Goal: Answer question/provide support: Share knowledge or assist other users

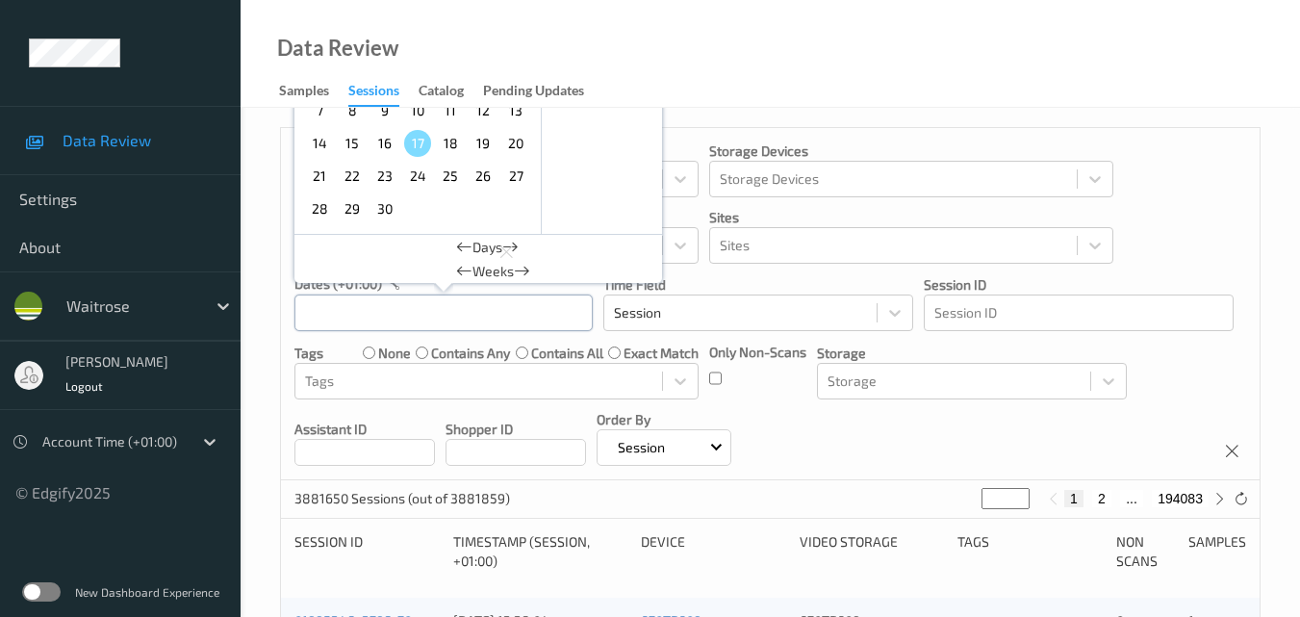
click at [430, 308] on input "text" at bounding box center [443, 312] width 298 height 37
click at [387, 144] on span "16" at bounding box center [384, 143] width 27 height 27
type input "16/09/2025 00:00 -> 16/09/2025 23:59"
click at [969, 426] on div "Devices Devices Storage Devices Storage Devices Clusters Clusters Sites Sites d…" at bounding box center [770, 304] width 979 height 352
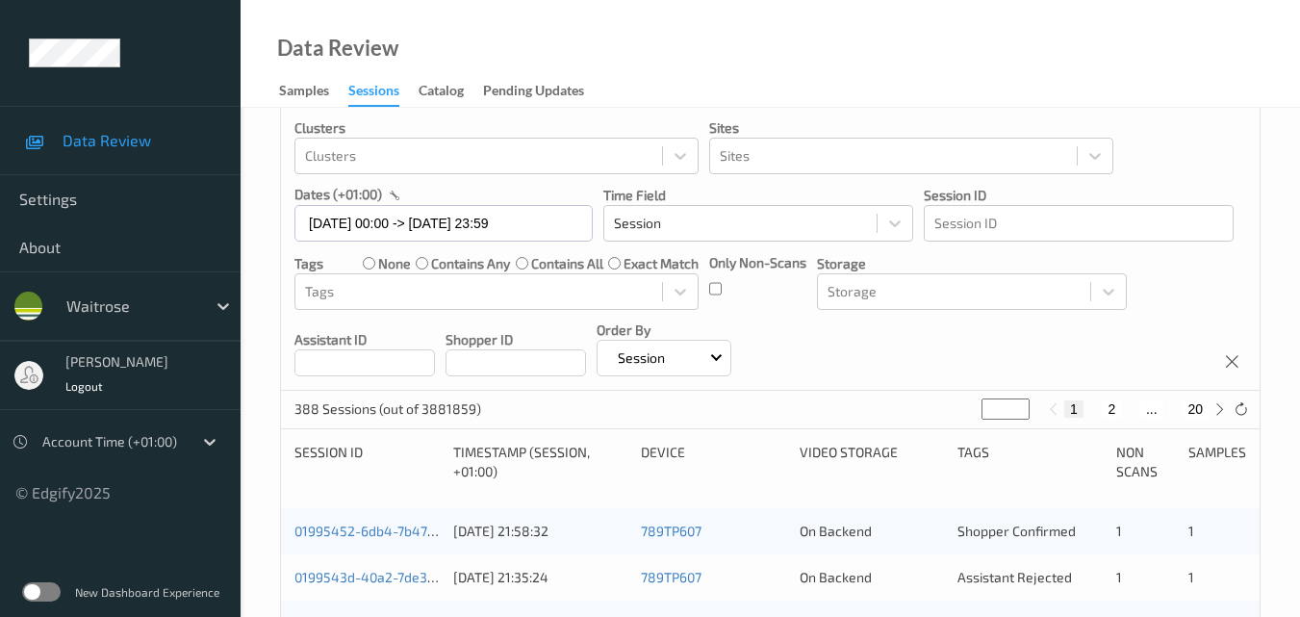
scroll to position [192, 0]
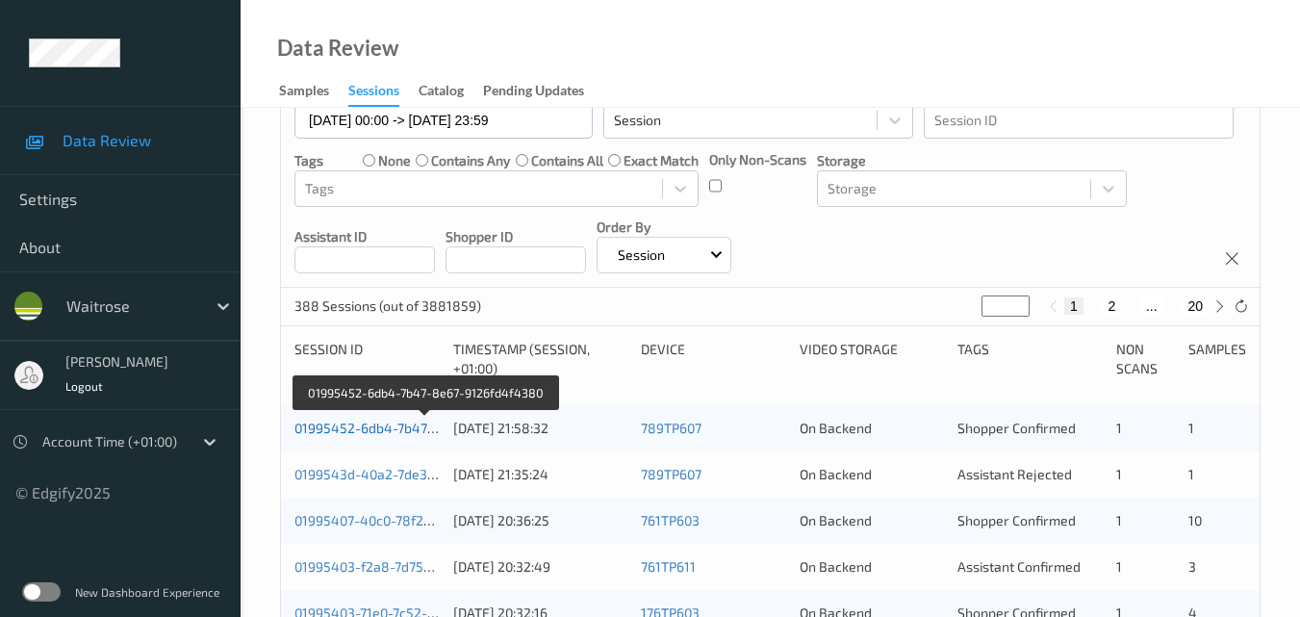
click at [399, 420] on link "01995452-6db4-7b47-8e67-9126fd4f4380" at bounding box center [425, 428] width 263 height 16
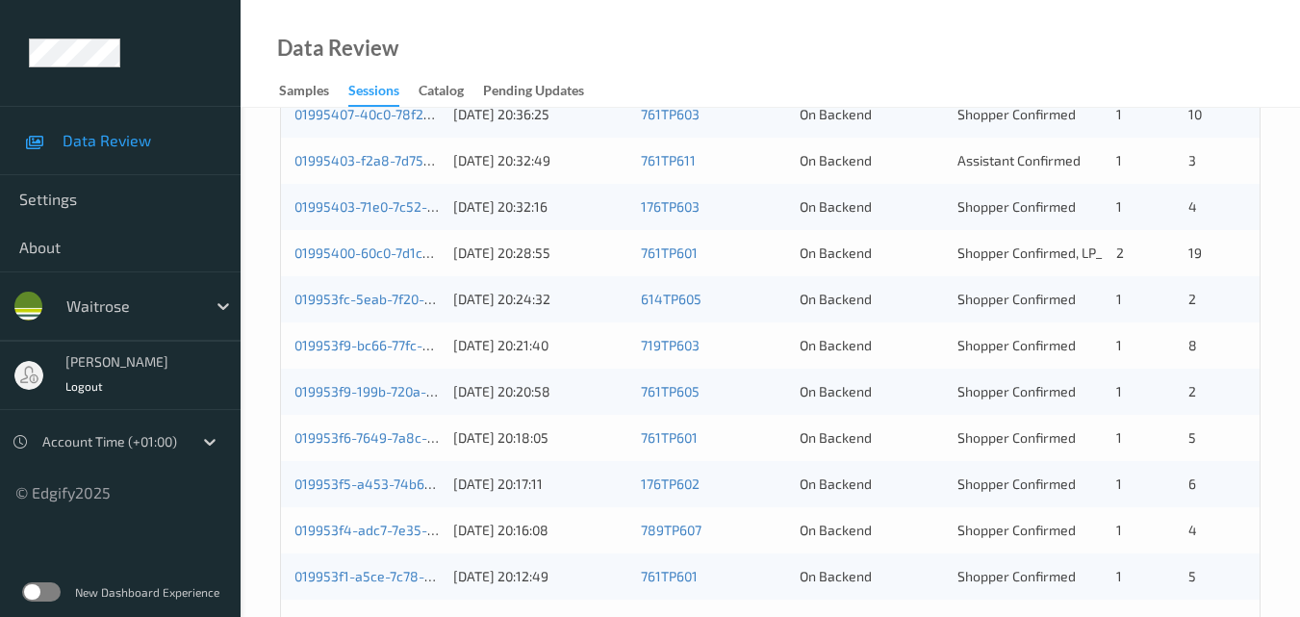
scroll to position [406, 0]
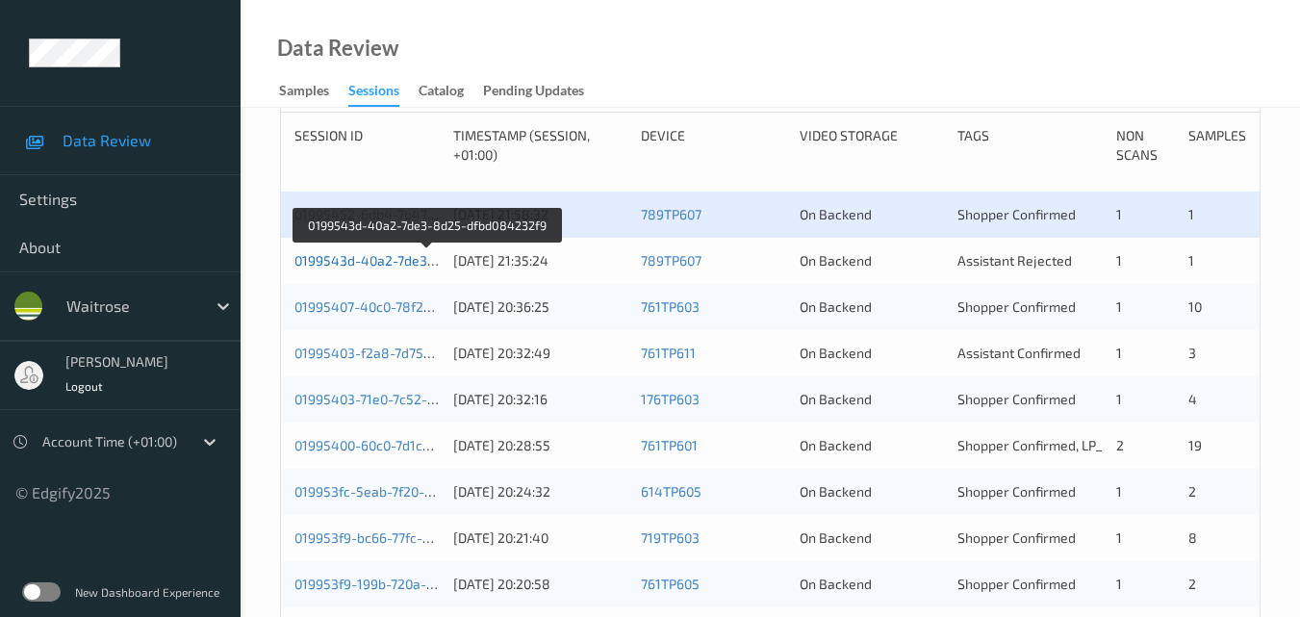
click at [374, 259] on link "0199543d-40a2-7de3-8d25-dfbd084232f9" at bounding box center [426, 260] width 265 height 16
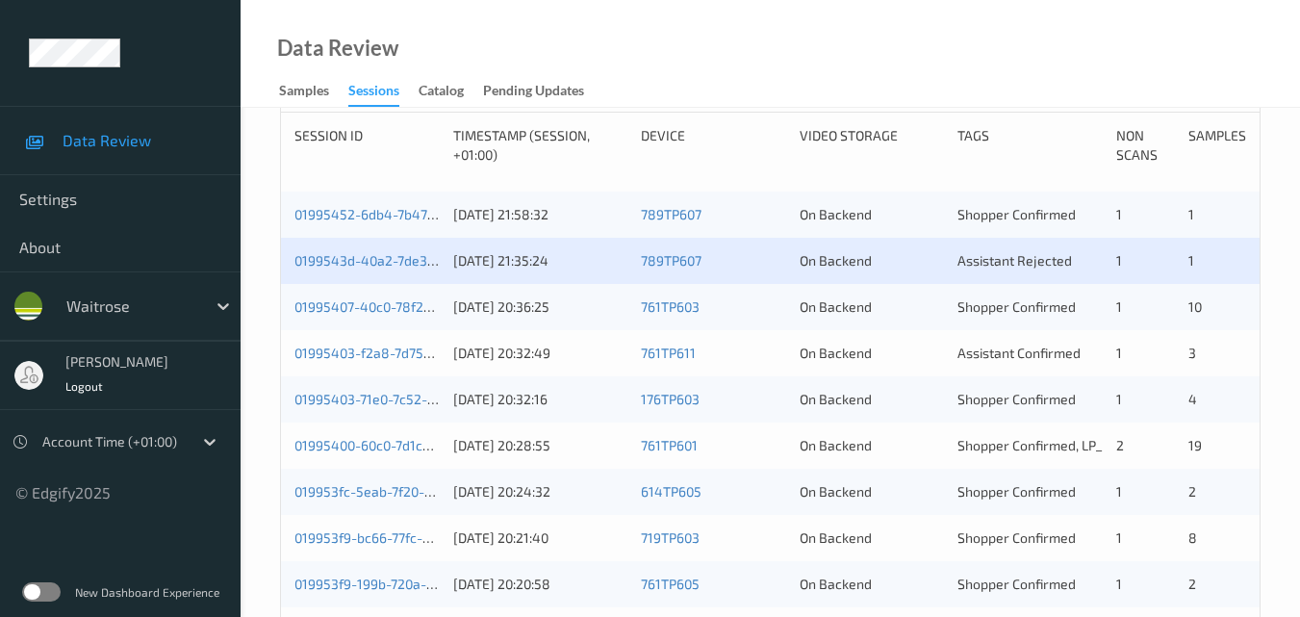
click at [403, 290] on div "01995407-40c0-78f2-b818-442e49e71208 16/09/2025 20:36:25 761TP603 On Backend Sh…" at bounding box center [770, 307] width 979 height 46
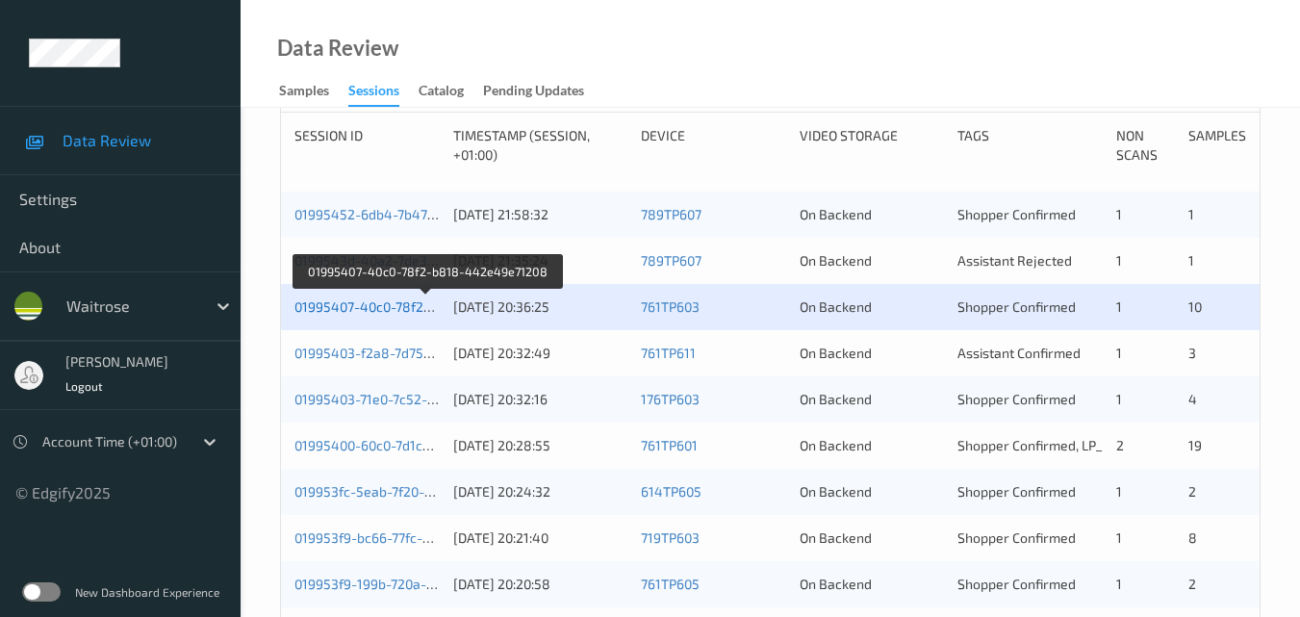
click at [388, 310] on link "01995407-40c0-78f2-b818-442e49e71208" at bounding box center [426, 306] width 265 height 16
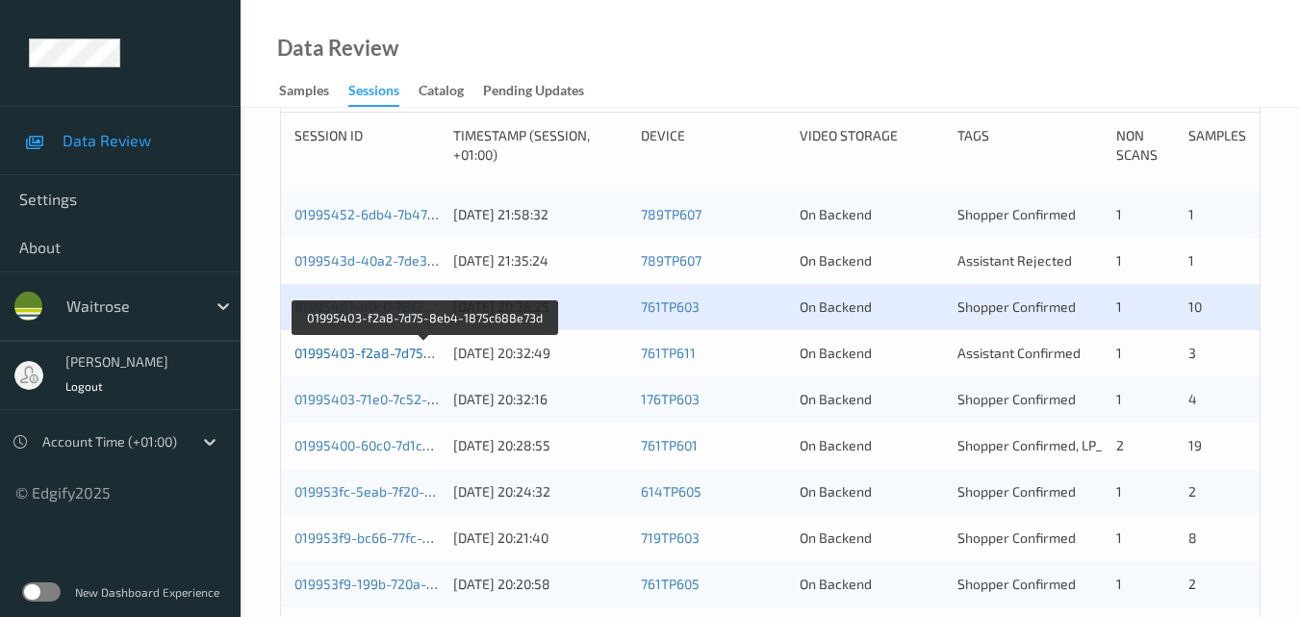
click at [352, 352] on link "01995403-f2a8-7d75-8eb4-1875c688e73d" at bounding box center [426, 352] width 264 height 16
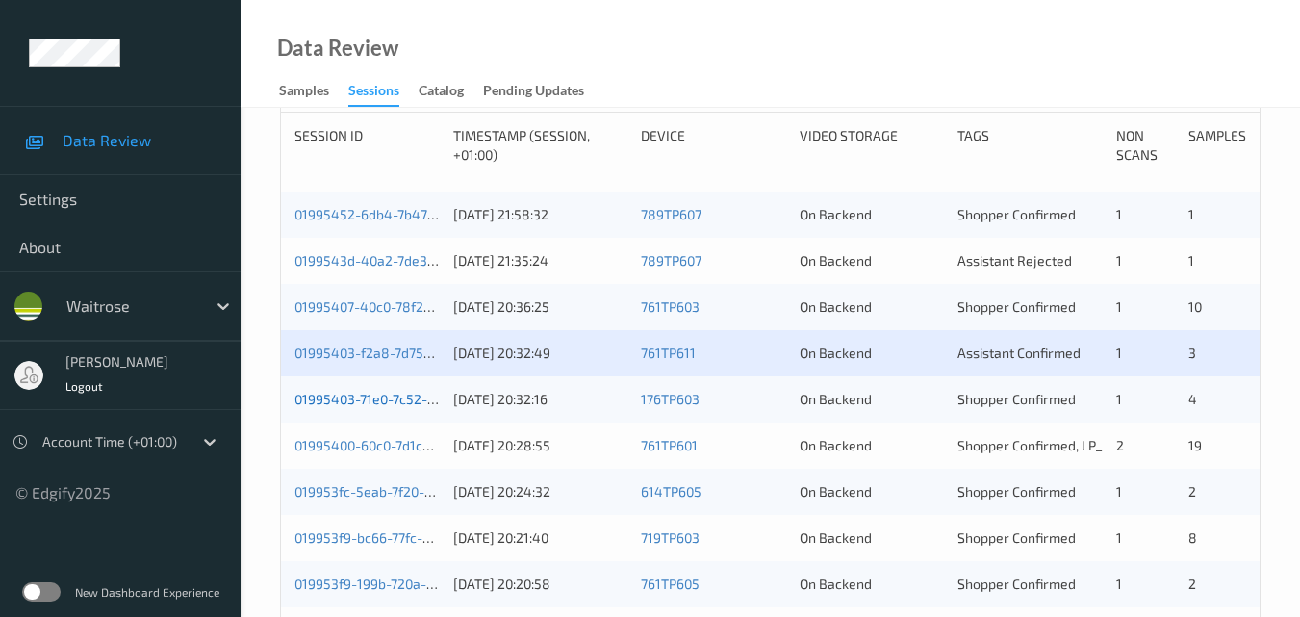
click at [377, 395] on link "01995403-71e0-7c52-89bd-cc34d5543fb6" at bounding box center [424, 399] width 260 height 16
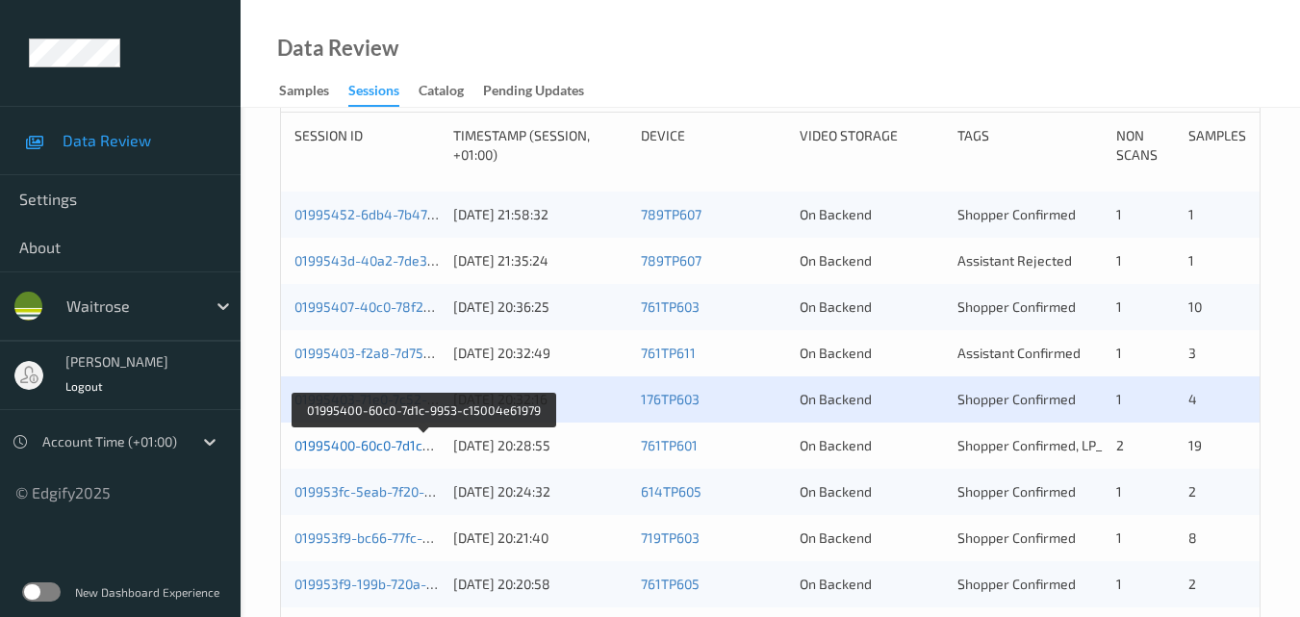
click at [384, 448] on link "01995400-60c0-7d1c-9953-c15004e61979" at bounding box center [423, 445] width 258 height 16
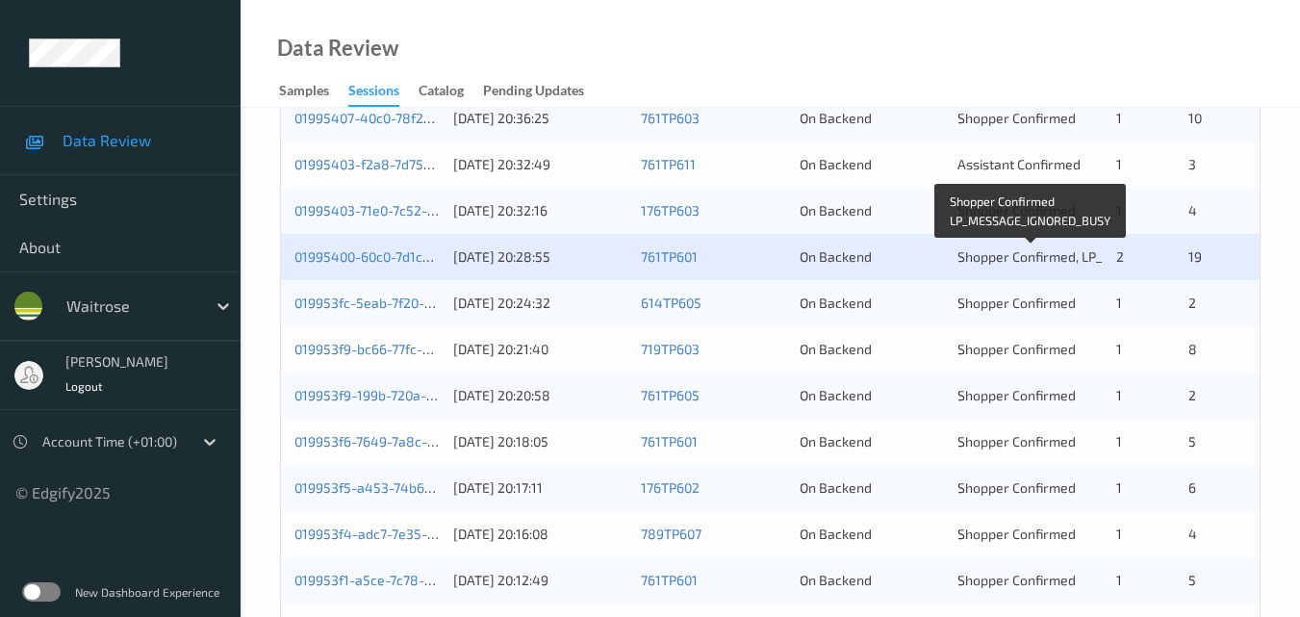
scroll to position [598, 0]
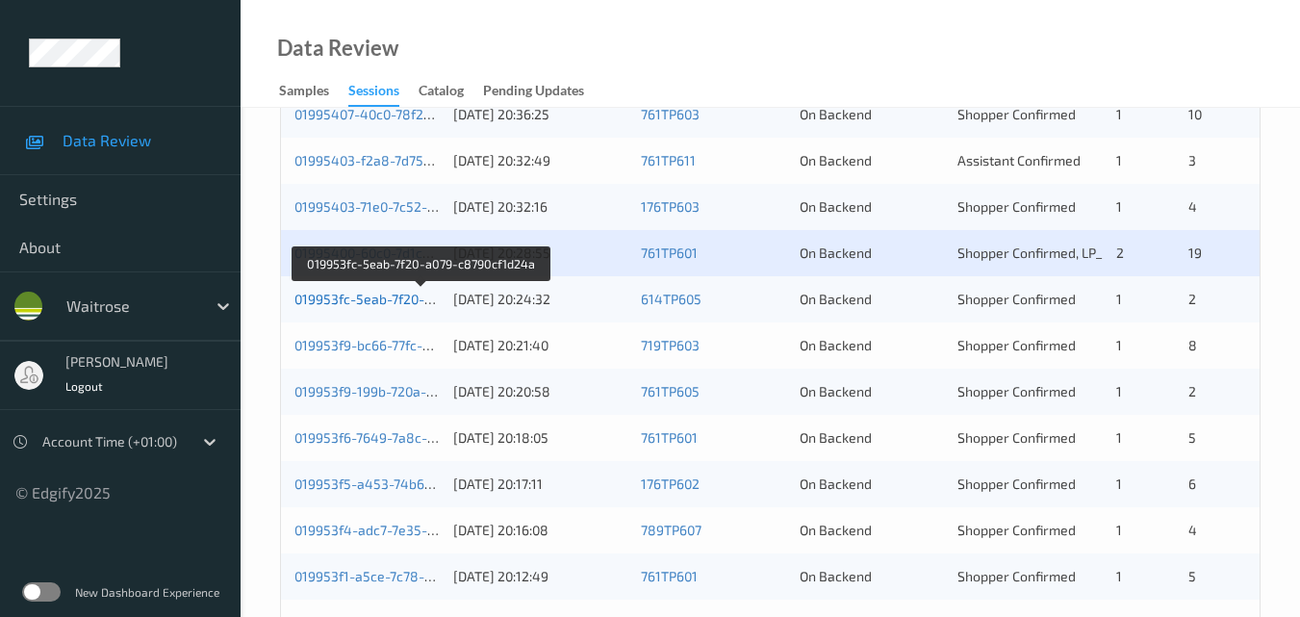
click at [386, 302] on link "019953fc-5eab-7f20-a079-c8790cf1d24a" at bounding box center [420, 299] width 252 height 16
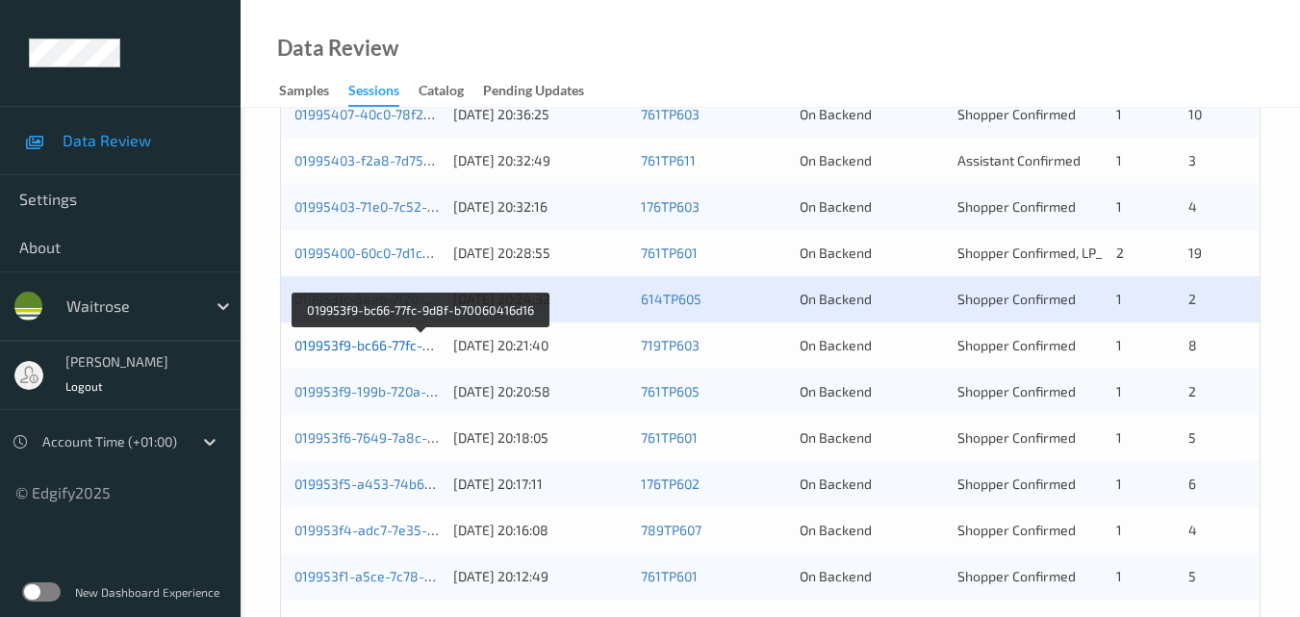
click at [361, 344] on link "019953f9-bc66-77fc-9d8f-b70060416d16" at bounding box center [419, 345] width 251 height 16
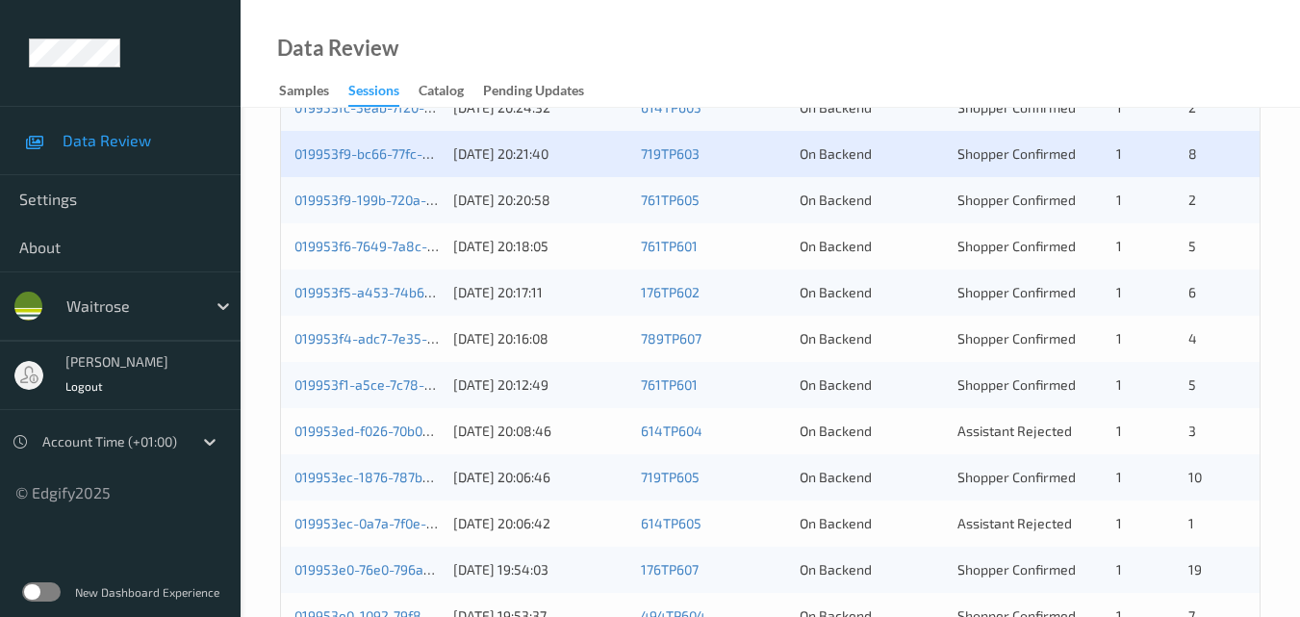
scroll to position [791, 0]
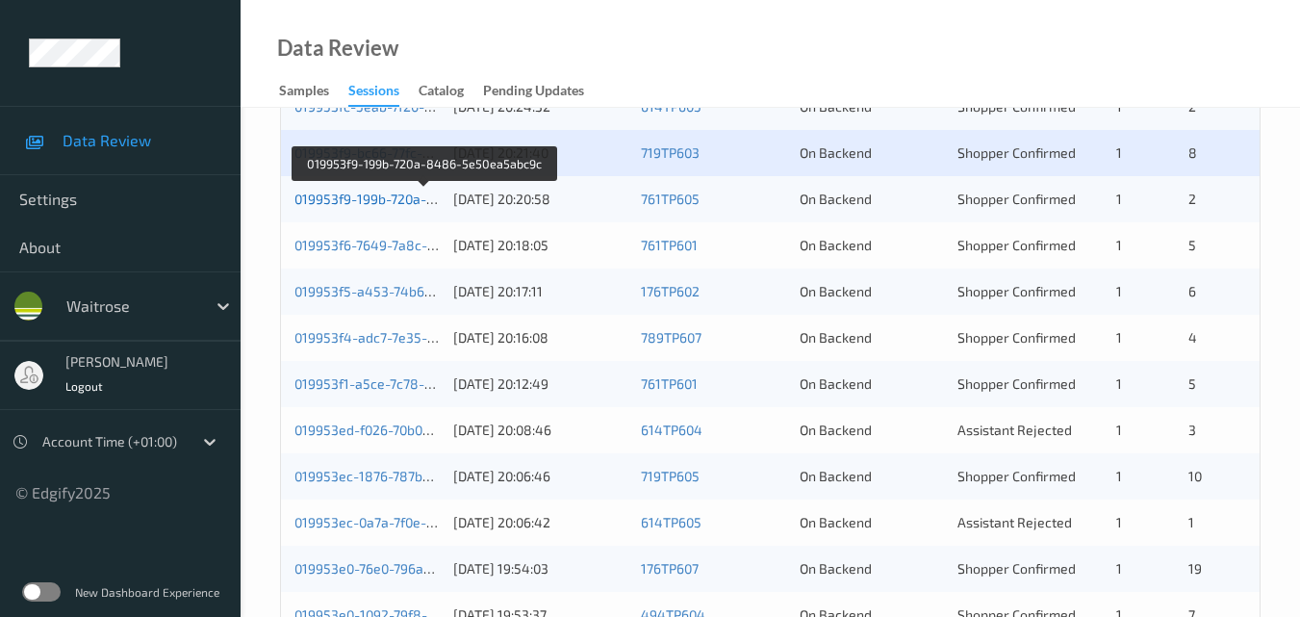
click at [375, 196] on link "019953f9-199b-720a-8486-5e50ea5abc9c" at bounding box center [425, 199] width 262 height 16
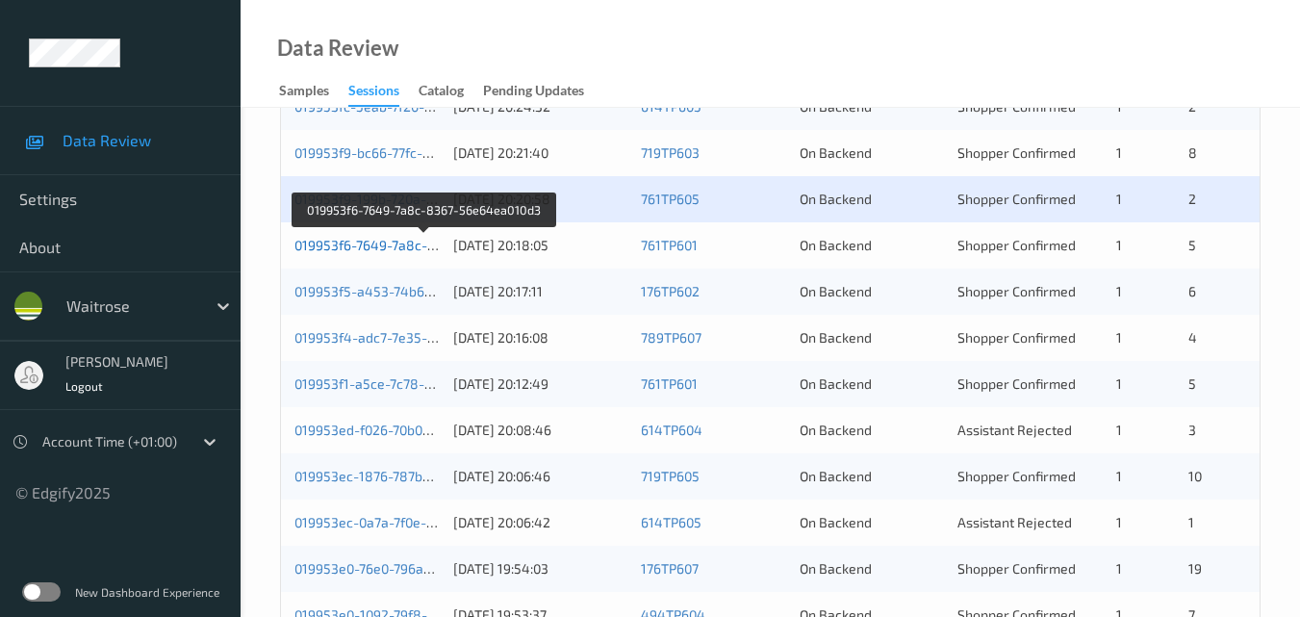
click at [383, 241] on link "019953f6-7649-7a8c-8367-56e64ea010d3" at bounding box center [424, 245] width 261 height 16
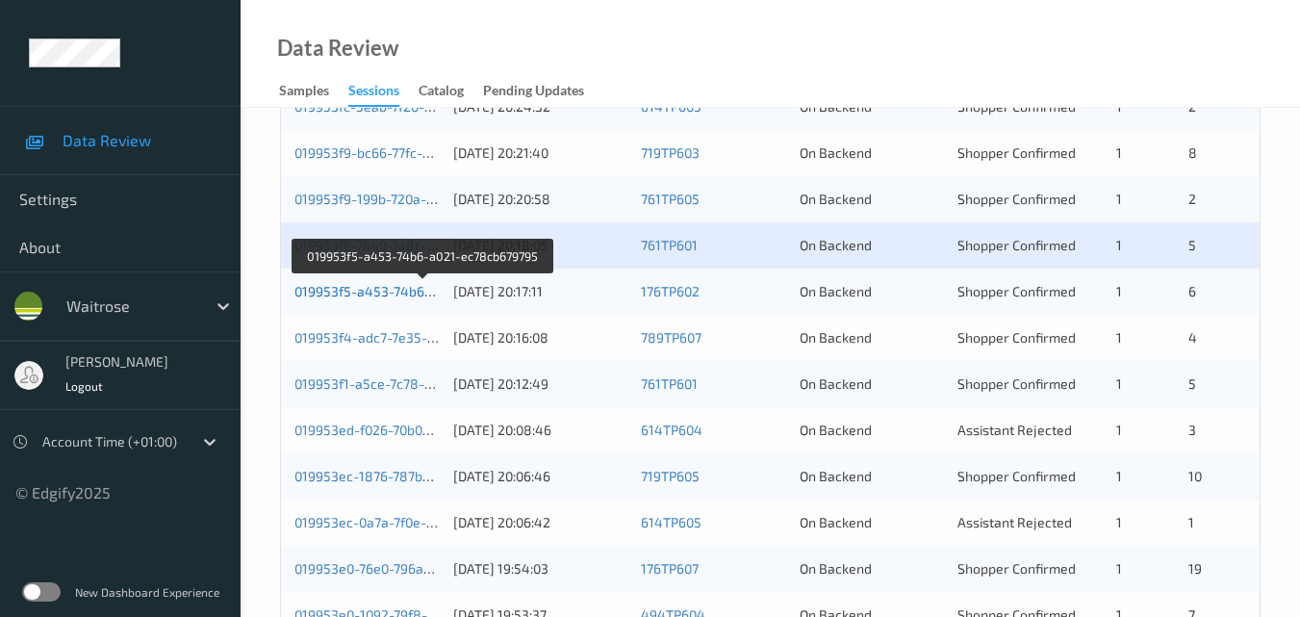
click at [392, 283] on link "019953f5-a453-74b6-a021-ec78cb679795" at bounding box center [423, 291] width 259 height 16
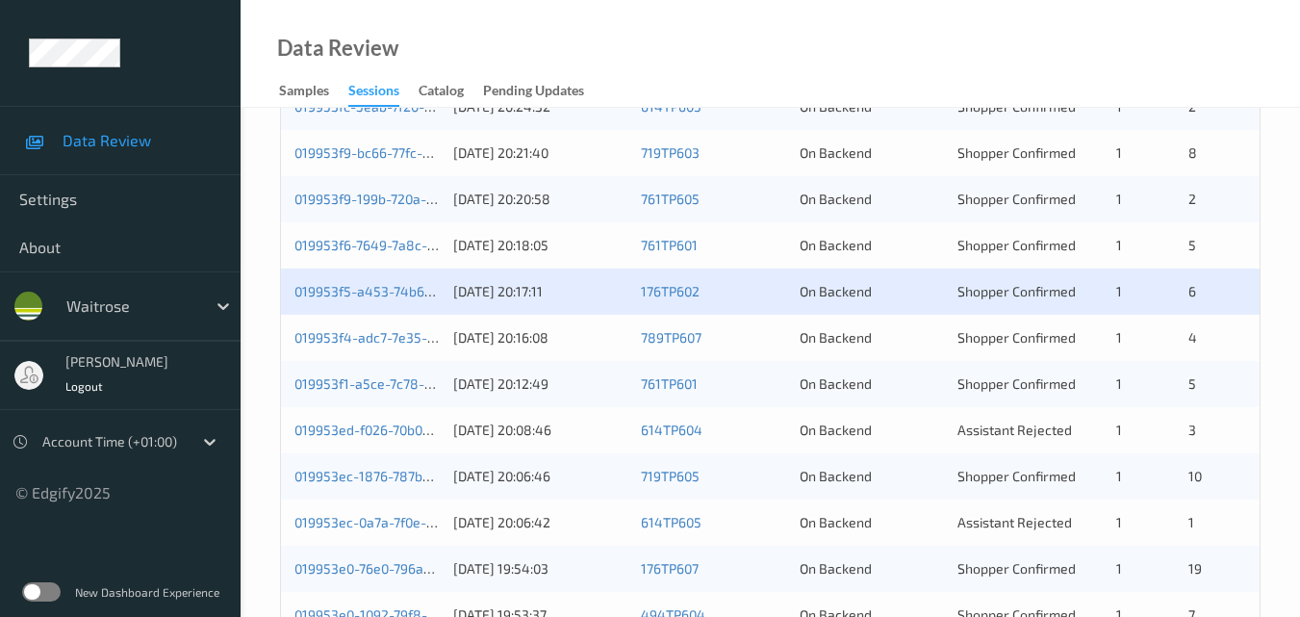
scroll to position [598, 0]
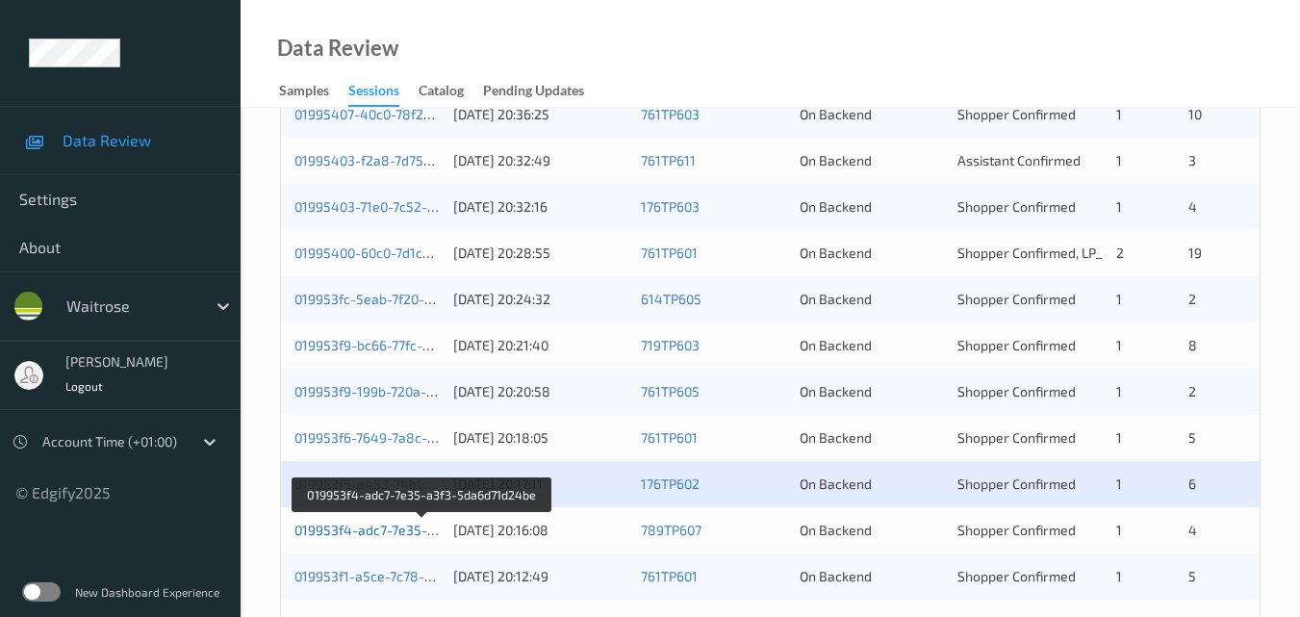
click at [385, 527] on link "019953f4-adc7-7e35-a3f3-5da6d71d24be" at bounding box center [422, 530] width 257 height 16
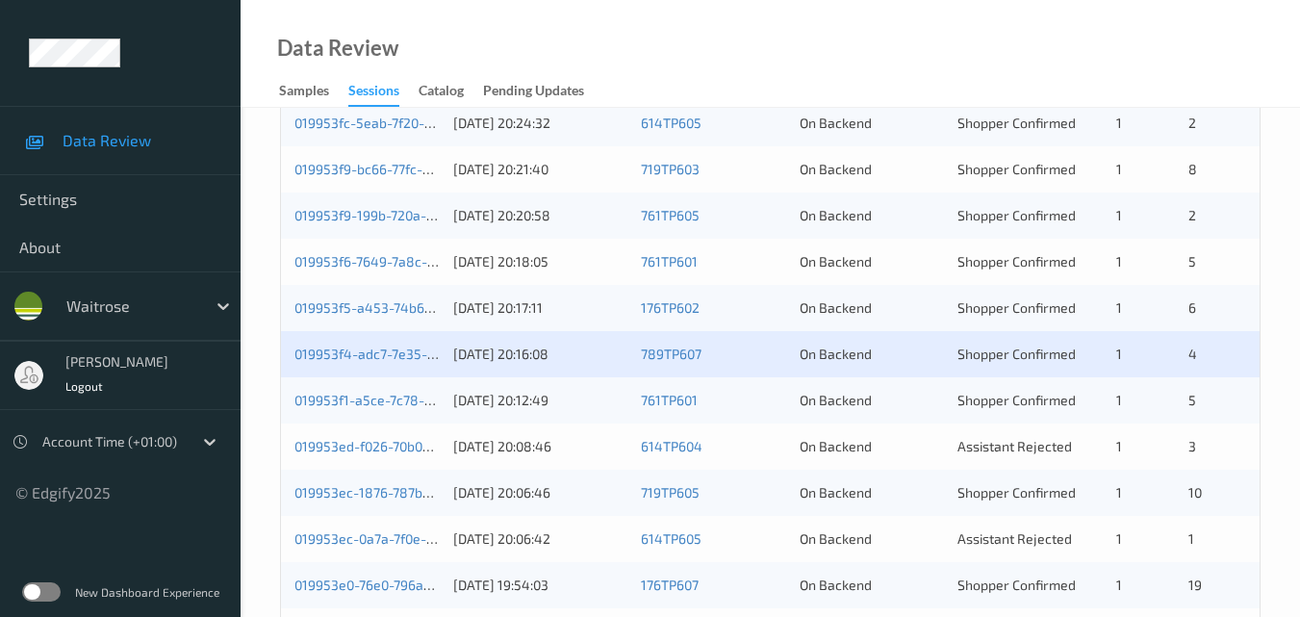
scroll to position [887, 0]
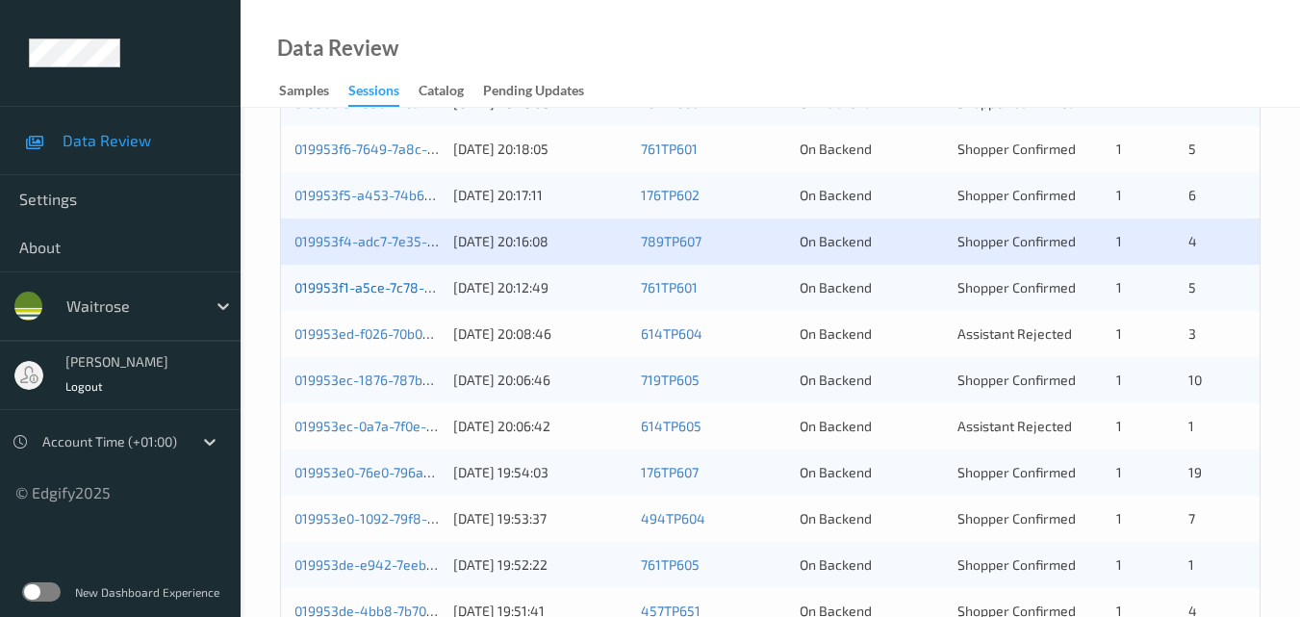
click at [375, 279] on link "019953f1-a5ce-7c78-9649-0840d9403216" at bounding box center [424, 287] width 261 height 16
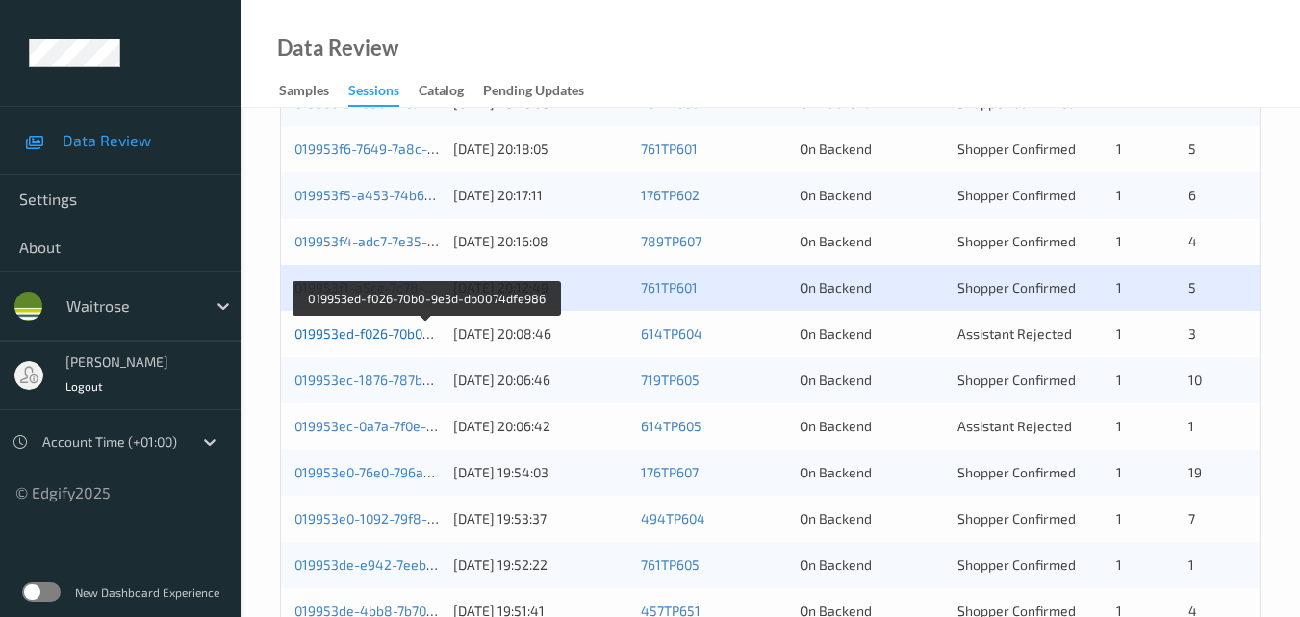
click at [397, 332] on link "019953ed-f026-70b0-9e3d-db0074dfe986" at bounding box center [424, 333] width 261 height 16
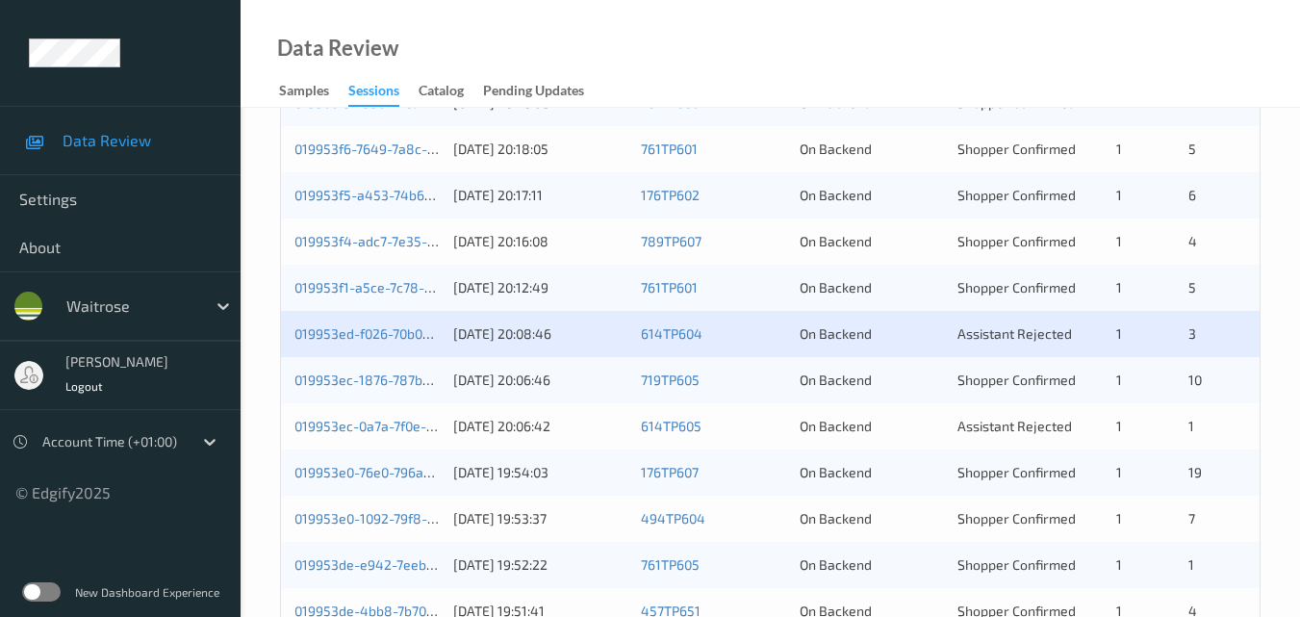
scroll to position [983, 0]
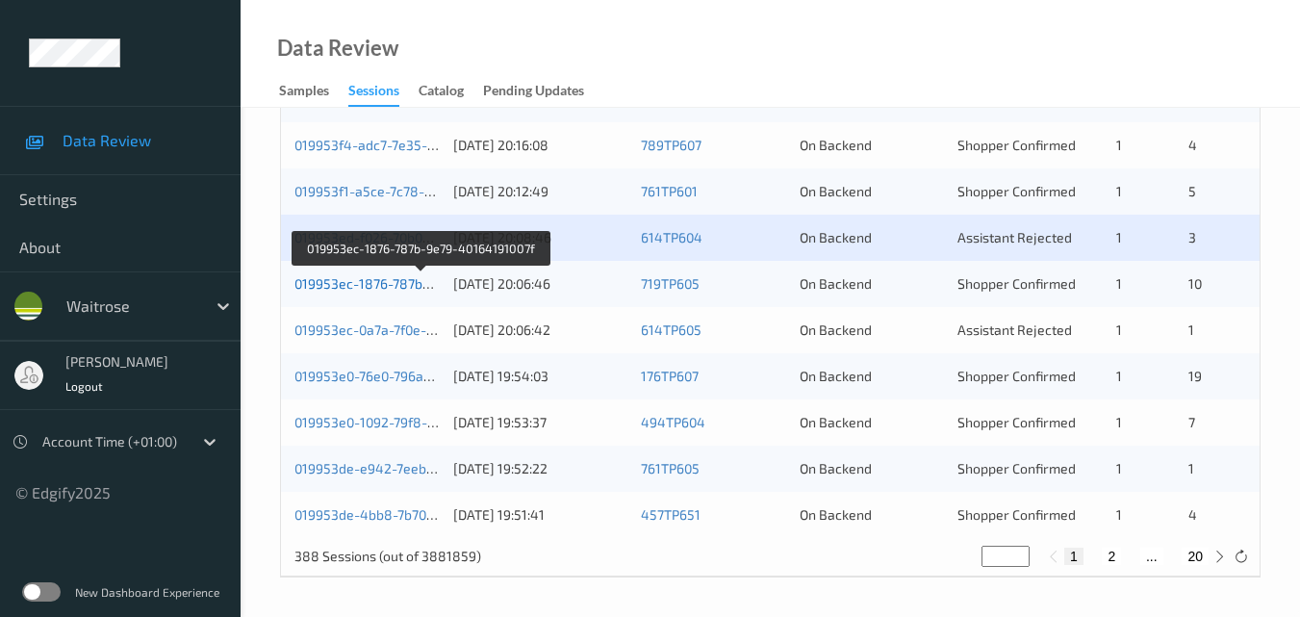
click at [381, 284] on link "019953ec-1876-787b-9e79-40164191007f" at bounding box center [421, 283] width 254 height 16
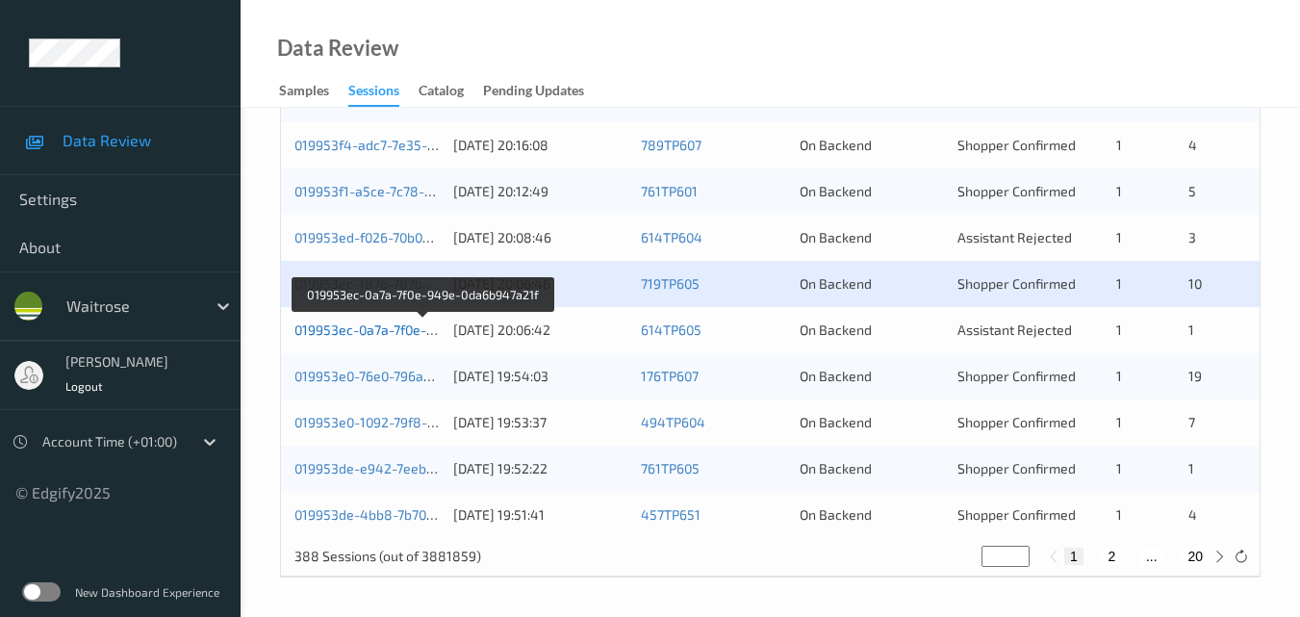
click at [366, 323] on link "019953ec-0a7a-7f0e-949e-0da6b947a21f" at bounding box center [422, 329] width 257 height 16
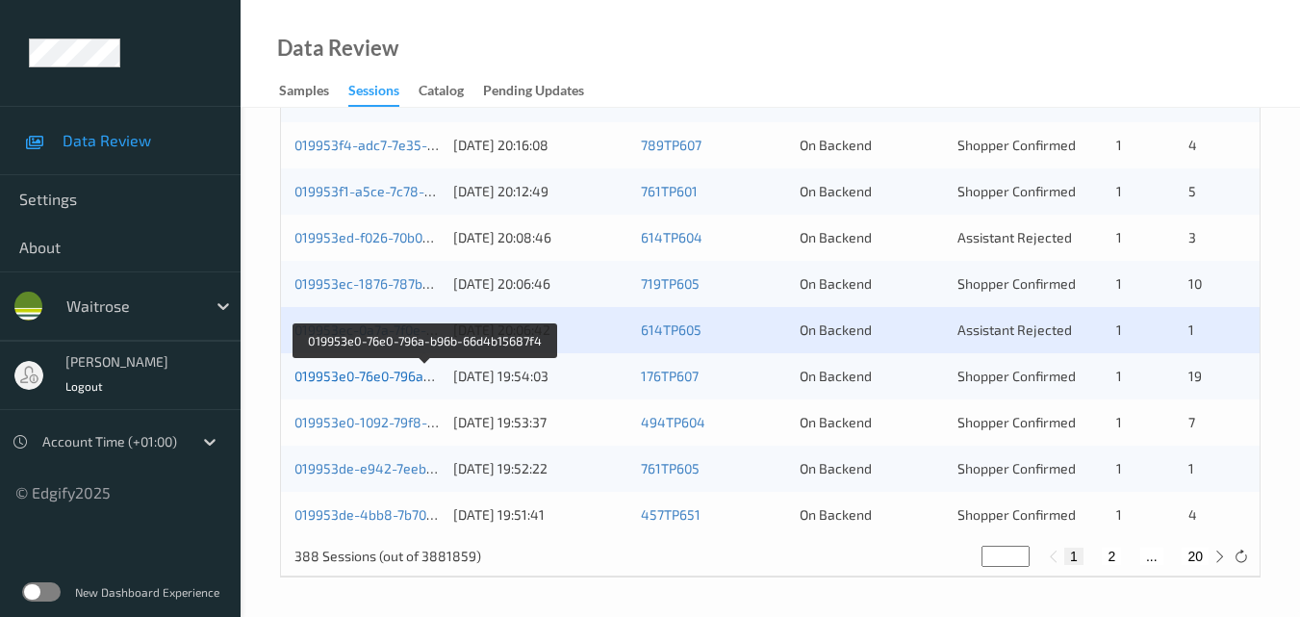
click at [397, 379] on link "019953e0-76e0-796a-b96b-66d4b15687f4" at bounding box center [424, 376] width 261 height 16
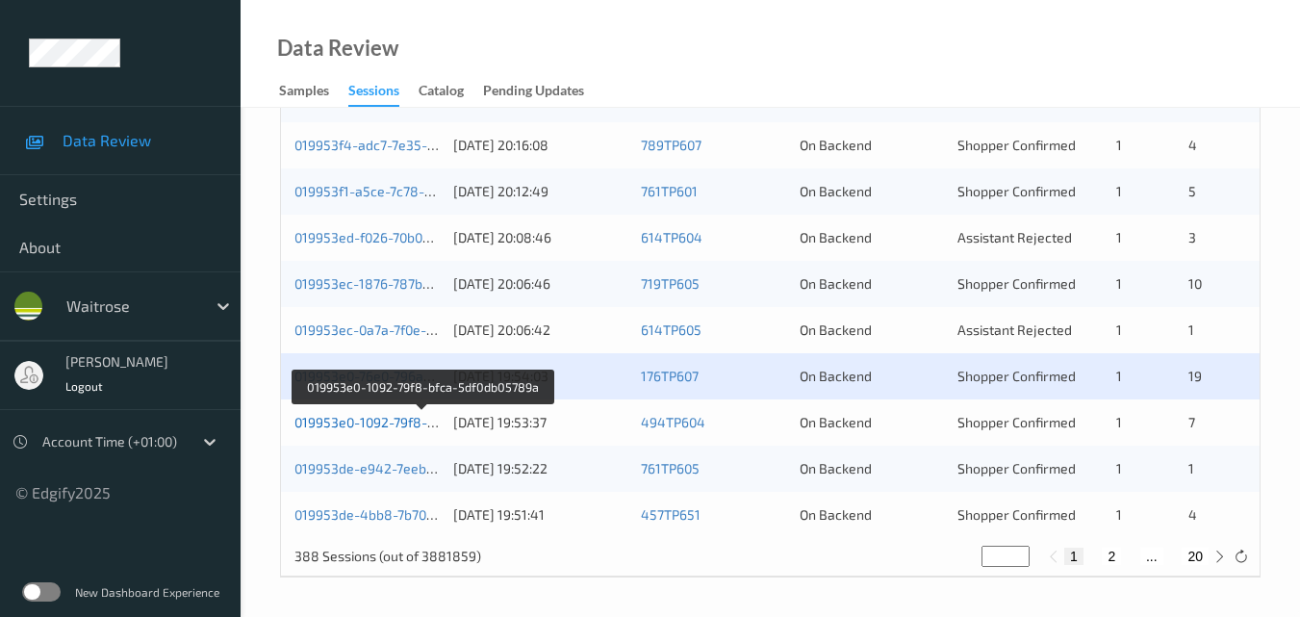
click at [371, 420] on link "019953e0-1092-79f8-bfca-5df0db05789a" at bounding box center [421, 422] width 255 height 16
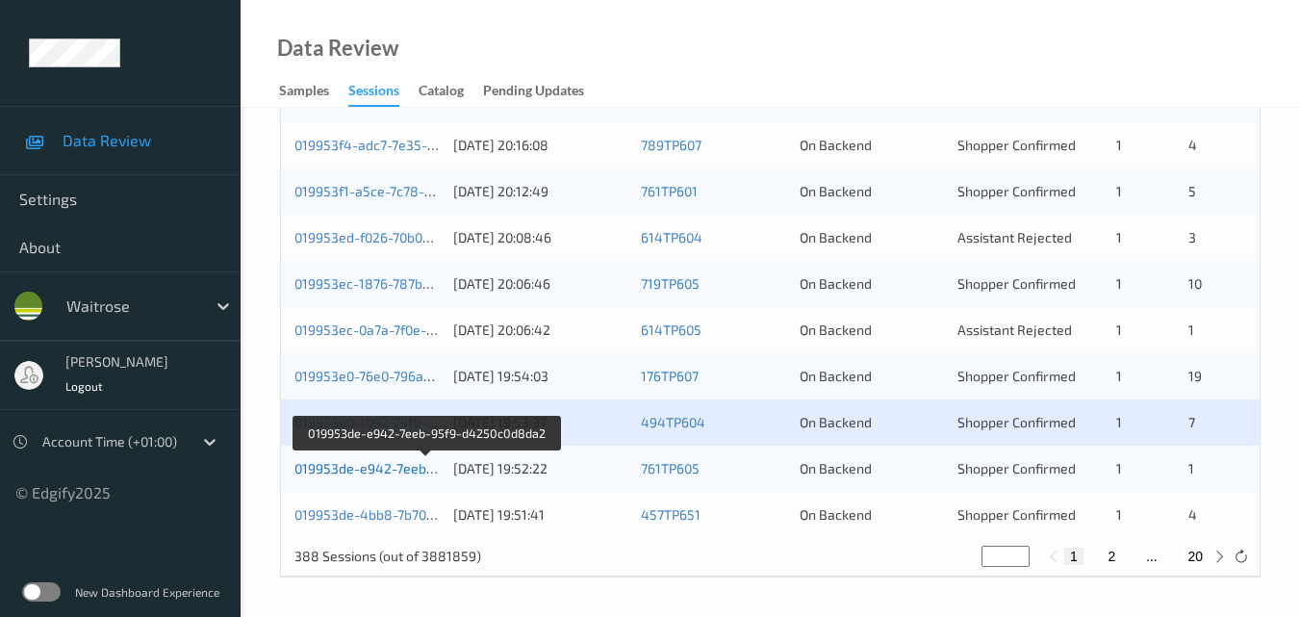
click at [369, 464] on link "019953de-e942-7eeb-95f9-d4250c0d8da2" at bounding box center [426, 468] width 265 height 16
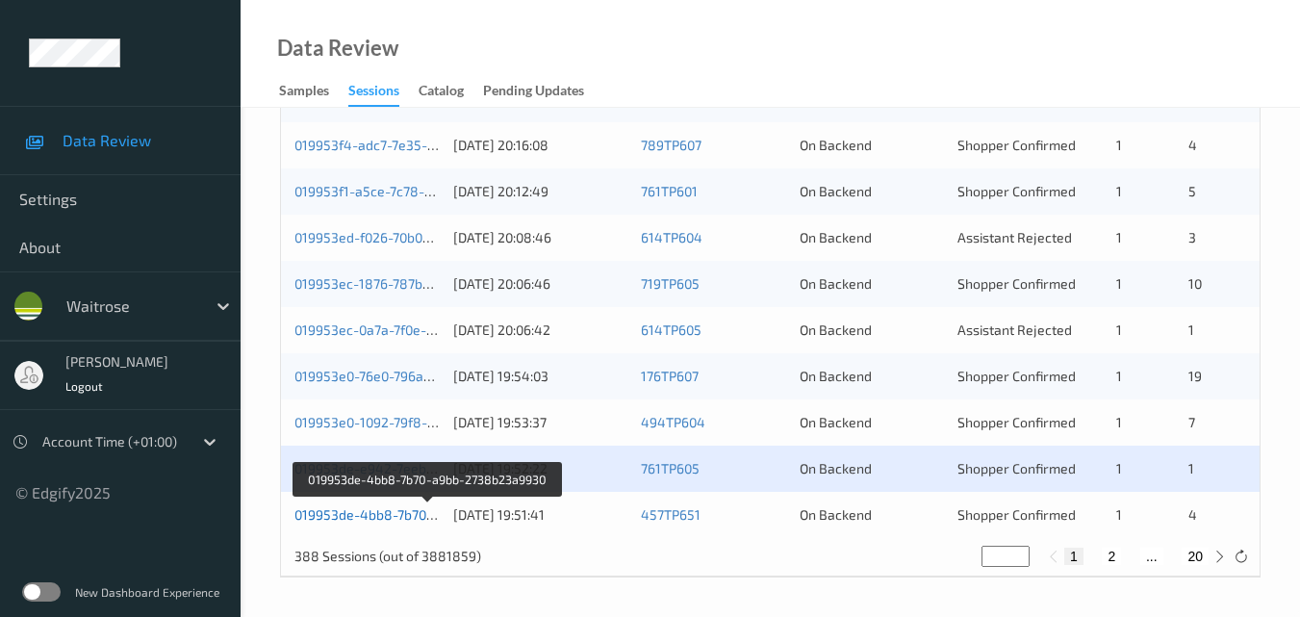
click at [381, 512] on link "019953de-4bb8-7b70-a9bb-2738b23a9930" at bounding box center [427, 514] width 267 height 16
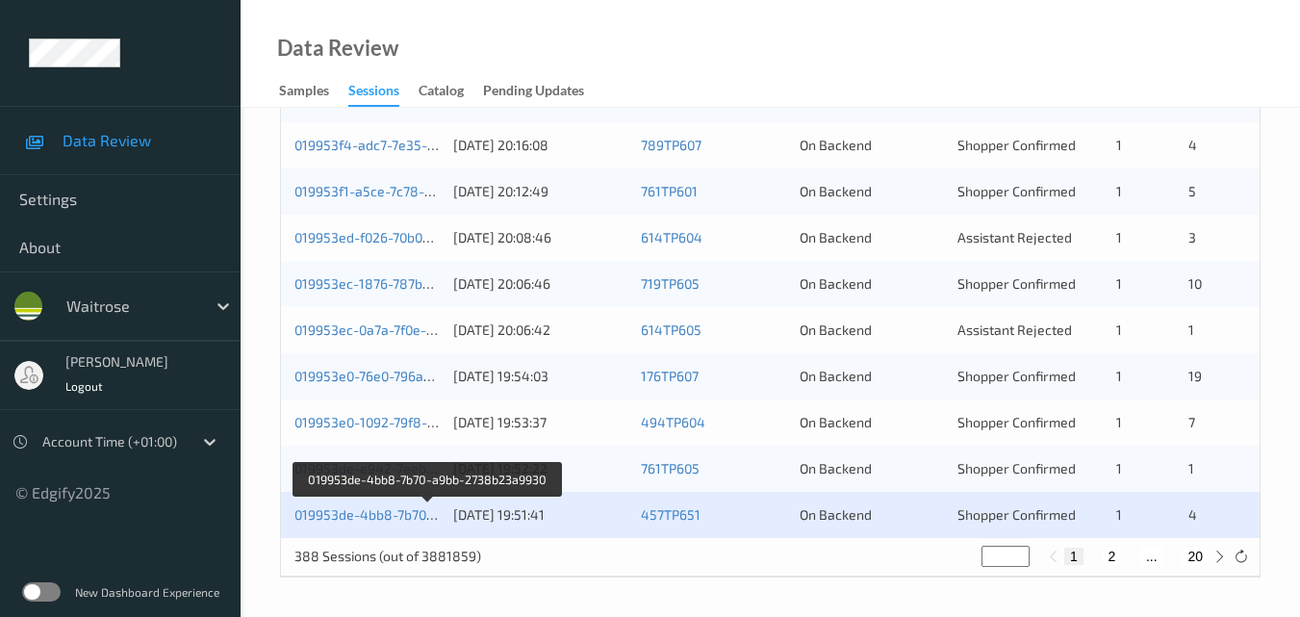
click at [38, 597] on label at bounding box center [41, 591] width 38 height 19
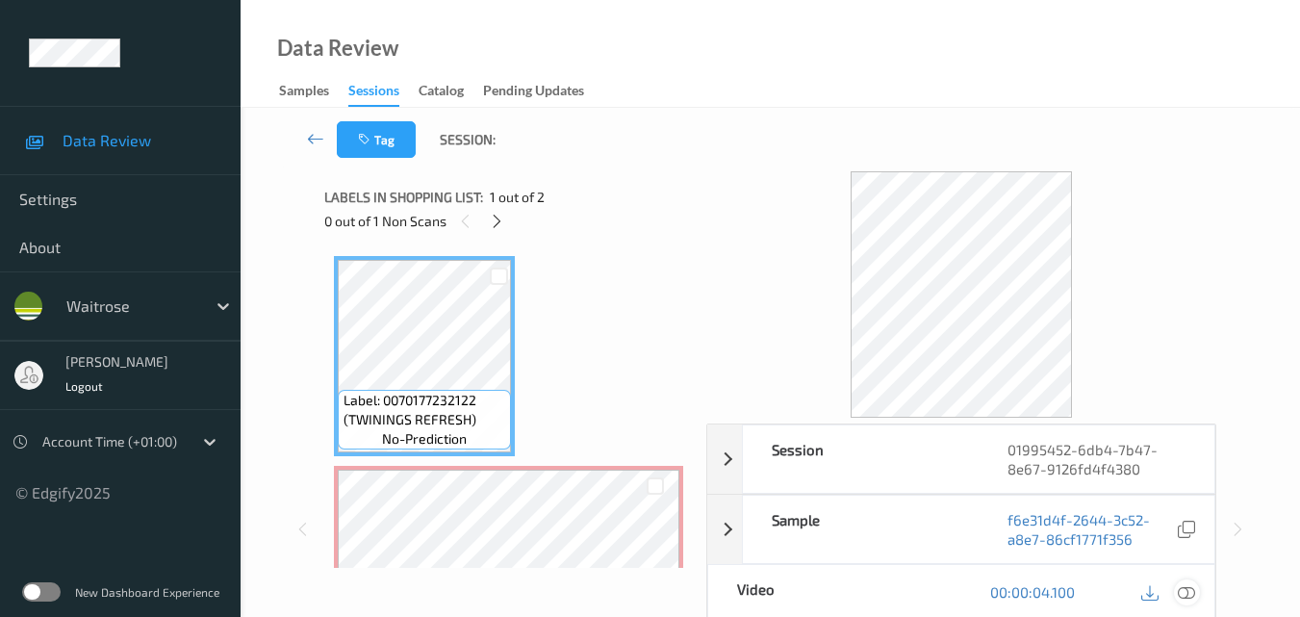
click at [1196, 589] on div at bounding box center [1187, 592] width 26 height 26
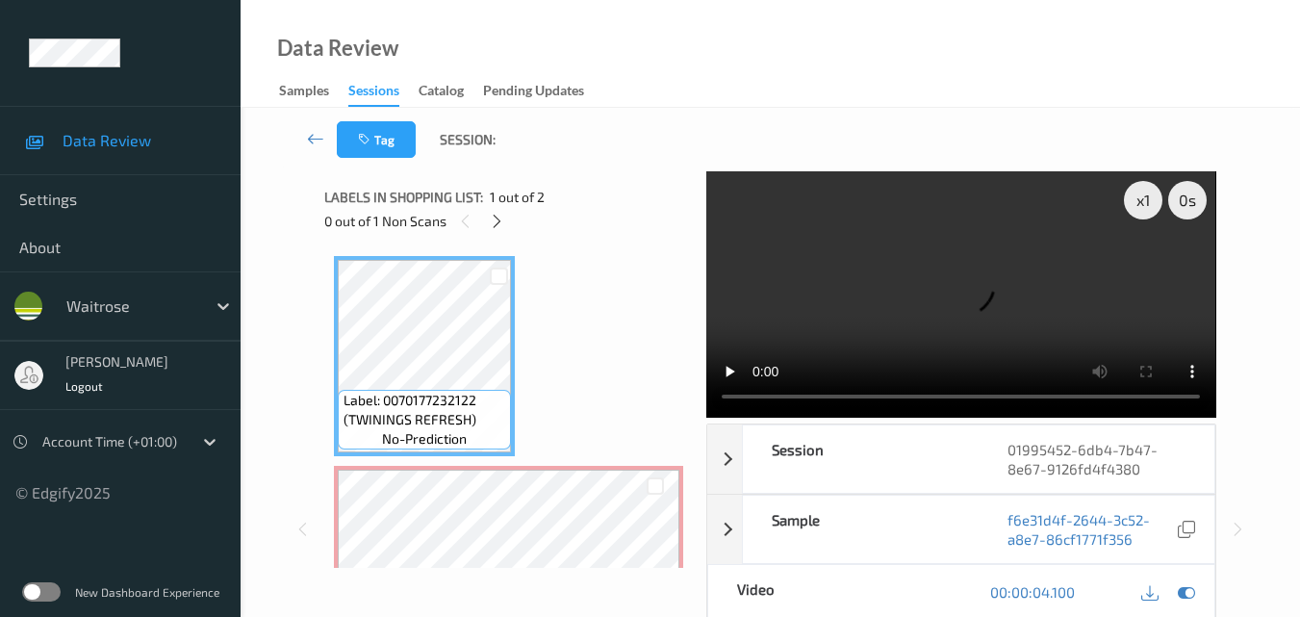
click at [866, 287] on video at bounding box center [960, 294] width 509 height 246
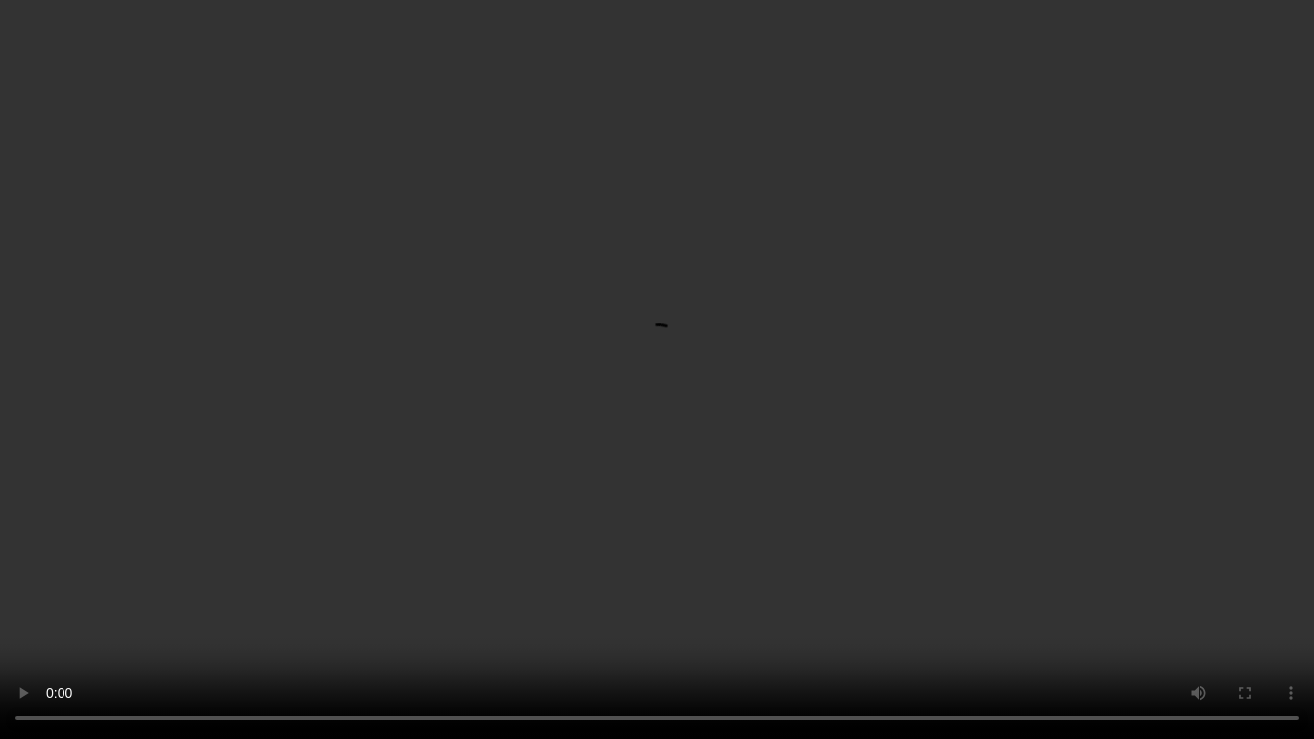
click at [909, 458] on video at bounding box center [657, 369] width 1314 height 739
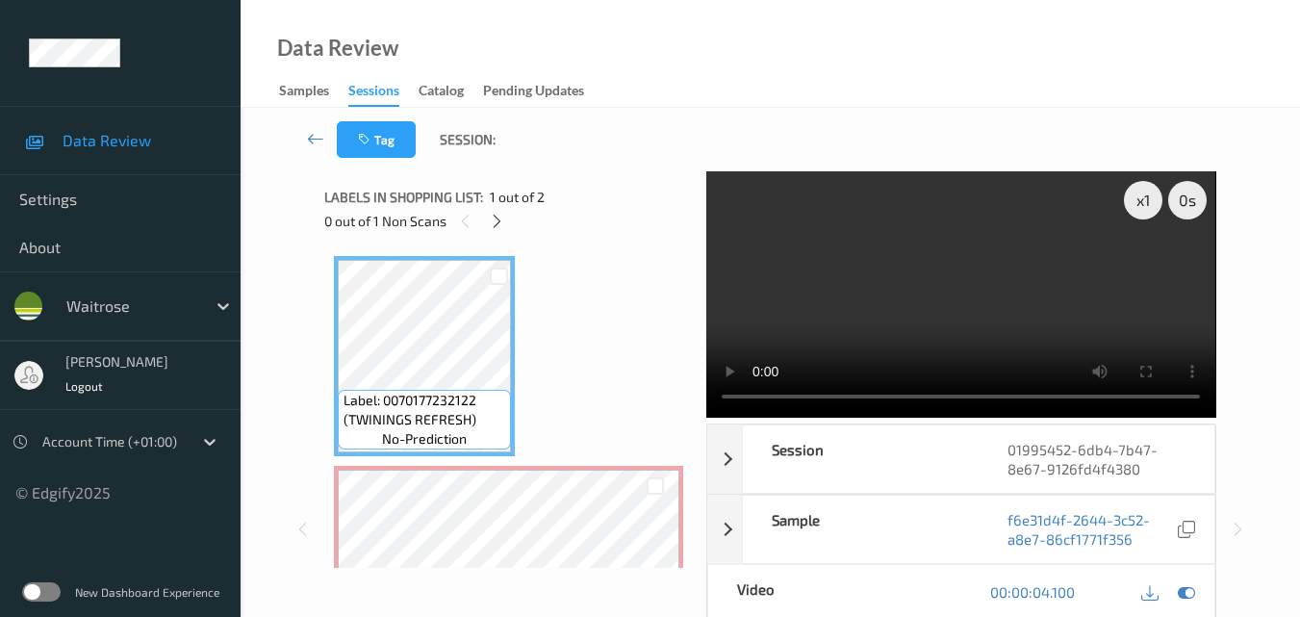
click at [959, 264] on video at bounding box center [960, 294] width 509 height 246
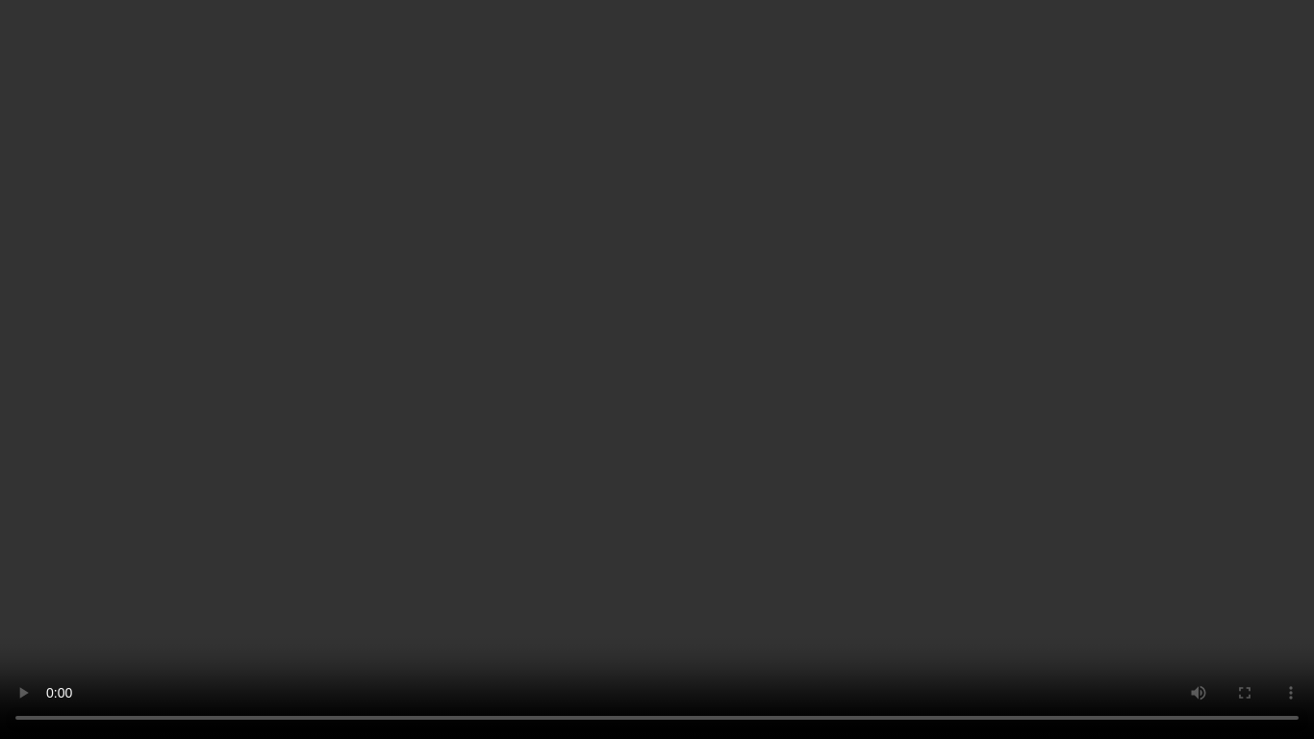
click at [1004, 441] on video at bounding box center [657, 369] width 1314 height 739
click at [723, 395] on video at bounding box center [657, 369] width 1314 height 739
click at [738, 508] on video at bounding box center [657, 369] width 1314 height 739
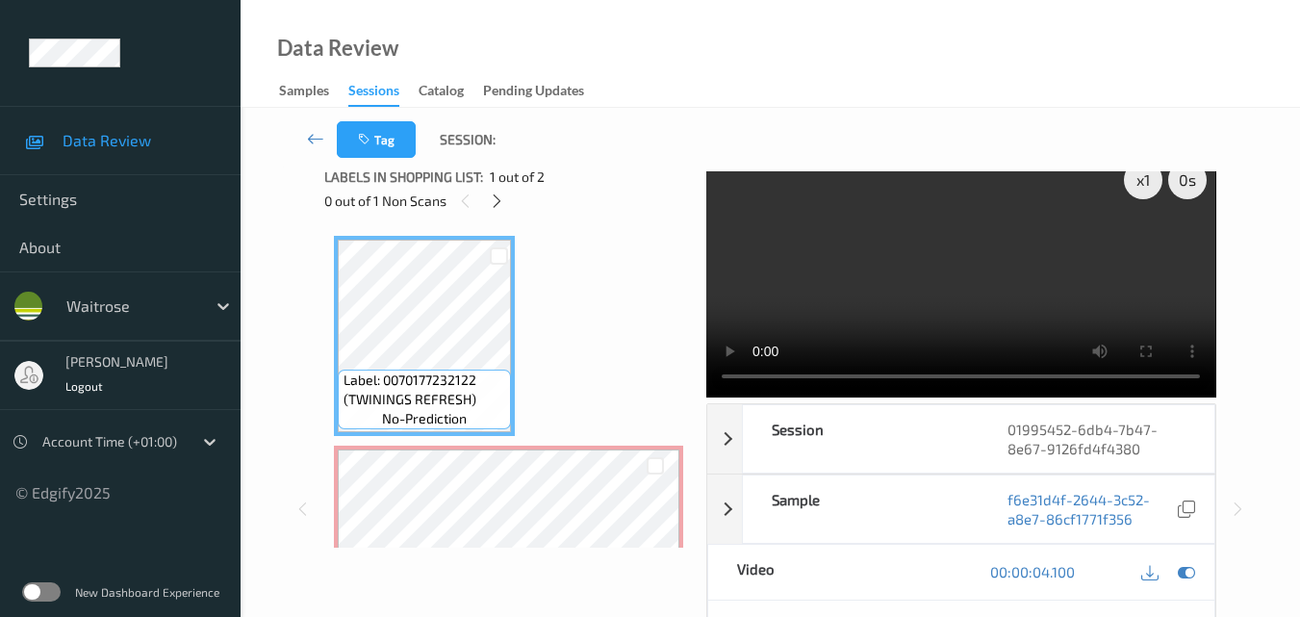
scroll to position [108, 0]
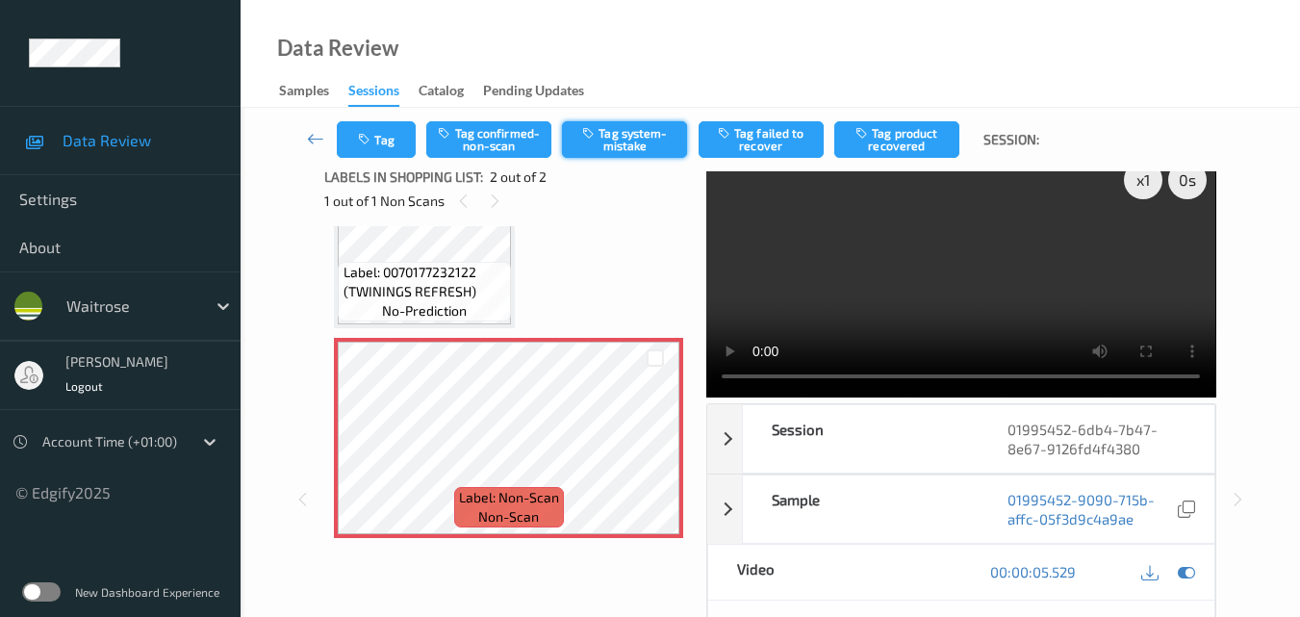
click at [634, 129] on button "Tag system-mistake" at bounding box center [624, 139] width 125 height 37
click at [636, 140] on button "Tag system-mistake" at bounding box center [624, 139] width 125 height 37
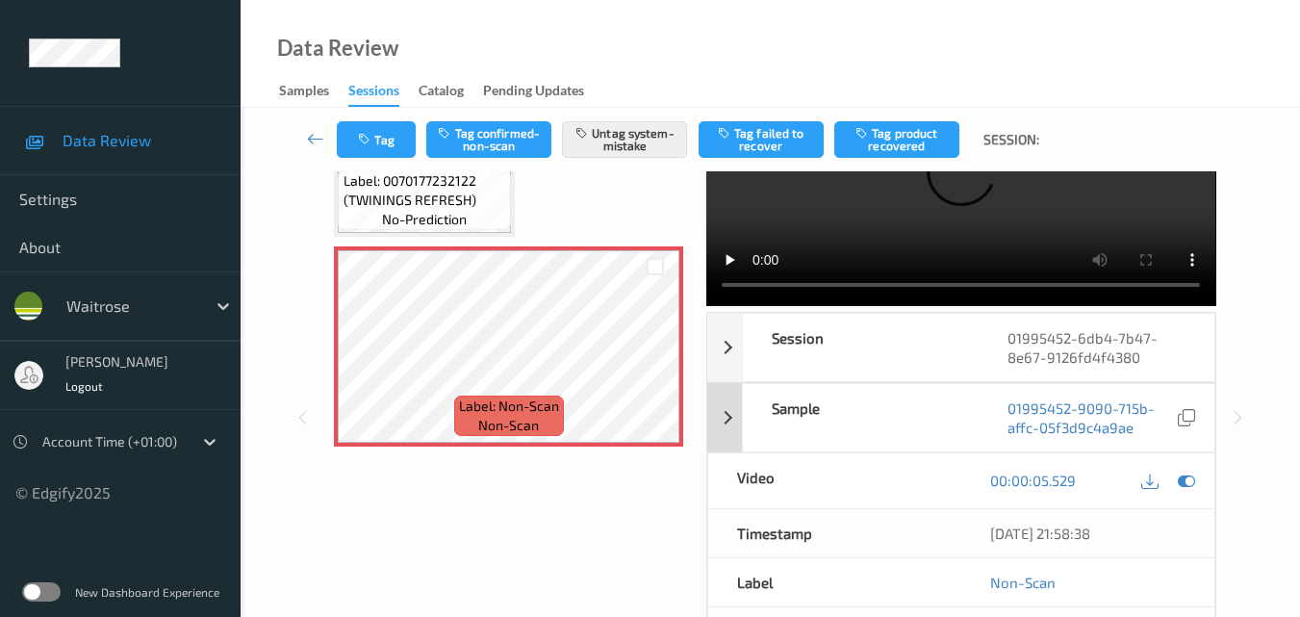
scroll to position [207, 0]
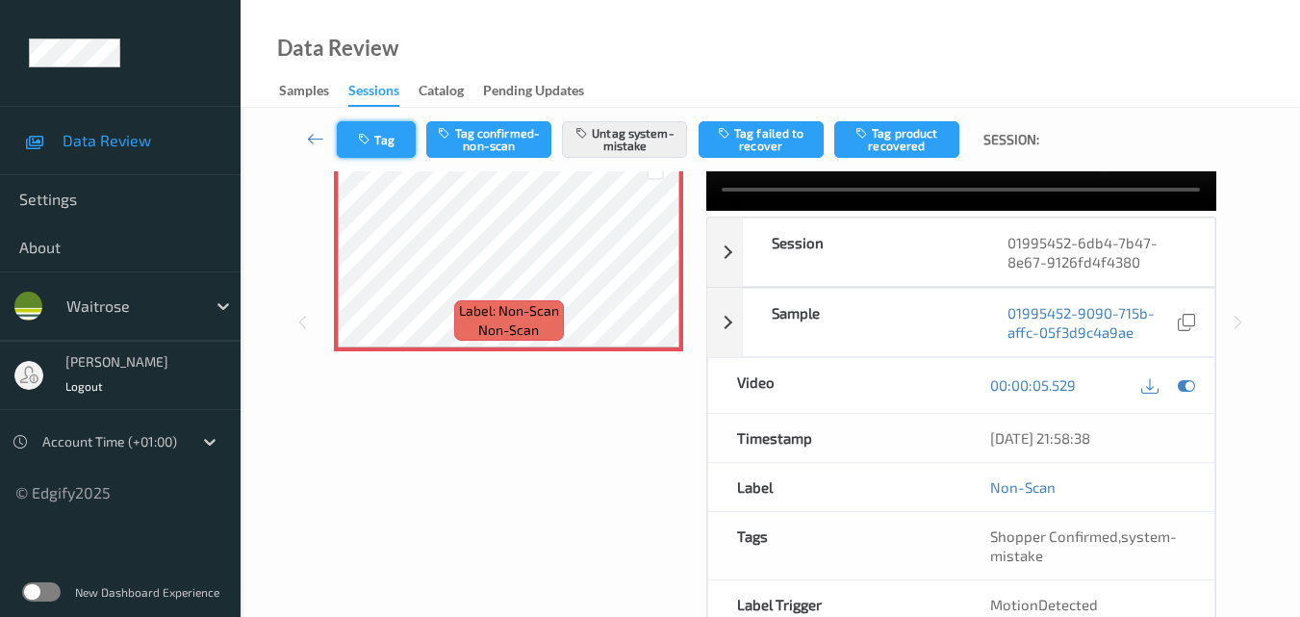
click at [386, 140] on button "Tag" at bounding box center [376, 139] width 79 height 37
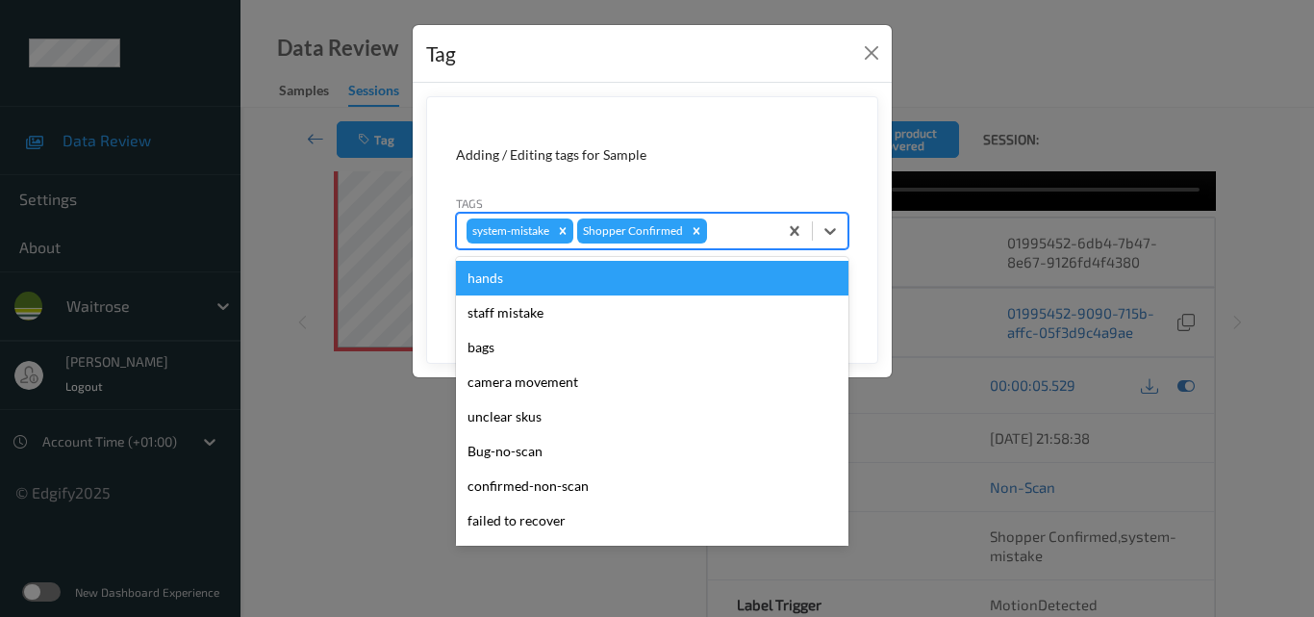
click at [738, 228] on div at bounding box center [739, 230] width 57 height 23
type input "un"
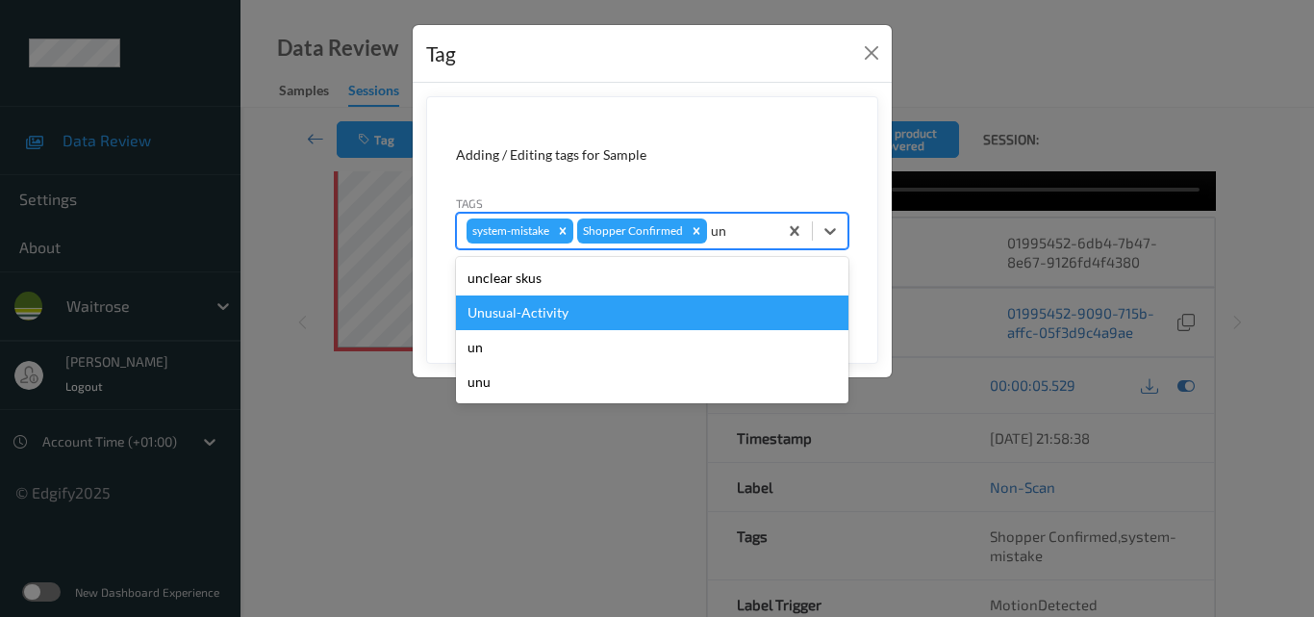
click at [587, 308] on div "Unusual-Activity" at bounding box center [652, 312] width 393 height 35
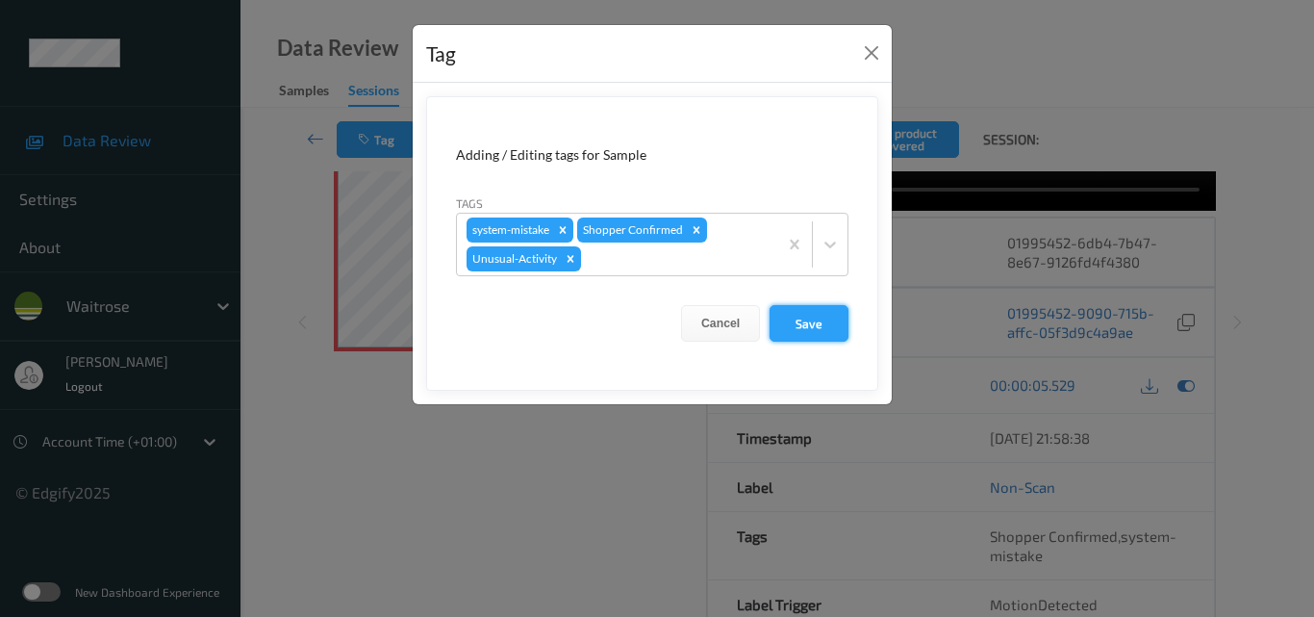
click at [819, 325] on button "Save" at bounding box center [809, 323] width 79 height 37
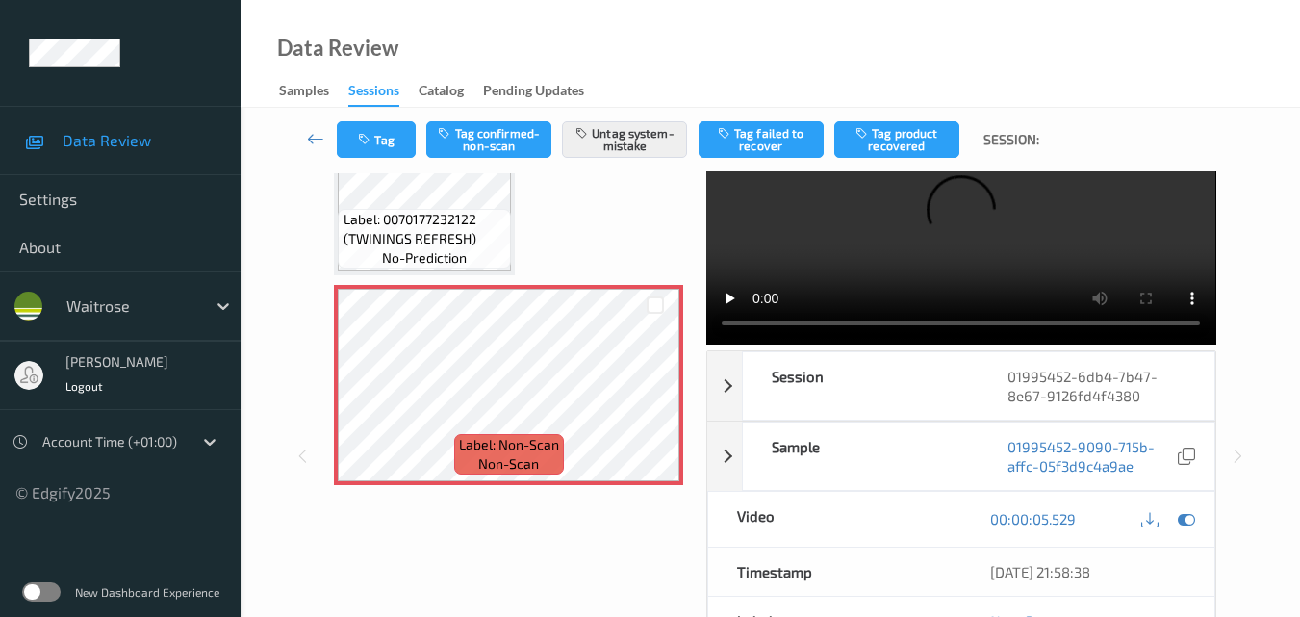
scroll to position [111, 0]
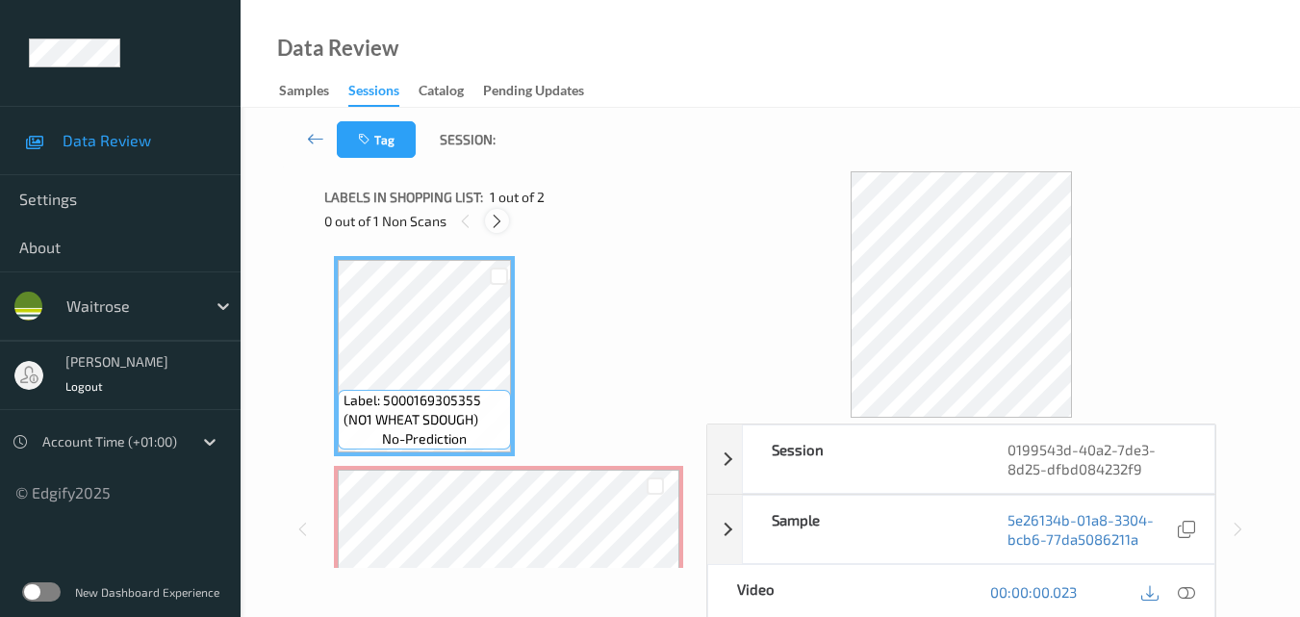
click at [498, 224] on icon at bounding box center [497, 221] width 16 height 17
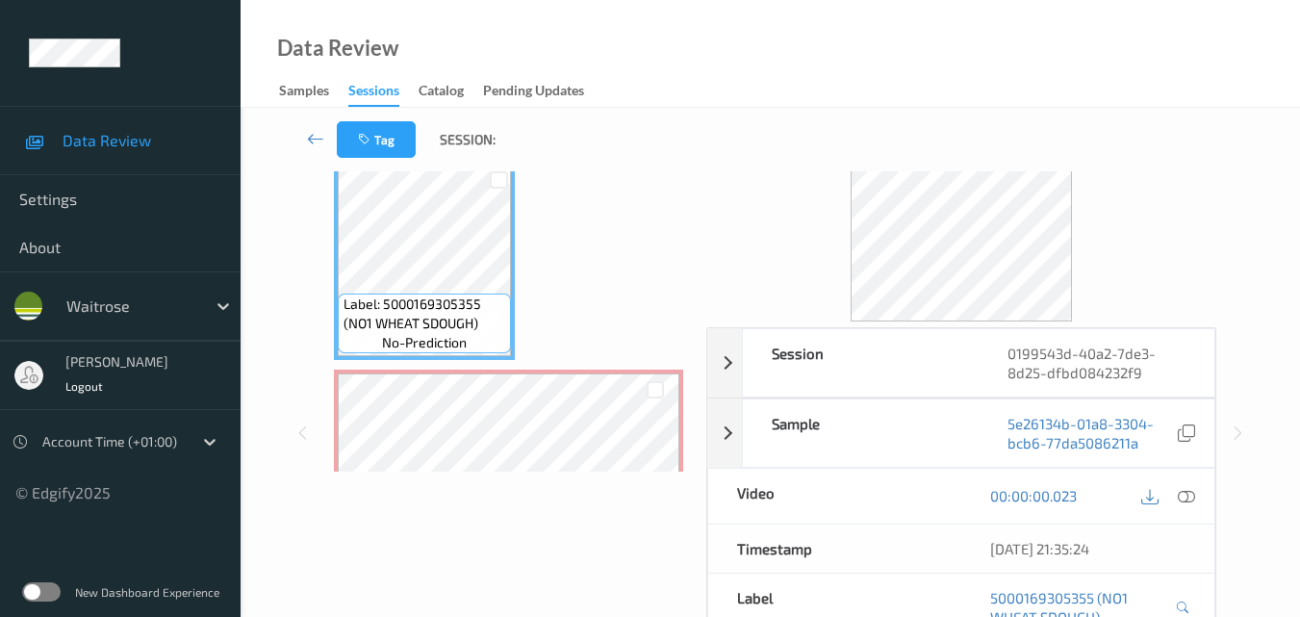
scroll to position [108, 0]
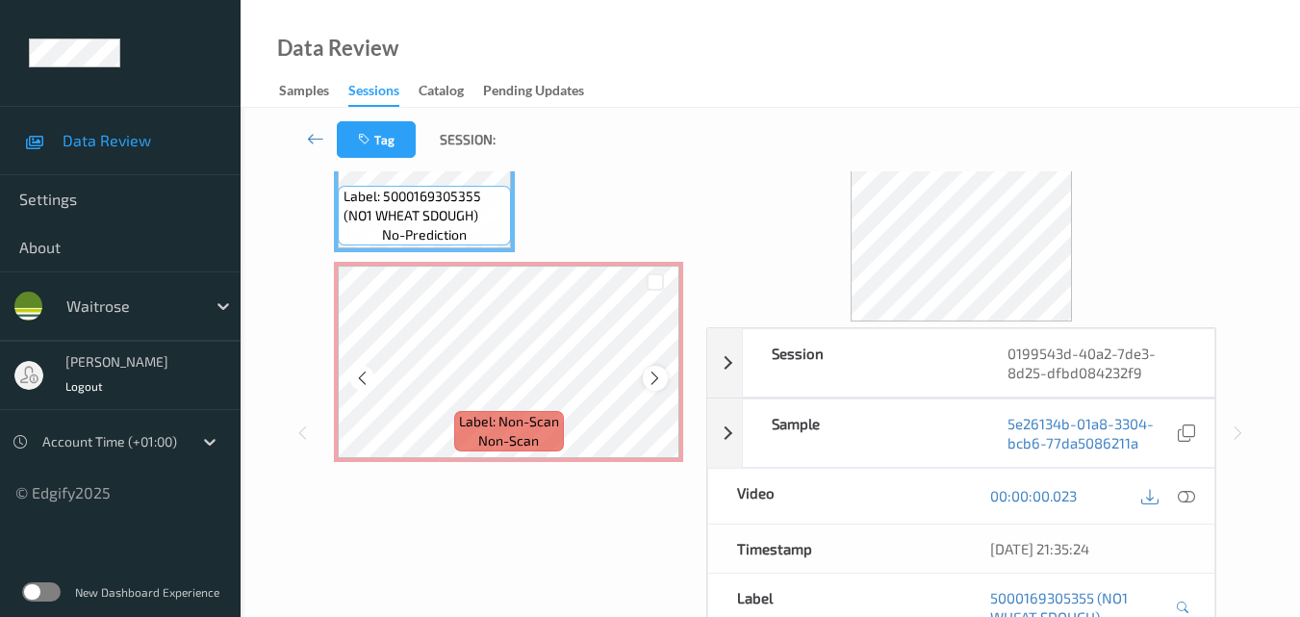
click at [651, 373] on icon at bounding box center [655, 377] width 16 height 17
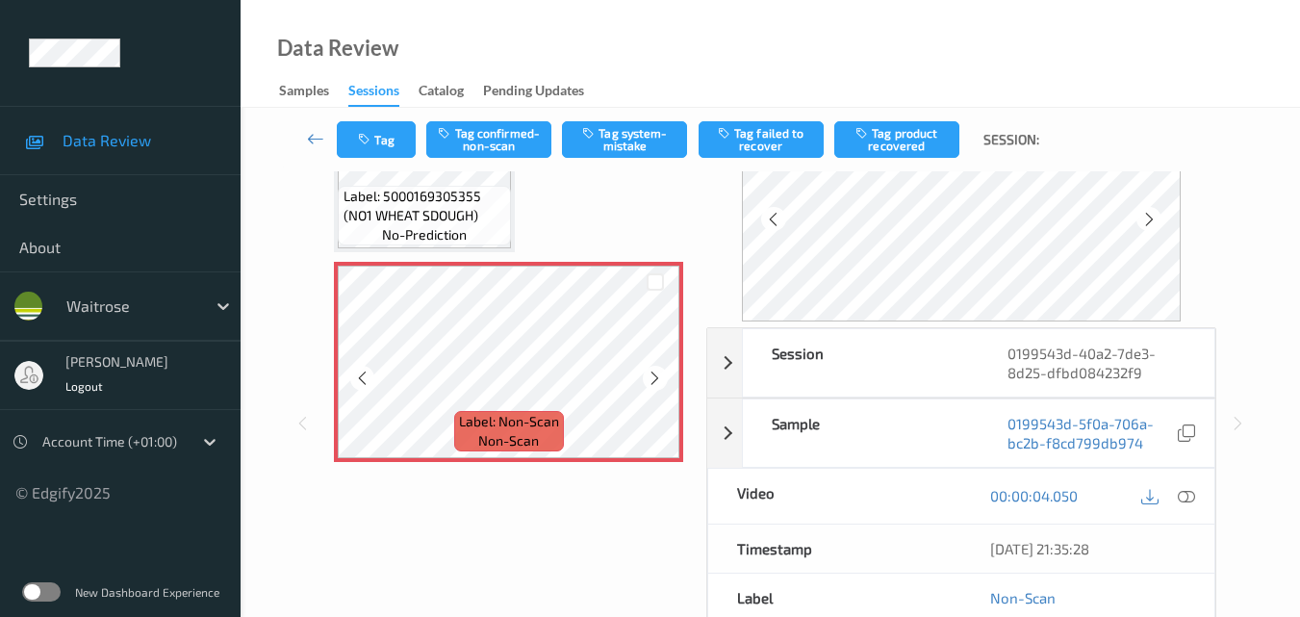
click at [651, 373] on icon at bounding box center [655, 377] width 16 height 17
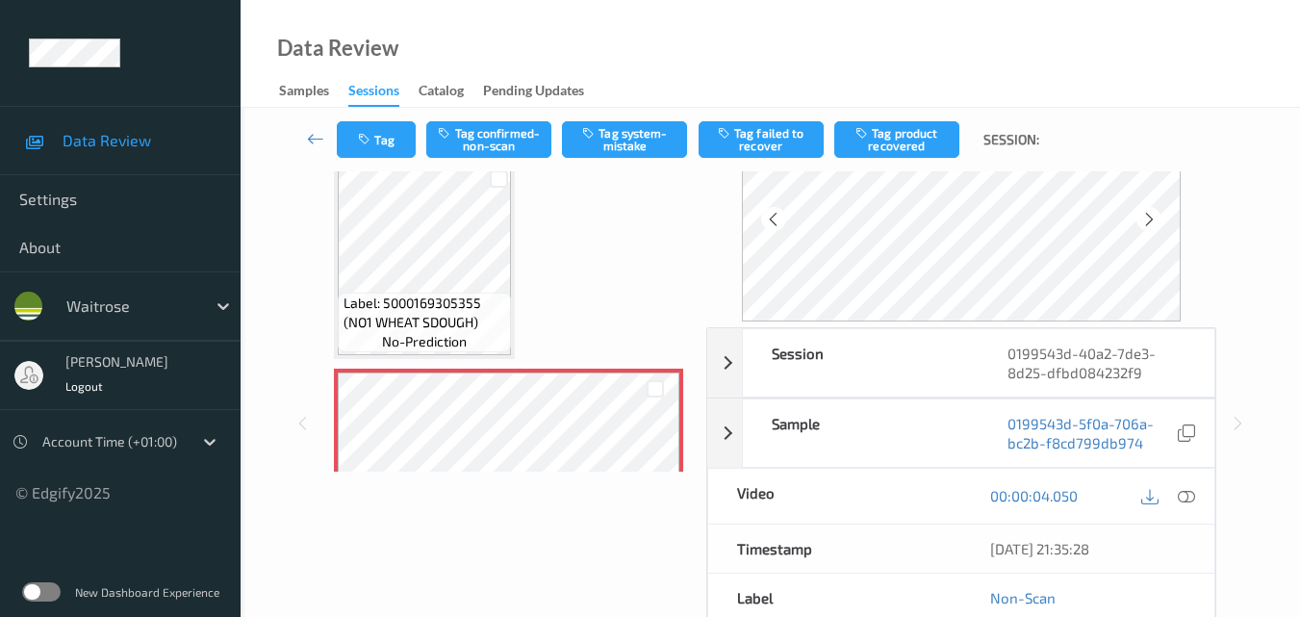
scroll to position [0, 0]
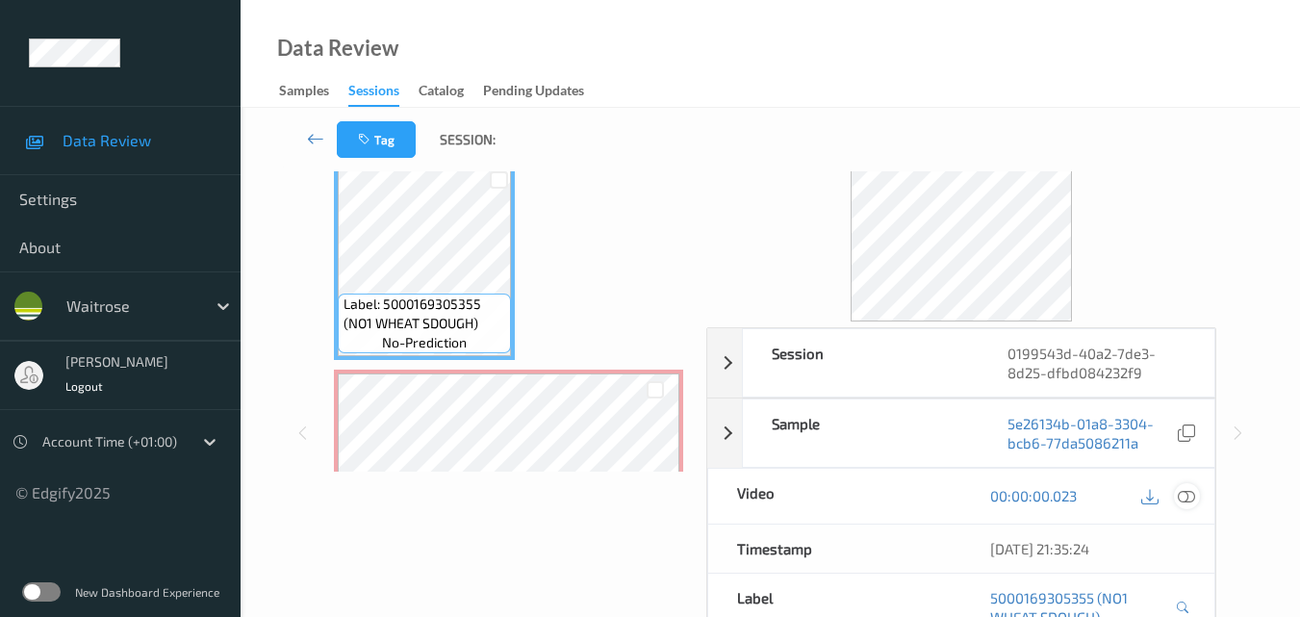
click at [1190, 496] on icon at bounding box center [1186, 495] width 17 height 17
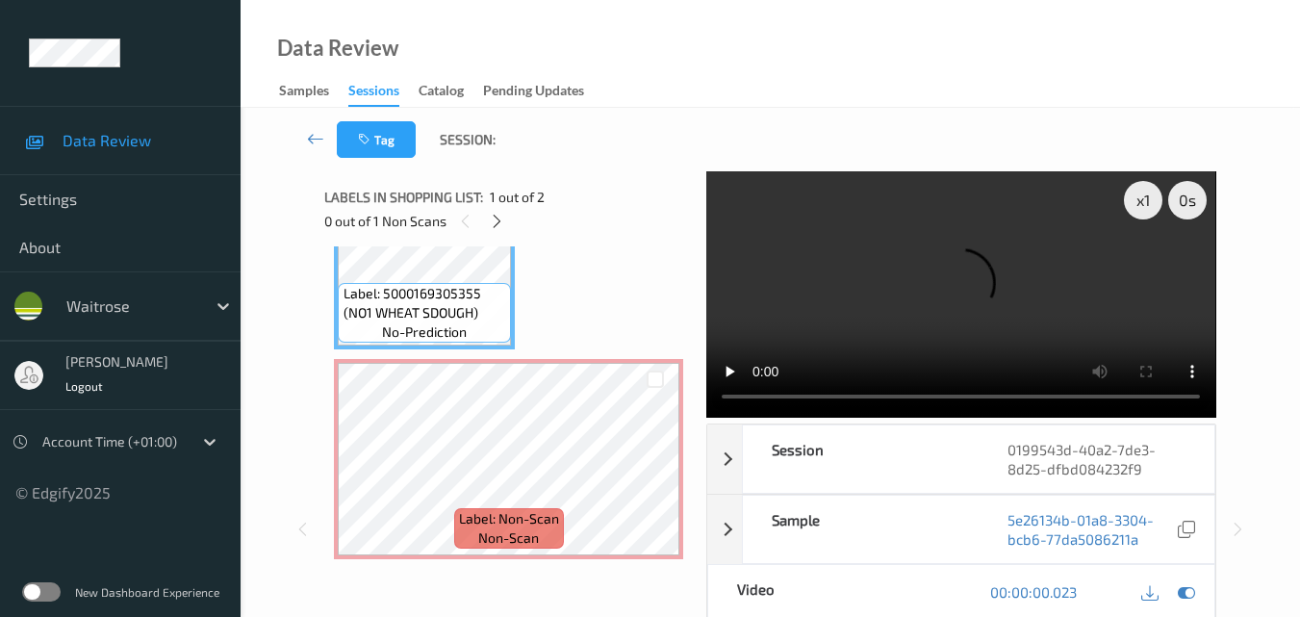
scroll to position [108, 0]
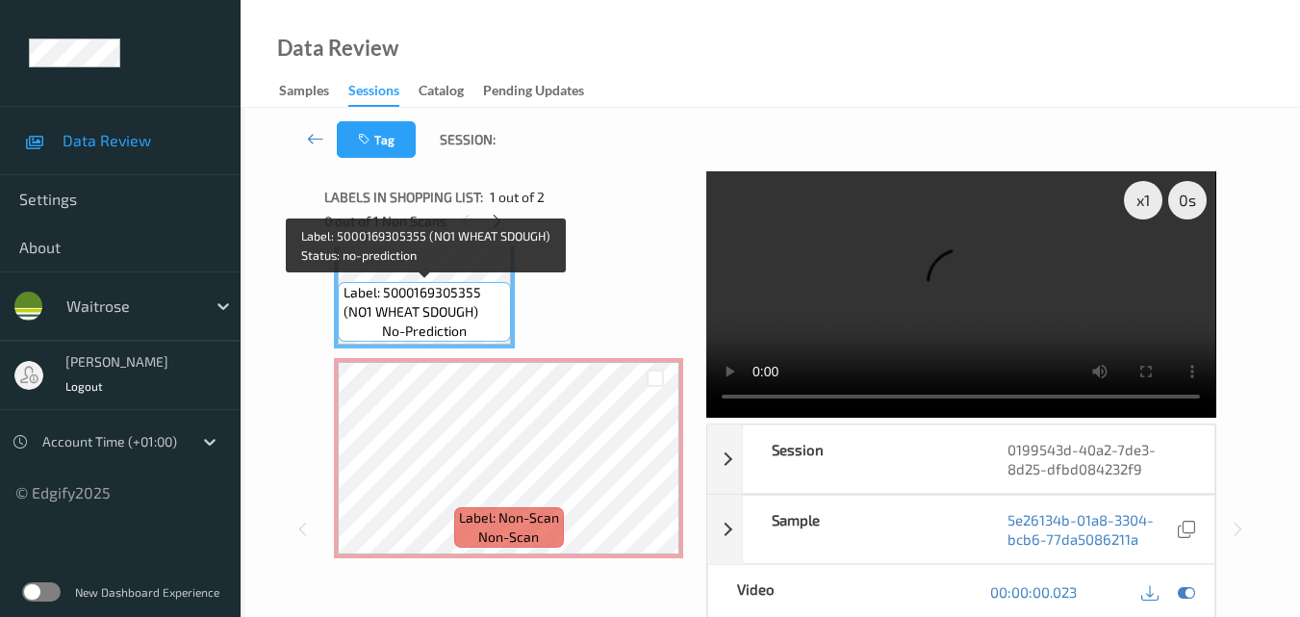
click at [455, 312] on span "Label: 5000169305355 (NO1 WHEAT SDOUGH)" at bounding box center [426, 302] width 164 height 38
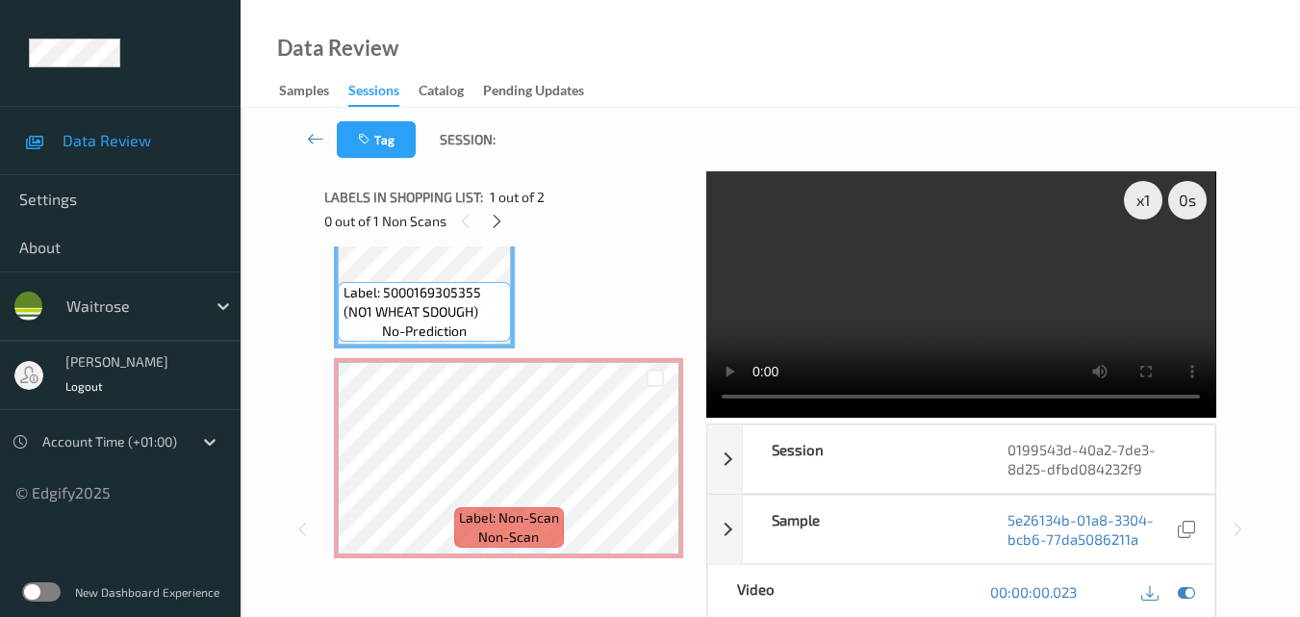
scroll to position [0, 0]
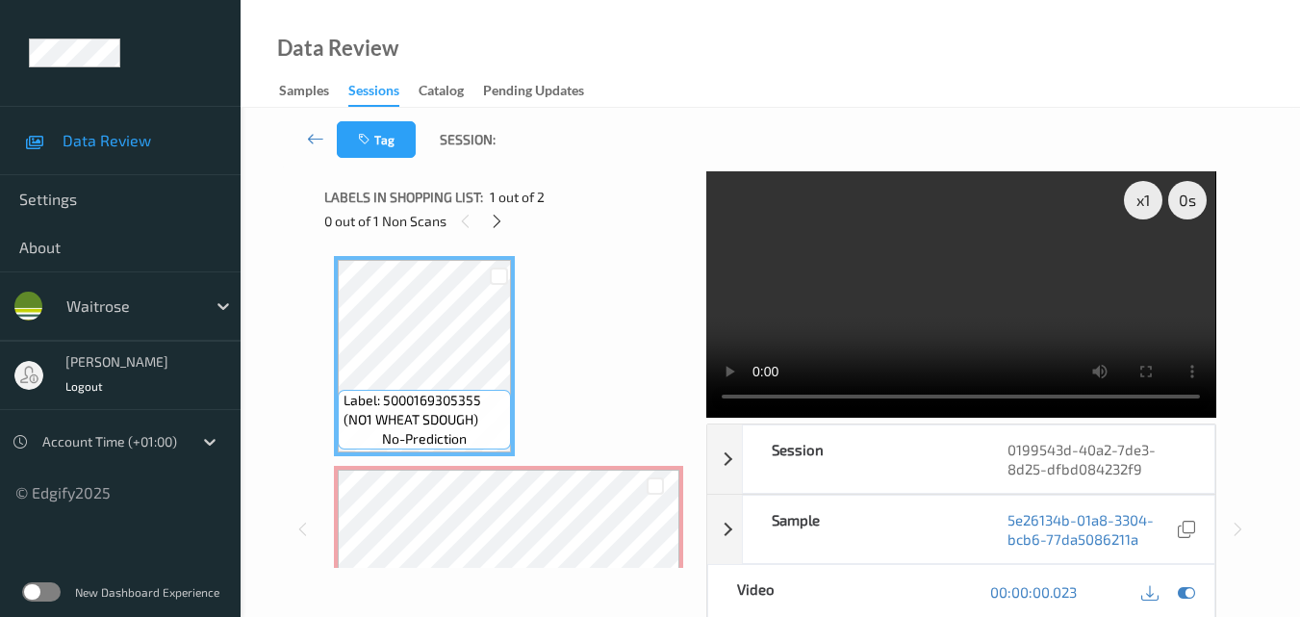
click at [980, 301] on video at bounding box center [960, 294] width 509 height 246
click at [1133, 204] on div "x 1" at bounding box center [1143, 200] width 38 height 38
click at [974, 314] on video at bounding box center [960, 294] width 509 height 246
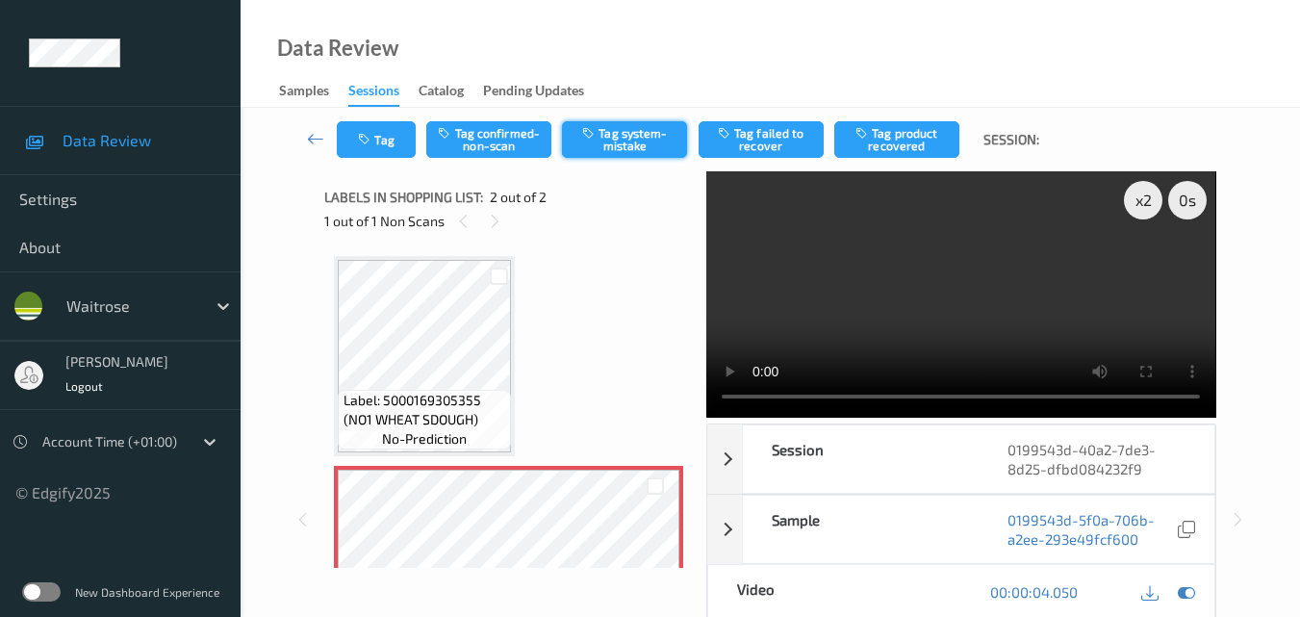
click at [645, 143] on button "Tag system-mistake" at bounding box center [624, 139] width 125 height 37
click at [394, 131] on button "Tag" at bounding box center [376, 139] width 79 height 37
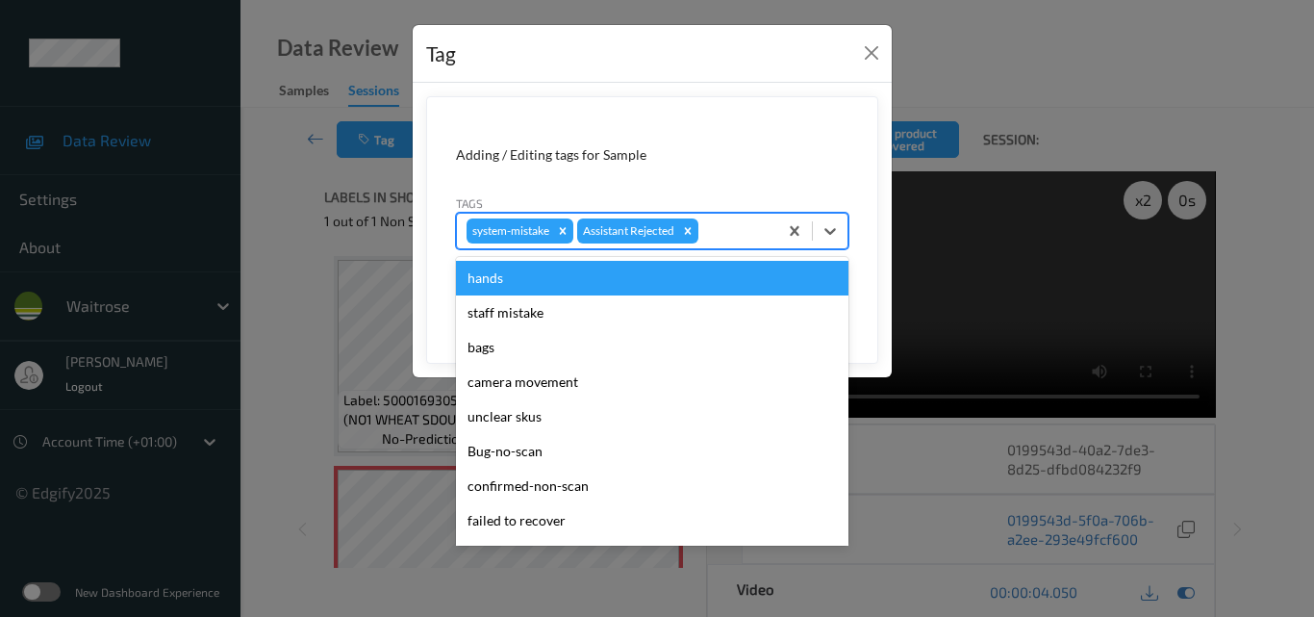
click at [729, 232] on div at bounding box center [734, 230] width 65 height 23
type input "un"
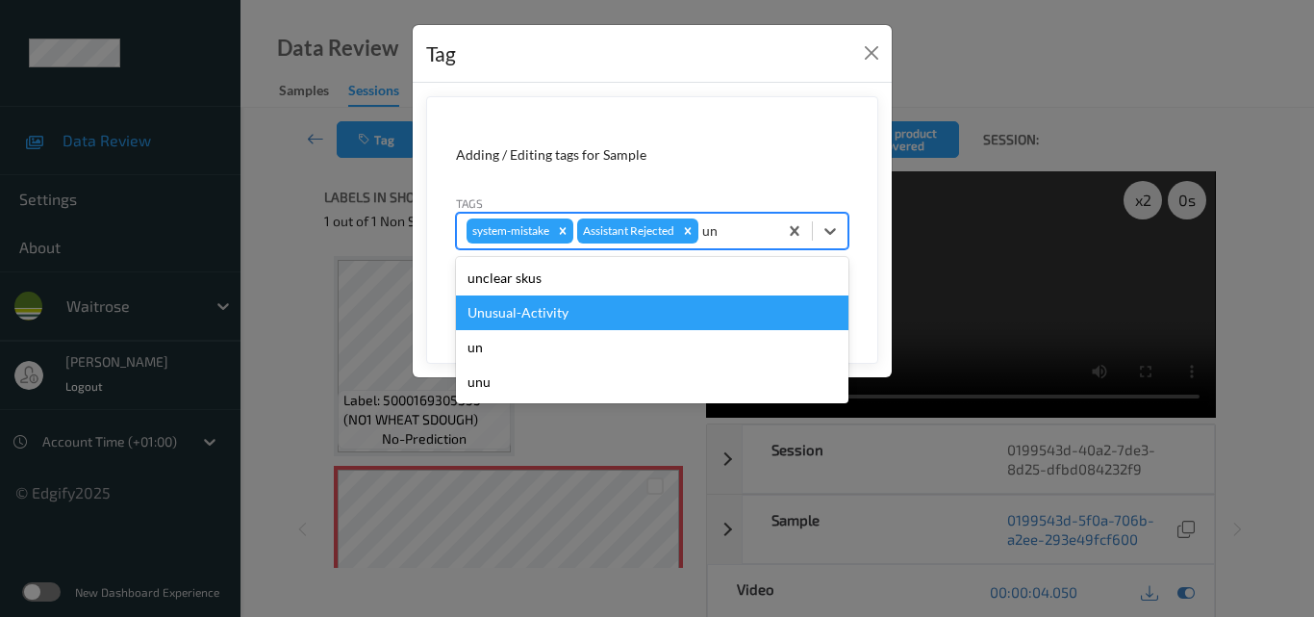
click at [604, 321] on div "Unusual-Activity" at bounding box center [652, 312] width 393 height 35
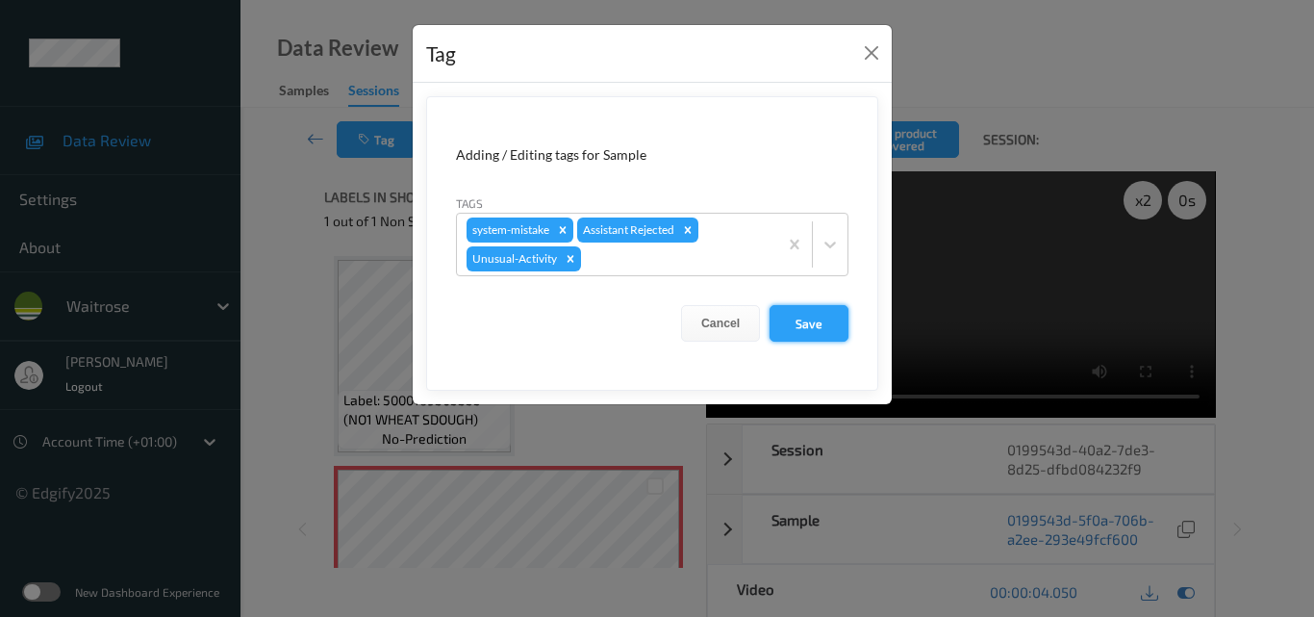
click at [820, 325] on button "Save" at bounding box center [809, 323] width 79 height 37
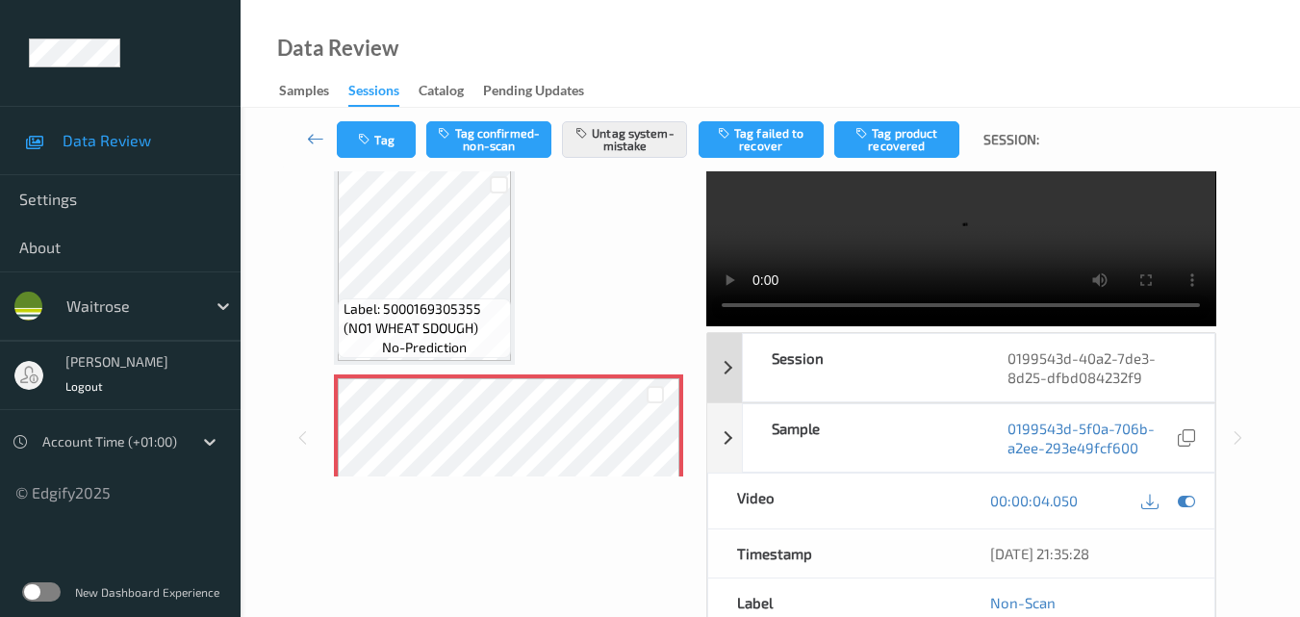
scroll to position [192, 0]
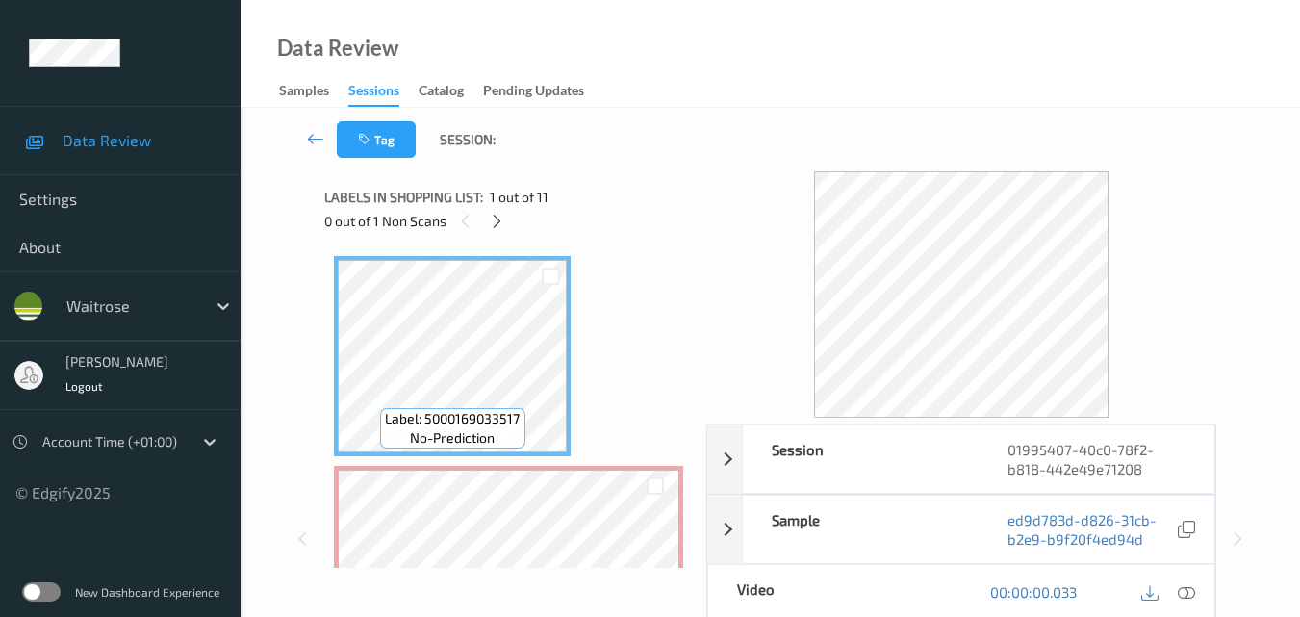
scroll to position [192, 0]
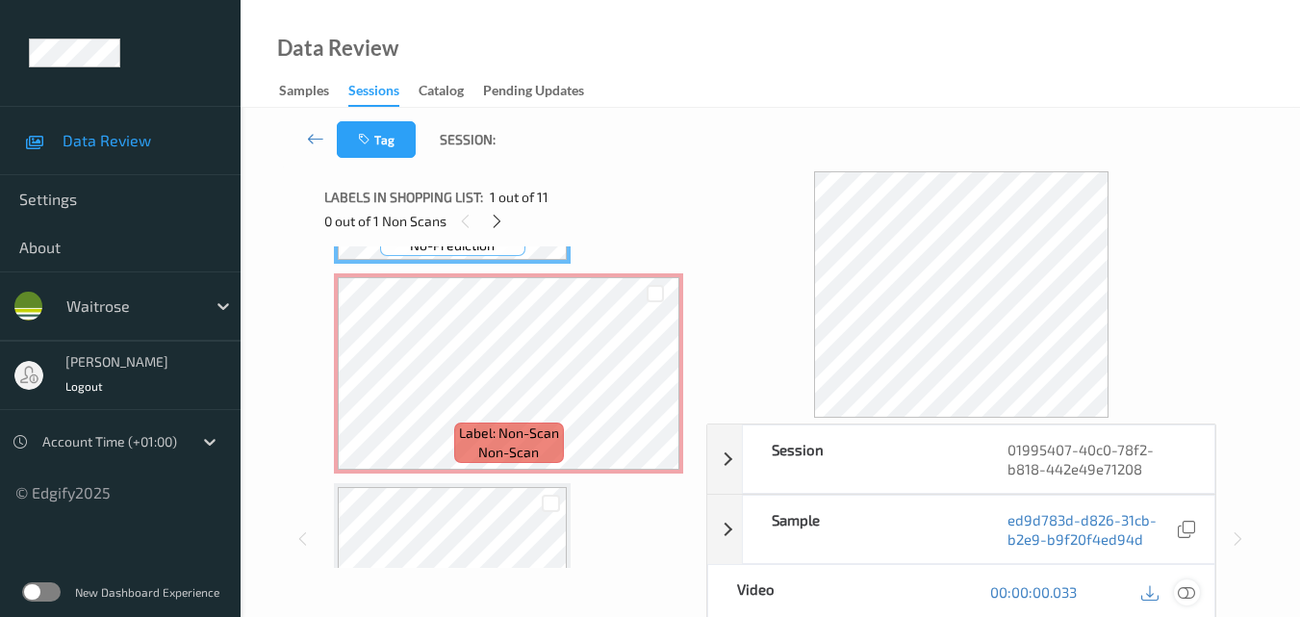
click at [1189, 591] on icon at bounding box center [1186, 591] width 17 height 17
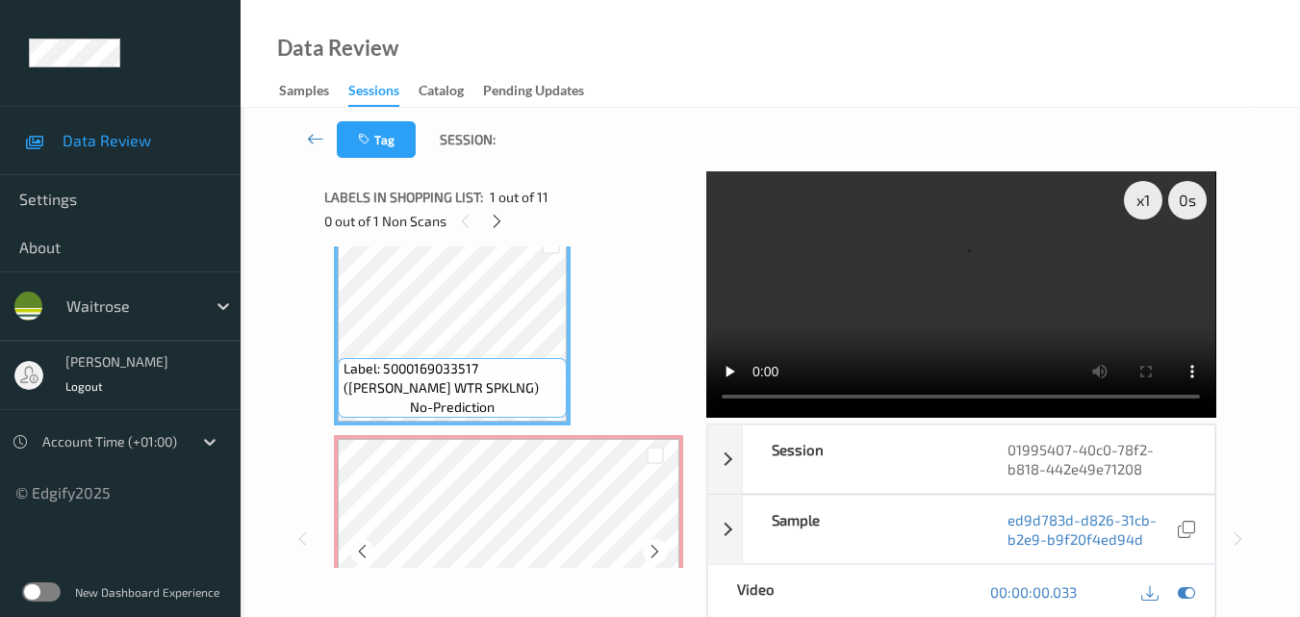
scroll to position [0, 0]
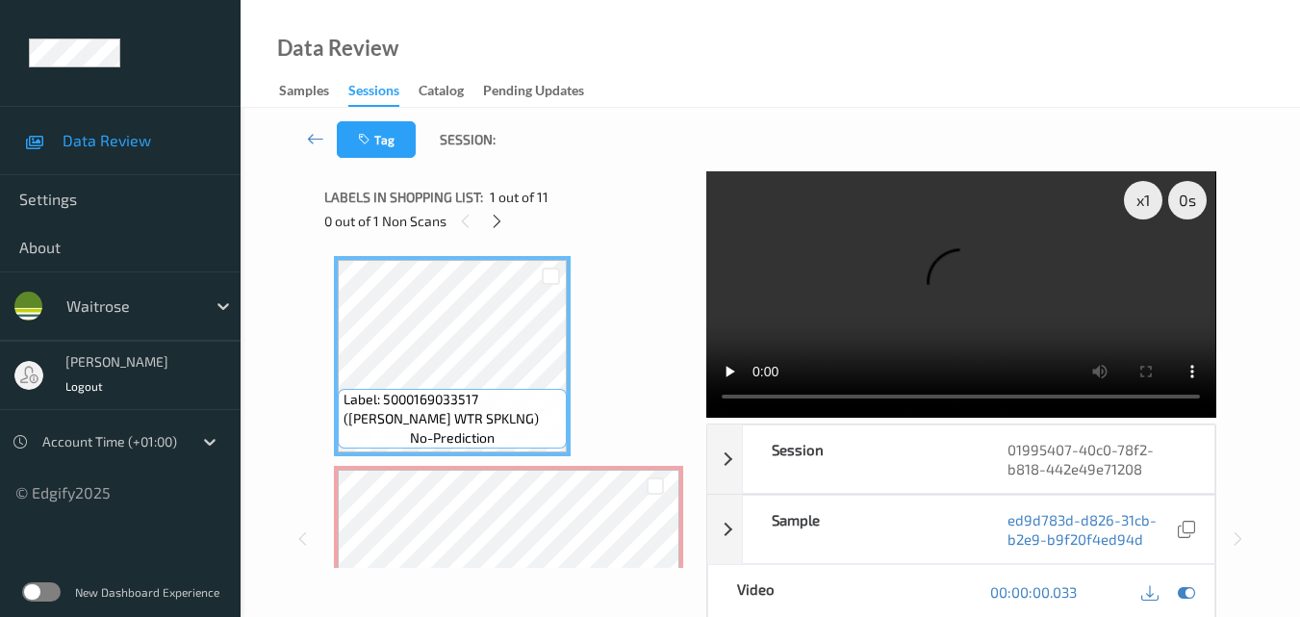
click at [914, 290] on video at bounding box center [960, 294] width 509 height 246
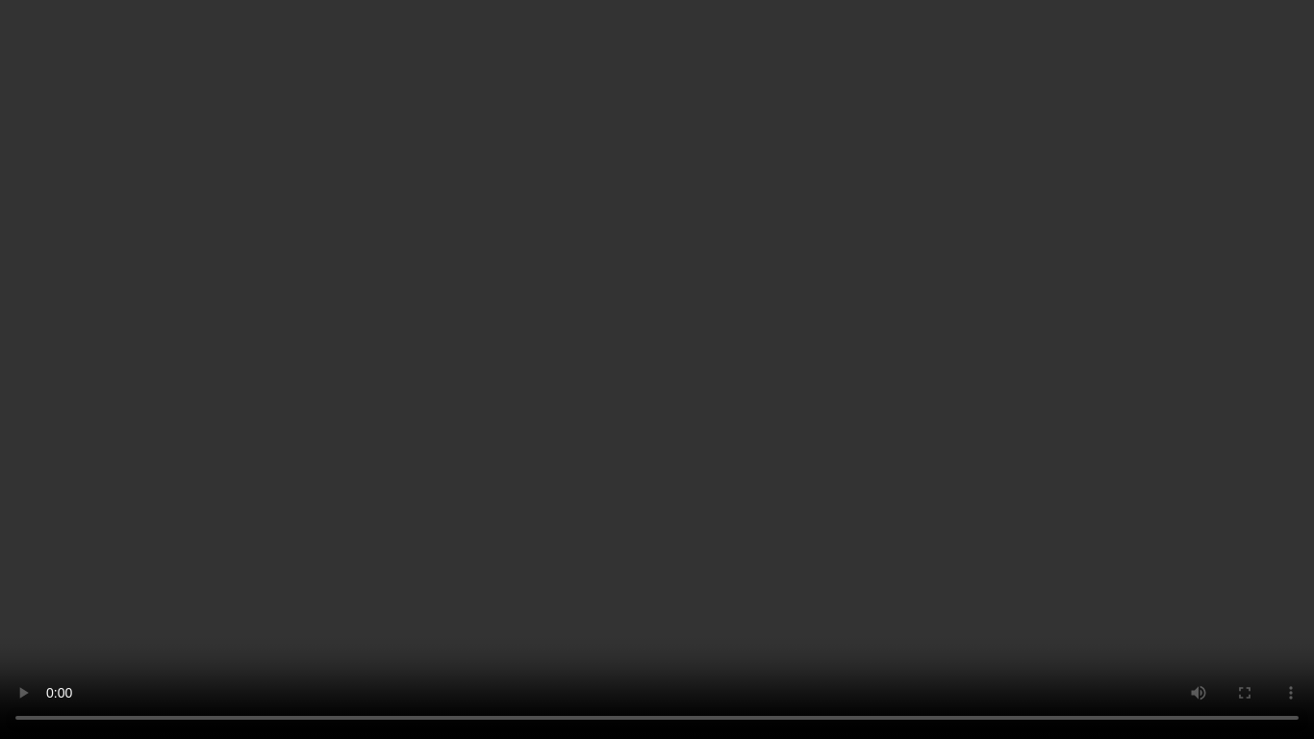
click at [788, 394] on video at bounding box center [657, 369] width 1314 height 739
click at [900, 373] on video at bounding box center [657, 369] width 1314 height 739
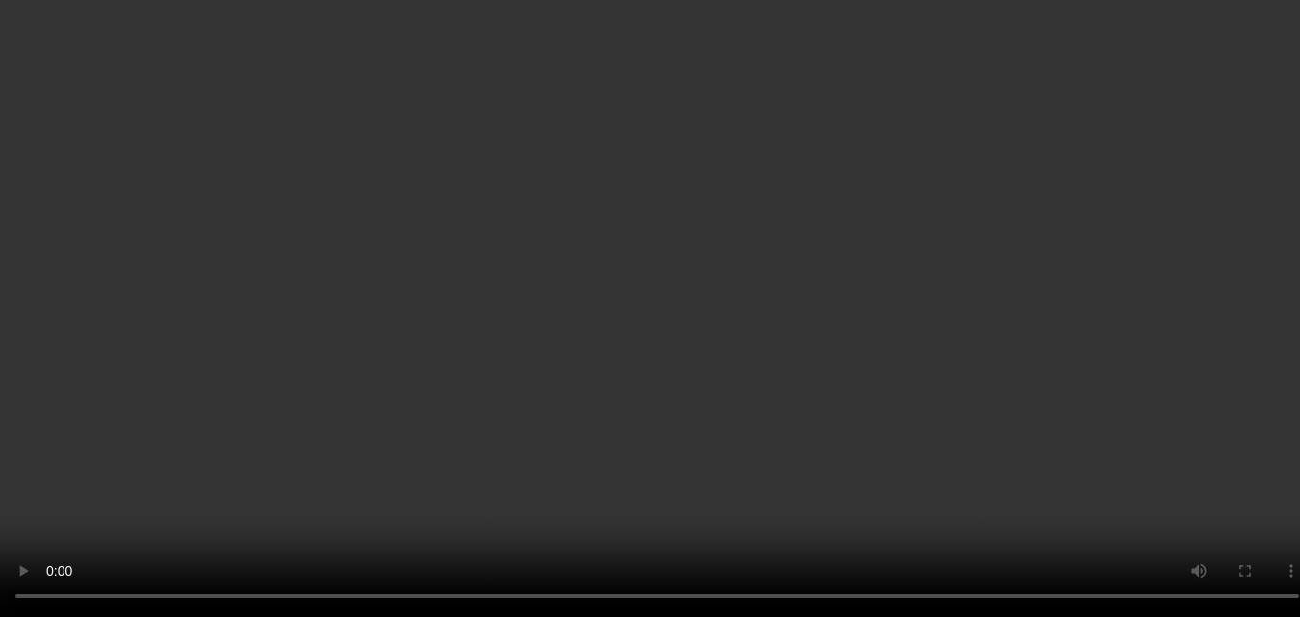
scroll to position [192, 0]
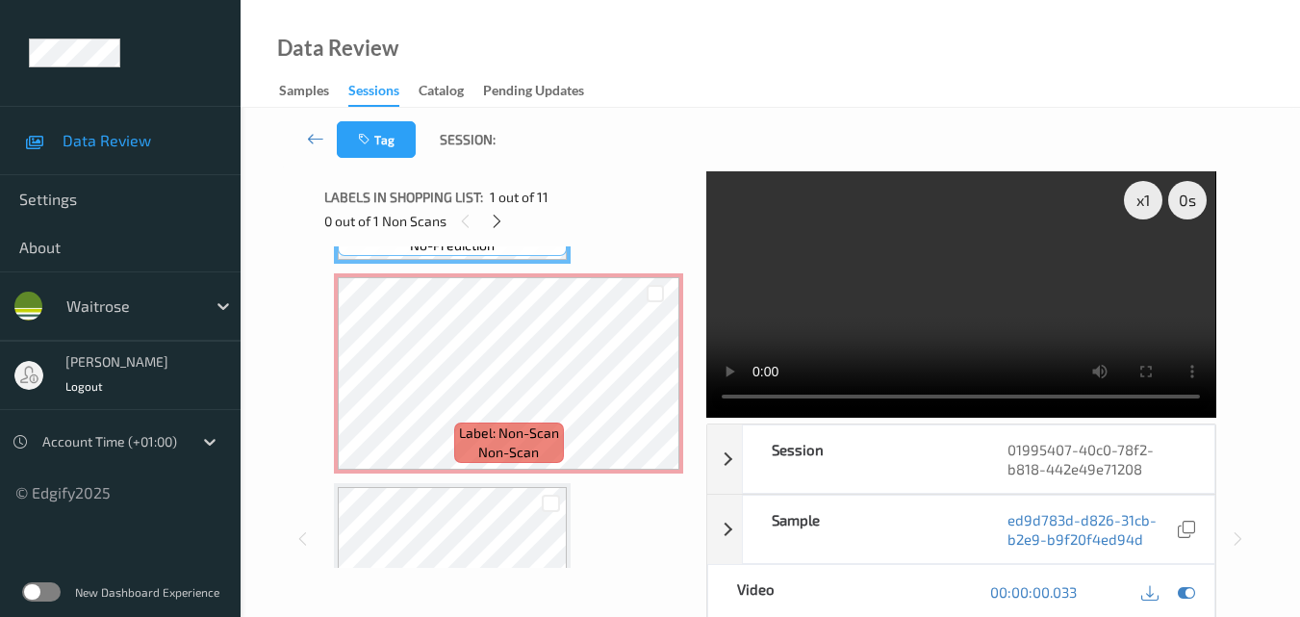
click at [943, 306] on video at bounding box center [960, 294] width 509 height 246
drag, startPoint x: 910, startPoint y: 273, endPoint x: 812, endPoint y: 330, distance: 113.4
click at [910, 272] on video at bounding box center [960, 294] width 509 height 246
click at [662, 389] on icon at bounding box center [655, 389] width 16 height 17
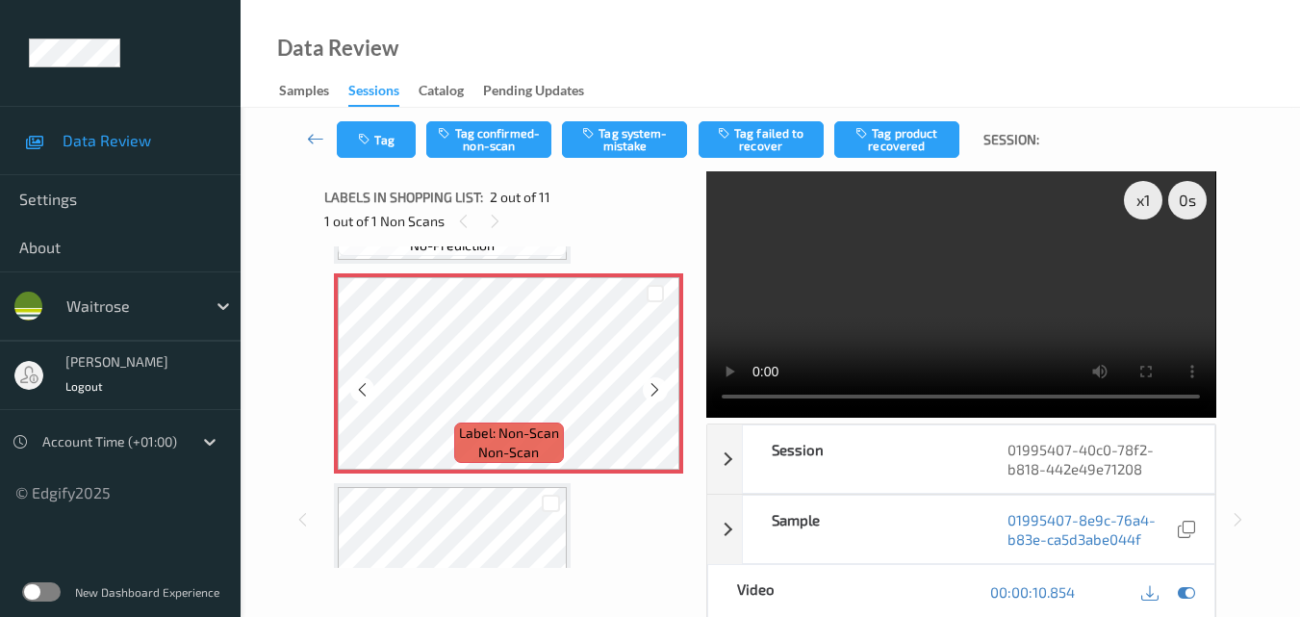
click at [662, 389] on icon at bounding box center [655, 389] width 16 height 17
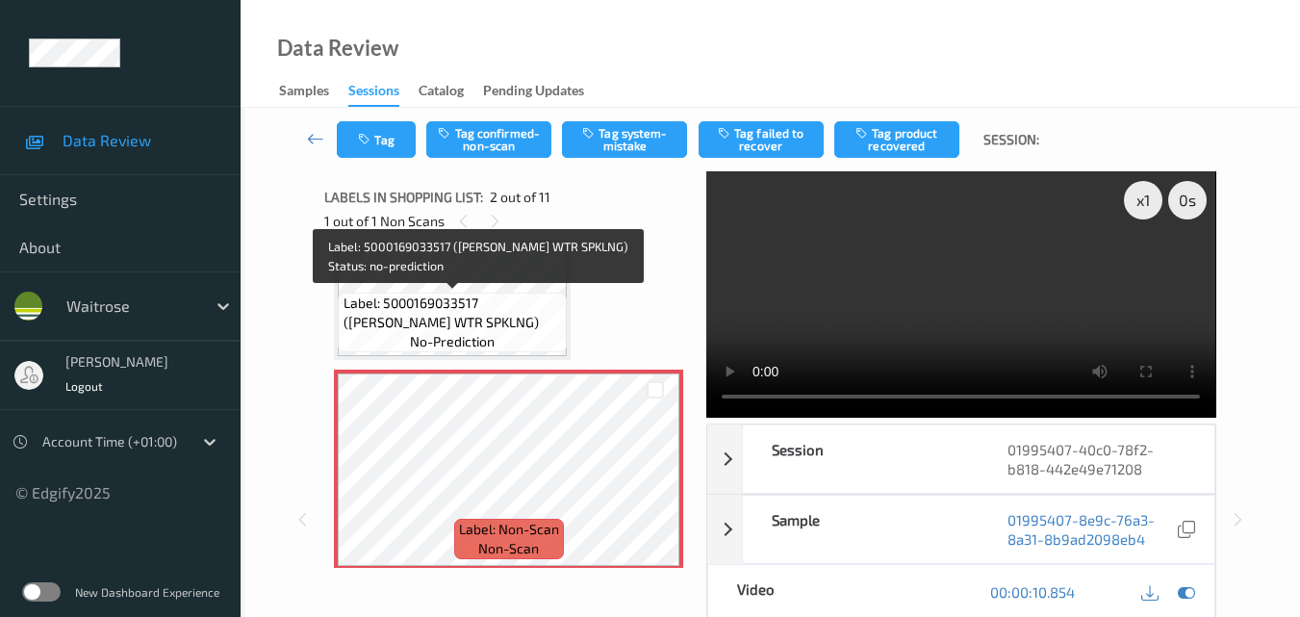
click at [505, 308] on span "Label: 5000169033517 ([PERSON_NAME] WTR SPKLNG)" at bounding box center [453, 312] width 219 height 38
click at [486, 319] on span "Label: 5000169033517 ([PERSON_NAME] WTR SPKLNG)" at bounding box center [453, 312] width 219 height 38
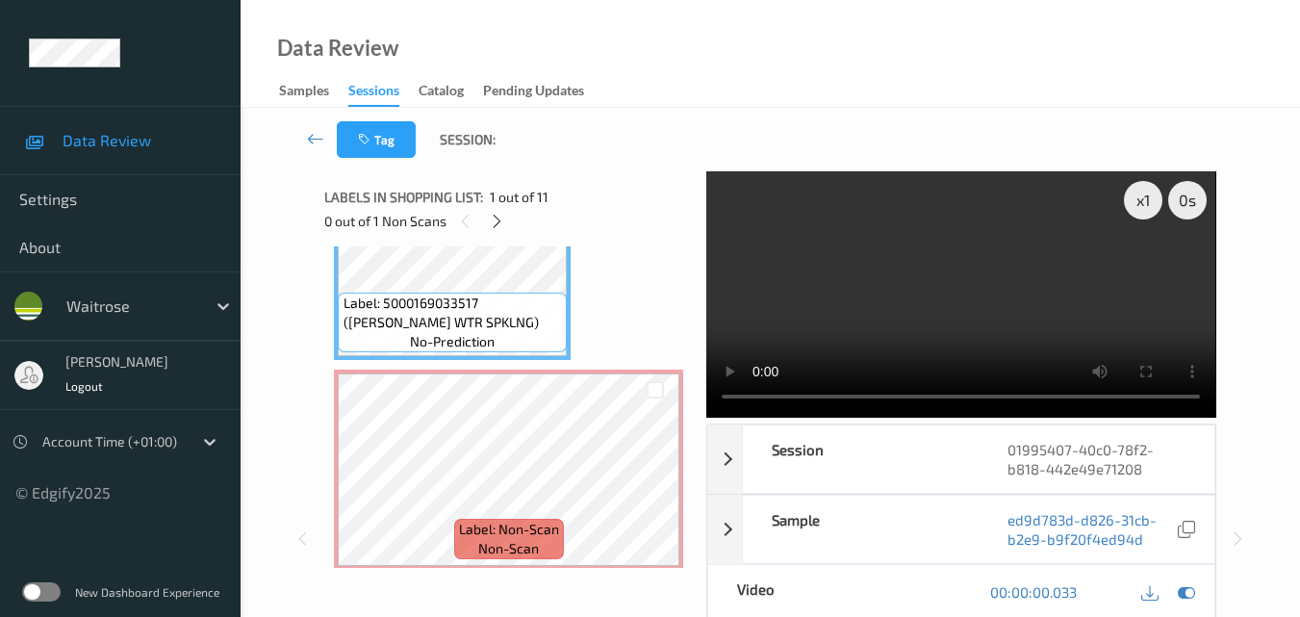
click at [901, 322] on video at bounding box center [960, 294] width 509 height 246
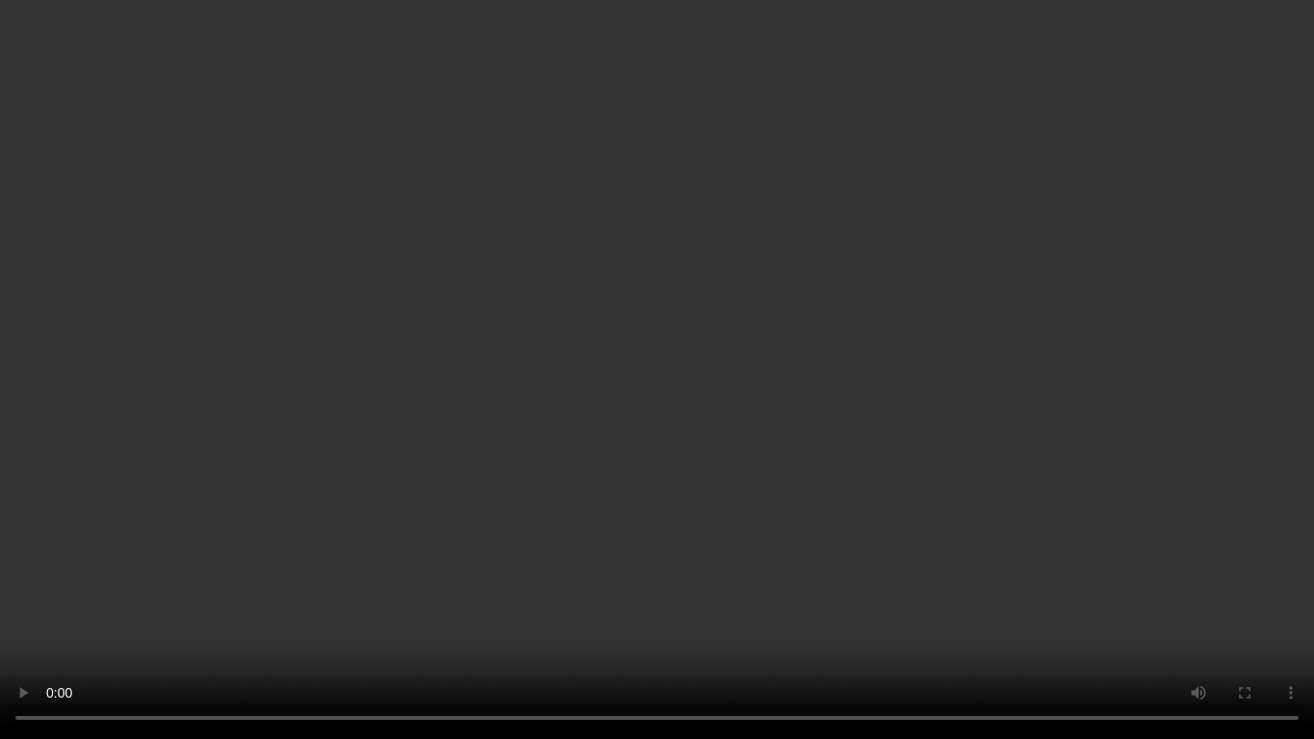
click at [772, 380] on video at bounding box center [657, 369] width 1314 height 739
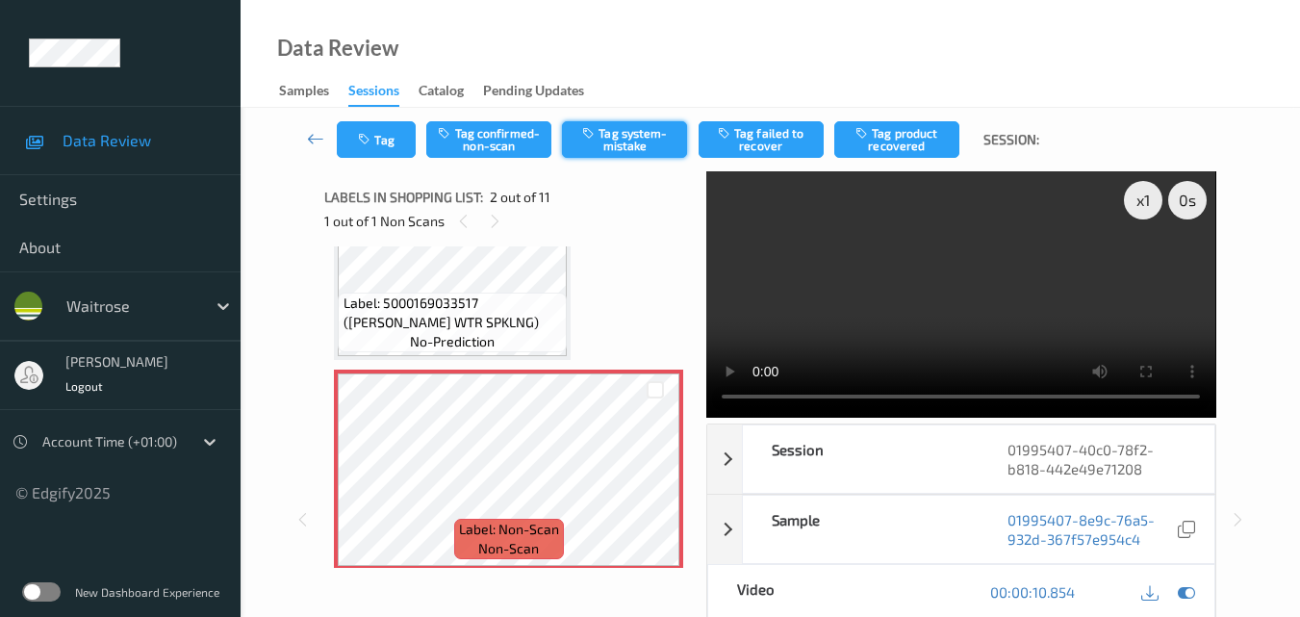
click at [640, 140] on button "Tag system-mistake" at bounding box center [624, 139] width 125 height 37
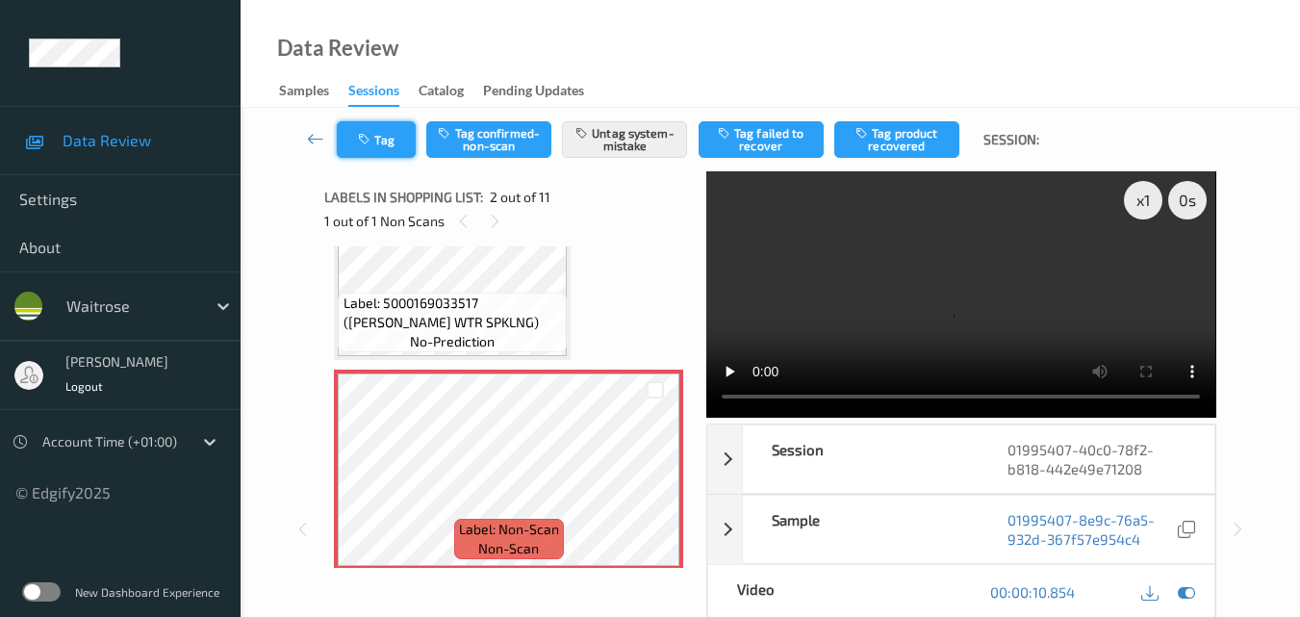
click at [386, 157] on button "Tag" at bounding box center [376, 139] width 79 height 37
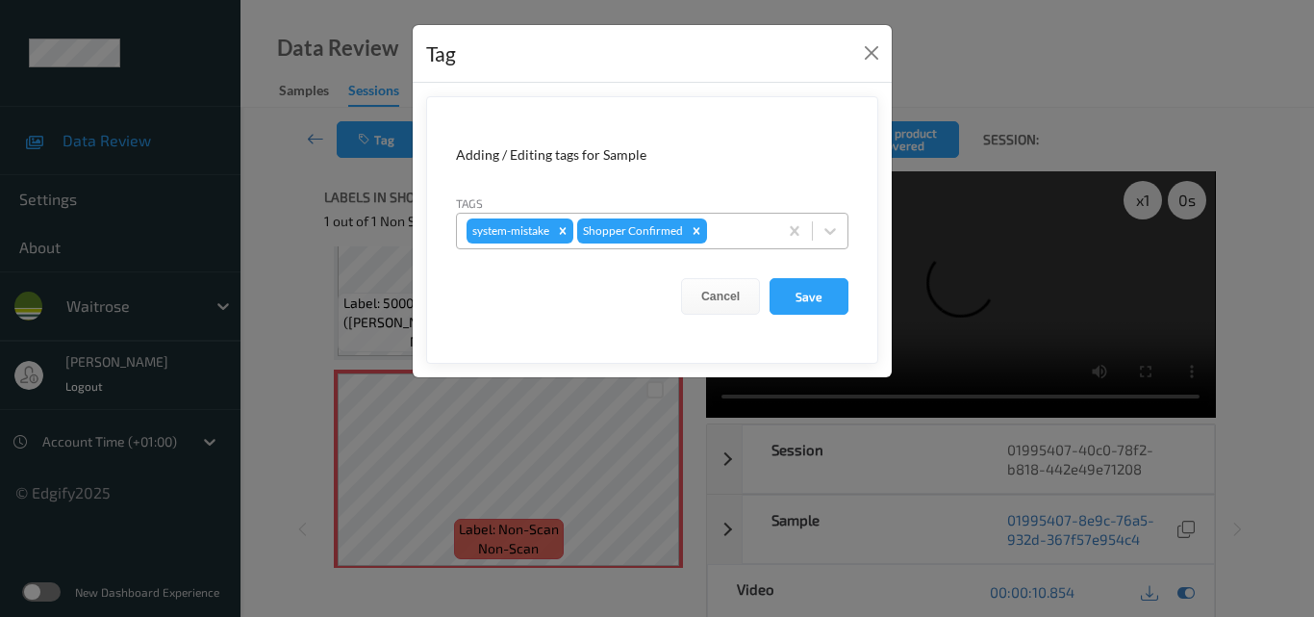
click at [724, 239] on div at bounding box center [739, 230] width 57 height 23
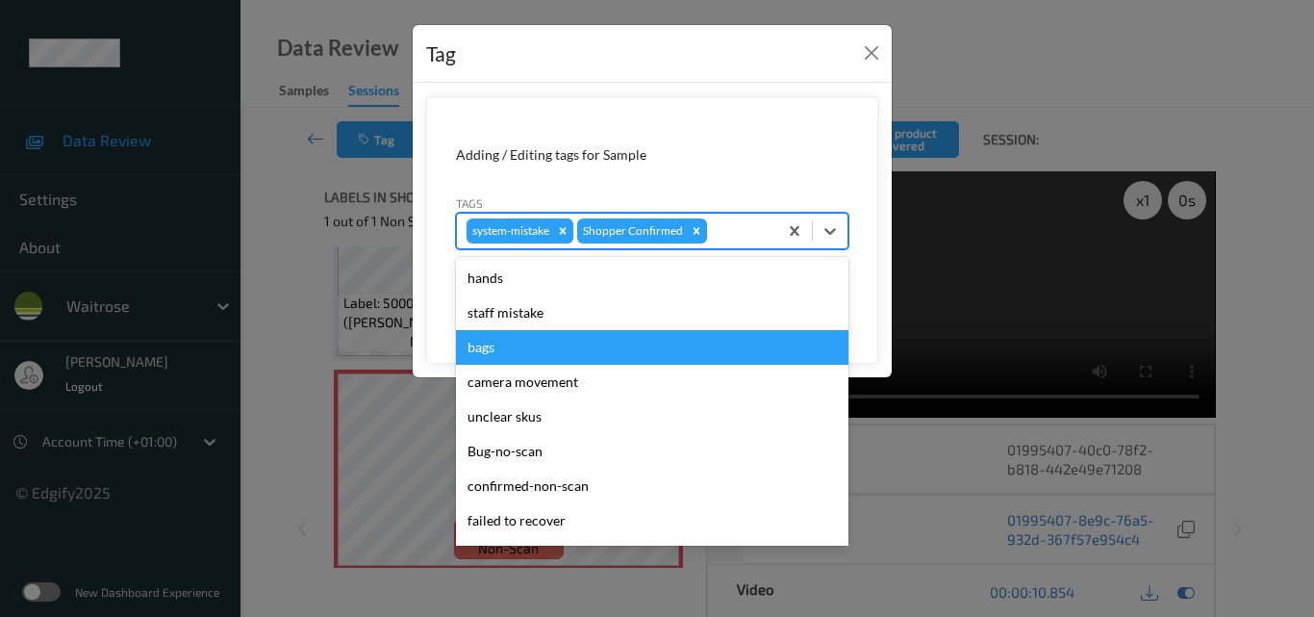
click at [551, 340] on div "bags" at bounding box center [652, 347] width 393 height 35
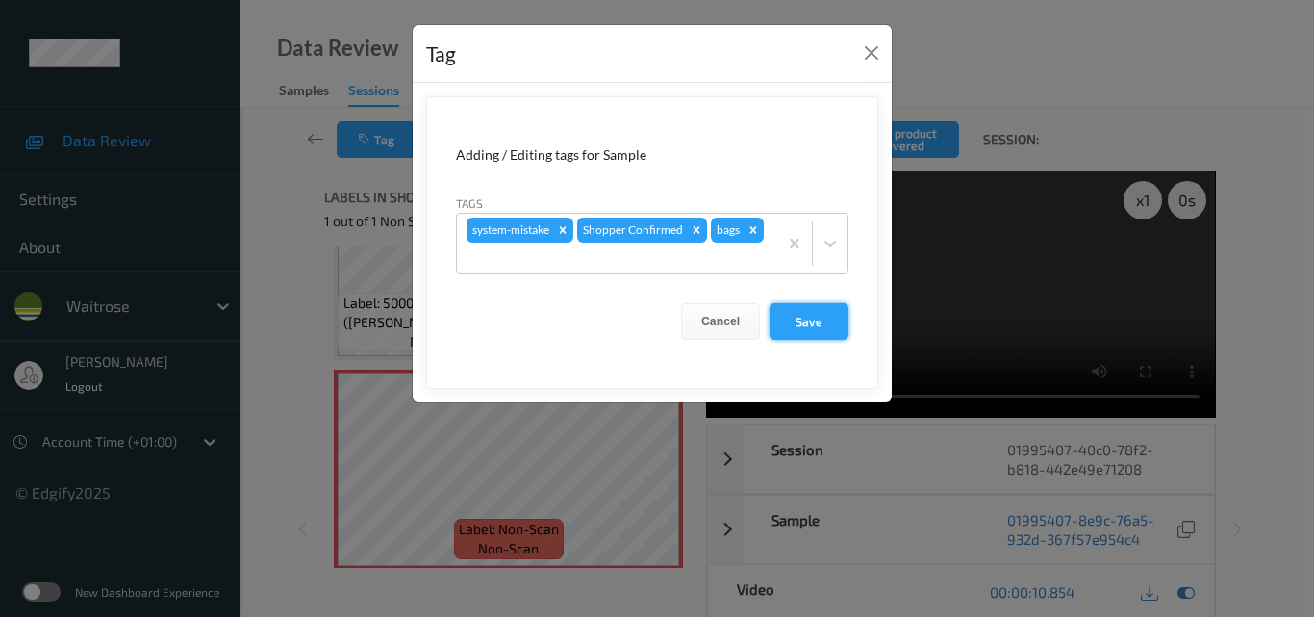
click at [829, 318] on button "Save" at bounding box center [809, 321] width 79 height 37
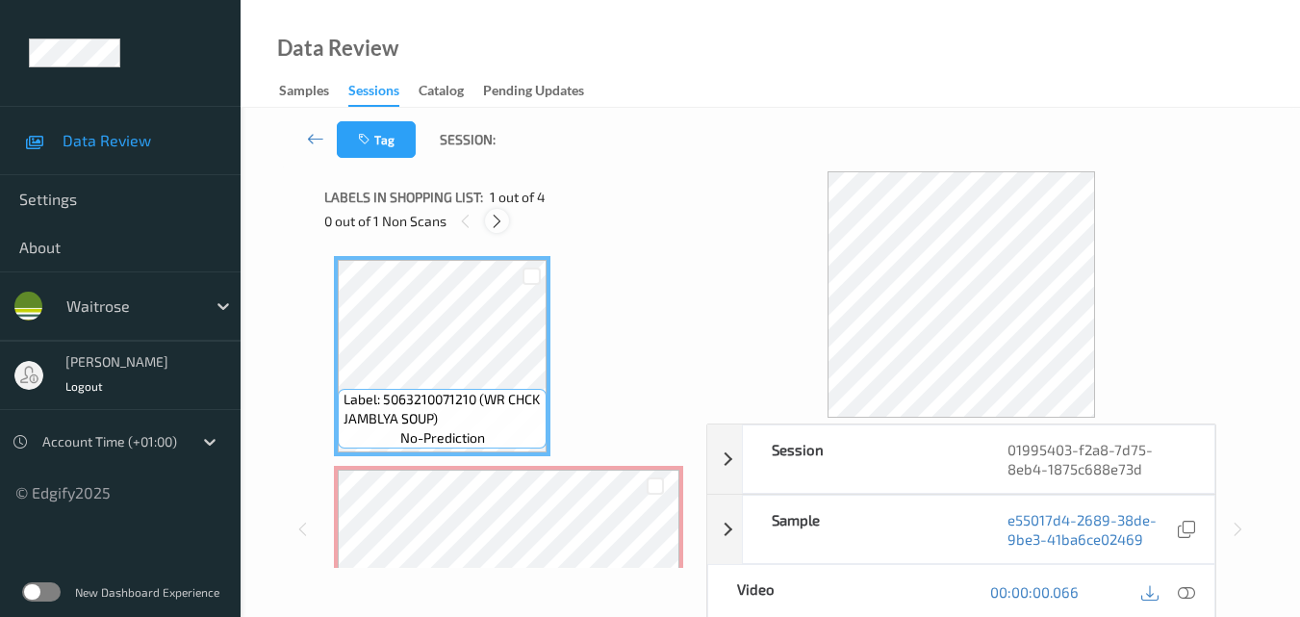
click at [494, 221] on icon at bounding box center [497, 221] width 16 height 17
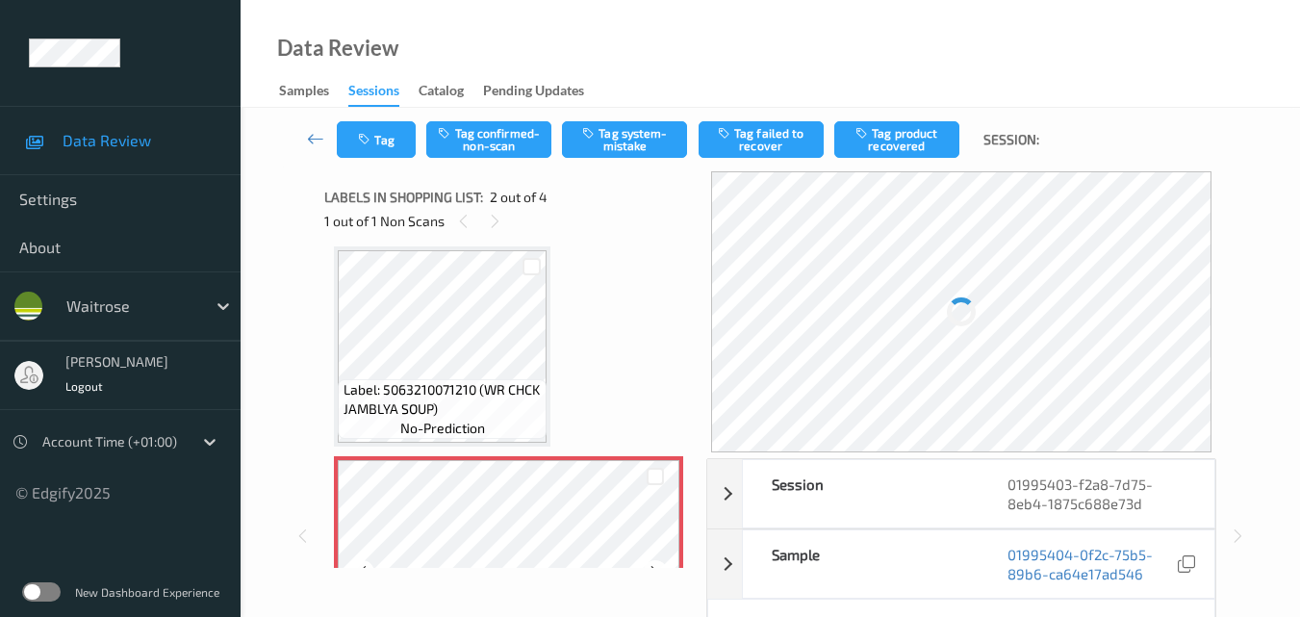
scroll to position [106, 0]
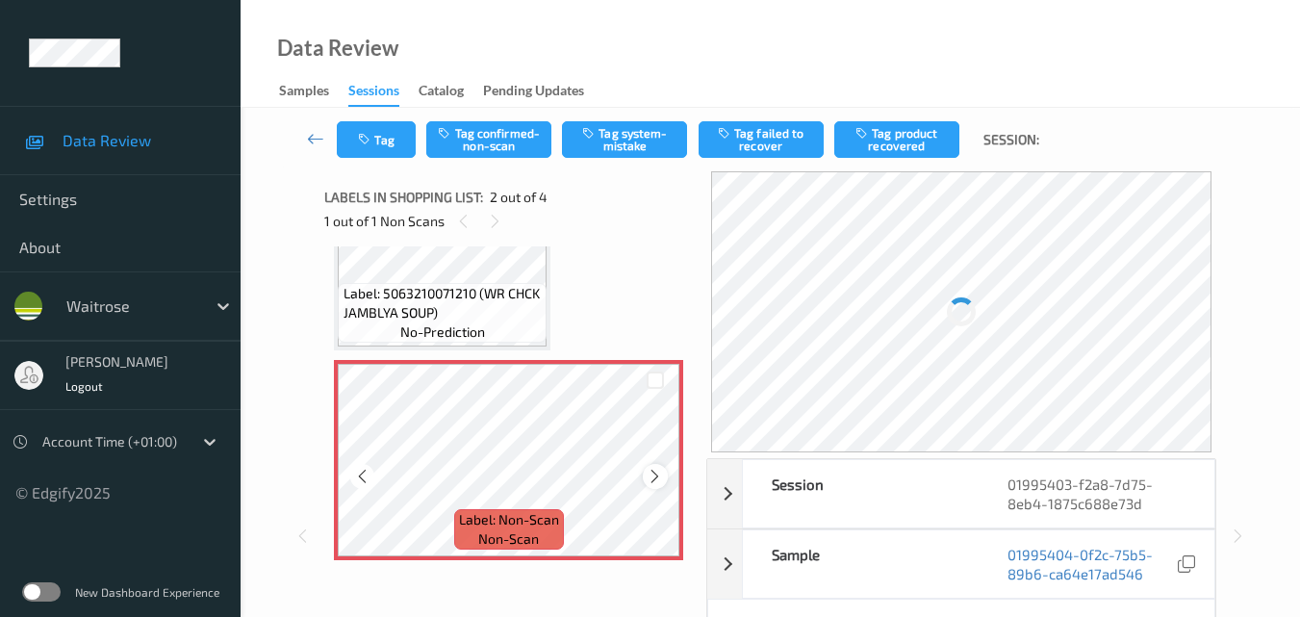
click at [653, 476] on icon at bounding box center [655, 476] width 16 height 17
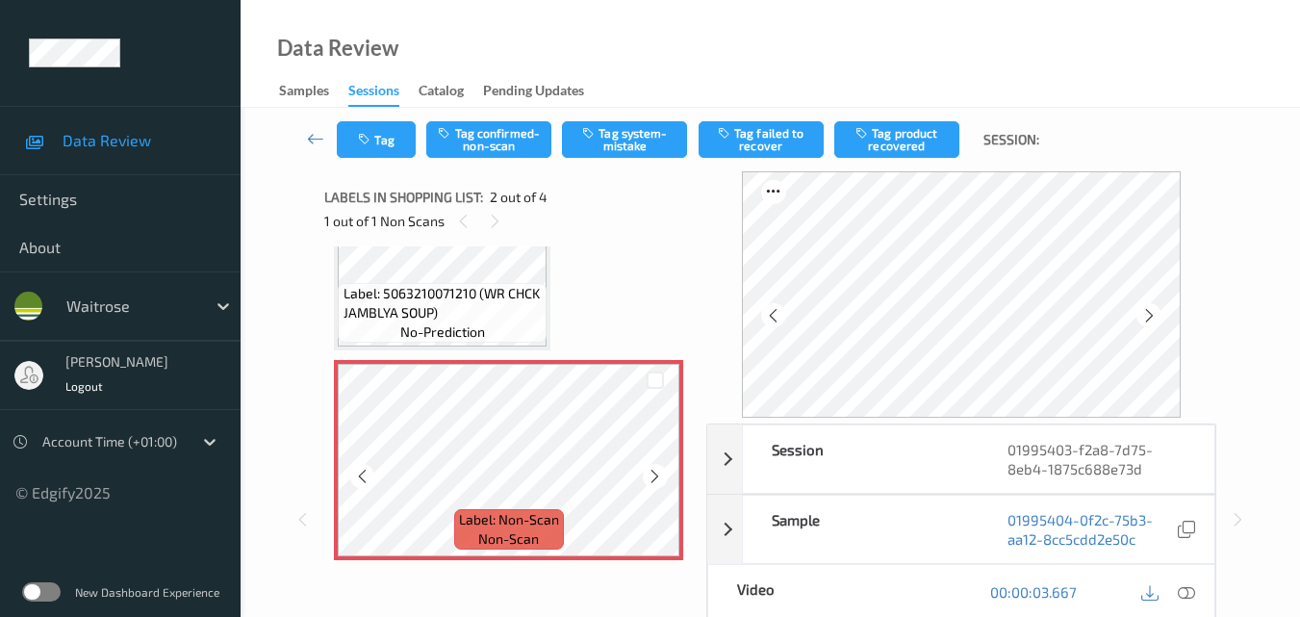
click at [653, 476] on icon at bounding box center [655, 476] width 16 height 17
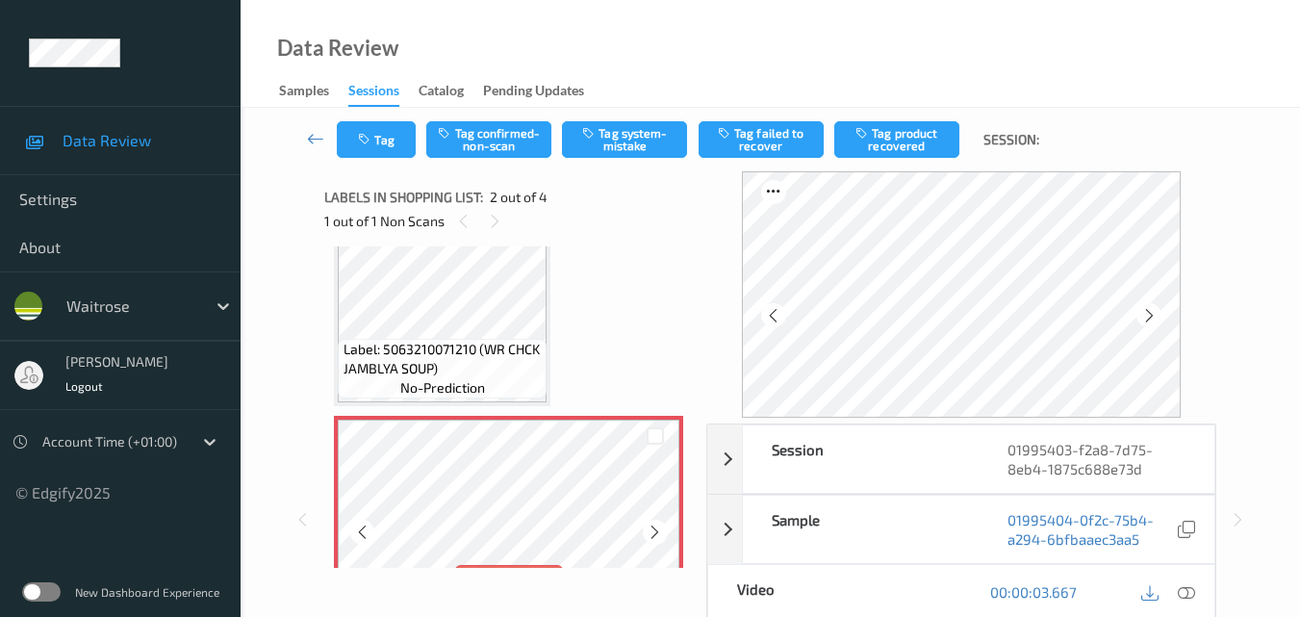
scroll to position [10, 0]
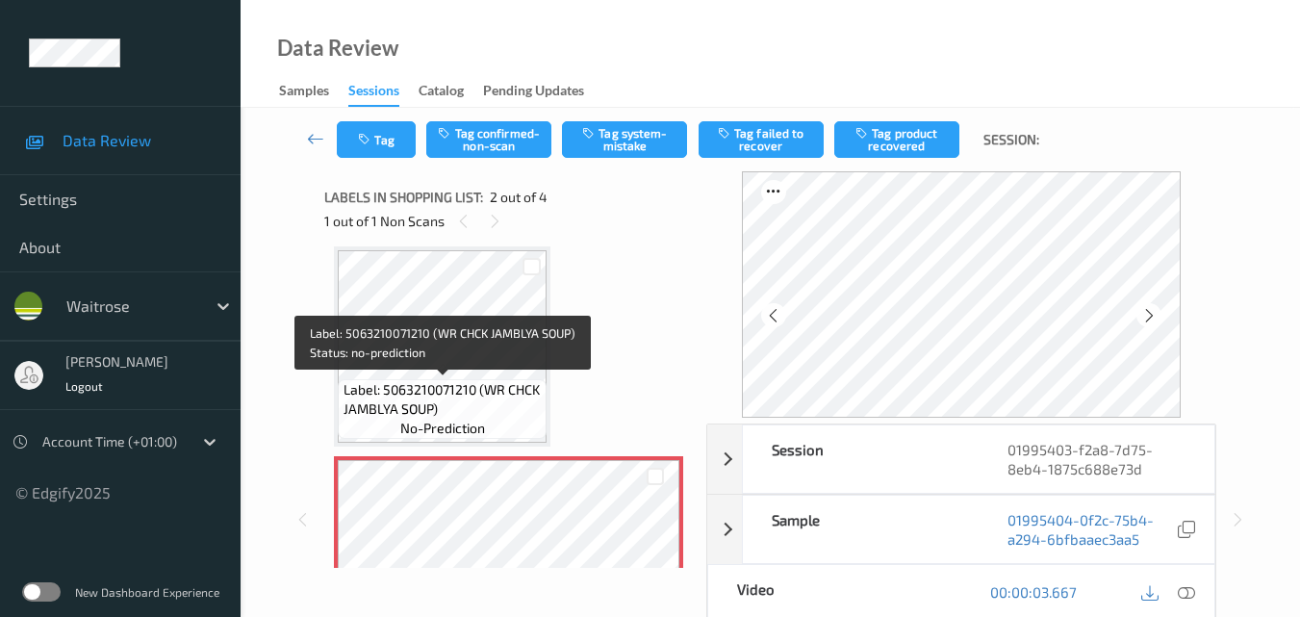
click at [517, 394] on span "Label: 5063210071210 (WR CHCK JAMBLYA SOUP)" at bounding box center [443, 399] width 199 height 38
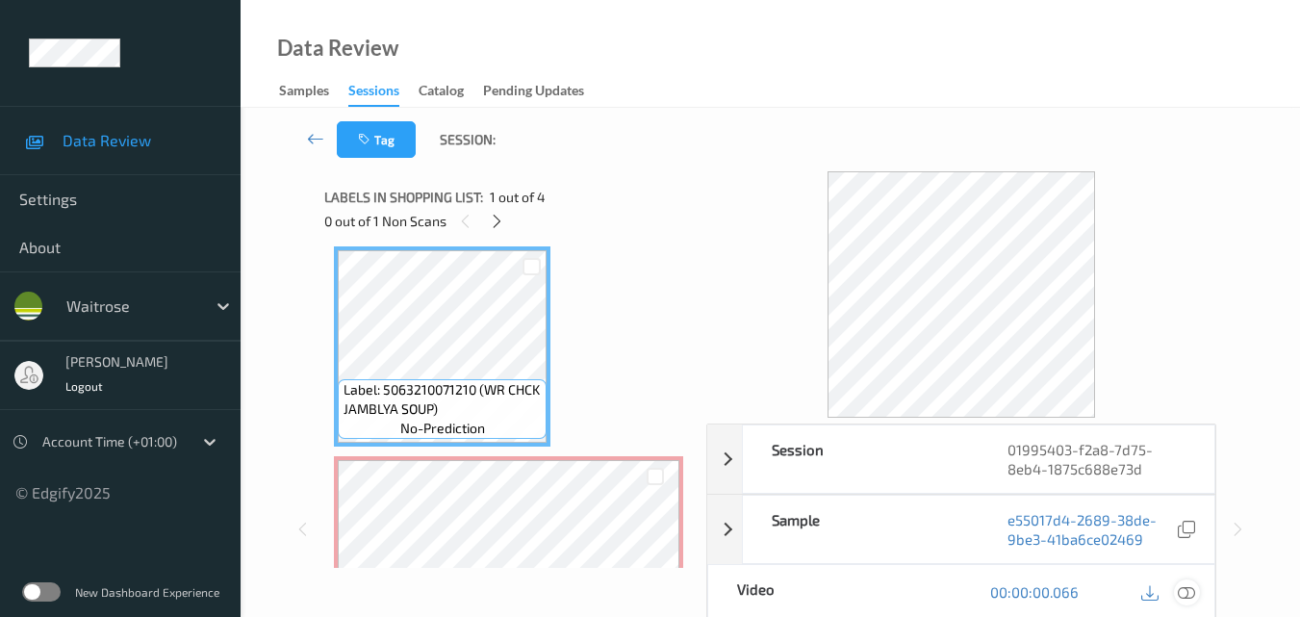
click at [1185, 592] on icon at bounding box center [1186, 591] width 17 height 17
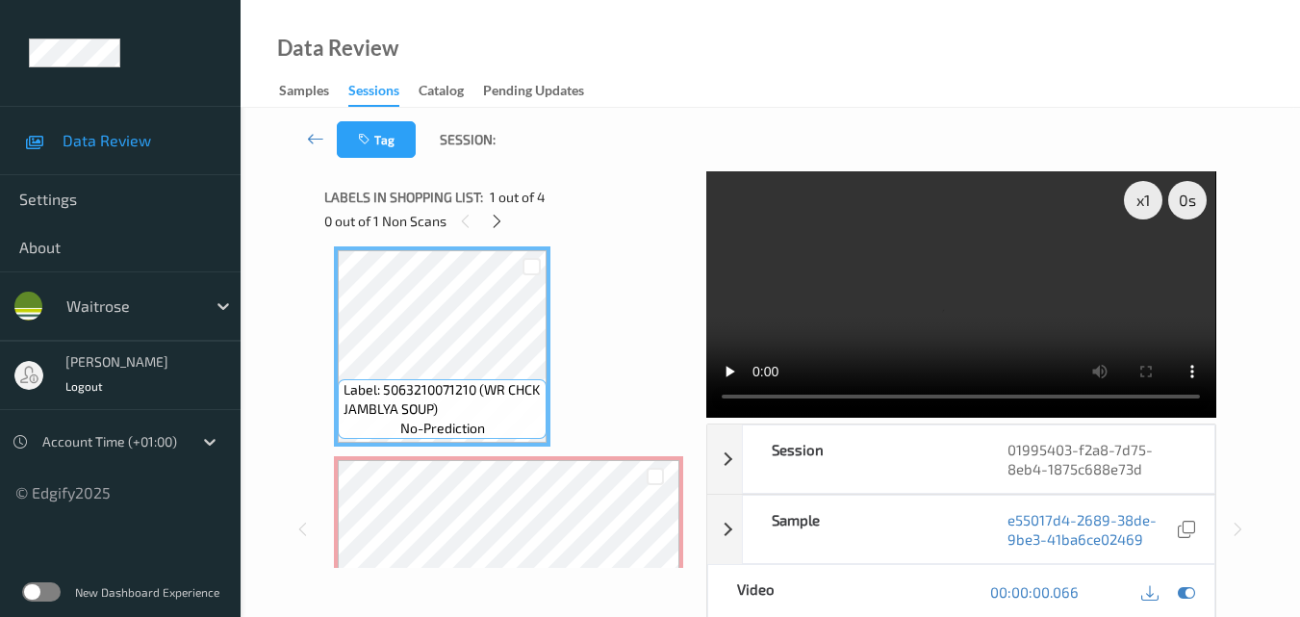
click at [902, 329] on video at bounding box center [960, 294] width 509 height 246
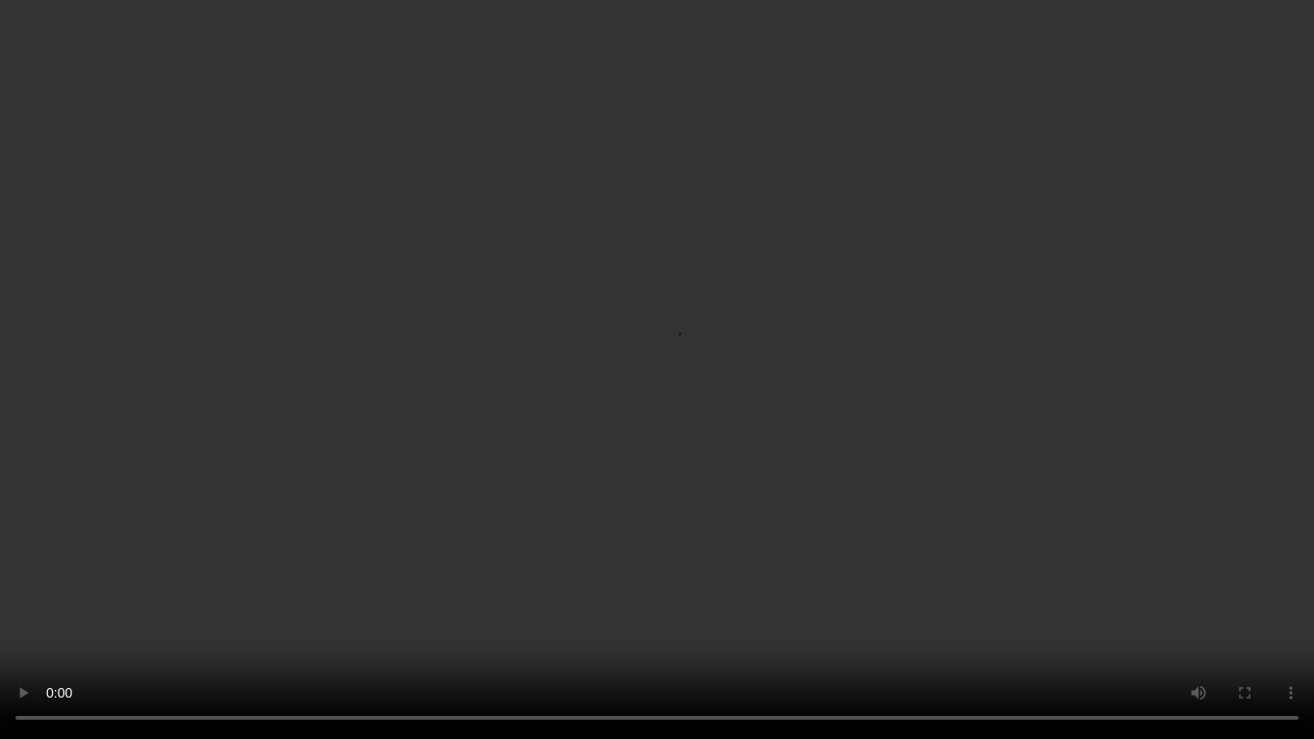
click at [878, 407] on video at bounding box center [657, 369] width 1314 height 739
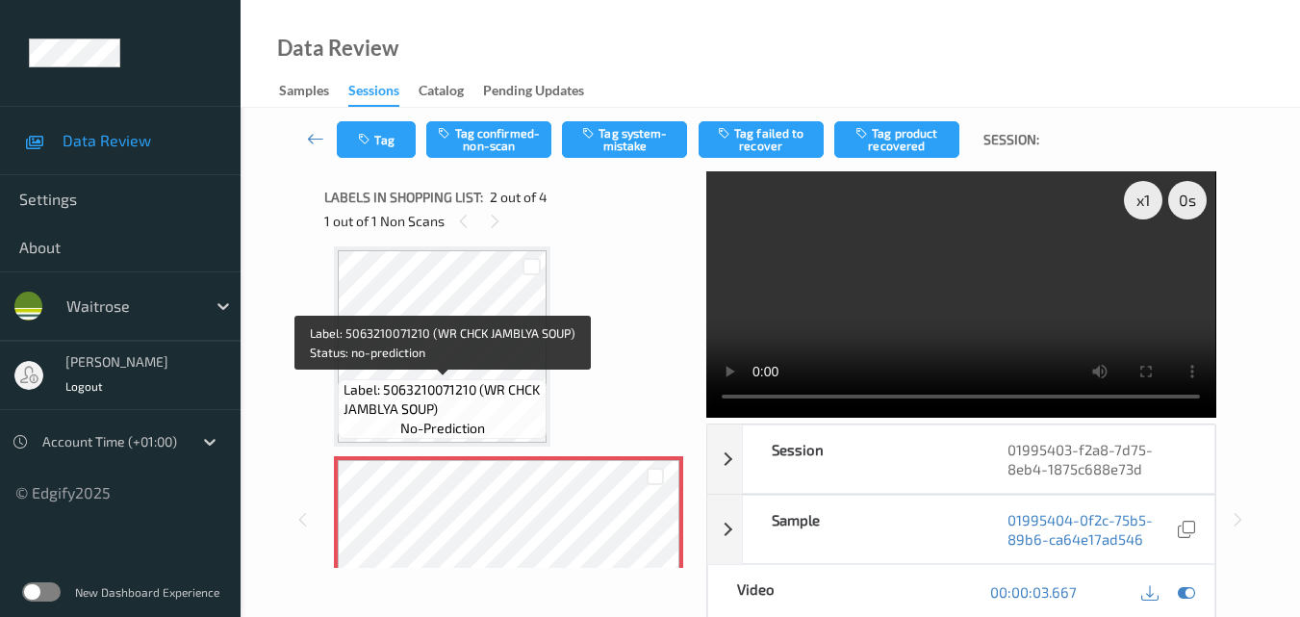
click at [483, 398] on span "Label: 5063210071210 (WR CHCK JAMBLYA SOUP)" at bounding box center [443, 399] width 199 height 38
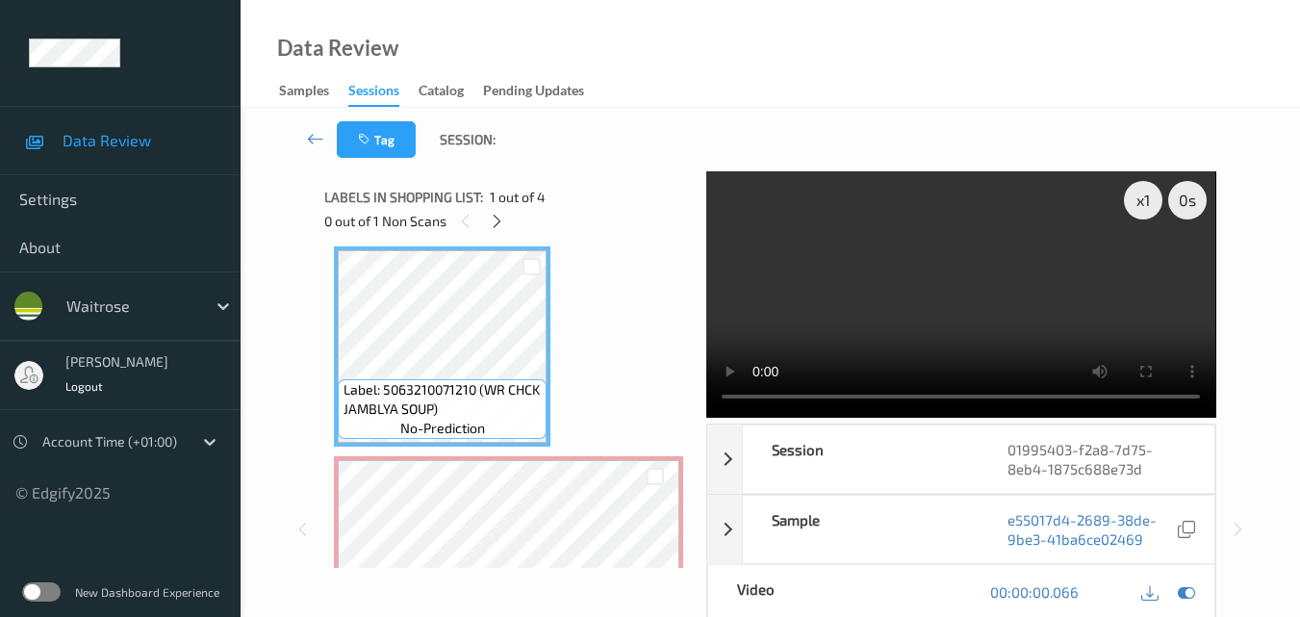
click at [956, 323] on video at bounding box center [960, 294] width 509 height 246
click at [961, 334] on video at bounding box center [960, 294] width 509 height 246
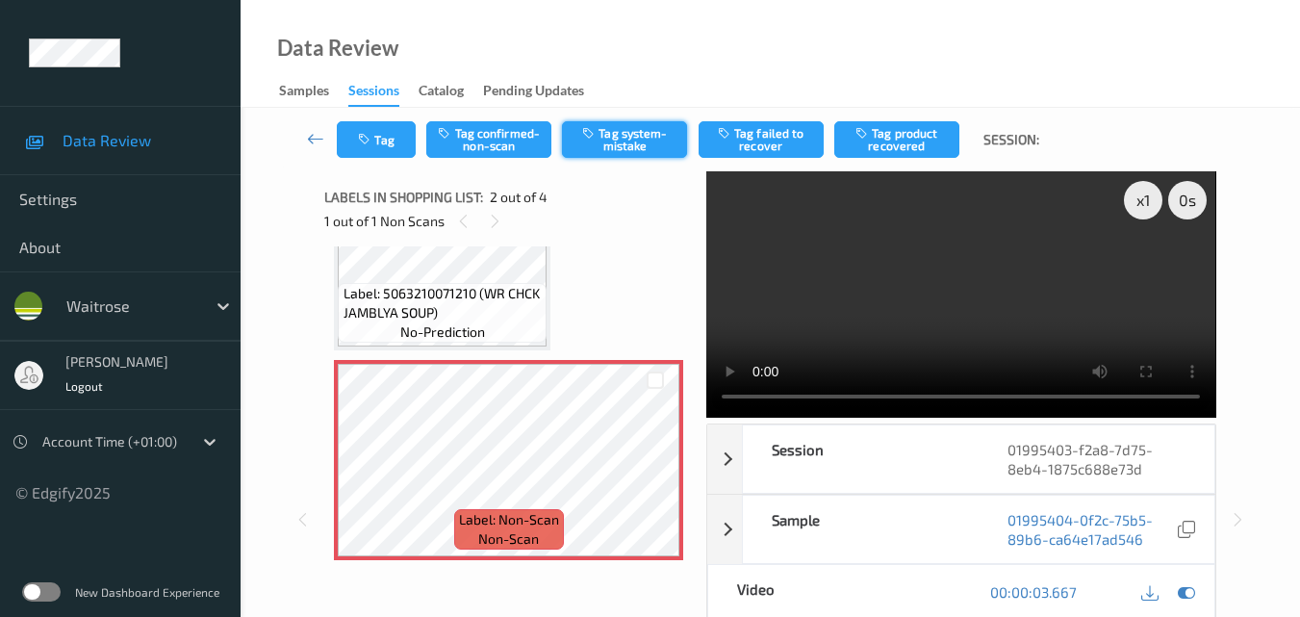
click at [613, 136] on button "Tag system-mistake" at bounding box center [624, 139] width 125 height 37
click at [377, 131] on button "Tag" at bounding box center [376, 139] width 79 height 37
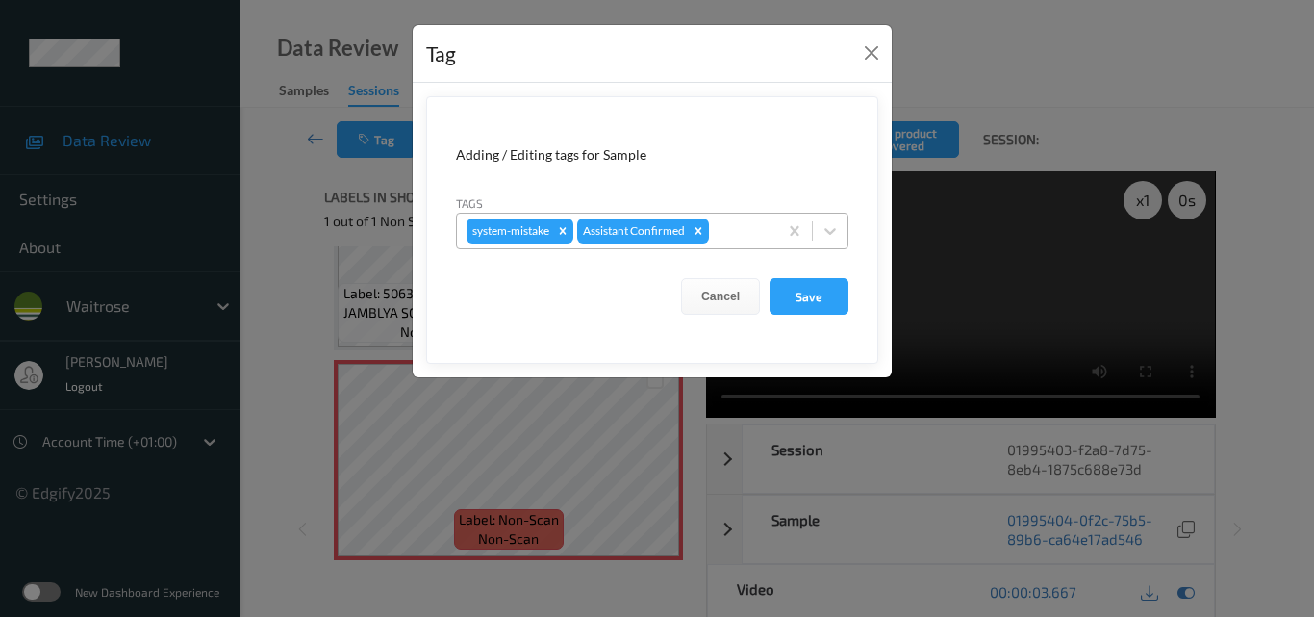
click at [741, 234] on div at bounding box center [740, 230] width 55 height 23
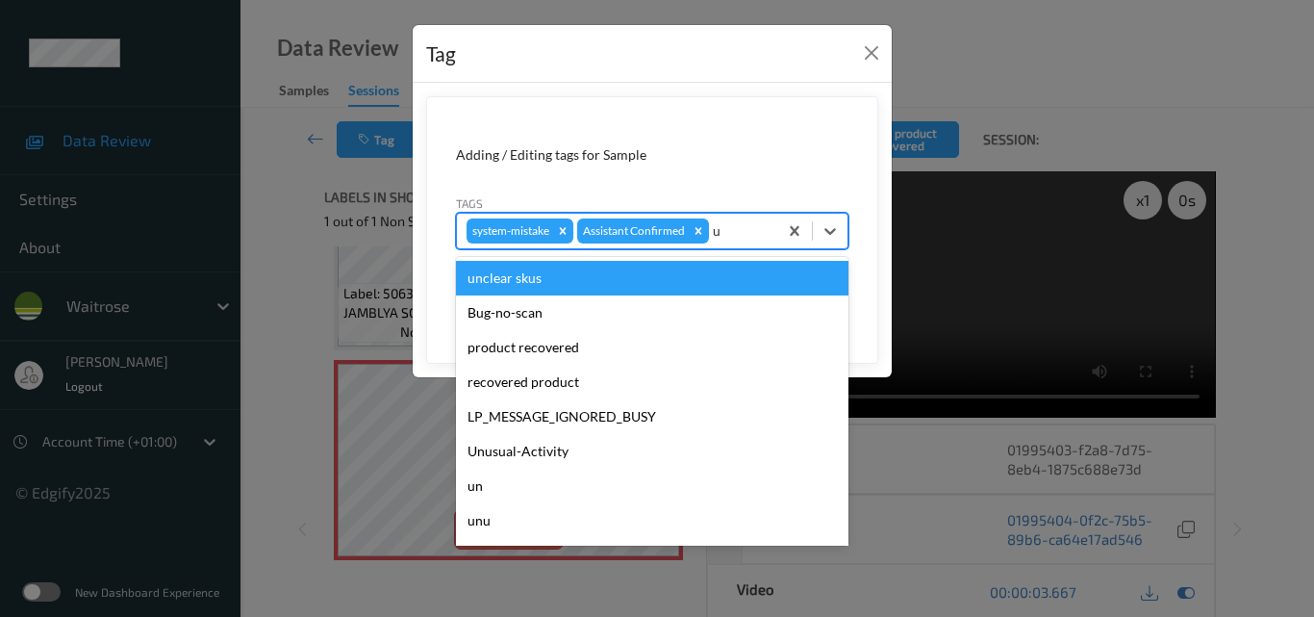
type input "un"
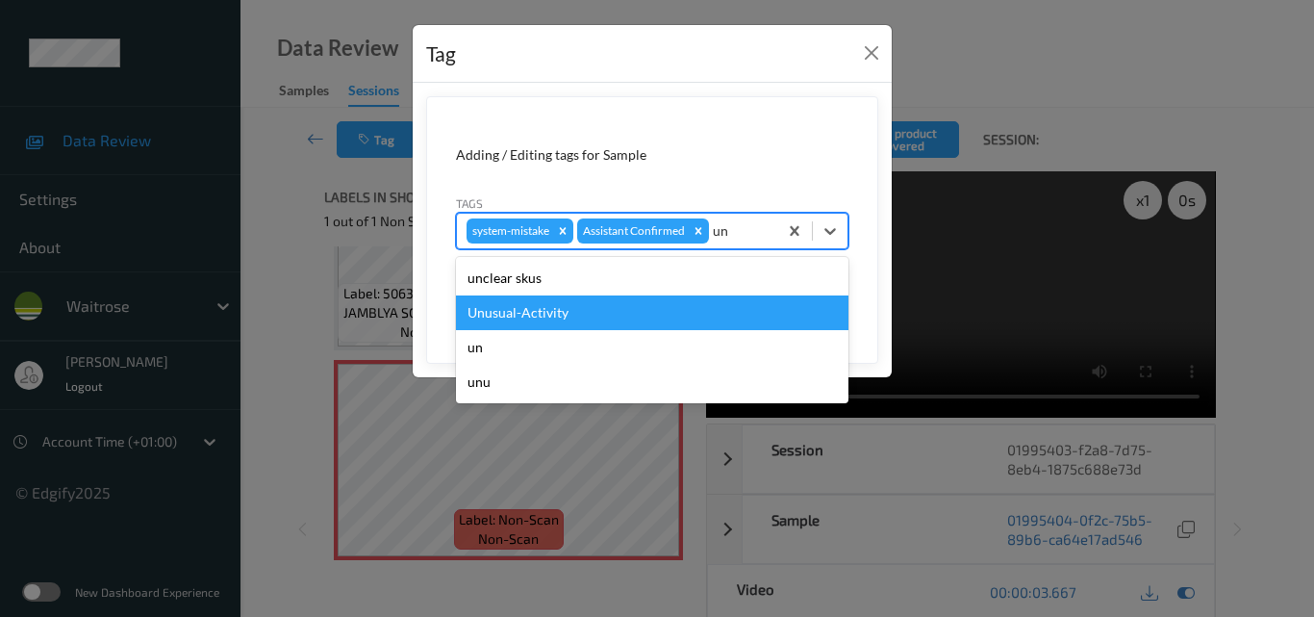
click at [585, 315] on div "Unusual-Activity" at bounding box center [652, 312] width 393 height 35
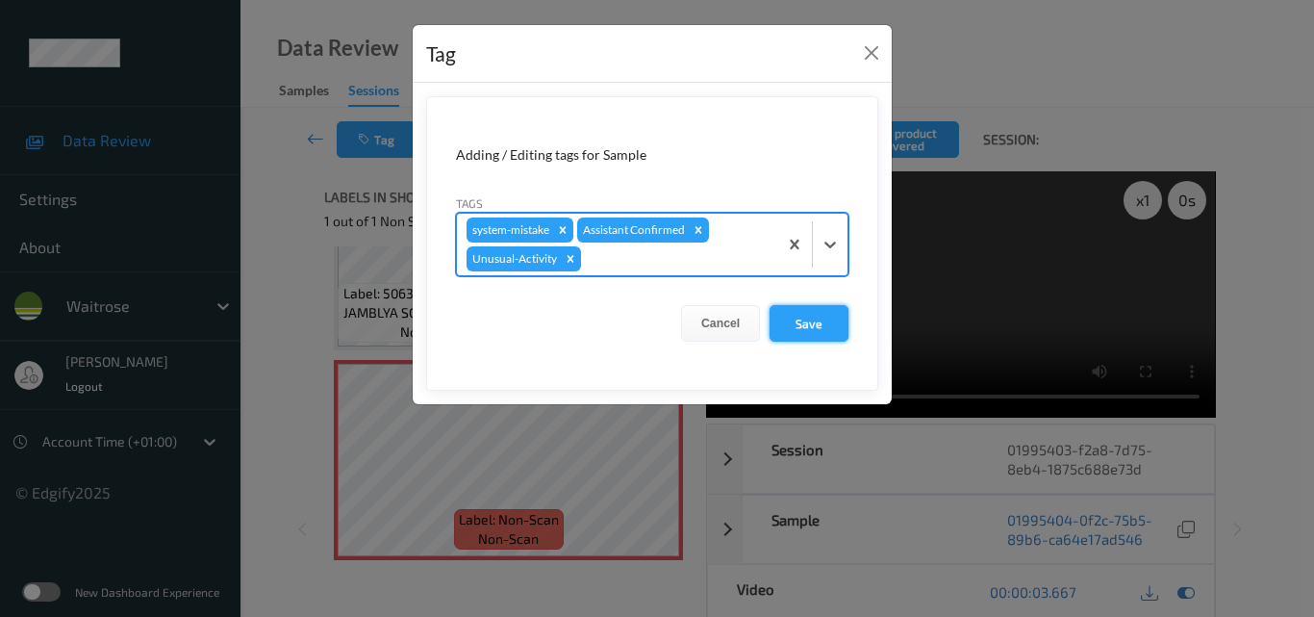
click at [809, 313] on button "Save" at bounding box center [809, 323] width 79 height 37
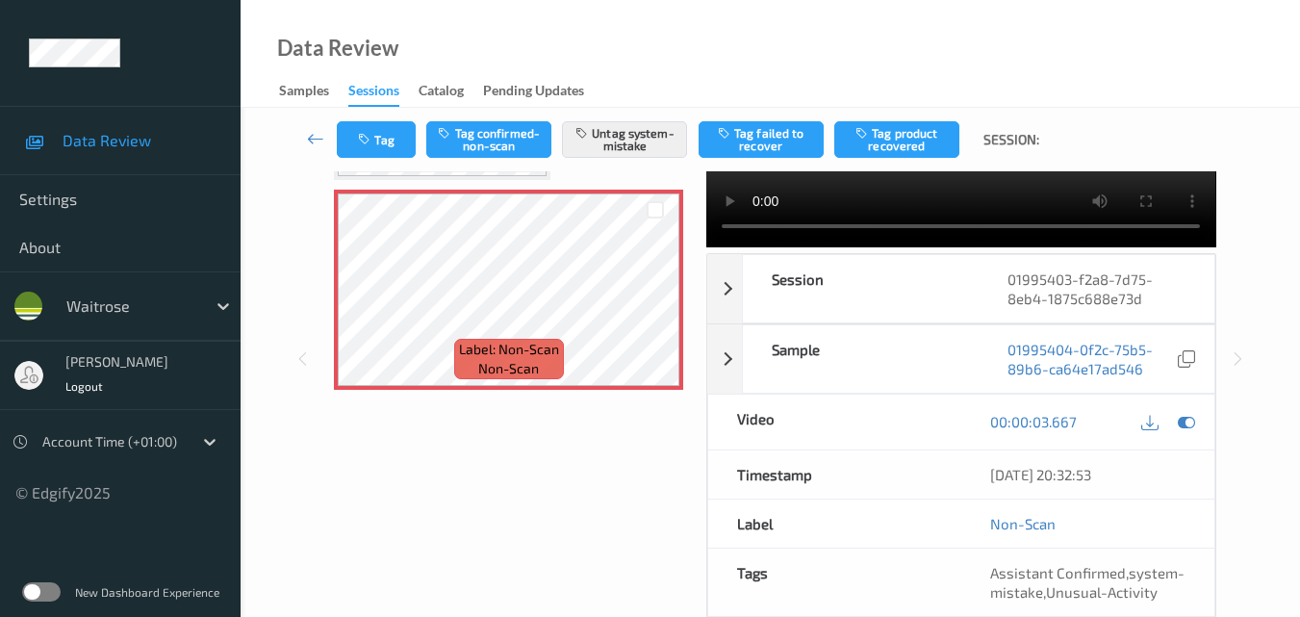
scroll to position [130, 0]
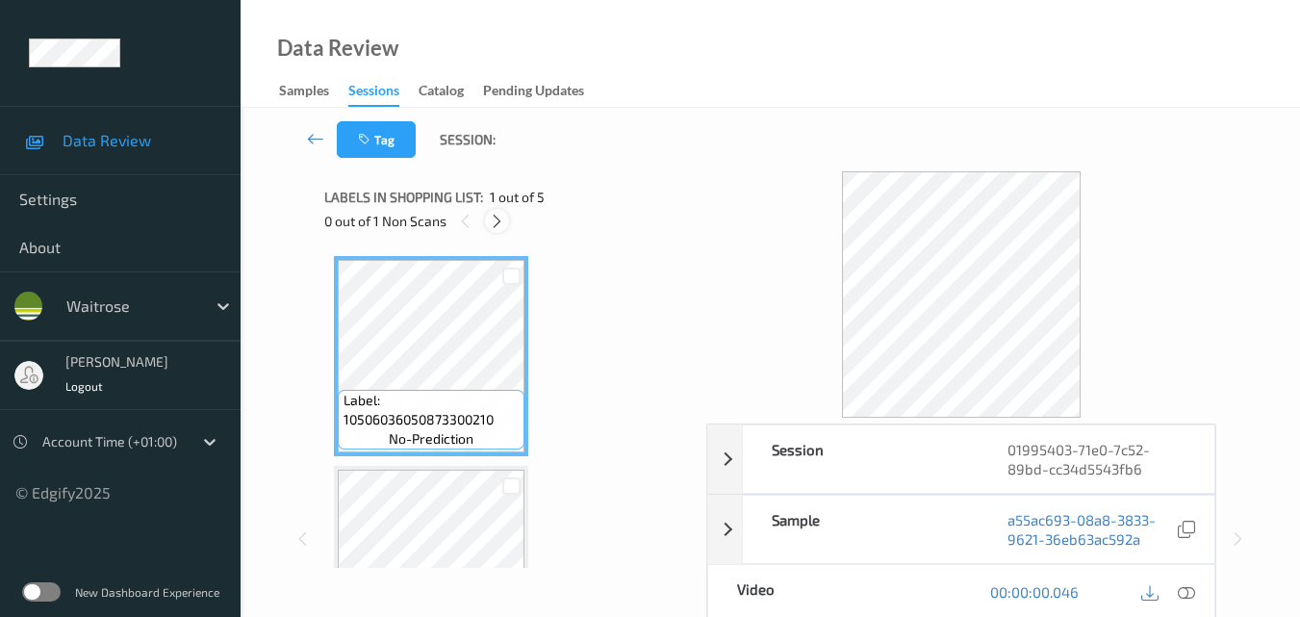
click at [502, 220] on icon at bounding box center [497, 221] width 16 height 17
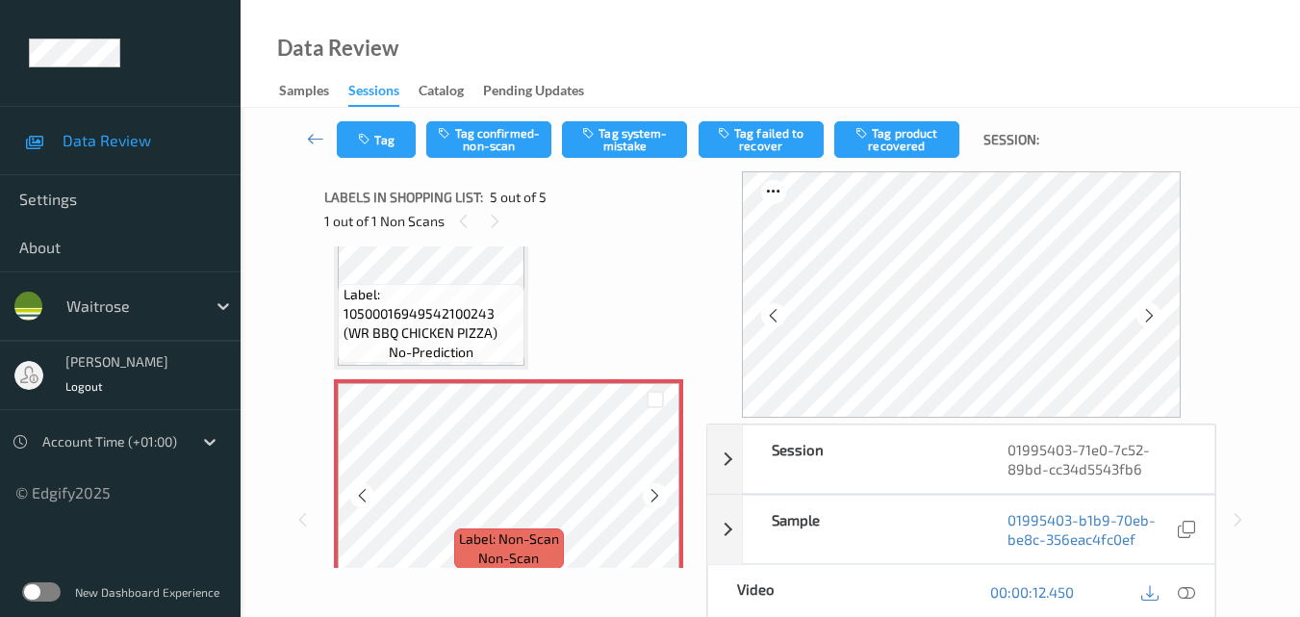
scroll to position [620, 0]
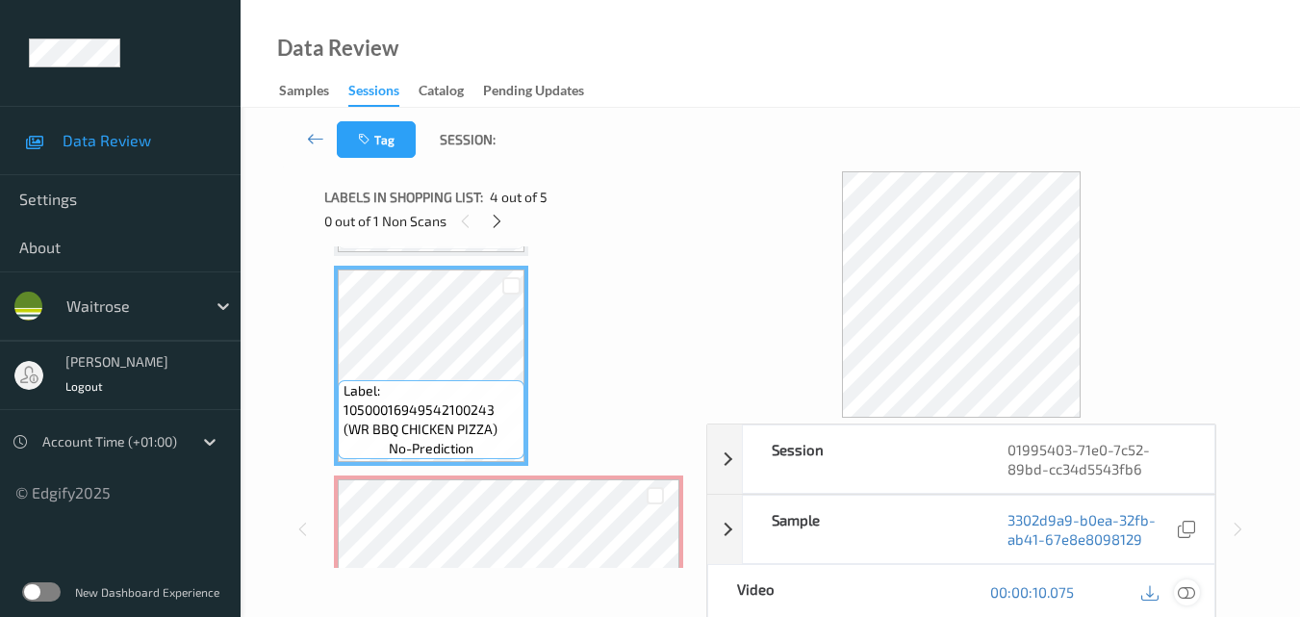
click at [1190, 592] on icon at bounding box center [1186, 591] width 17 height 17
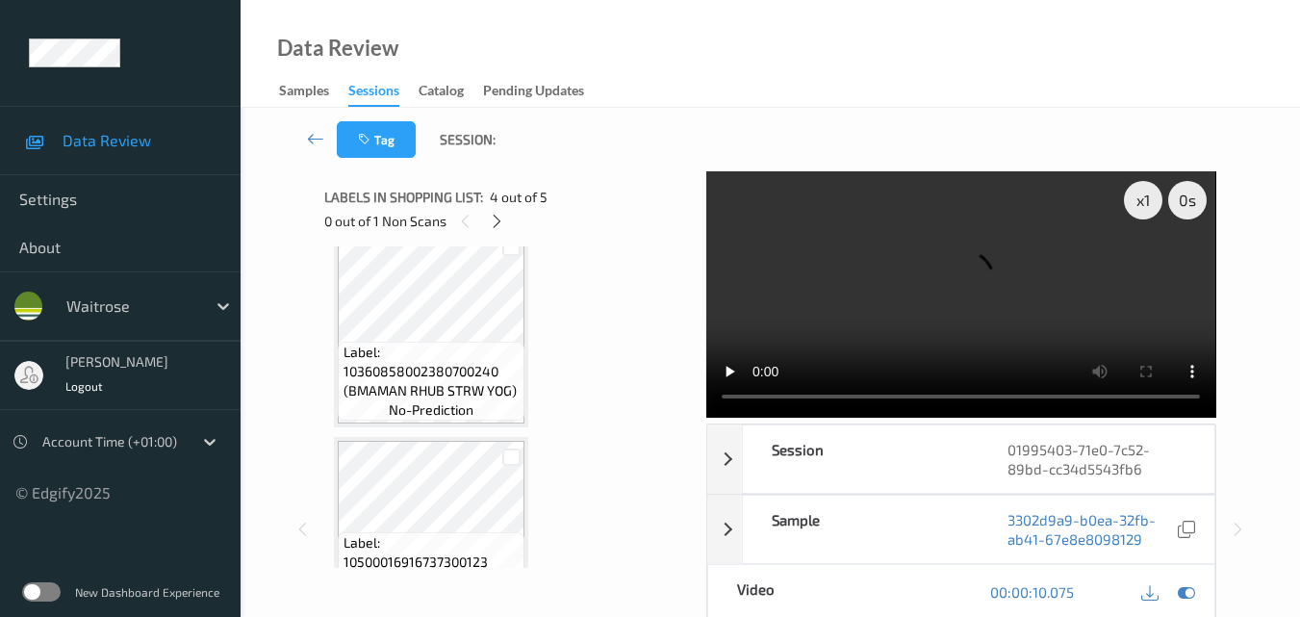
scroll to position [235, 0]
click at [1023, 296] on video at bounding box center [960, 294] width 509 height 246
click at [1113, 322] on video at bounding box center [960, 294] width 509 height 246
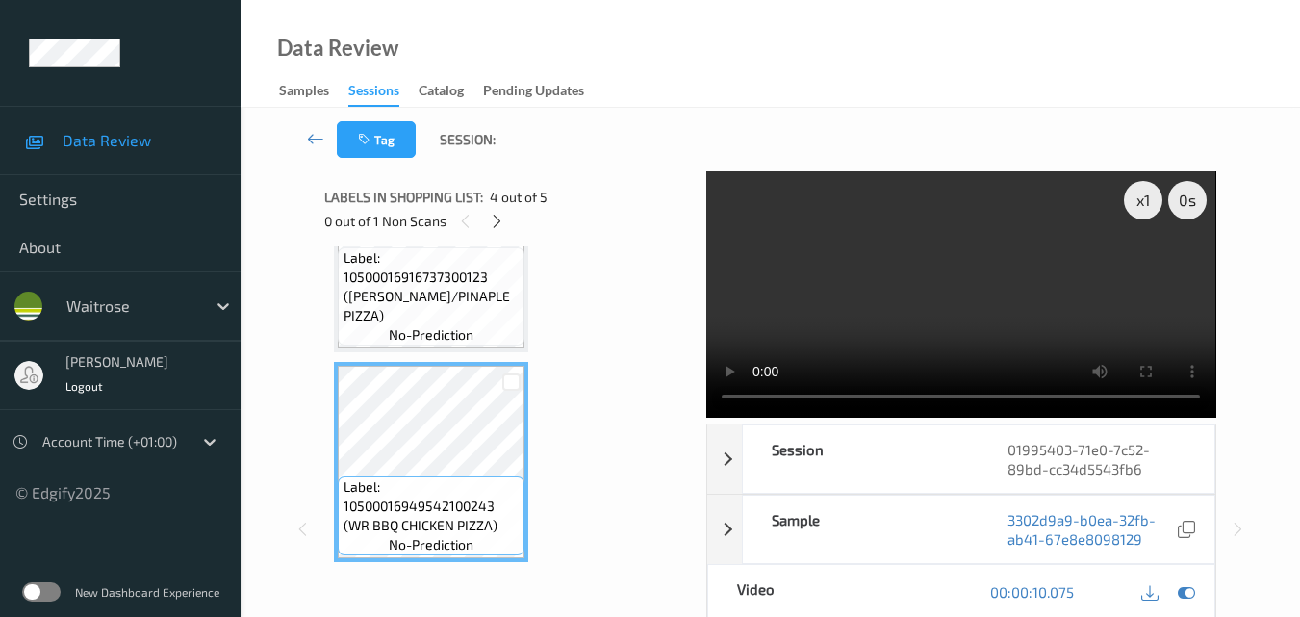
scroll to position [427, 0]
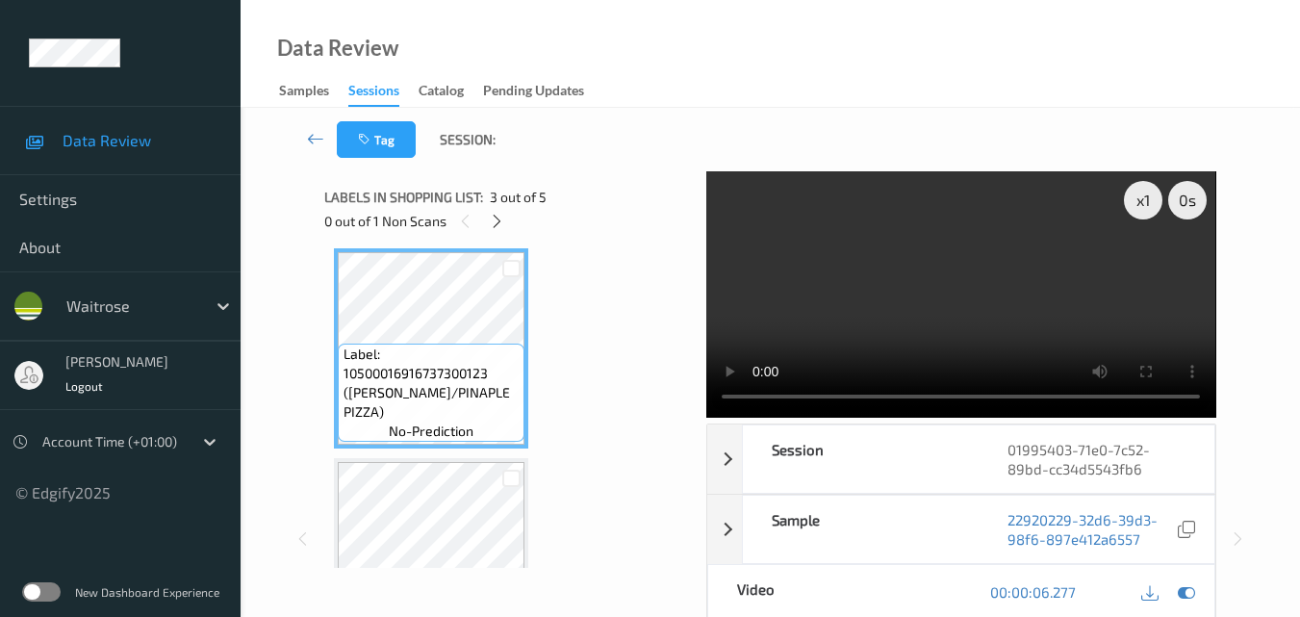
click at [962, 287] on video at bounding box center [960, 294] width 509 height 246
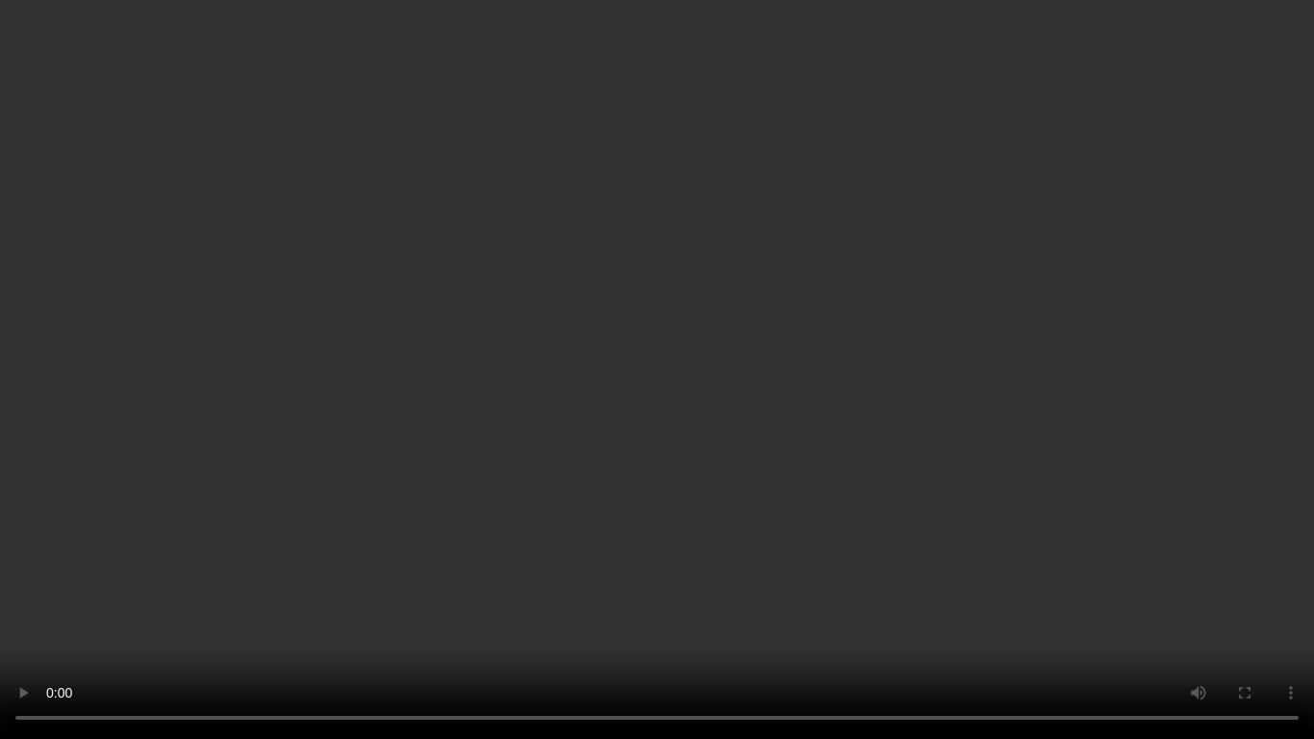
click at [1057, 420] on video at bounding box center [657, 369] width 1314 height 739
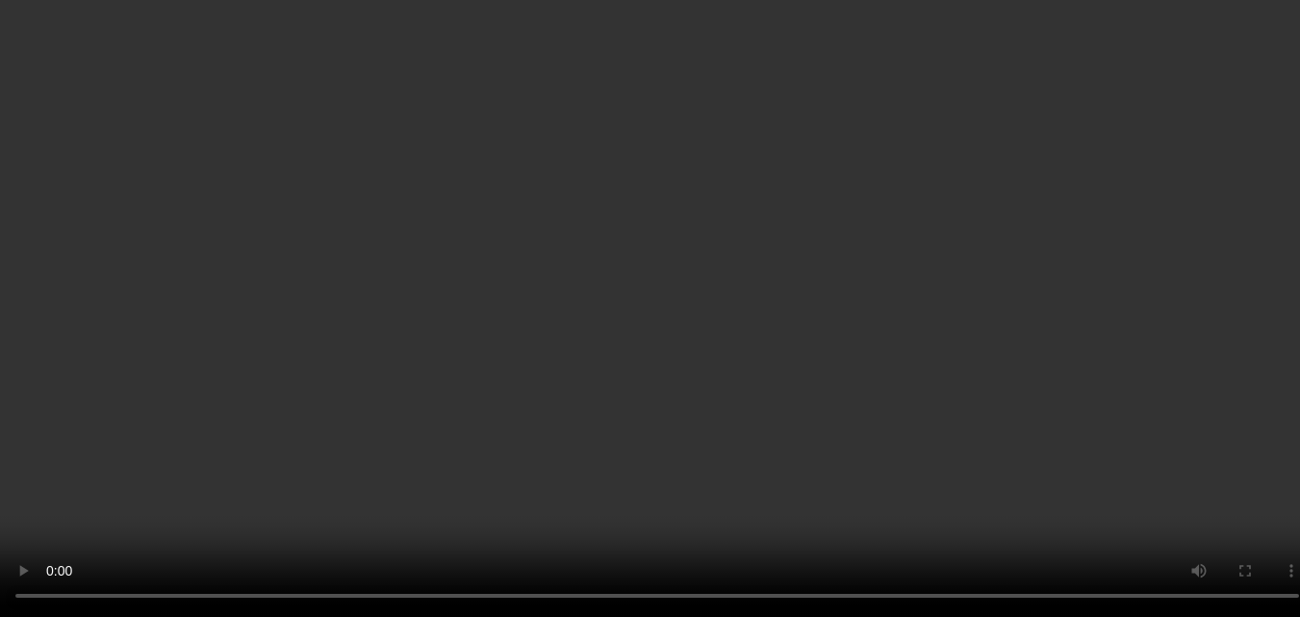
scroll to position [577, 0]
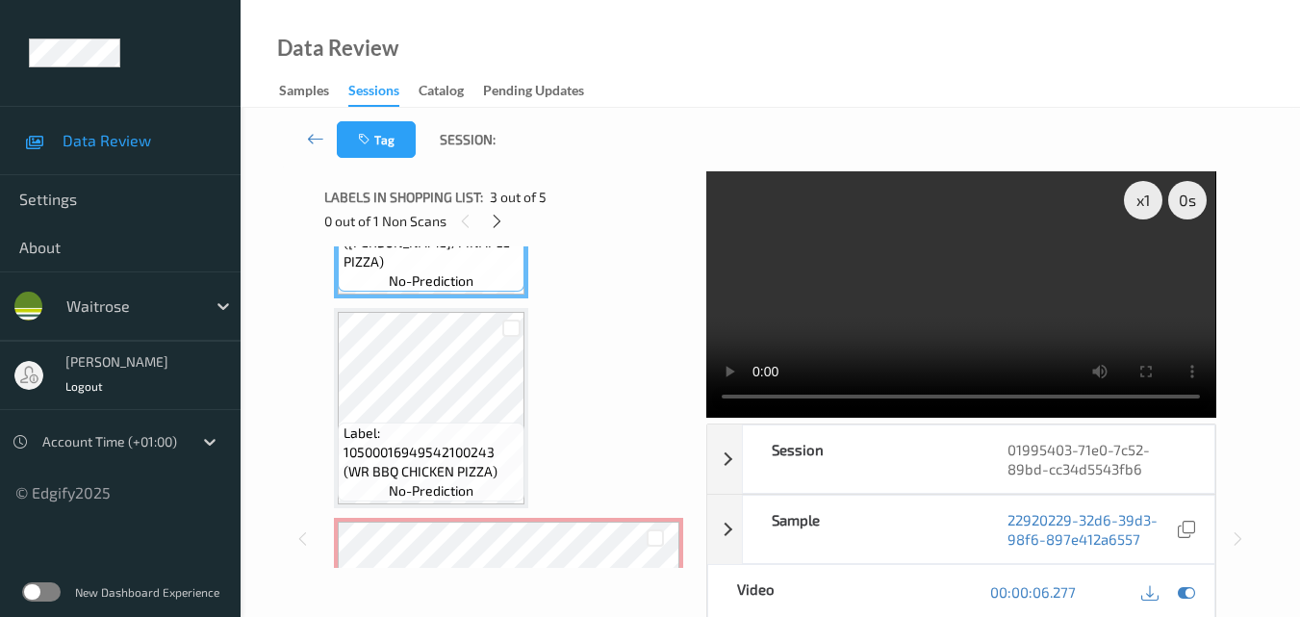
click at [975, 288] on video at bounding box center [960, 294] width 509 height 246
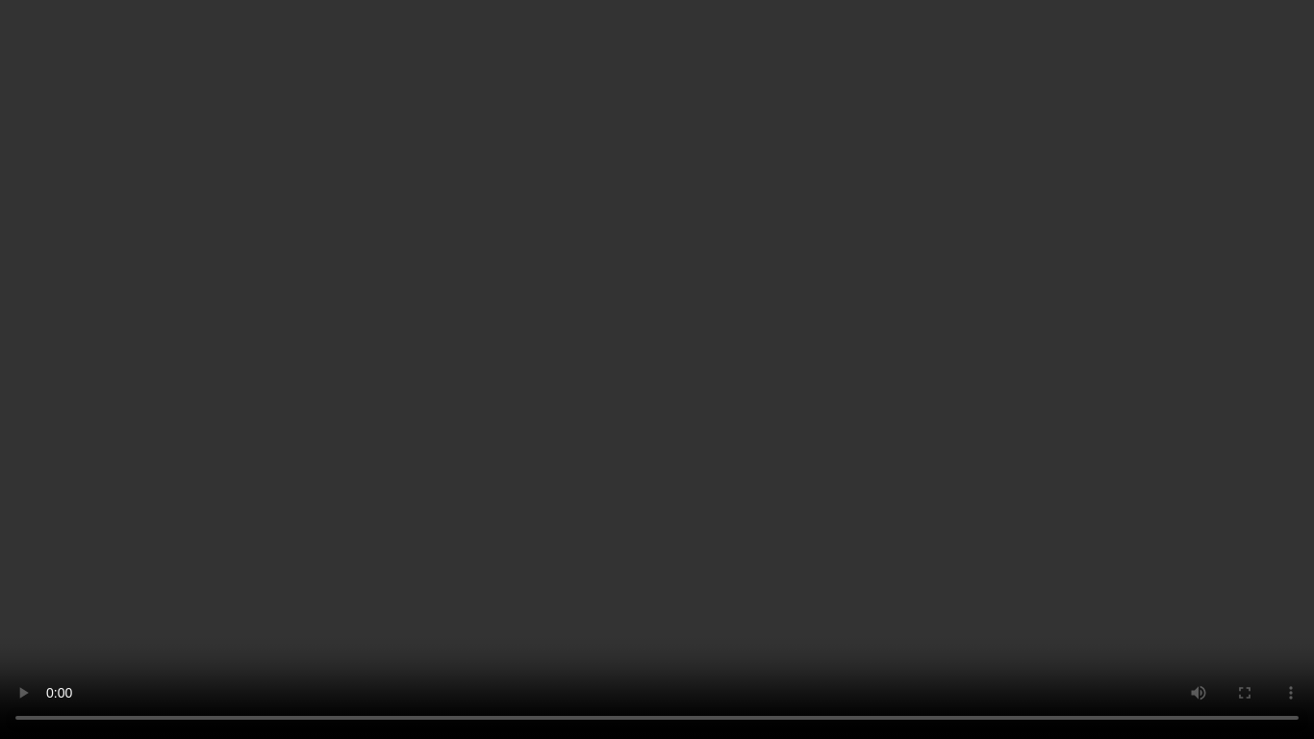
click at [914, 408] on video at bounding box center [657, 369] width 1314 height 739
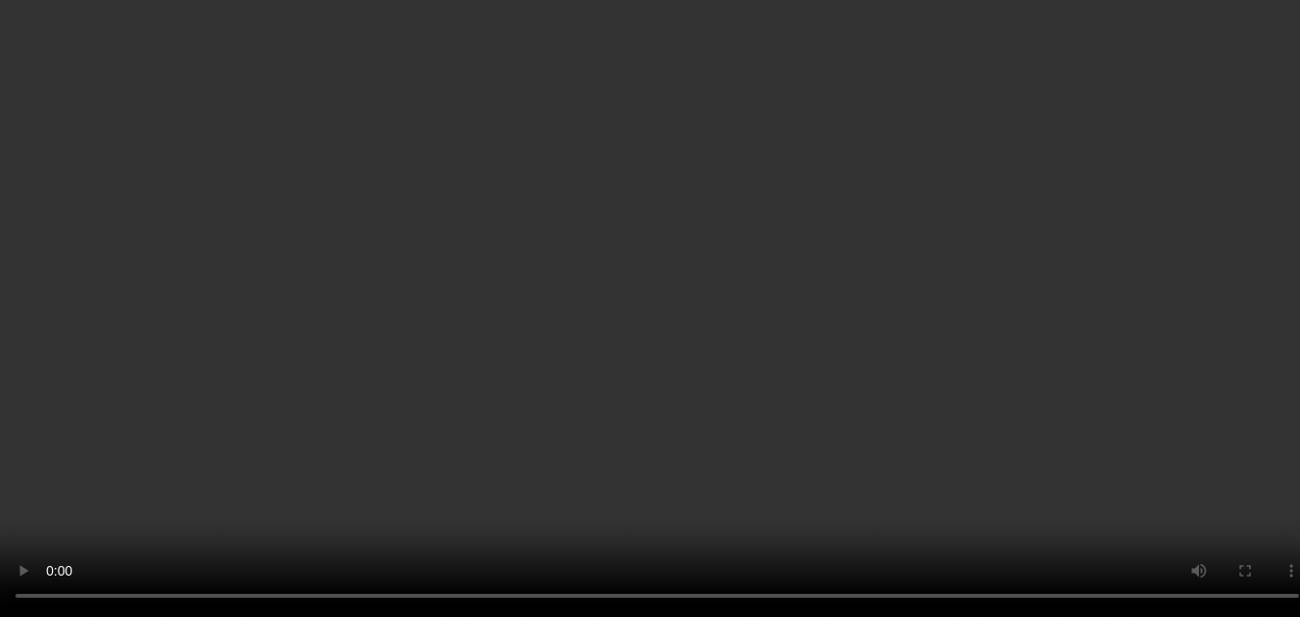
scroll to position [448, 0]
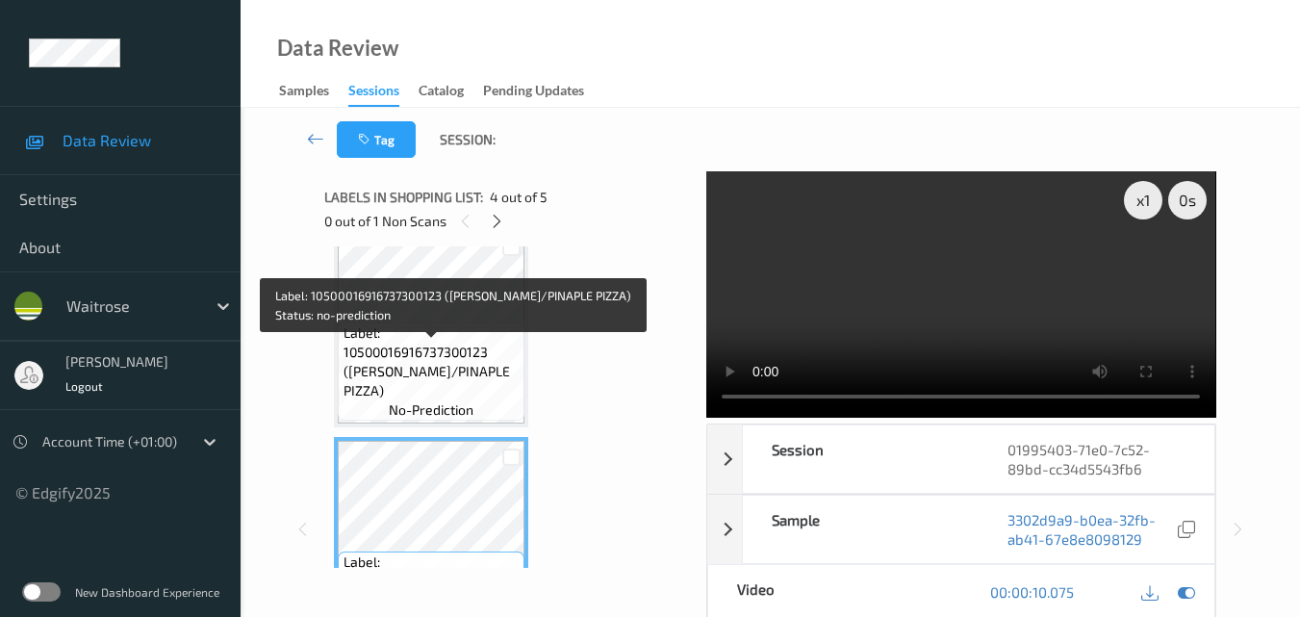
click at [451, 344] on span "Label: 10500016916737300123 (WR HAM/PINAPLE PIZZA)" at bounding box center [432, 361] width 177 height 77
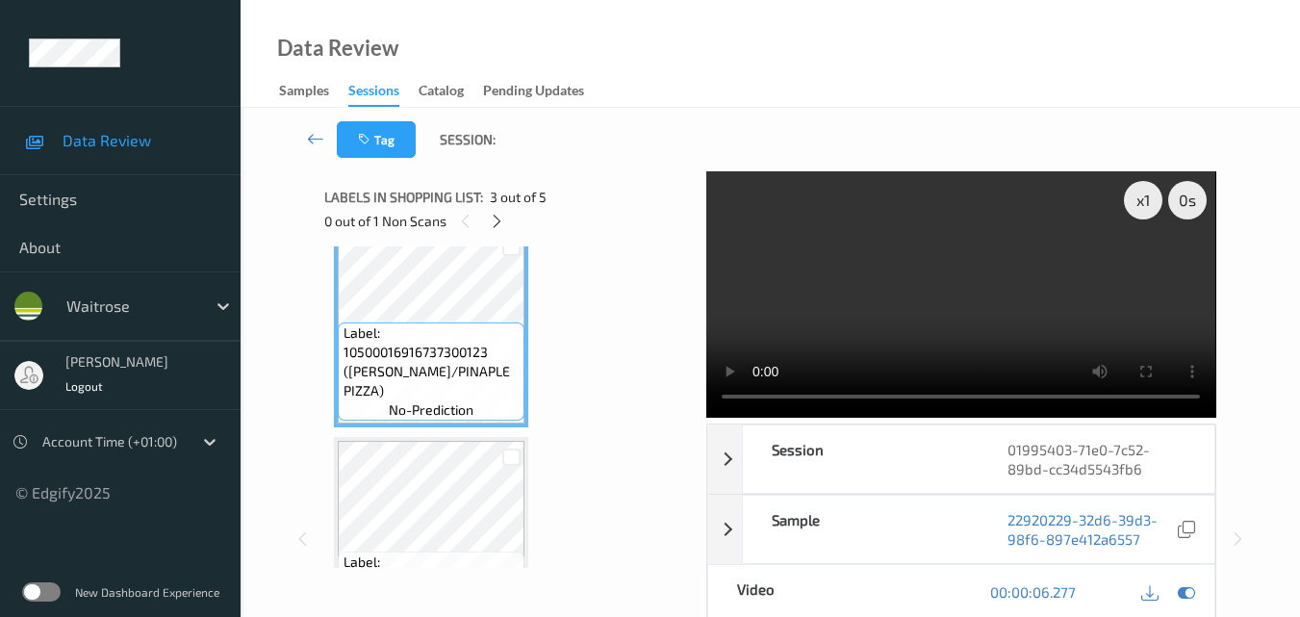
click at [1046, 297] on video at bounding box center [960, 294] width 509 height 246
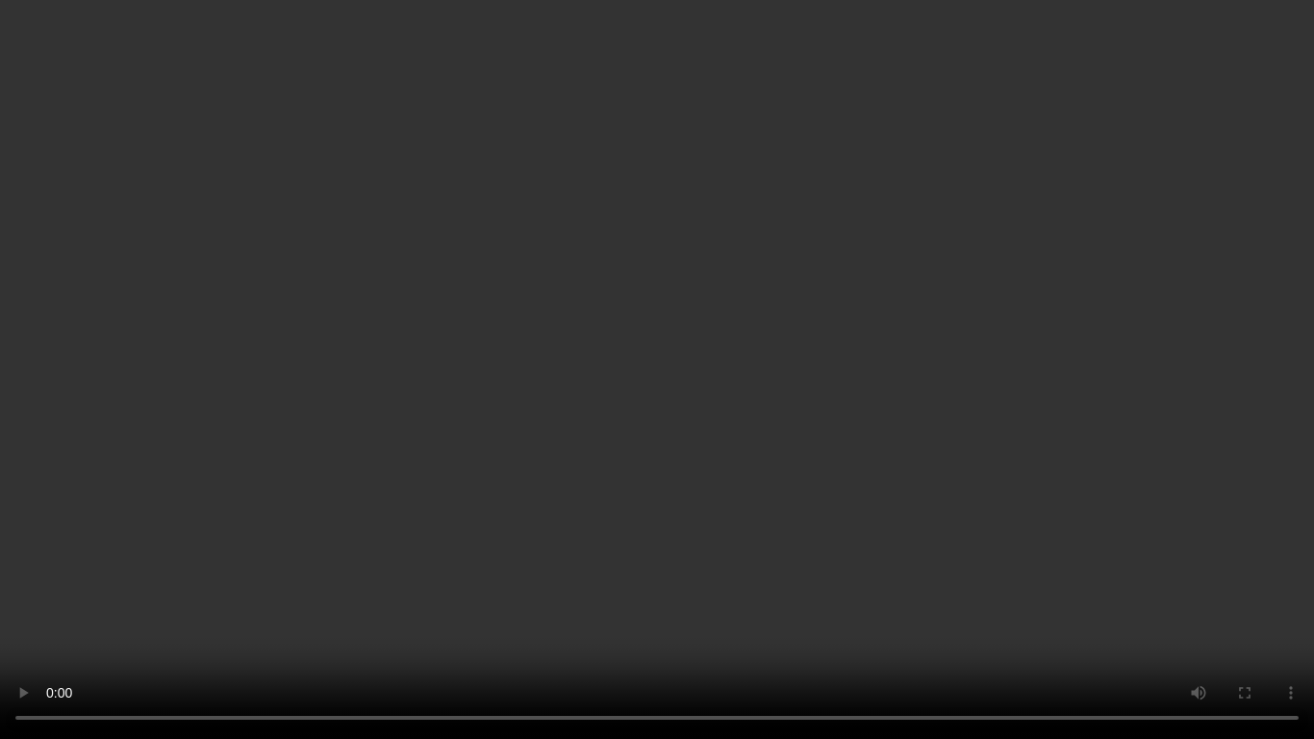
click at [1010, 432] on video at bounding box center [657, 369] width 1314 height 739
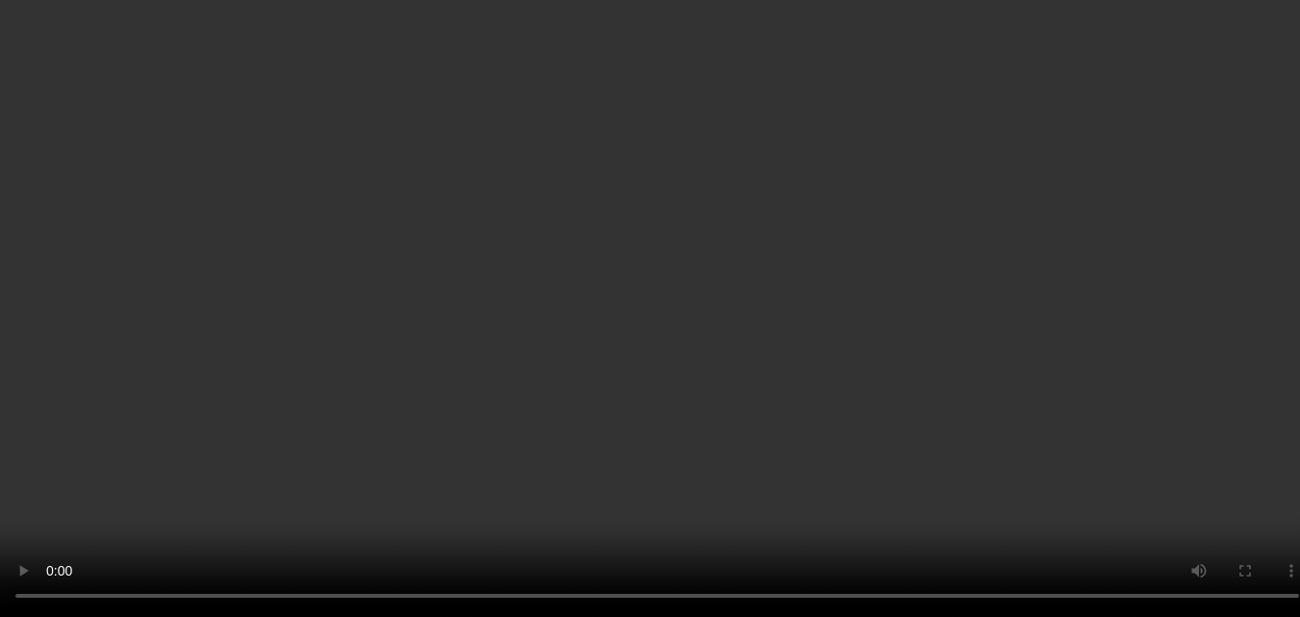
scroll to position [545, 0]
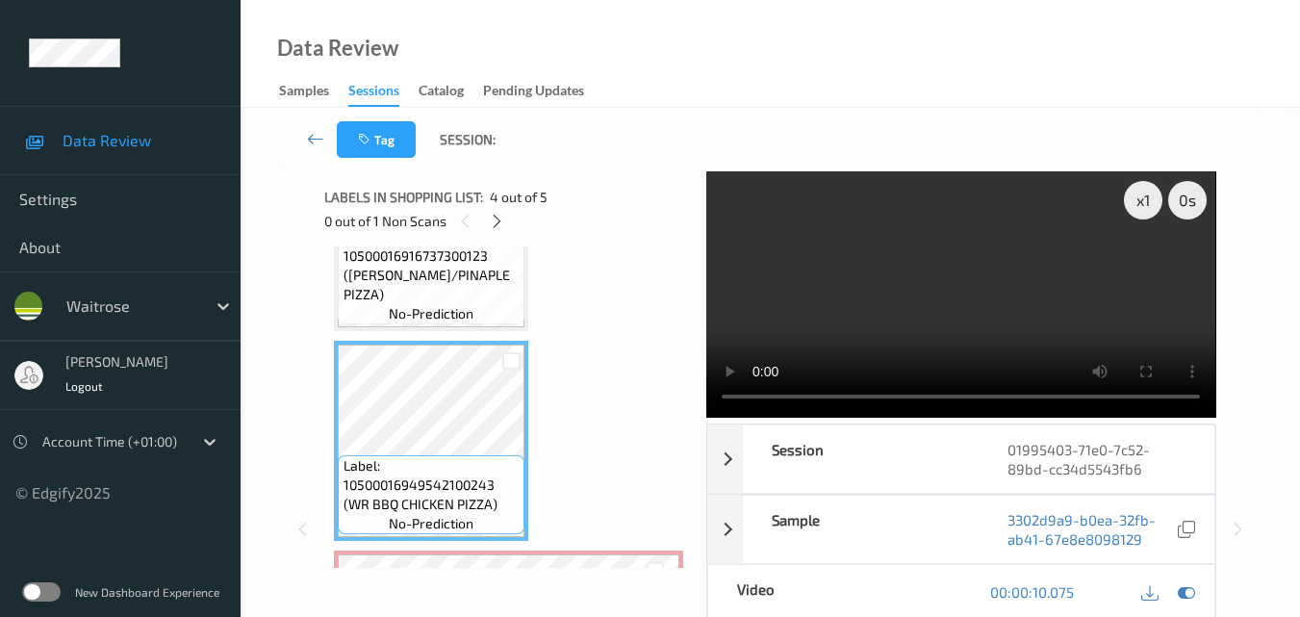
click at [1052, 286] on video at bounding box center [960, 294] width 509 height 246
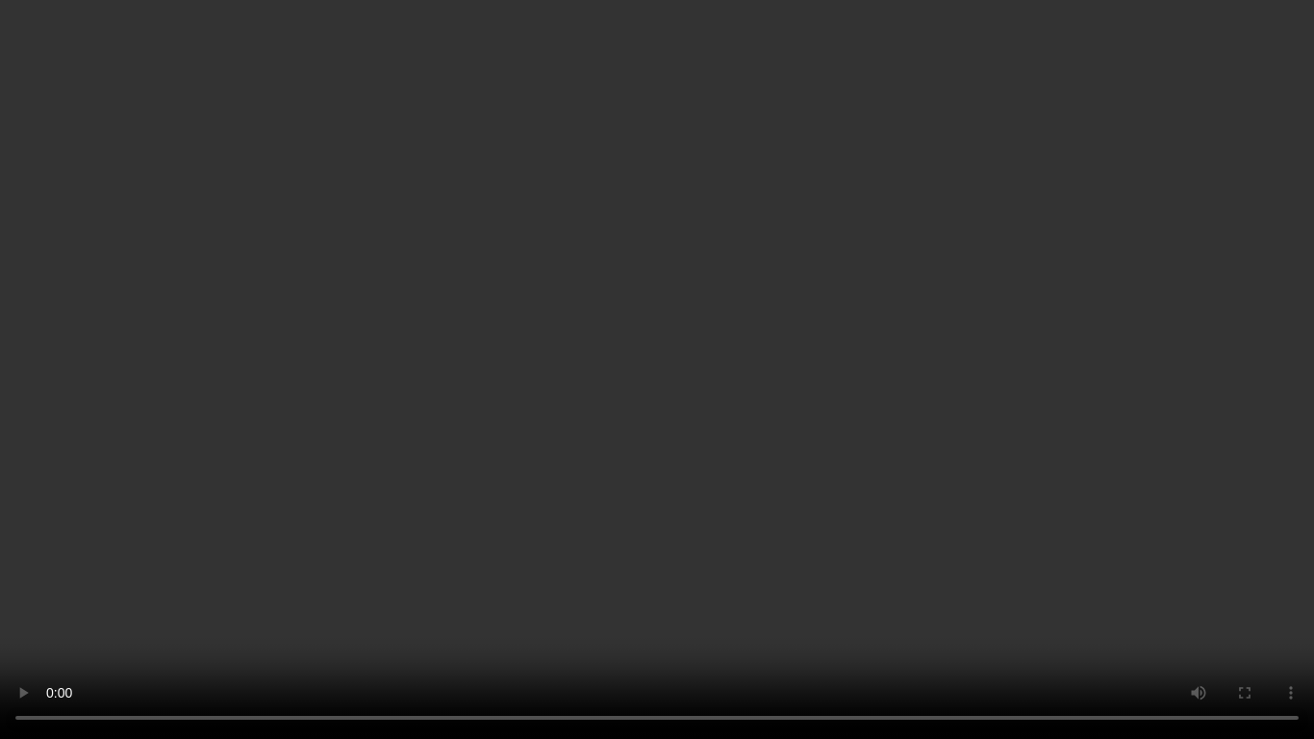
click at [940, 378] on video at bounding box center [657, 369] width 1314 height 739
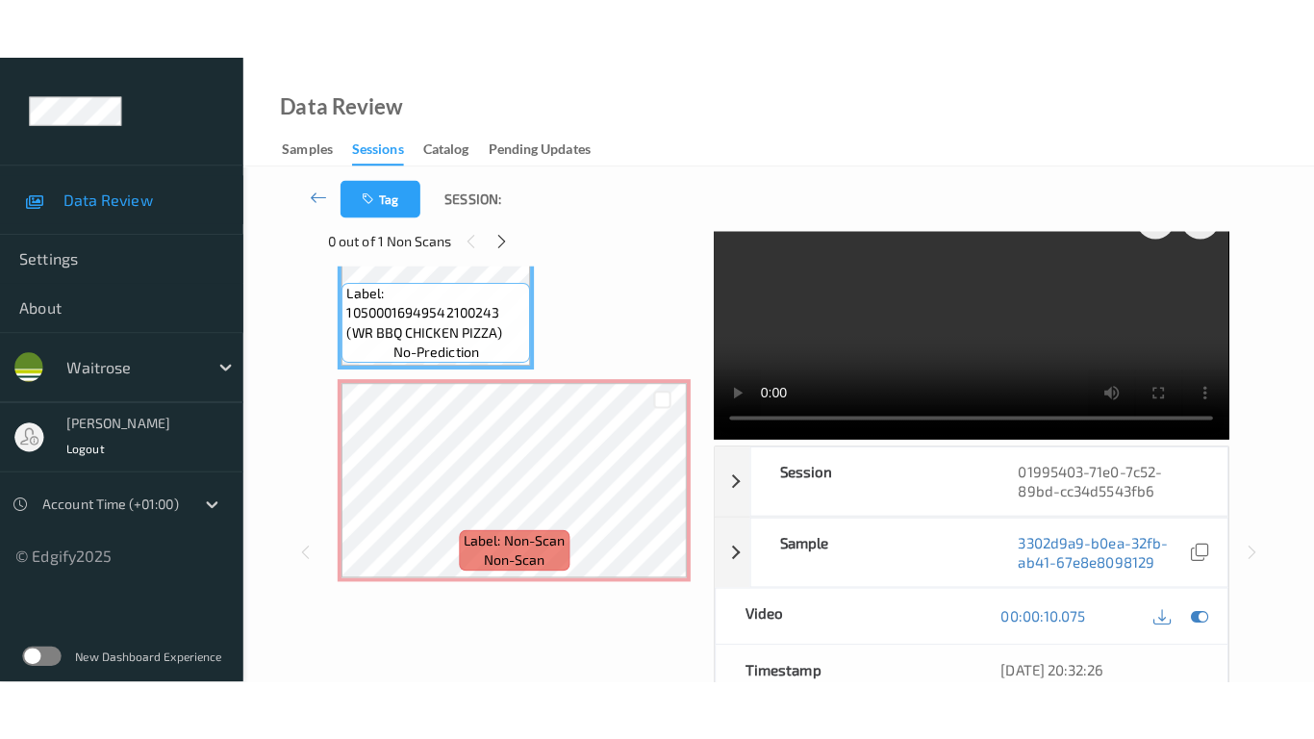
scroll to position [0, 0]
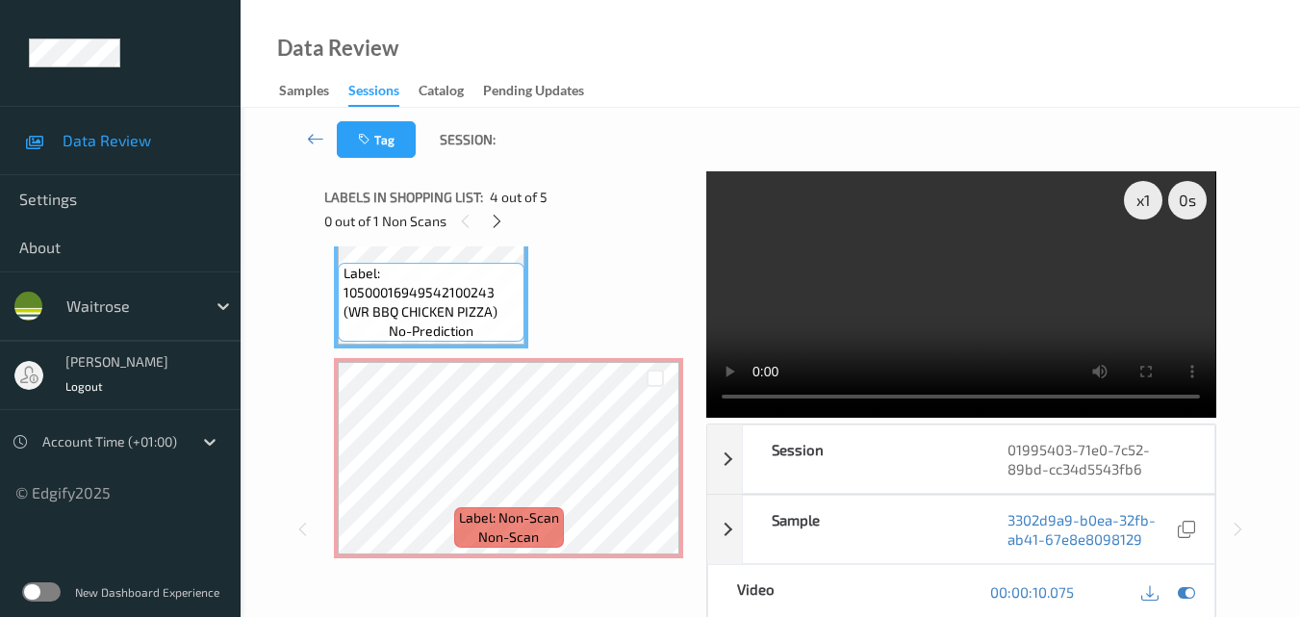
click at [935, 291] on video at bounding box center [960, 294] width 509 height 246
click at [1144, 204] on div "x 1" at bounding box center [1143, 200] width 38 height 38
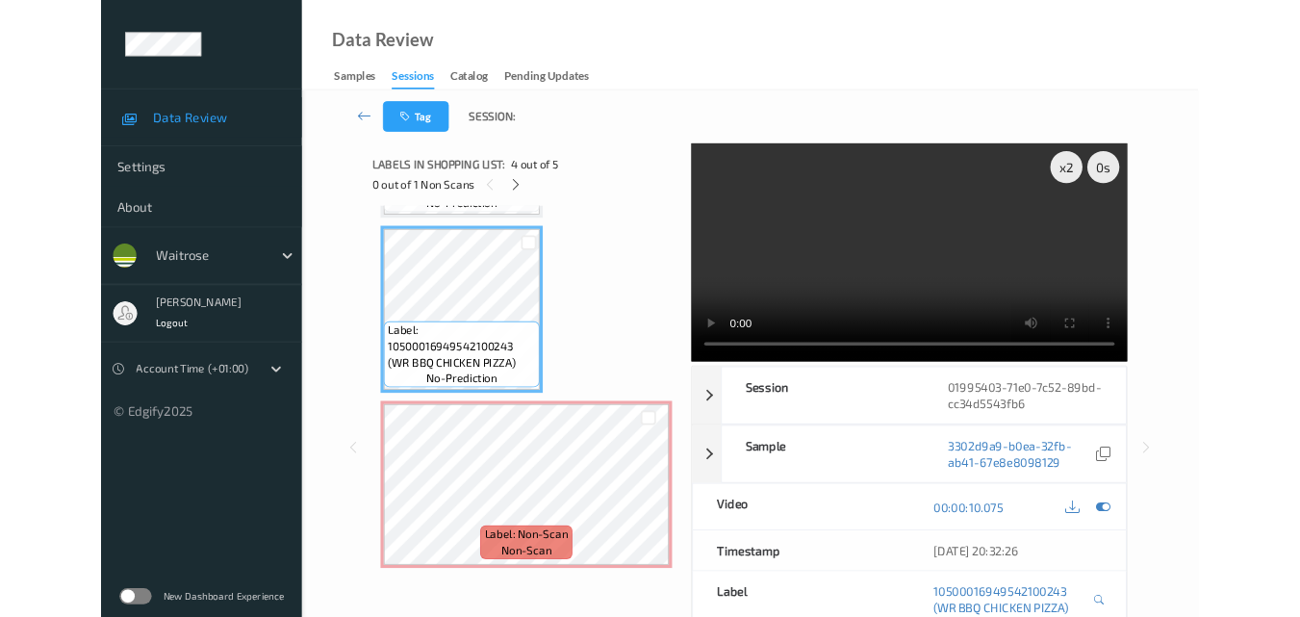
scroll to position [615, 0]
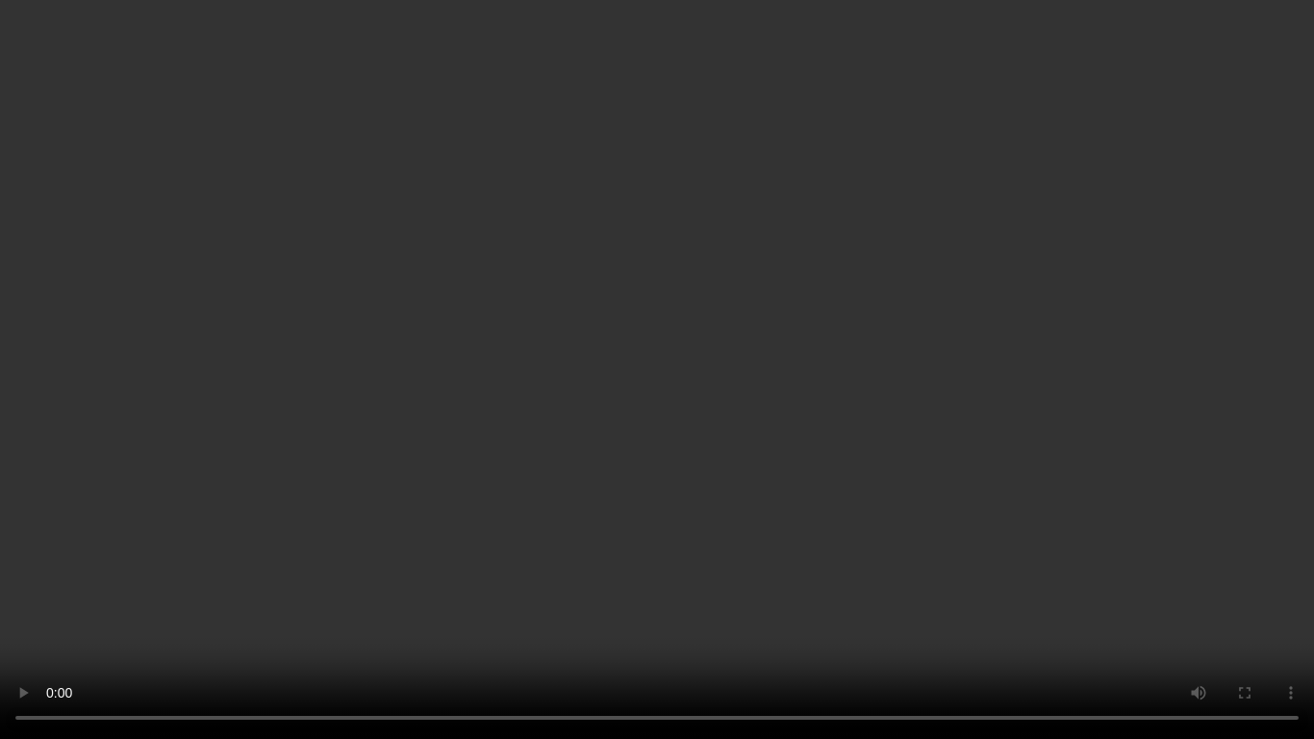
click at [937, 354] on video at bounding box center [657, 369] width 1314 height 739
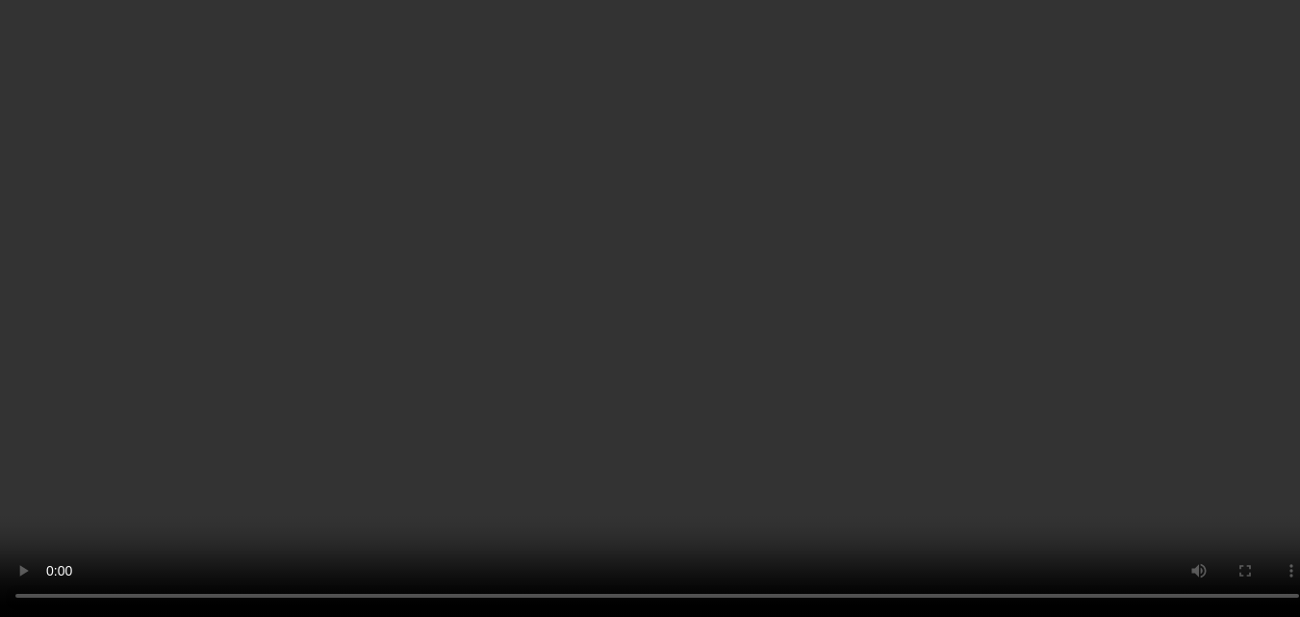
scroll to position [711, 0]
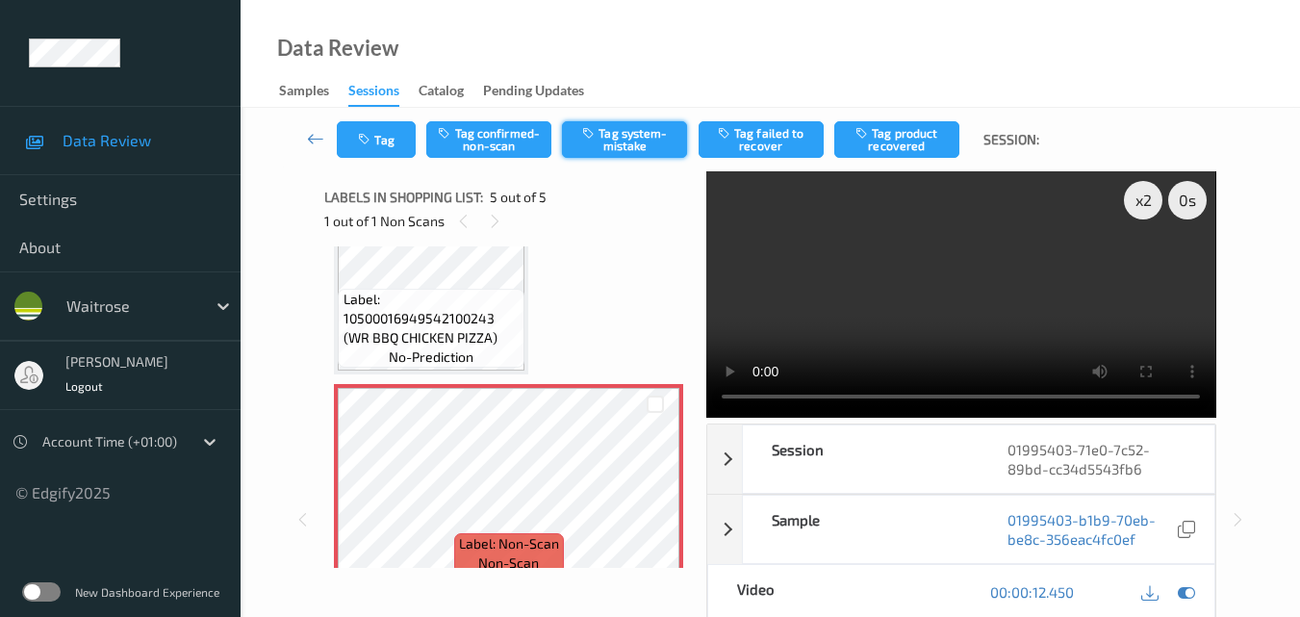
click at [643, 140] on button "Tag system-mistake" at bounding box center [624, 139] width 125 height 37
click at [383, 151] on button "Tag" at bounding box center [376, 139] width 79 height 37
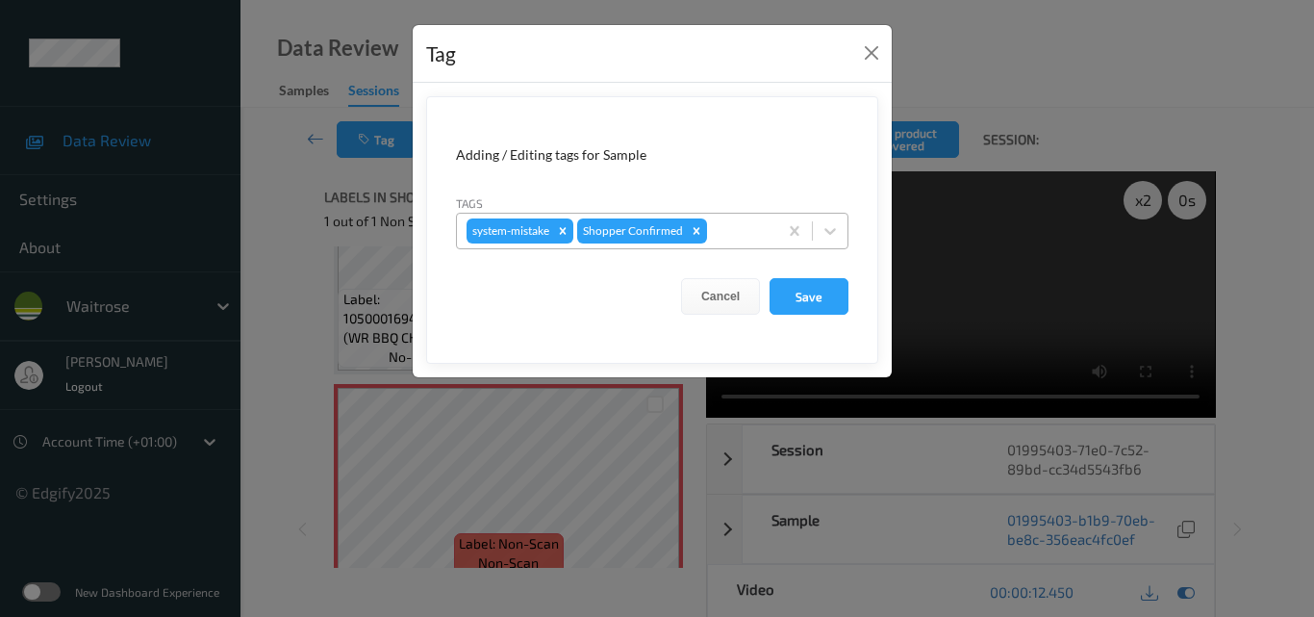
click at [729, 233] on div at bounding box center [739, 230] width 57 height 23
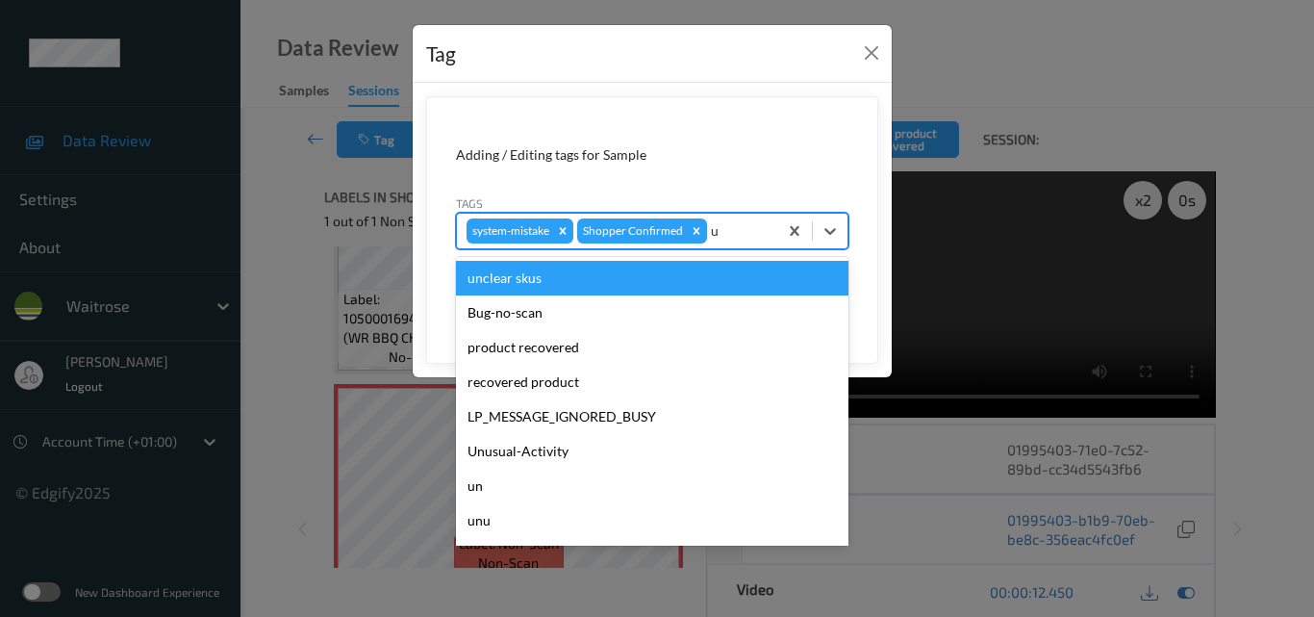
type input "un"
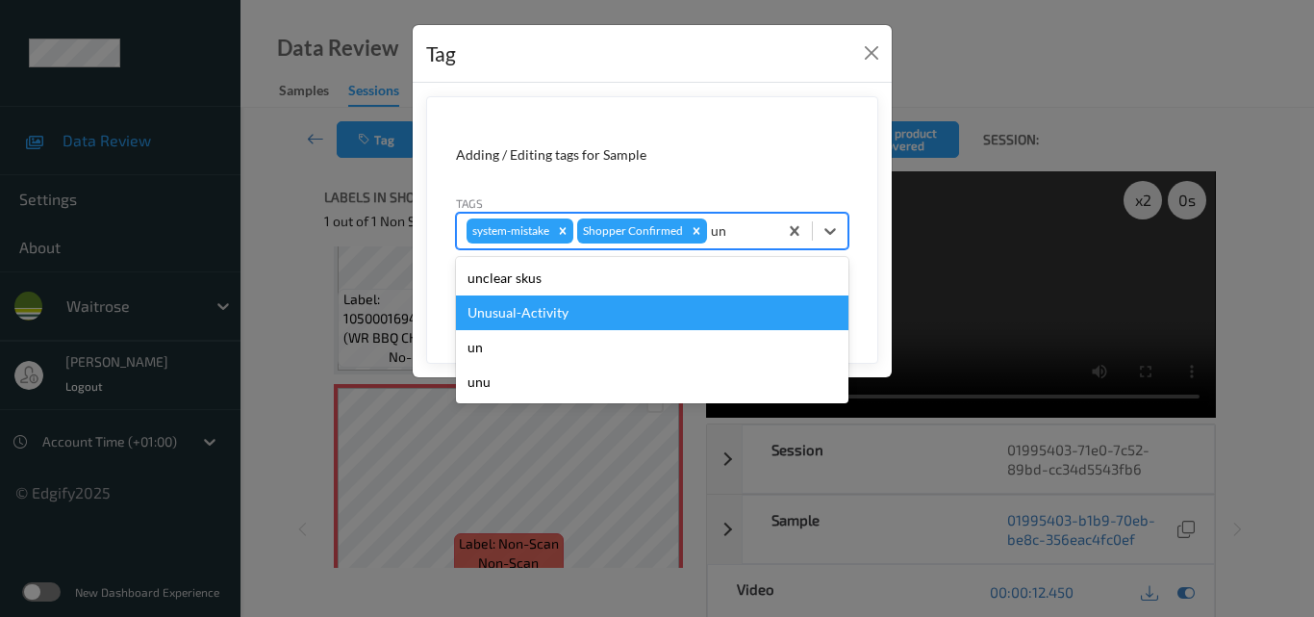
click at [599, 315] on div "Unusual-Activity" at bounding box center [652, 312] width 393 height 35
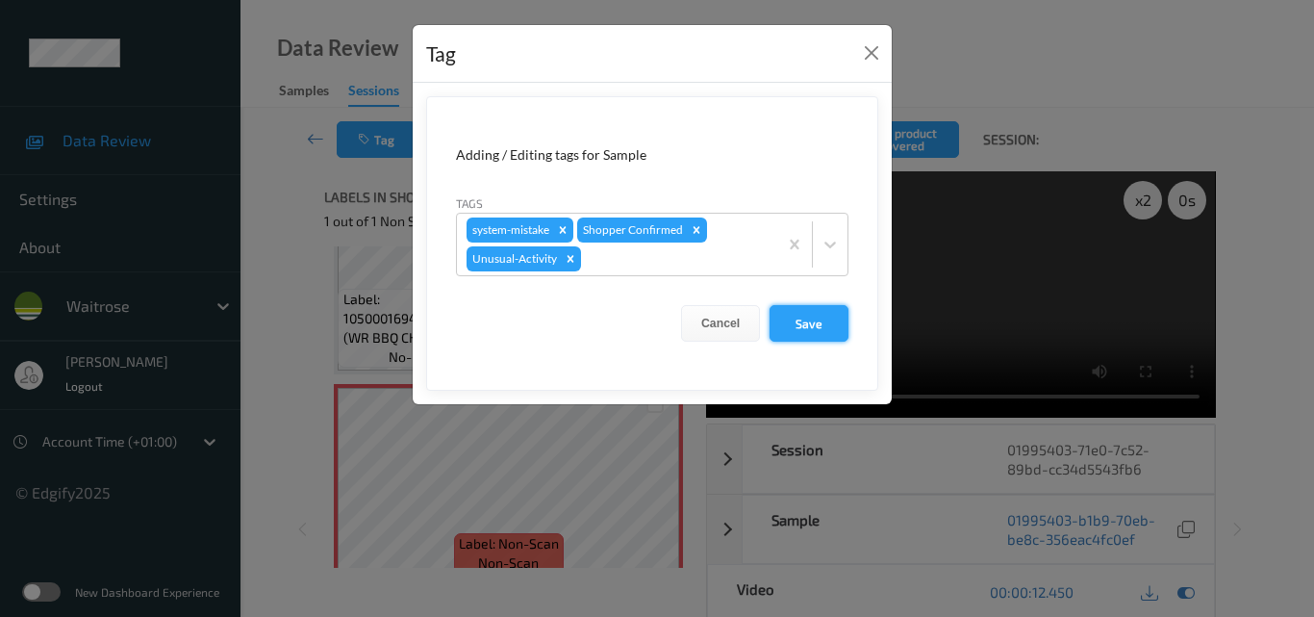
click at [799, 323] on button "Save" at bounding box center [809, 323] width 79 height 37
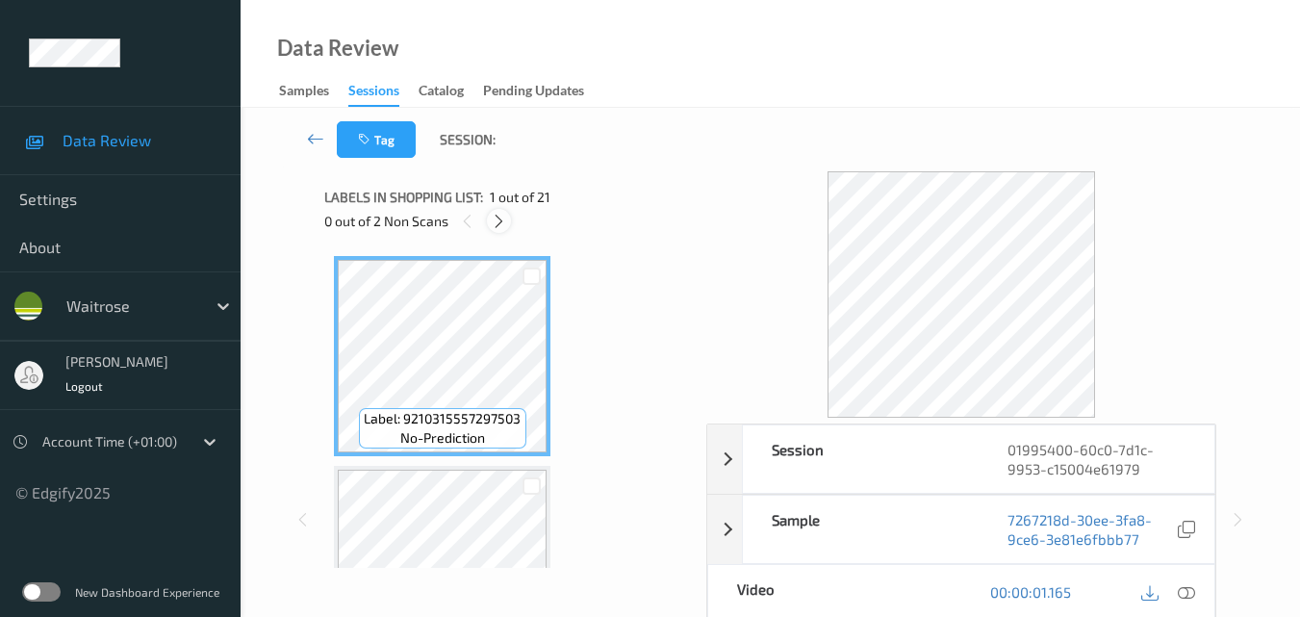
click at [504, 223] on icon at bounding box center [499, 221] width 16 height 17
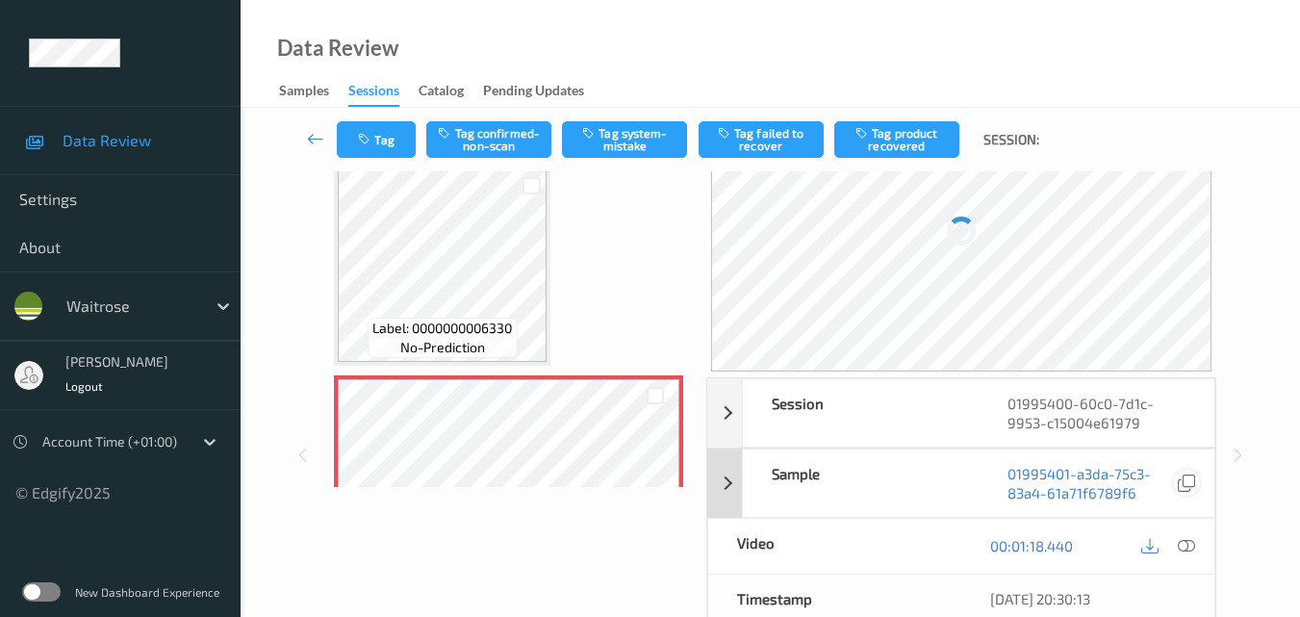
scroll to position [192, 0]
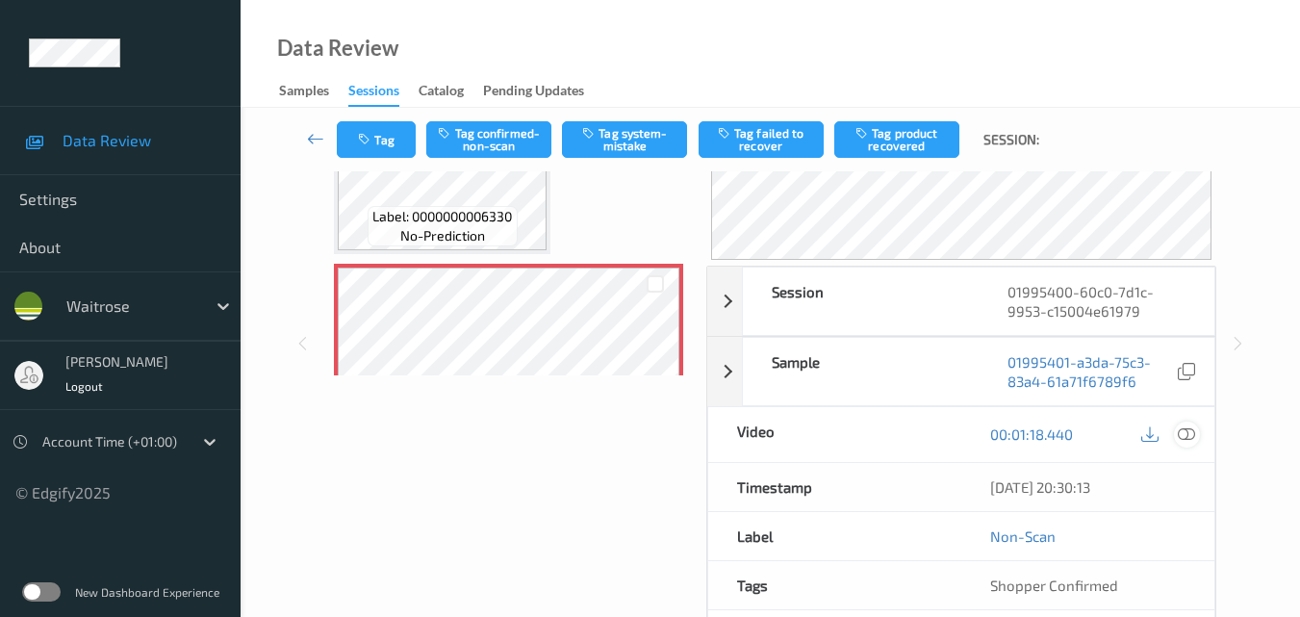
click at [1193, 435] on icon at bounding box center [1186, 433] width 17 height 17
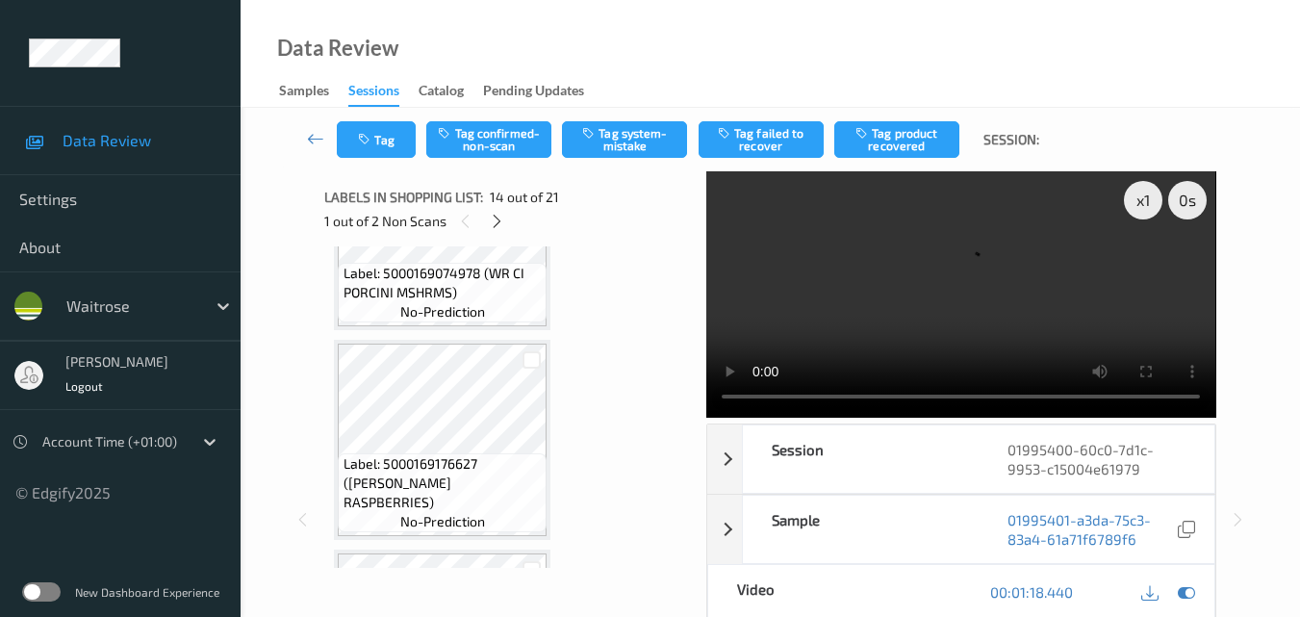
scroll to position [968, 0]
click at [493, 223] on icon at bounding box center [497, 221] width 16 height 17
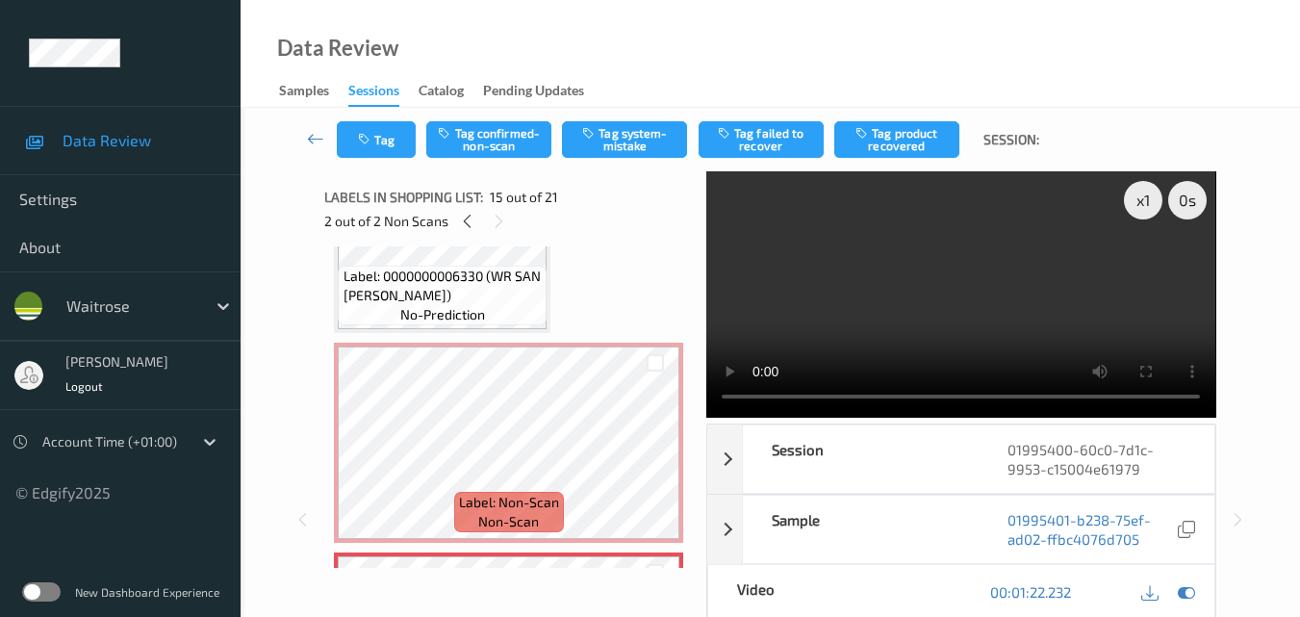
scroll to position [2544, 0]
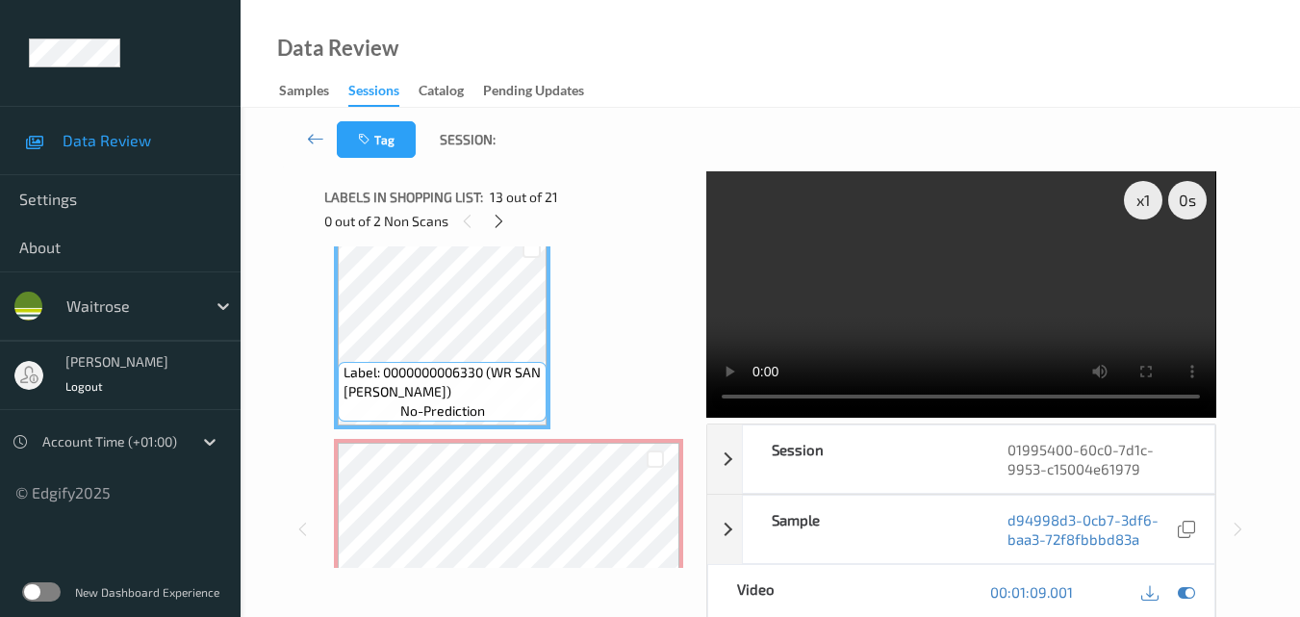
click at [923, 316] on video at bounding box center [960, 294] width 509 height 246
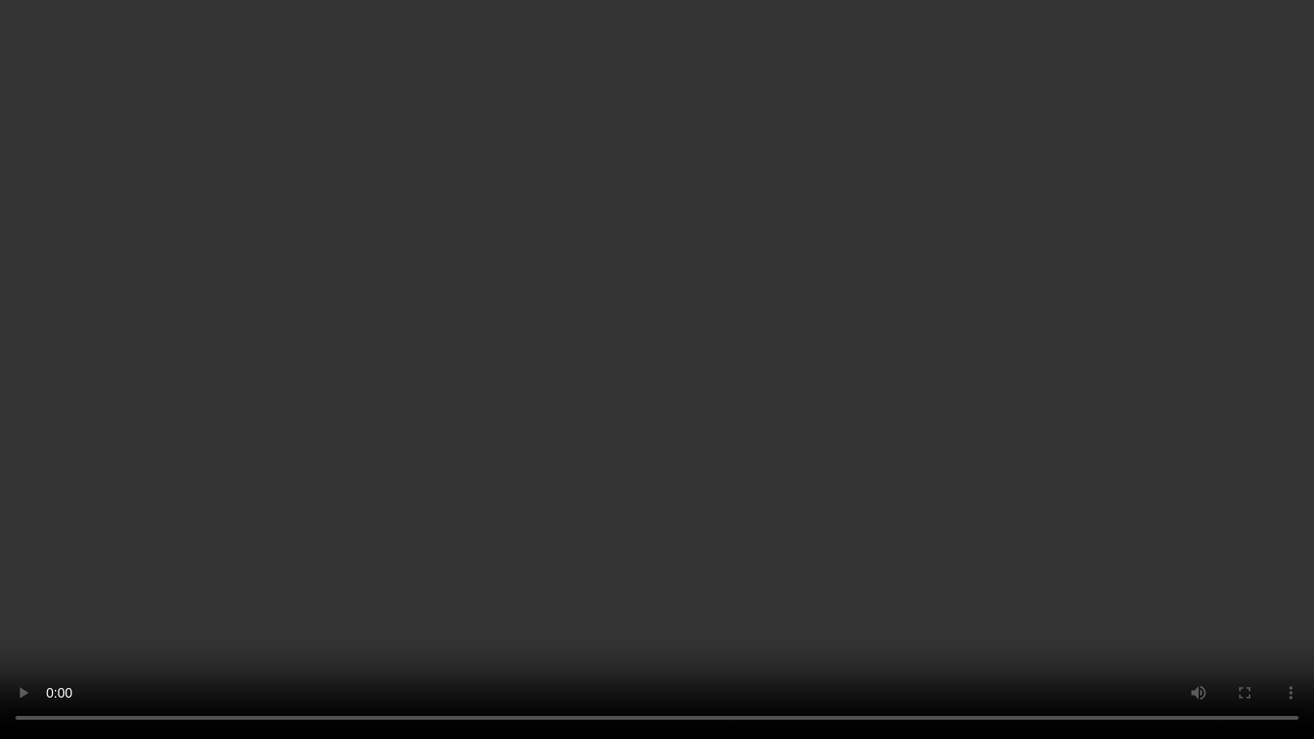
click at [893, 453] on video at bounding box center [657, 369] width 1314 height 739
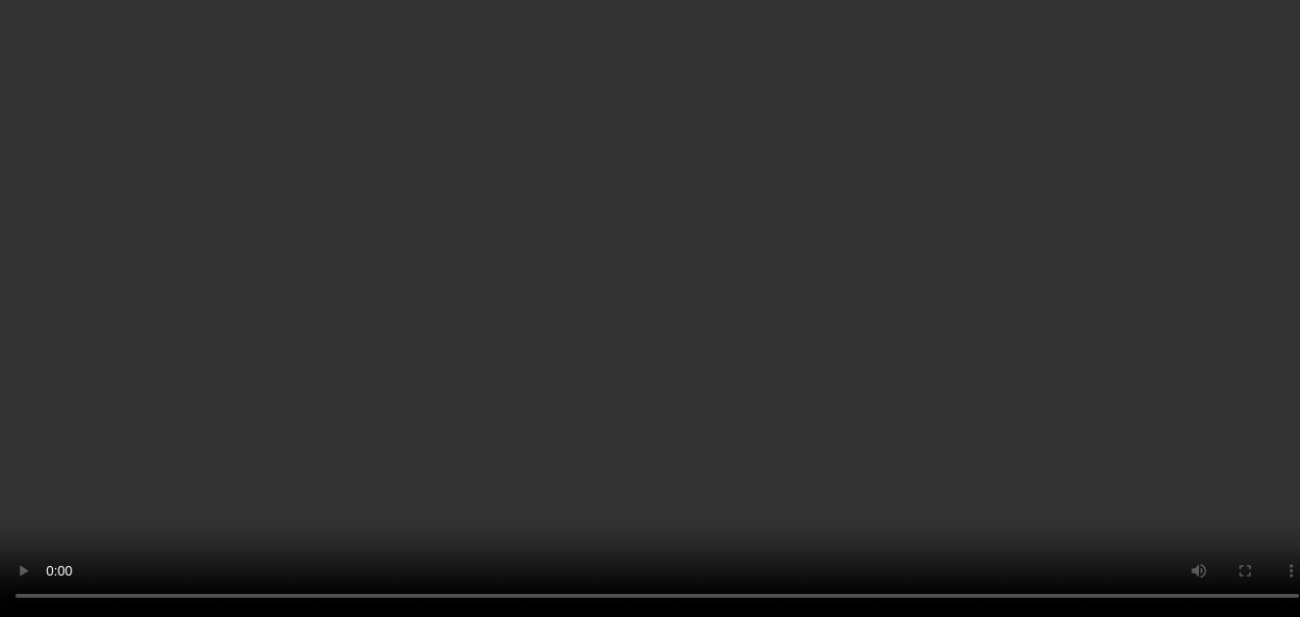
scroll to position [2737, 0]
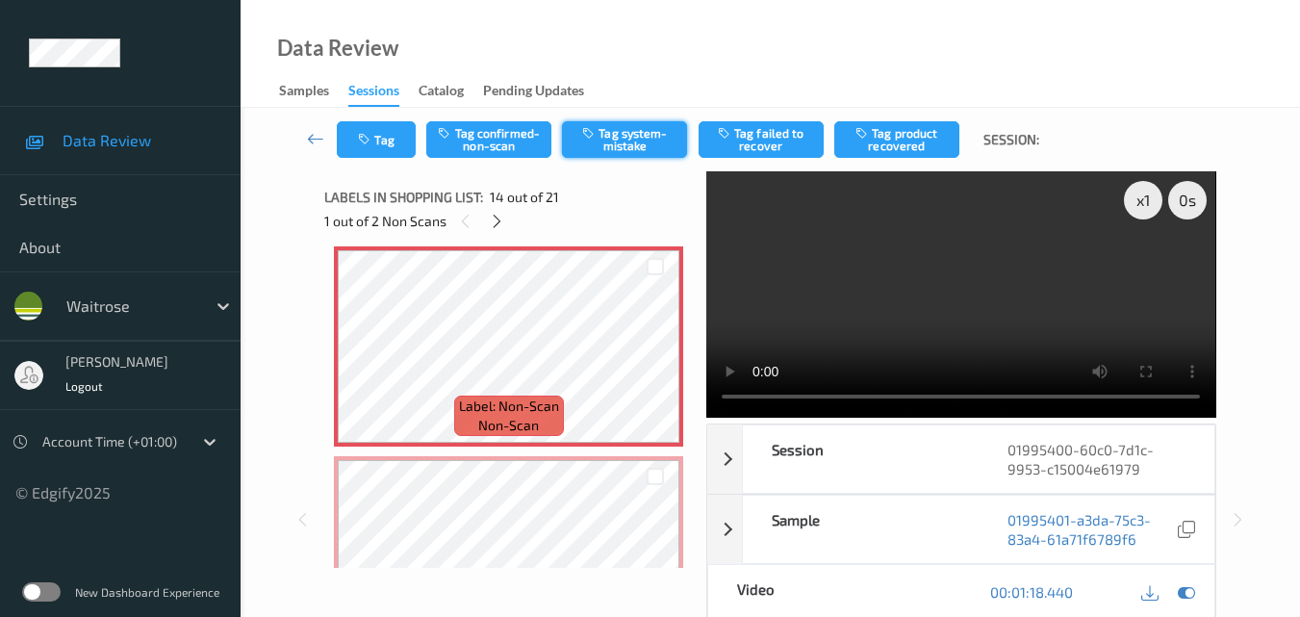
click at [651, 139] on button "Tag system-mistake" at bounding box center [624, 139] width 125 height 37
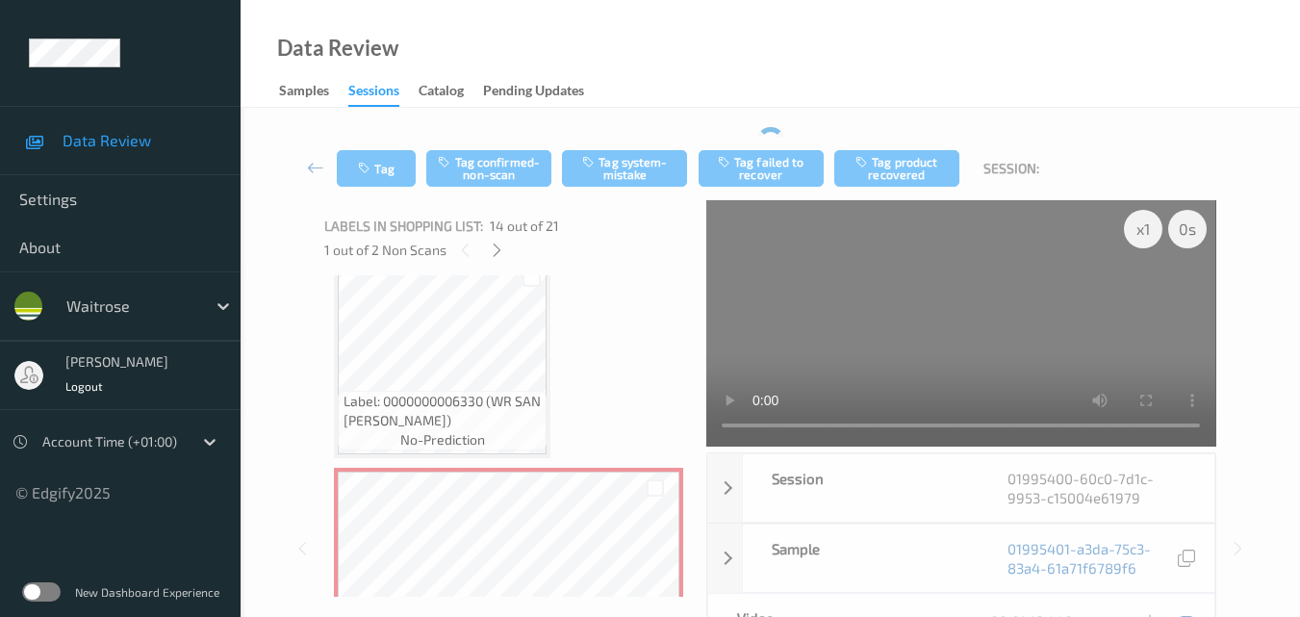
scroll to position [2640, 0]
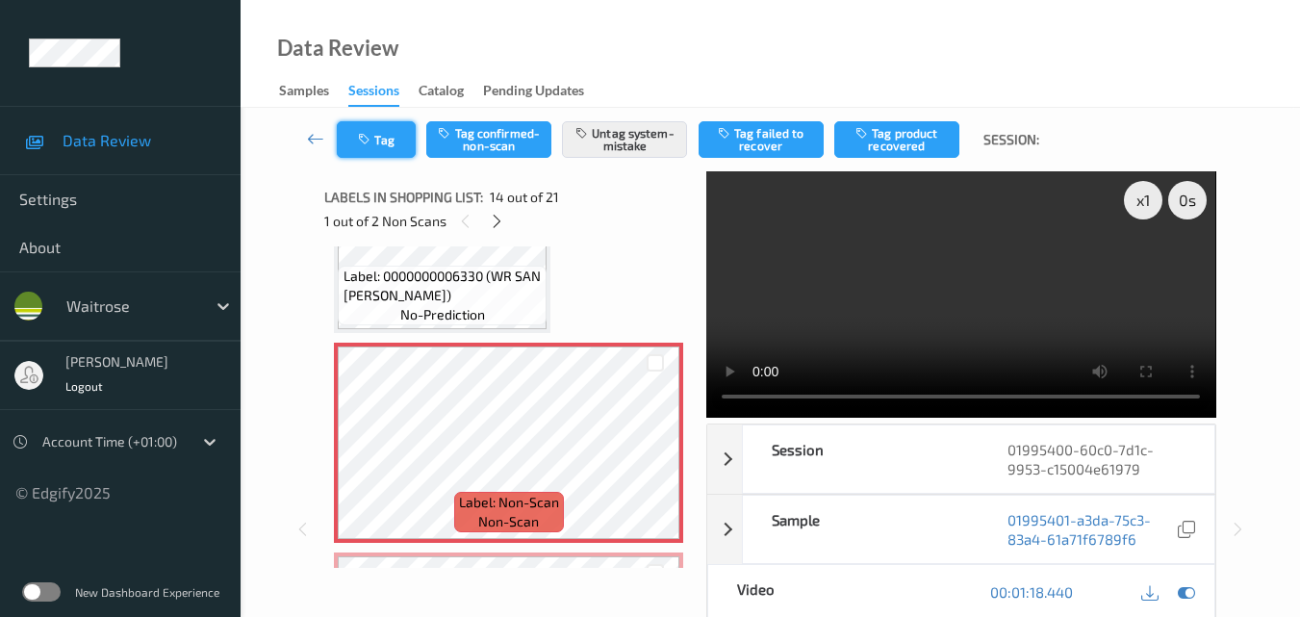
click at [388, 145] on button "Tag" at bounding box center [376, 139] width 79 height 37
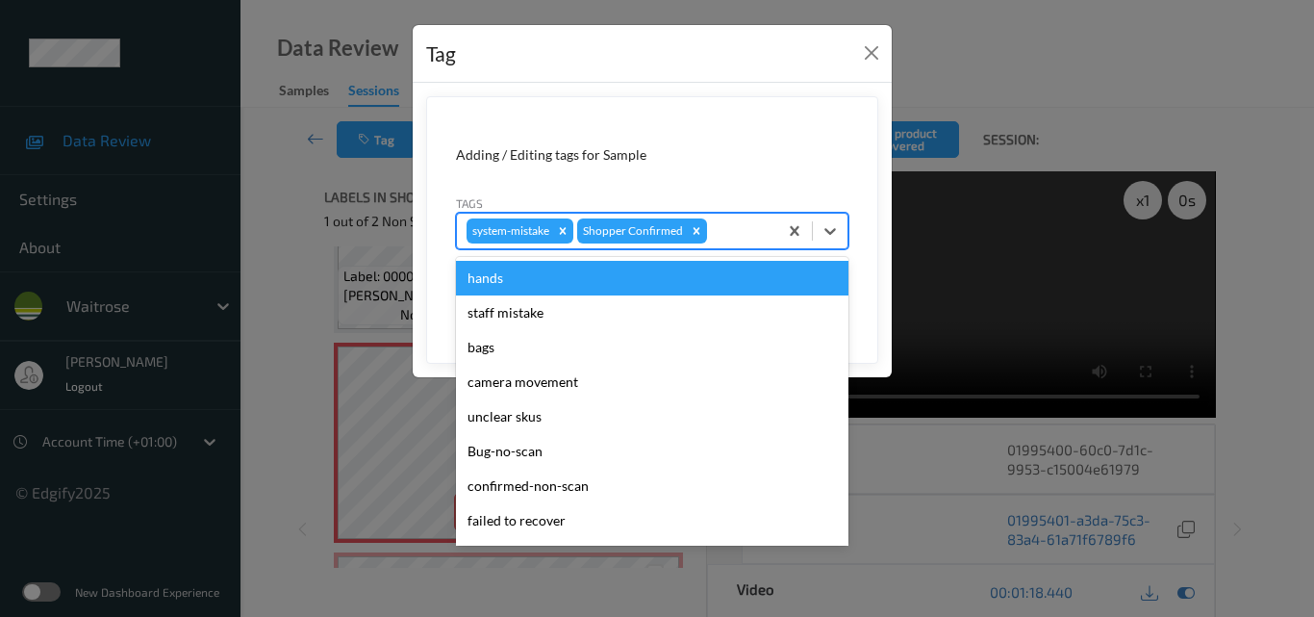
click at [754, 241] on div at bounding box center [739, 230] width 57 height 23
type input "un"
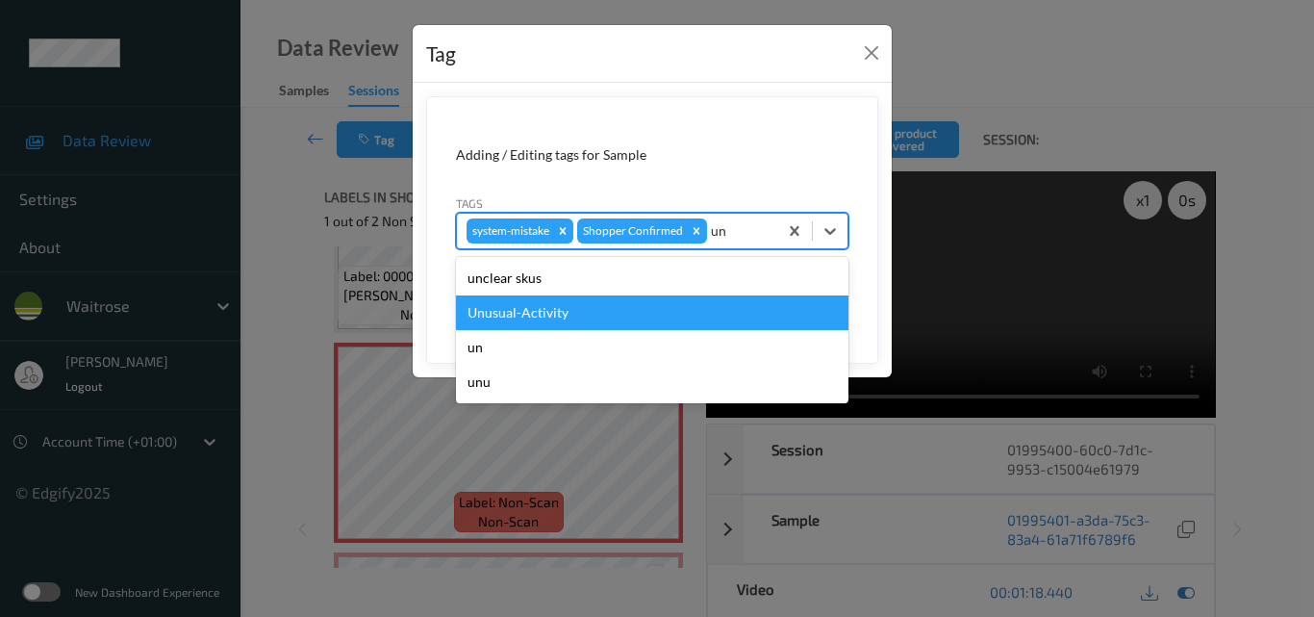
click at [611, 317] on div "Unusual-Activity" at bounding box center [652, 312] width 393 height 35
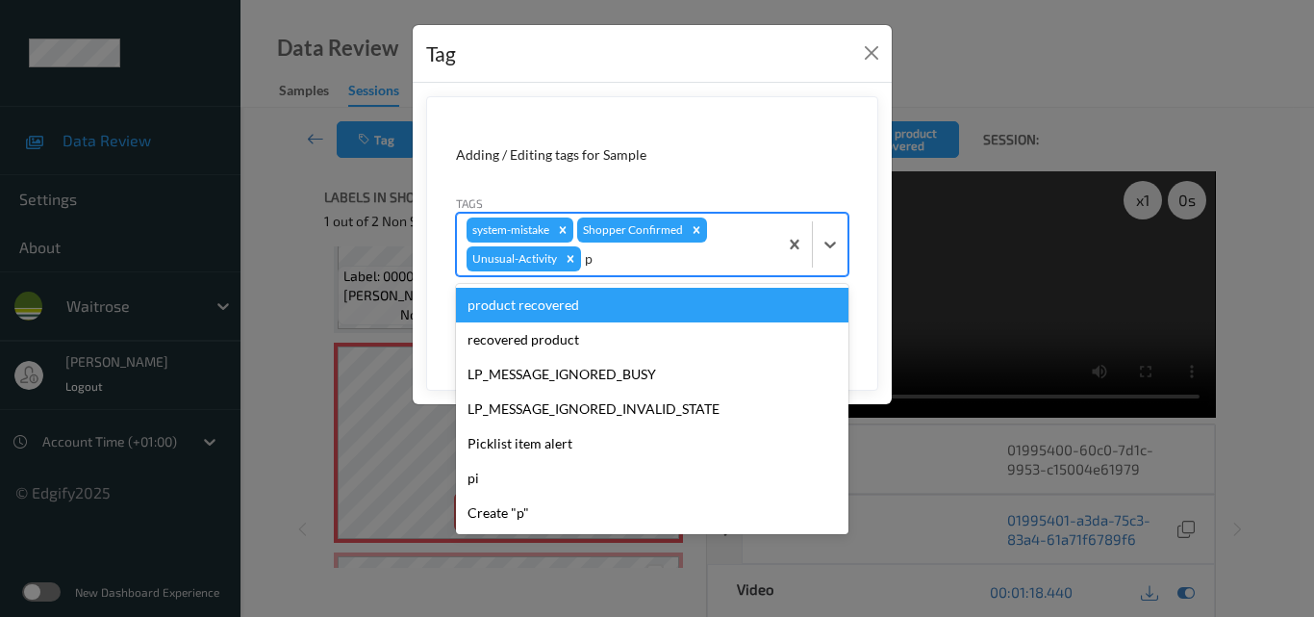
type input "pi"
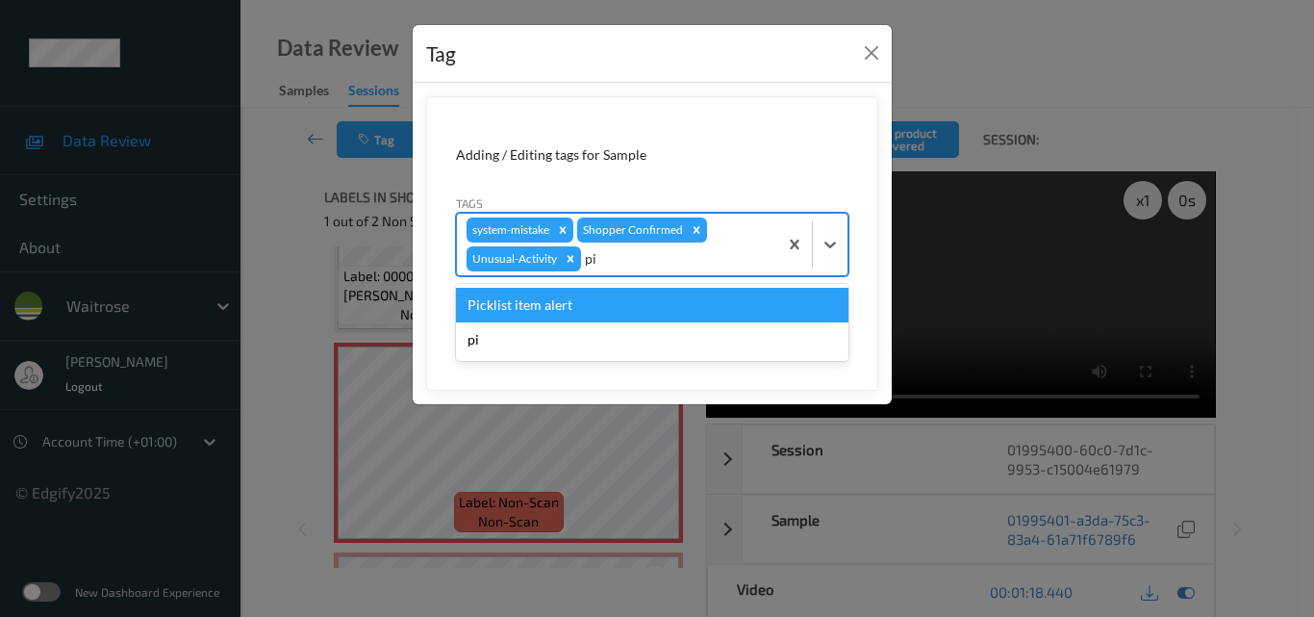
click at [611, 317] on div "Picklist item alert" at bounding box center [652, 305] width 393 height 35
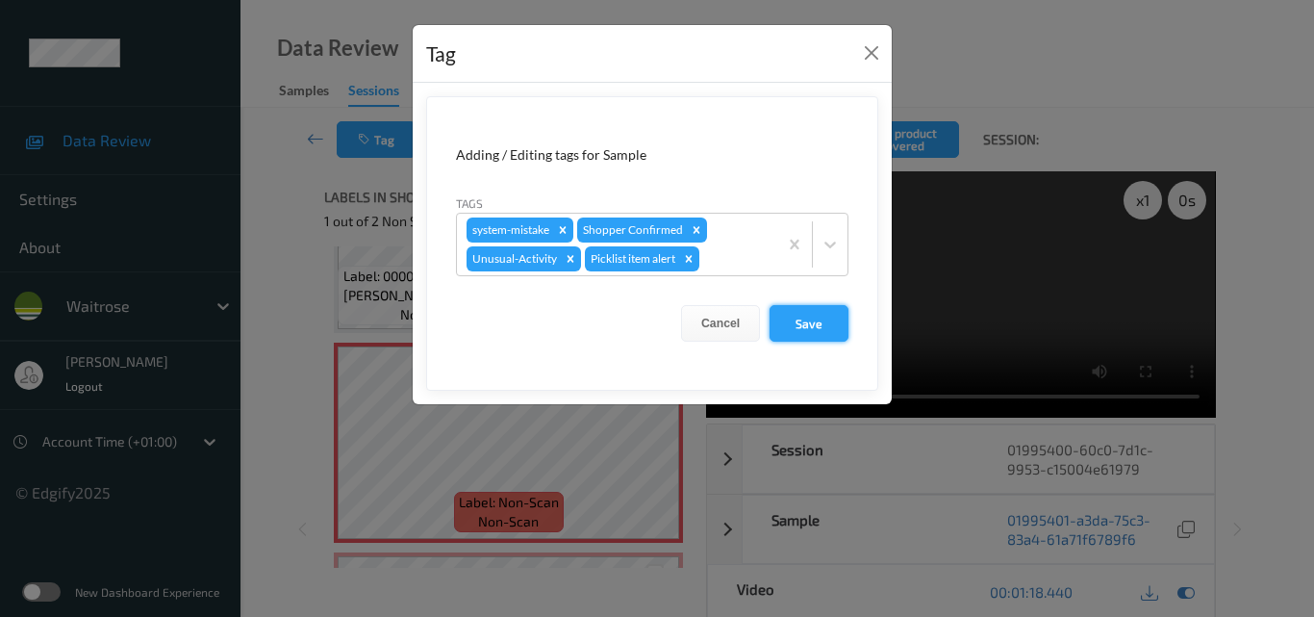
click at [801, 321] on button "Save" at bounding box center [809, 323] width 79 height 37
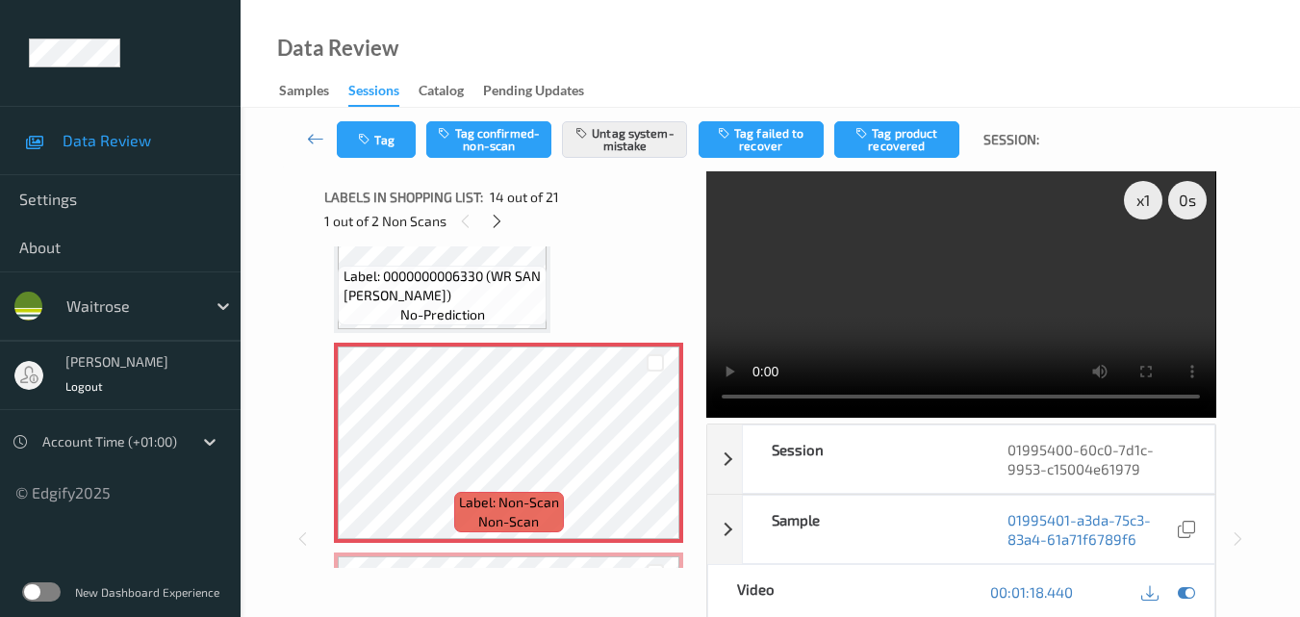
click at [940, 306] on video at bounding box center [960, 294] width 509 height 246
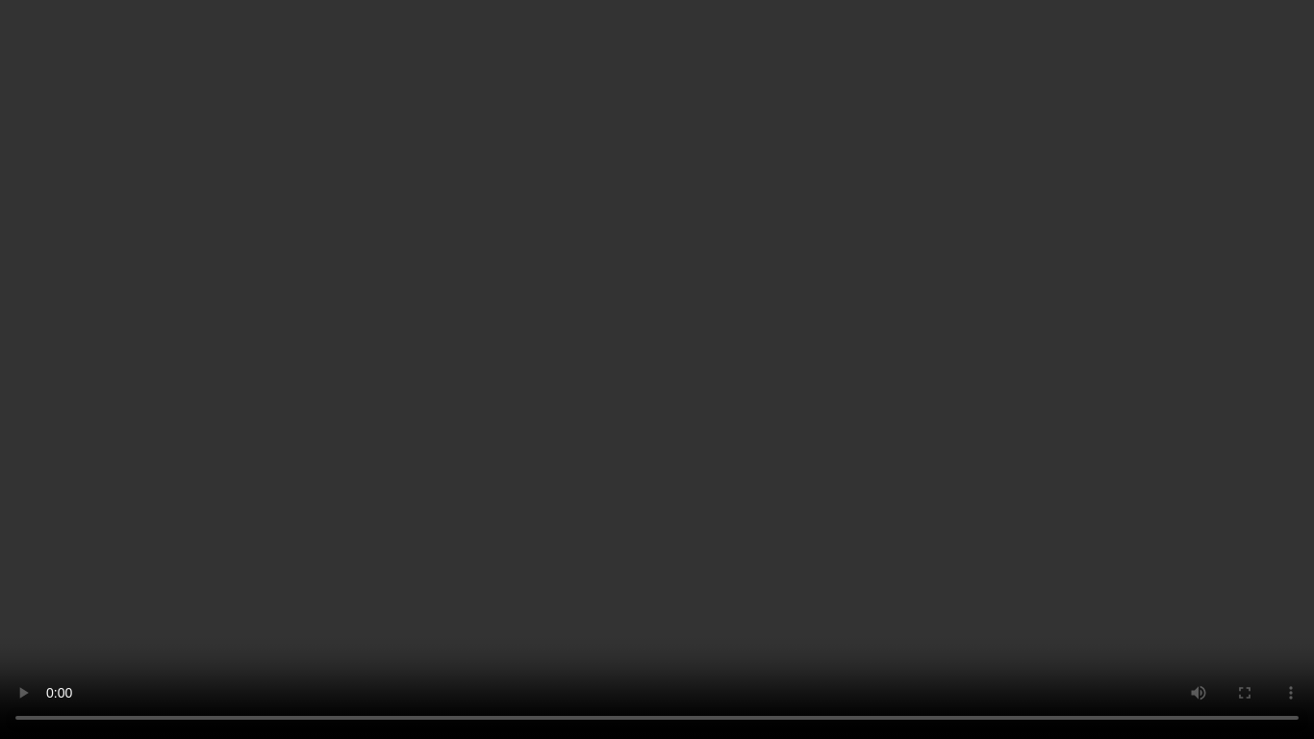
click at [970, 395] on video at bounding box center [657, 369] width 1314 height 739
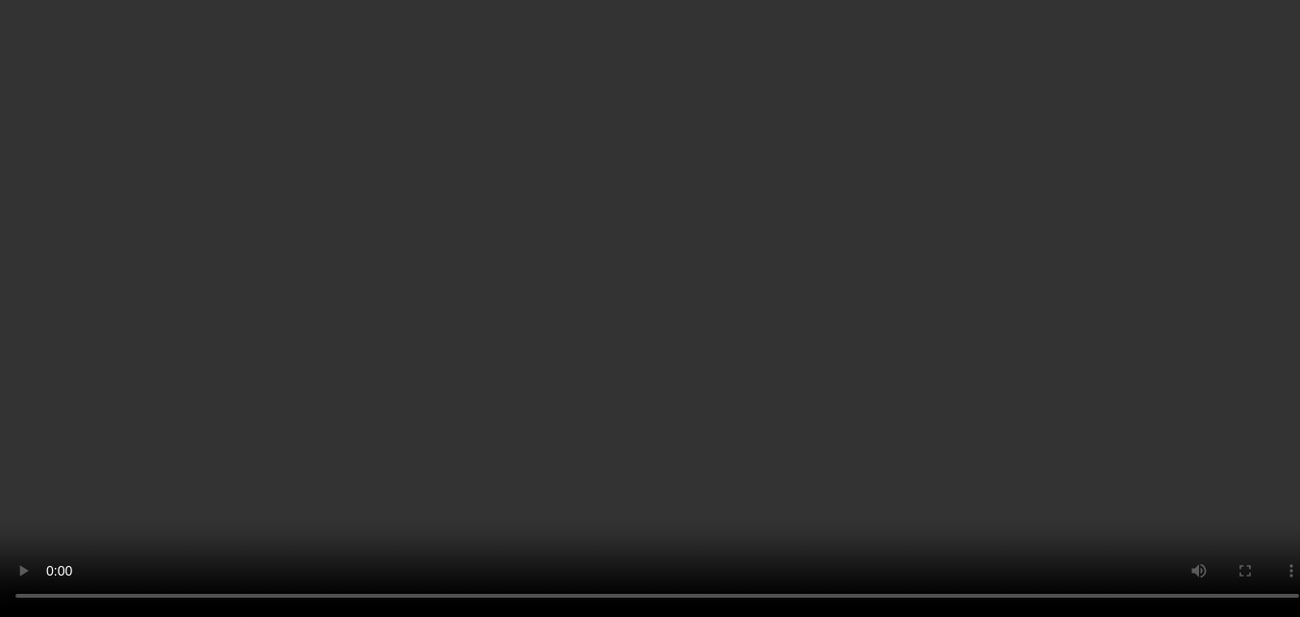
scroll to position [3121, 0]
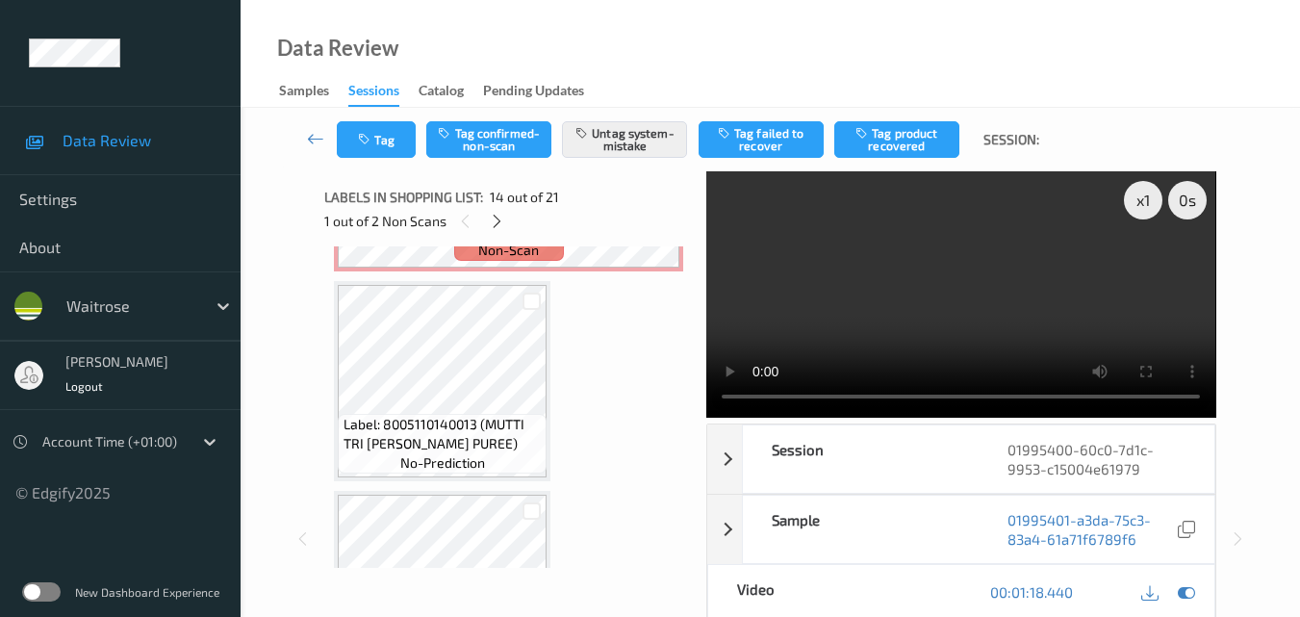
click at [981, 299] on video at bounding box center [960, 294] width 509 height 246
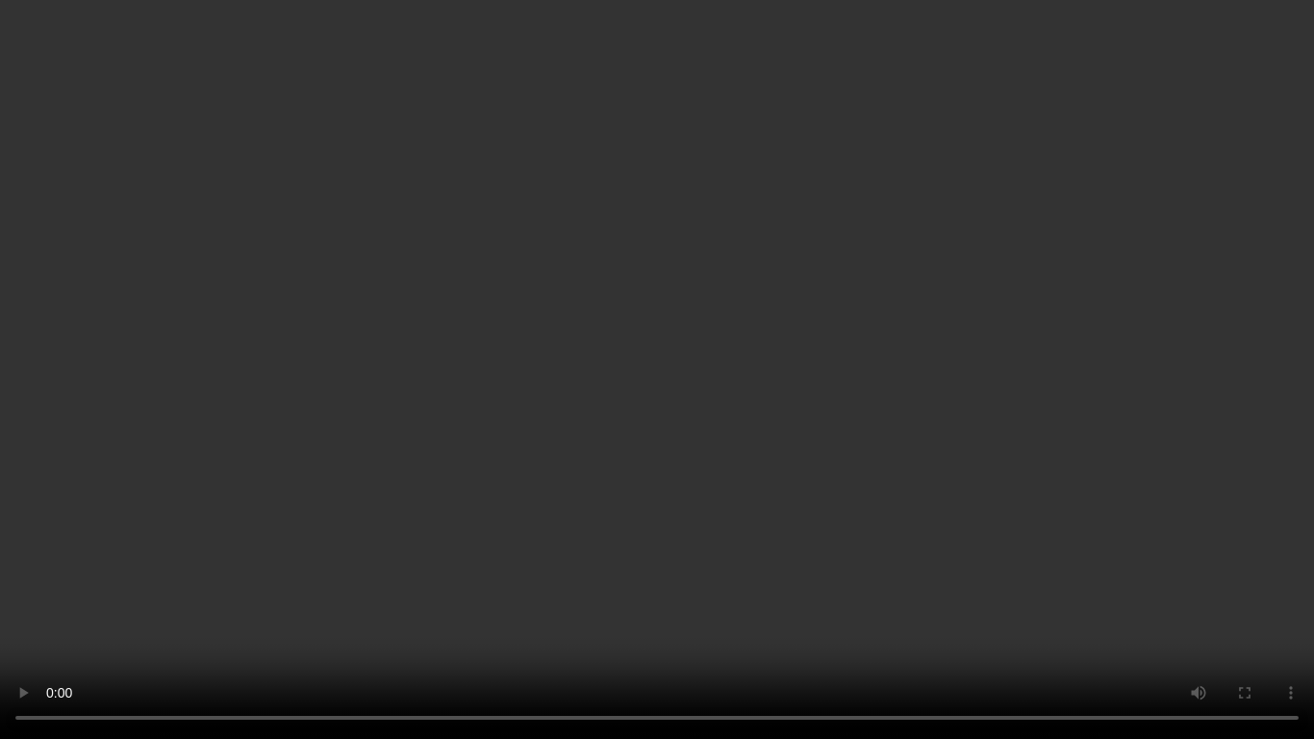
click at [1104, 580] on video at bounding box center [657, 369] width 1314 height 739
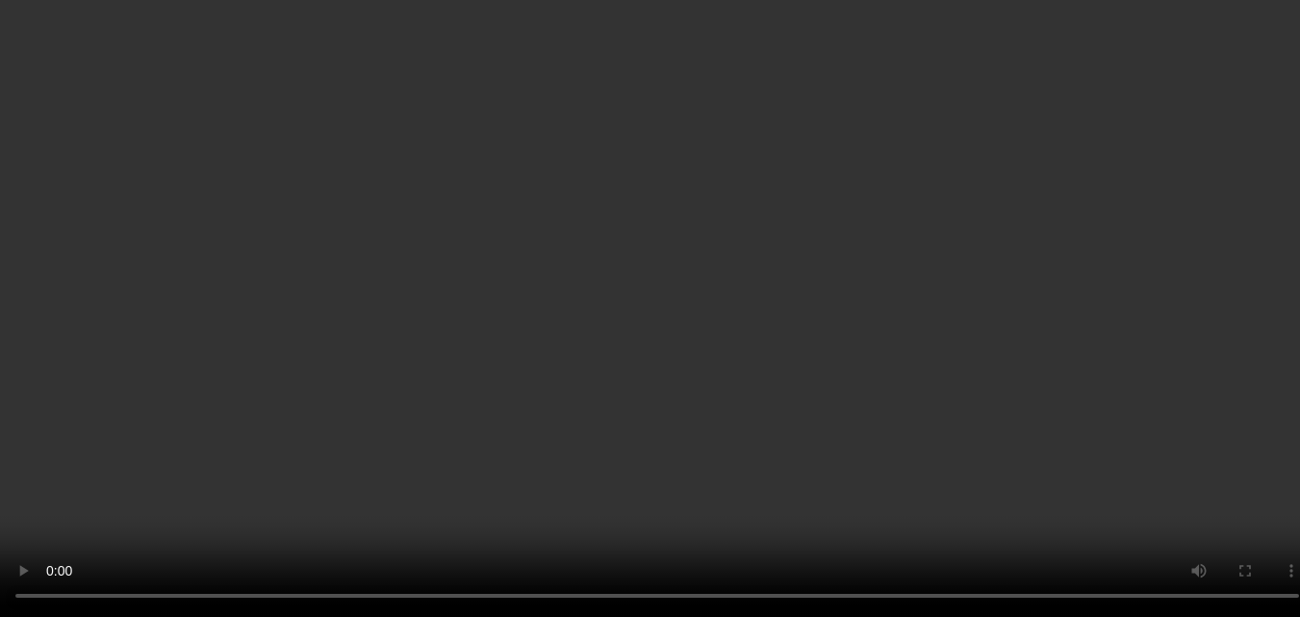
scroll to position [3218, 0]
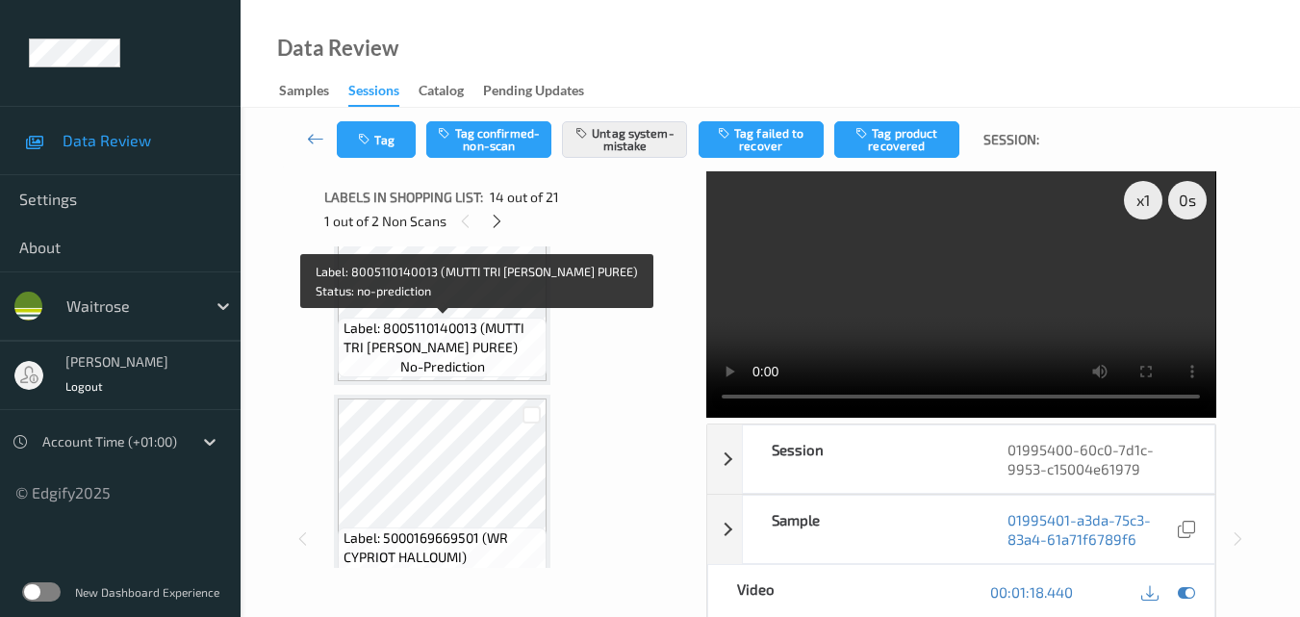
click at [468, 337] on span "Label: 8005110140013 (MUTTI TRI TOM PUREE)" at bounding box center [443, 337] width 199 height 38
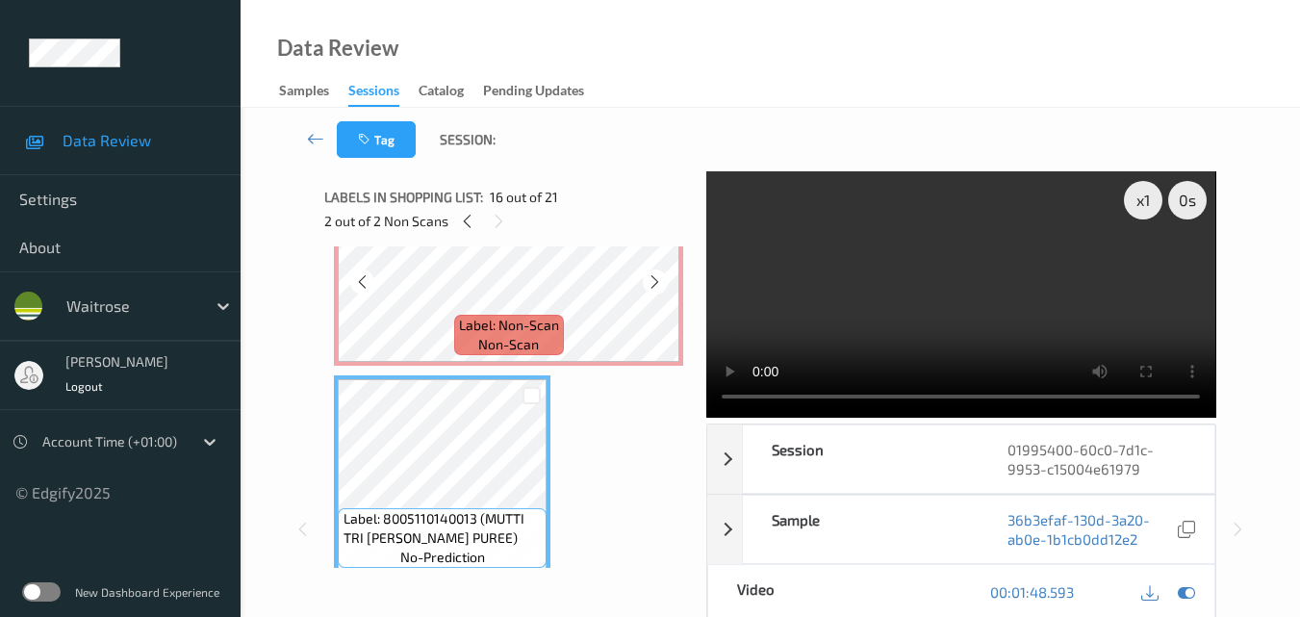
scroll to position [3025, 0]
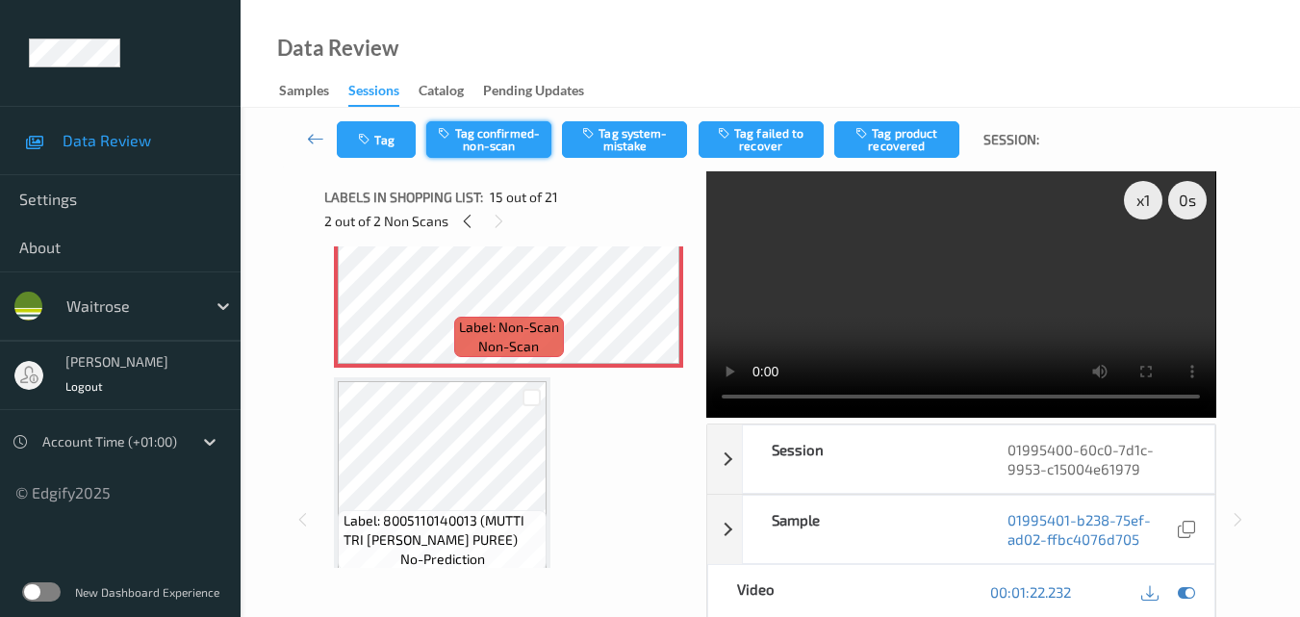
click at [501, 140] on button "Tag confirmed-non-scan" at bounding box center [488, 139] width 125 height 37
click at [506, 148] on button "Tag confirmed-non-scan" at bounding box center [488, 139] width 125 height 37
click at [484, 131] on button "Tag confirmed-non-scan" at bounding box center [488, 139] width 125 height 37
click at [466, 136] on button "Tag confirmed-non-scan" at bounding box center [488, 139] width 125 height 37
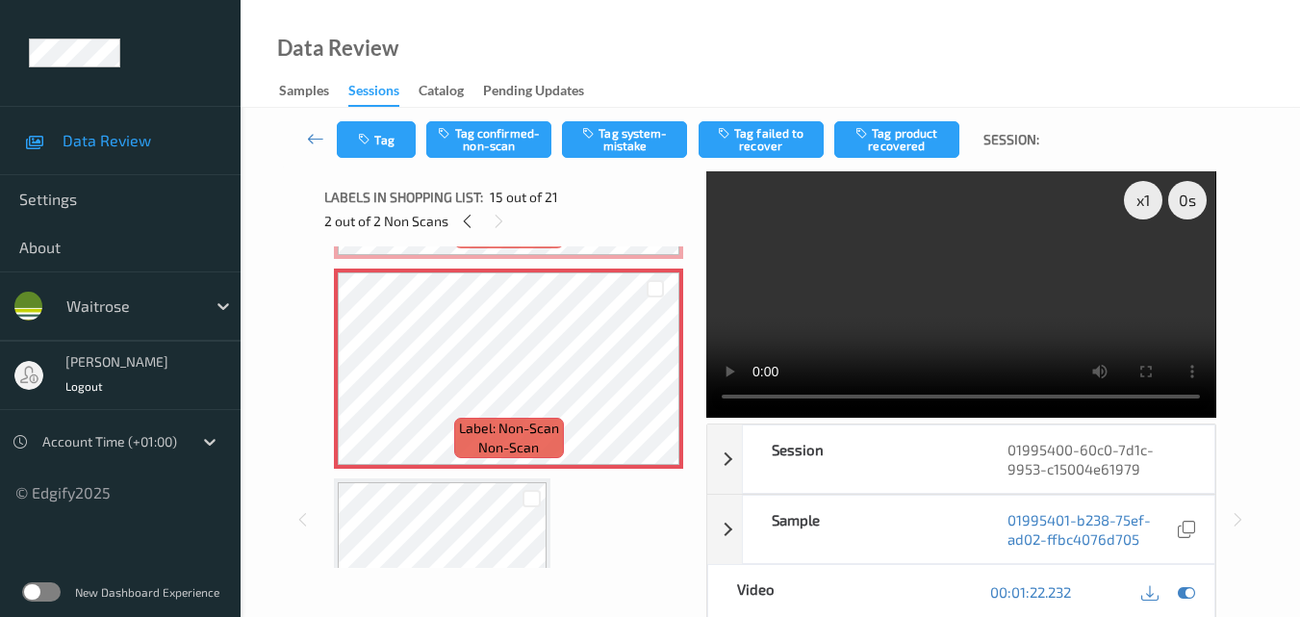
scroll to position [2833, 0]
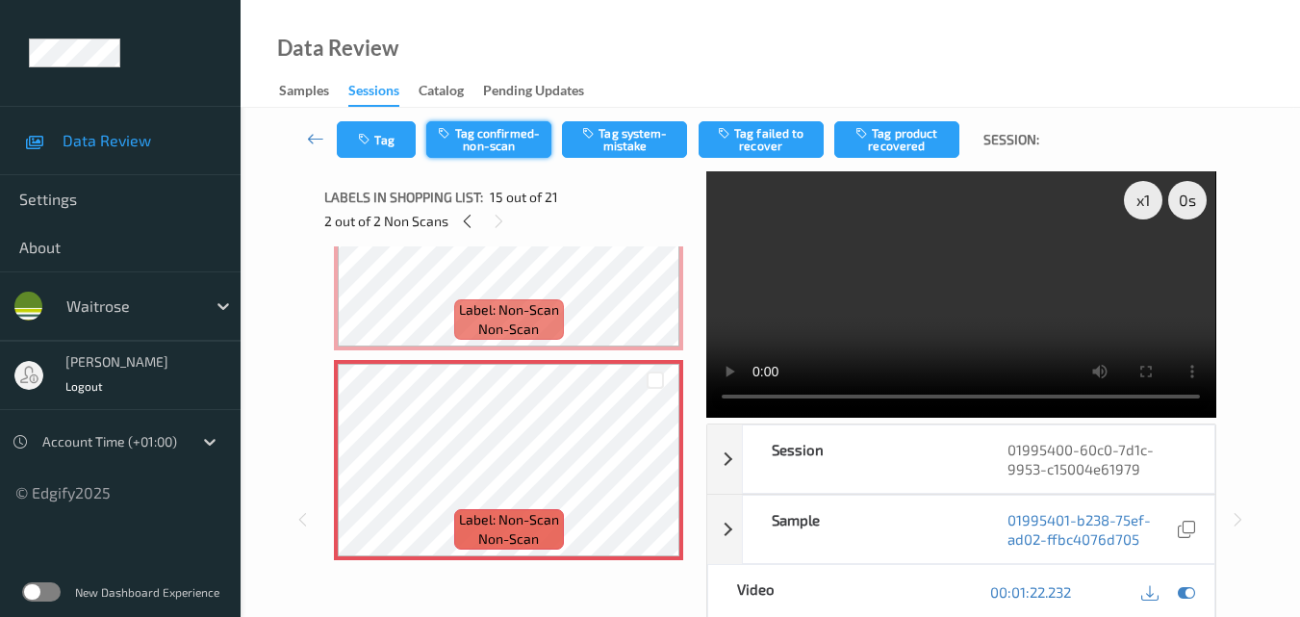
click at [488, 137] on div "Tag Tag confirmed-non-scan Tag system-mistake Tag failed to recover Tag product…" at bounding box center [770, 140] width 980 height 64
click at [507, 151] on button "Tag confirmed-non-scan" at bounding box center [488, 139] width 125 height 37
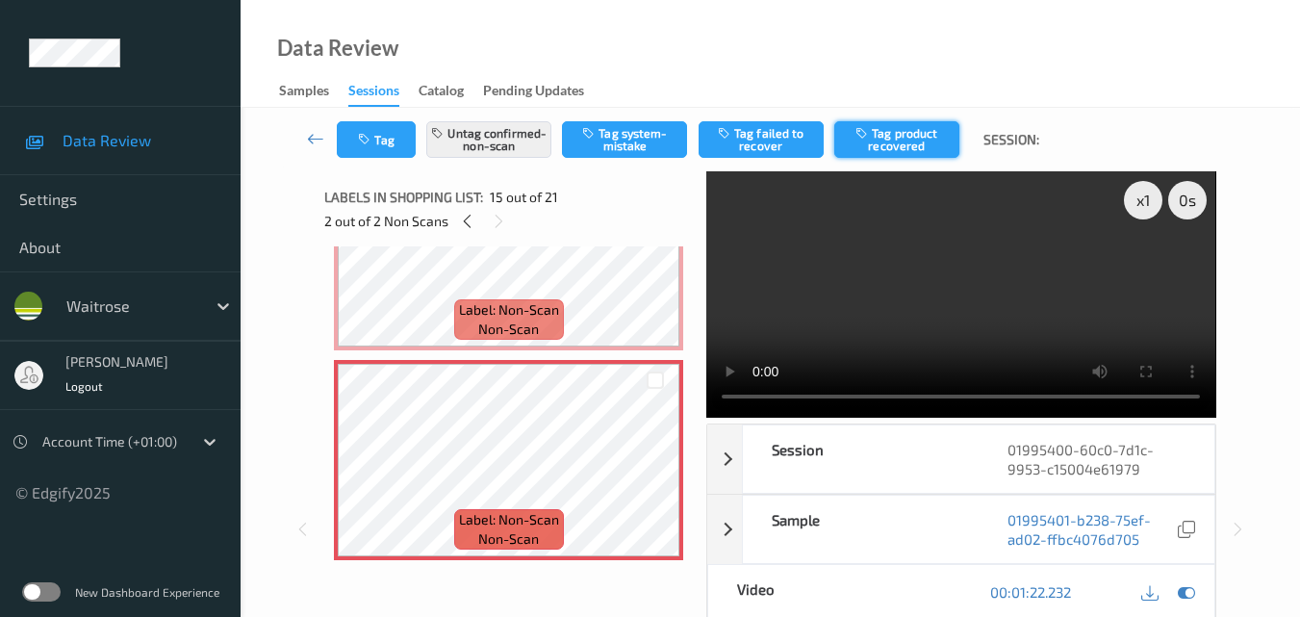
click at [896, 140] on button "Tag product recovered" at bounding box center [896, 139] width 125 height 37
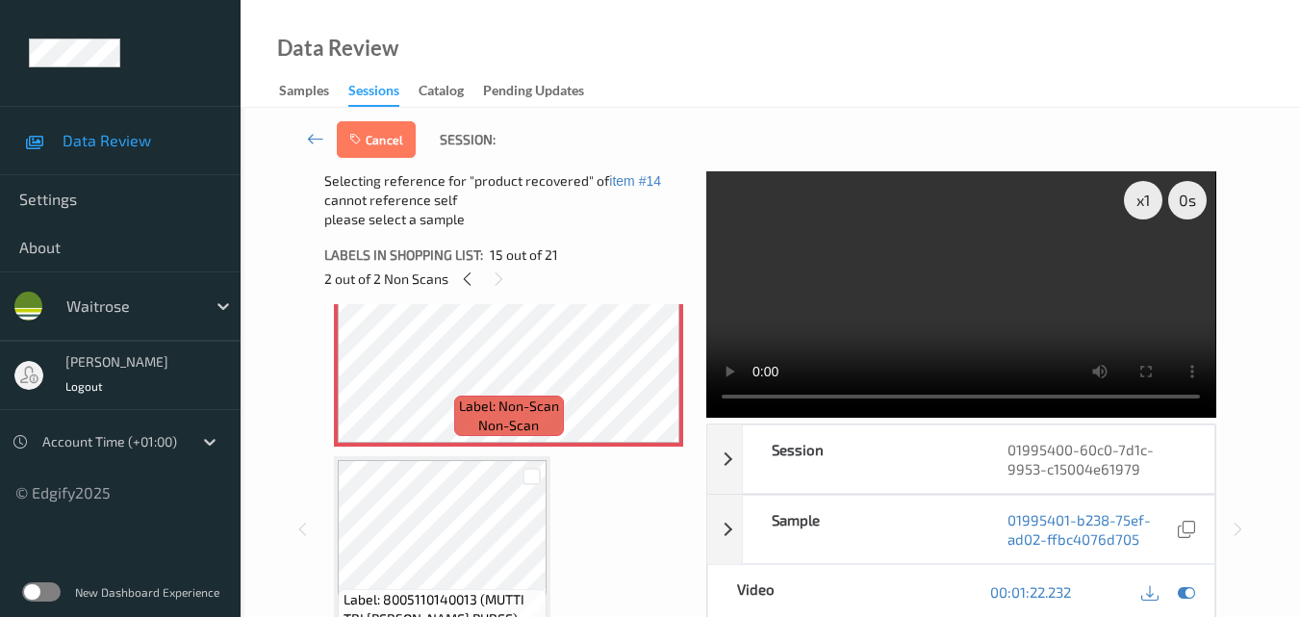
scroll to position [3025, 0]
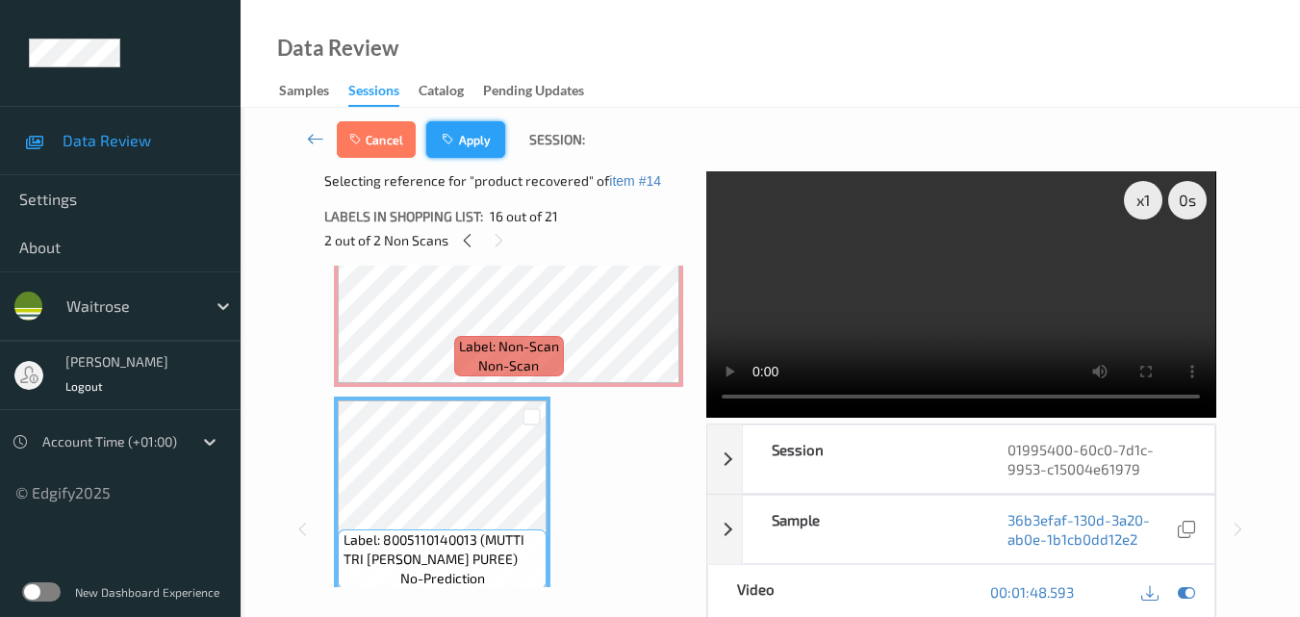
click at [470, 142] on button "Apply" at bounding box center [465, 139] width 79 height 37
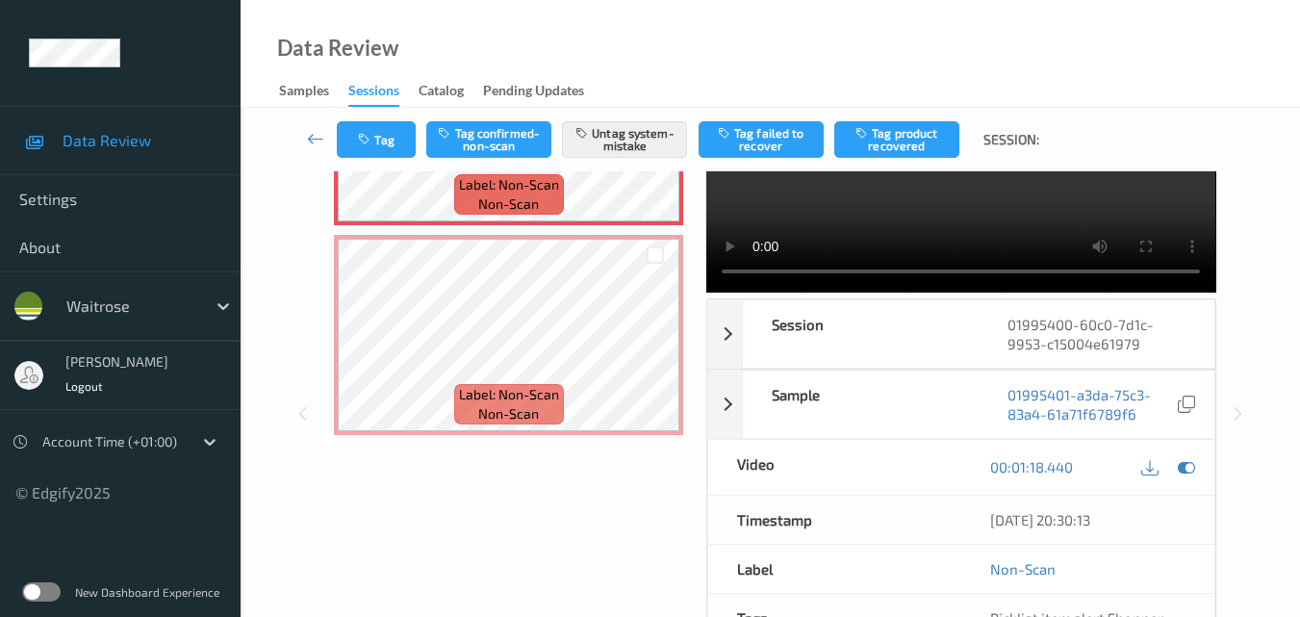
scroll to position [289, 0]
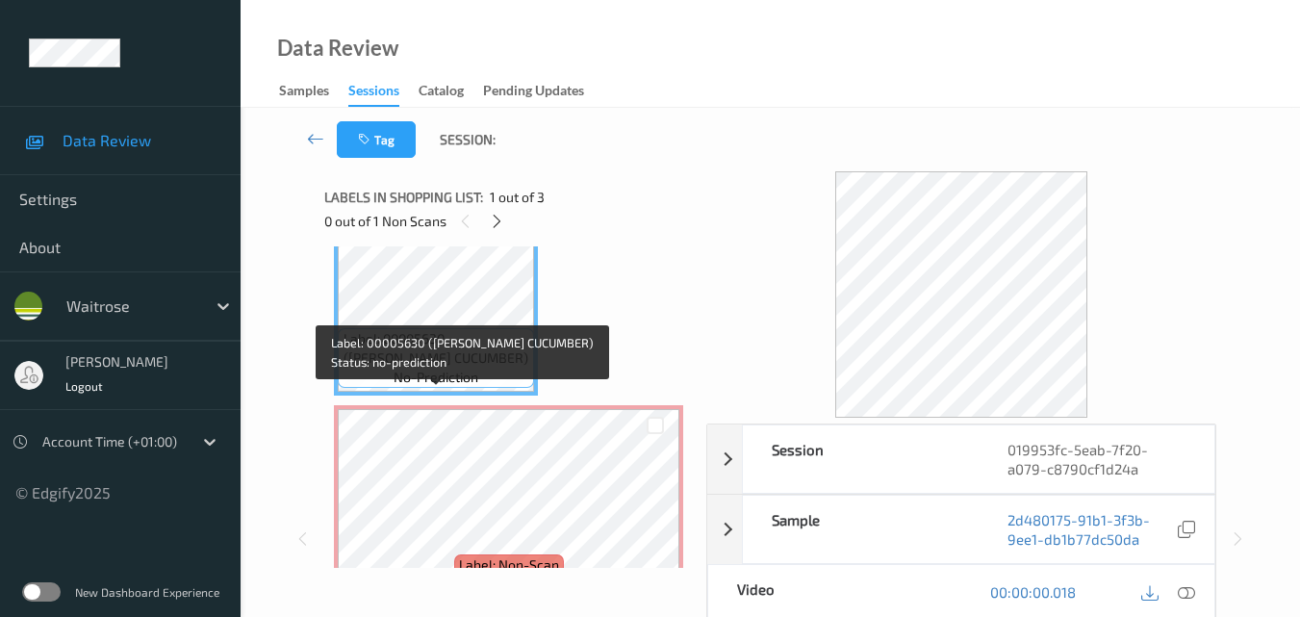
scroll to position [96, 0]
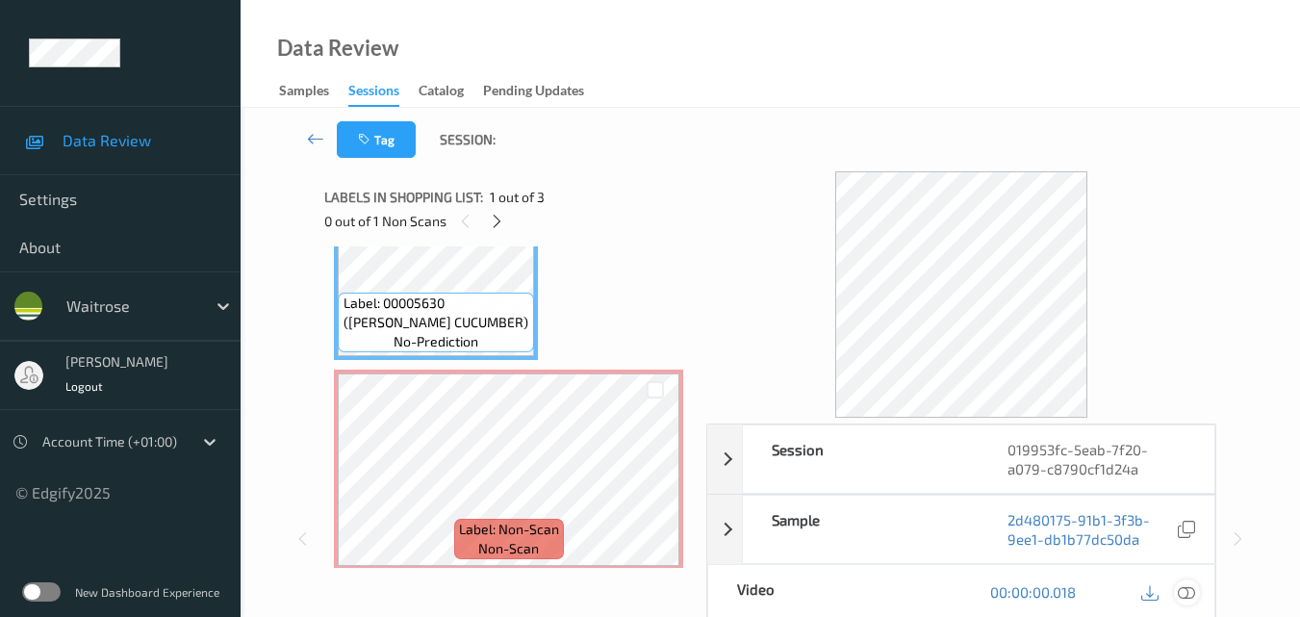
click at [1192, 591] on icon at bounding box center [1186, 591] width 17 height 17
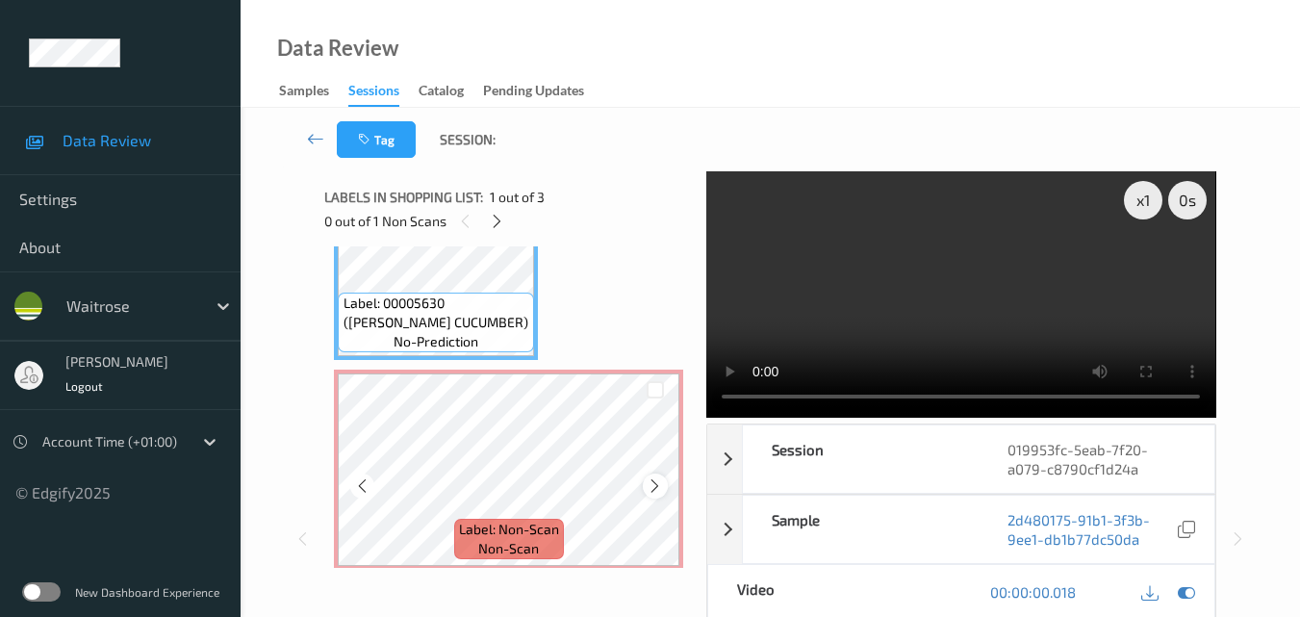
click at [651, 488] on icon at bounding box center [655, 485] width 16 height 17
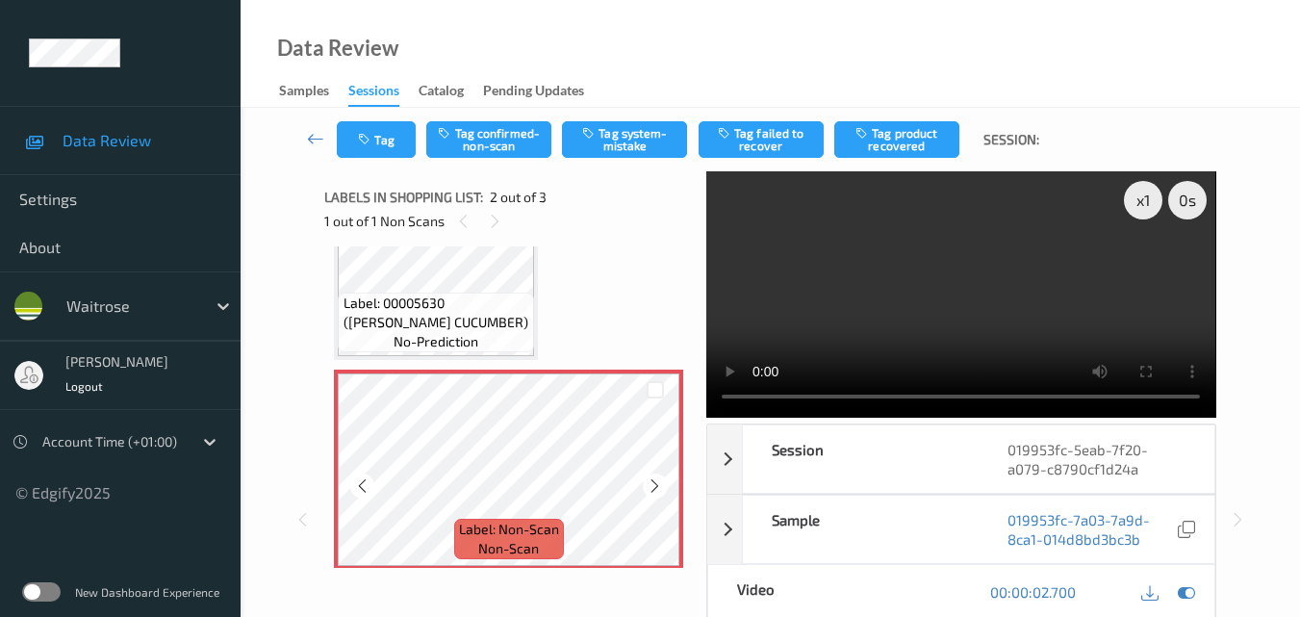
click at [651, 488] on icon at bounding box center [655, 485] width 16 height 17
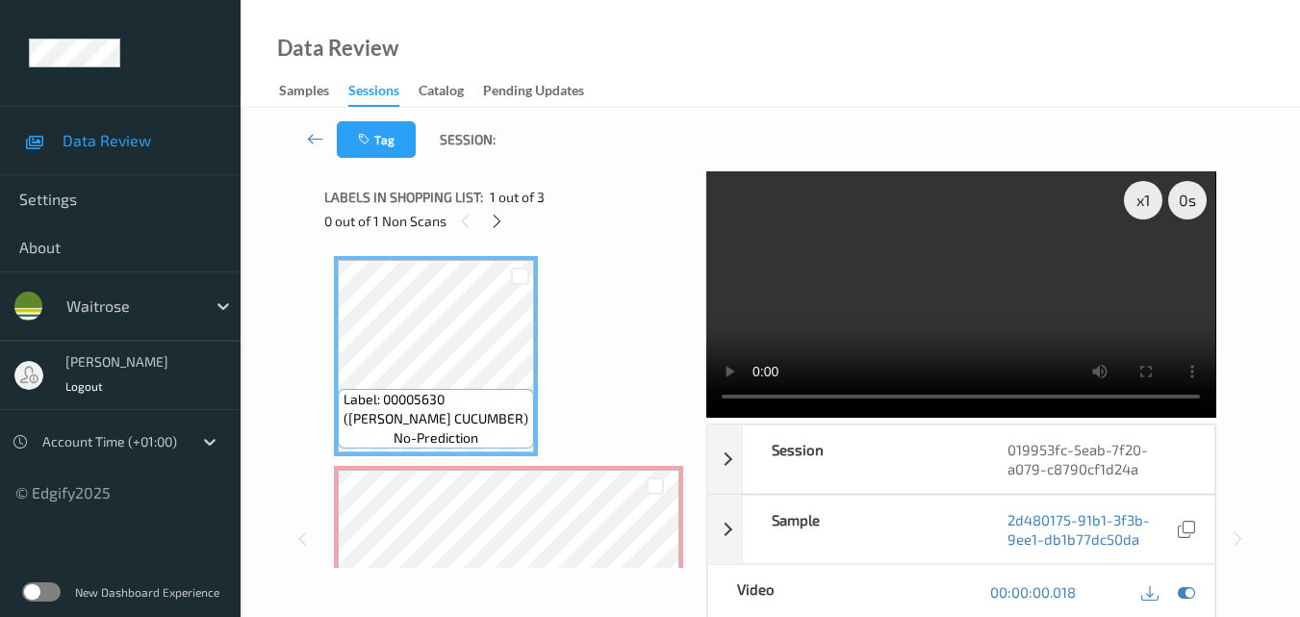
click at [928, 312] on video at bounding box center [960, 294] width 509 height 246
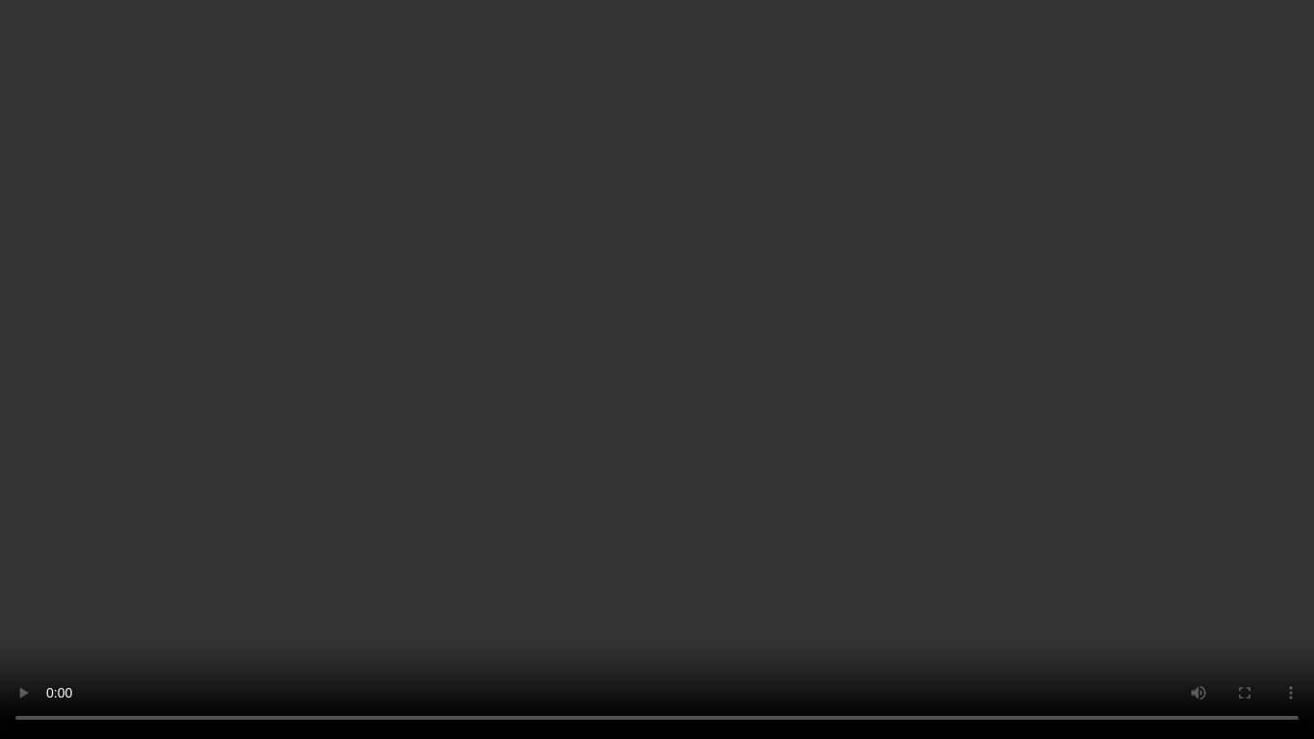
click at [795, 505] on video at bounding box center [657, 369] width 1314 height 739
click at [785, 458] on video at bounding box center [657, 369] width 1314 height 739
click at [914, 407] on video at bounding box center [657, 369] width 1314 height 739
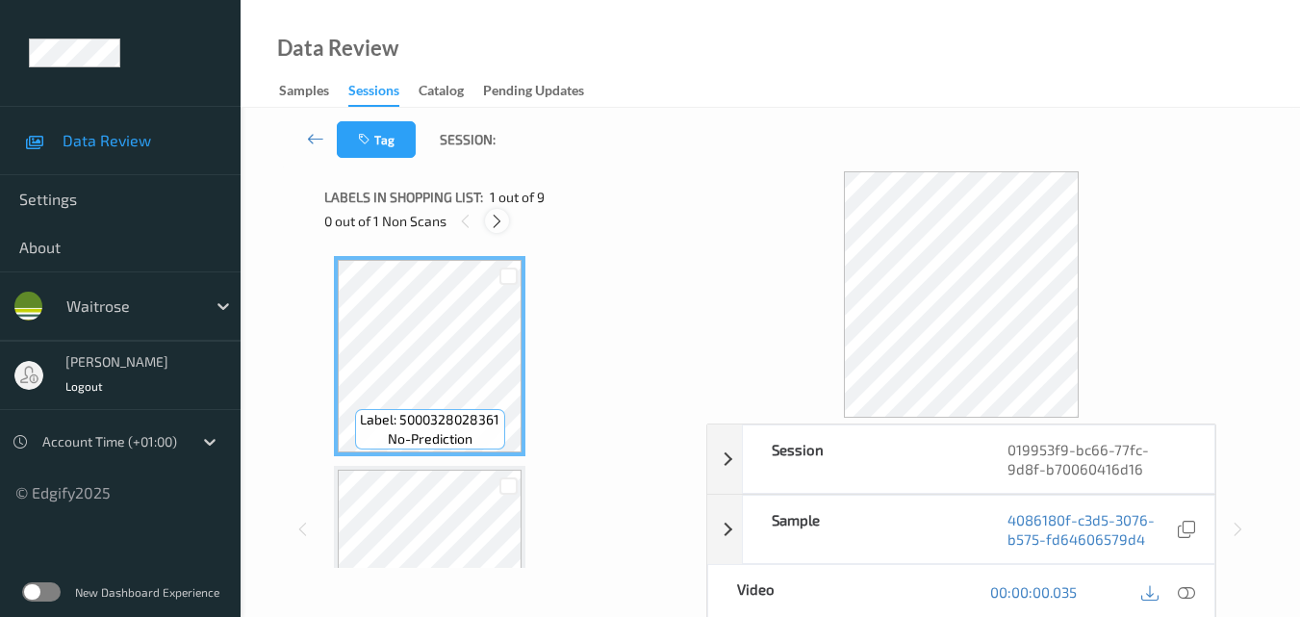
click at [498, 219] on icon at bounding box center [497, 221] width 16 height 17
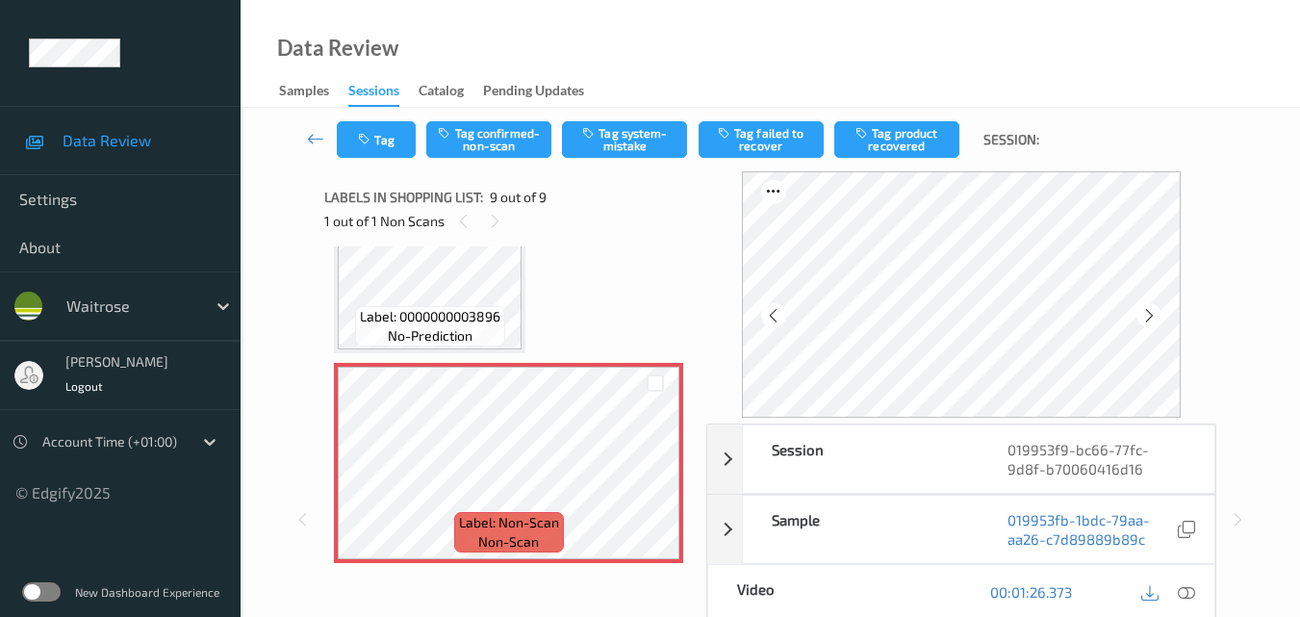
scroll to position [1576, 0]
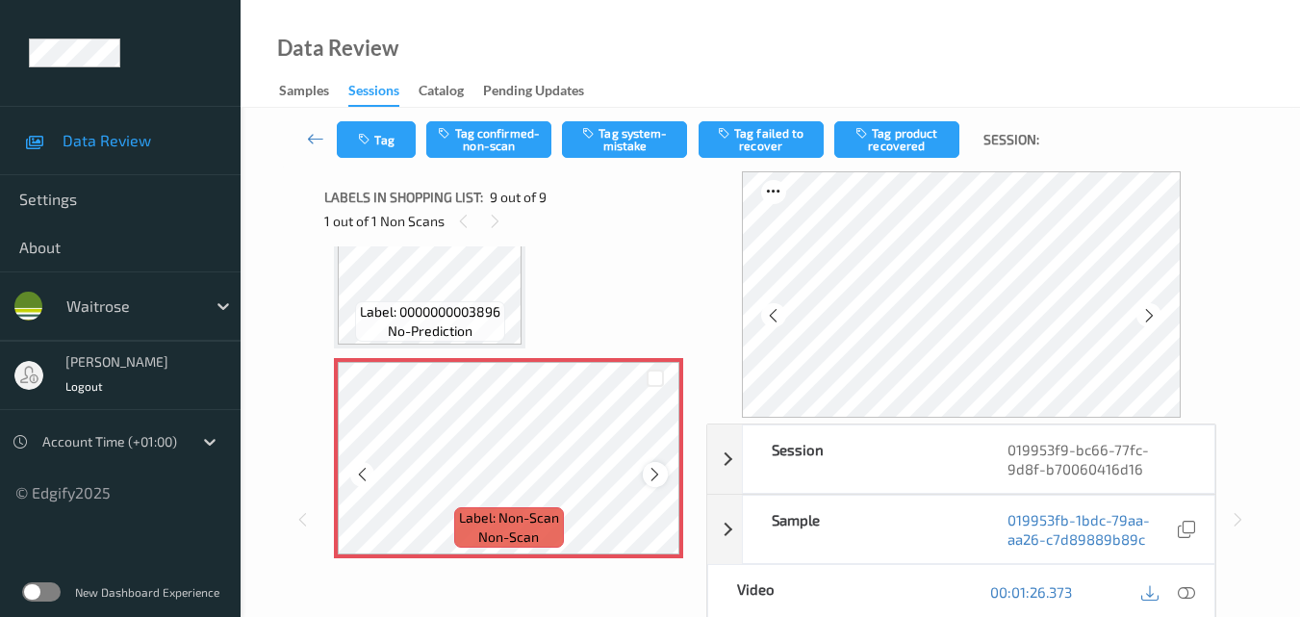
click at [650, 472] on icon at bounding box center [655, 474] width 16 height 17
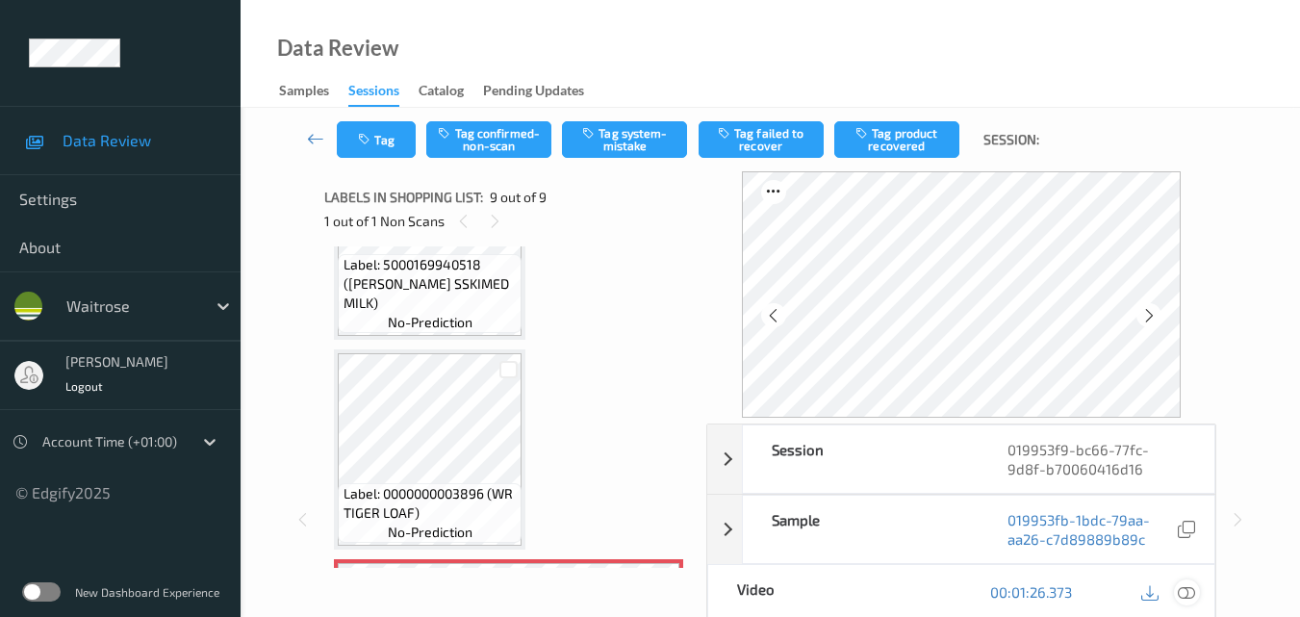
scroll to position [1364, 0]
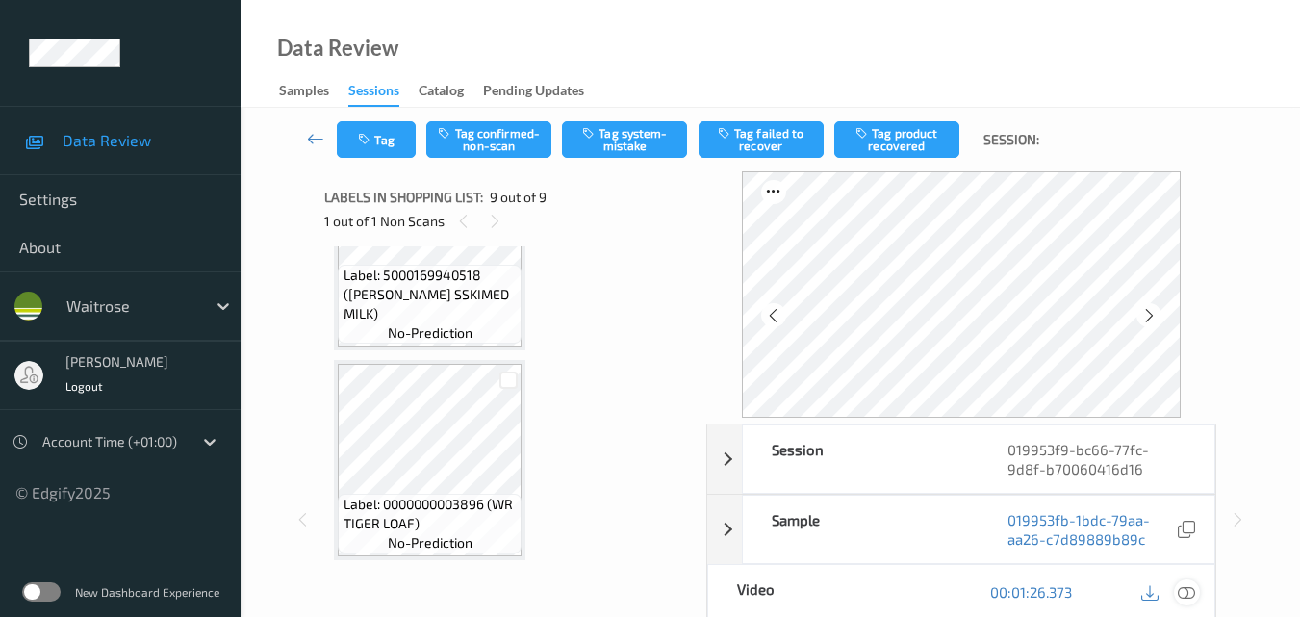
click at [1189, 591] on icon at bounding box center [1186, 591] width 17 height 17
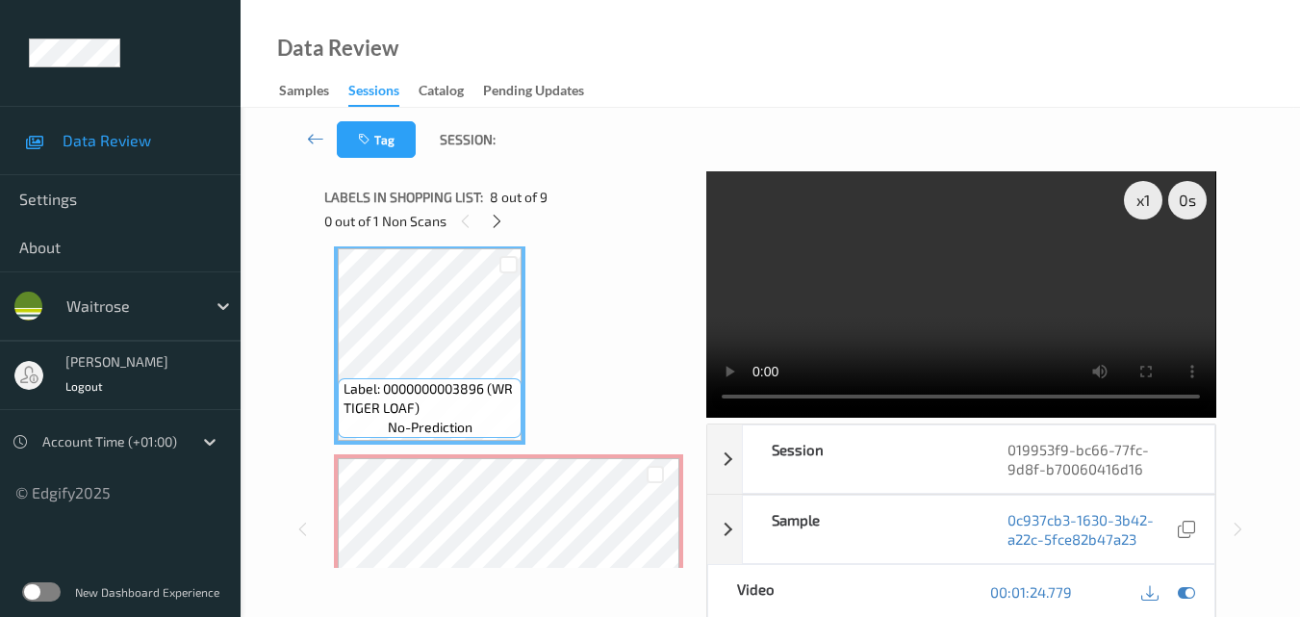
scroll to position [1454, 0]
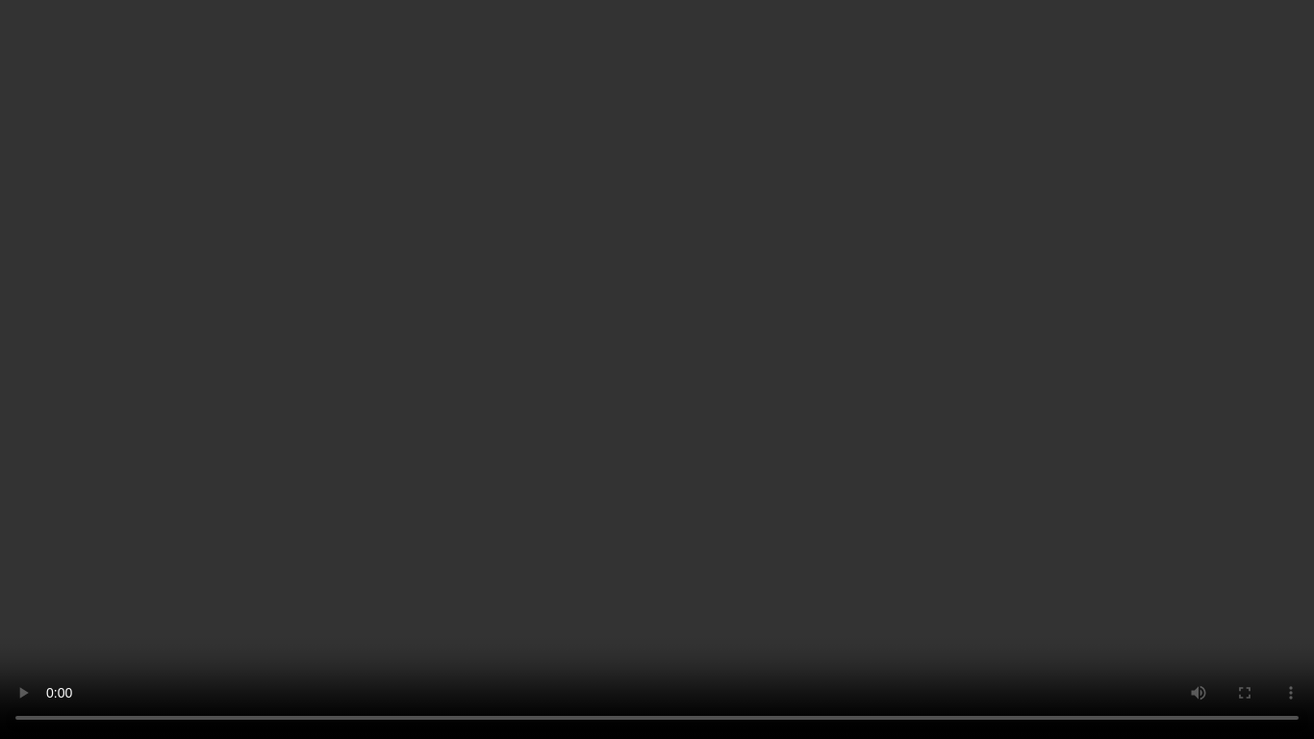
click at [729, 444] on video at bounding box center [657, 369] width 1314 height 739
click at [846, 410] on video at bounding box center [657, 369] width 1314 height 739
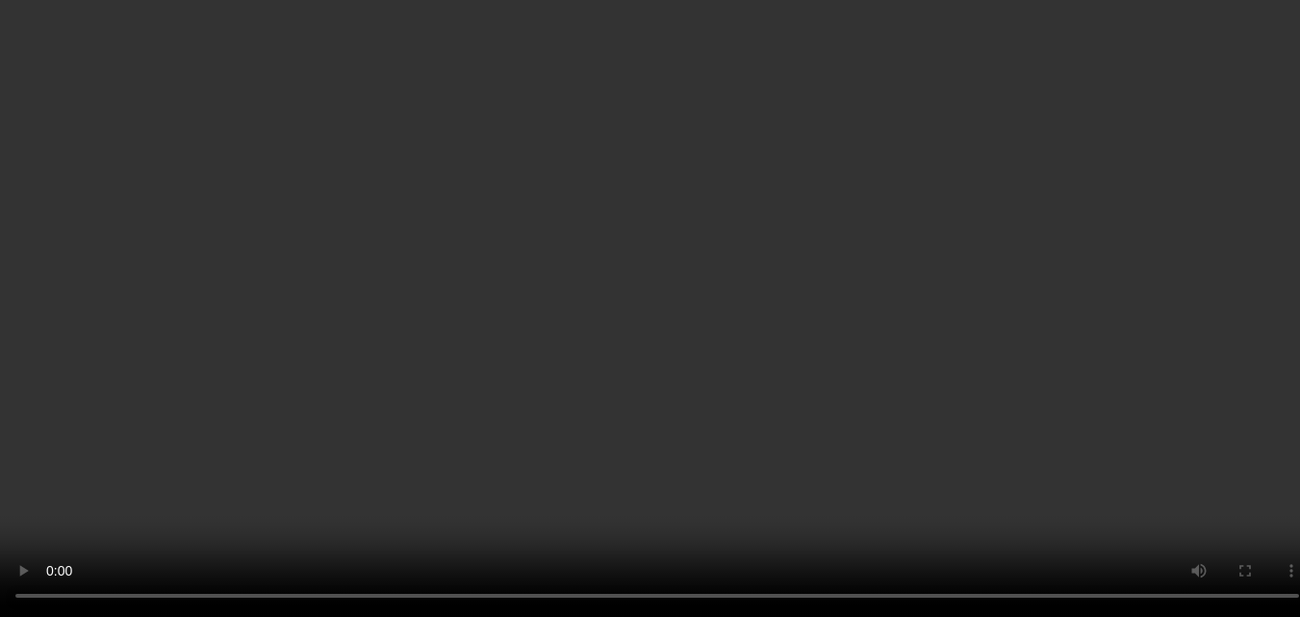
scroll to position [1576, 0]
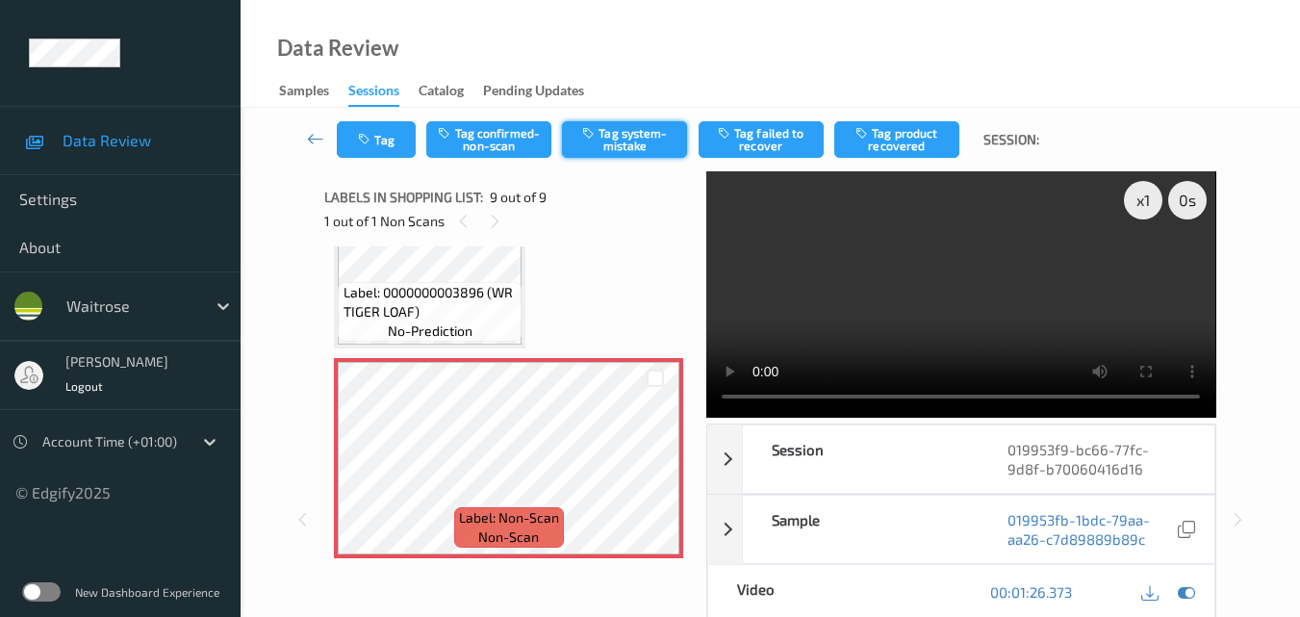
click at [618, 146] on button "Tag system-mistake" at bounding box center [624, 139] width 125 height 37
click at [383, 139] on button "Tag" at bounding box center [376, 139] width 79 height 37
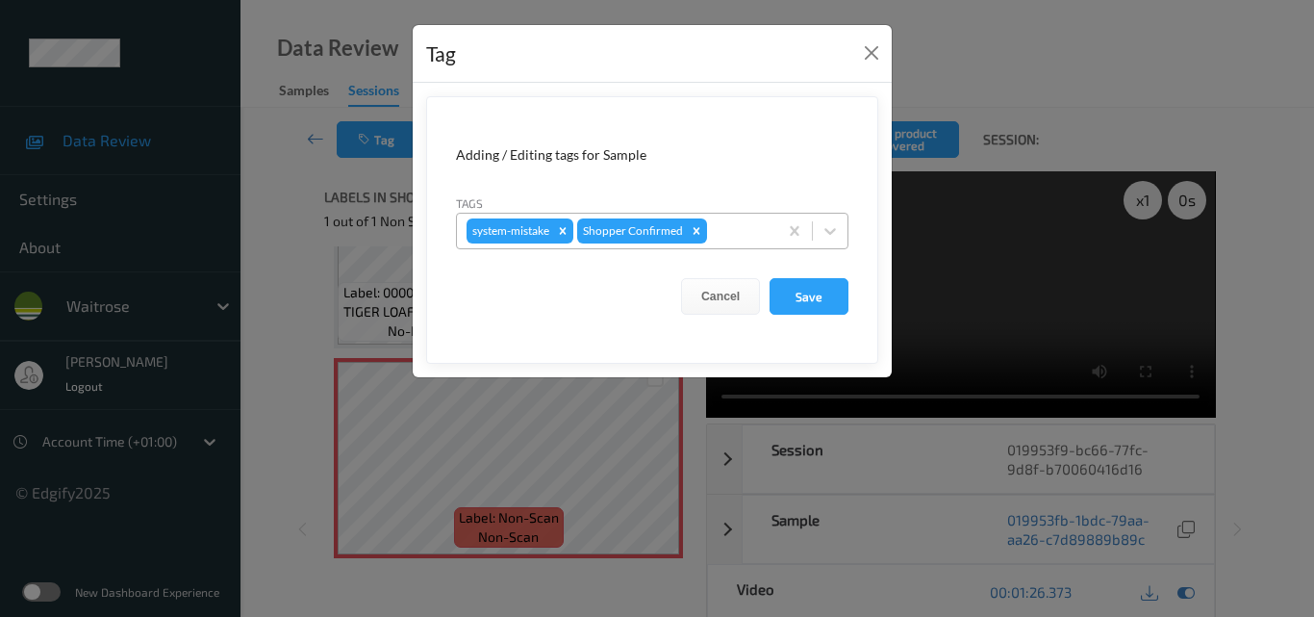
click at [740, 225] on div at bounding box center [739, 230] width 57 height 23
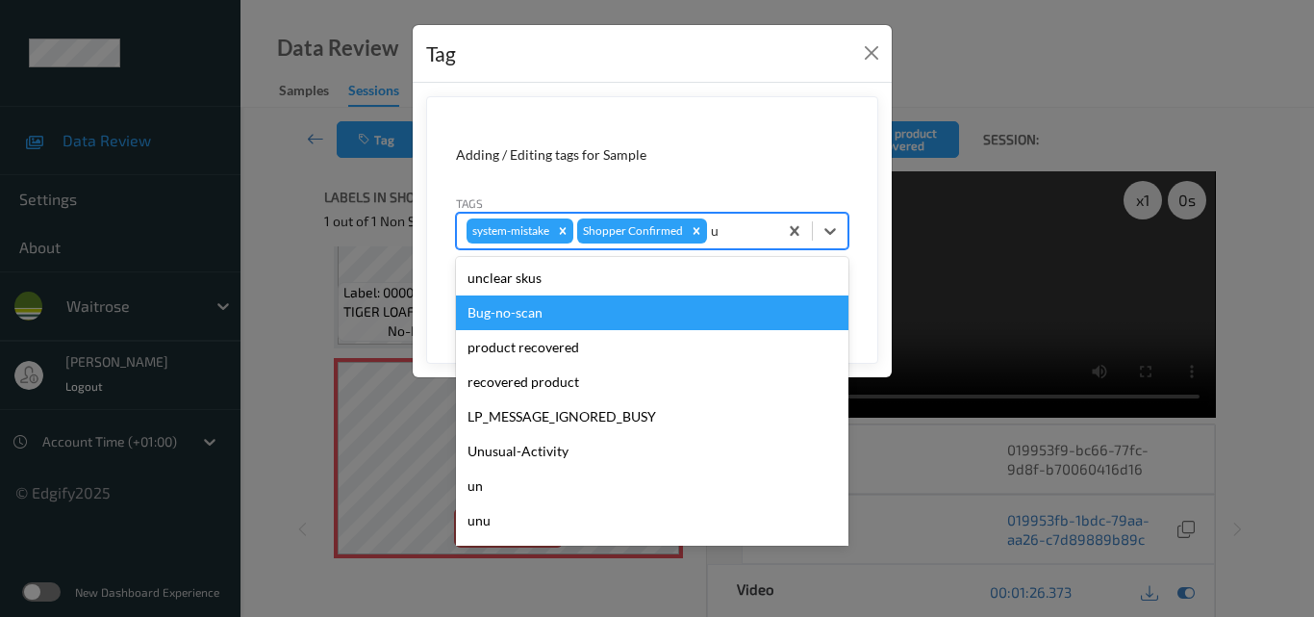
type input "un"
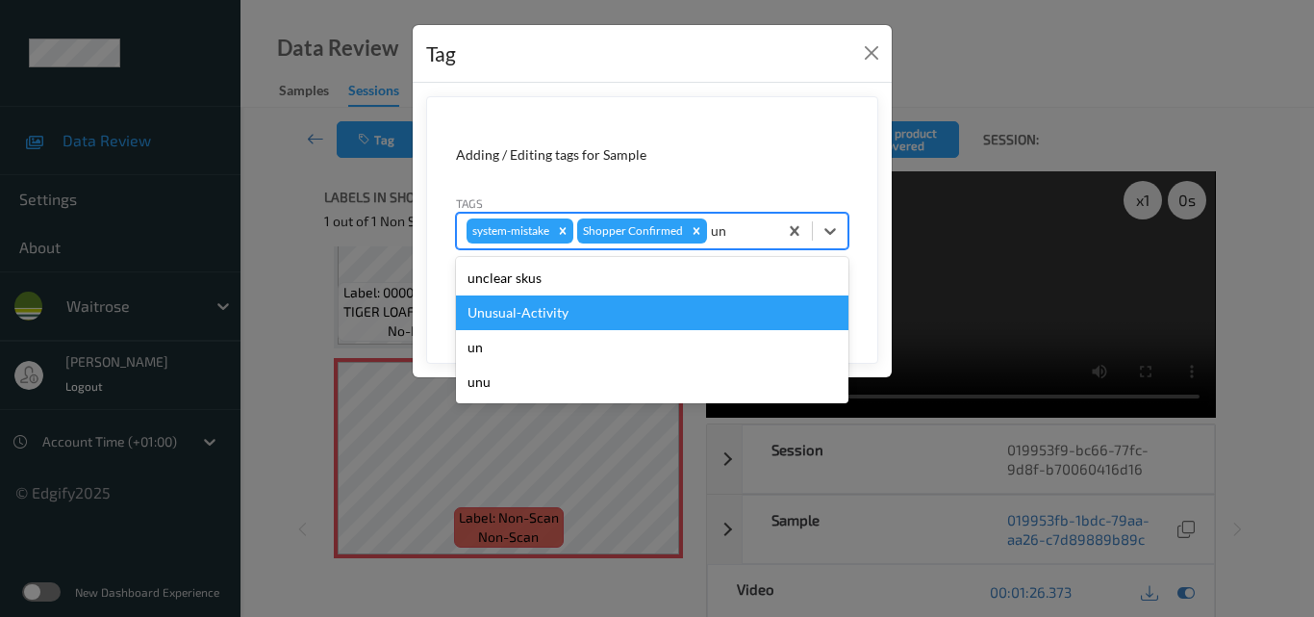
click at [634, 318] on div "Unusual-Activity" at bounding box center [652, 312] width 393 height 35
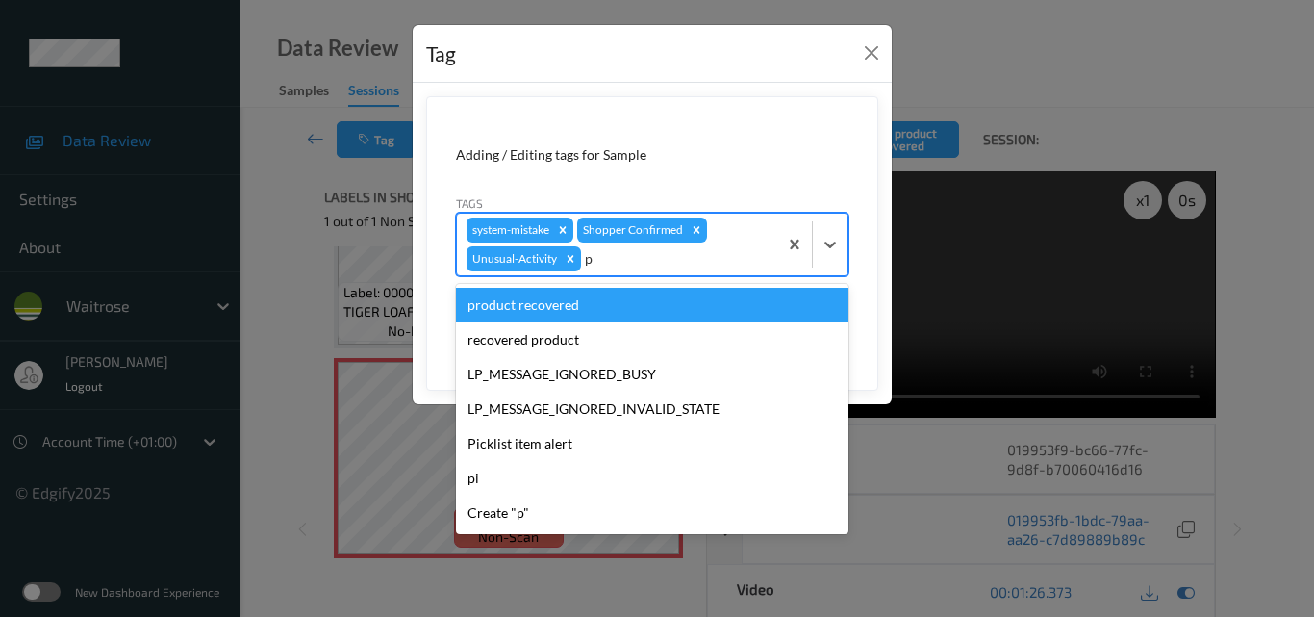
type input "pi"
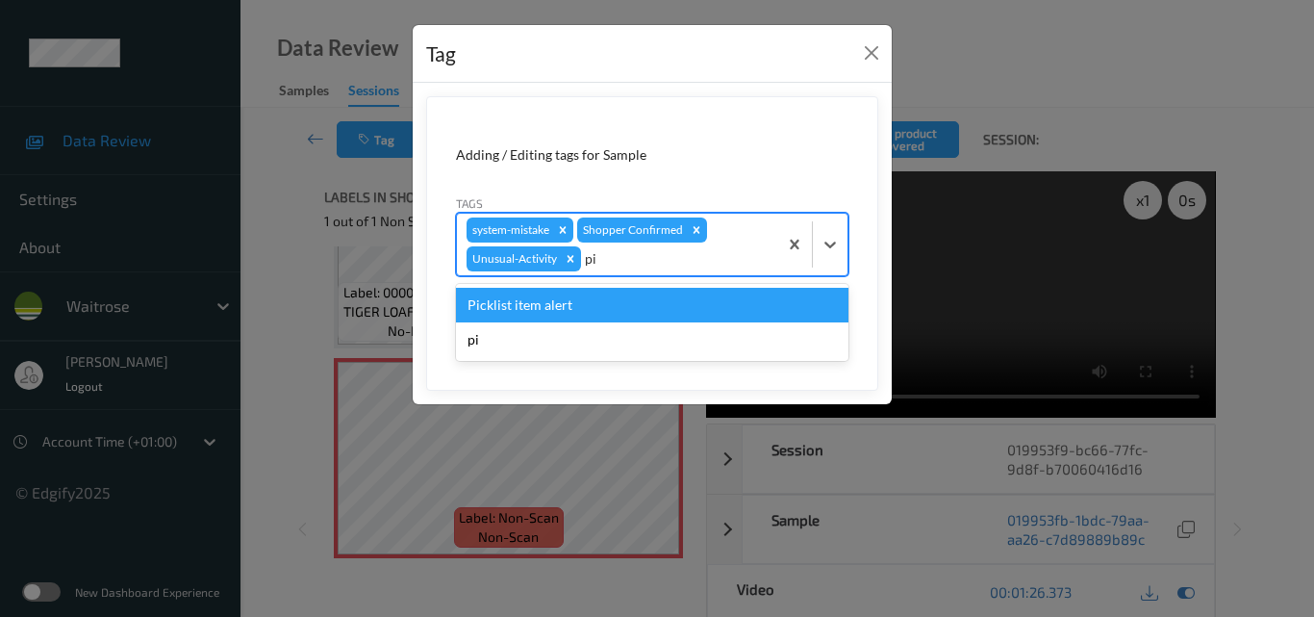
click at [634, 318] on div "Picklist item alert" at bounding box center [652, 305] width 393 height 35
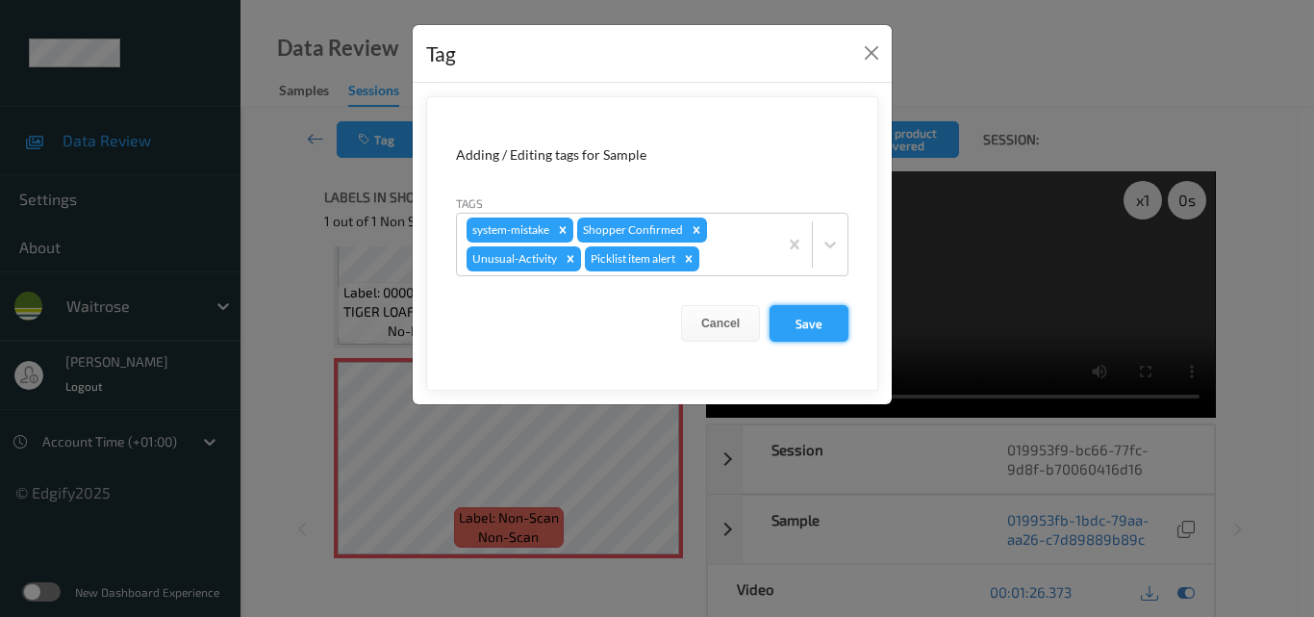
click at [796, 319] on button "Save" at bounding box center [809, 323] width 79 height 37
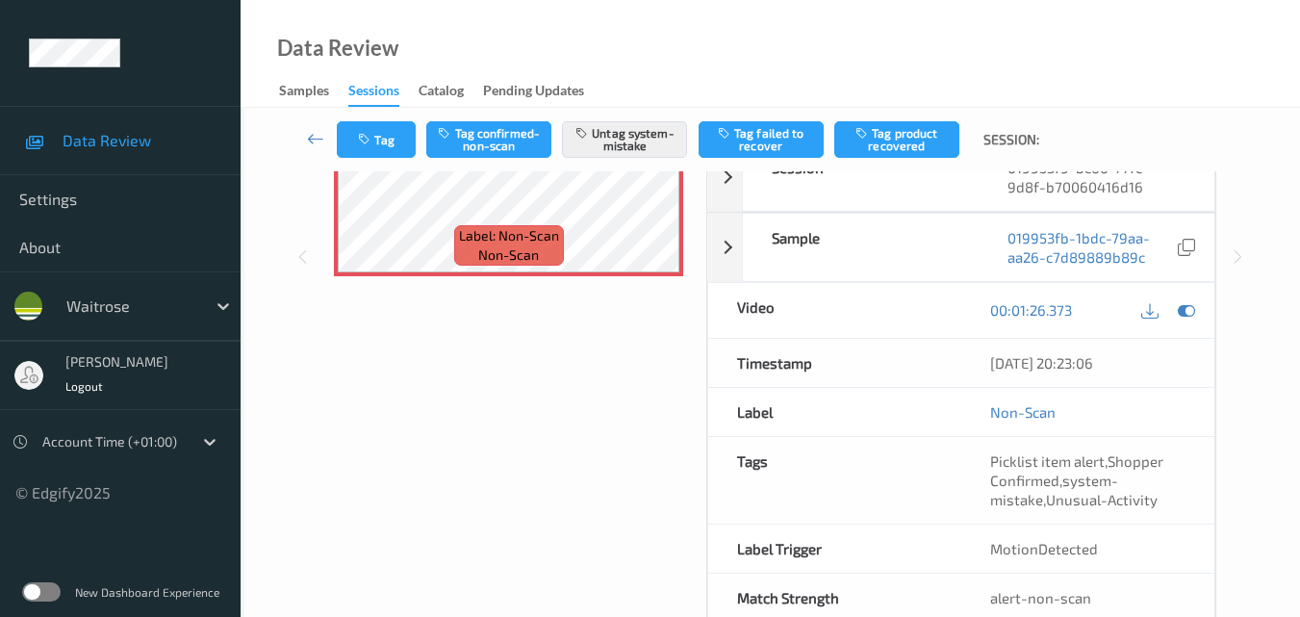
scroll to position [289, 0]
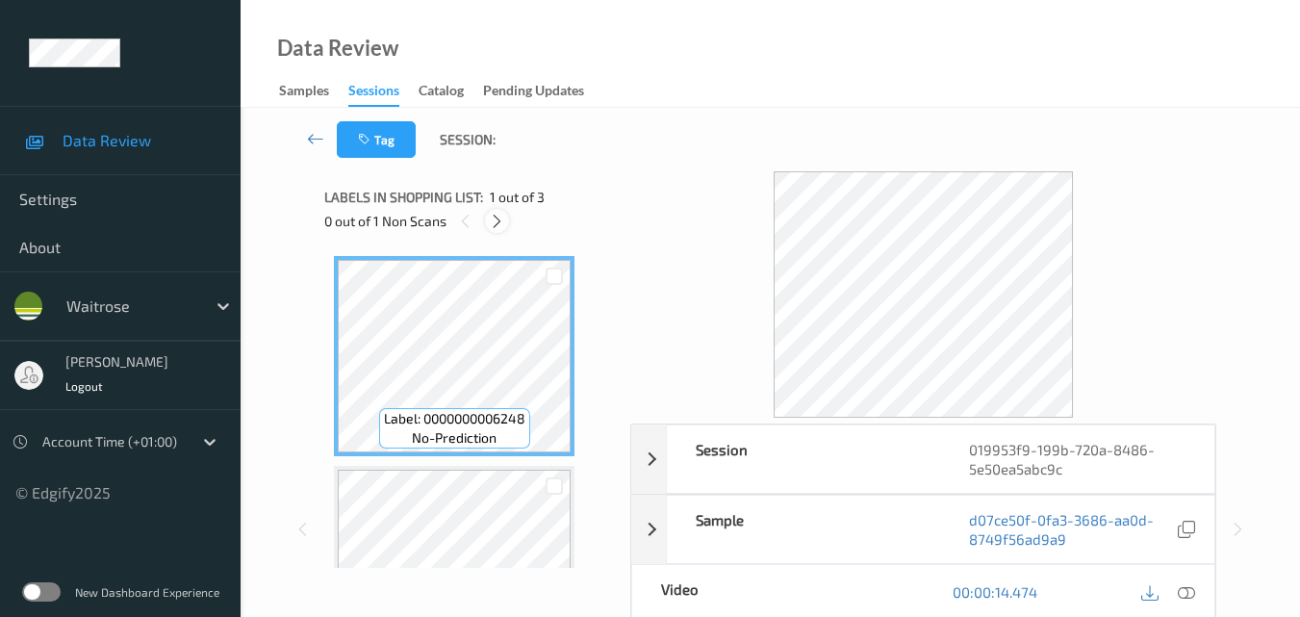
click at [495, 216] on icon at bounding box center [497, 221] width 16 height 17
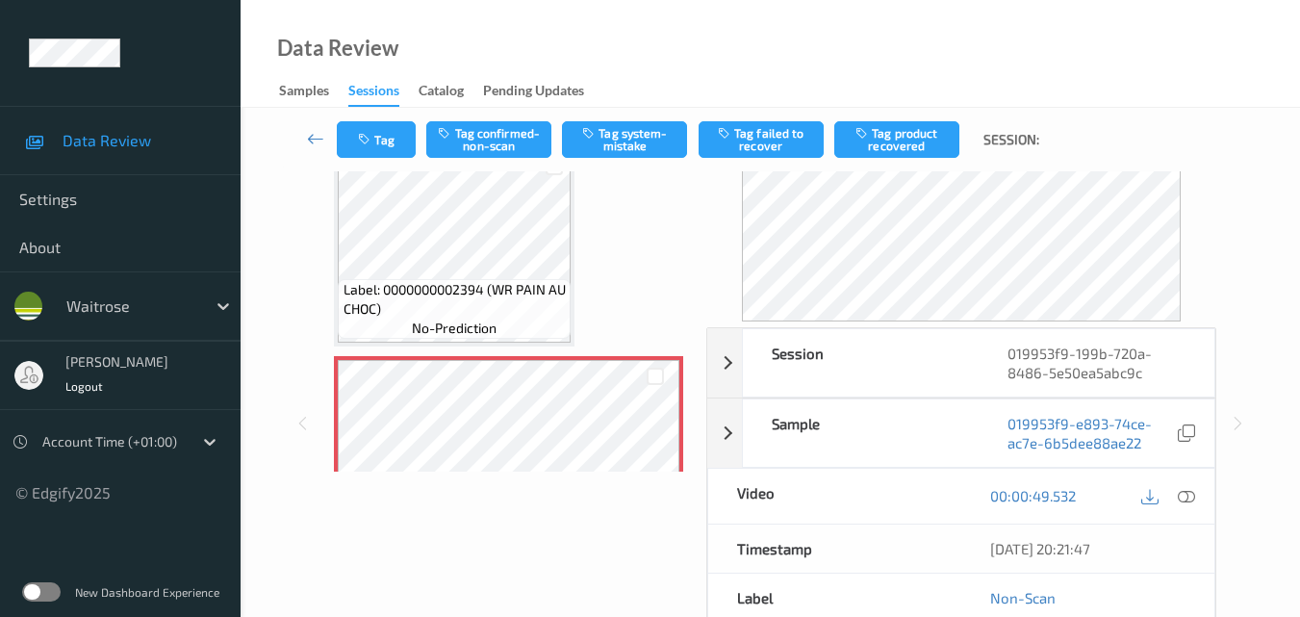
scroll to position [221, 0]
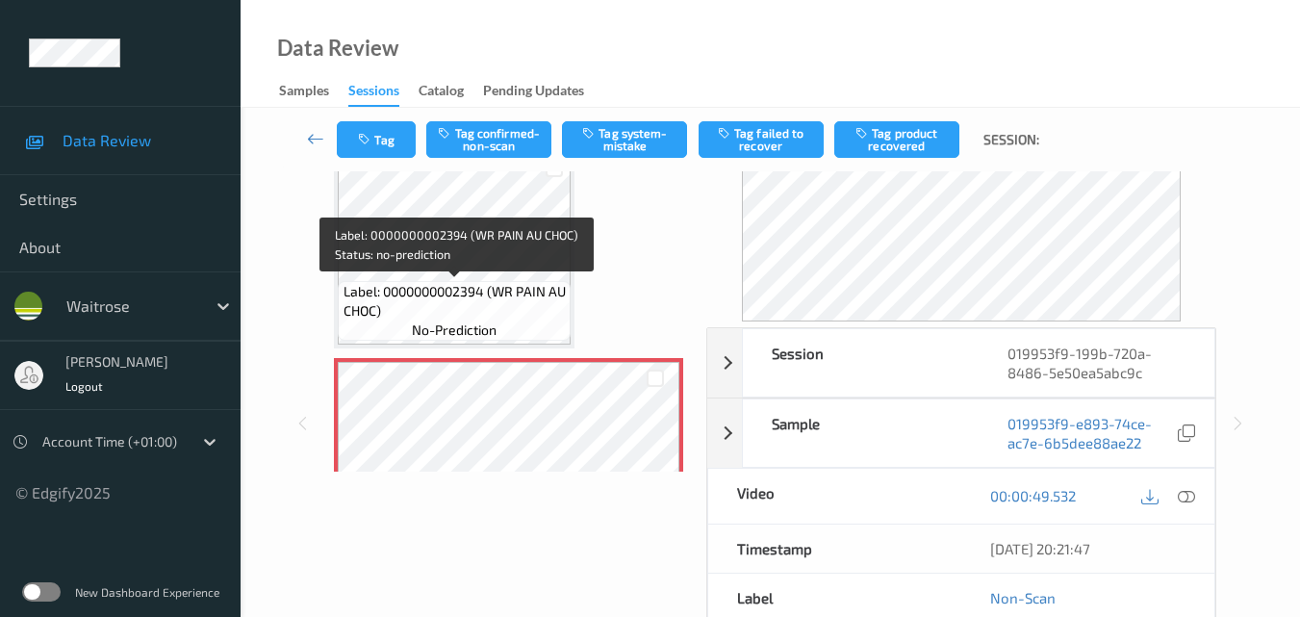
click at [513, 296] on span "Label: 0000000002394 (WR PAIN AU CHOC)" at bounding box center [455, 301] width 223 height 38
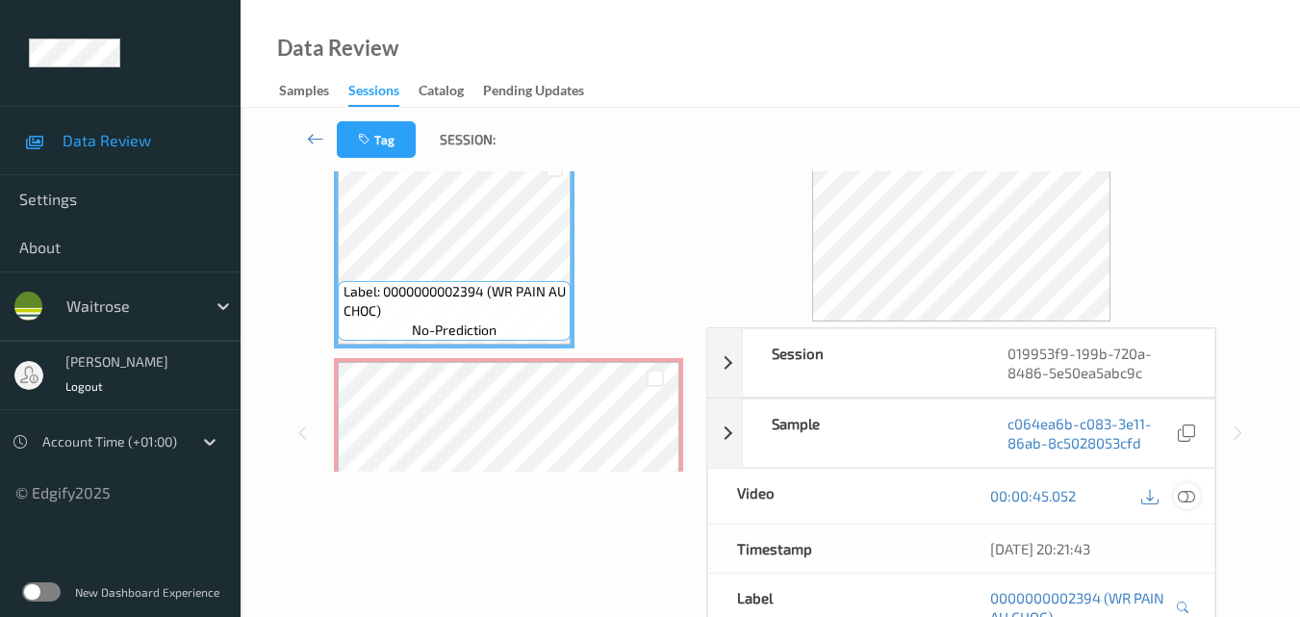
click at [1189, 497] on icon at bounding box center [1186, 495] width 17 height 17
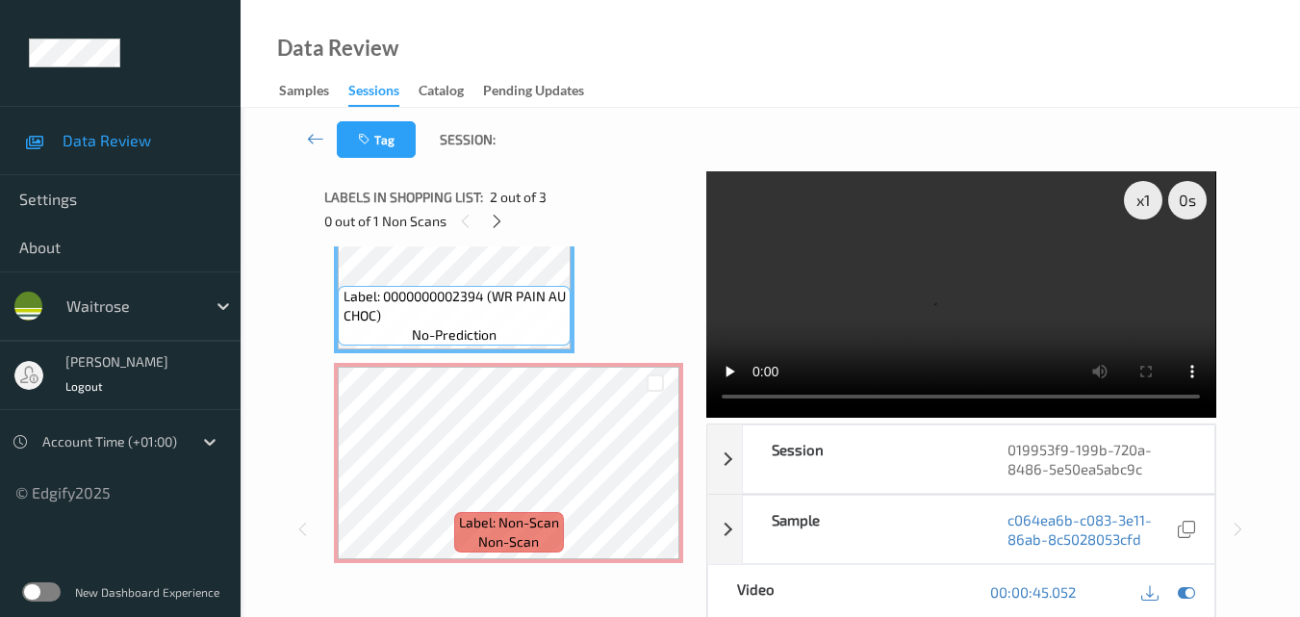
scroll to position [318, 0]
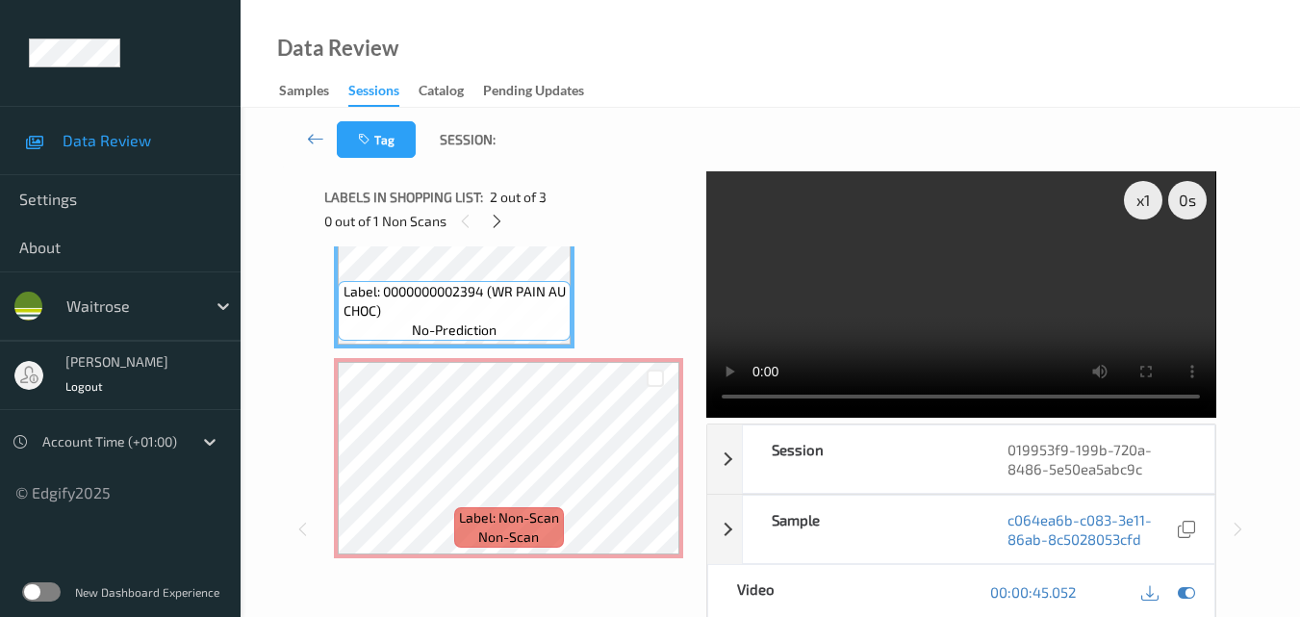
click at [954, 318] on video at bounding box center [960, 294] width 509 height 246
click at [1013, 307] on video at bounding box center [960, 294] width 509 height 246
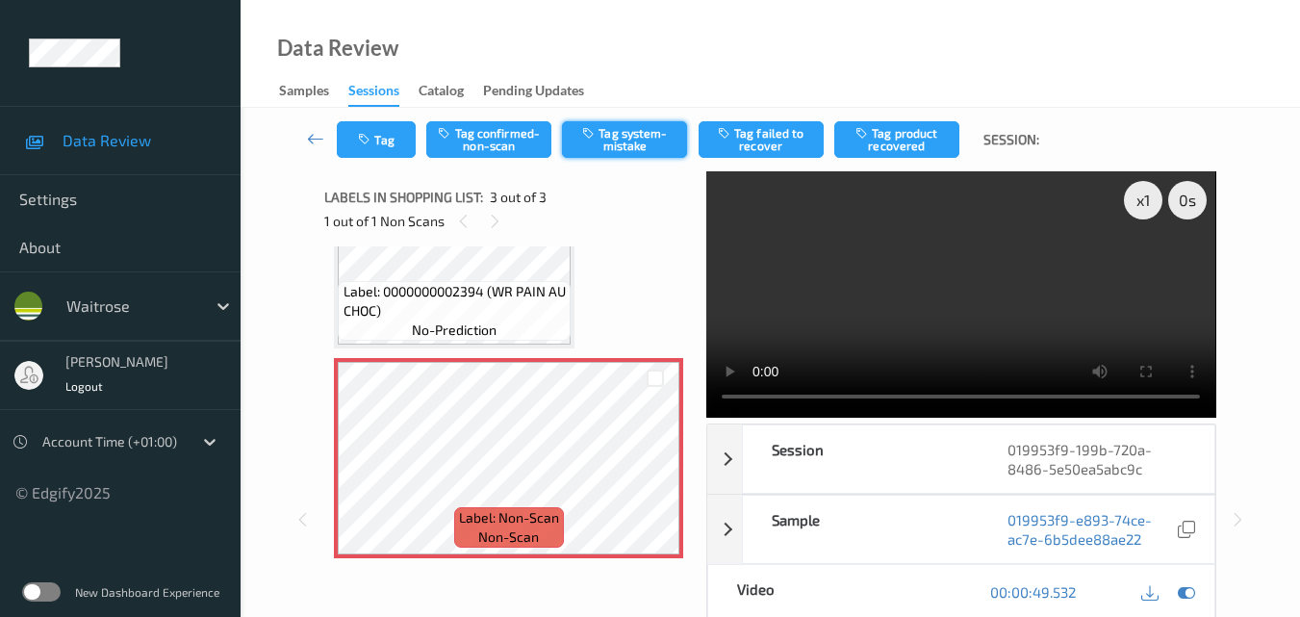
click at [631, 144] on button "Tag system-mistake" at bounding box center [624, 139] width 125 height 37
click at [377, 146] on button "Tag" at bounding box center [376, 139] width 79 height 37
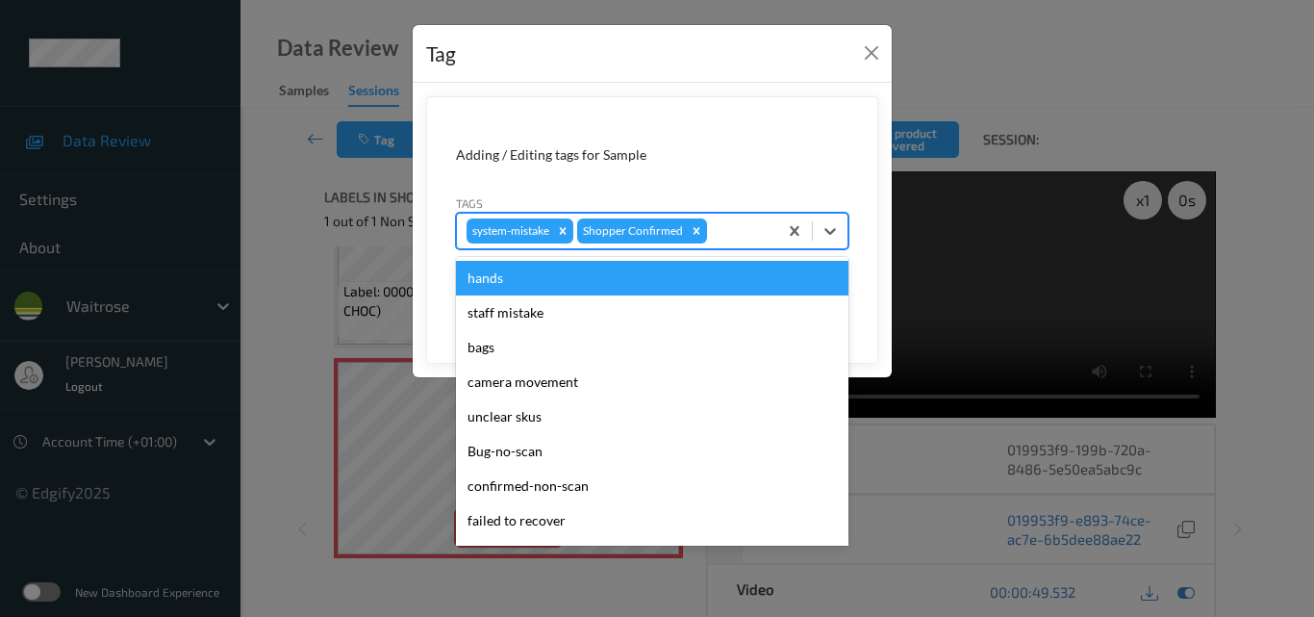
click at [735, 225] on div at bounding box center [739, 230] width 57 height 23
type input "un"
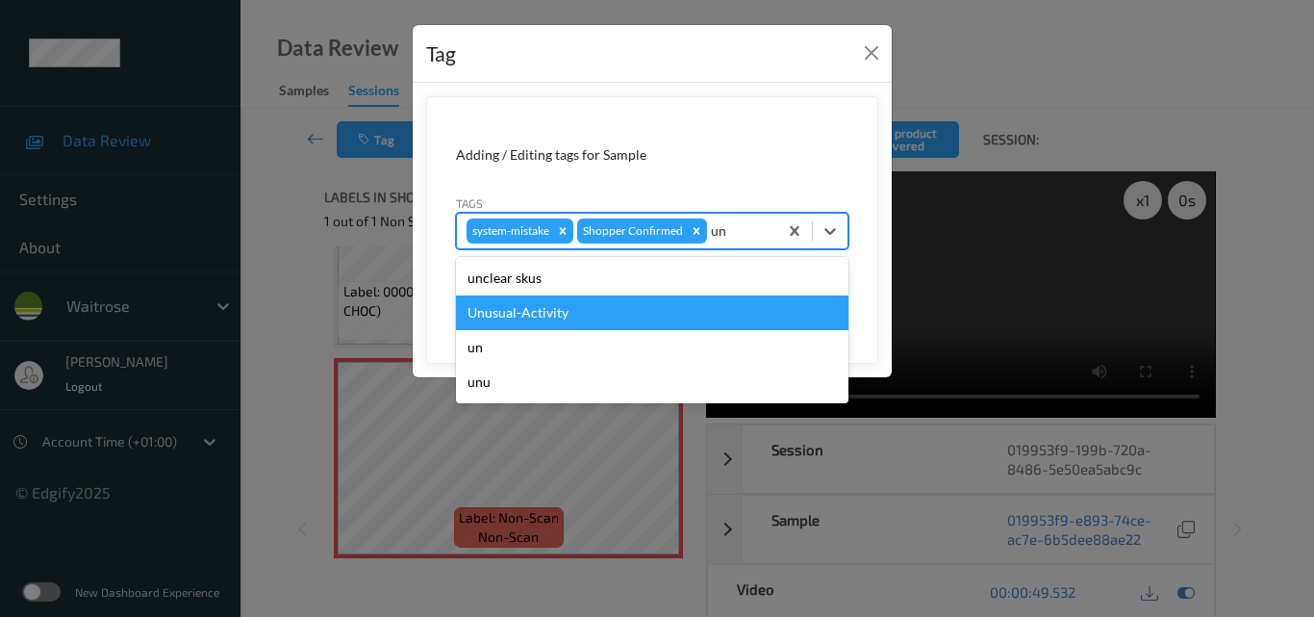
click at [602, 318] on div "Unusual-Activity" at bounding box center [652, 312] width 393 height 35
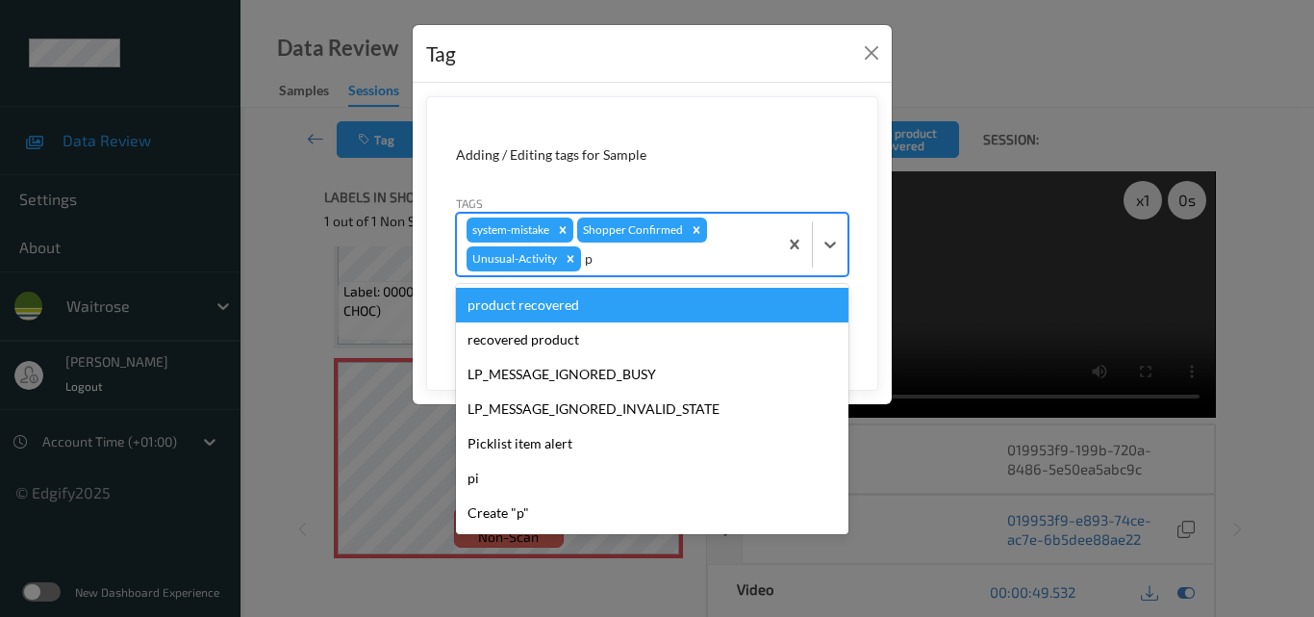
type input "pi"
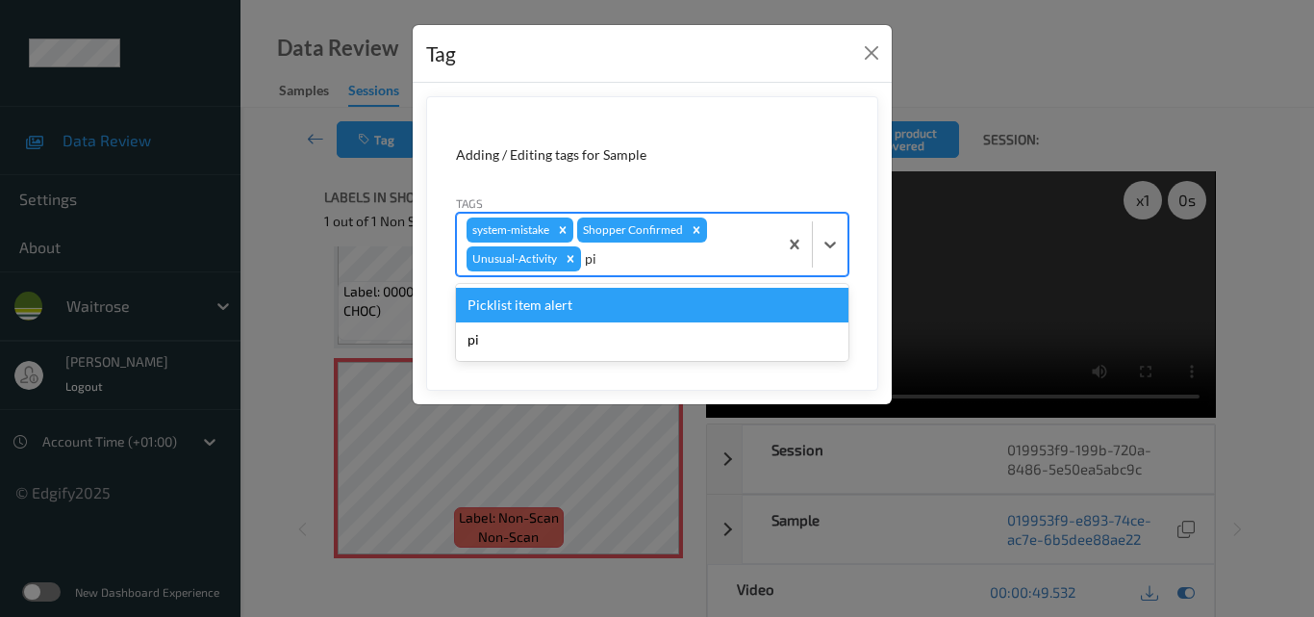
click at [602, 318] on div "Picklist item alert" at bounding box center [652, 305] width 393 height 35
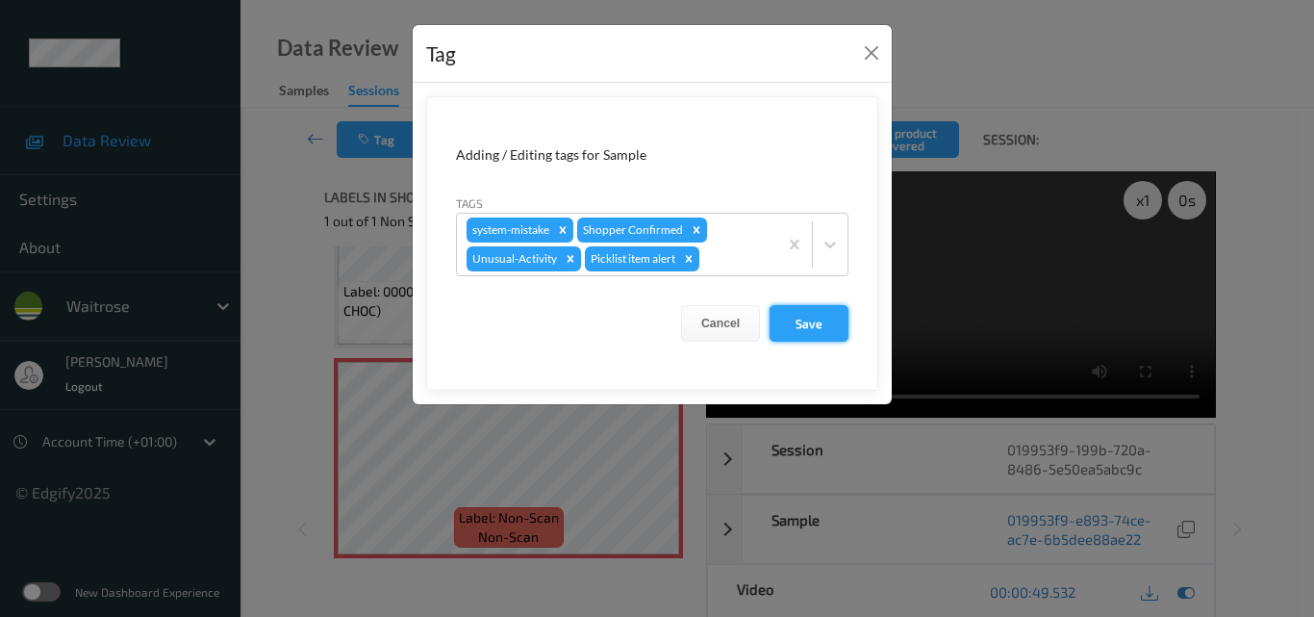
click at [822, 312] on button "Save" at bounding box center [809, 323] width 79 height 37
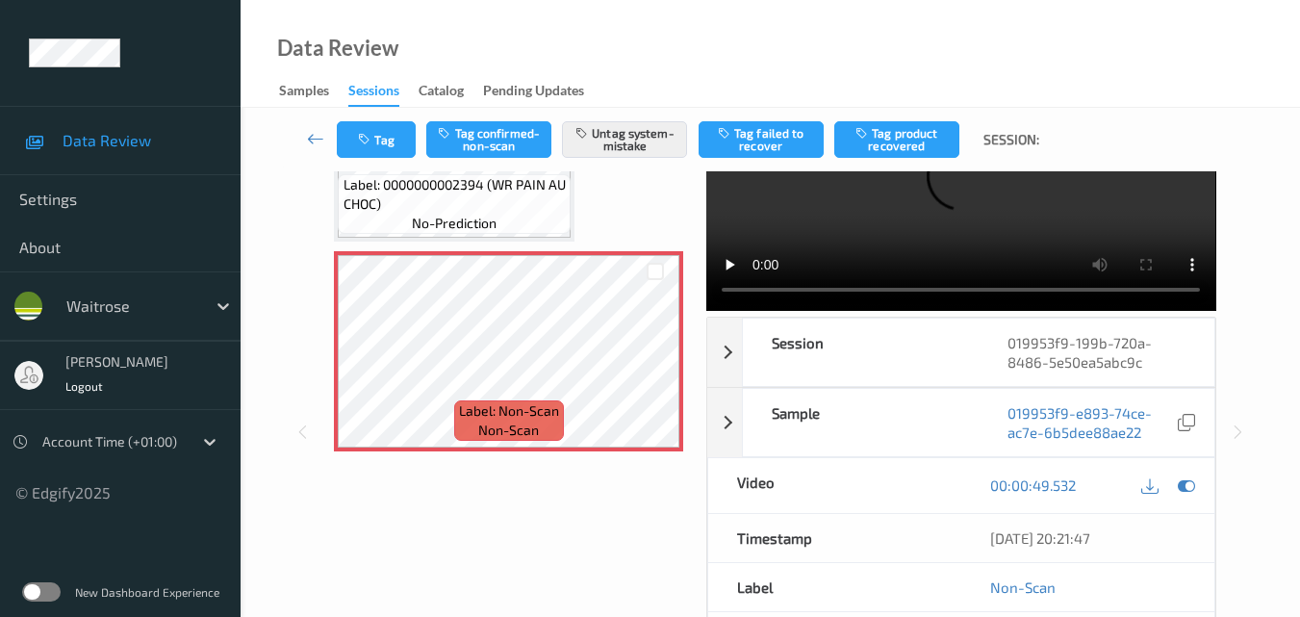
scroll to position [289, 0]
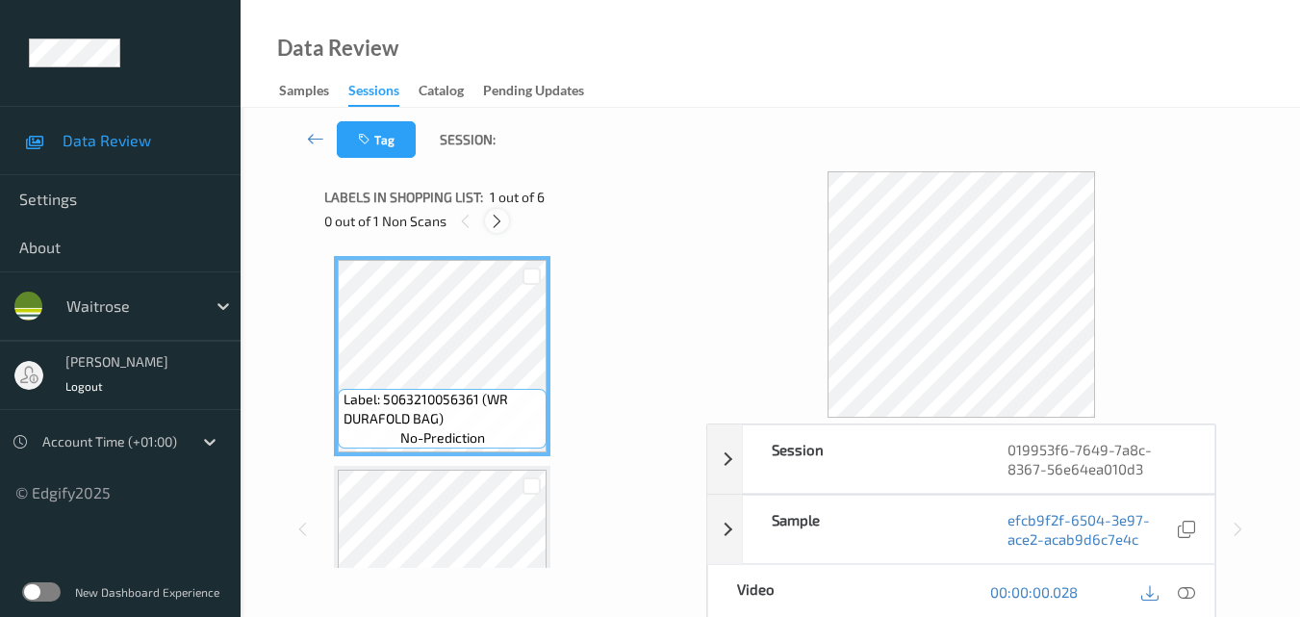
click at [500, 219] on icon at bounding box center [497, 221] width 16 height 17
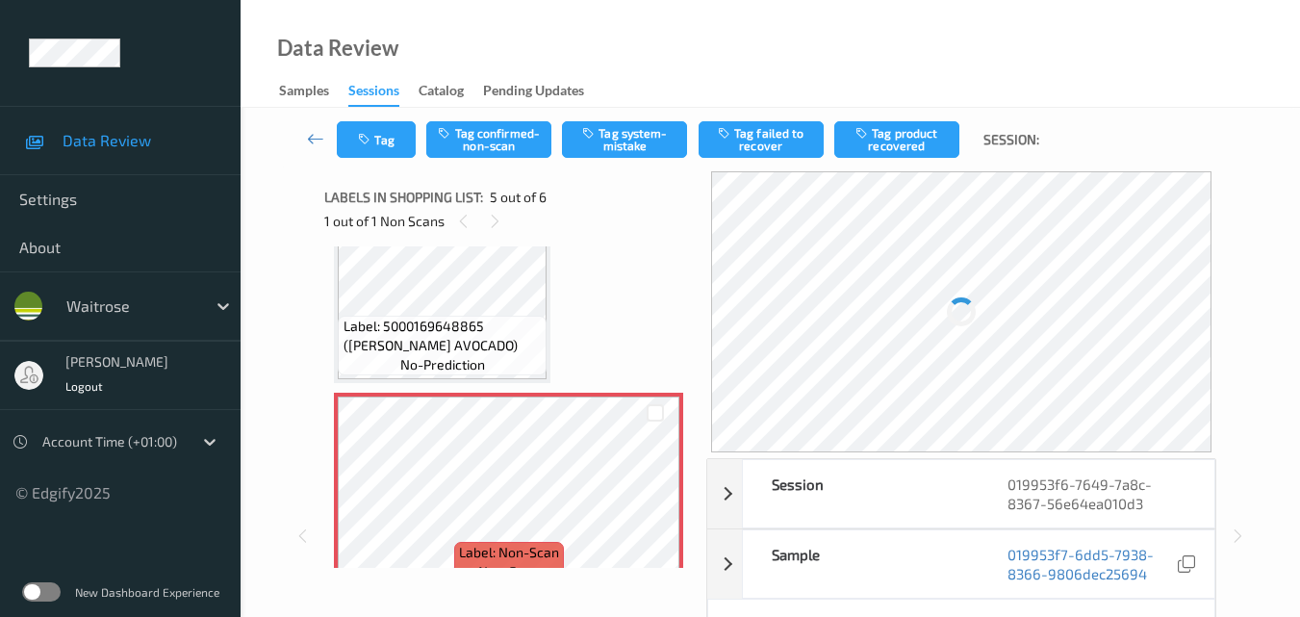
scroll to position [831, 0]
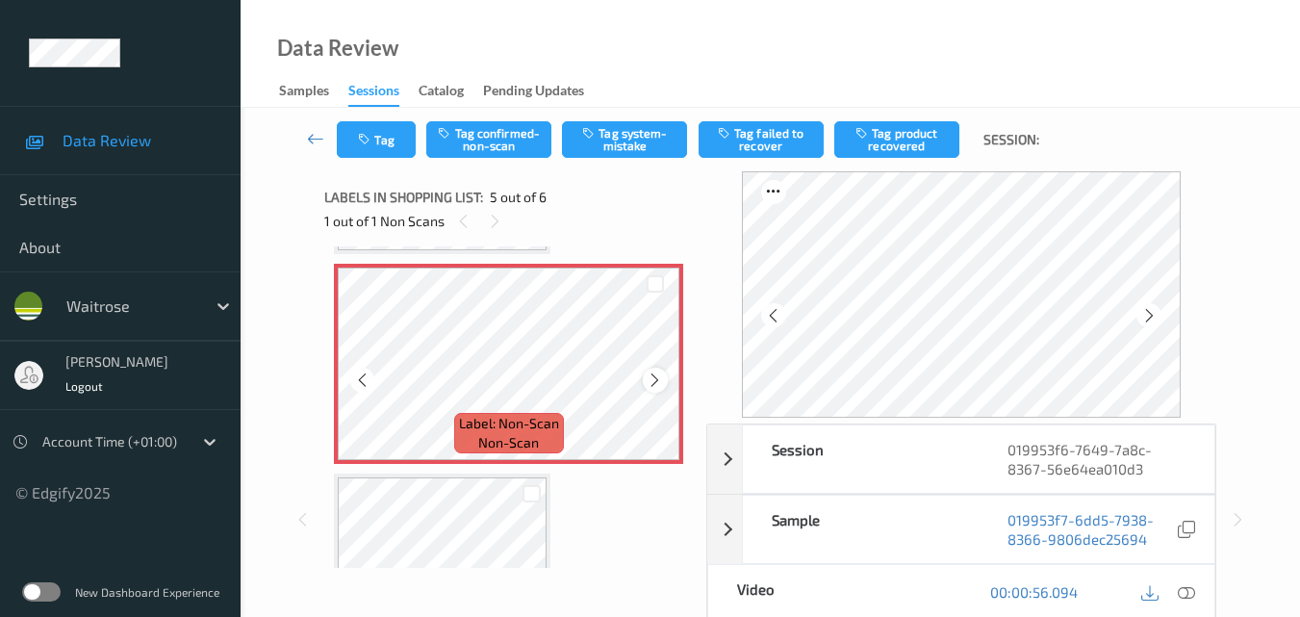
click at [651, 380] on icon at bounding box center [655, 379] width 16 height 17
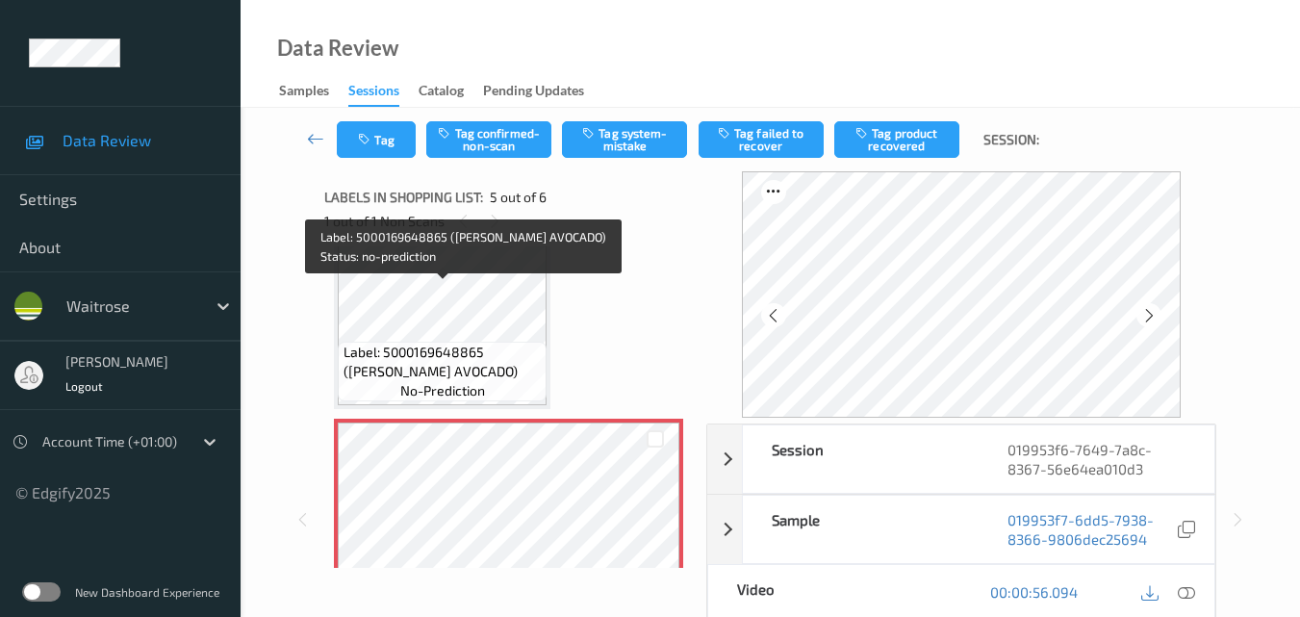
scroll to position [639, 0]
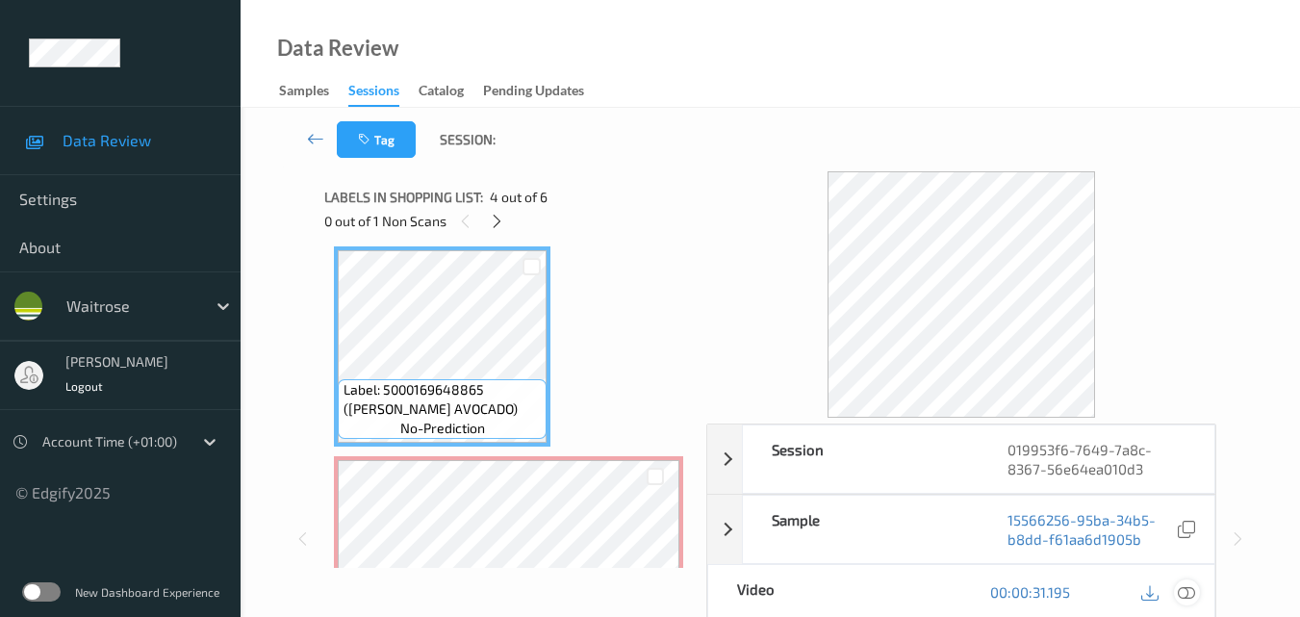
click at [1195, 595] on icon at bounding box center [1186, 591] width 17 height 17
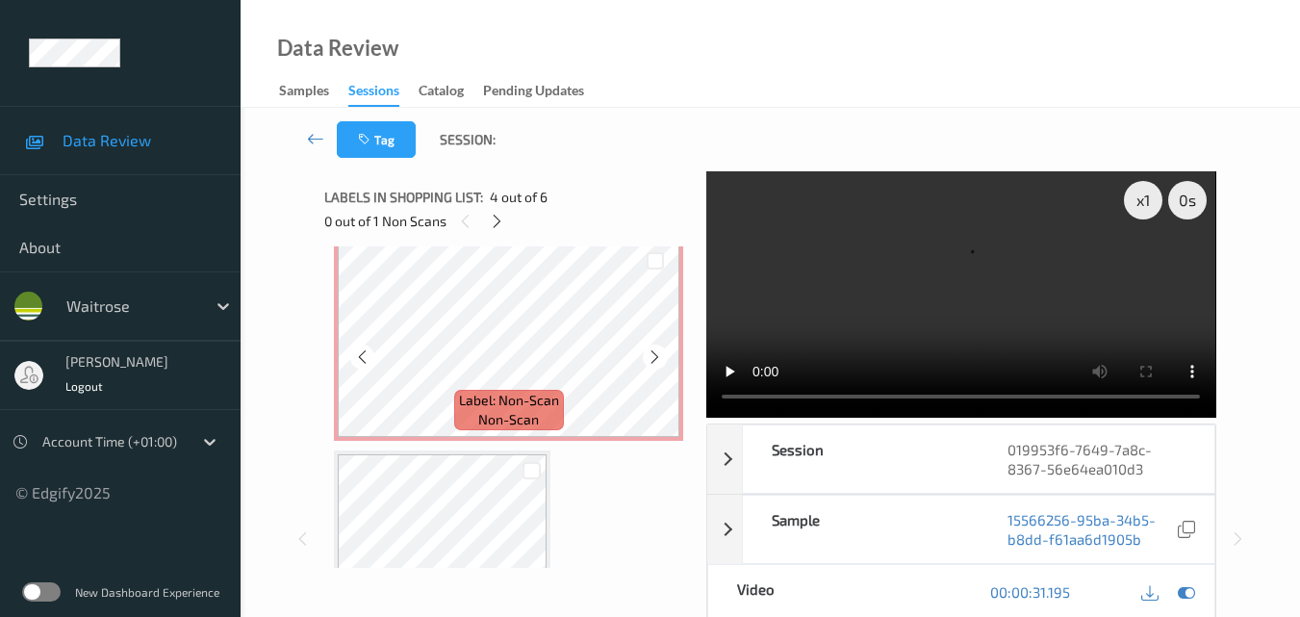
scroll to position [735, 0]
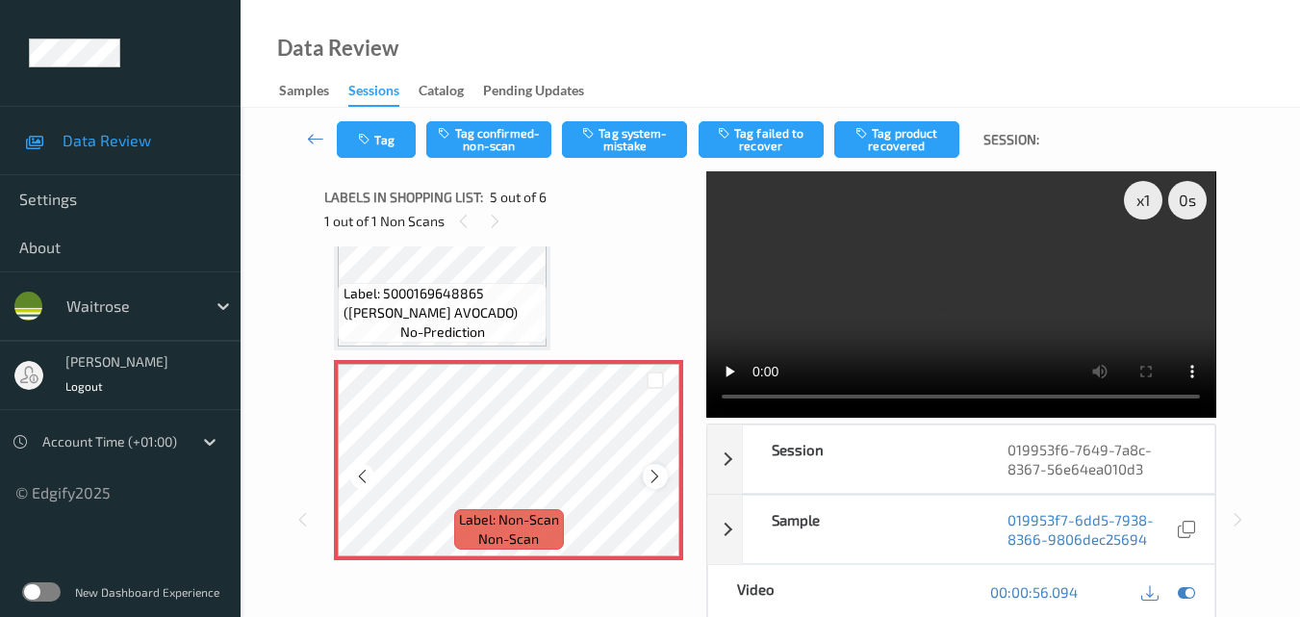
click at [662, 471] on icon at bounding box center [655, 476] width 16 height 17
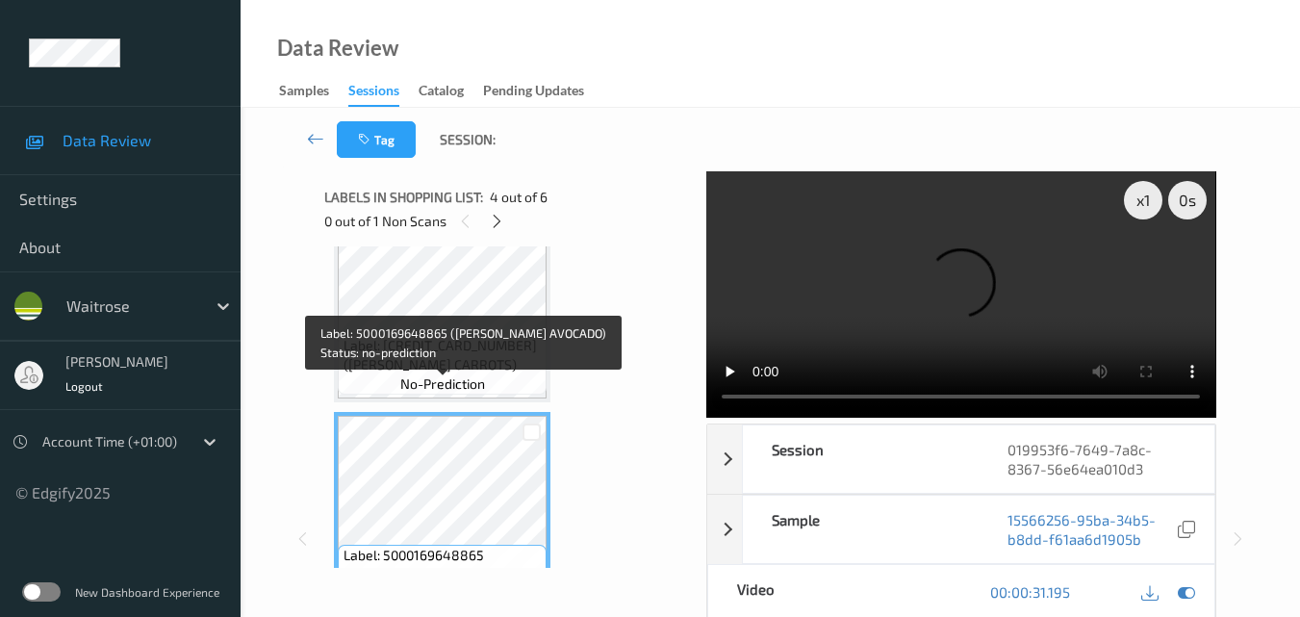
scroll to position [446, 0]
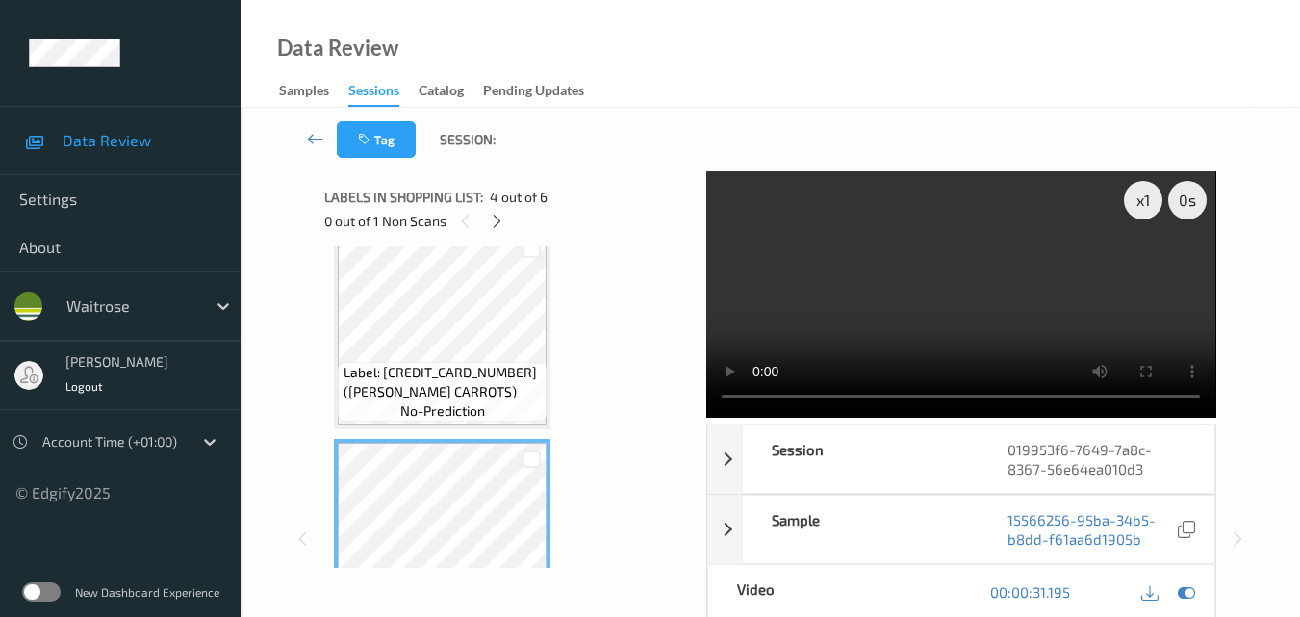
click at [1028, 297] on video at bounding box center [960, 294] width 509 height 246
click at [1019, 296] on video at bounding box center [960, 294] width 509 height 246
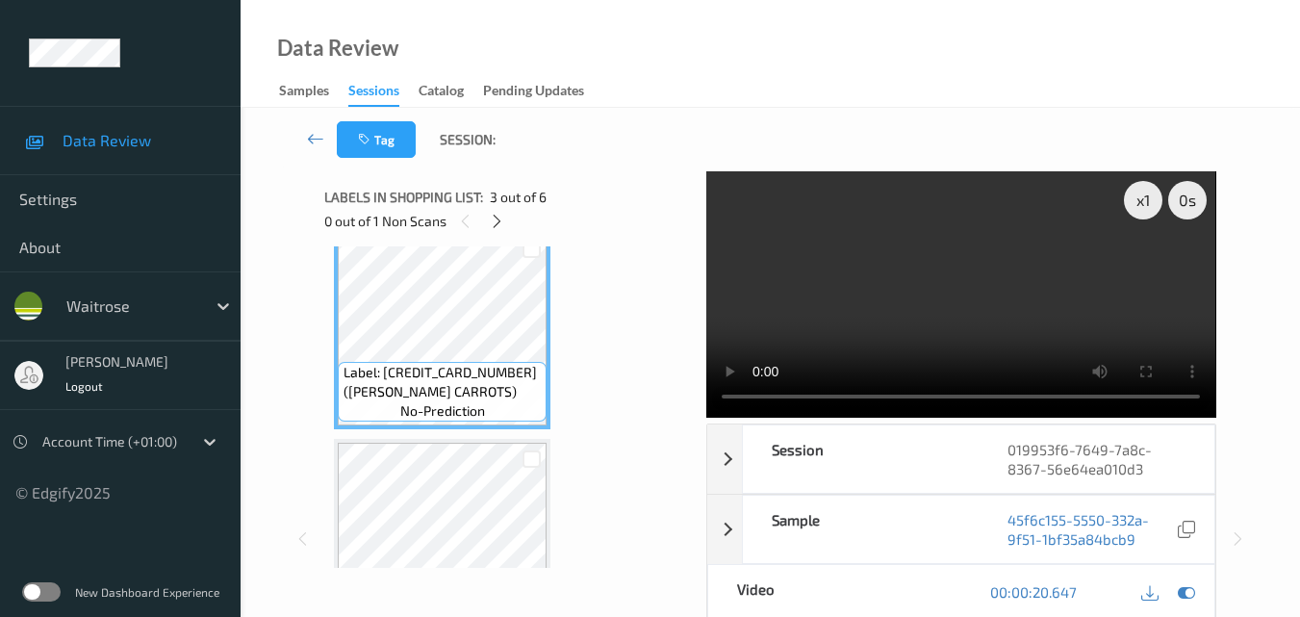
click at [980, 268] on video at bounding box center [960, 294] width 509 height 246
click at [947, 305] on video at bounding box center [960, 294] width 509 height 246
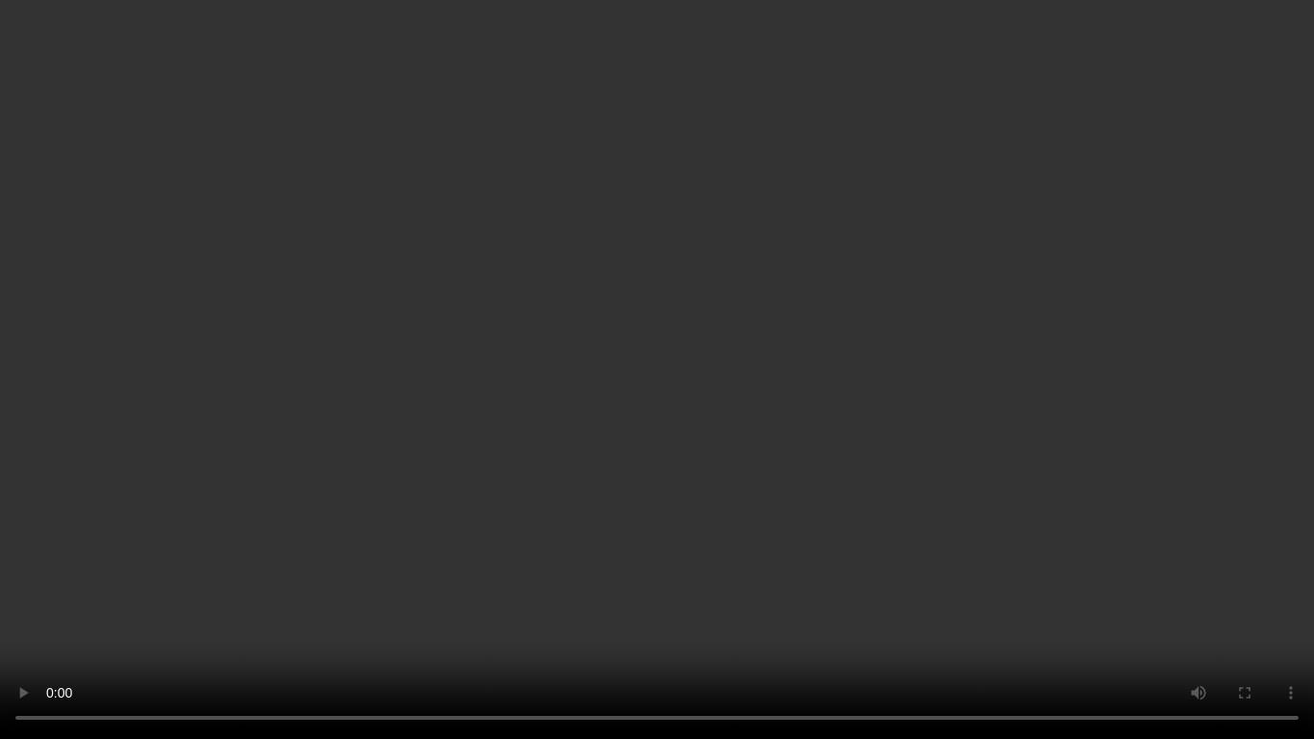
click at [803, 412] on video at bounding box center [657, 369] width 1314 height 739
click at [1050, 491] on video at bounding box center [657, 369] width 1314 height 739
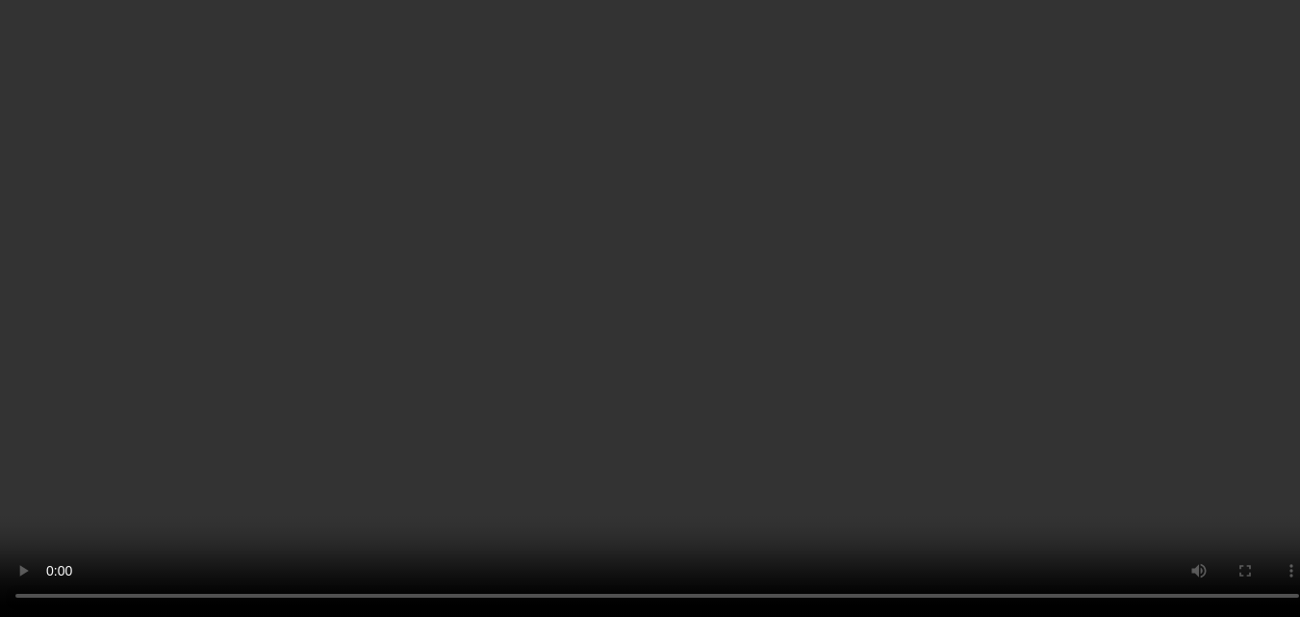
scroll to position [639, 0]
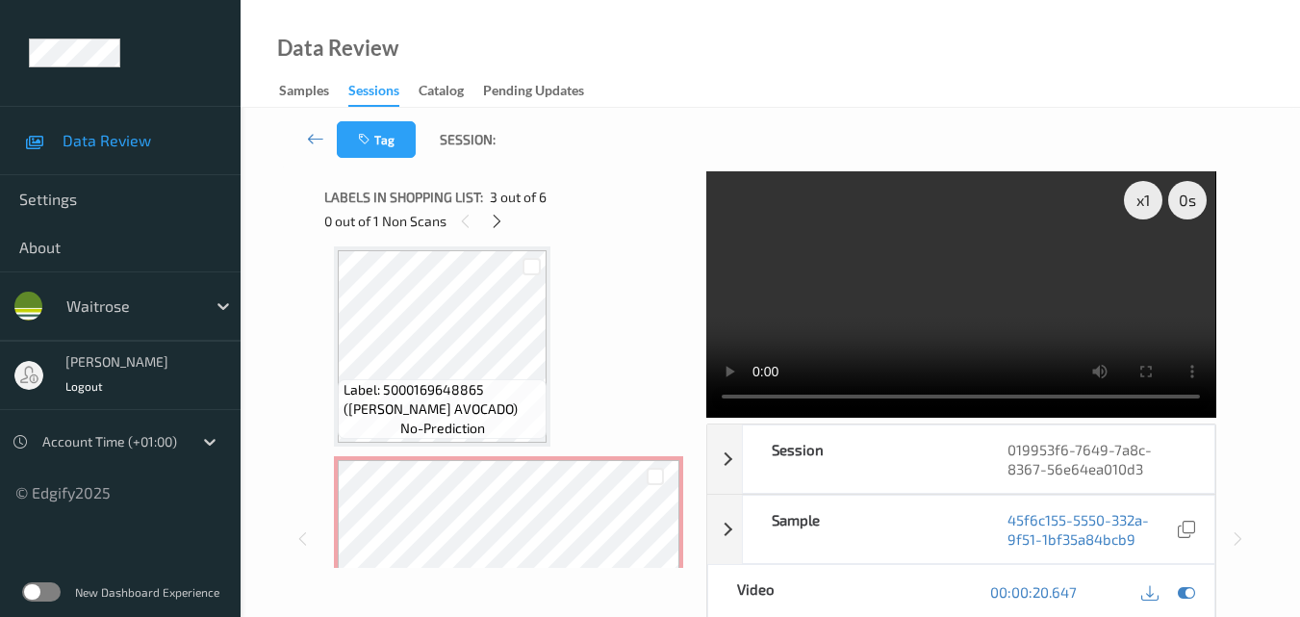
click at [979, 277] on video at bounding box center [960, 294] width 509 height 246
click at [1133, 213] on div "x 1" at bounding box center [1143, 200] width 38 height 38
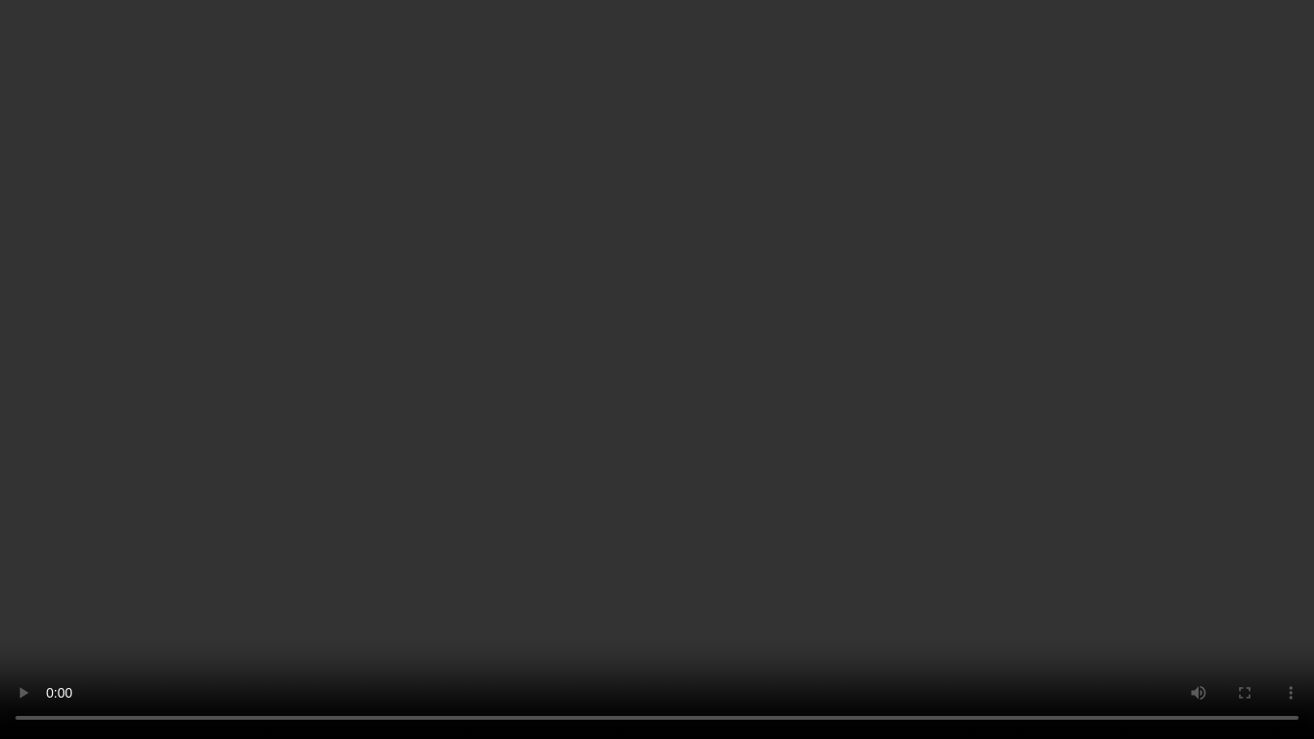
click at [853, 483] on video at bounding box center [657, 369] width 1314 height 739
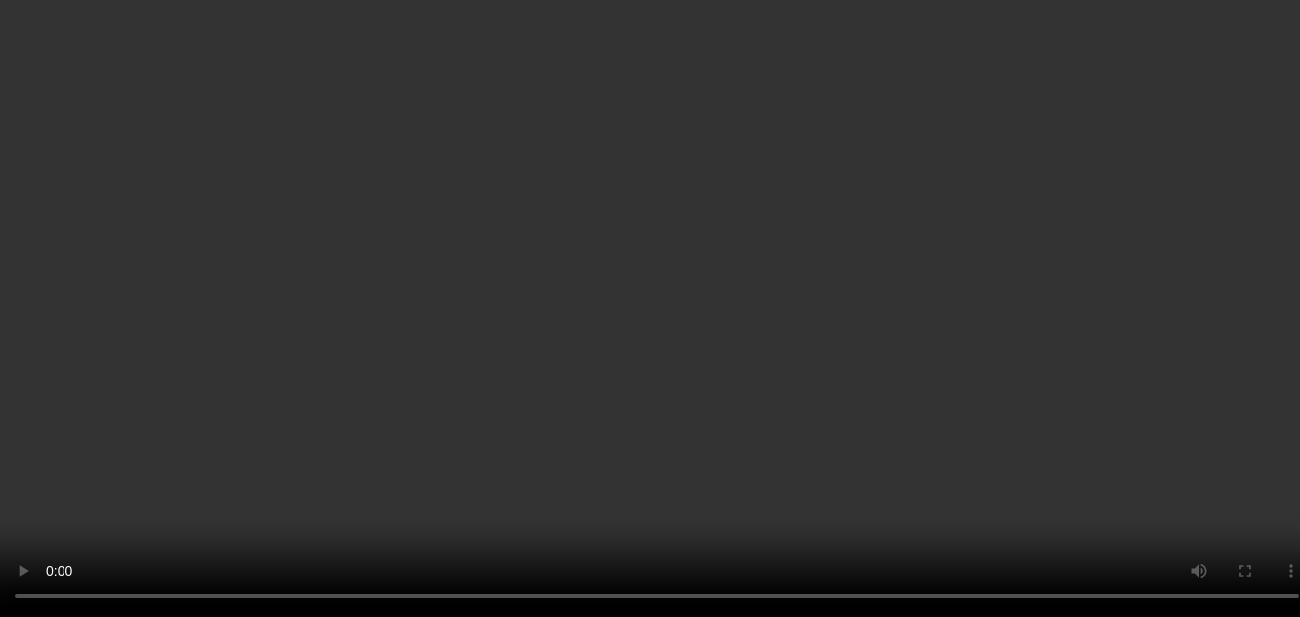
scroll to position [947, 0]
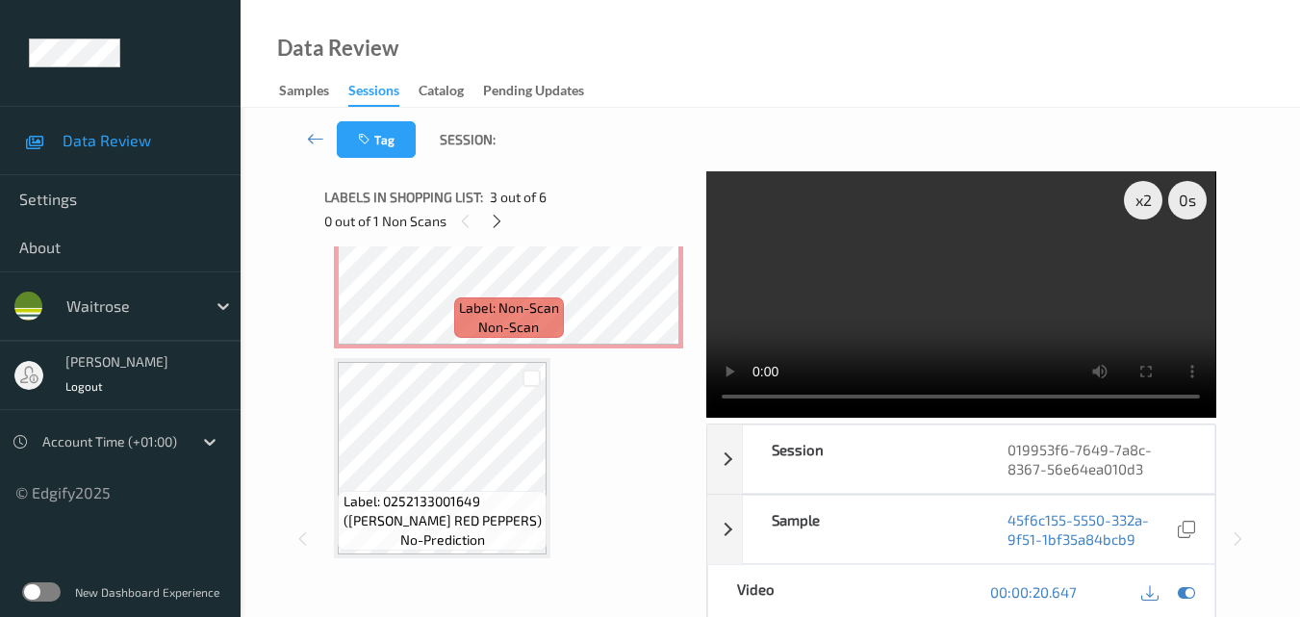
click at [894, 268] on video at bounding box center [960, 294] width 509 height 246
click at [943, 294] on video at bounding box center [960, 294] width 509 height 246
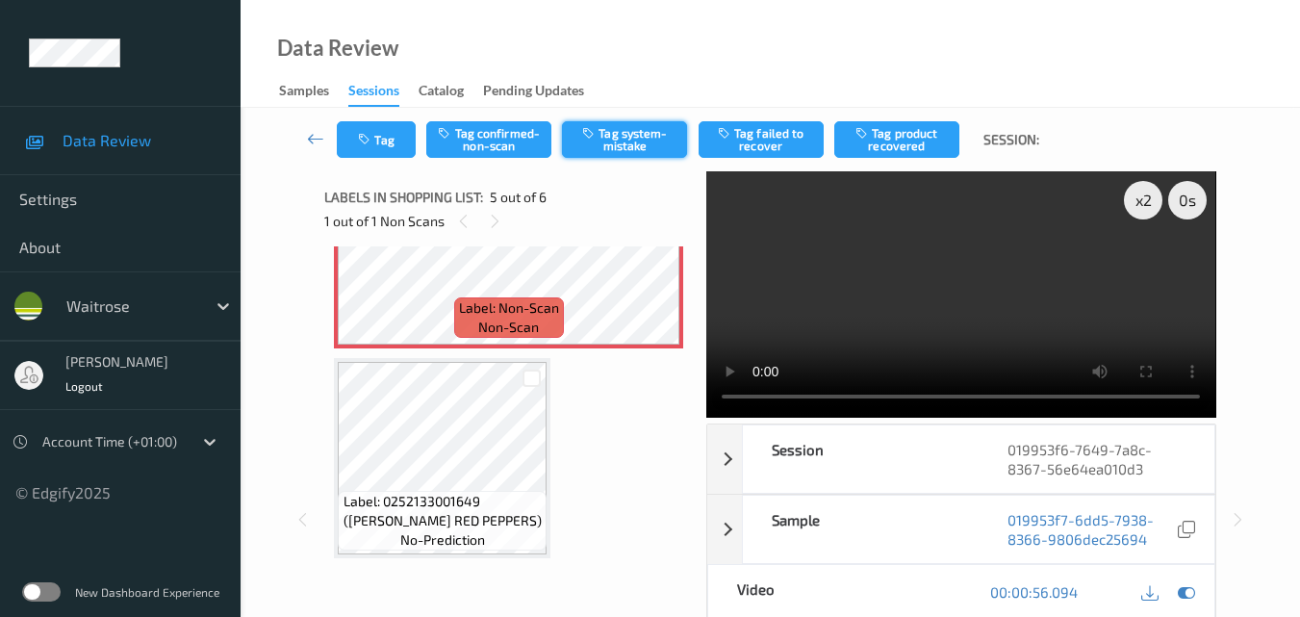
click at [630, 140] on button "Tag system-mistake" at bounding box center [624, 139] width 125 height 37
click at [389, 137] on button "Tag" at bounding box center [376, 139] width 79 height 37
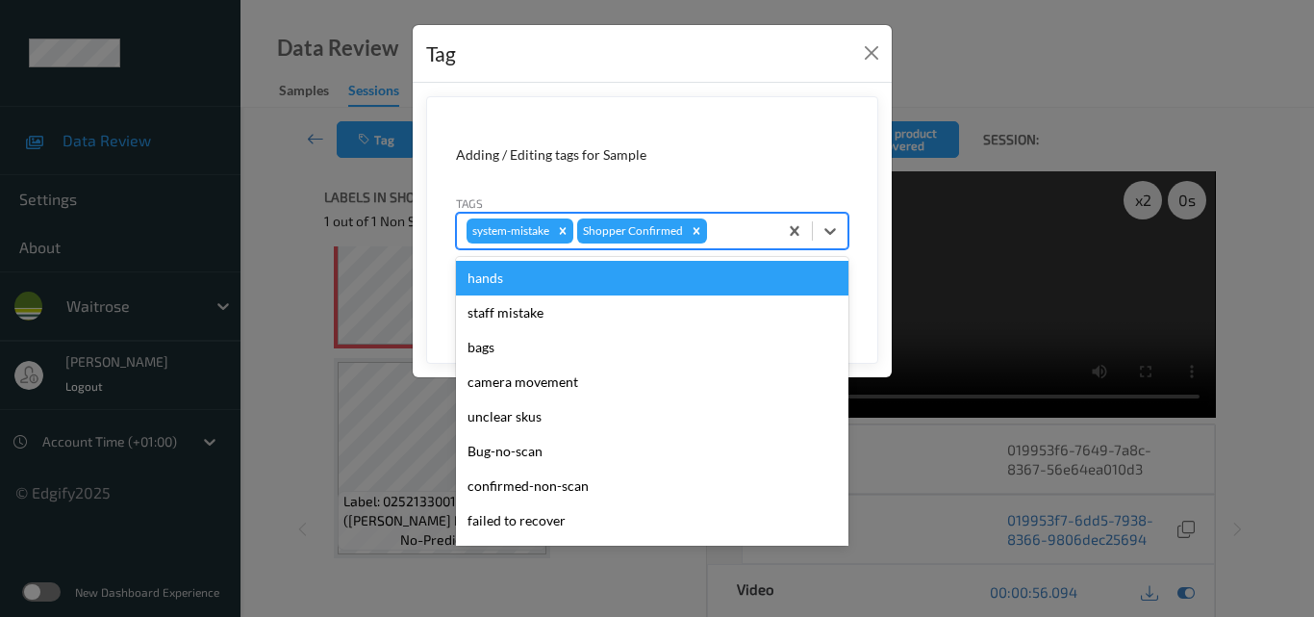
click at [747, 232] on div at bounding box center [739, 230] width 57 height 23
type input "un"
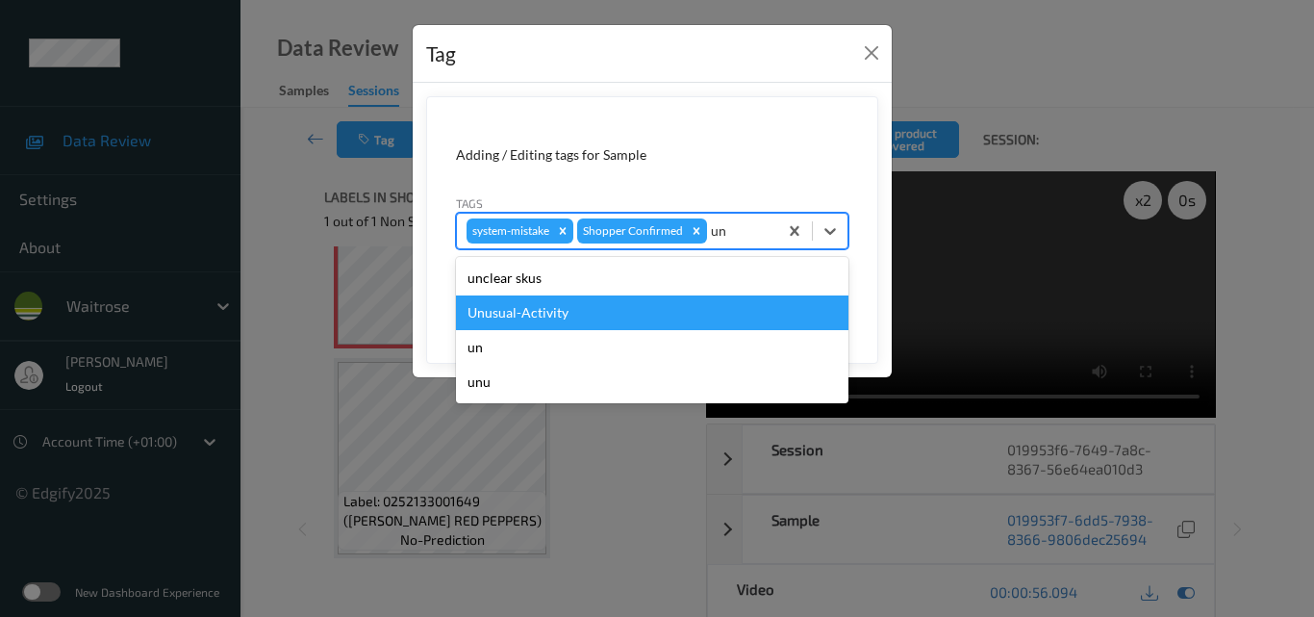
click at [603, 319] on div "Unusual-Activity" at bounding box center [652, 312] width 393 height 35
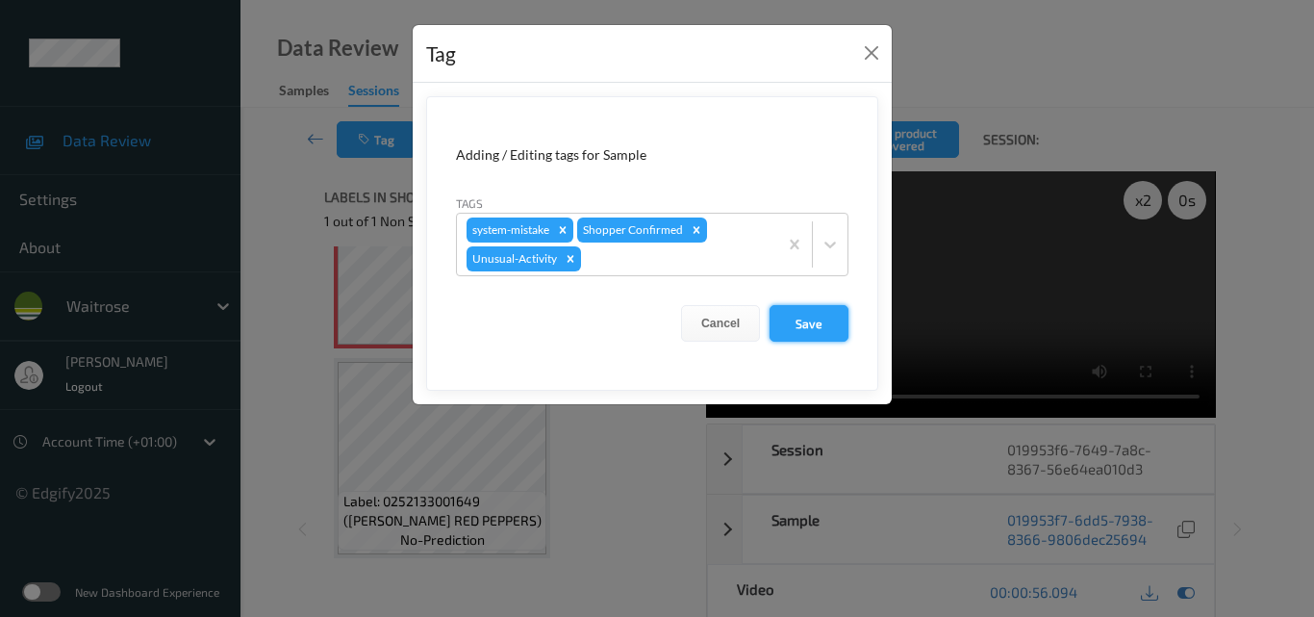
click at [807, 320] on button "Save" at bounding box center [809, 323] width 79 height 37
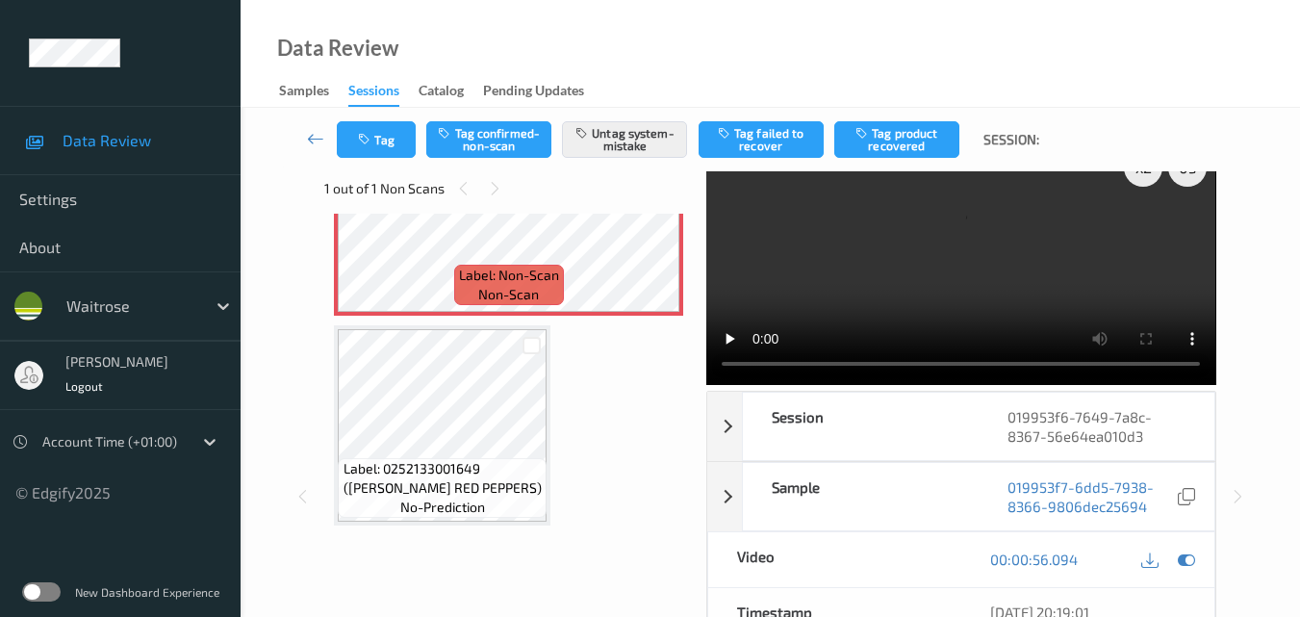
scroll to position [14, 0]
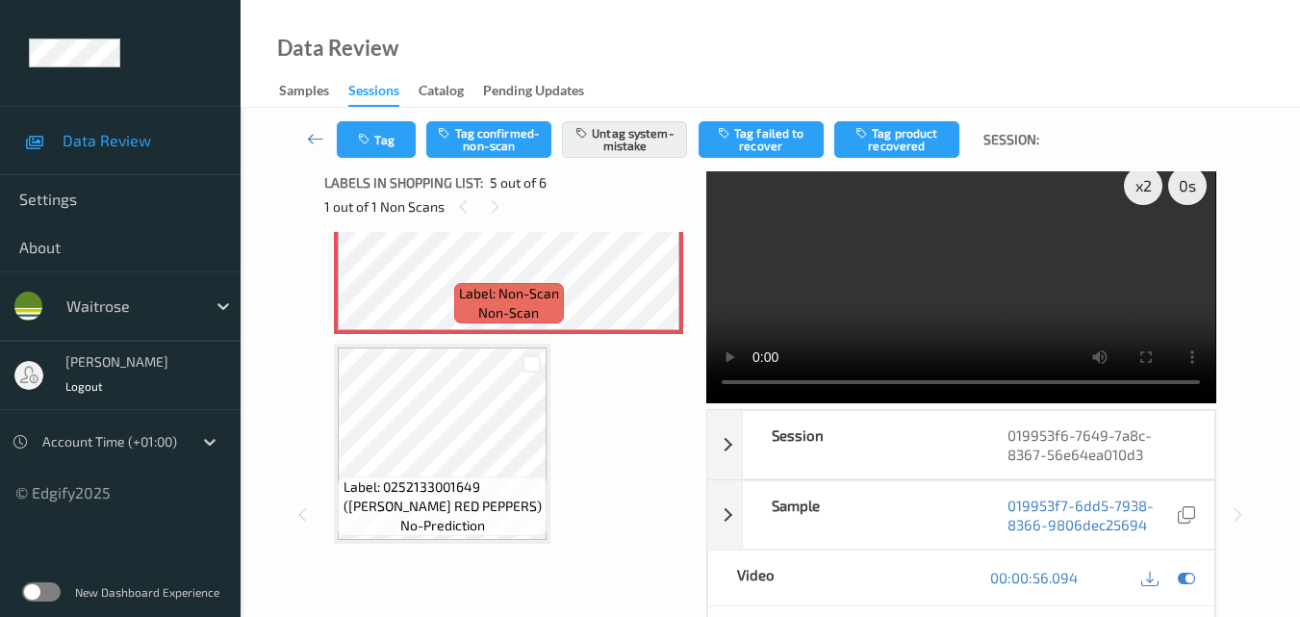
click at [951, 314] on video at bounding box center [960, 280] width 509 height 246
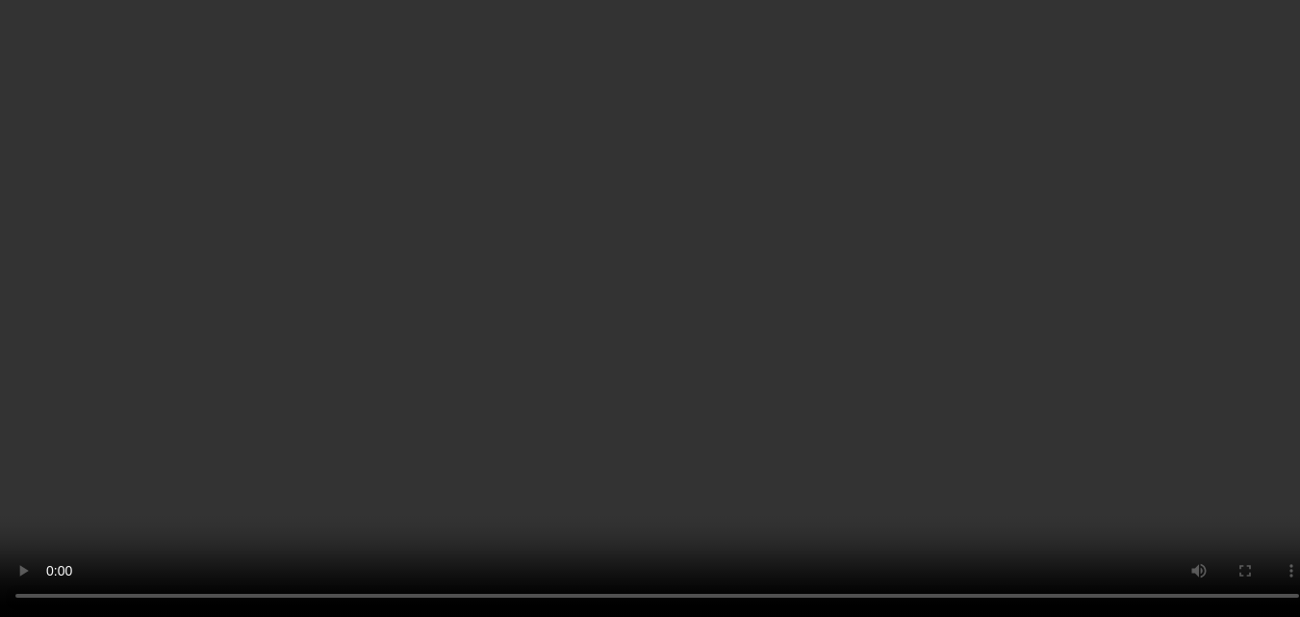
scroll to position [825, 0]
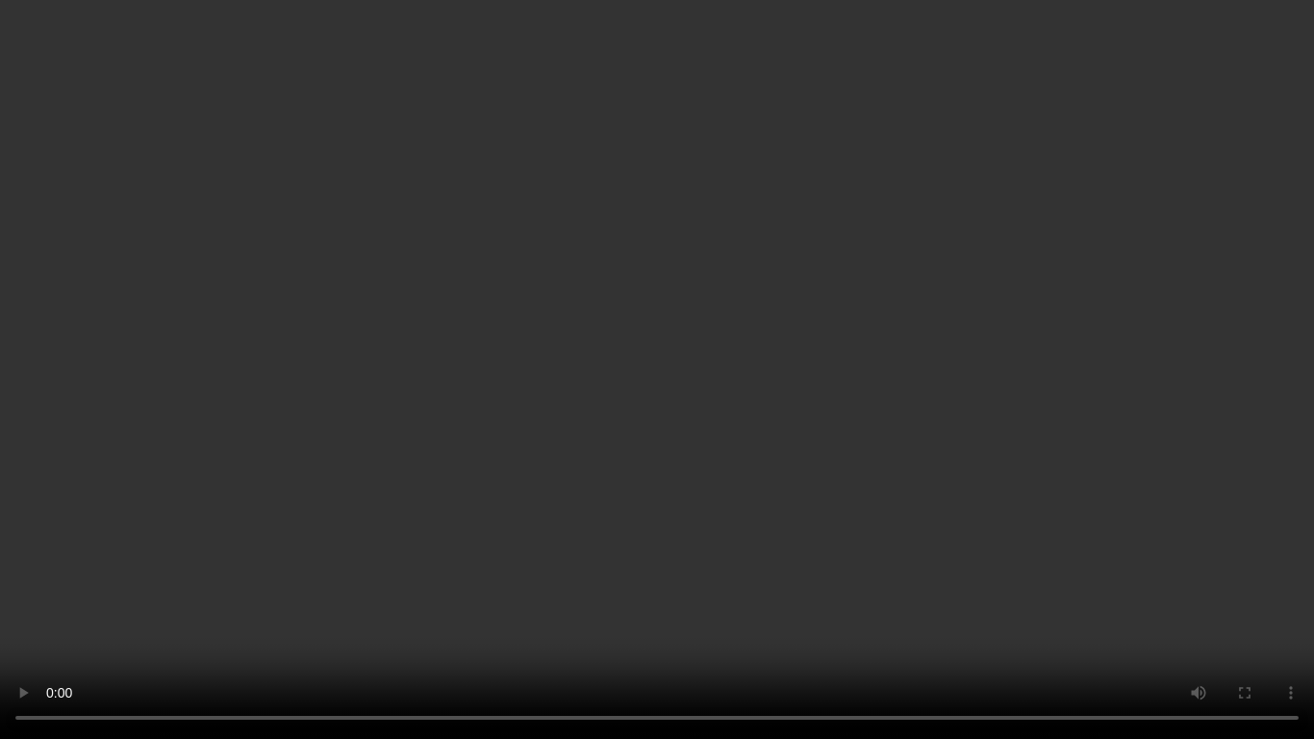
click at [851, 450] on video at bounding box center [657, 369] width 1314 height 739
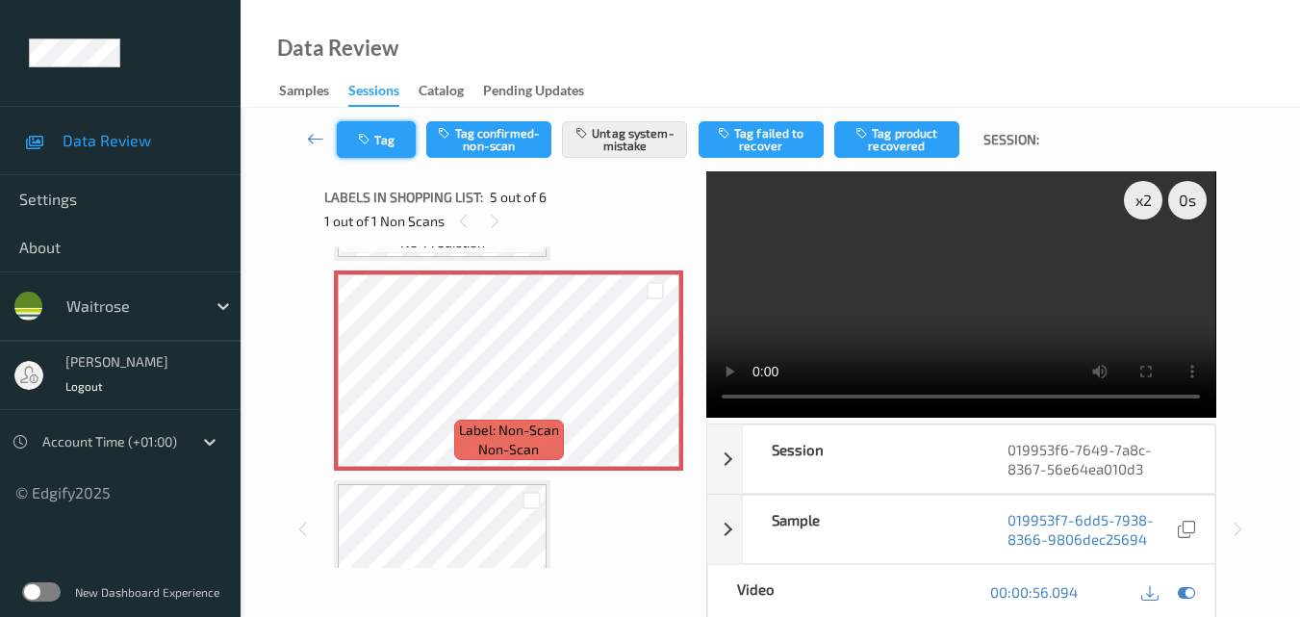
click at [377, 140] on button "Tag" at bounding box center [376, 139] width 79 height 37
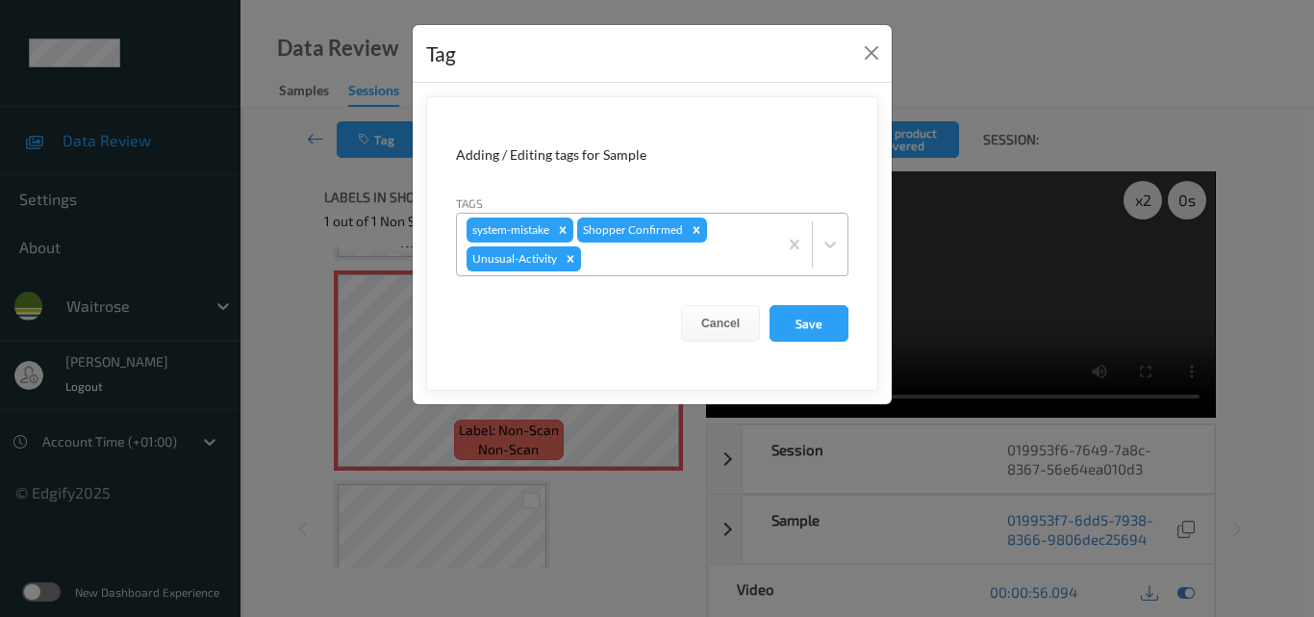
click at [573, 261] on icon "Remove Unusual-Activity" at bounding box center [571, 258] width 7 height 7
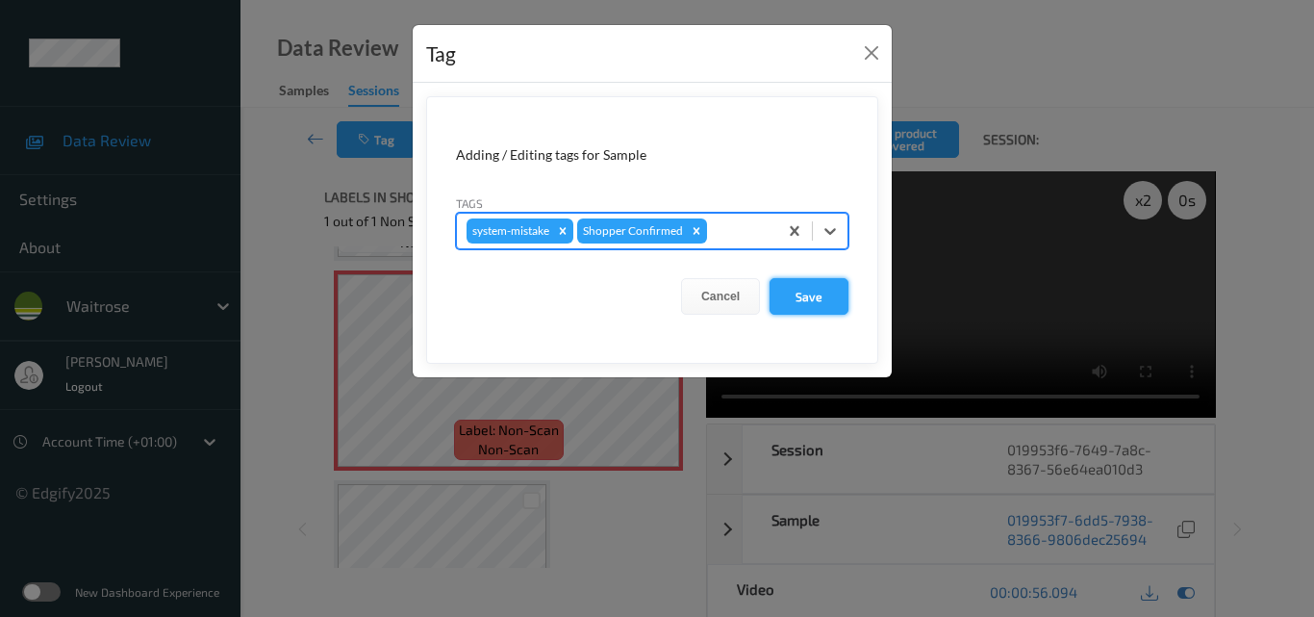
click at [806, 297] on button "Save" at bounding box center [809, 296] width 79 height 37
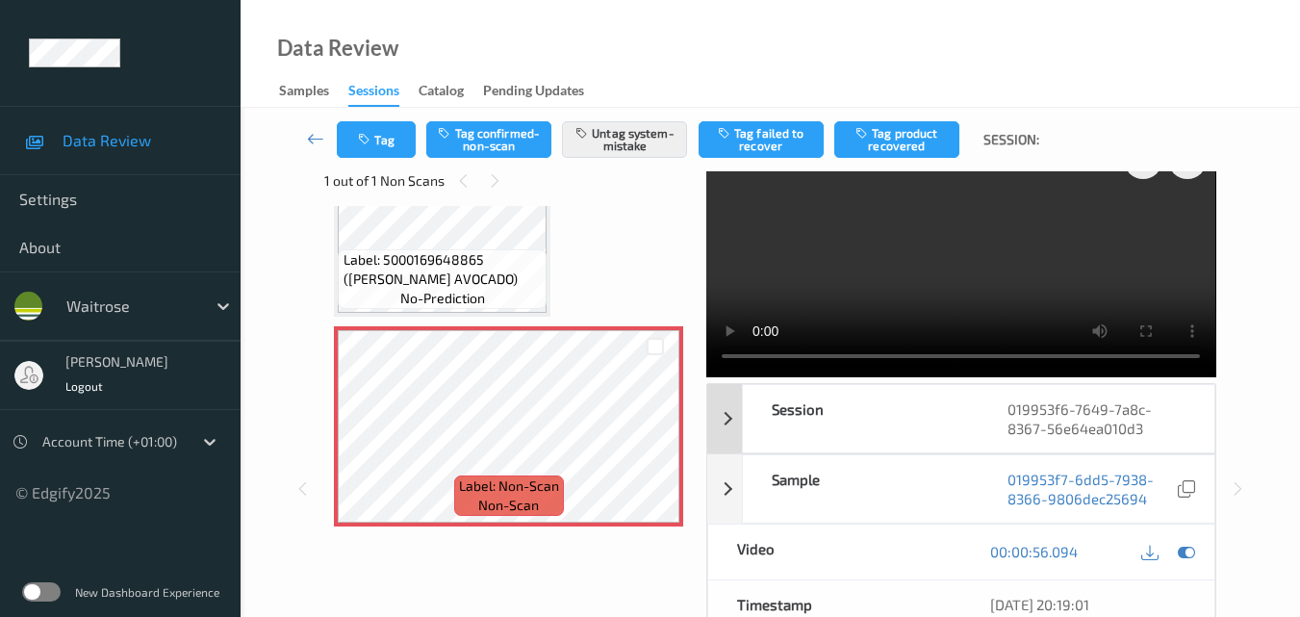
scroll to position [0, 0]
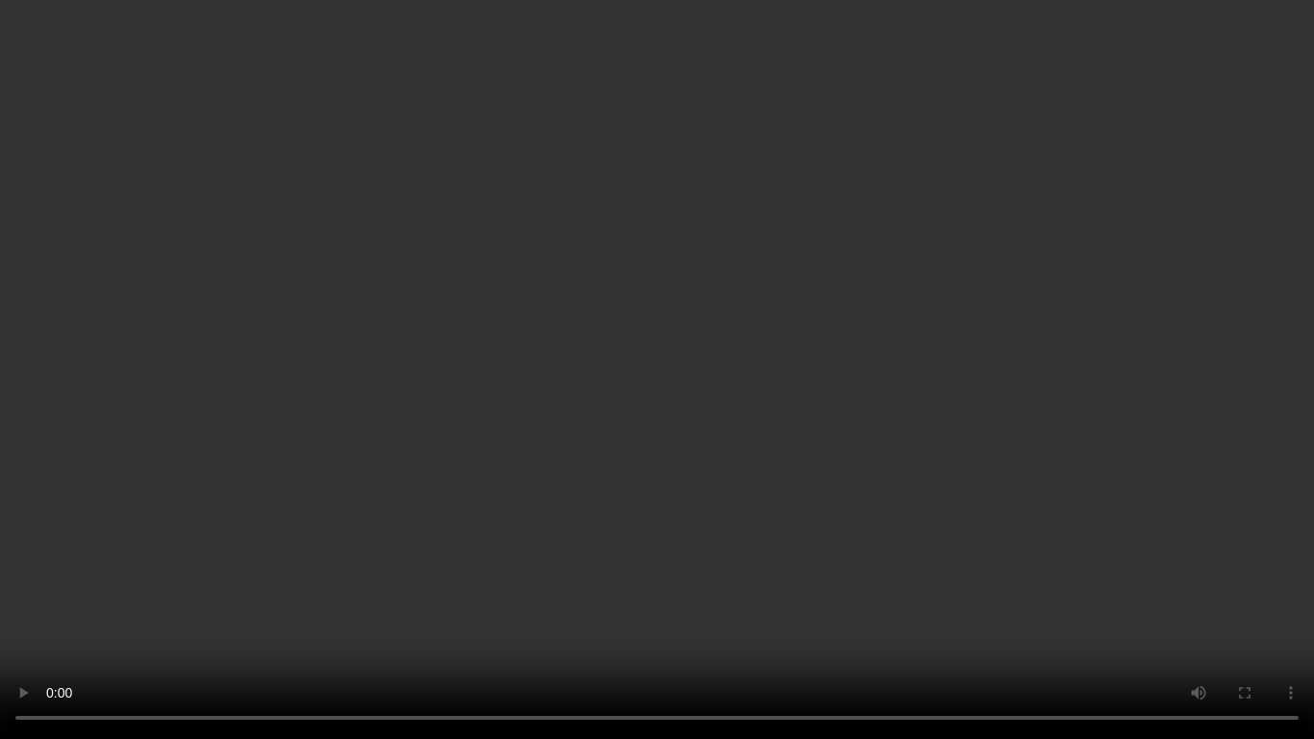
click at [811, 457] on video at bounding box center [657, 369] width 1314 height 739
click at [847, 457] on video at bounding box center [657, 369] width 1314 height 739
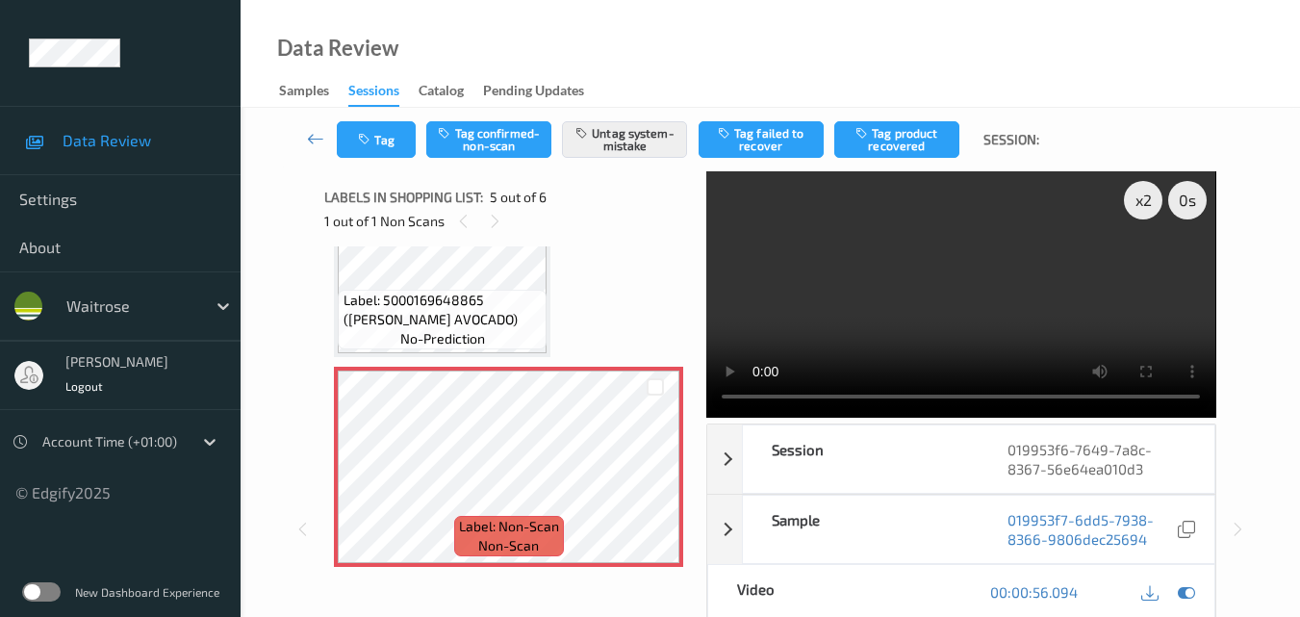
click at [1005, 311] on video at bounding box center [960, 294] width 509 height 246
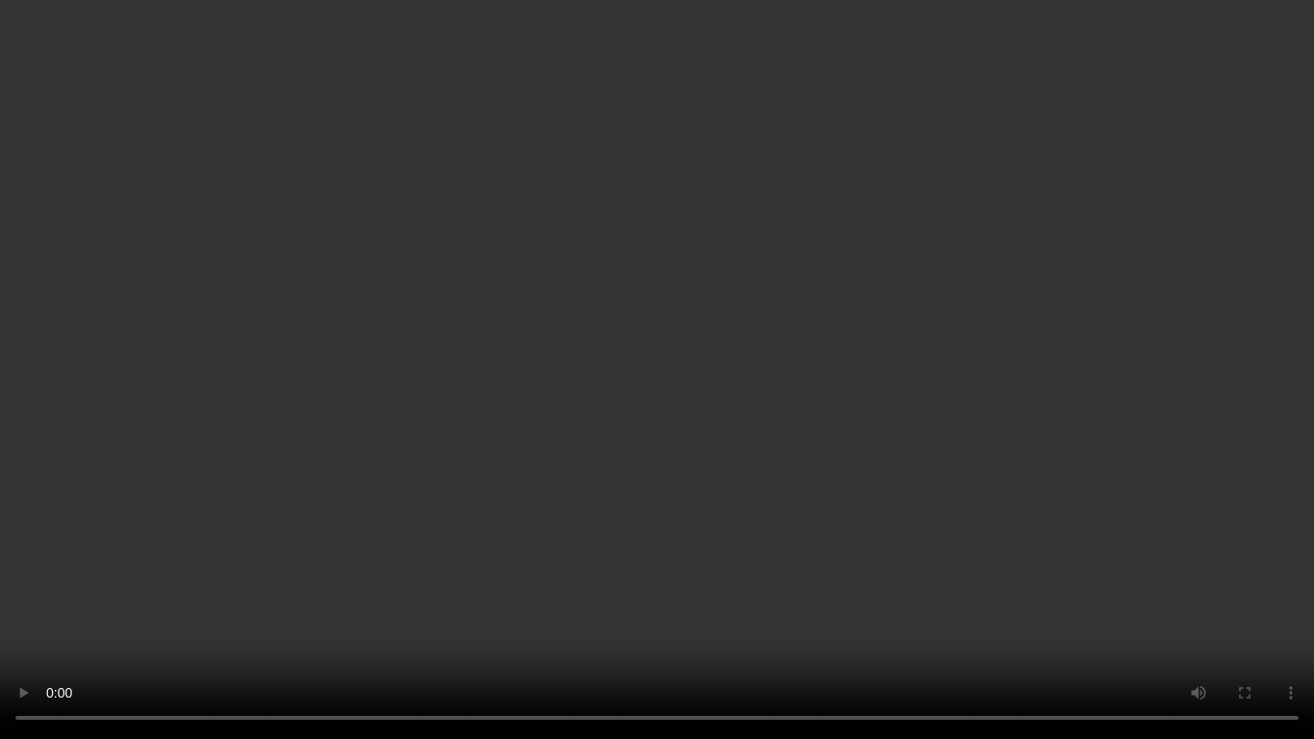
click at [838, 490] on video at bounding box center [657, 369] width 1314 height 739
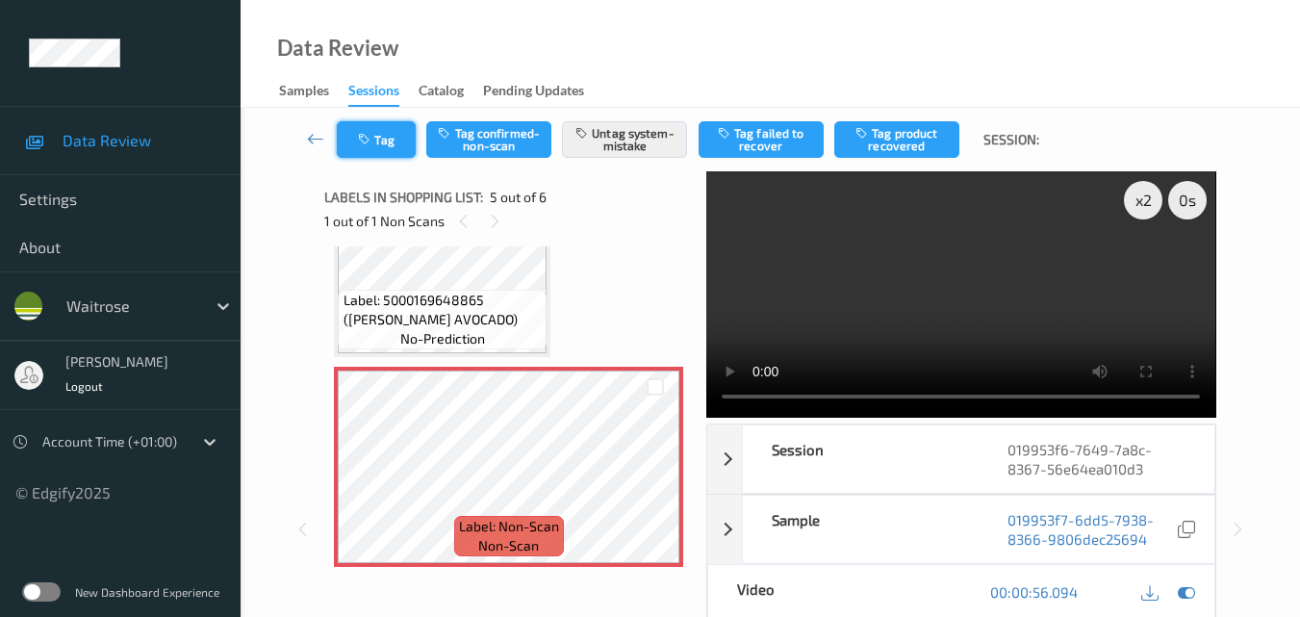
click at [383, 140] on button "Tag" at bounding box center [376, 139] width 79 height 37
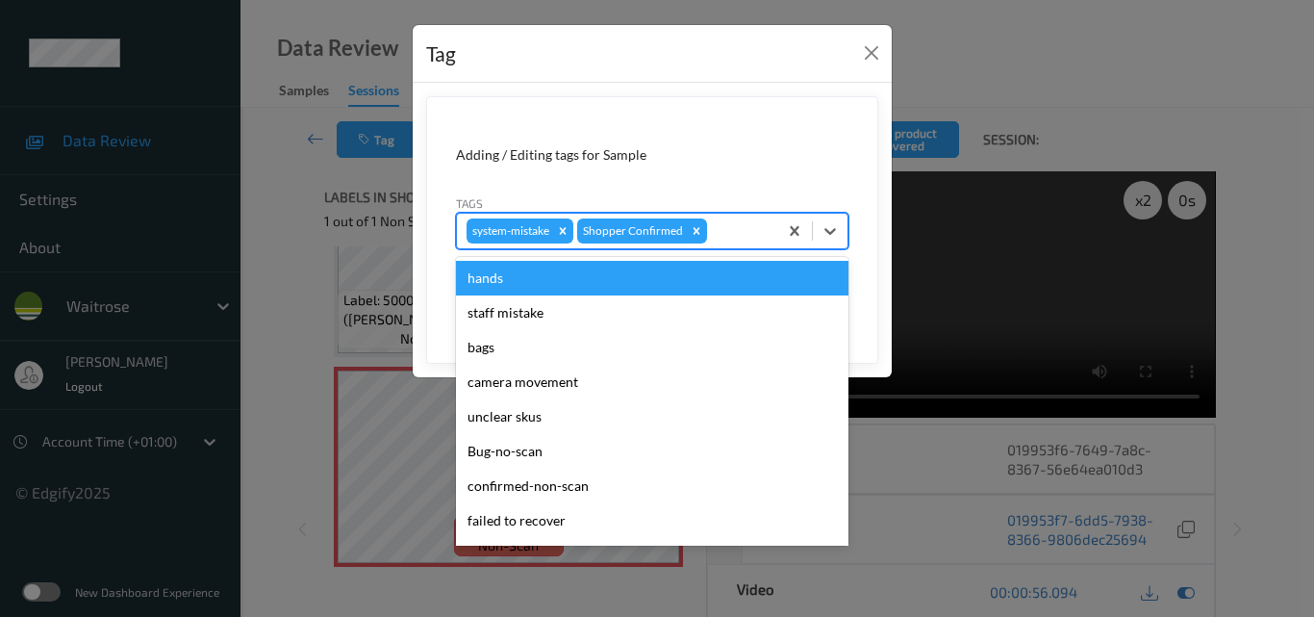
click at [731, 234] on div at bounding box center [739, 230] width 57 height 23
type input "un"
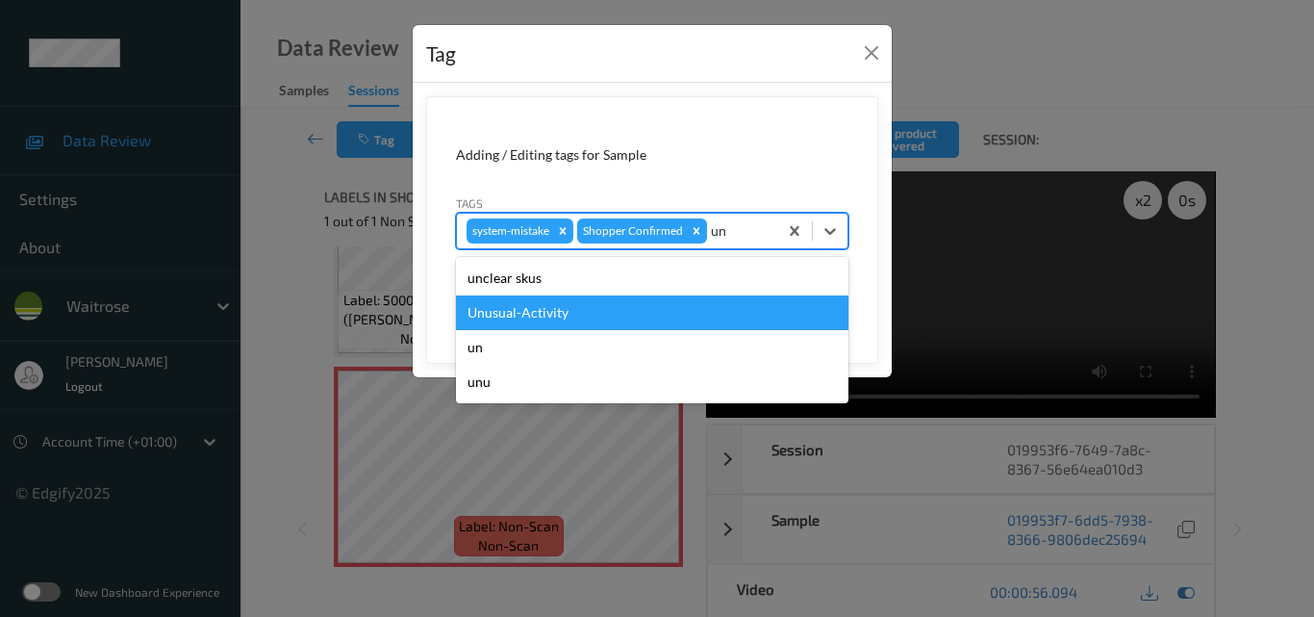
click at [597, 317] on div "Unusual-Activity" at bounding box center [652, 312] width 393 height 35
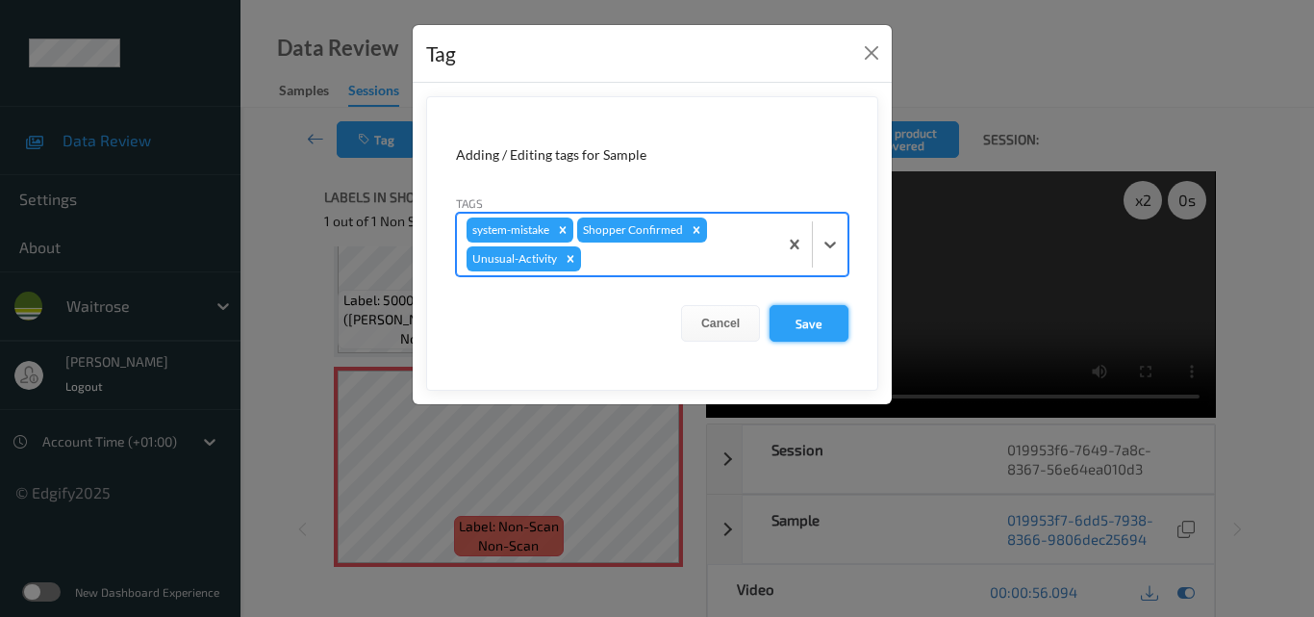
click at [814, 327] on button "Save" at bounding box center [809, 323] width 79 height 37
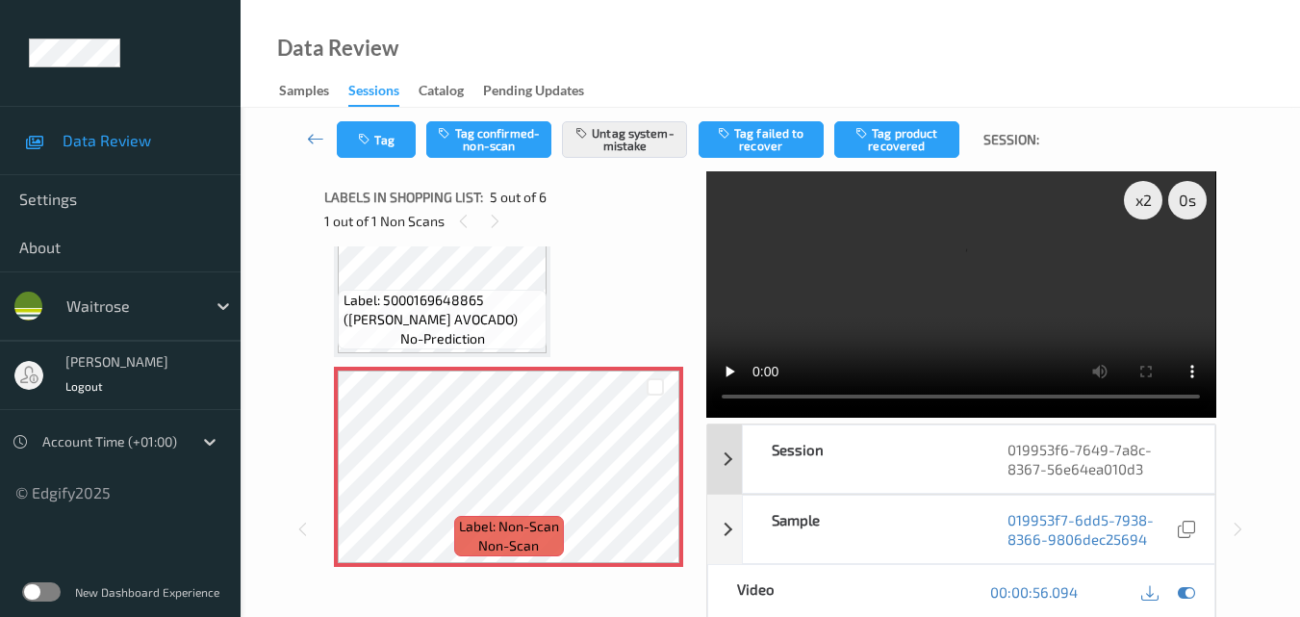
scroll to position [207, 0]
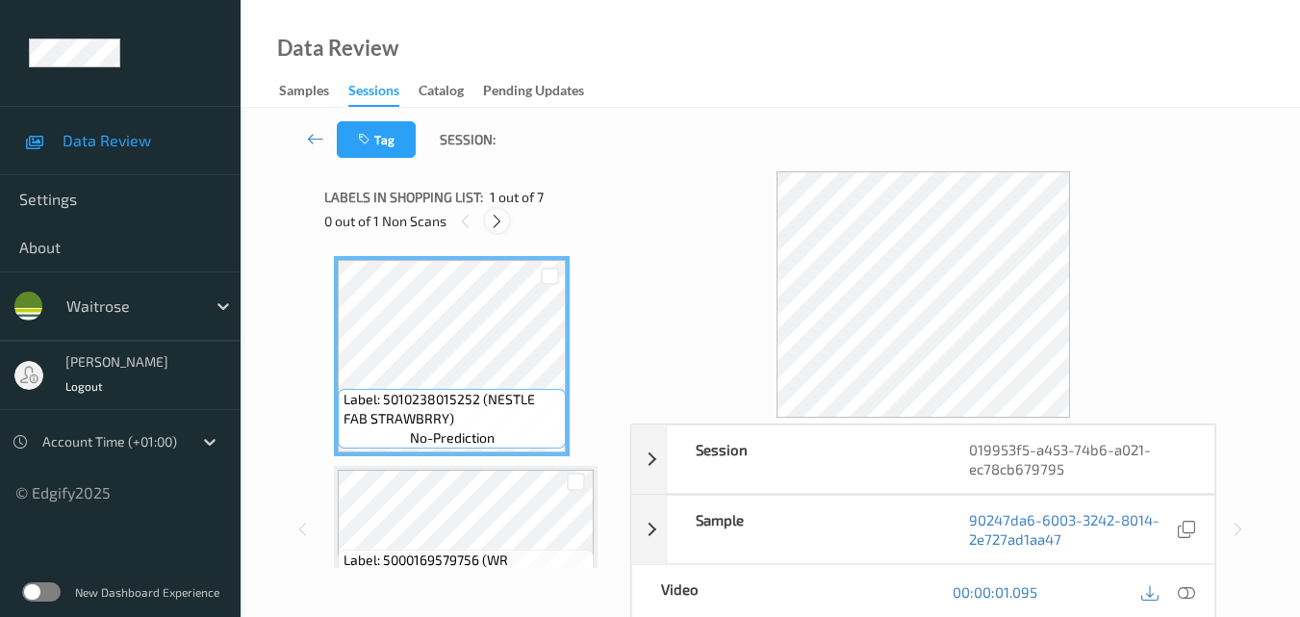
click at [494, 220] on icon at bounding box center [497, 221] width 16 height 17
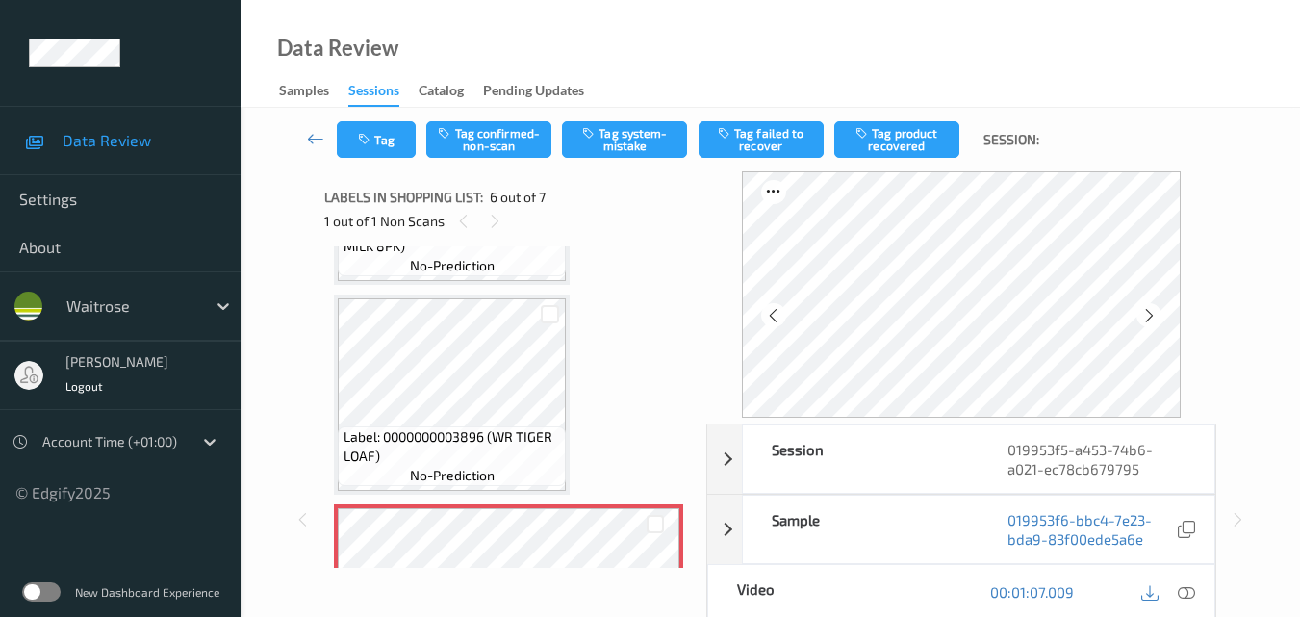
scroll to position [993, 0]
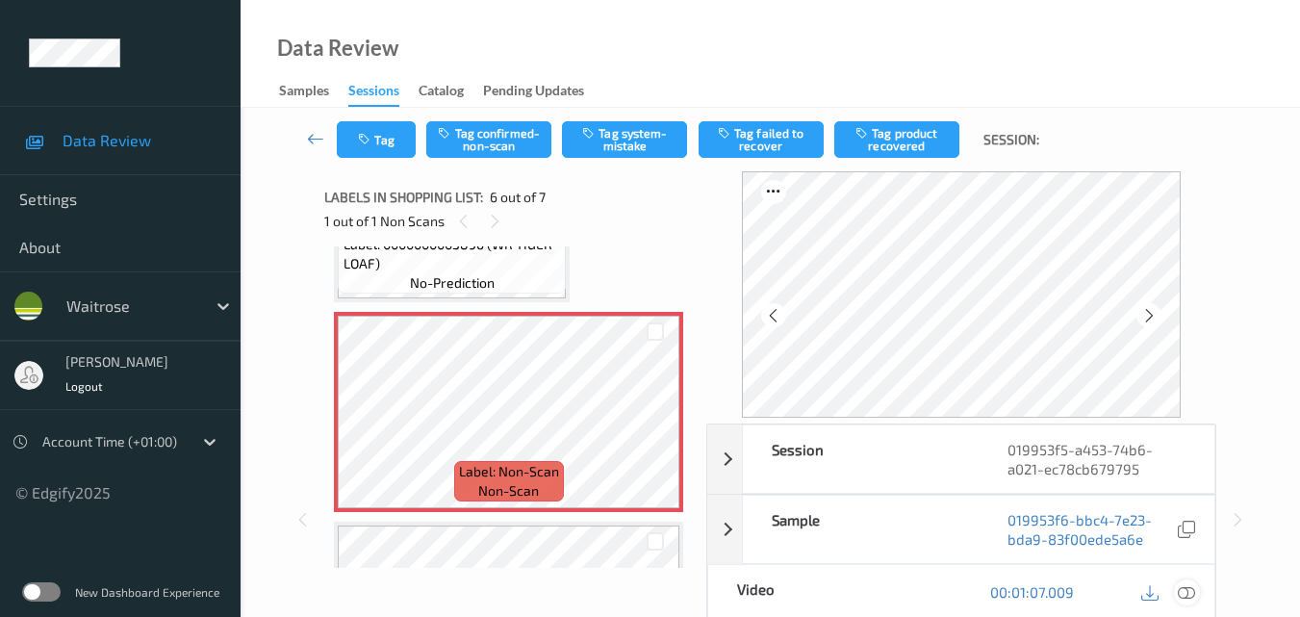
click at [1191, 592] on icon at bounding box center [1186, 591] width 17 height 17
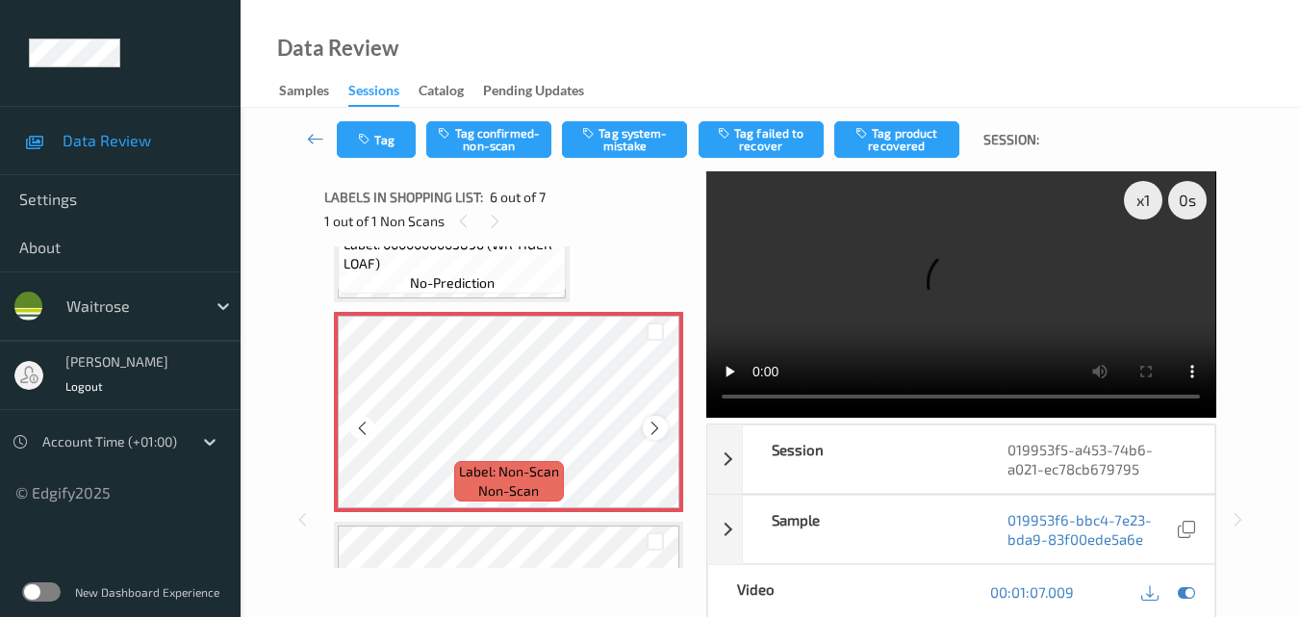
click at [654, 429] on icon at bounding box center [655, 428] width 16 height 17
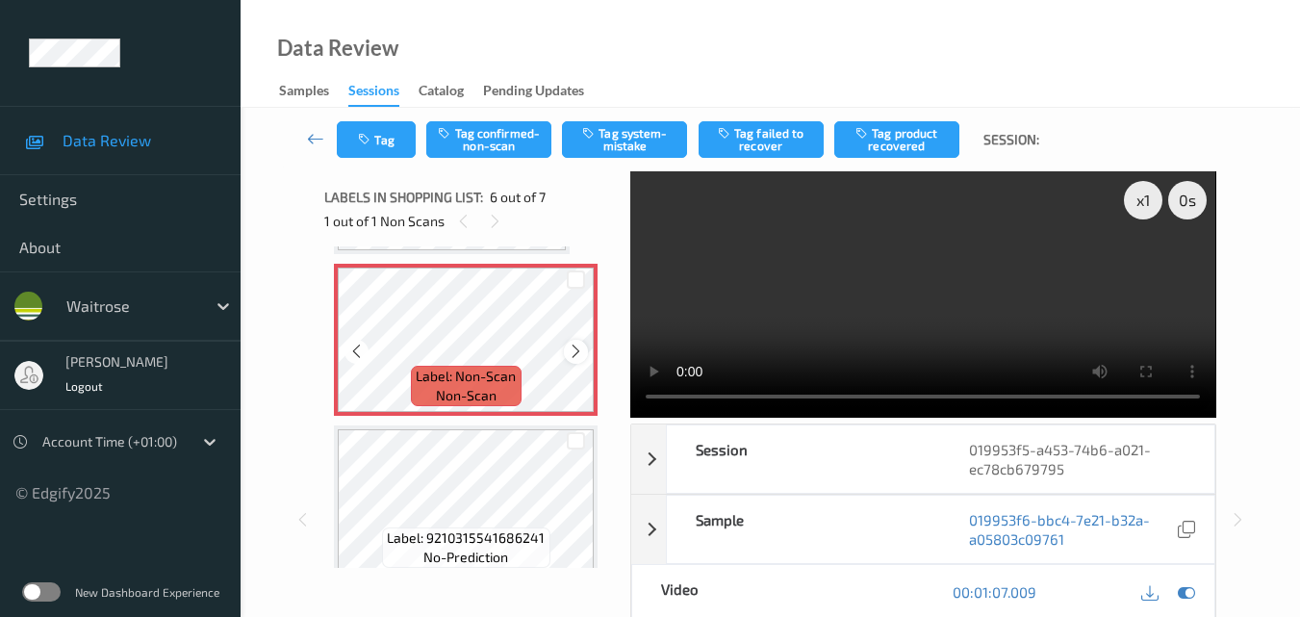
click at [582, 352] on icon at bounding box center [576, 351] width 16 height 17
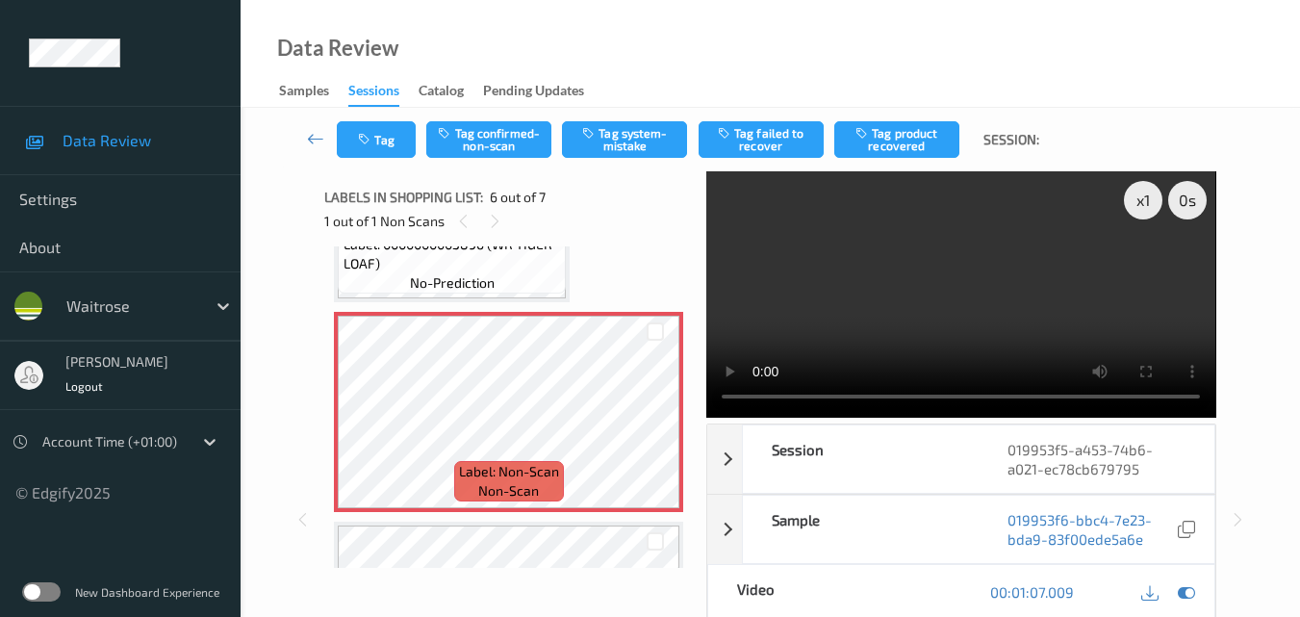
scroll to position [897, 0]
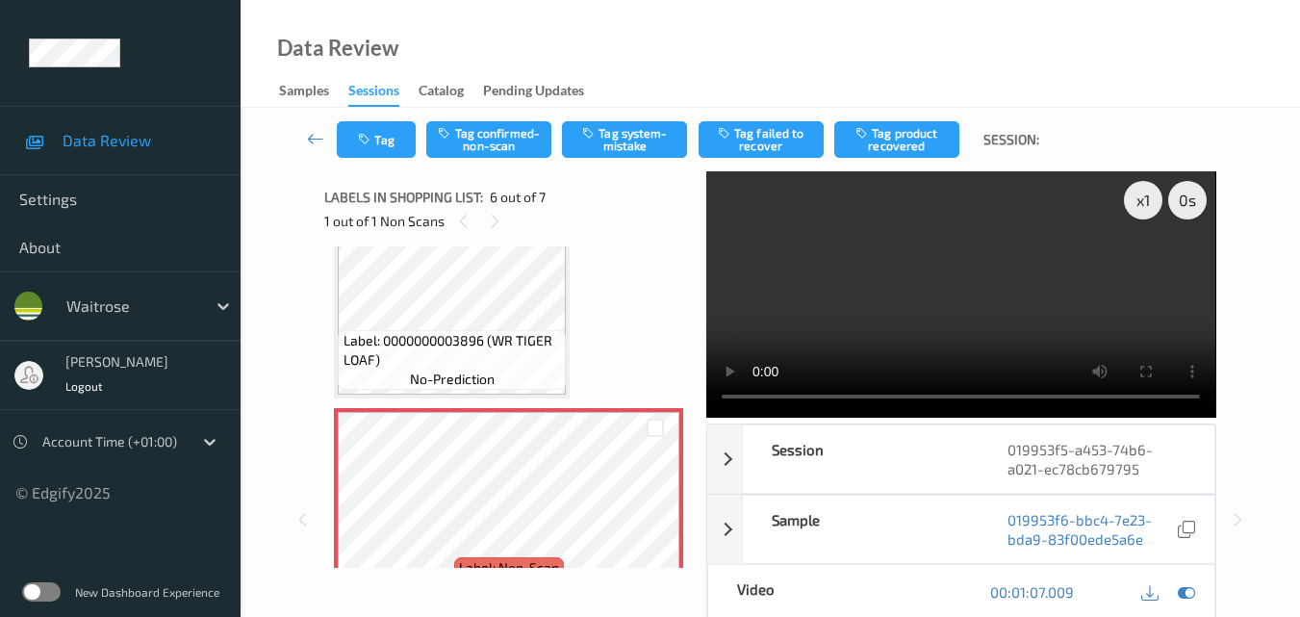
click at [590, 294] on div "Label: 5010238015252 (NESTLE FAB STRAWBRRY) no-prediction Label: 5000169579756 …" at bounding box center [508, 88] width 349 height 1458
click at [637, 132] on button "Tag system-mistake" at bounding box center [624, 139] width 125 height 37
click at [372, 149] on button "Tag" at bounding box center [376, 139] width 79 height 37
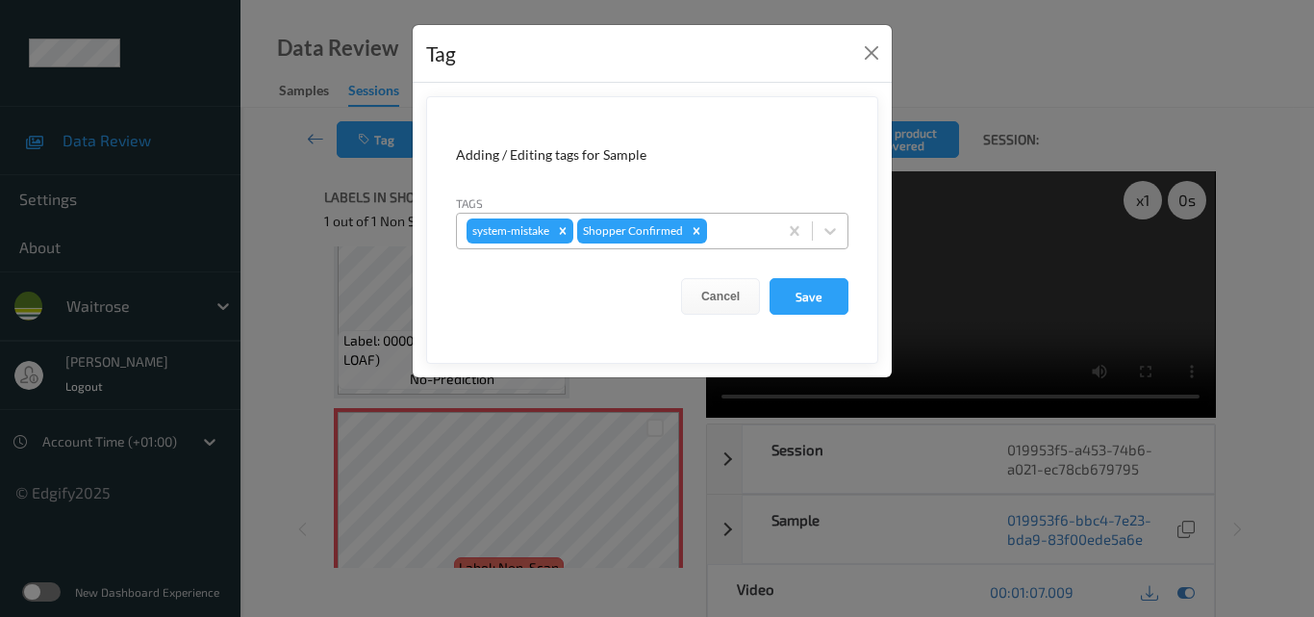
click at [726, 239] on div at bounding box center [739, 230] width 57 height 23
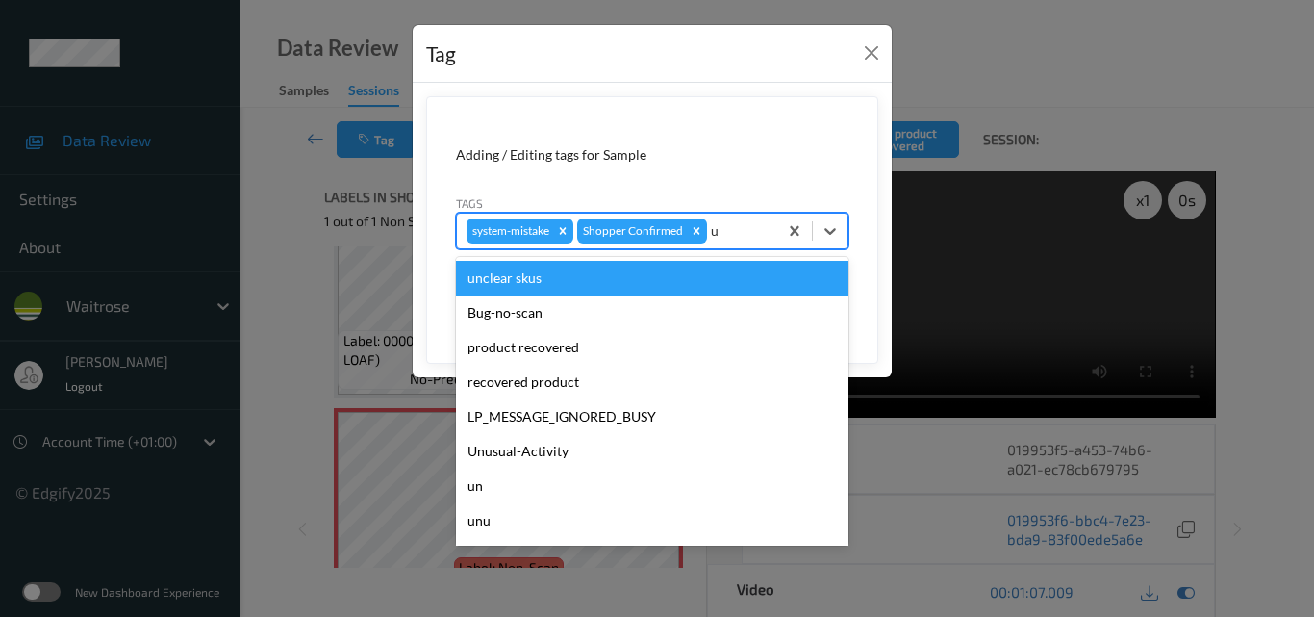
type input "un"
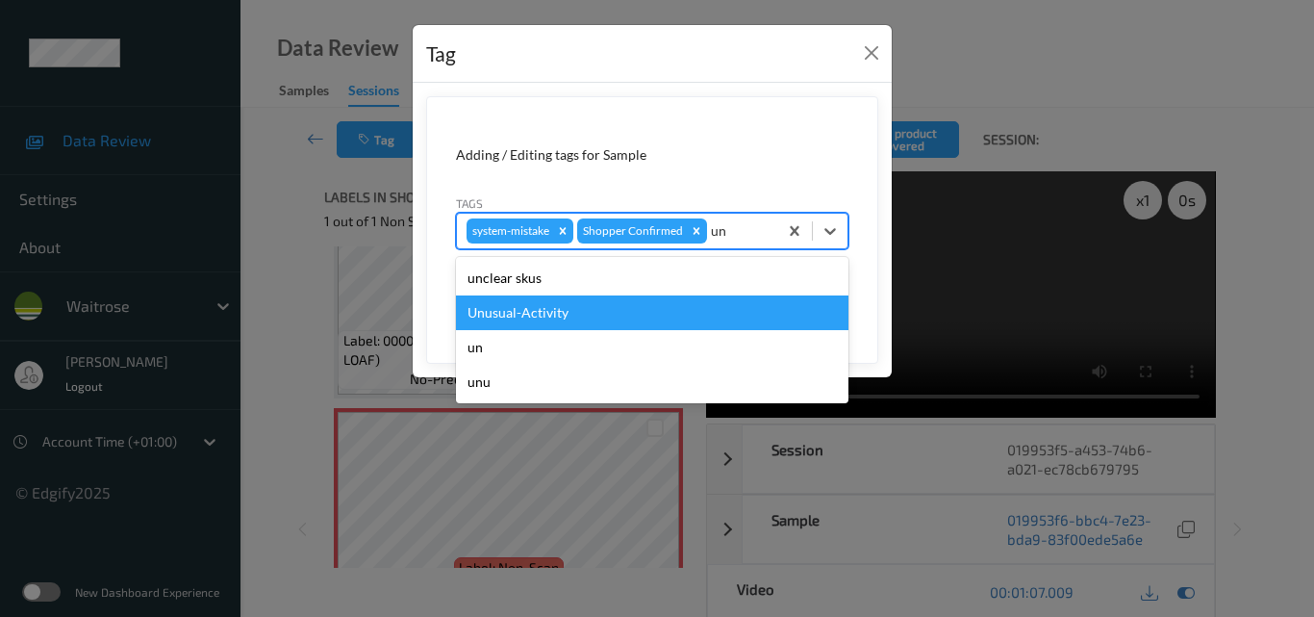
click at [656, 312] on div "Unusual-Activity" at bounding box center [652, 312] width 393 height 35
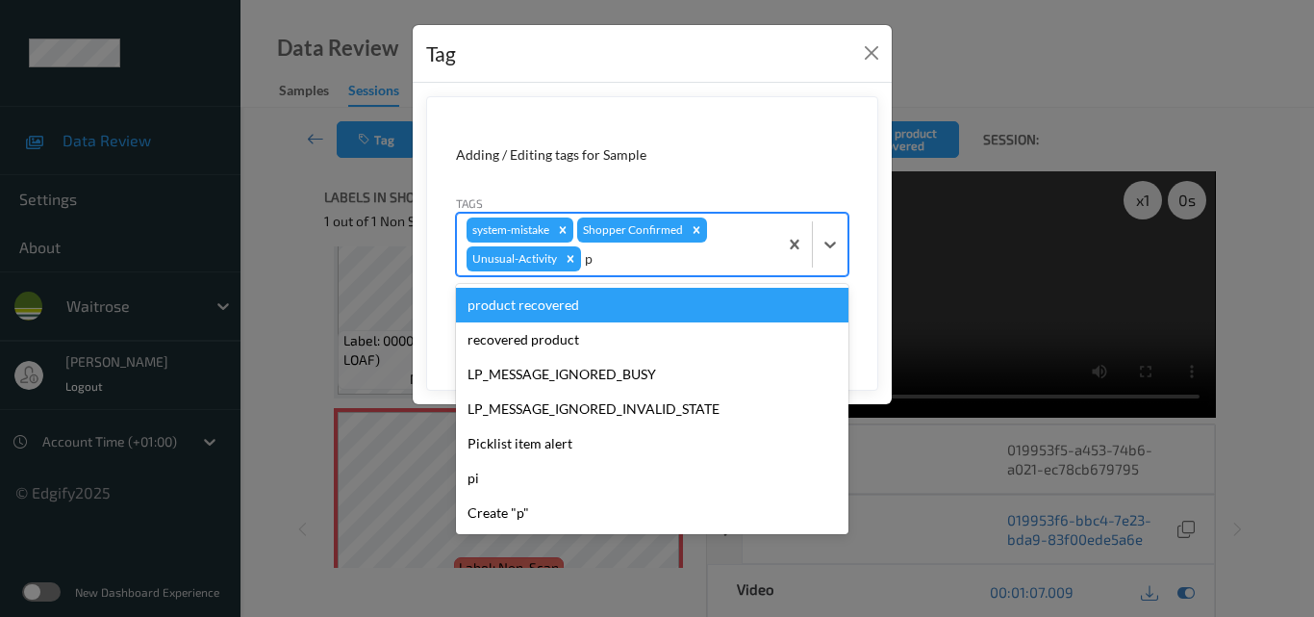
type input "pi"
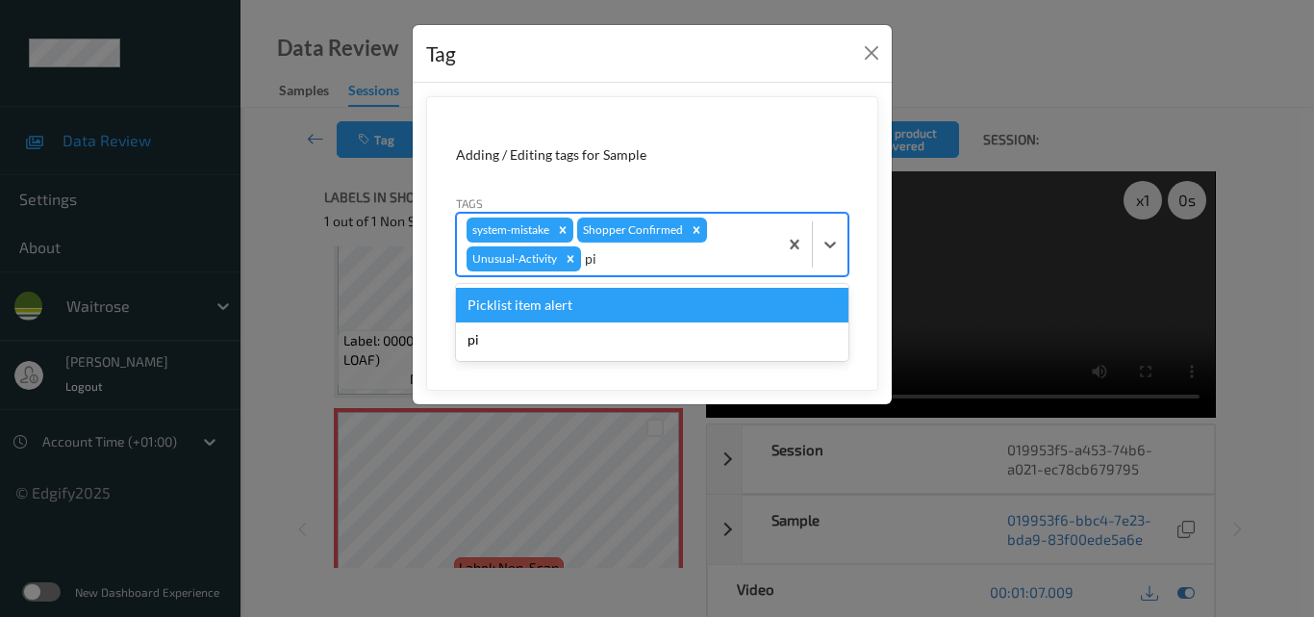
click at [656, 312] on div "Picklist item alert" at bounding box center [652, 305] width 393 height 35
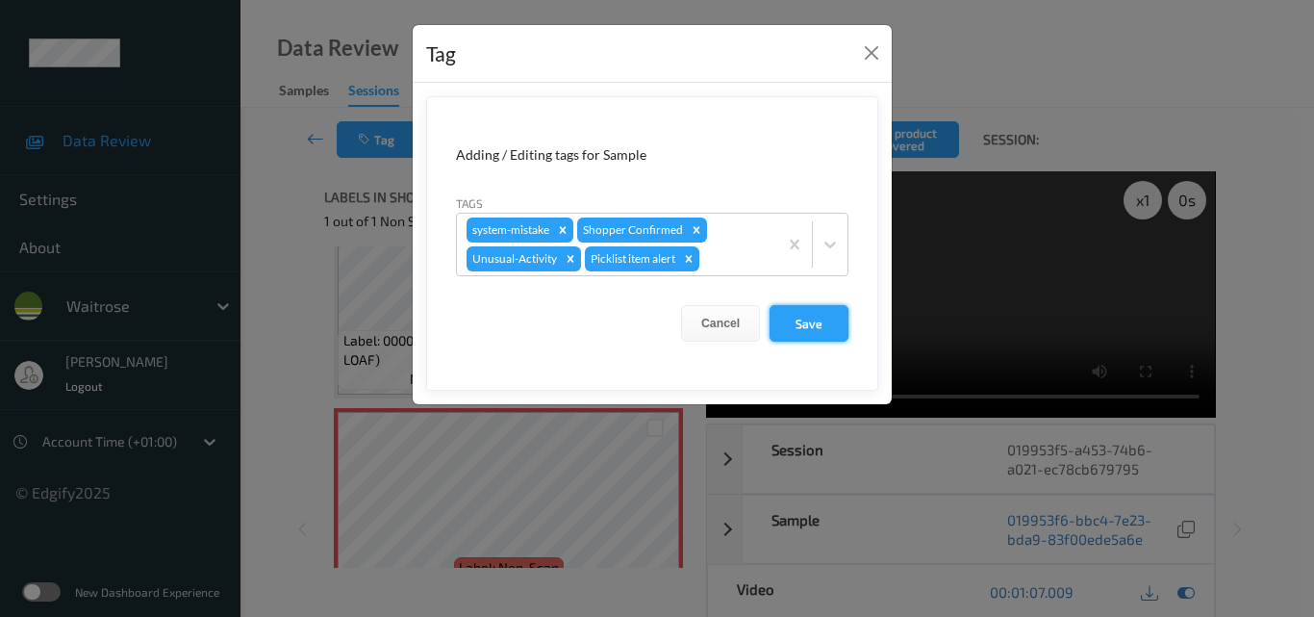
click at [809, 324] on button "Save" at bounding box center [809, 323] width 79 height 37
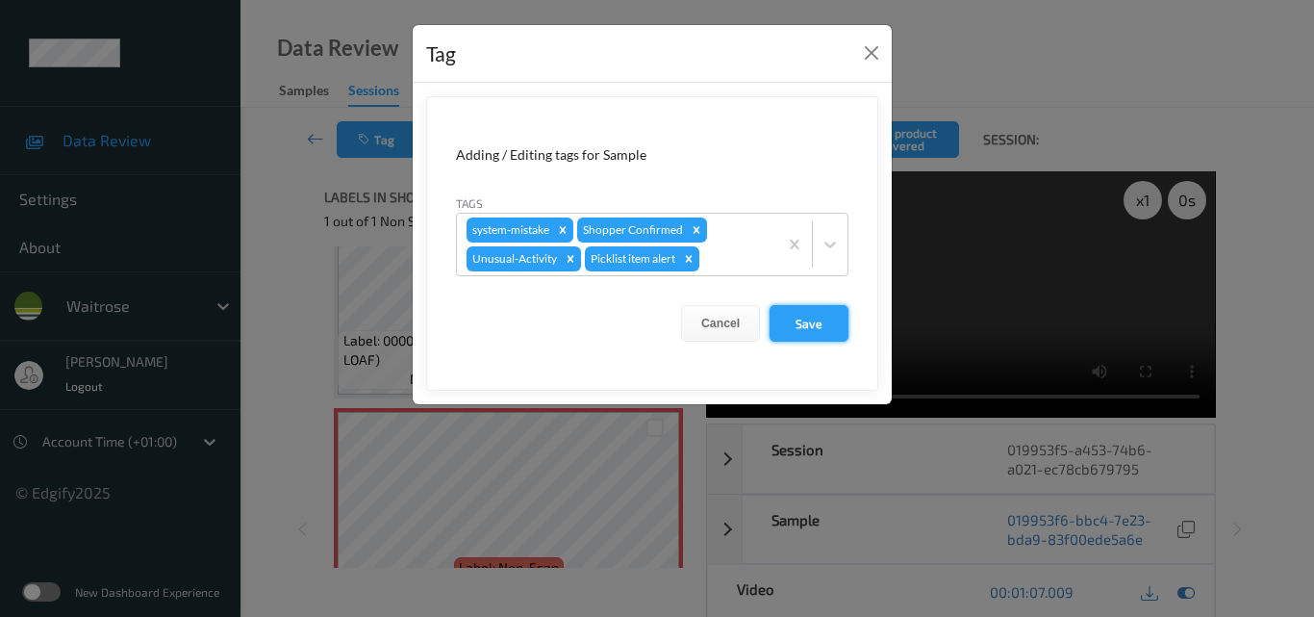
click at [809, 324] on button "Save" at bounding box center [809, 323] width 79 height 37
click at [810, 324] on button "Save" at bounding box center [809, 323] width 79 height 37
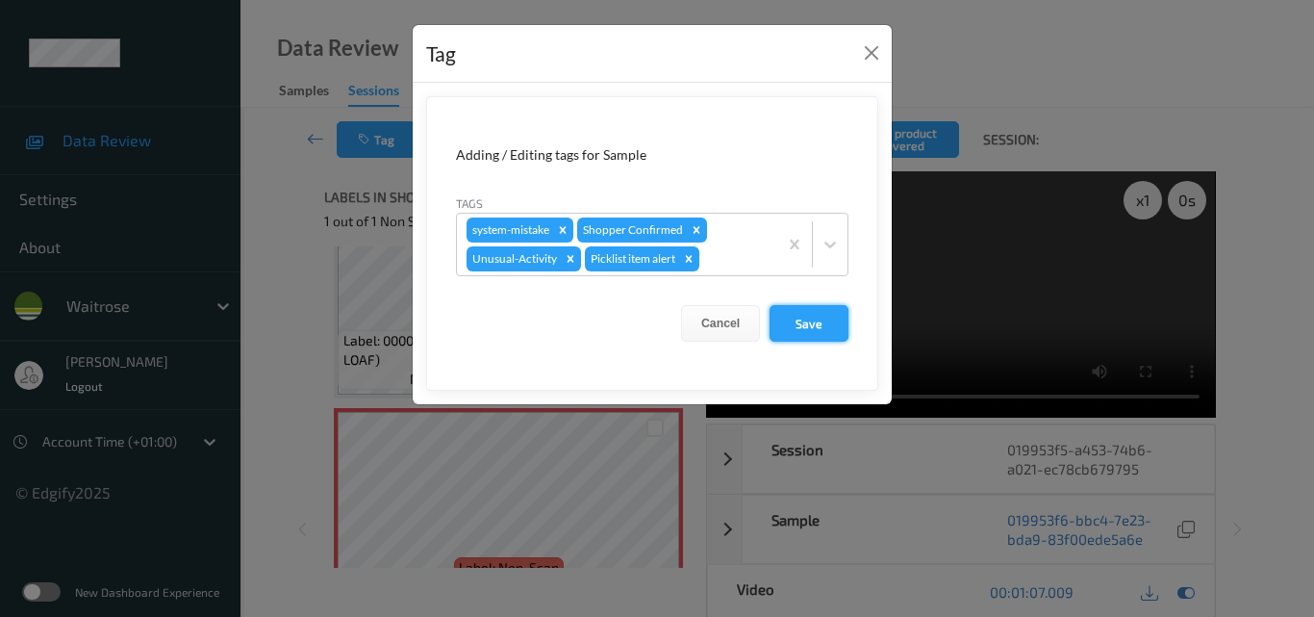
click at [810, 324] on button "Save" at bounding box center [809, 323] width 79 height 37
click at [811, 324] on button "Save" at bounding box center [809, 323] width 79 height 37
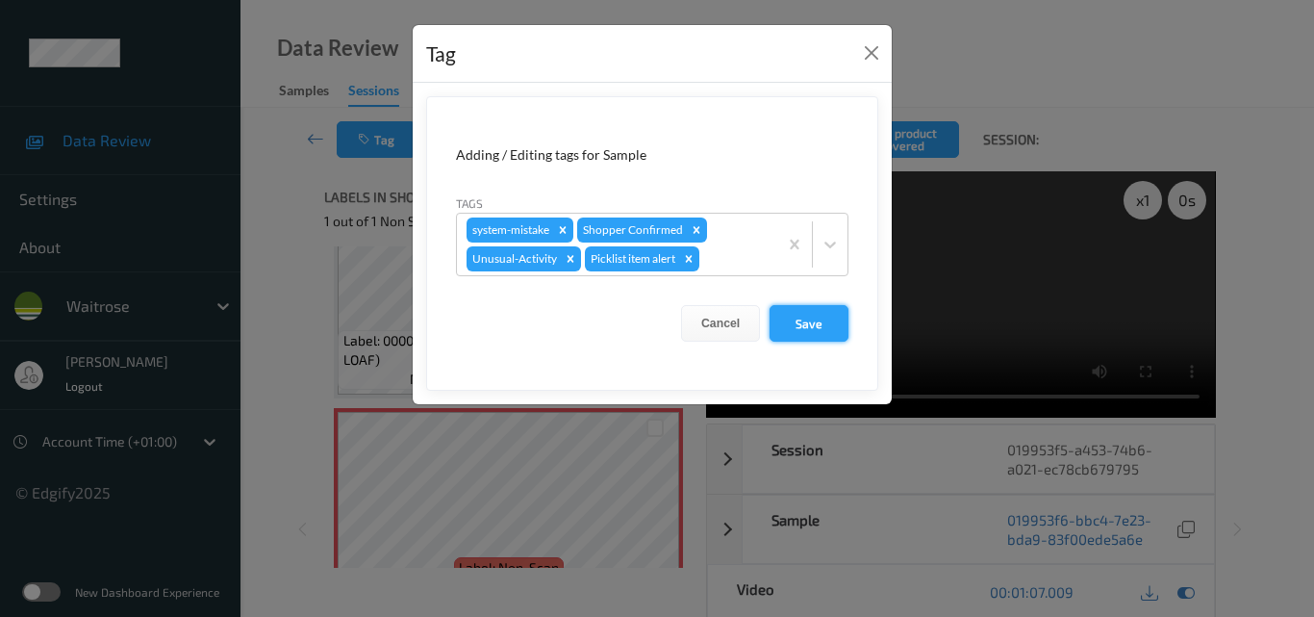
click at [811, 324] on button "Save" at bounding box center [809, 323] width 79 height 37
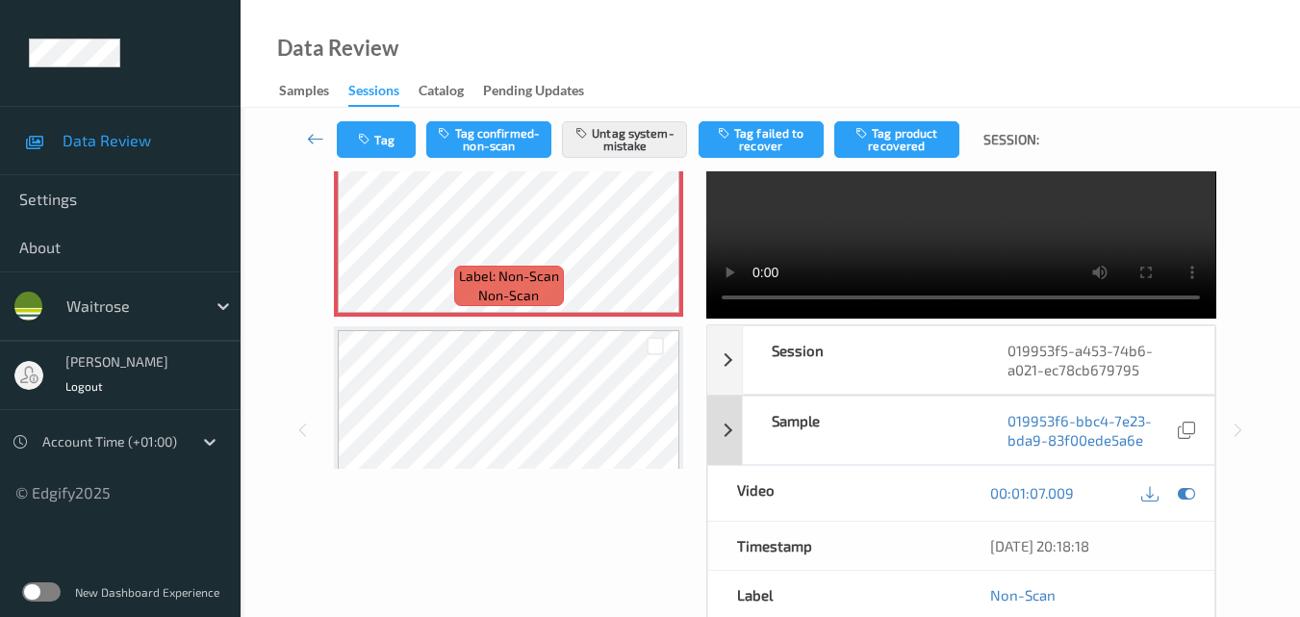
scroll to position [213, 0]
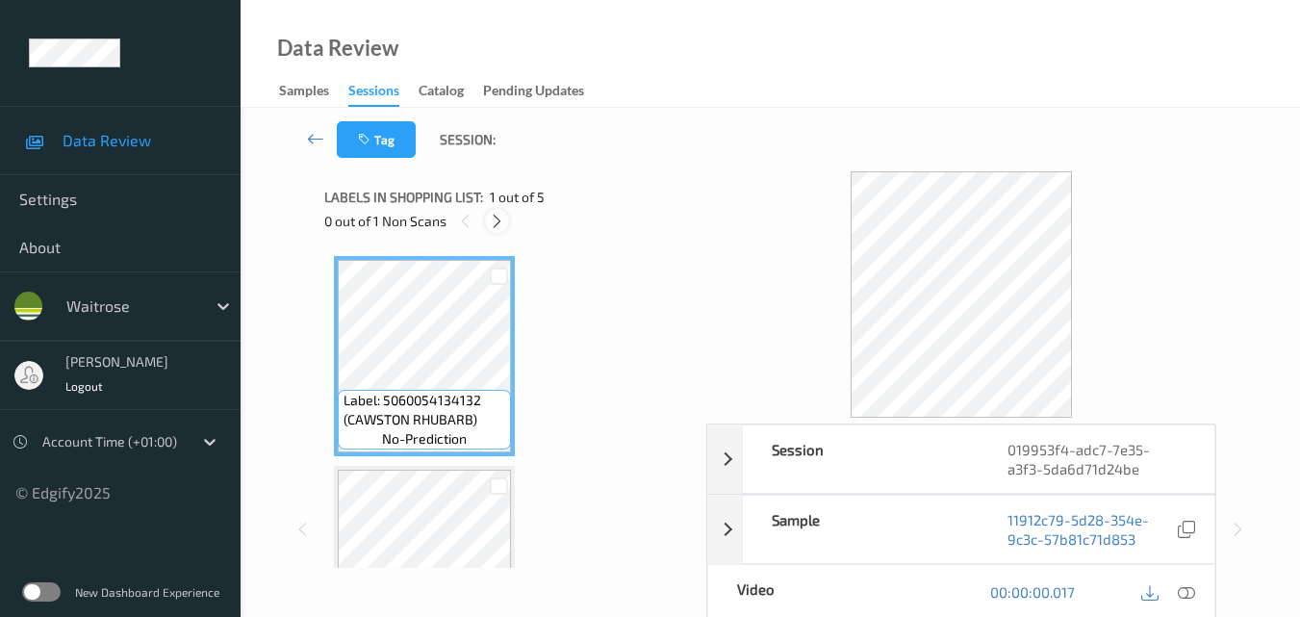
click at [496, 213] on icon at bounding box center [497, 221] width 16 height 17
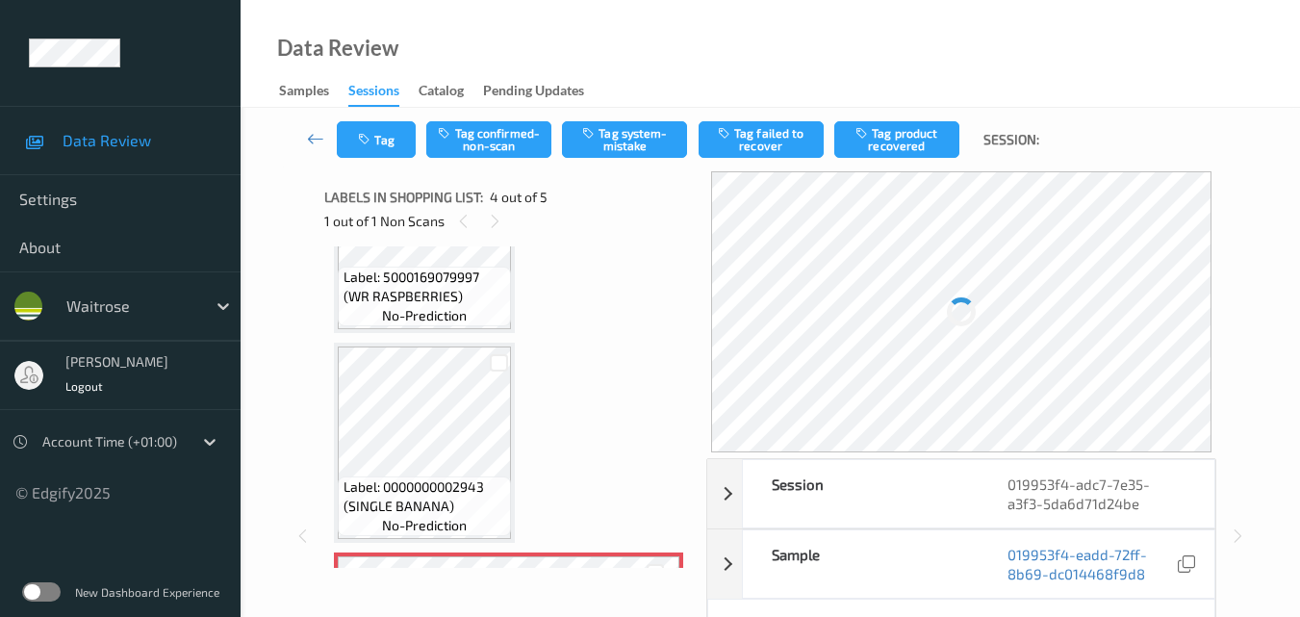
scroll to position [429, 0]
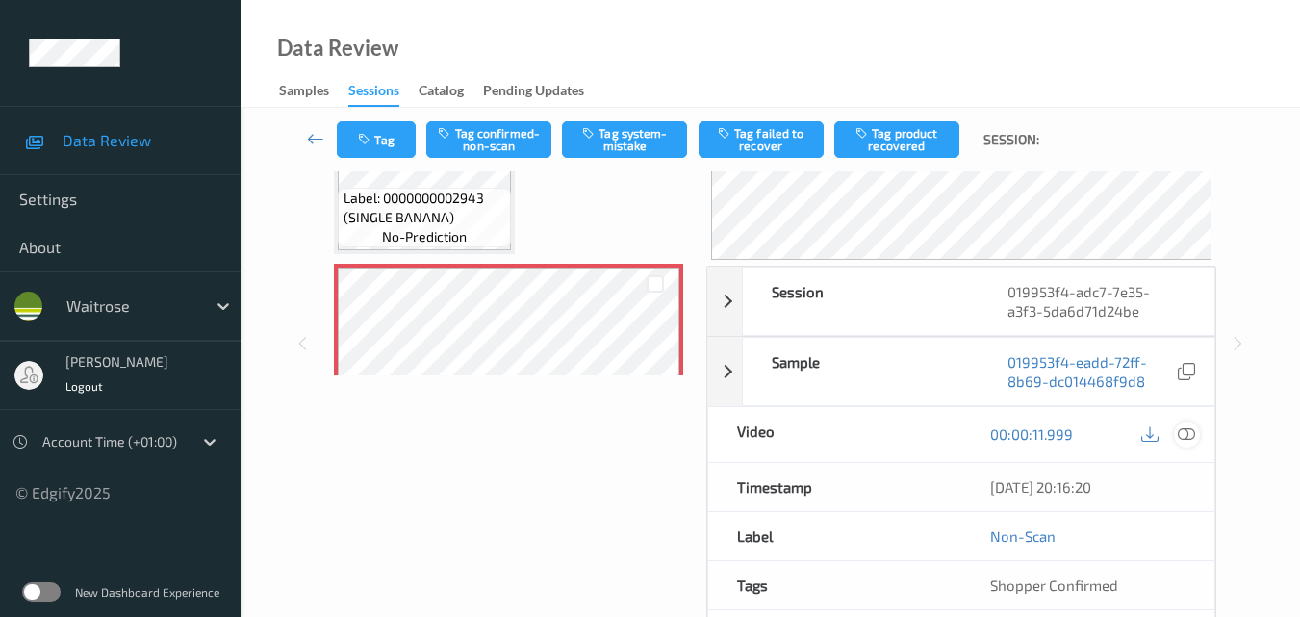
click at [1184, 431] on icon at bounding box center [1186, 433] width 17 height 17
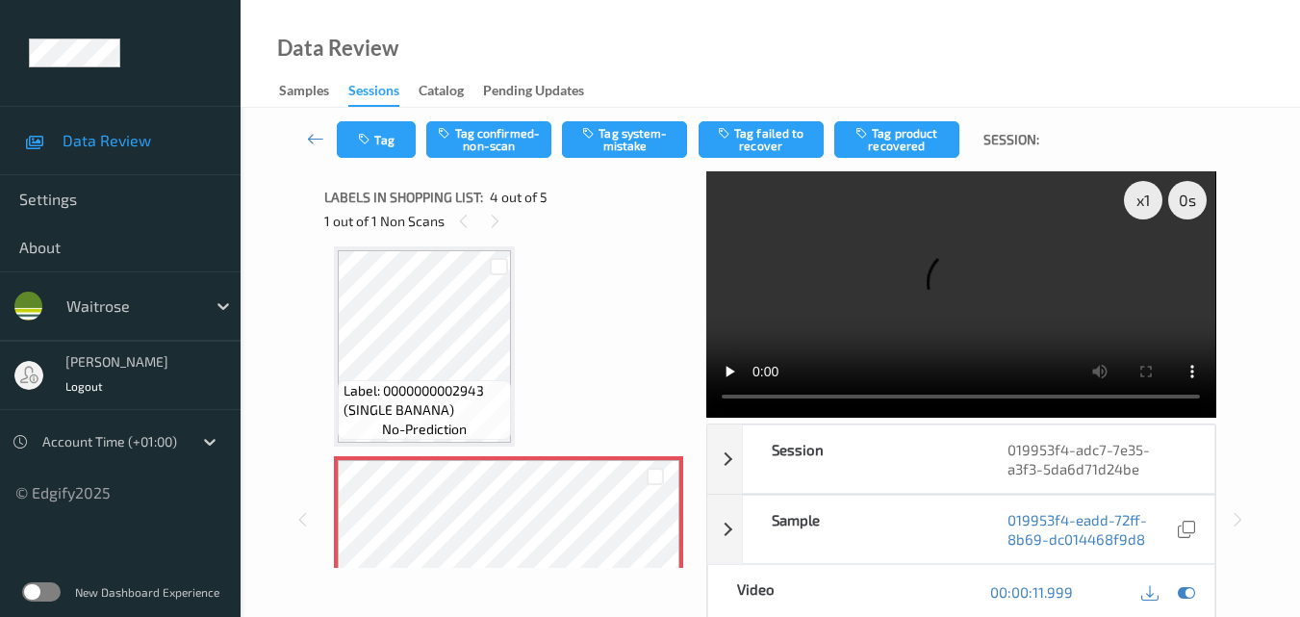
click at [434, 394] on span "Label: 0000000002943 (SINGLE BANANA)" at bounding box center [426, 400] width 164 height 38
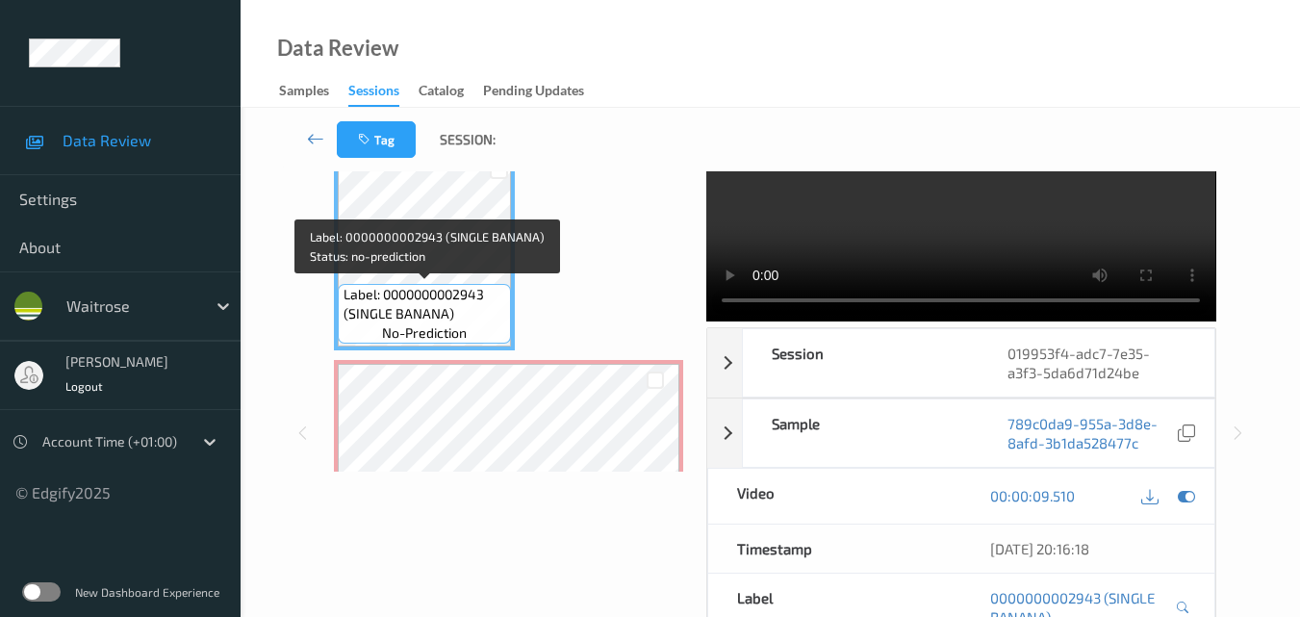
click at [446, 289] on span "Label: 0000000002943 (SINGLE BANANA)" at bounding box center [426, 304] width 164 height 38
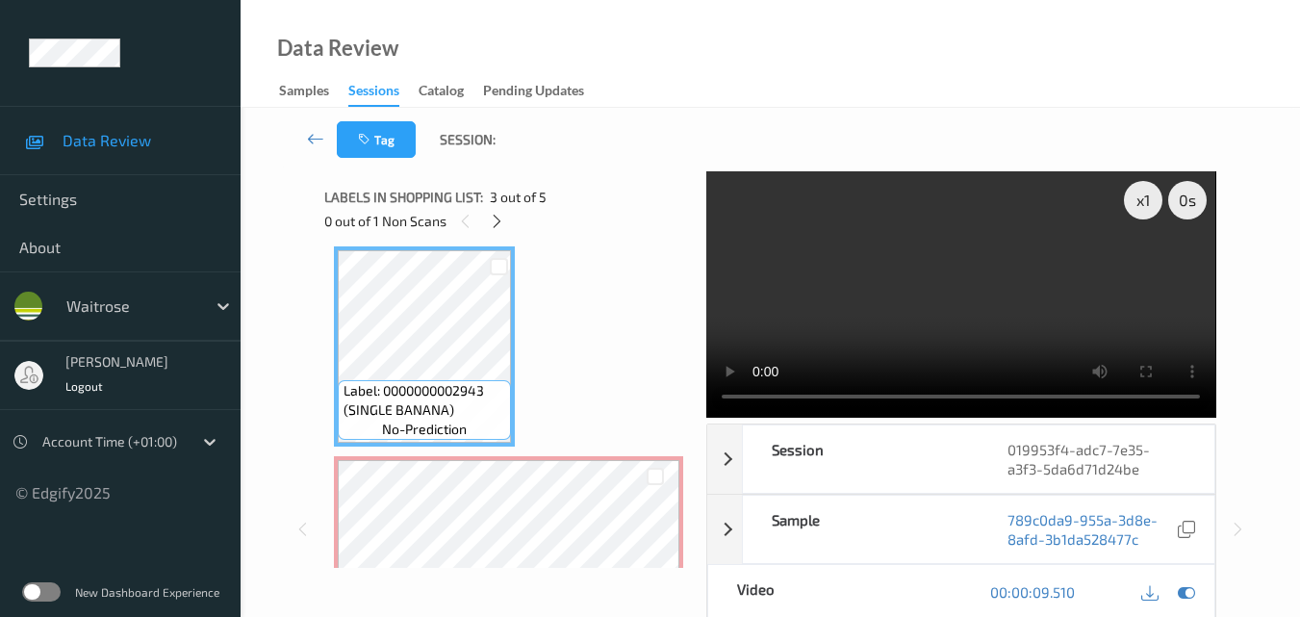
scroll to position [333, 0]
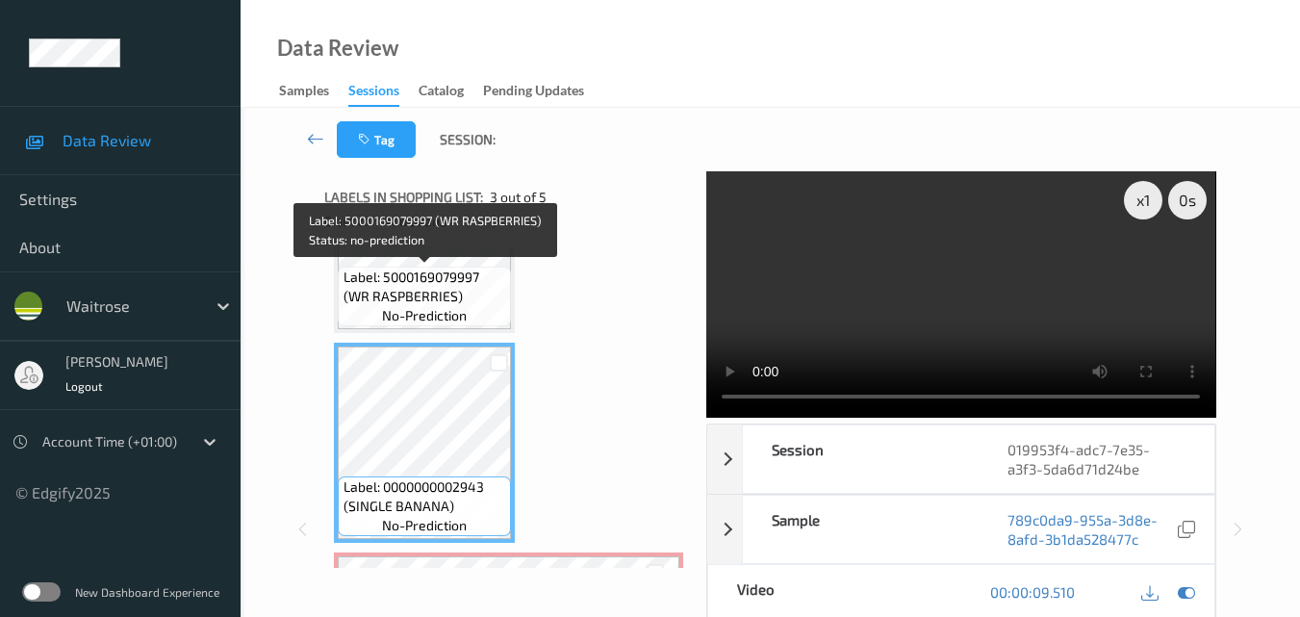
click at [463, 290] on span "Label: 5000169079997 (WR RASPBERRIES)" at bounding box center [426, 286] width 164 height 38
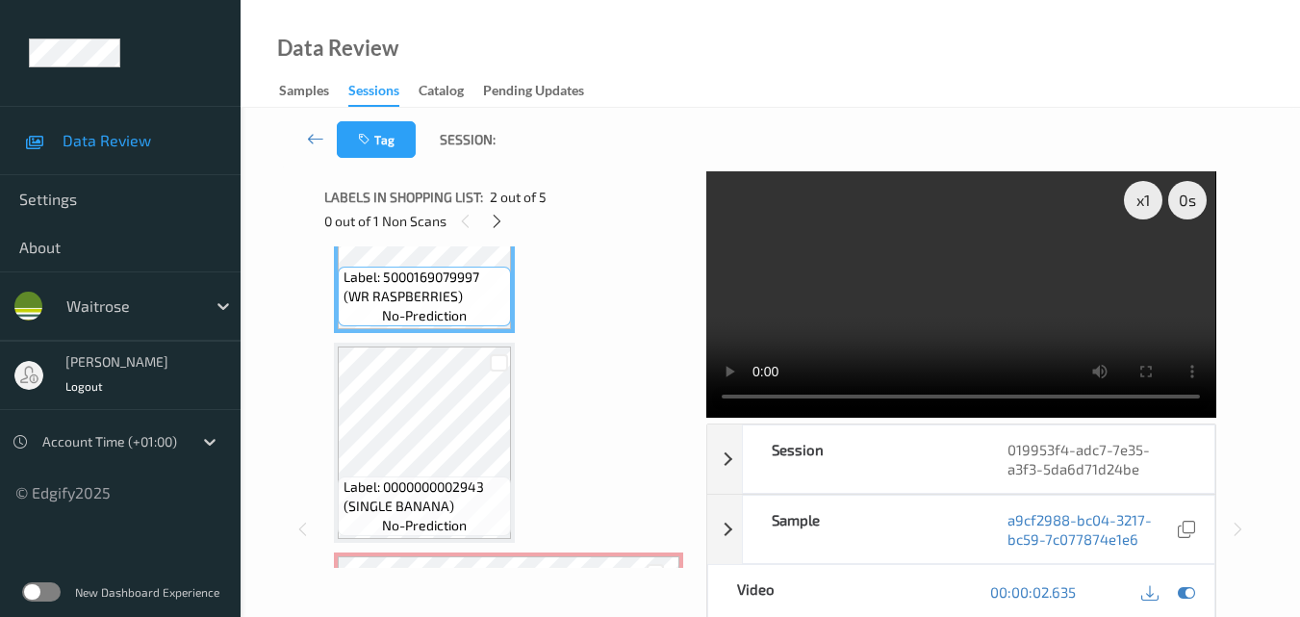
click at [906, 282] on video at bounding box center [960, 294] width 509 height 246
click at [912, 289] on video at bounding box center [960, 294] width 509 height 246
click at [971, 328] on video at bounding box center [960, 294] width 509 height 246
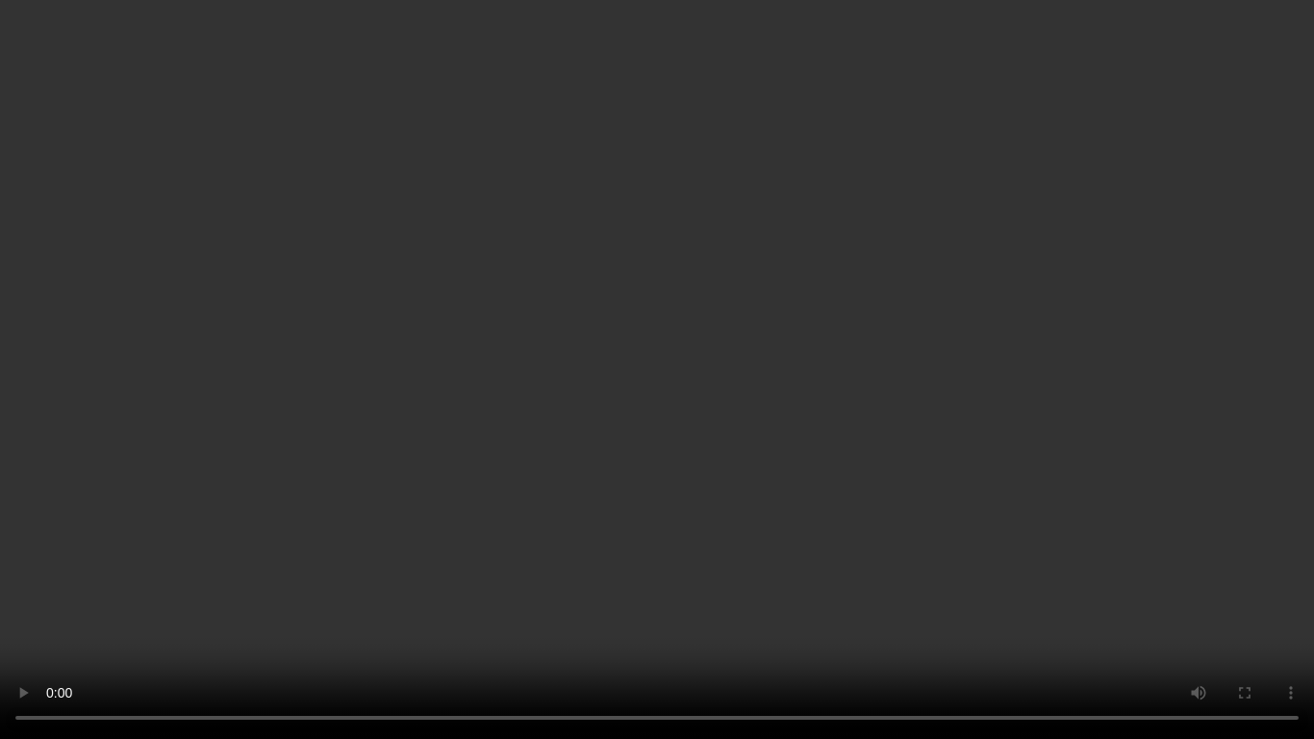
click at [787, 306] on video at bounding box center [657, 369] width 1314 height 739
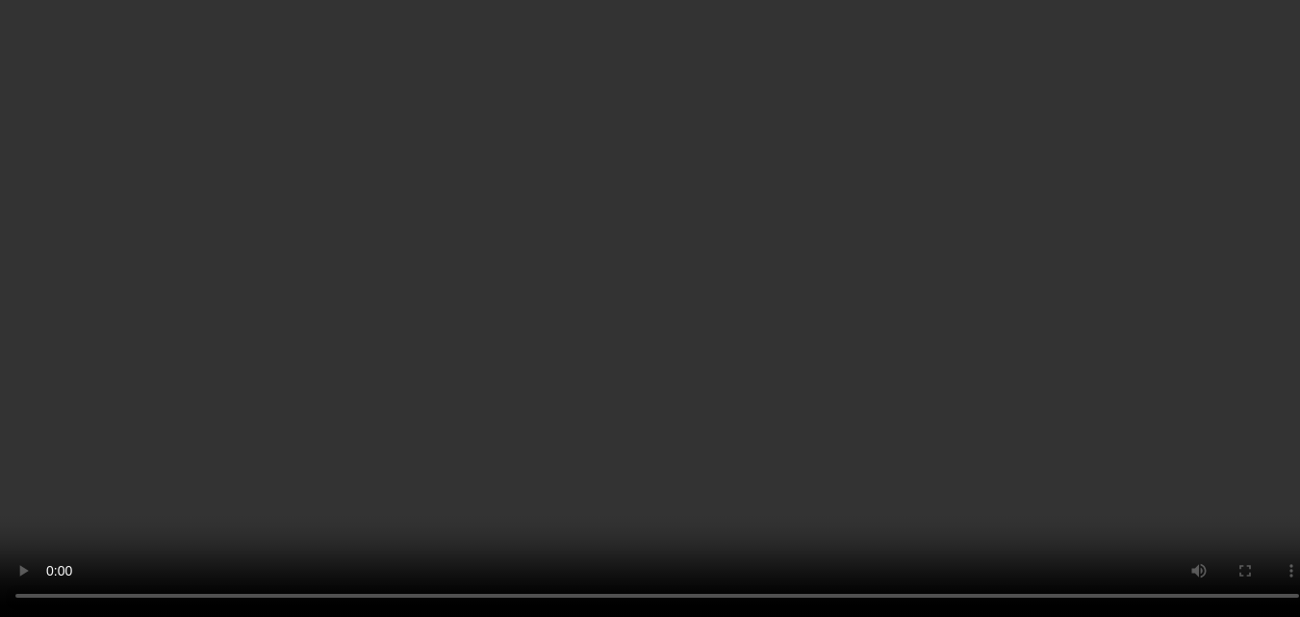
scroll to position [525, 0]
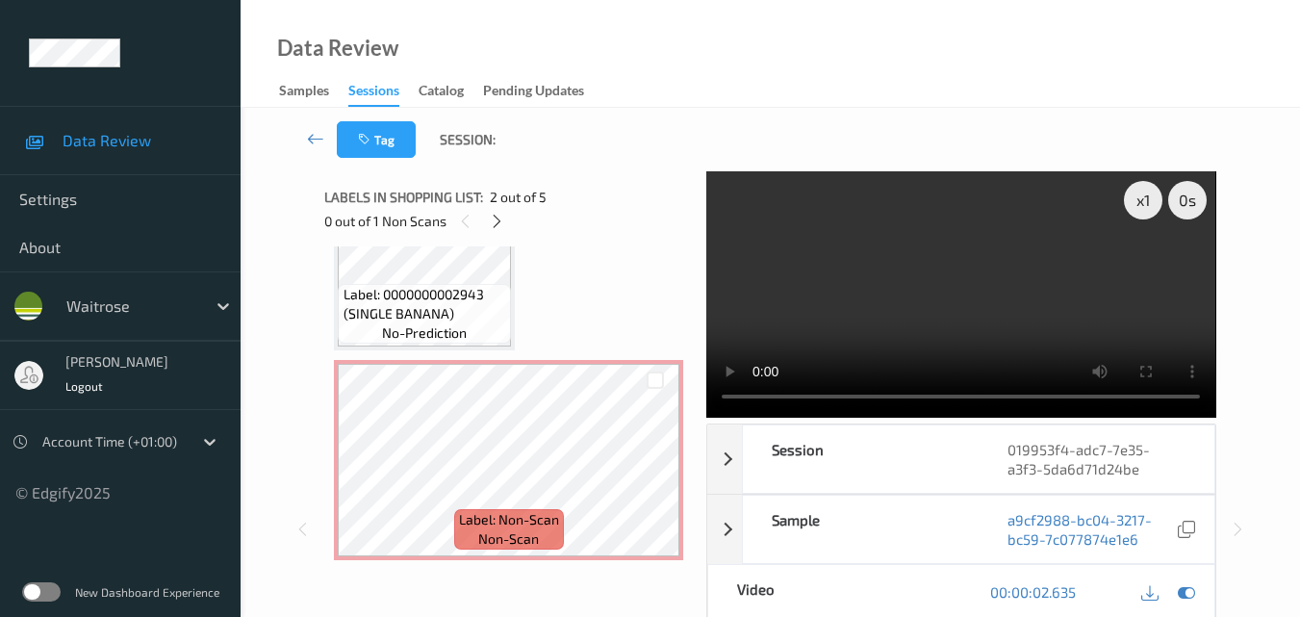
click at [975, 268] on video at bounding box center [960, 294] width 509 height 246
click at [1144, 201] on div "x 1" at bounding box center [1143, 200] width 38 height 38
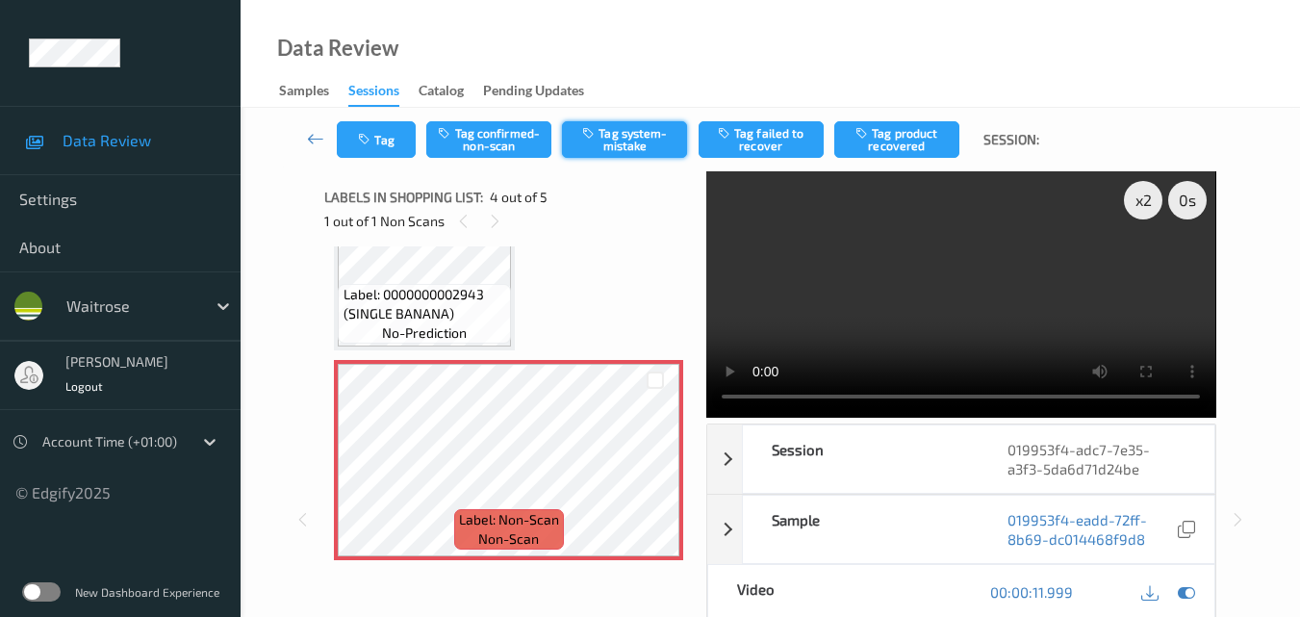
click at [634, 136] on button "Tag system-mistake" at bounding box center [624, 139] width 125 height 37
click at [380, 153] on button "Tag" at bounding box center [376, 139] width 79 height 37
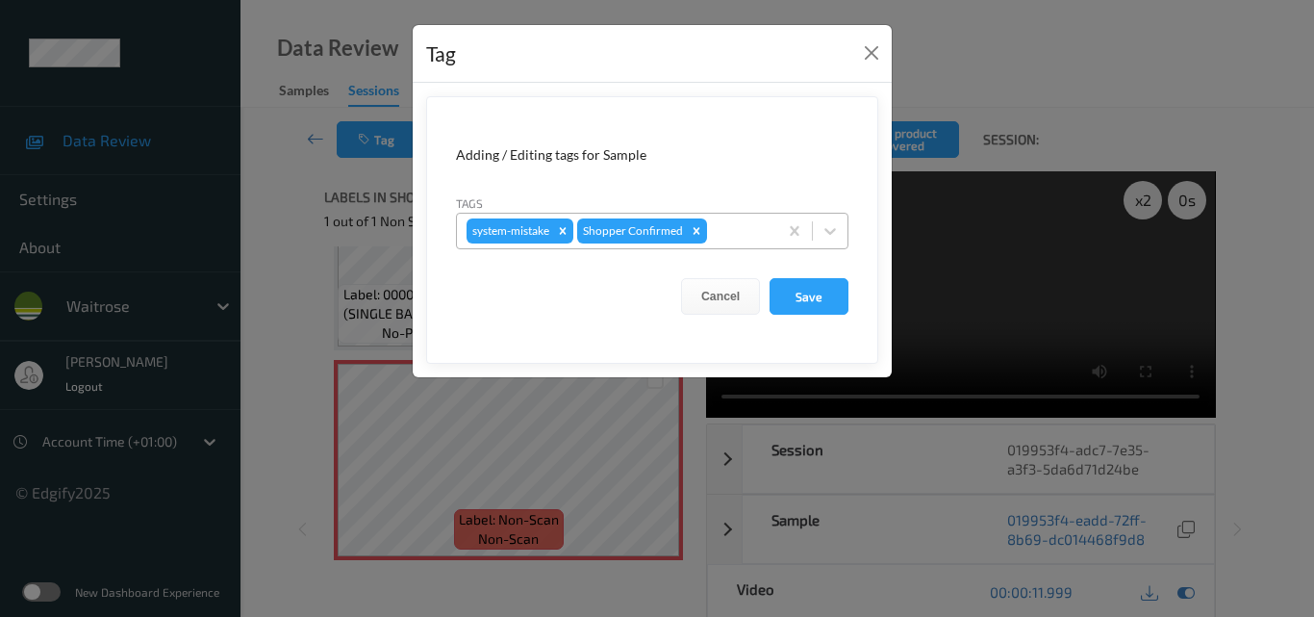
click at [741, 235] on div at bounding box center [739, 230] width 57 height 23
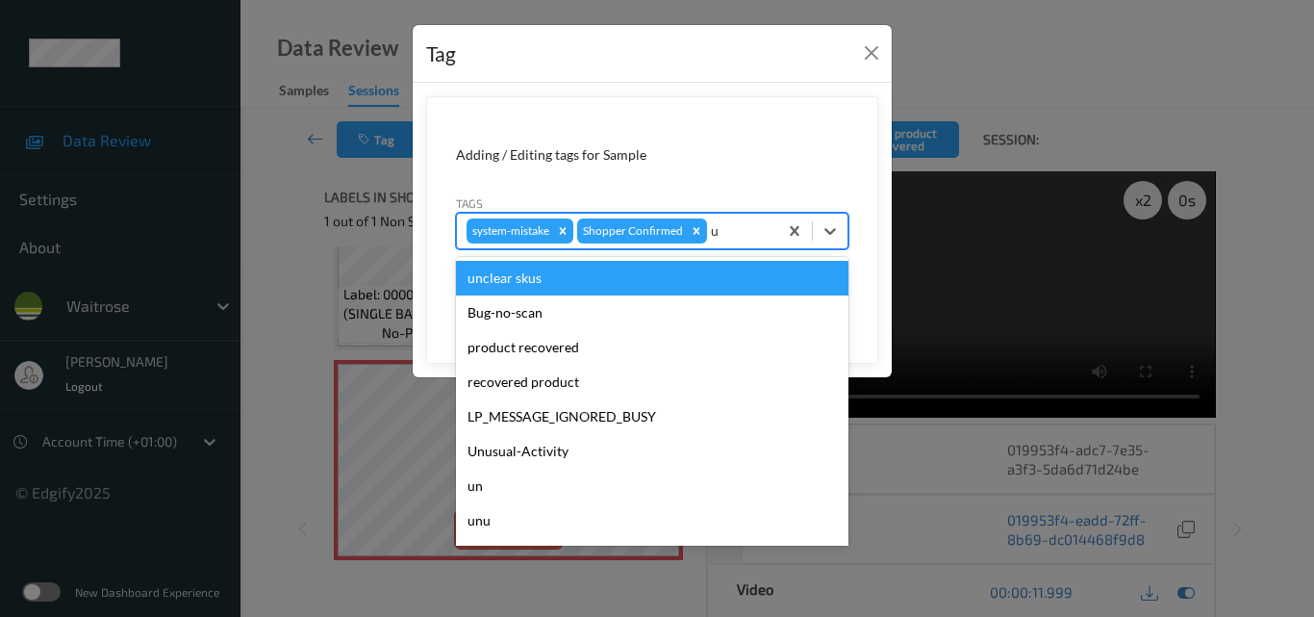
type input "un"
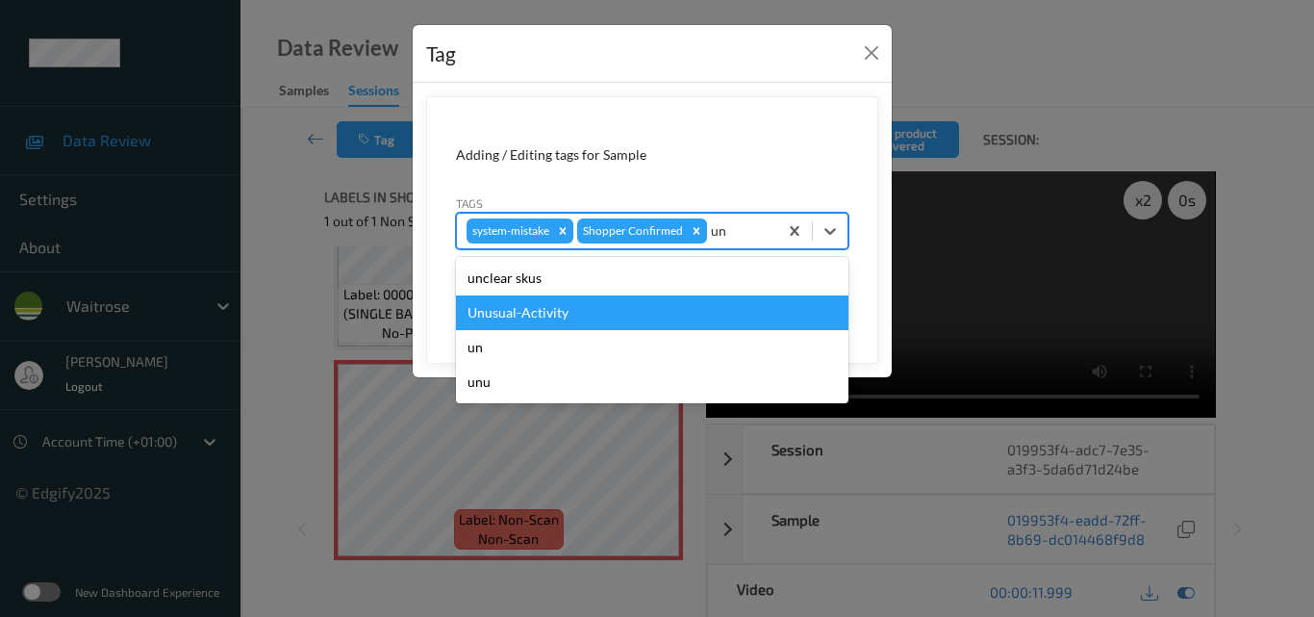
click at [639, 312] on div "Unusual-Activity" at bounding box center [652, 312] width 393 height 35
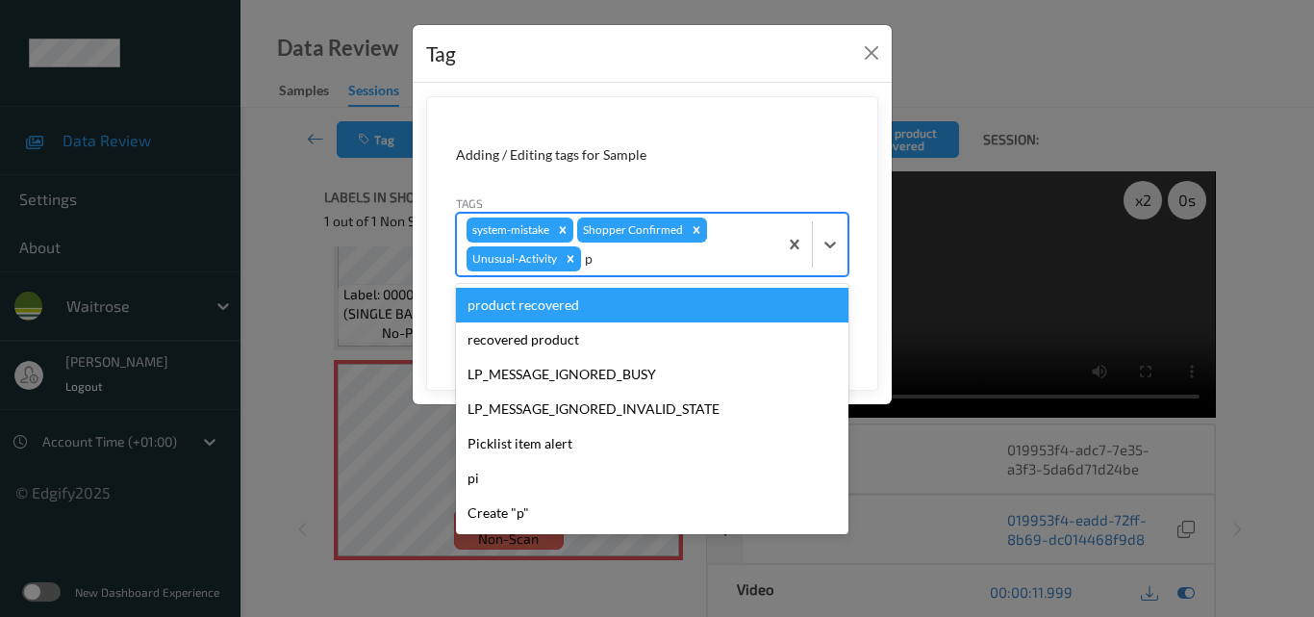
type input "pi"
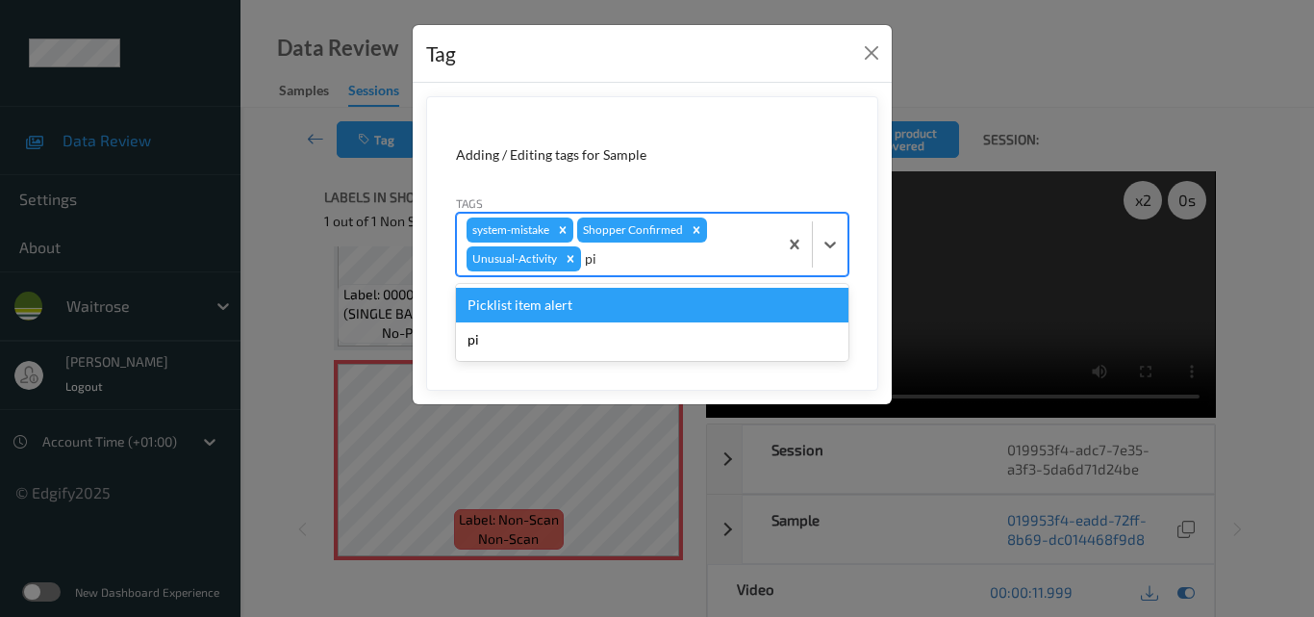
click at [639, 310] on div "Picklist item alert" at bounding box center [652, 305] width 393 height 35
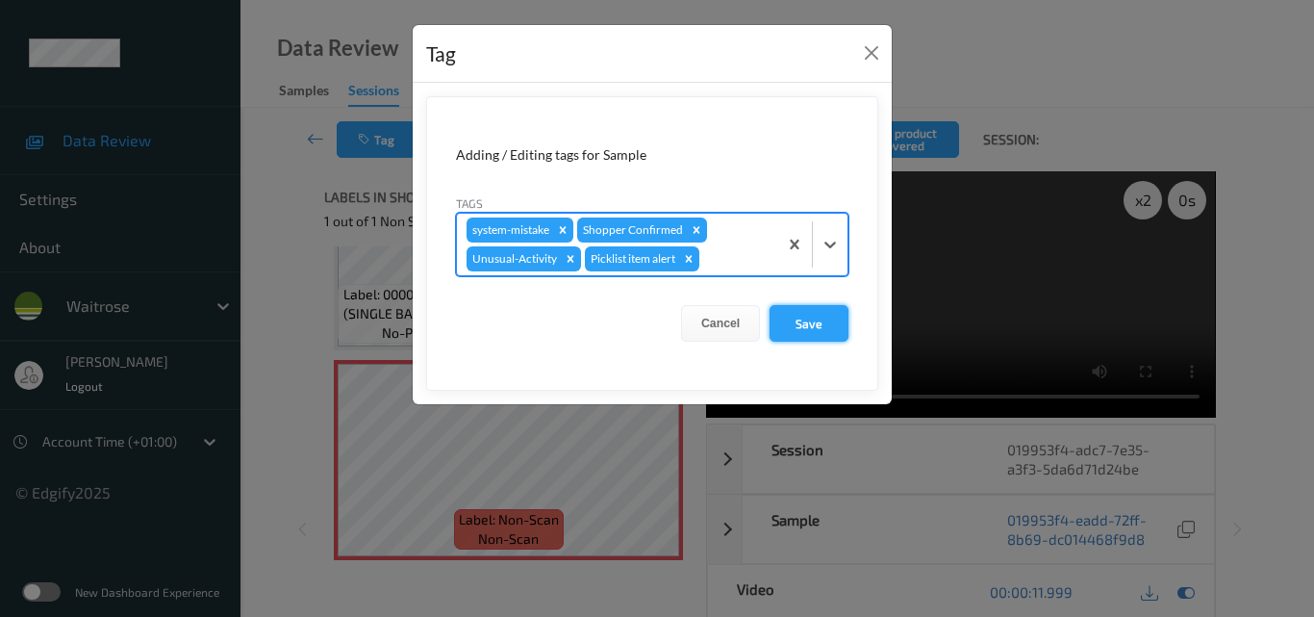
click at [827, 322] on button "Save" at bounding box center [809, 323] width 79 height 37
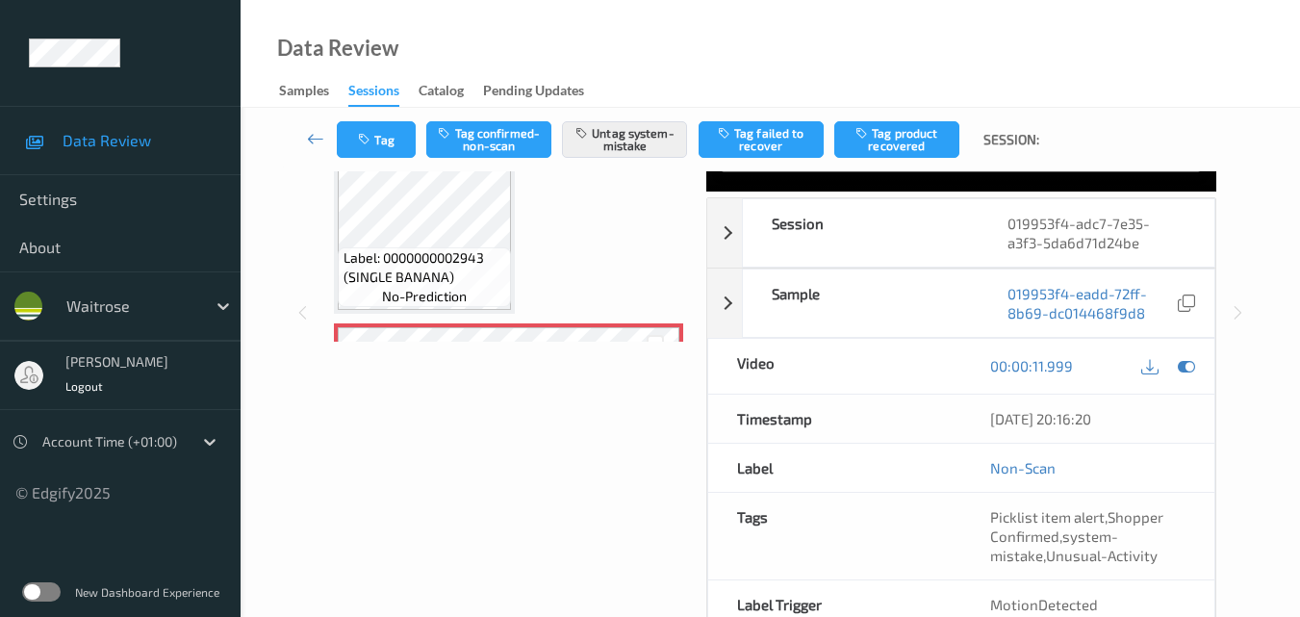
scroll to position [333, 0]
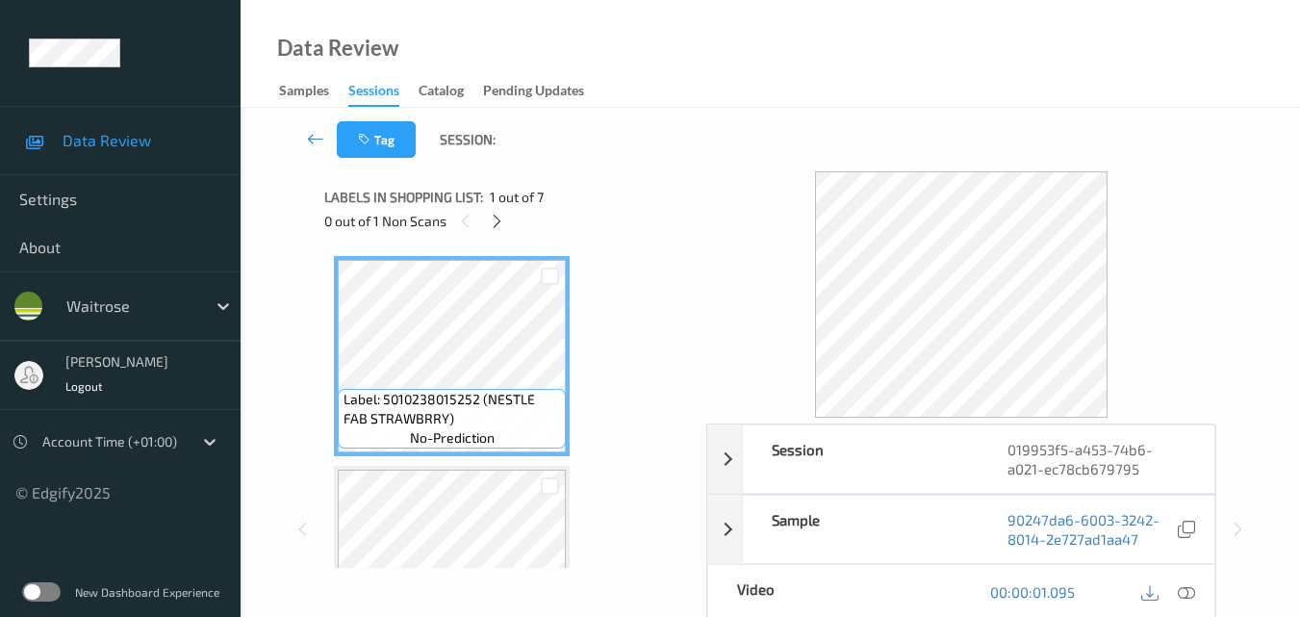
scroll to position [192, 0]
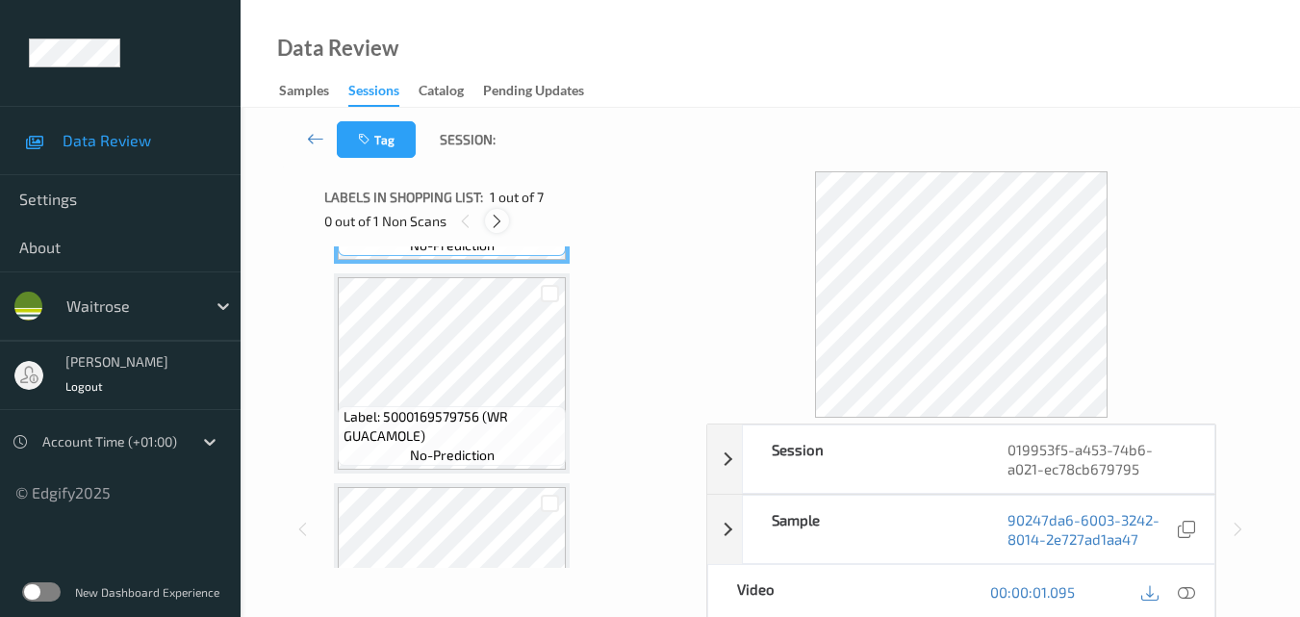
click at [501, 219] on icon at bounding box center [497, 221] width 16 height 17
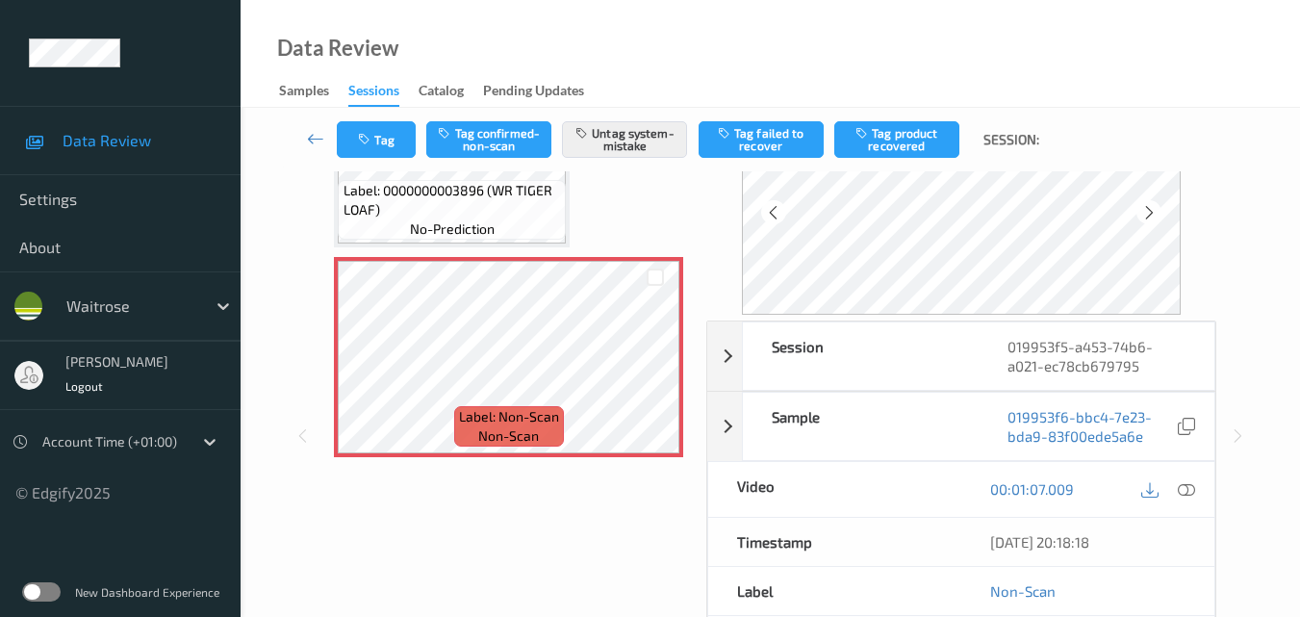
scroll to position [289, 0]
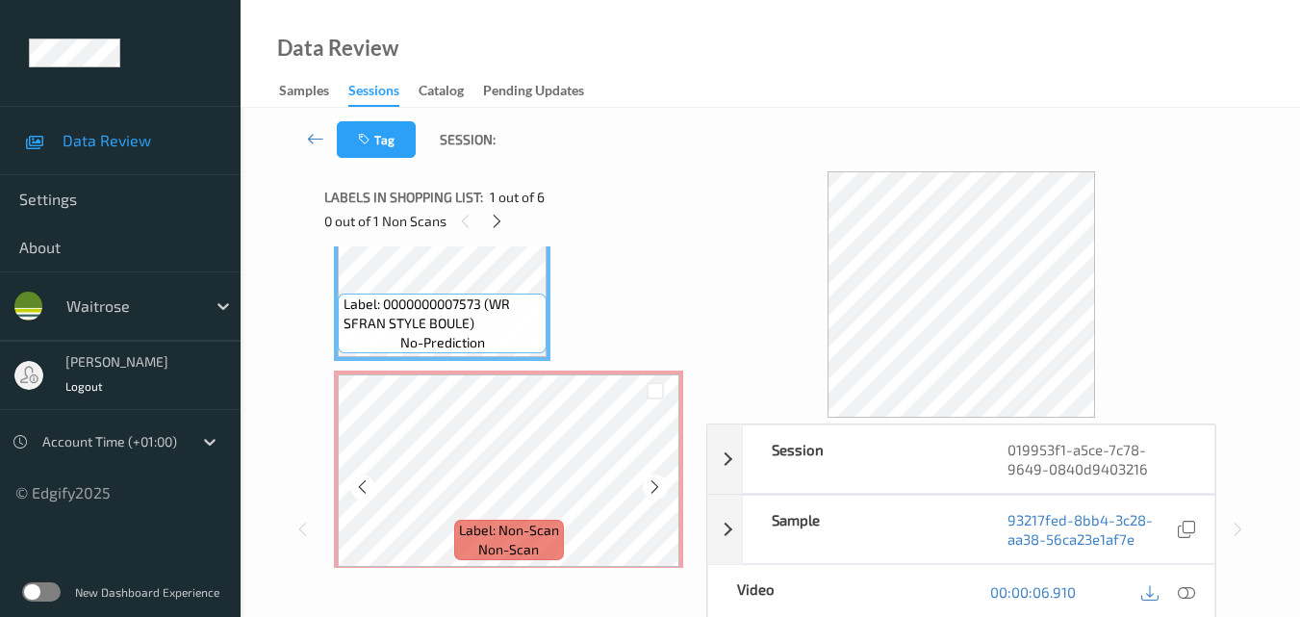
scroll to position [96, 0]
click at [660, 492] on icon at bounding box center [655, 485] width 16 height 17
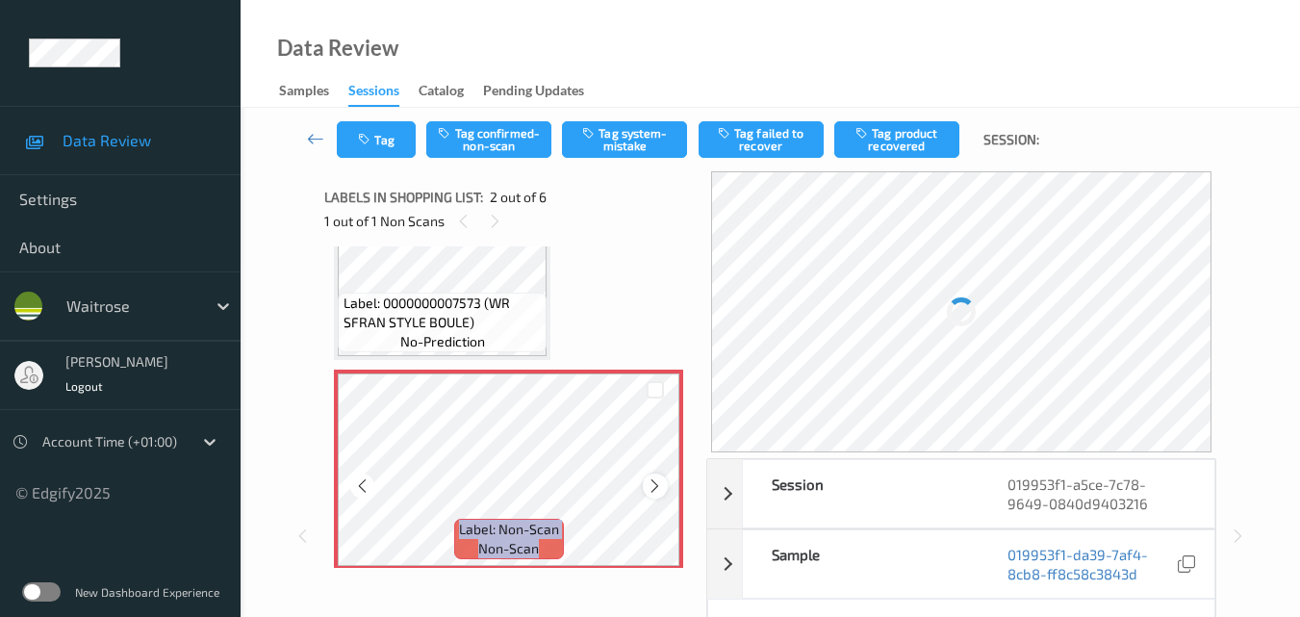
click at [660, 491] on icon at bounding box center [655, 485] width 16 height 17
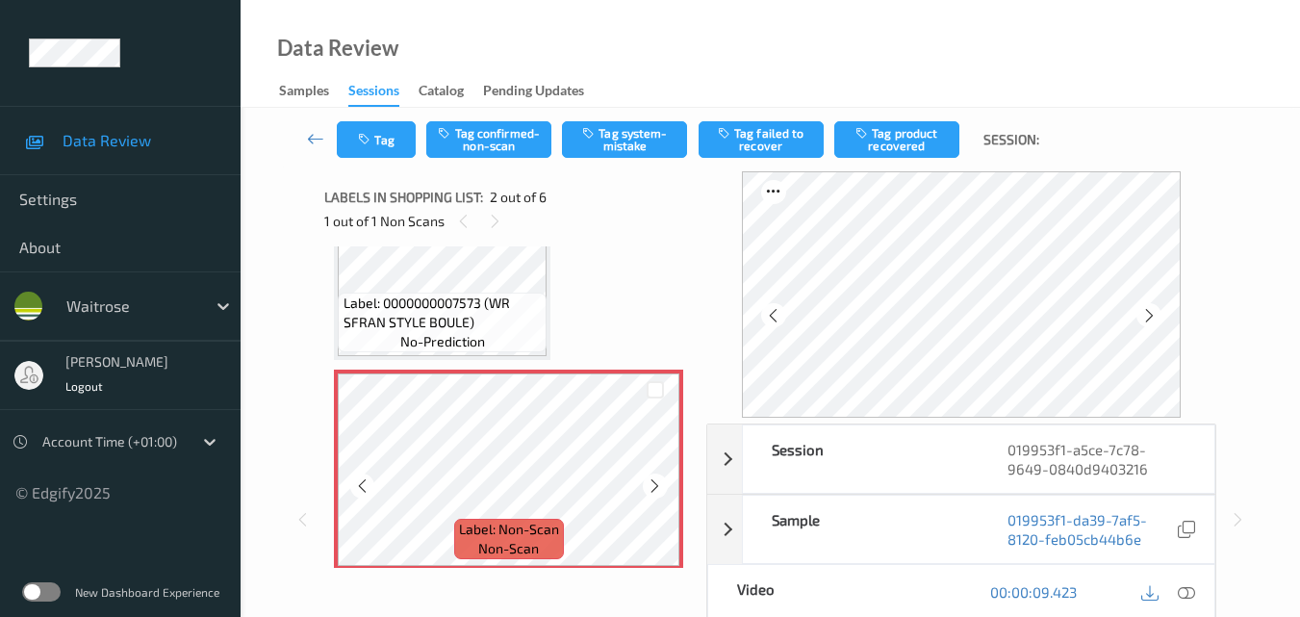
click at [660, 491] on icon at bounding box center [655, 485] width 16 height 17
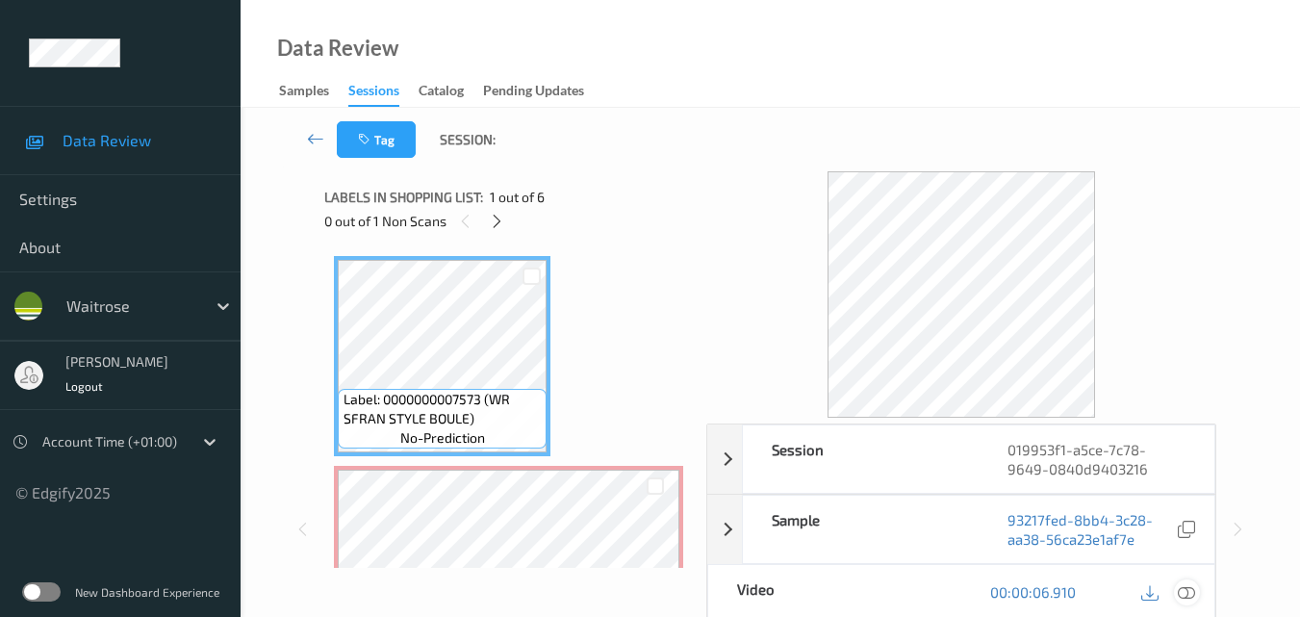
click at [1191, 590] on icon at bounding box center [1186, 591] width 17 height 17
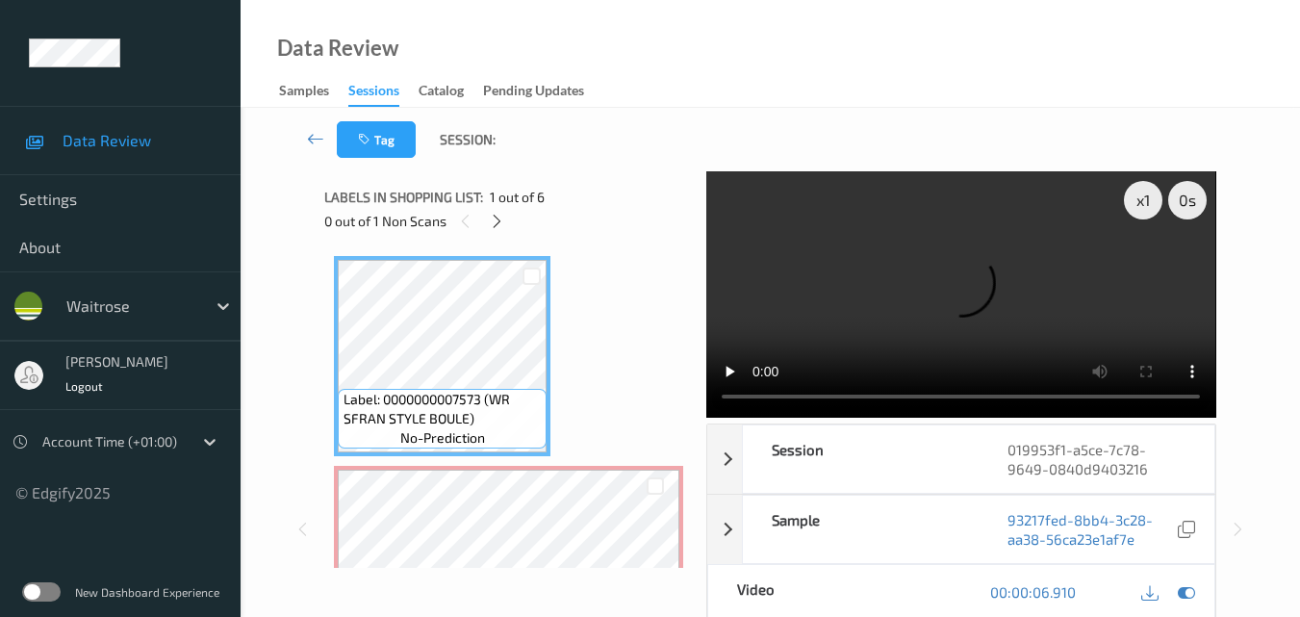
scroll to position [96, 0]
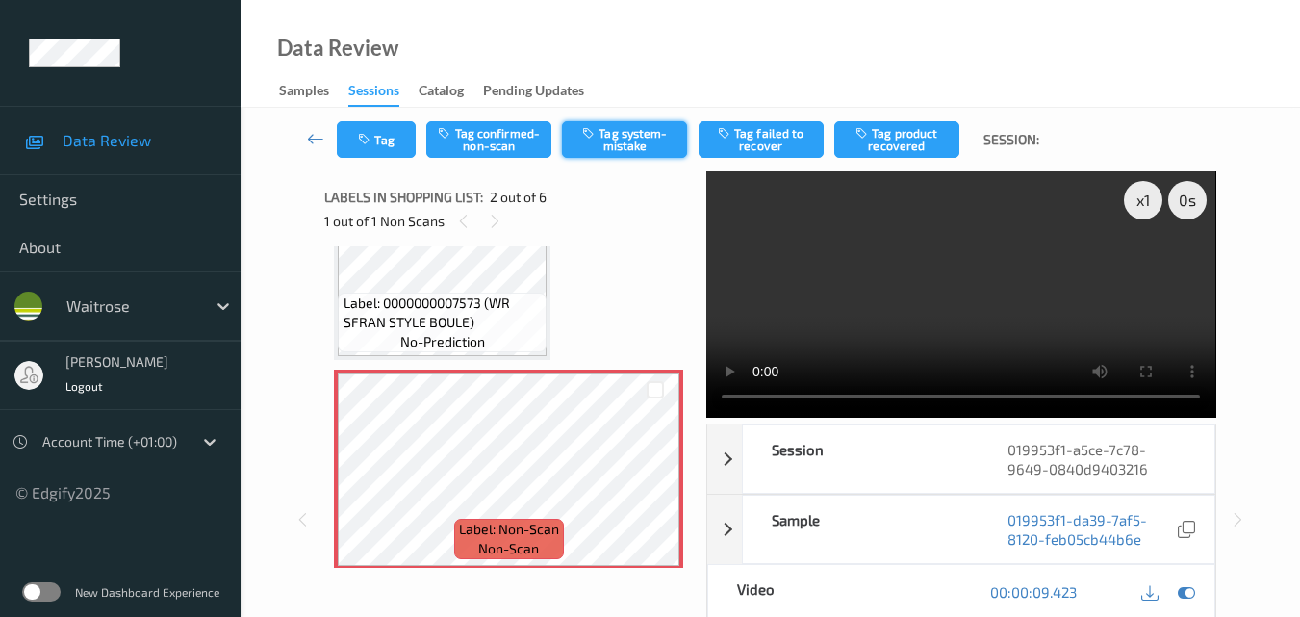
click at [639, 146] on button "Tag system-mistake" at bounding box center [624, 139] width 125 height 37
click at [388, 143] on button "Tag" at bounding box center [376, 139] width 79 height 37
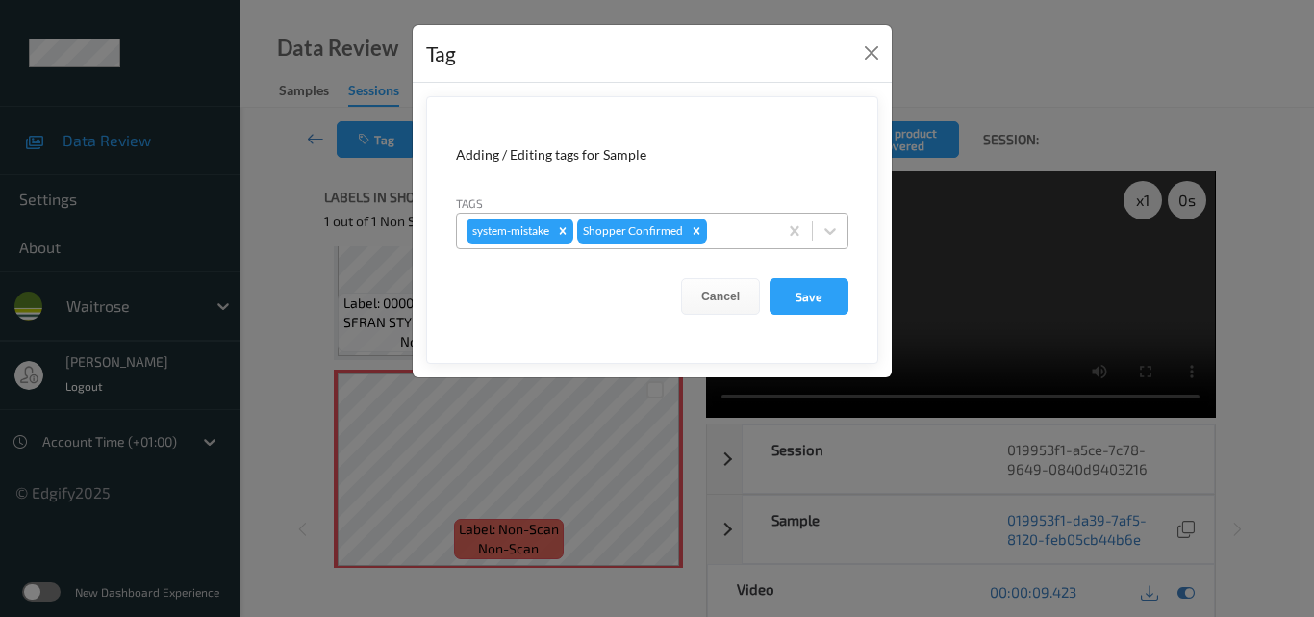
click at [725, 236] on div at bounding box center [739, 230] width 57 height 23
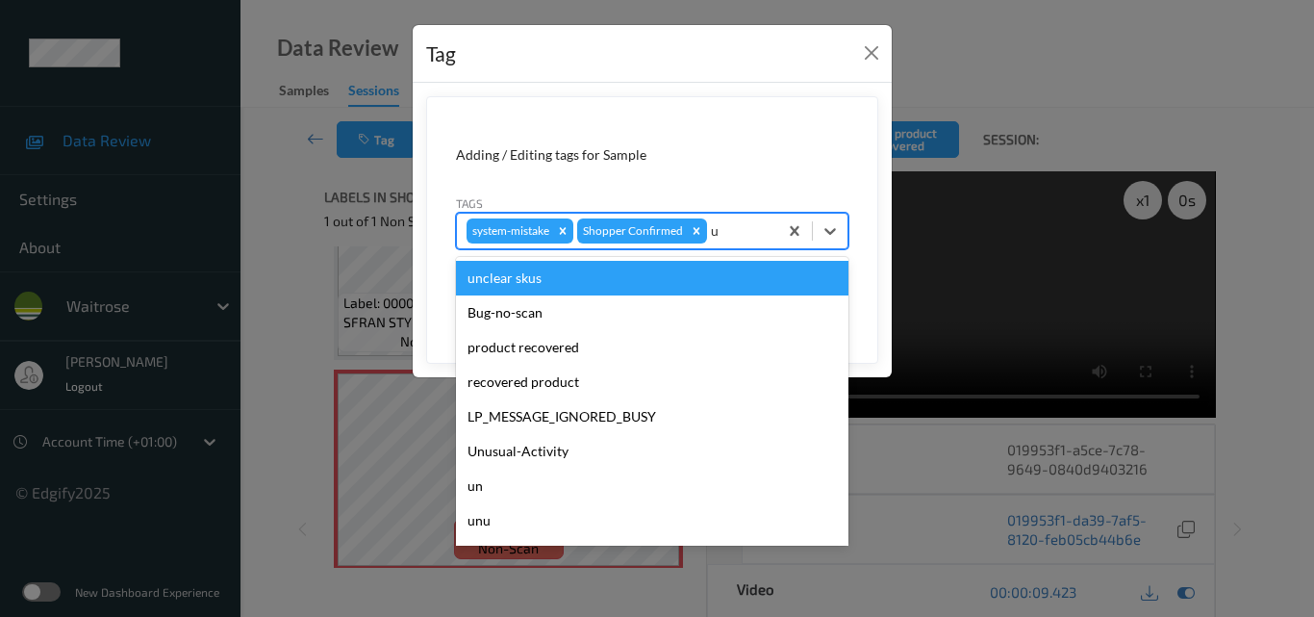
type input "un"
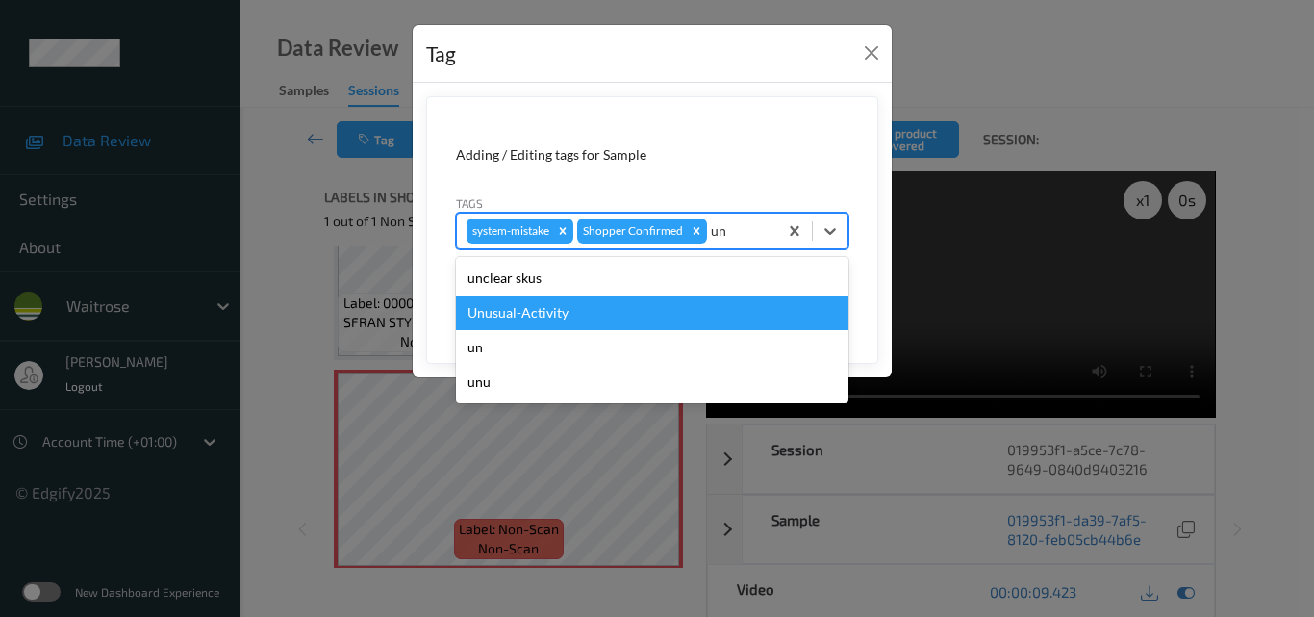
click at [613, 306] on div "Unusual-Activity" at bounding box center [652, 312] width 393 height 35
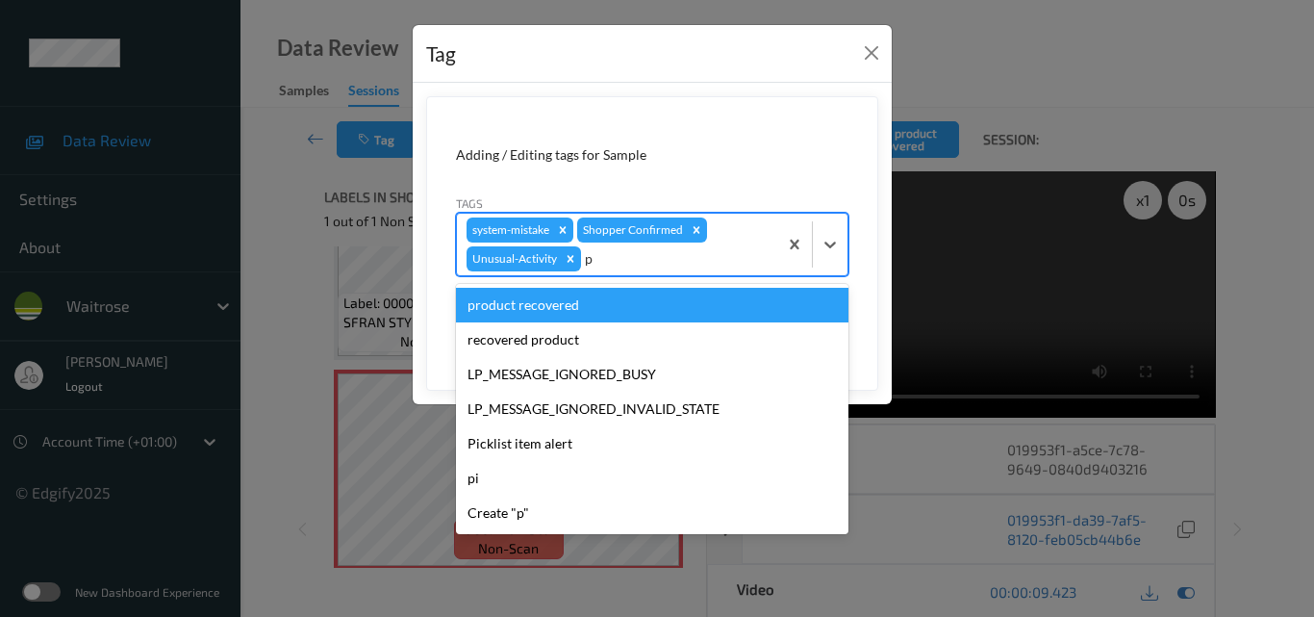
type input "pi"
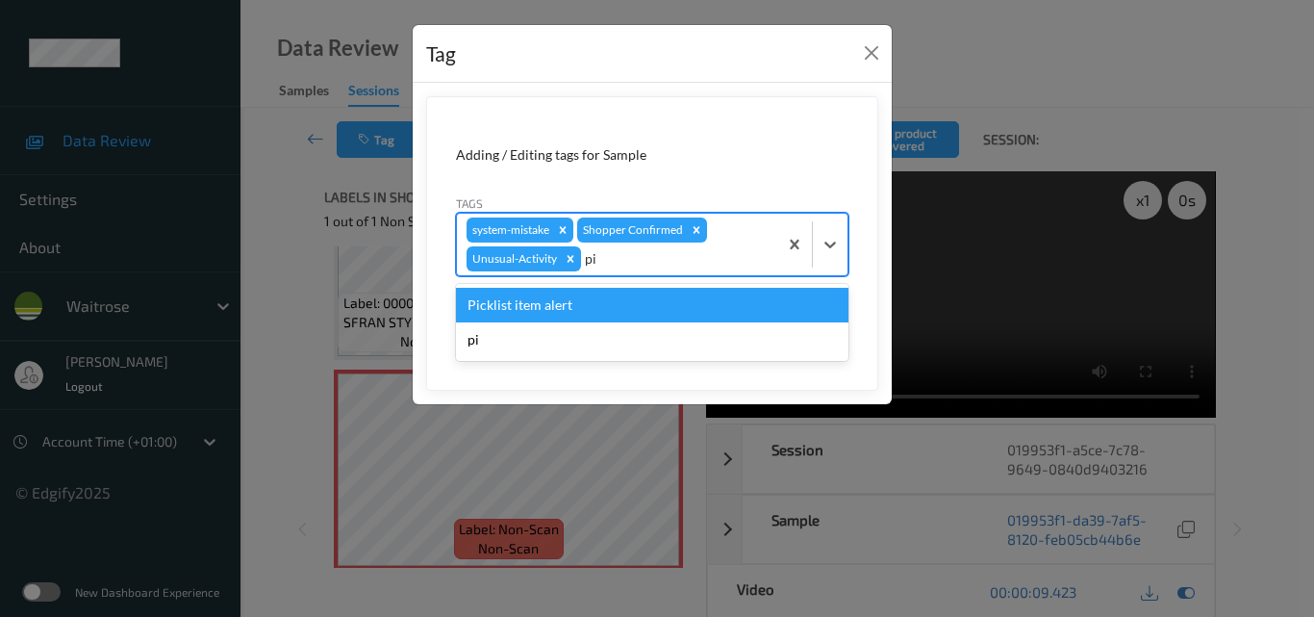
click at [613, 306] on div "Picklist item alert" at bounding box center [652, 305] width 393 height 35
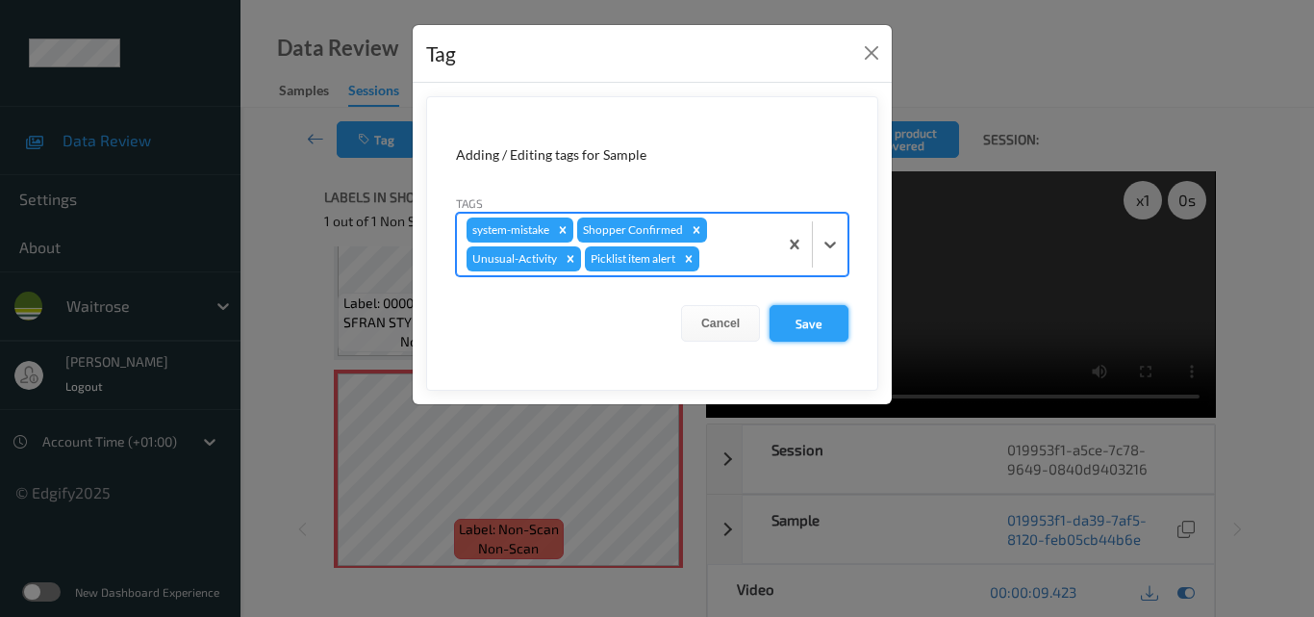
click at [810, 325] on button "Save" at bounding box center [809, 323] width 79 height 37
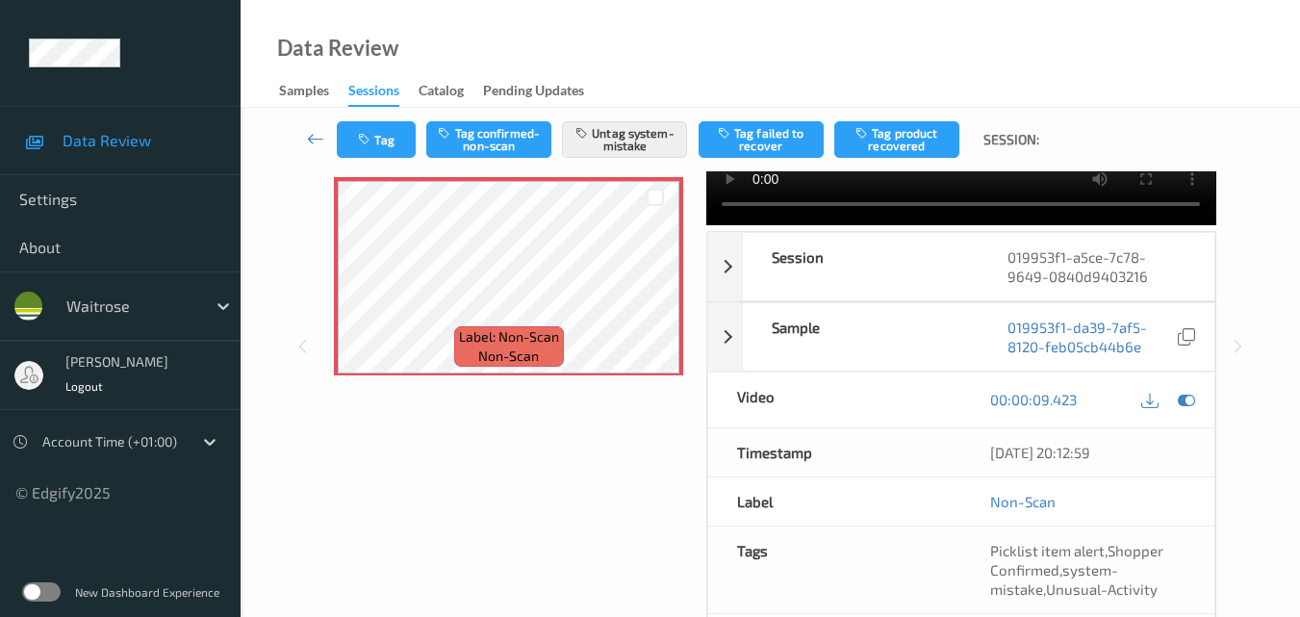
scroll to position [289, 0]
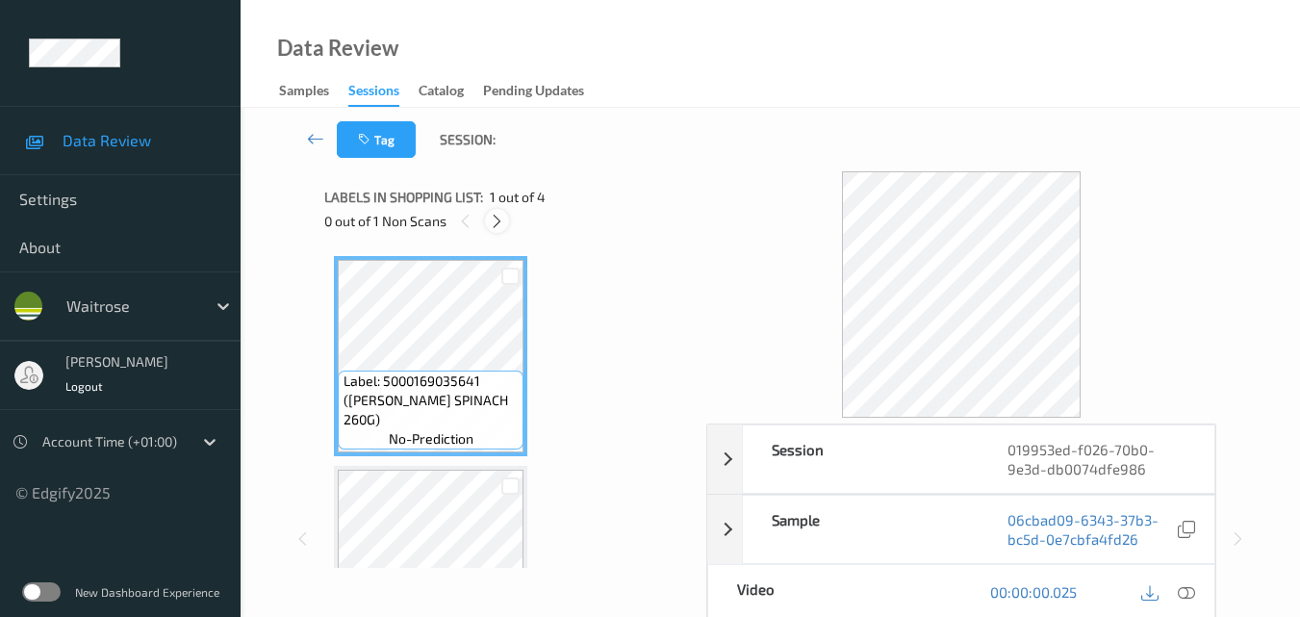
click at [496, 219] on icon at bounding box center [497, 221] width 16 height 17
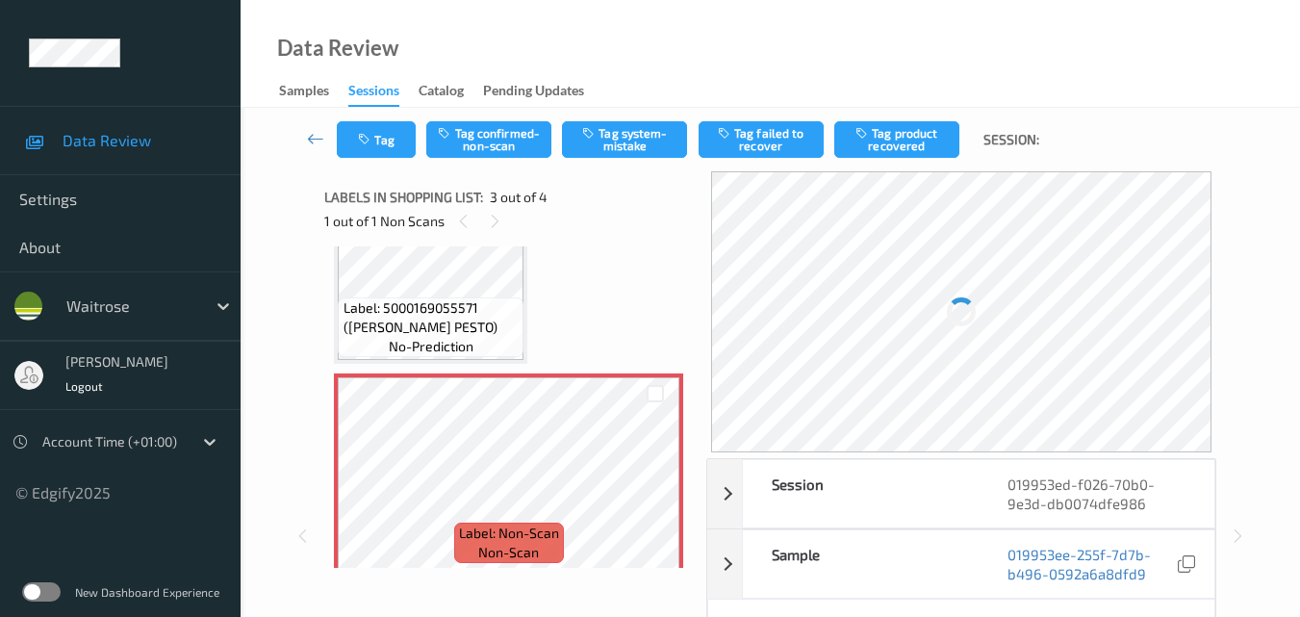
scroll to position [412, 0]
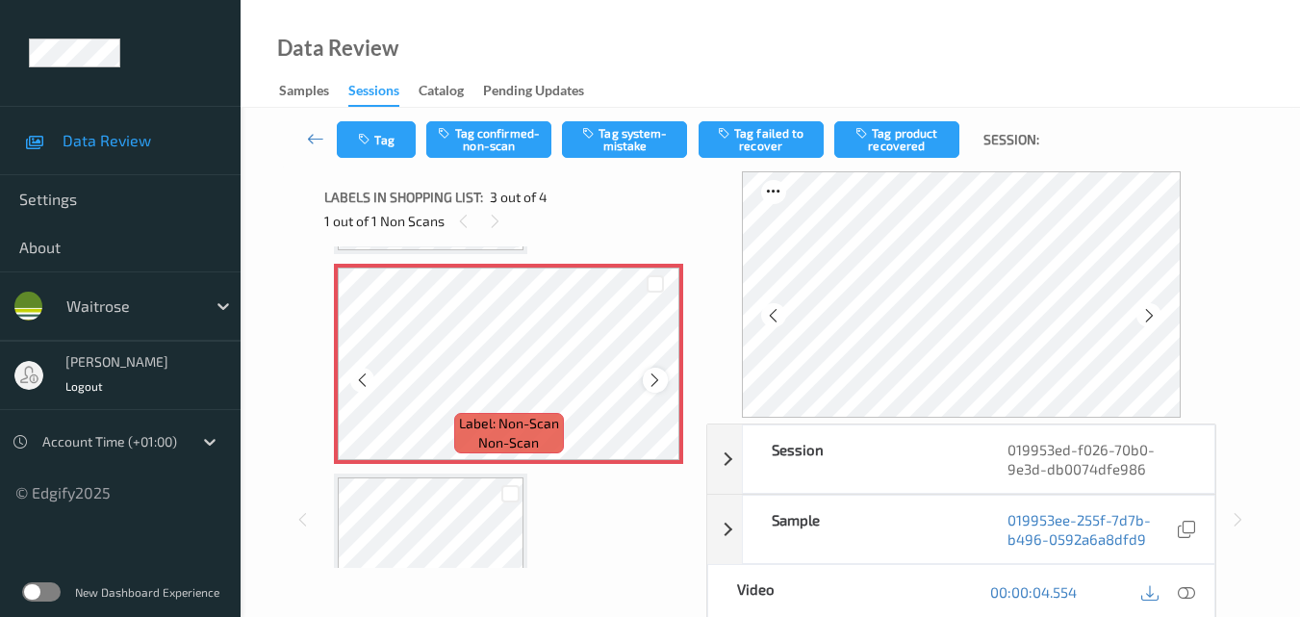
click at [649, 371] on icon at bounding box center [655, 379] width 16 height 17
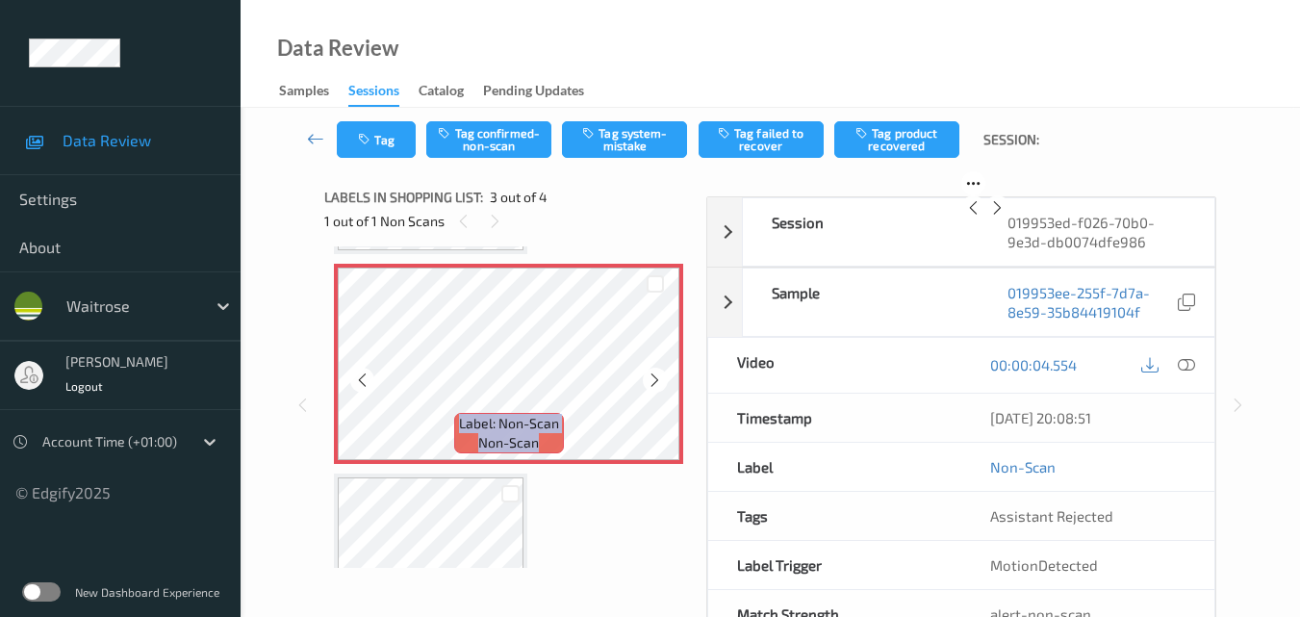
click at [649, 371] on icon at bounding box center [655, 379] width 16 height 17
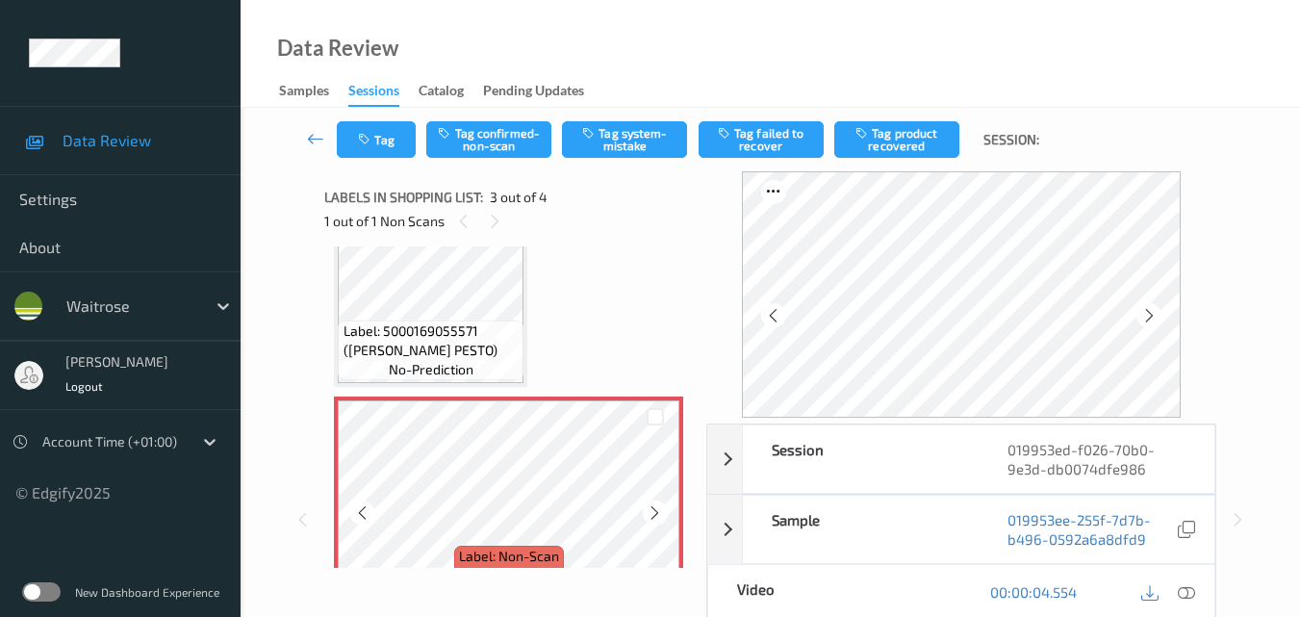
scroll to position [239, 0]
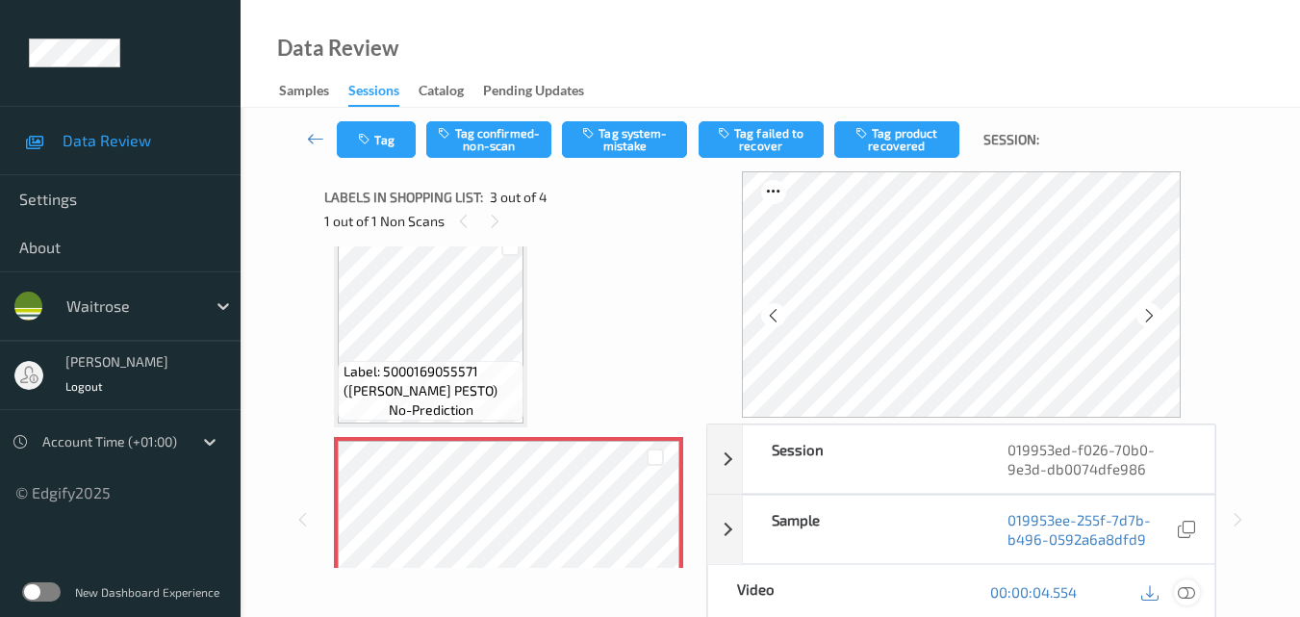
click at [1192, 596] on icon at bounding box center [1186, 591] width 17 height 17
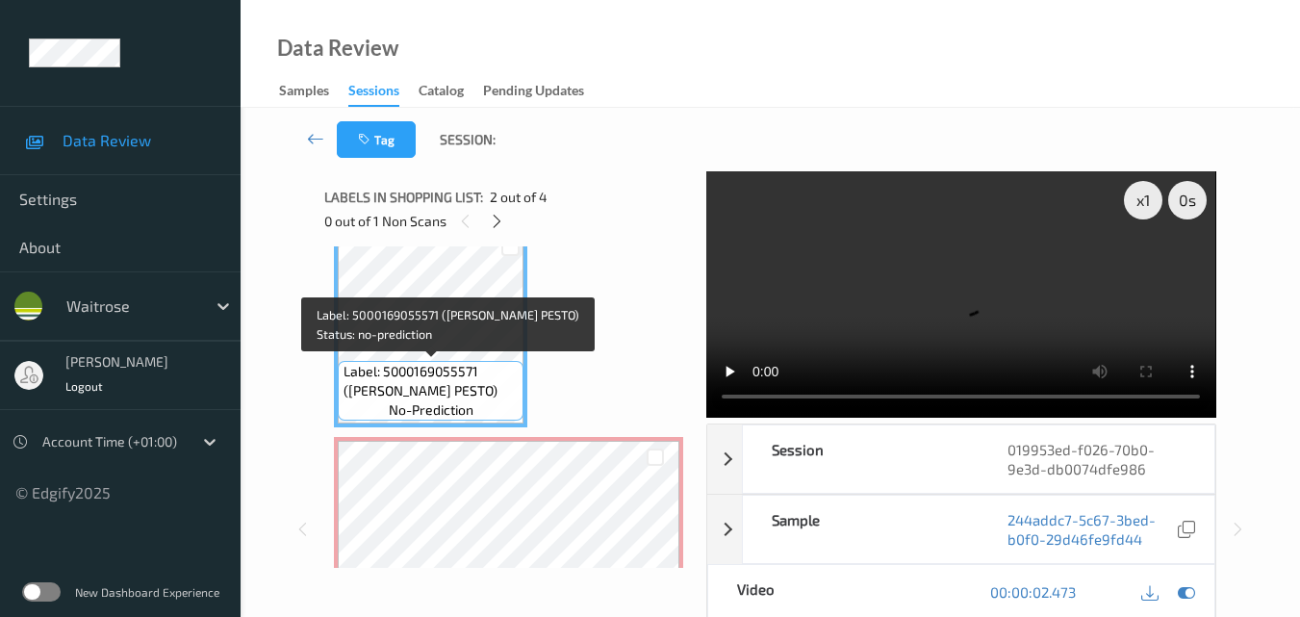
click at [431, 376] on span "Label: 5000169055571 (WR GREEN PESTO)" at bounding box center [432, 381] width 176 height 38
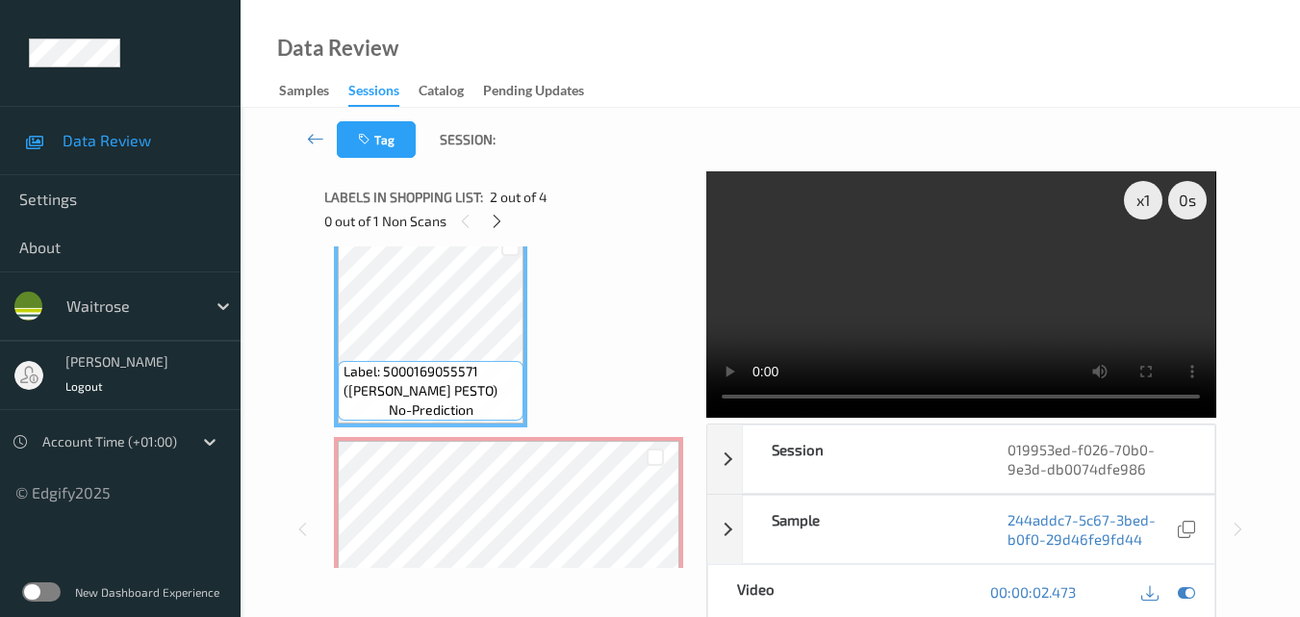
click at [969, 315] on video at bounding box center [960, 294] width 509 height 246
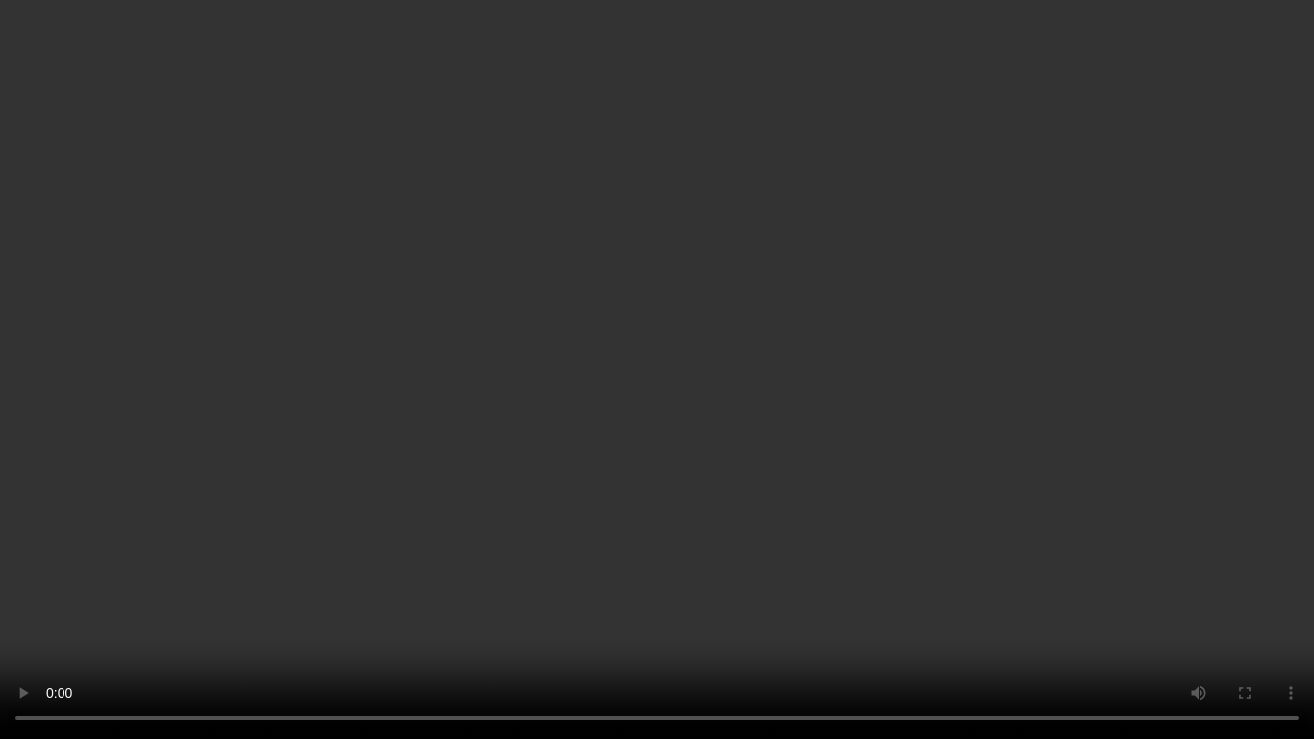
click at [778, 162] on video at bounding box center [657, 369] width 1314 height 739
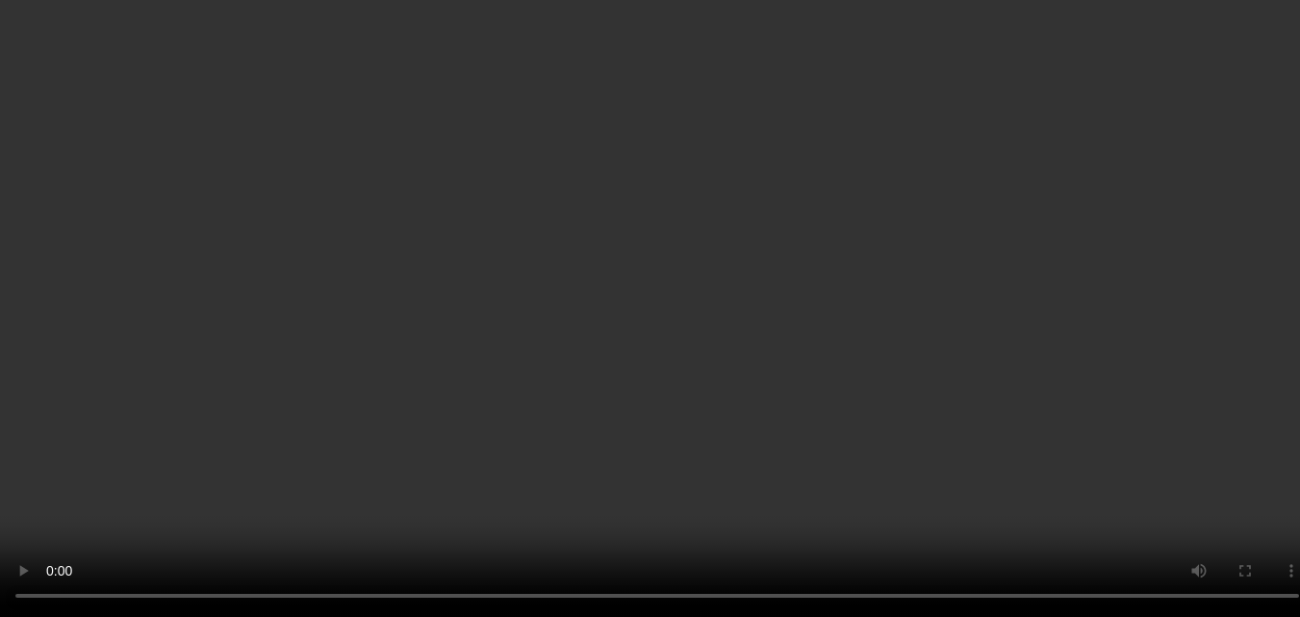
scroll to position [431, 0]
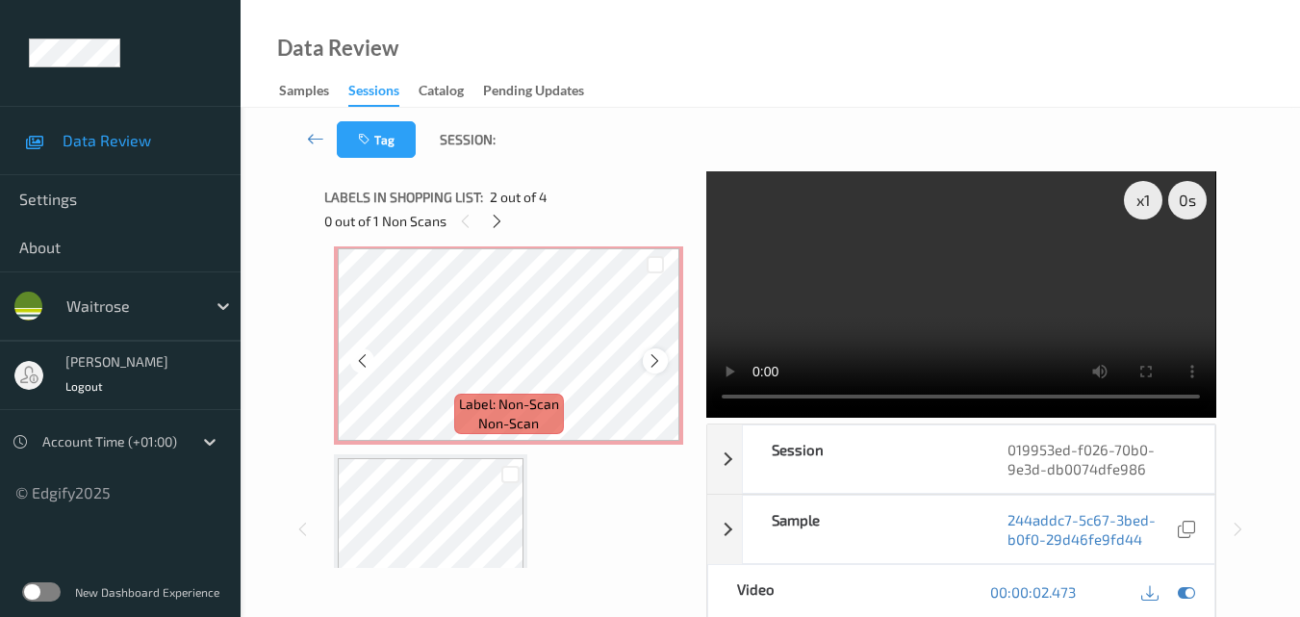
click at [651, 365] on icon at bounding box center [655, 360] width 16 height 17
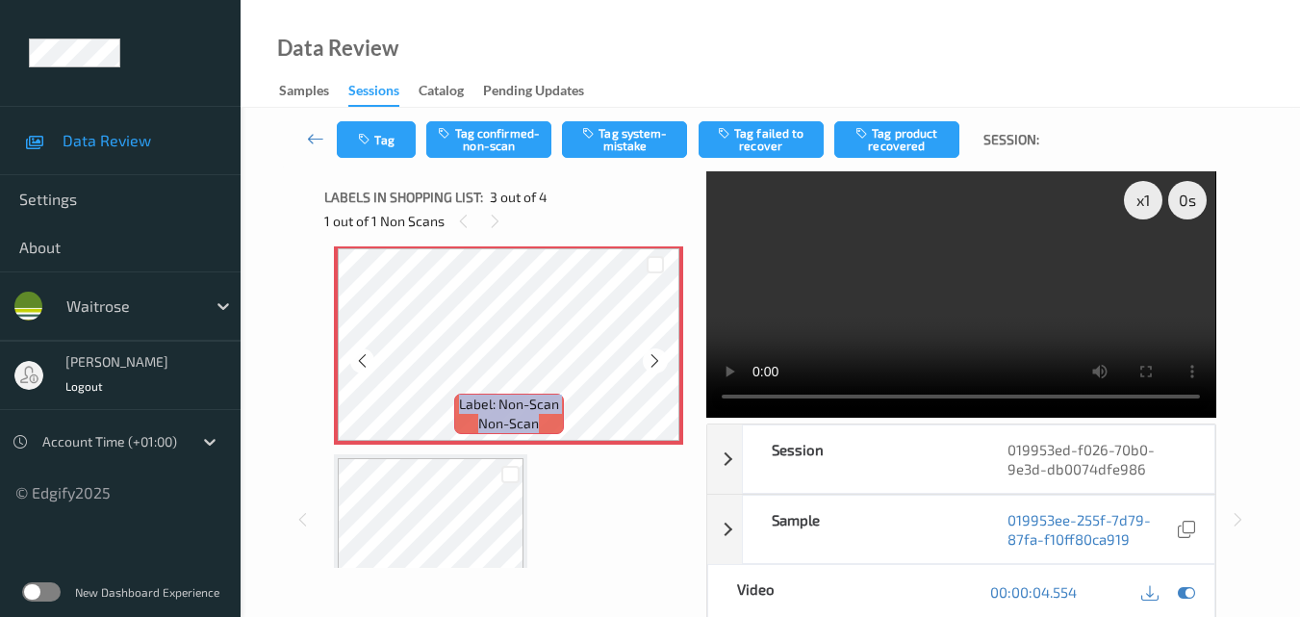
click at [651, 365] on icon at bounding box center [655, 360] width 16 height 17
click at [643, 136] on button "Tag system-mistake" at bounding box center [624, 139] width 125 height 37
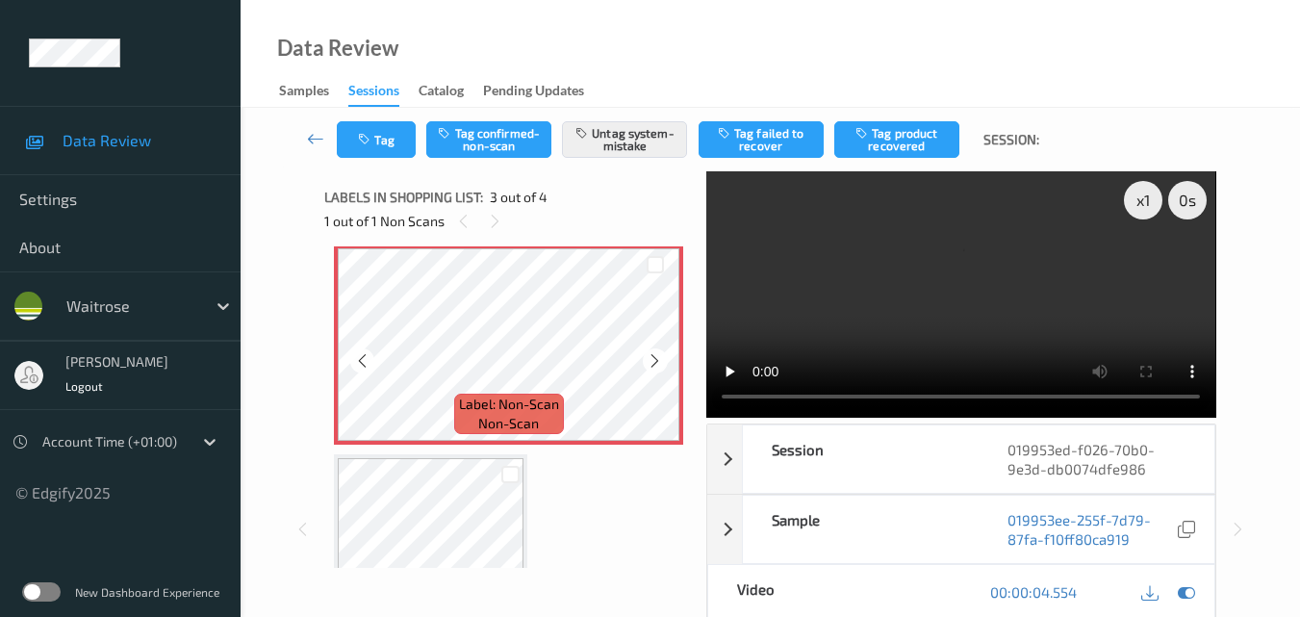
scroll to position [527, 0]
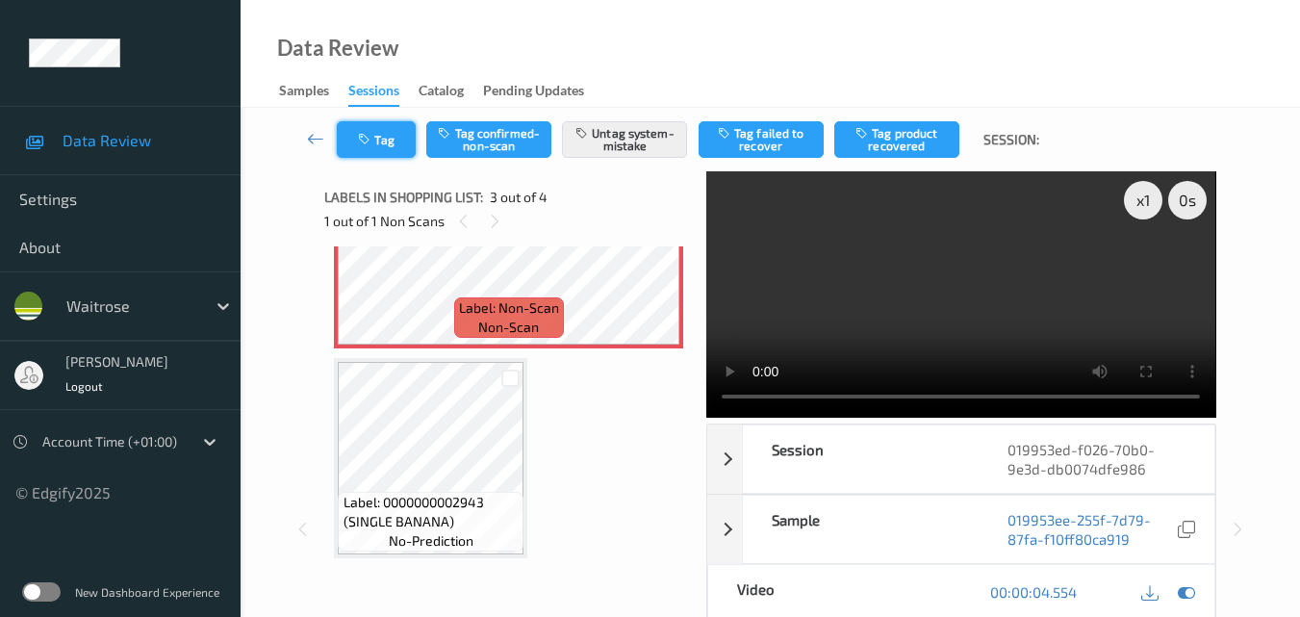
click at [386, 135] on button "Tag" at bounding box center [376, 139] width 79 height 37
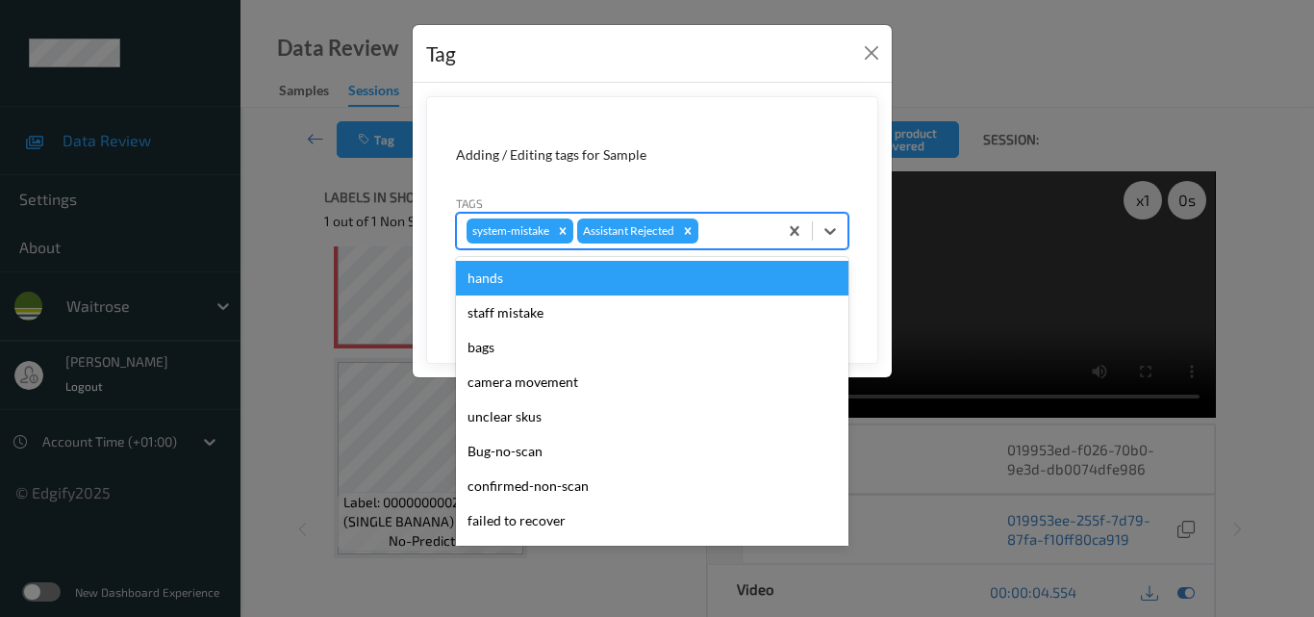
click at [738, 227] on div at bounding box center [734, 230] width 65 height 23
type input "un"
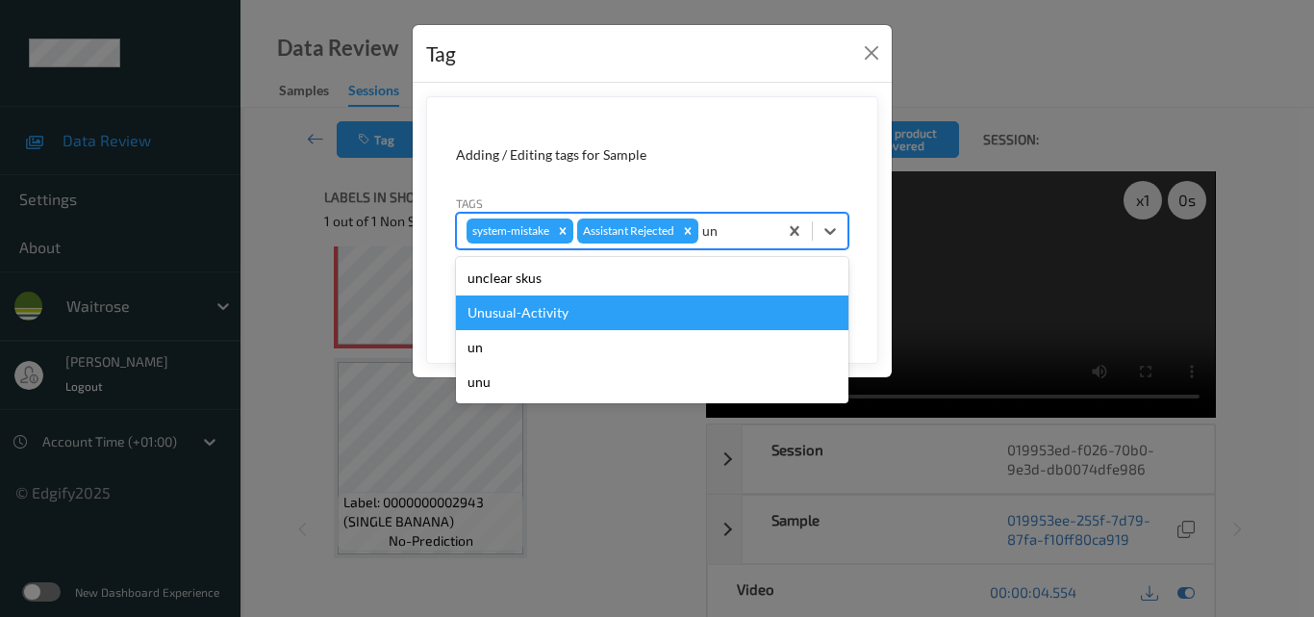
click at [618, 303] on div "Unusual-Activity" at bounding box center [652, 312] width 393 height 35
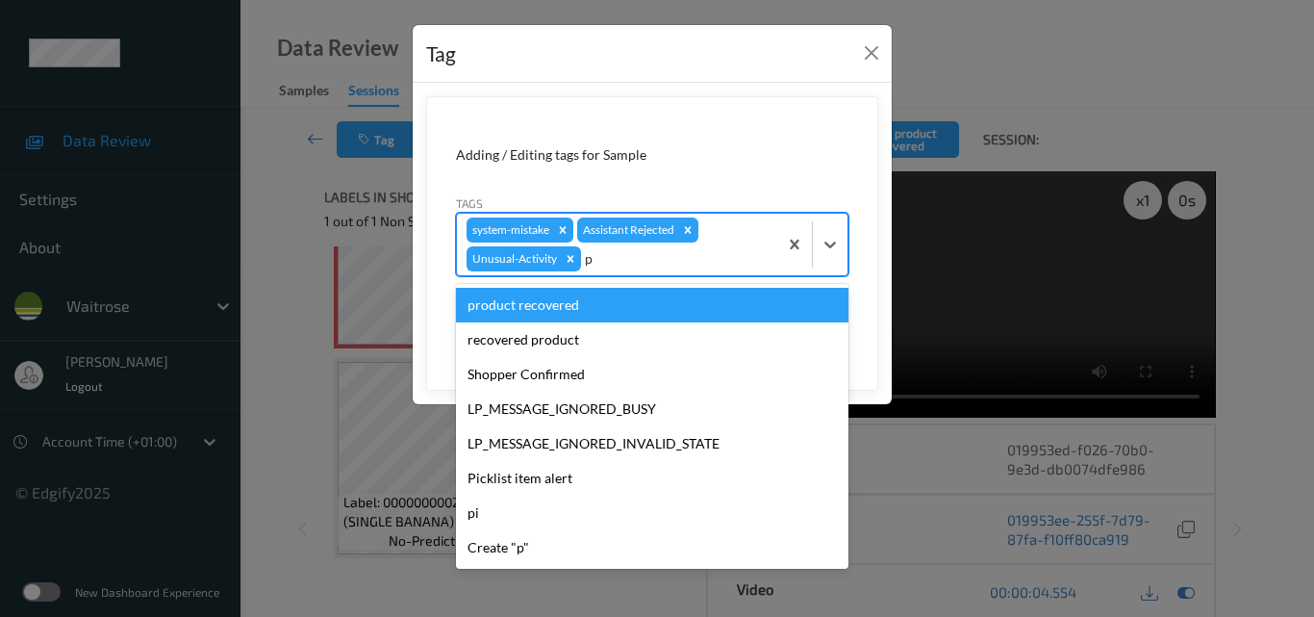
type input "pi"
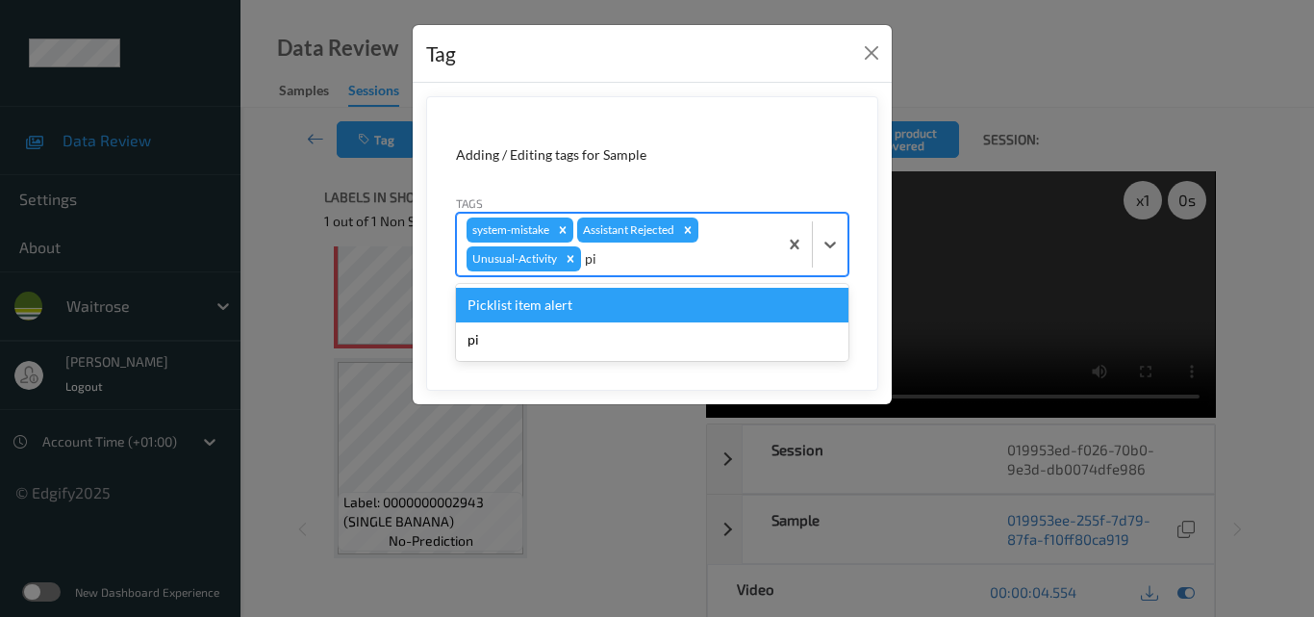
click at [618, 303] on div "Picklist item alert" at bounding box center [652, 305] width 393 height 35
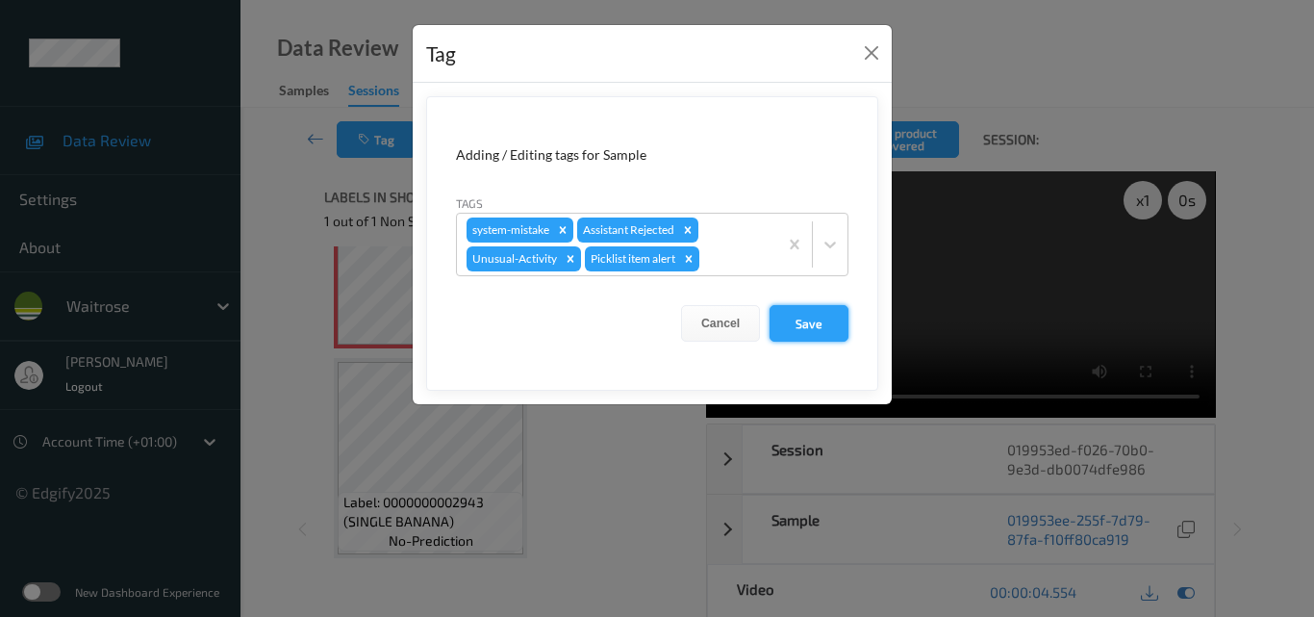
click at [820, 322] on button "Save" at bounding box center [809, 323] width 79 height 37
click at [809, 324] on button "Save" at bounding box center [809, 323] width 79 height 37
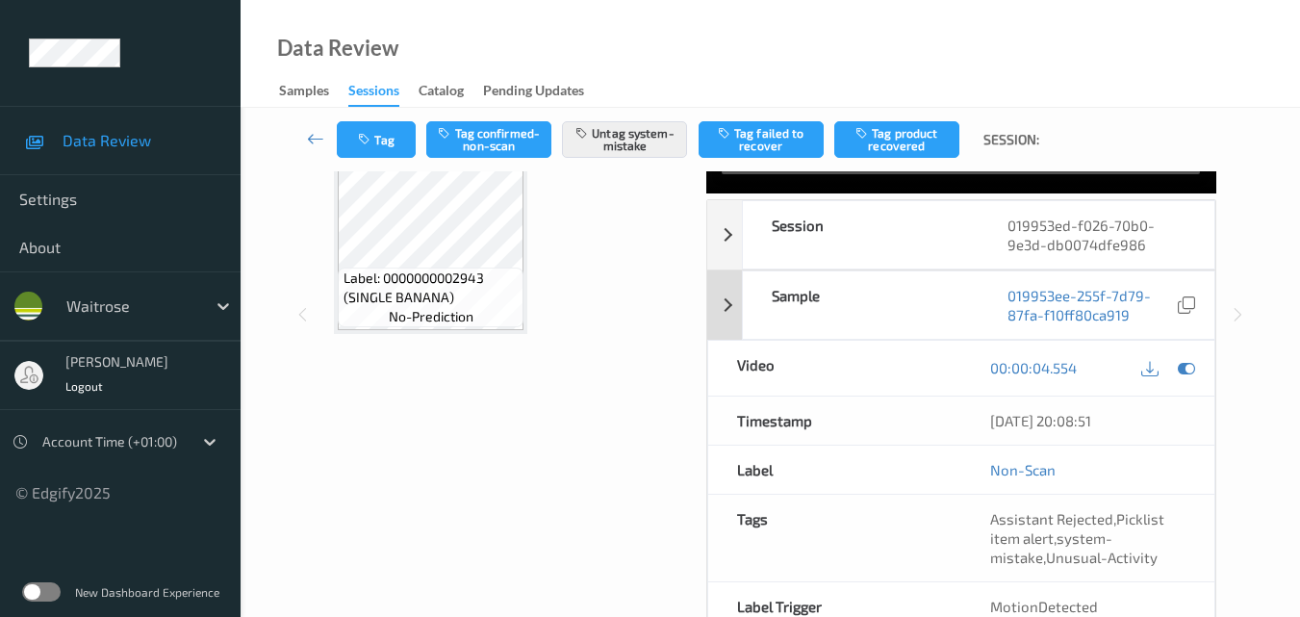
scroll to position [328, 0]
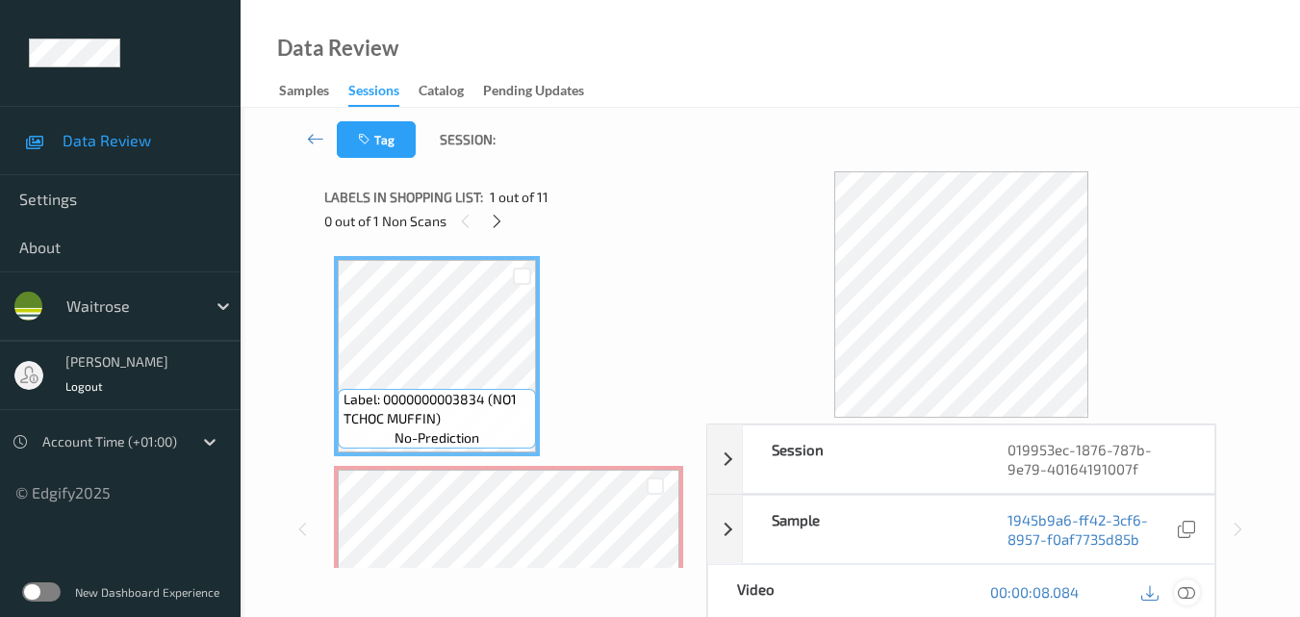
click at [1189, 590] on icon at bounding box center [1186, 591] width 17 height 17
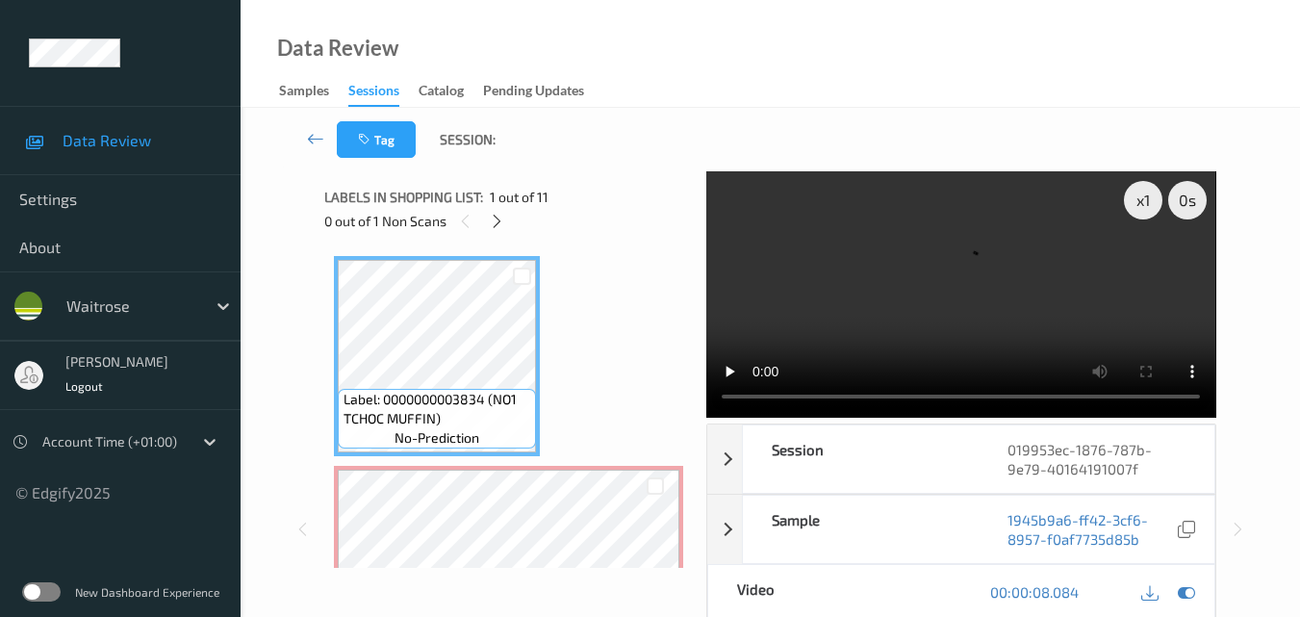
scroll to position [96, 0]
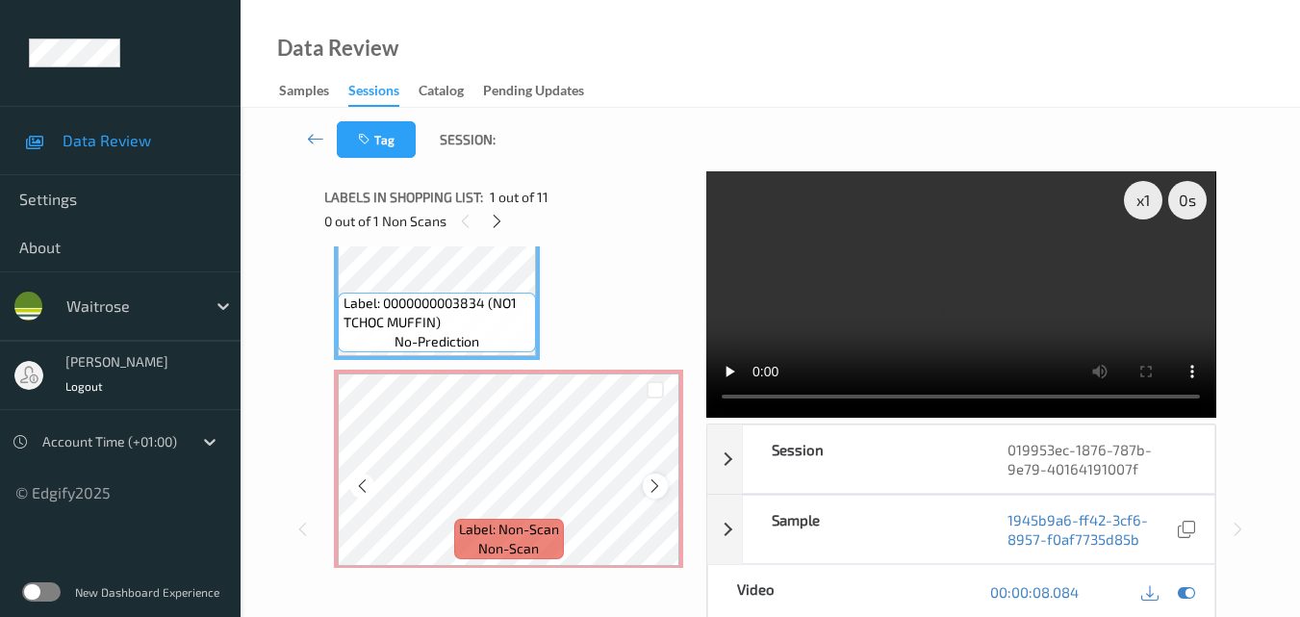
click at [657, 485] on icon at bounding box center [655, 485] width 16 height 17
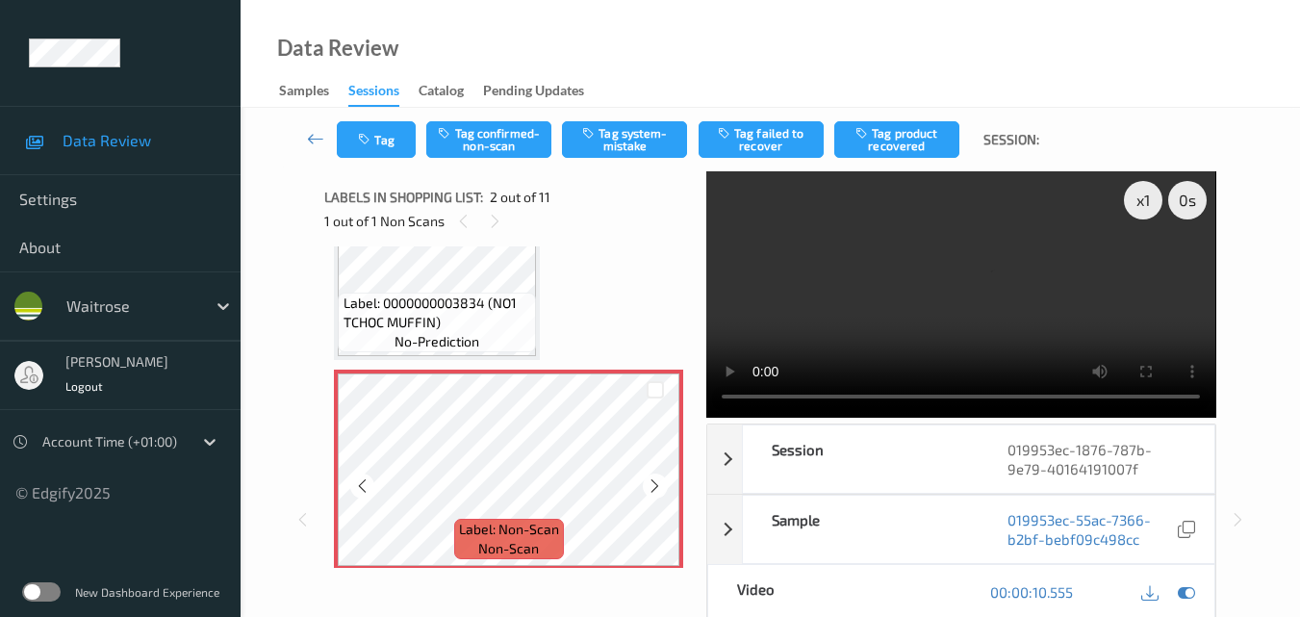
click at [657, 485] on icon at bounding box center [655, 485] width 16 height 17
click at [884, 278] on video at bounding box center [960, 294] width 509 height 246
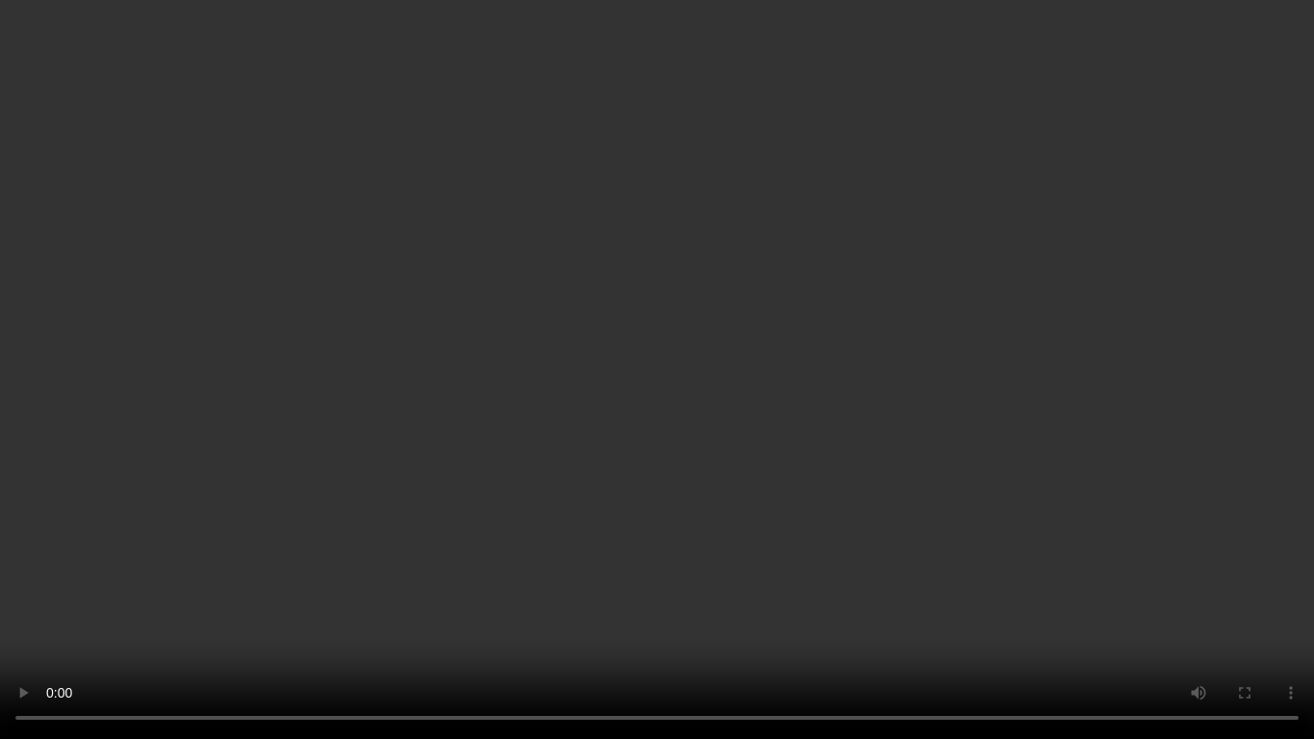
click at [1146, 453] on video at bounding box center [657, 369] width 1314 height 739
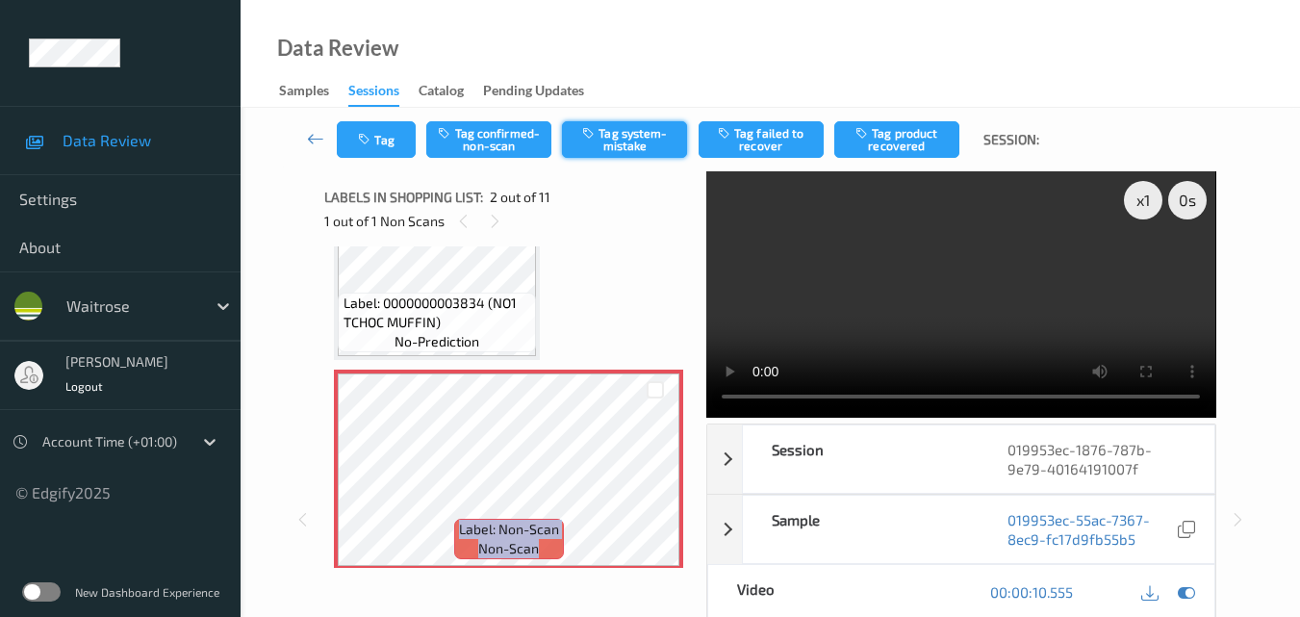
click at [628, 133] on button "Tag system-mistake" at bounding box center [624, 139] width 125 height 37
click at [945, 259] on video at bounding box center [960, 294] width 509 height 246
click at [643, 145] on button "Tag system-mistake" at bounding box center [624, 139] width 125 height 37
click at [374, 138] on icon "button" at bounding box center [366, 139] width 16 height 13
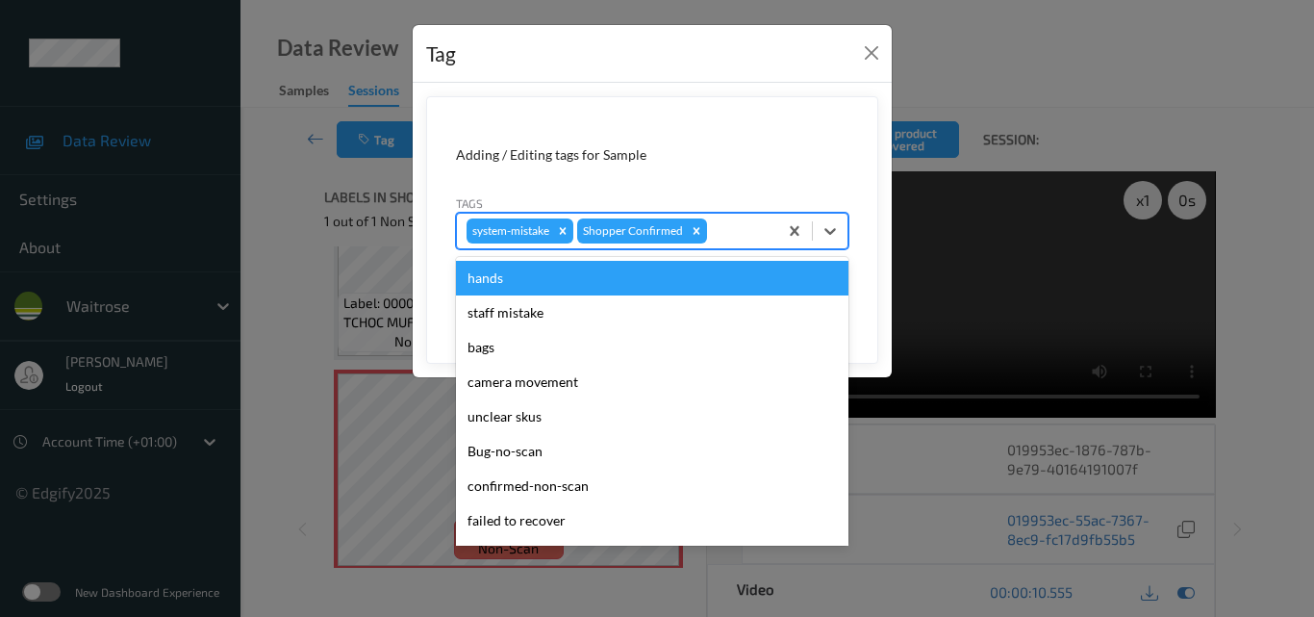
click at [718, 229] on div at bounding box center [739, 230] width 57 height 23
type input "un"
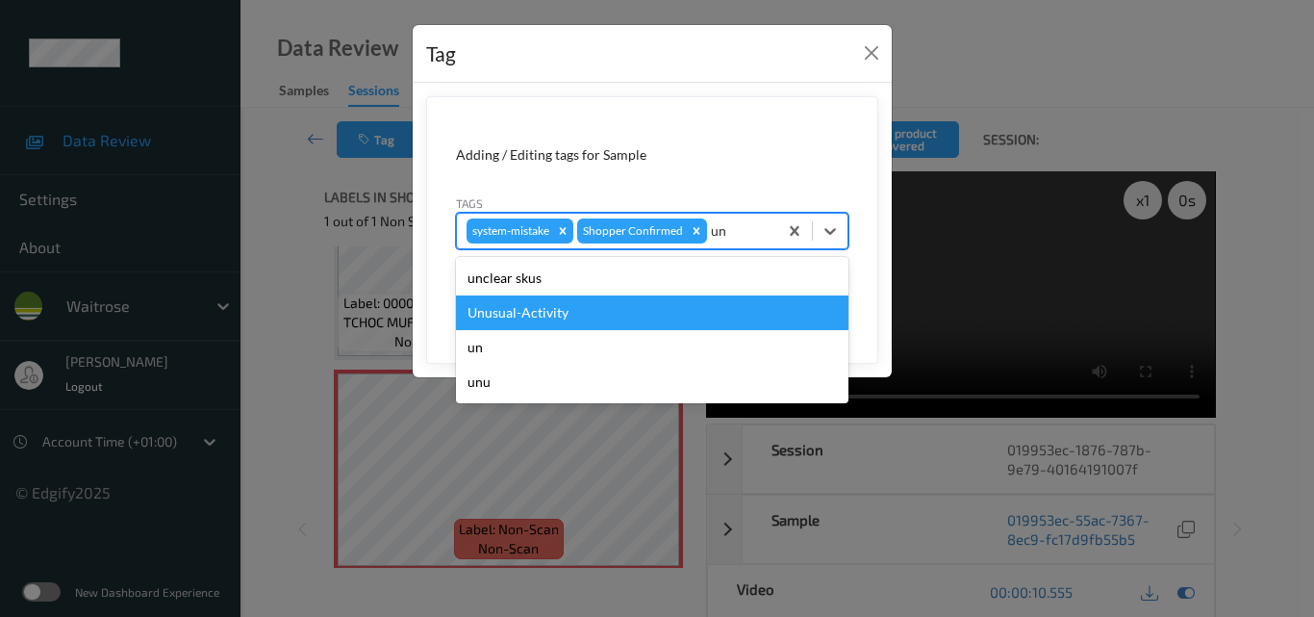
click at [598, 313] on div "Unusual-Activity" at bounding box center [652, 312] width 393 height 35
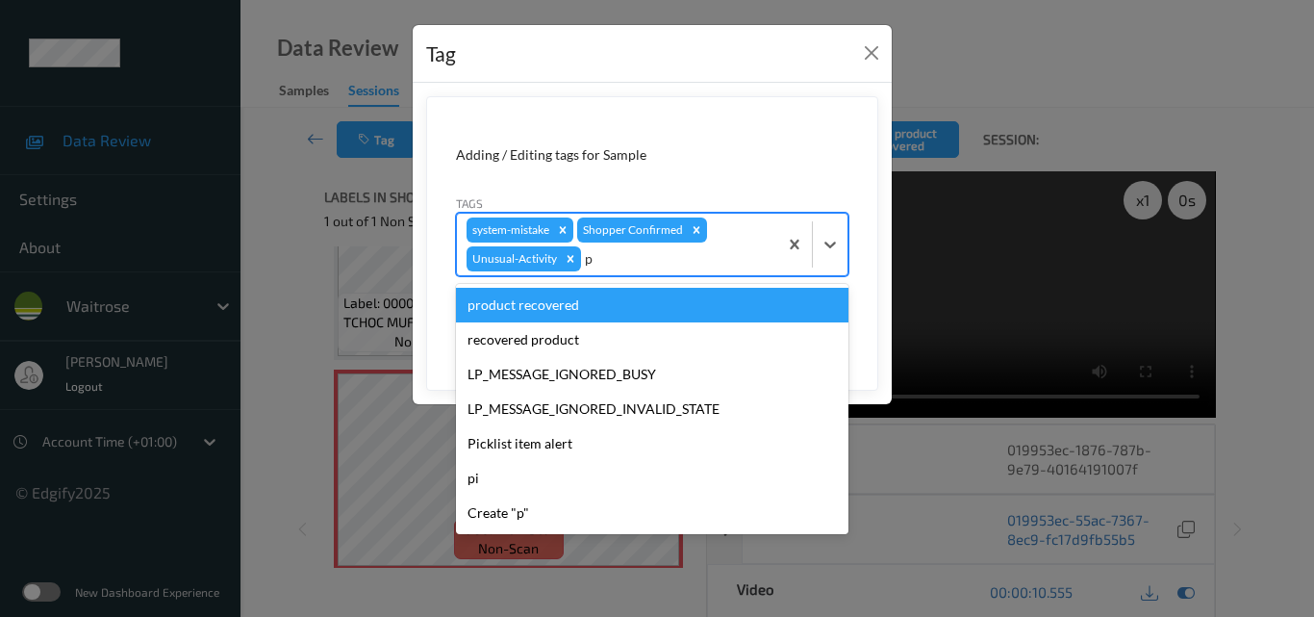
type input "pi"
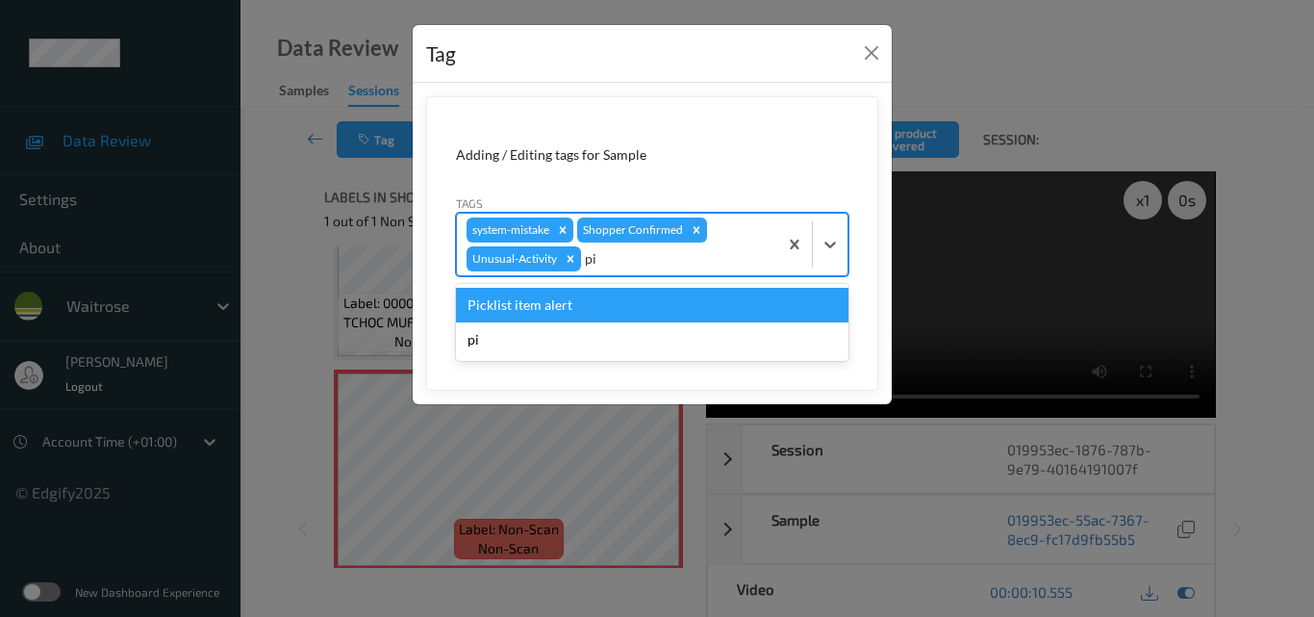
click at [598, 313] on div "Picklist item alert" at bounding box center [652, 305] width 393 height 35
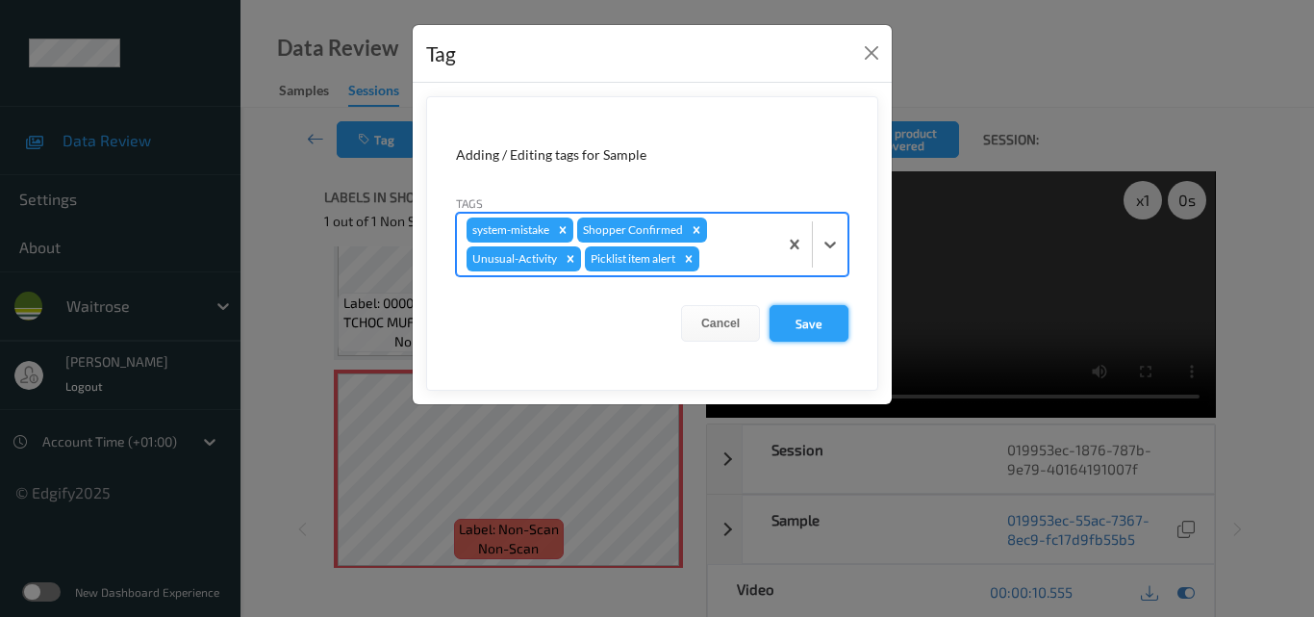
click at [822, 321] on button "Save" at bounding box center [809, 323] width 79 height 37
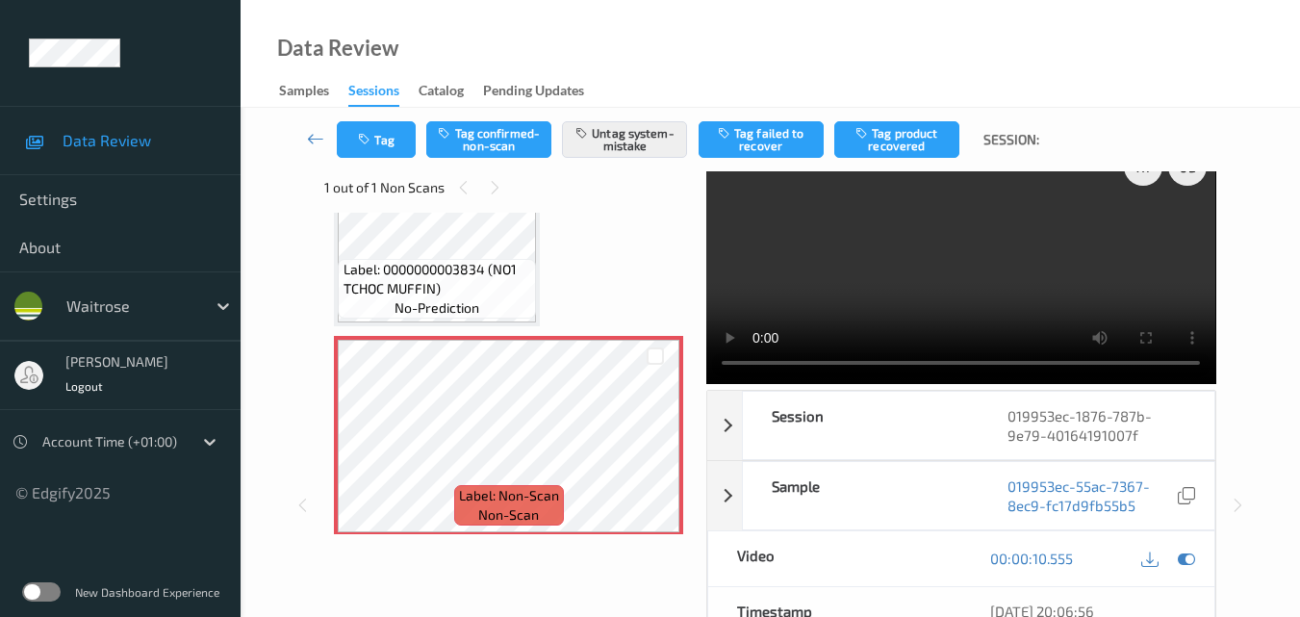
scroll to position [192, 0]
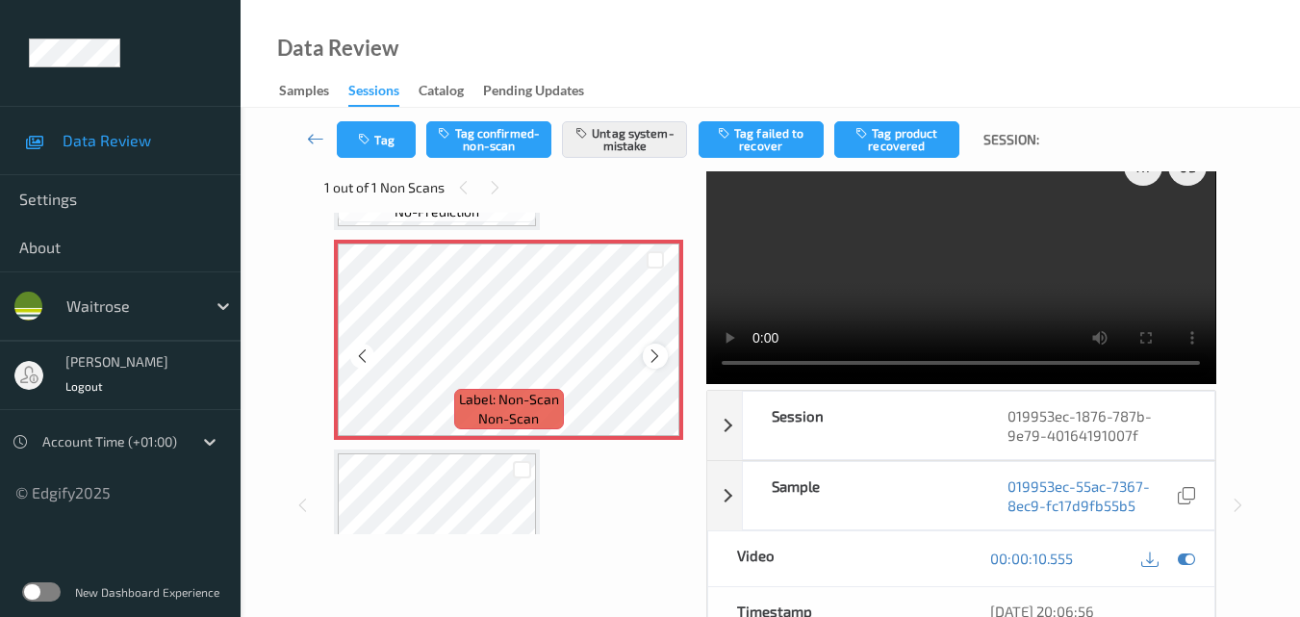
click at [654, 362] on icon at bounding box center [655, 355] width 16 height 17
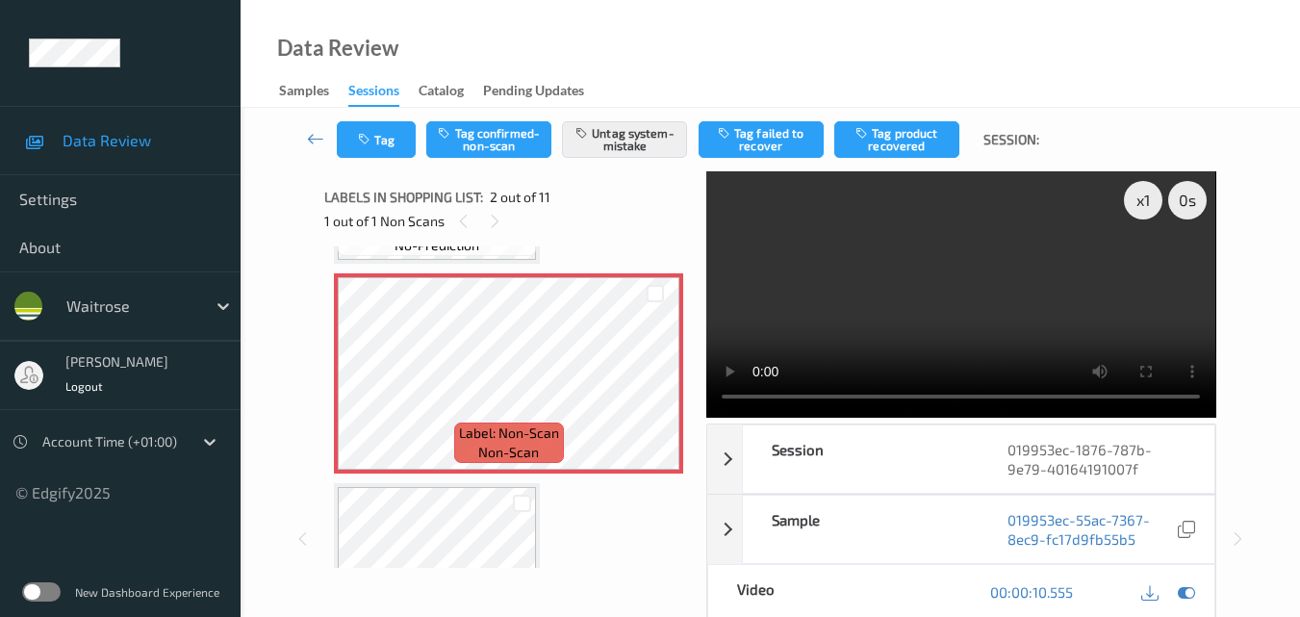
scroll to position [289, 0]
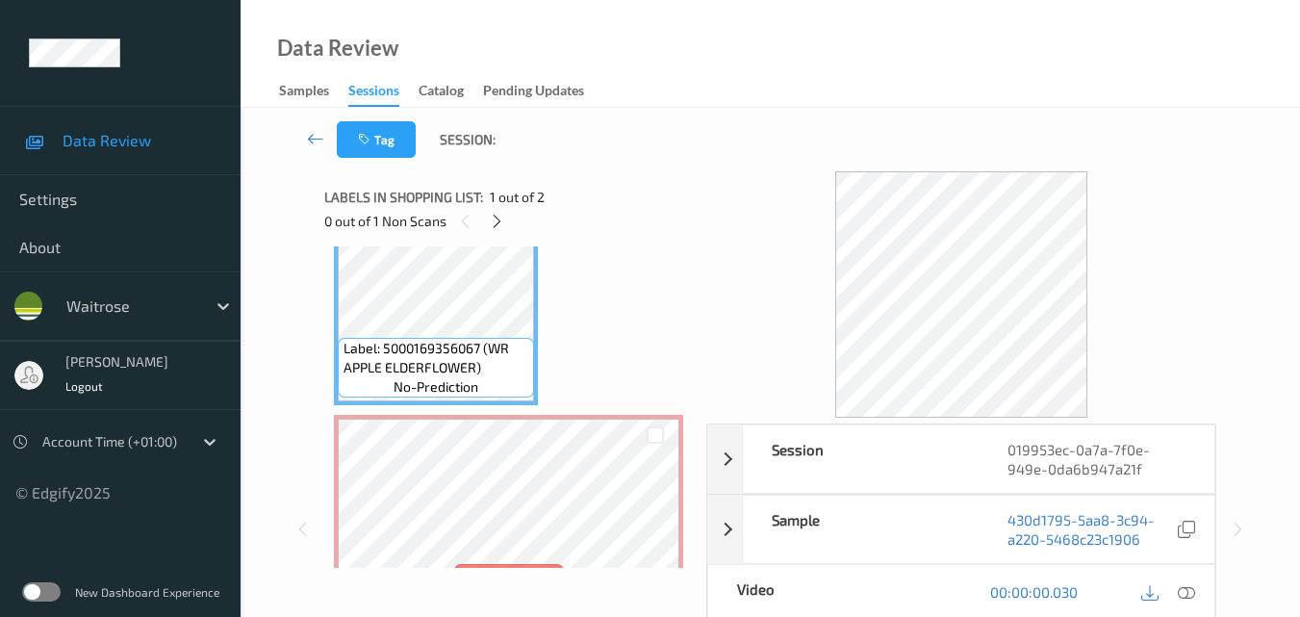
scroll to position [108, 0]
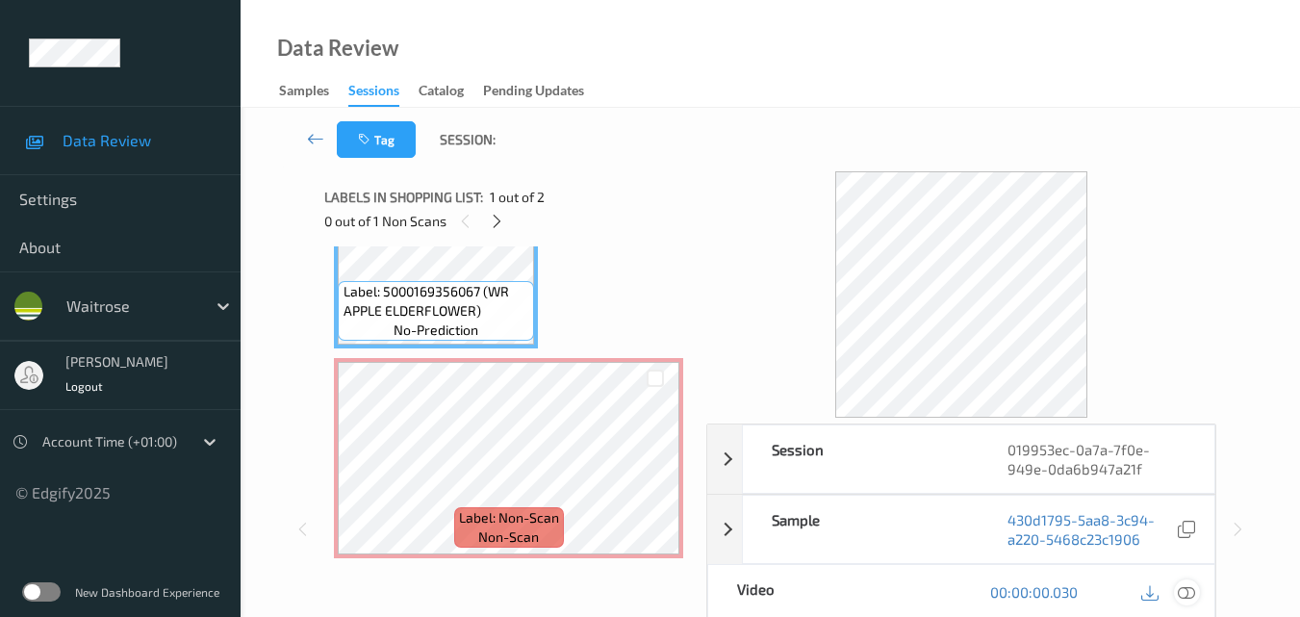
click at [1188, 593] on icon at bounding box center [1186, 591] width 17 height 17
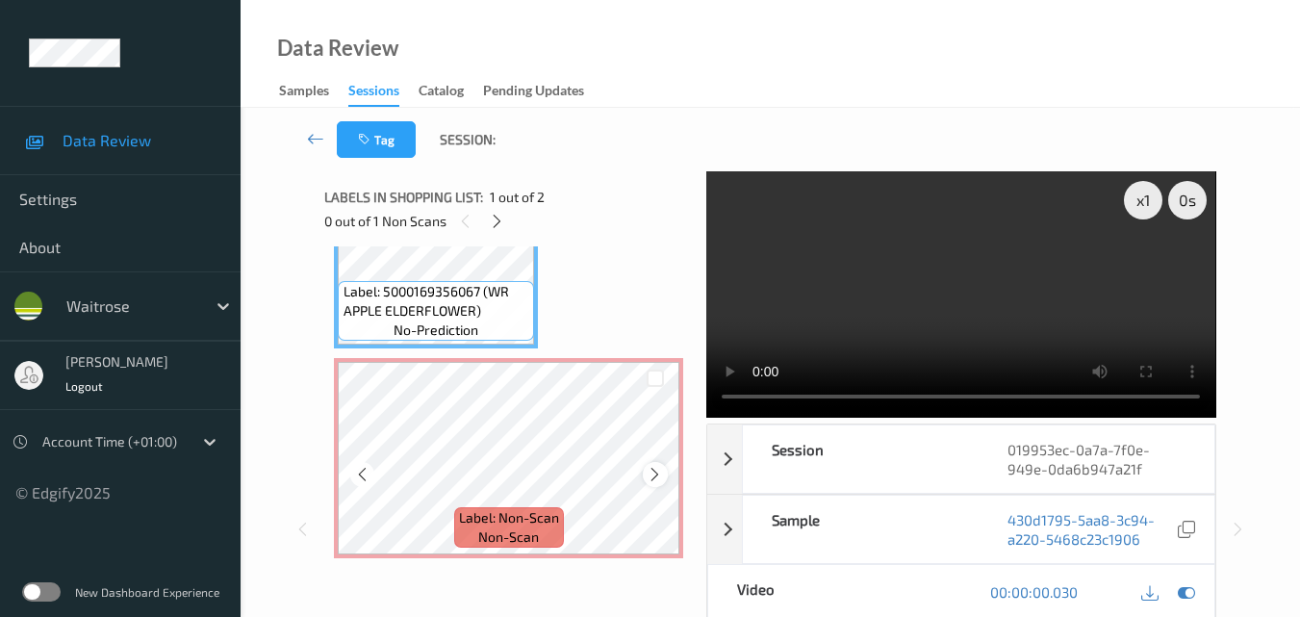
click at [649, 470] on icon at bounding box center [655, 474] width 16 height 17
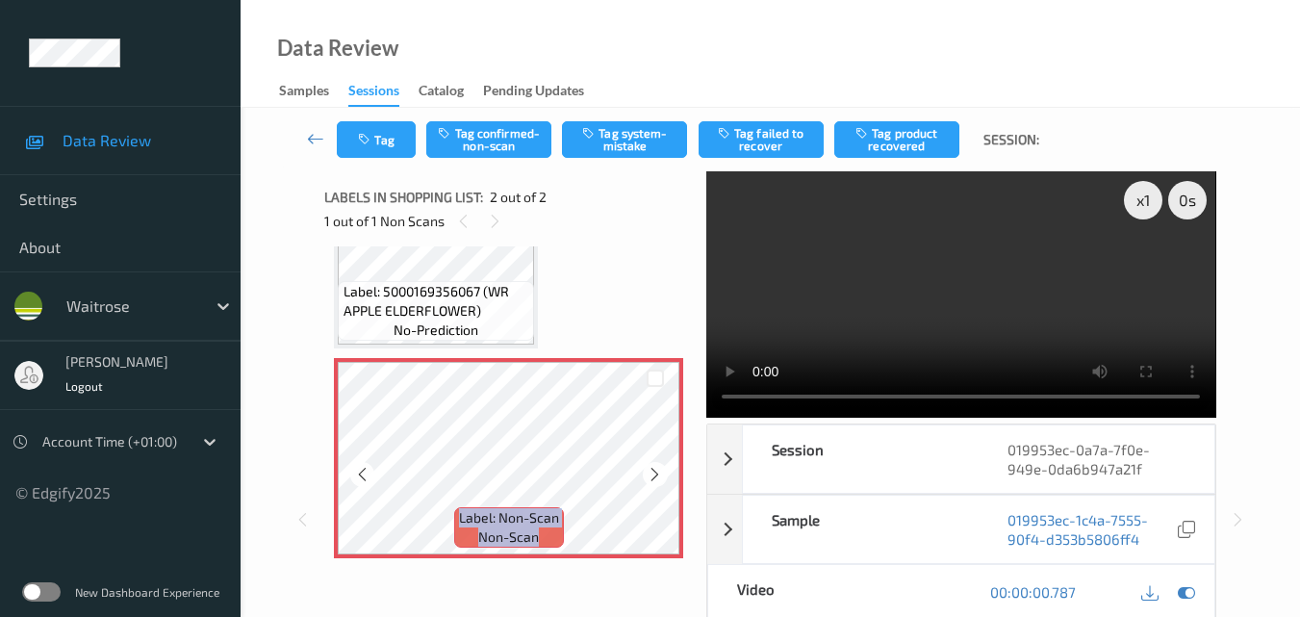
click at [649, 470] on icon at bounding box center [655, 474] width 16 height 17
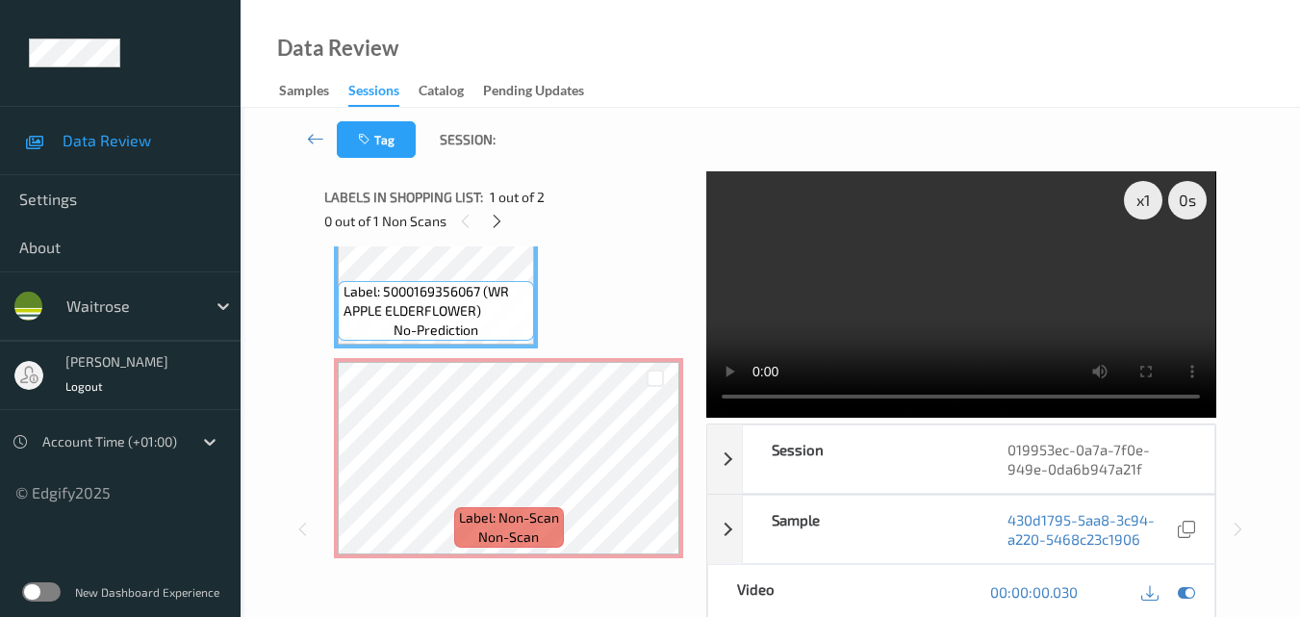
click at [870, 253] on video at bounding box center [960, 294] width 509 height 246
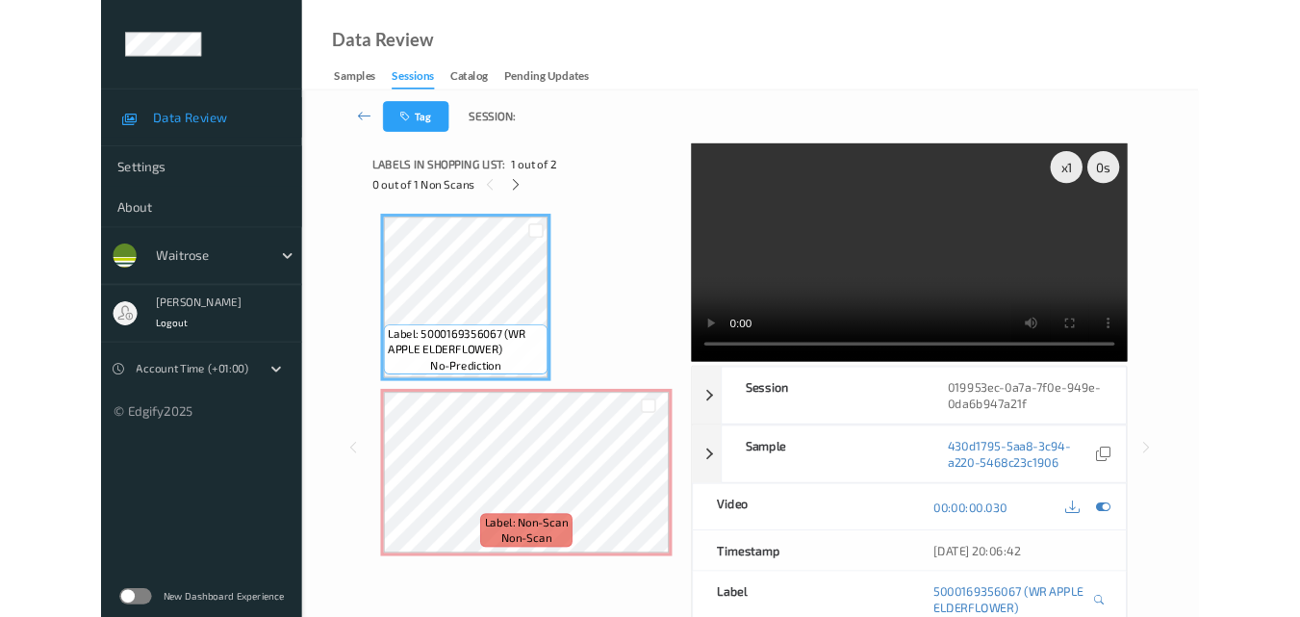
scroll to position [0, 0]
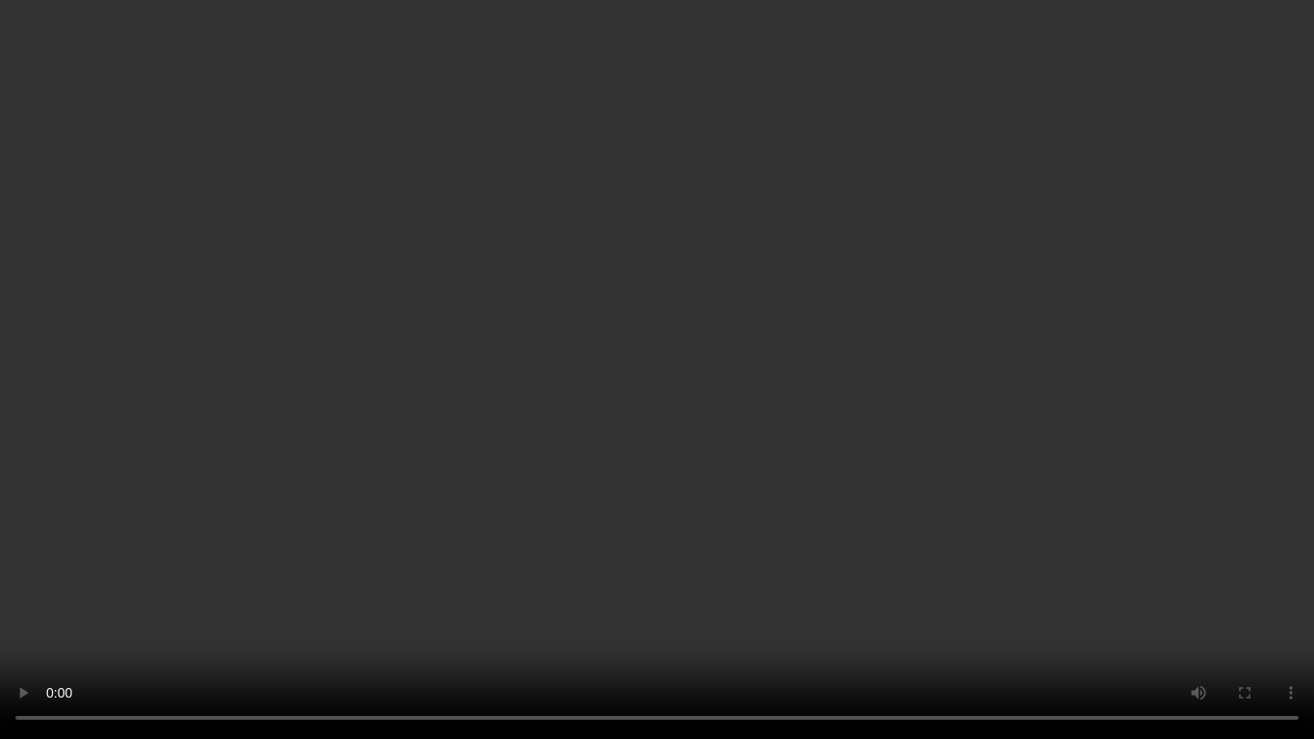
click at [879, 398] on video at bounding box center [657, 369] width 1314 height 739
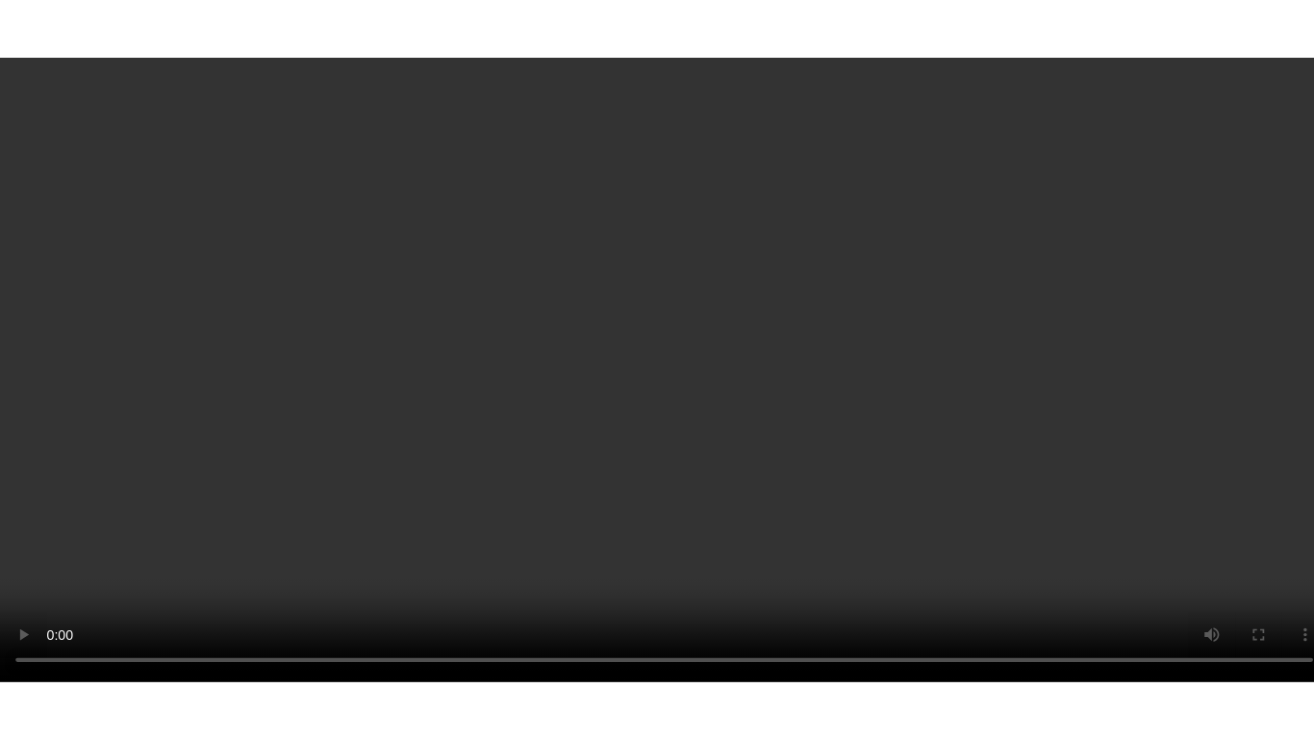
scroll to position [108, 0]
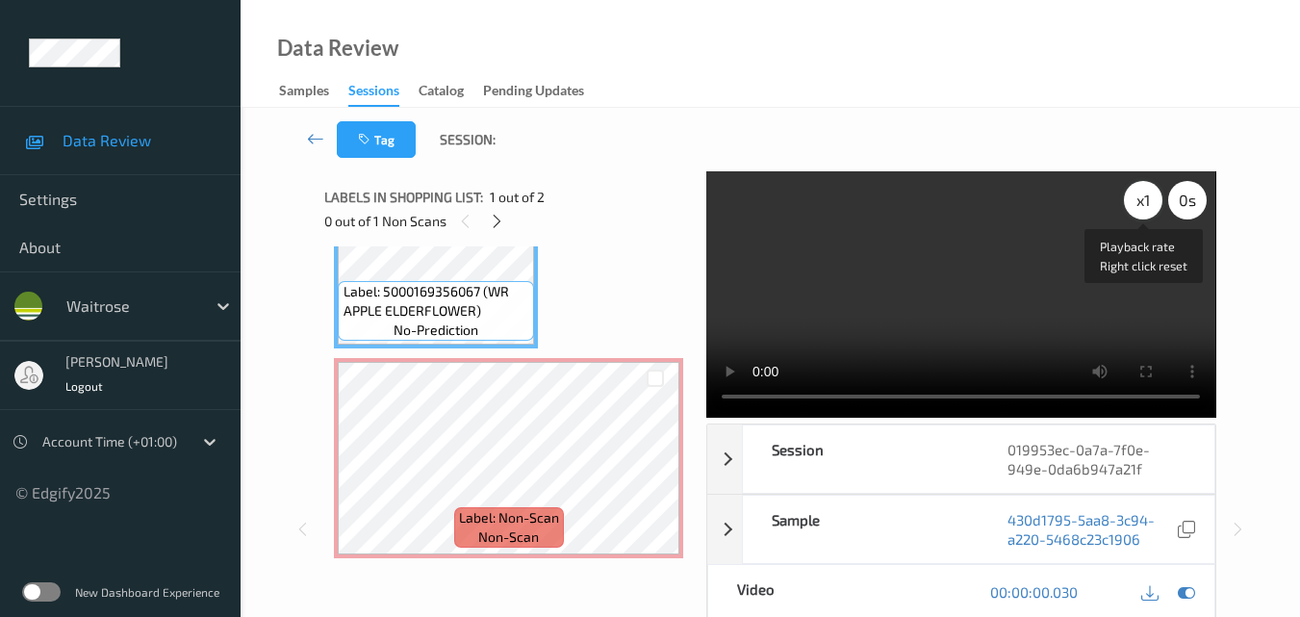
click at [1146, 196] on div "x 1" at bounding box center [1143, 200] width 38 height 38
click at [1141, 207] on div "x 2" at bounding box center [1143, 200] width 38 height 38
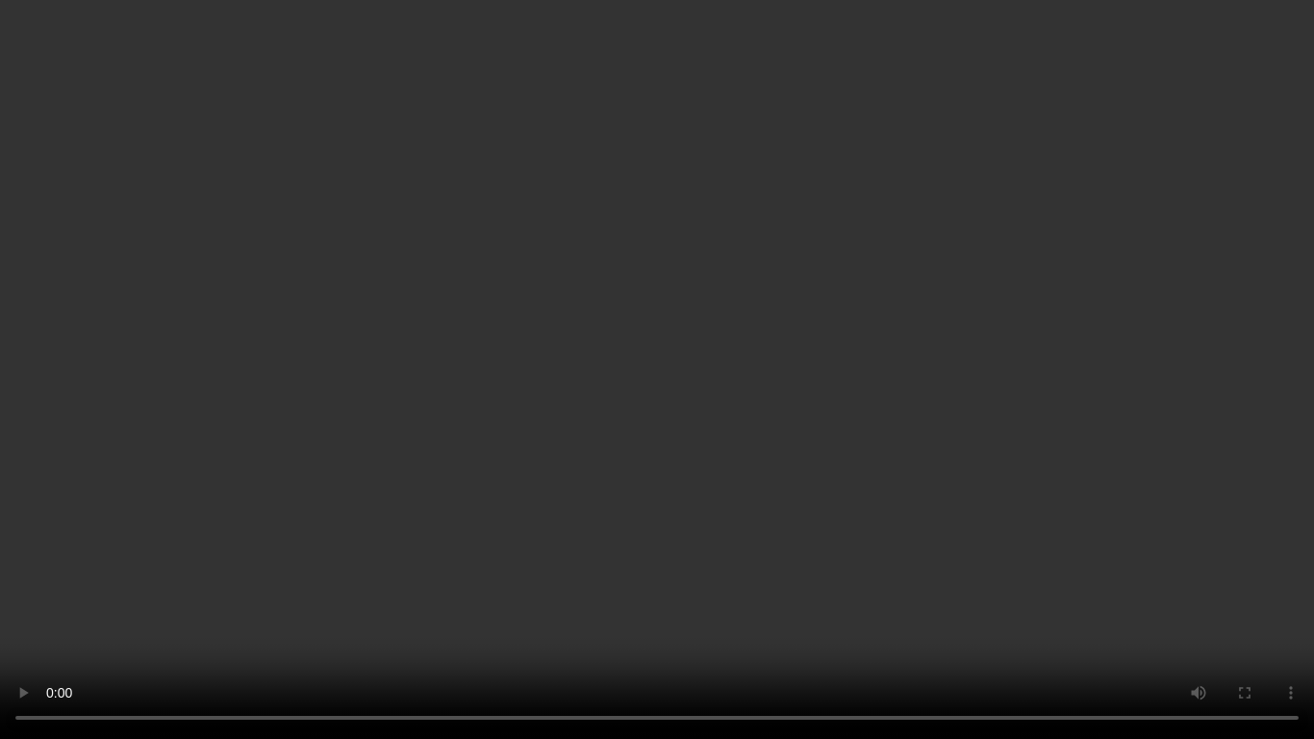
click at [1046, 512] on video at bounding box center [657, 369] width 1314 height 739
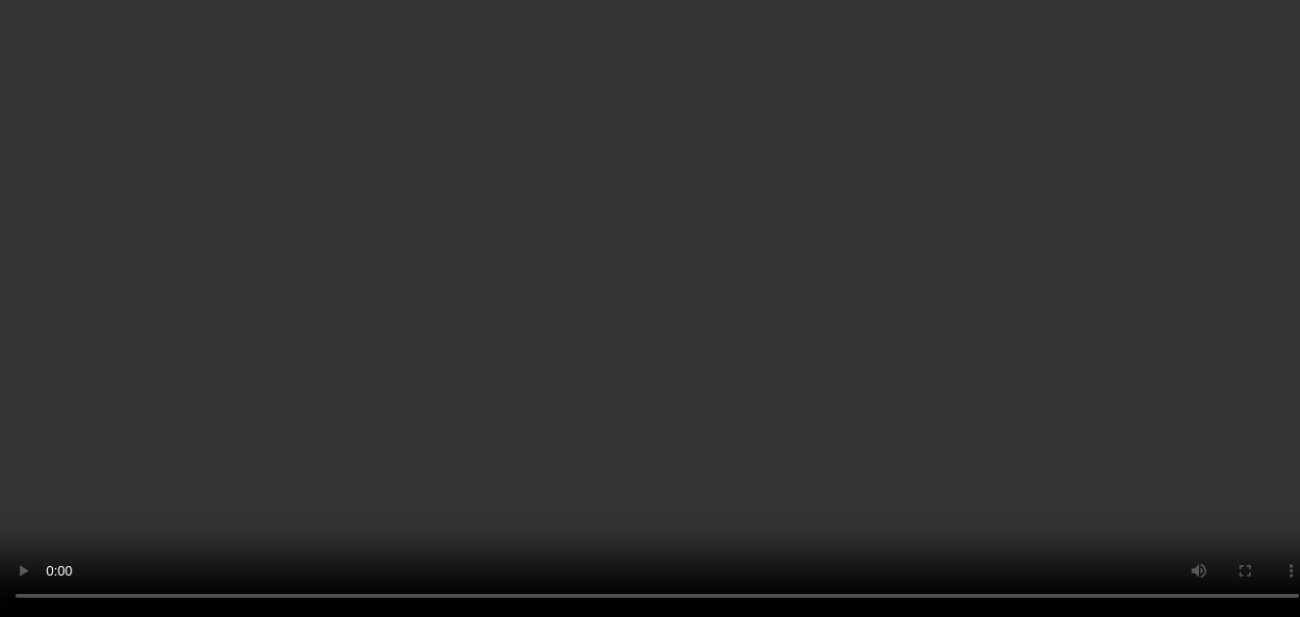
scroll to position [96, 0]
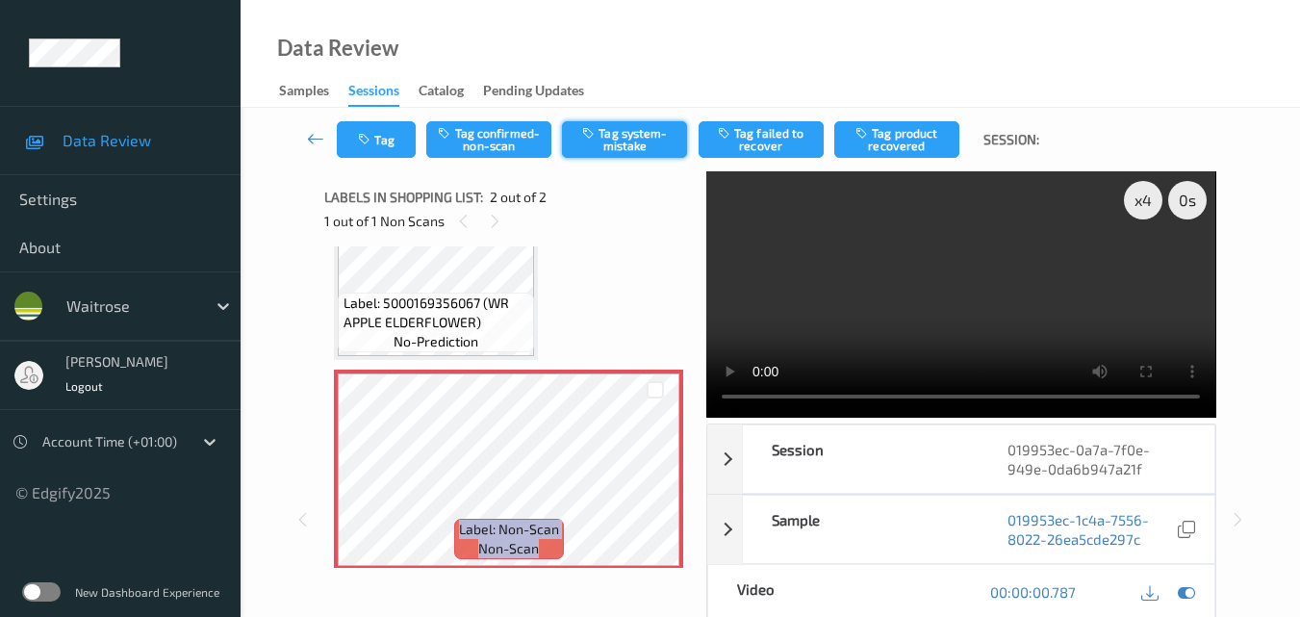
click at [623, 141] on button "Tag system-mistake" at bounding box center [624, 139] width 125 height 37
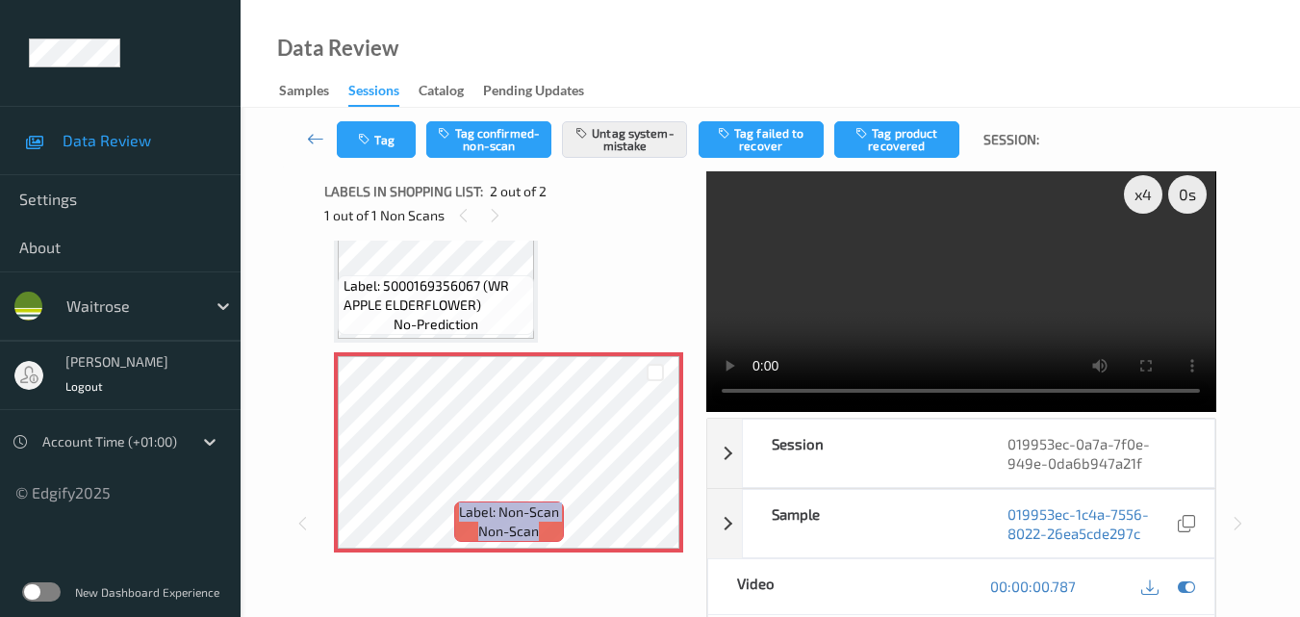
scroll to position [0, 0]
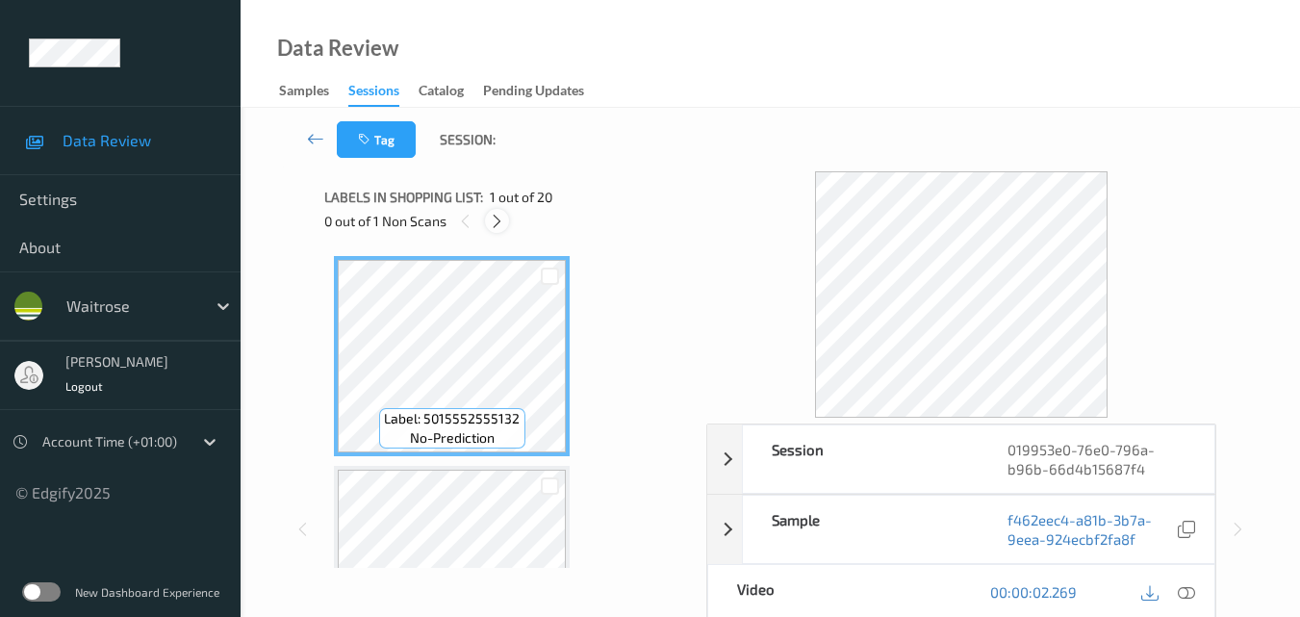
click at [498, 226] on icon at bounding box center [497, 221] width 16 height 17
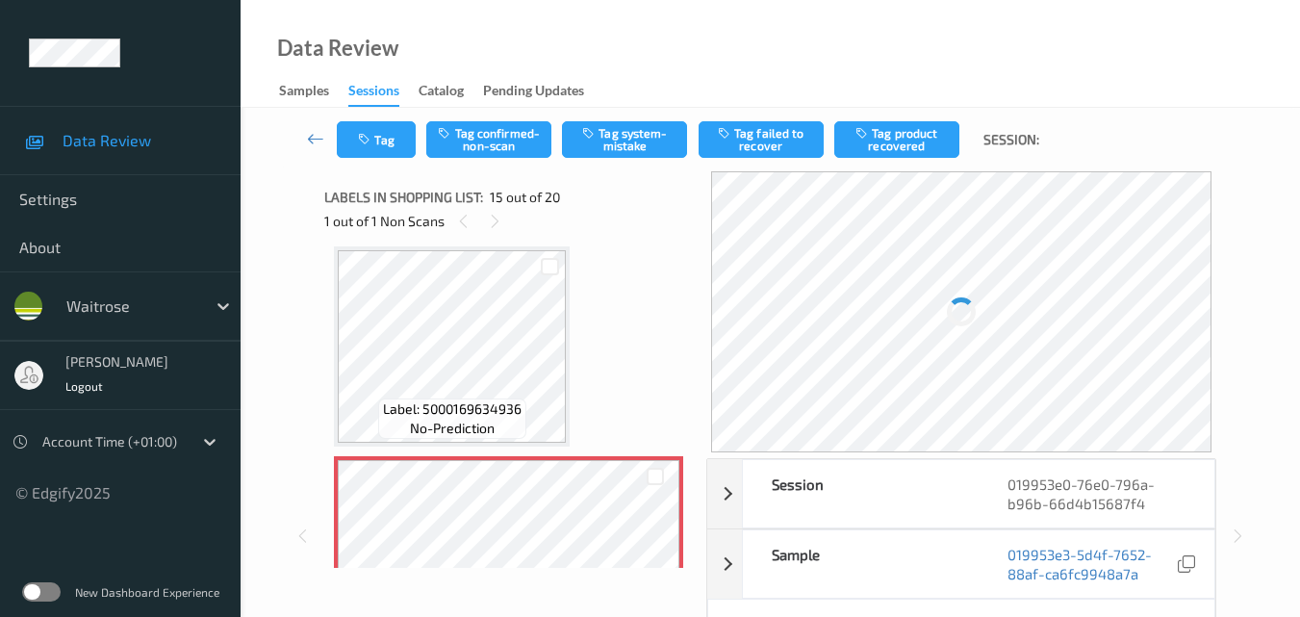
scroll to position [2929, 0]
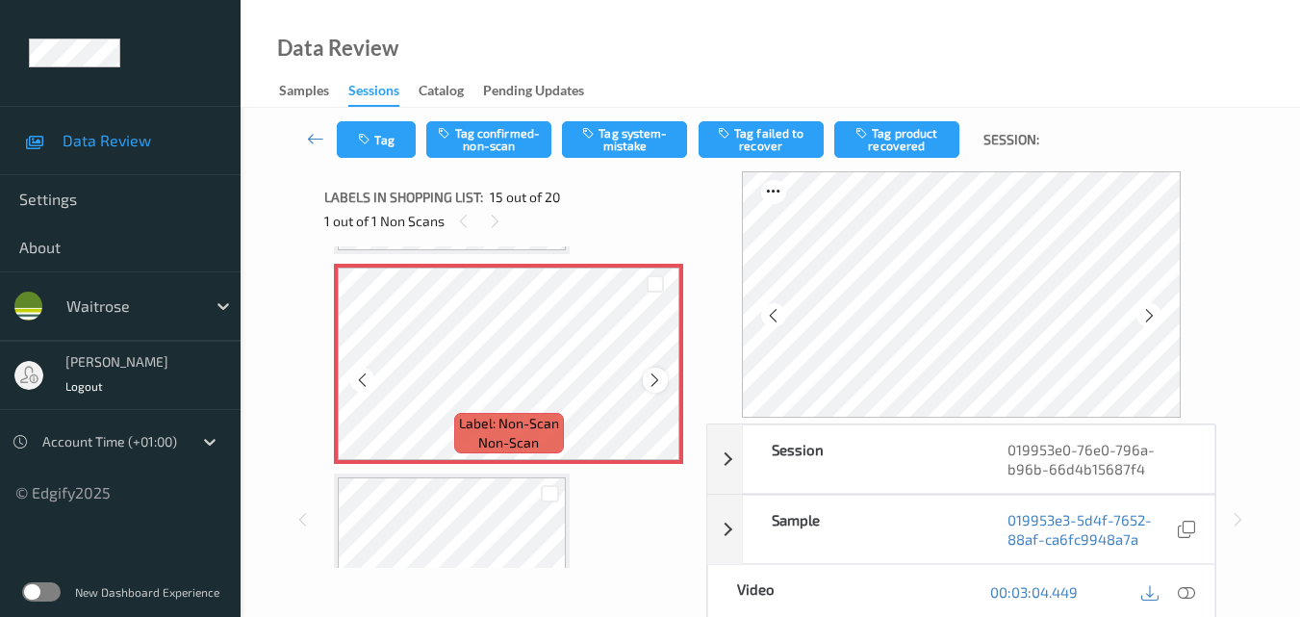
click at [649, 375] on icon at bounding box center [655, 379] width 16 height 17
click at [649, 375] on div "Label: Non-Scan non-scan" at bounding box center [508, 364] width 349 height 200
click at [649, 375] on icon at bounding box center [655, 379] width 16 height 17
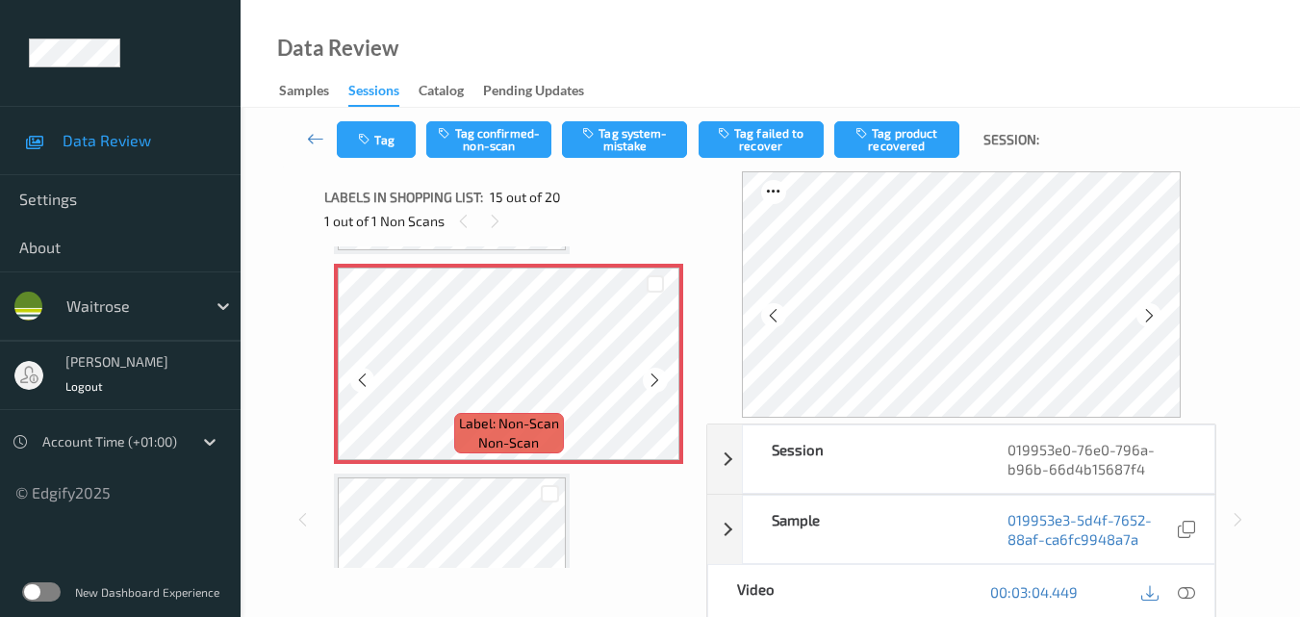
click at [649, 375] on icon at bounding box center [655, 379] width 16 height 17
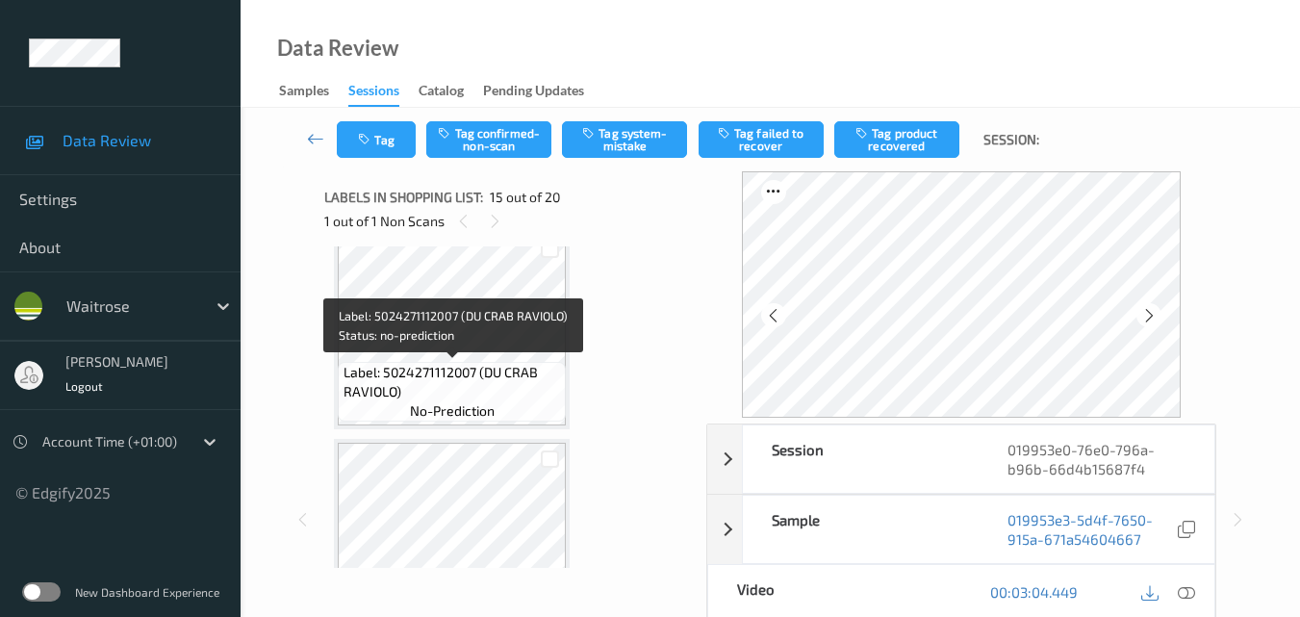
scroll to position [2640, 0]
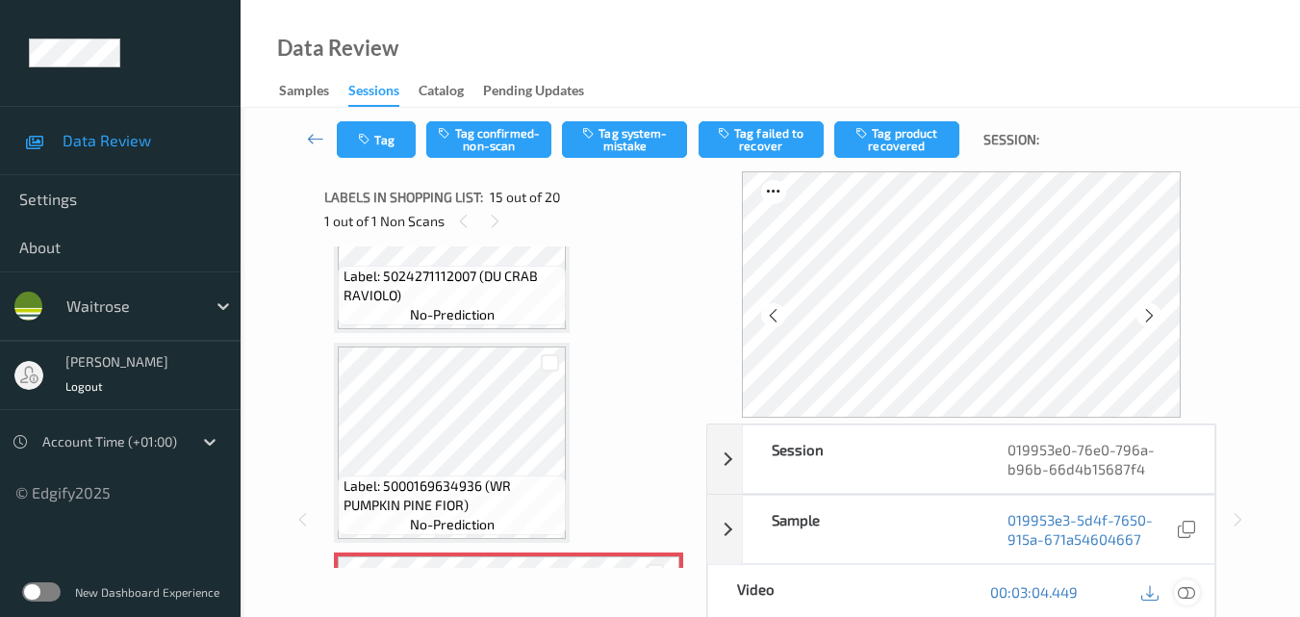
click at [1186, 593] on icon at bounding box center [1186, 591] width 17 height 17
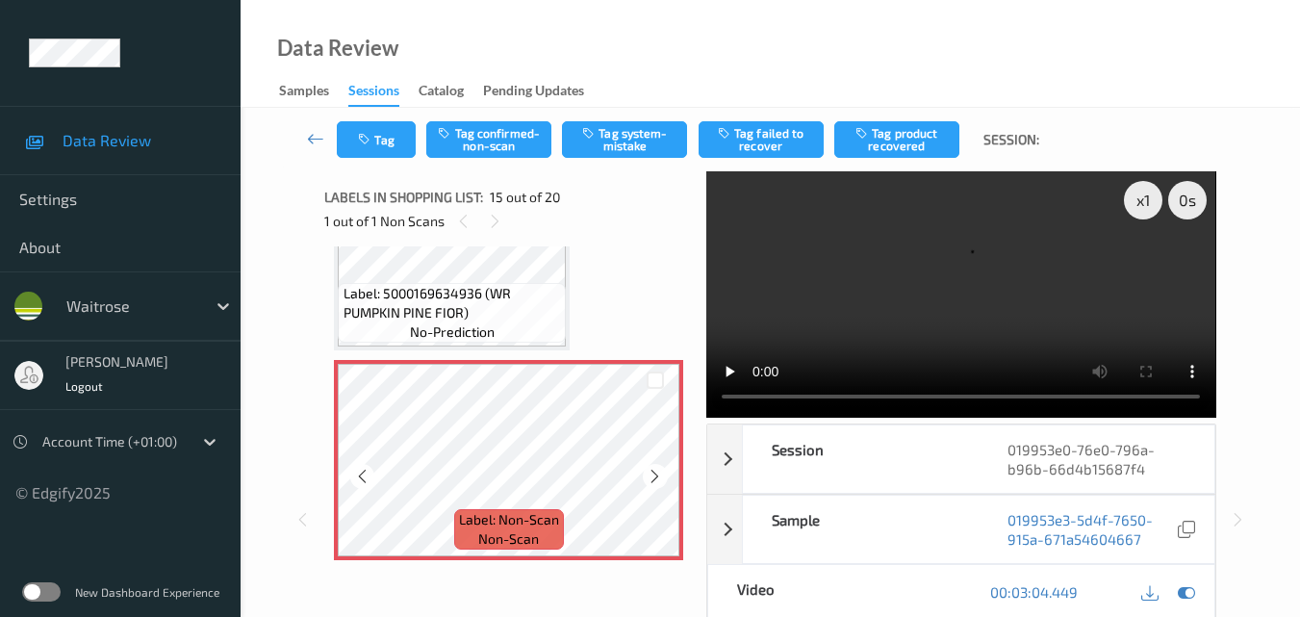
scroll to position [2737, 0]
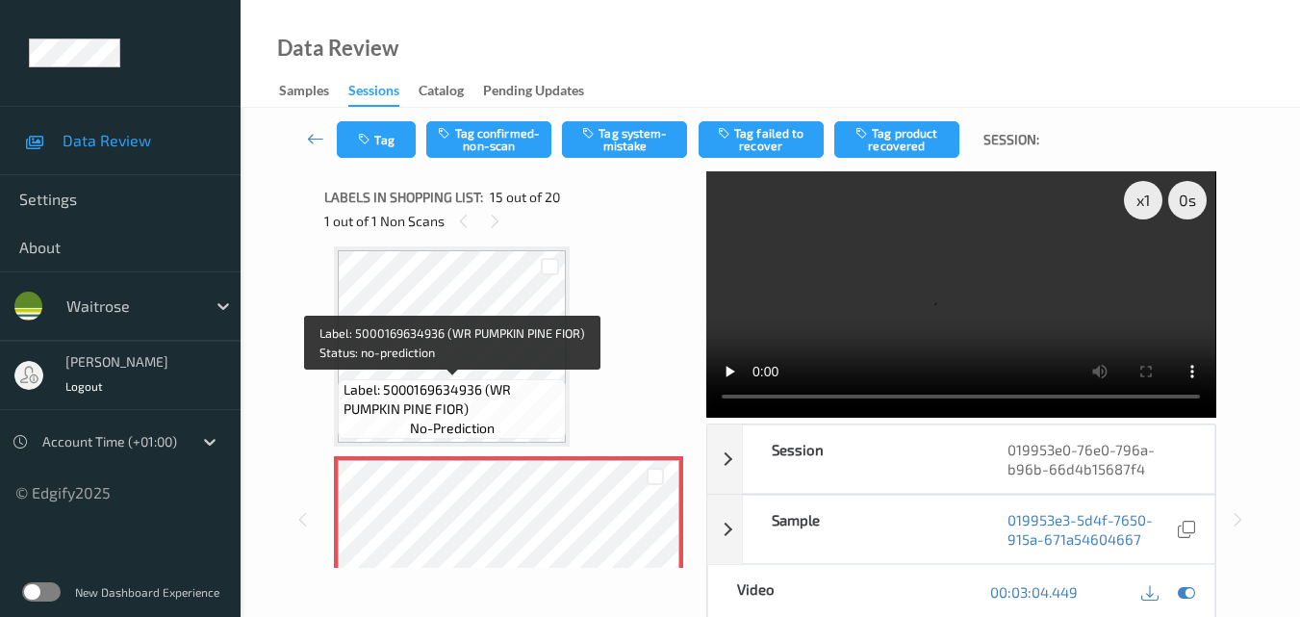
click at [492, 392] on span "Label: 5000169634936 (WR PUMPKIN PINE FIOR)" at bounding box center [453, 399] width 218 height 38
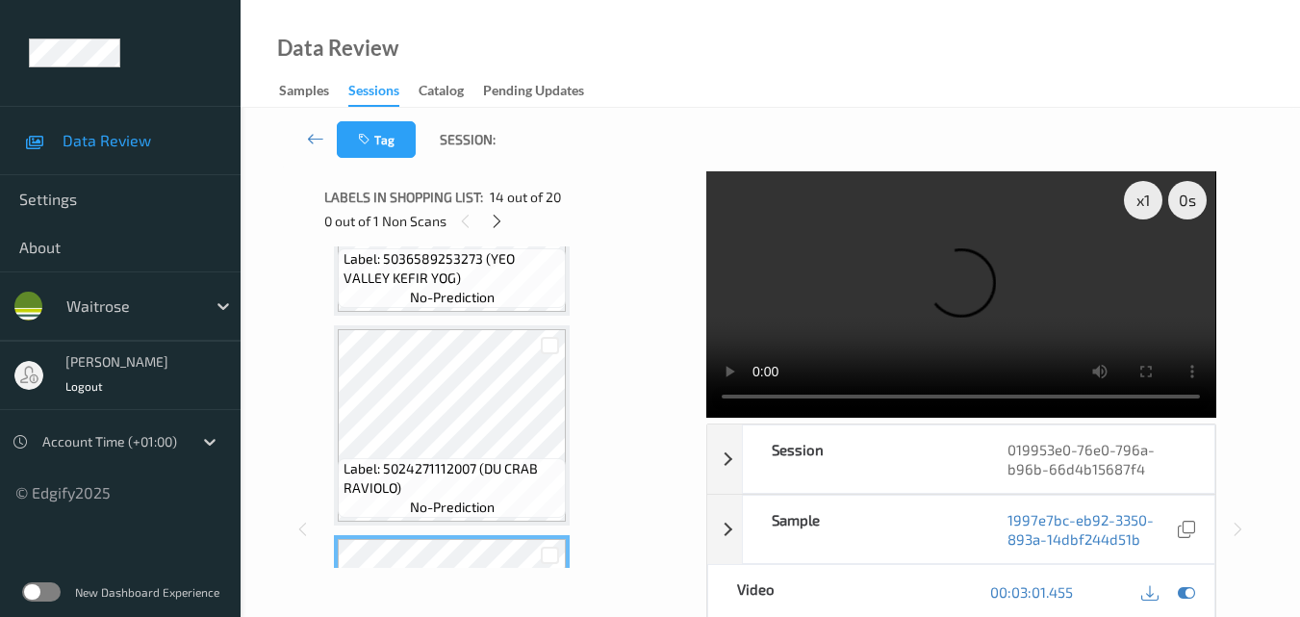
scroll to position [2544, 0]
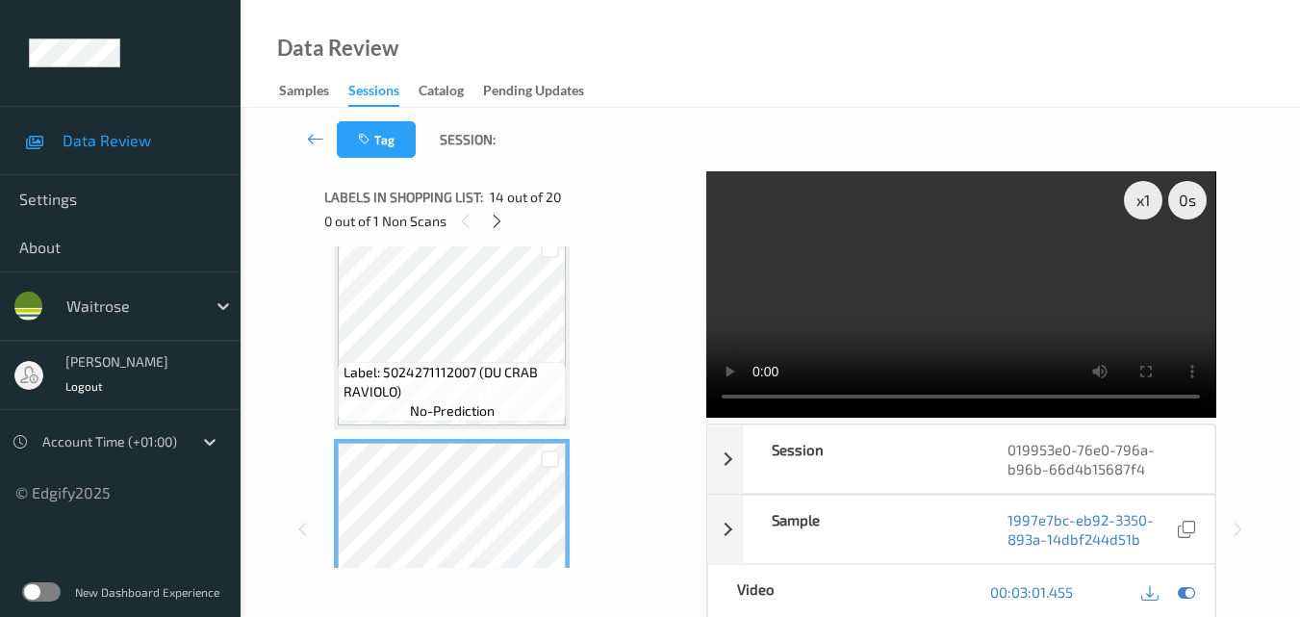
click at [1004, 245] on video at bounding box center [960, 294] width 509 height 246
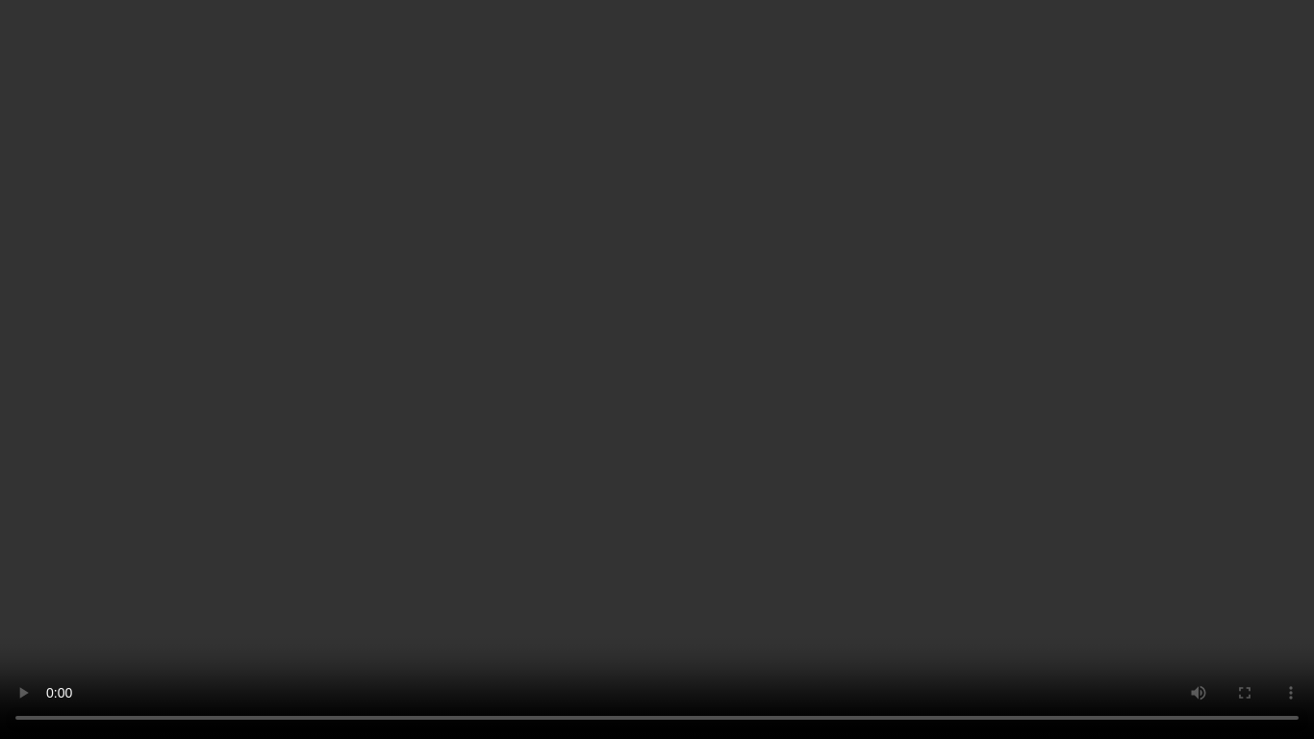
click at [820, 409] on video at bounding box center [657, 369] width 1314 height 739
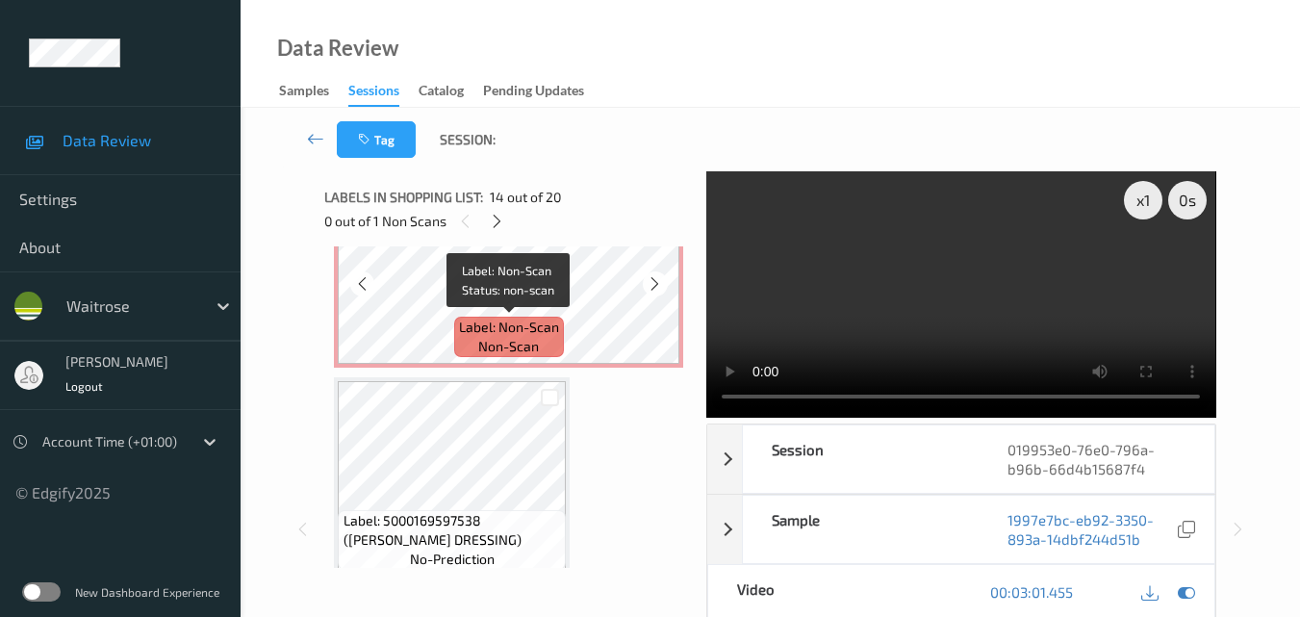
scroll to position [2929, 0]
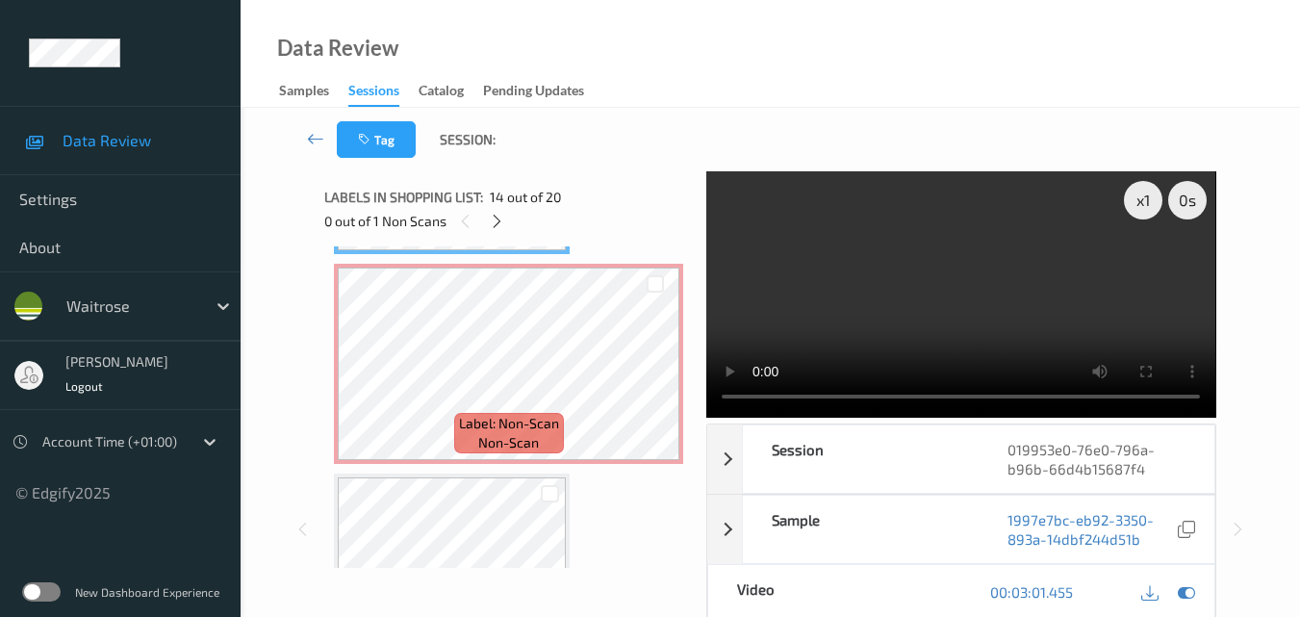
click at [1002, 306] on video at bounding box center [960, 294] width 509 height 246
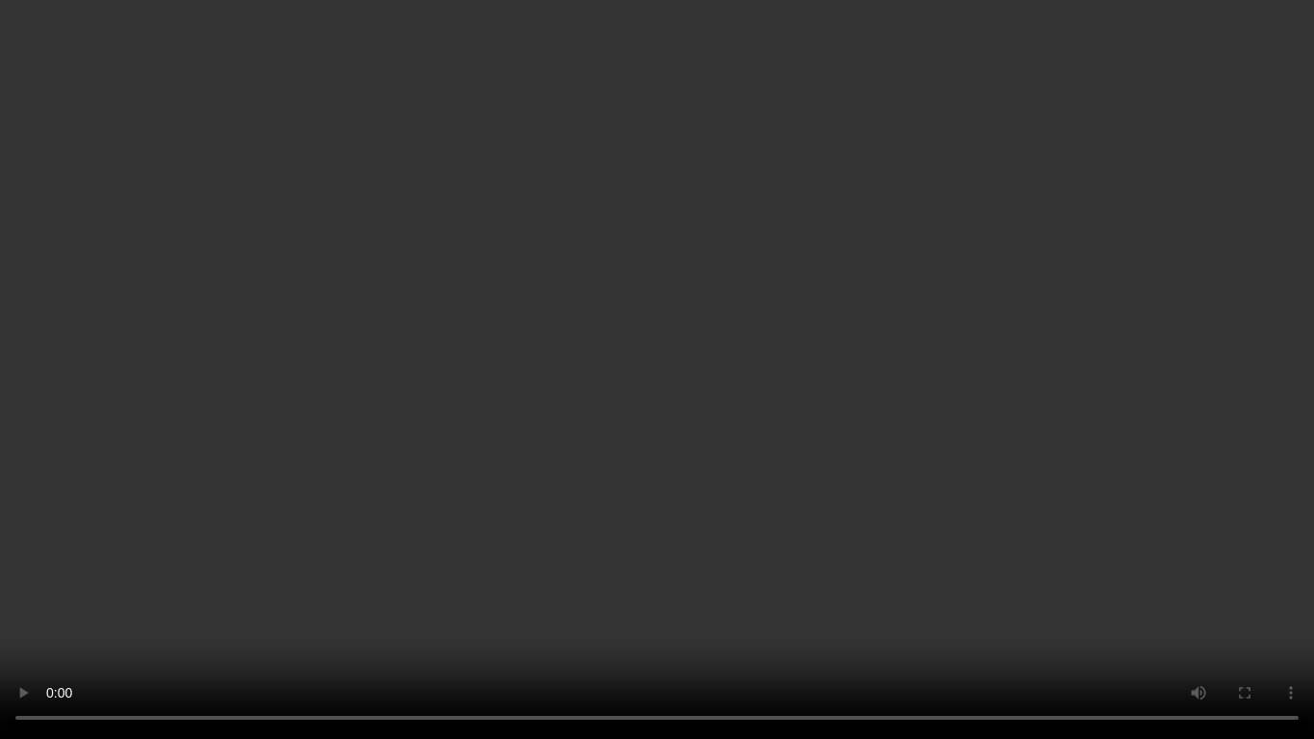
click at [825, 282] on video at bounding box center [657, 369] width 1314 height 739
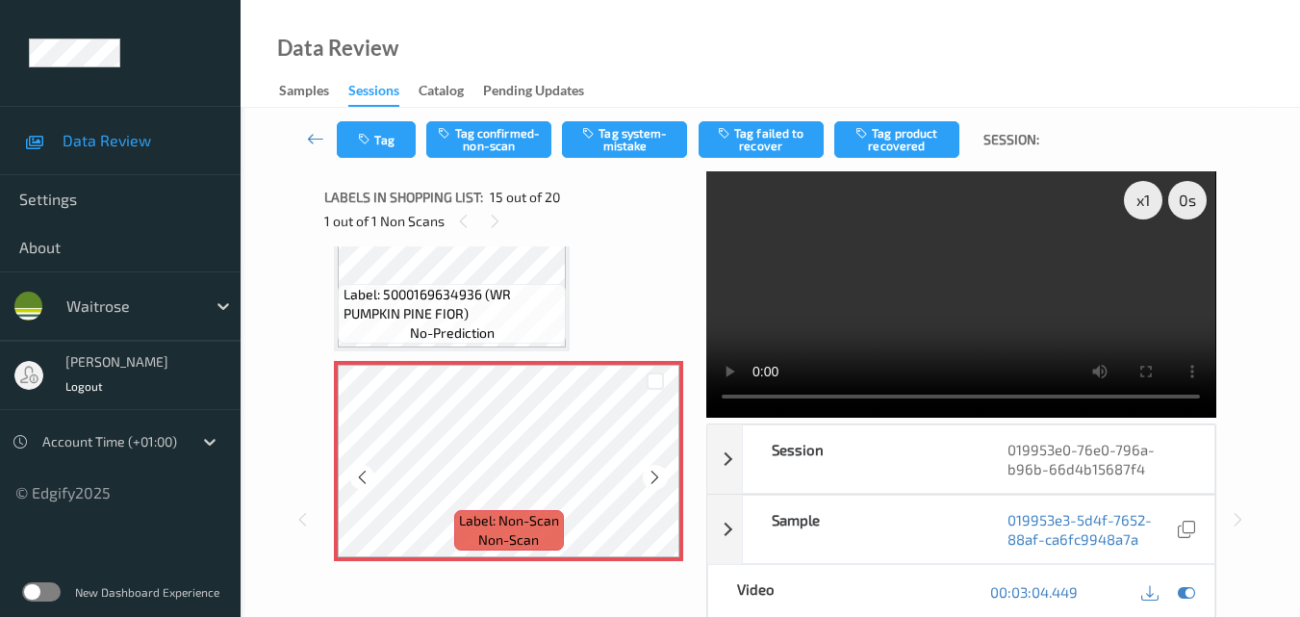
scroll to position [2833, 0]
click at [647, 471] on icon at bounding box center [655, 476] width 16 height 17
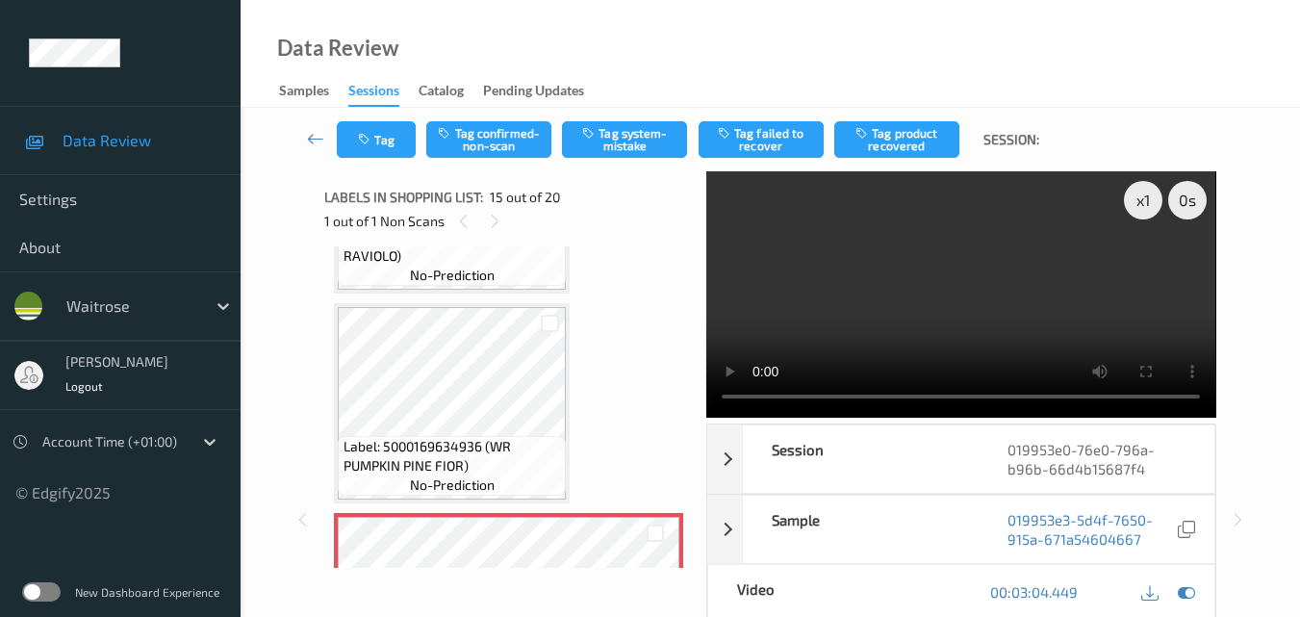
scroll to position [2640, 0]
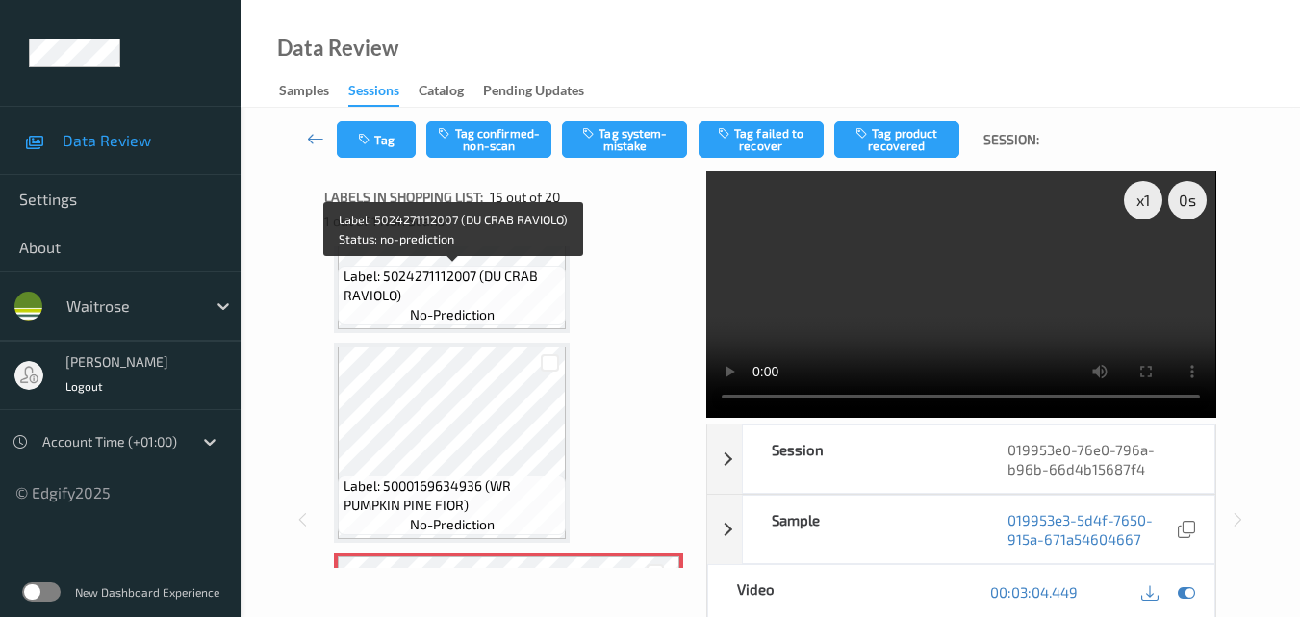
click at [465, 287] on span "Label: 5024271112007 (DU CRAB RAVIOLO)" at bounding box center [453, 286] width 218 height 38
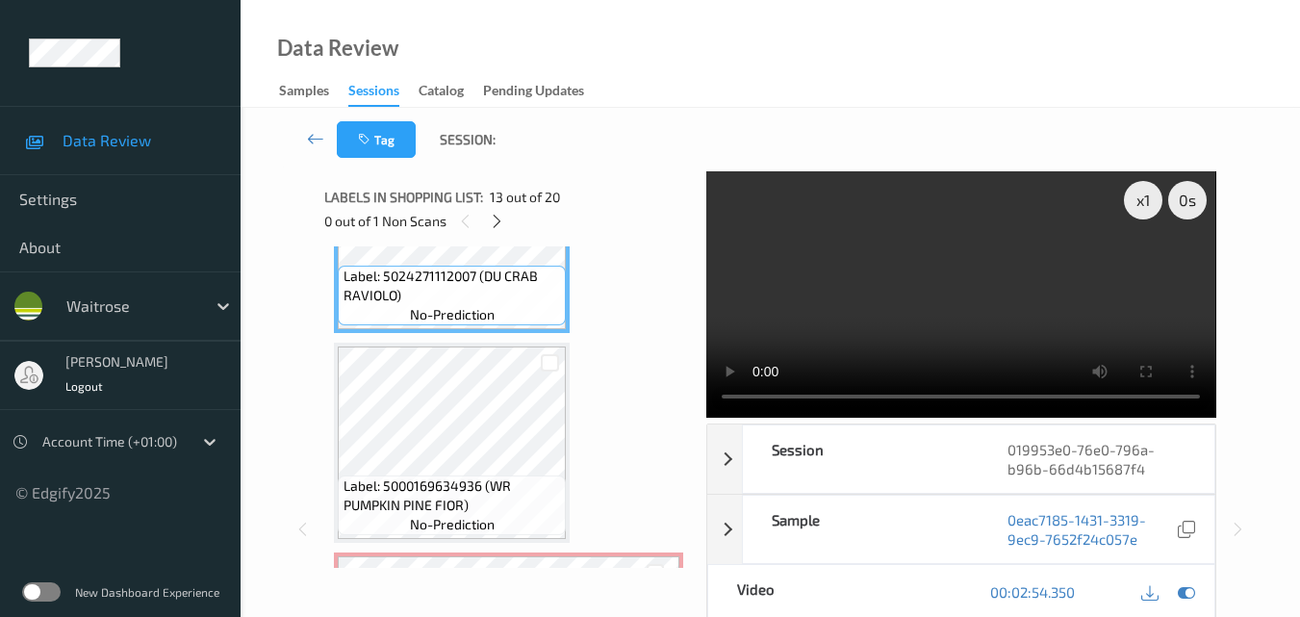
click at [942, 290] on video at bounding box center [960, 294] width 509 height 246
click at [1043, 302] on video at bounding box center [960, 294] width 509 height 246
click at [1051, 320] on video at bounding box center [960, 294] width 509 height 246
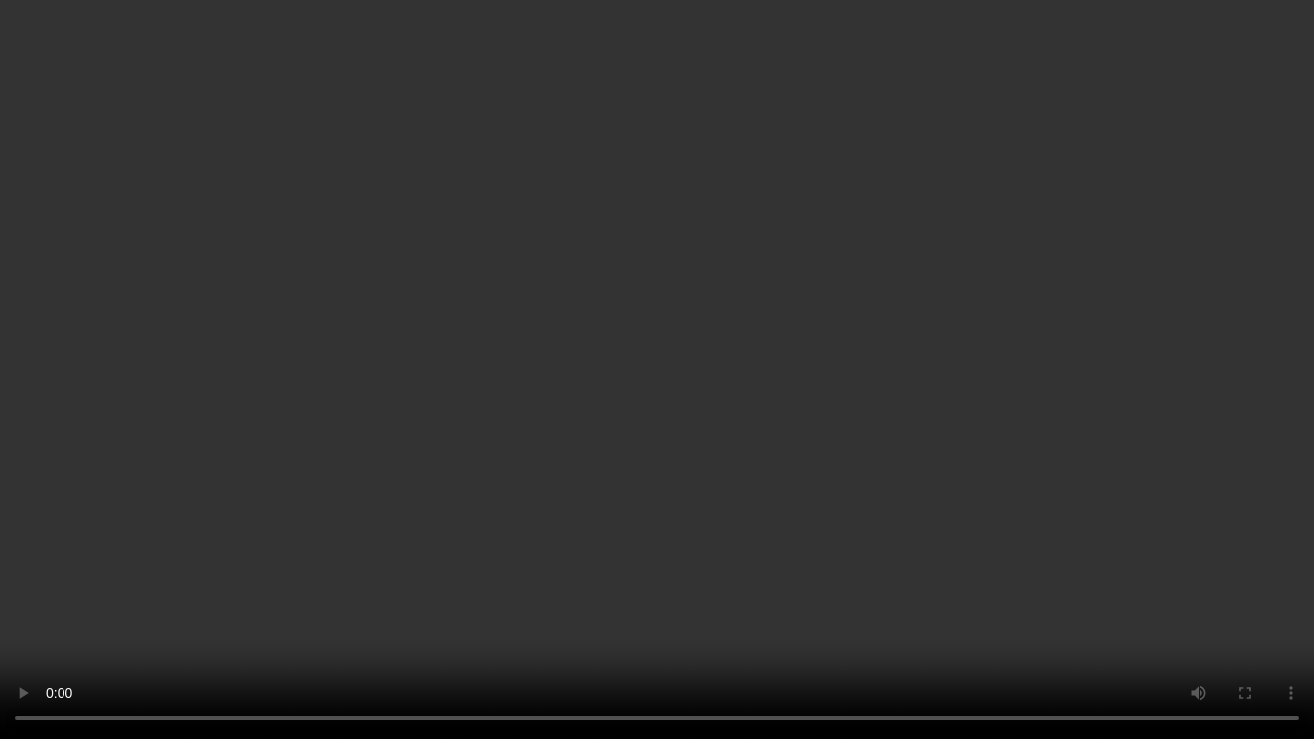
click at [1008, 428] on video at bounding box center [657, 369] width 1314 height 739
click at [818, 306] on video at bounding box center [657, 369] width 1314 height 739
click at [829, 414] on video at bounding box center [657, 369] width 1314 height 739
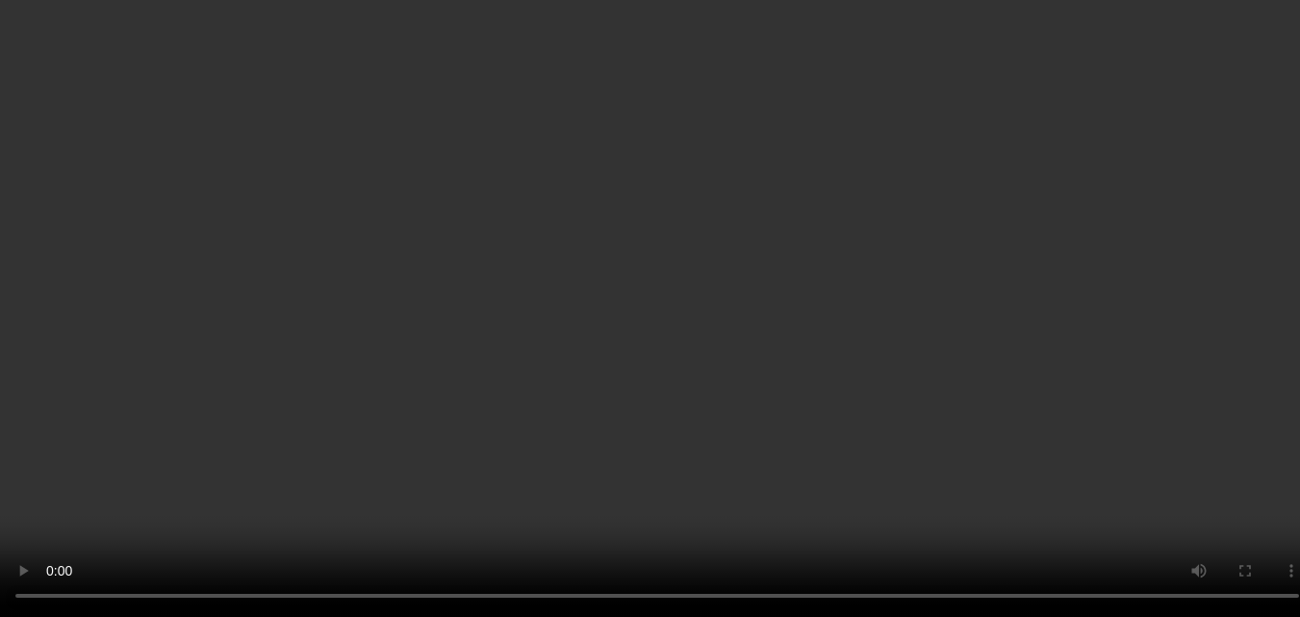
click at [1138, 196] on div "x 1" at bounding box center [1143, 200] width 38 height 38
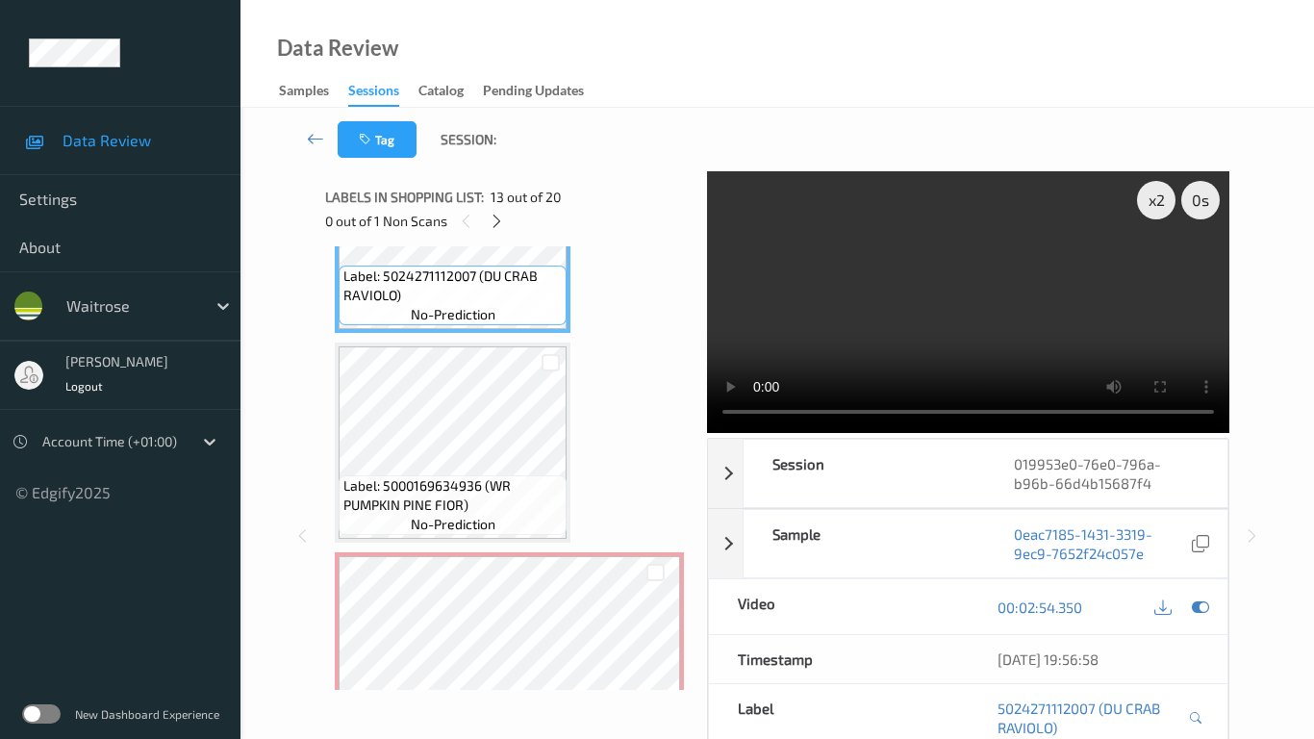
click at [830, 433] on video at bounding box center [968, 302] width 522 height 262
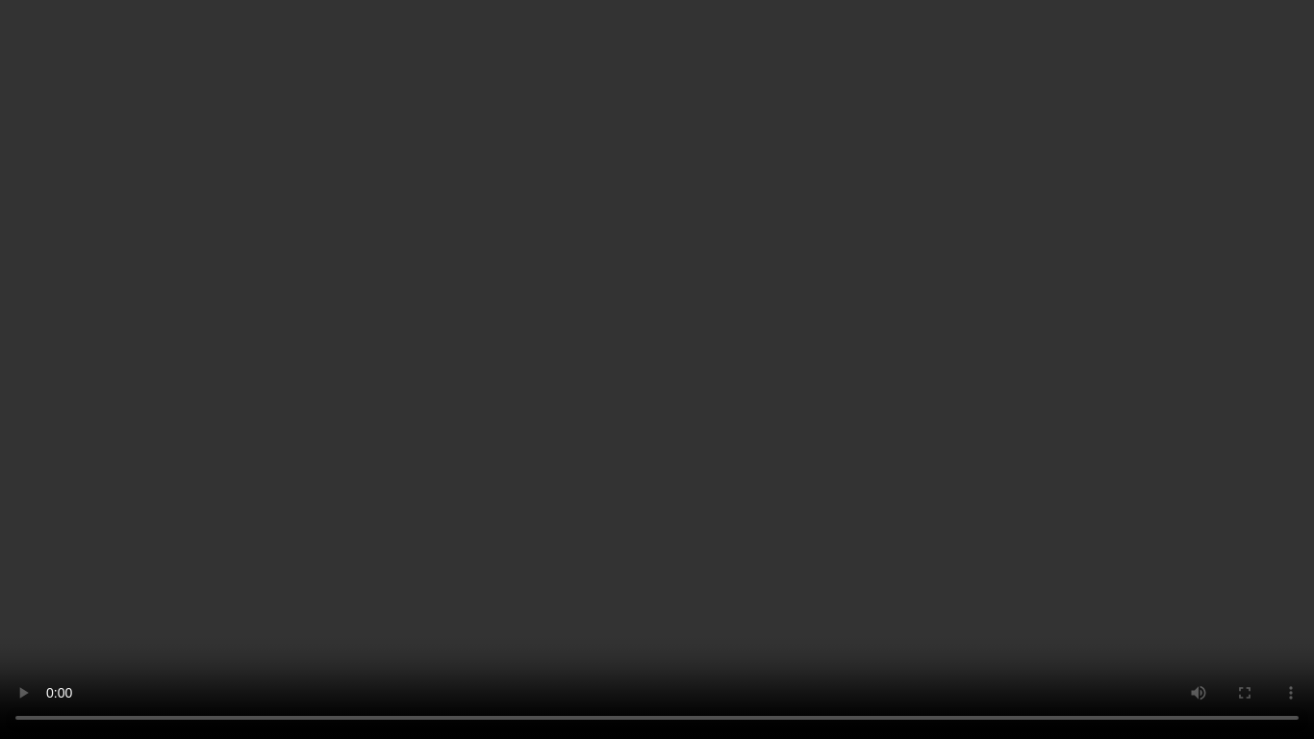
click at [830, 450] on video at bounding box center [657, 369] width 1314 height 739
click at [502, 399] on video at bounding box center [657, 369] width 1314 height 739
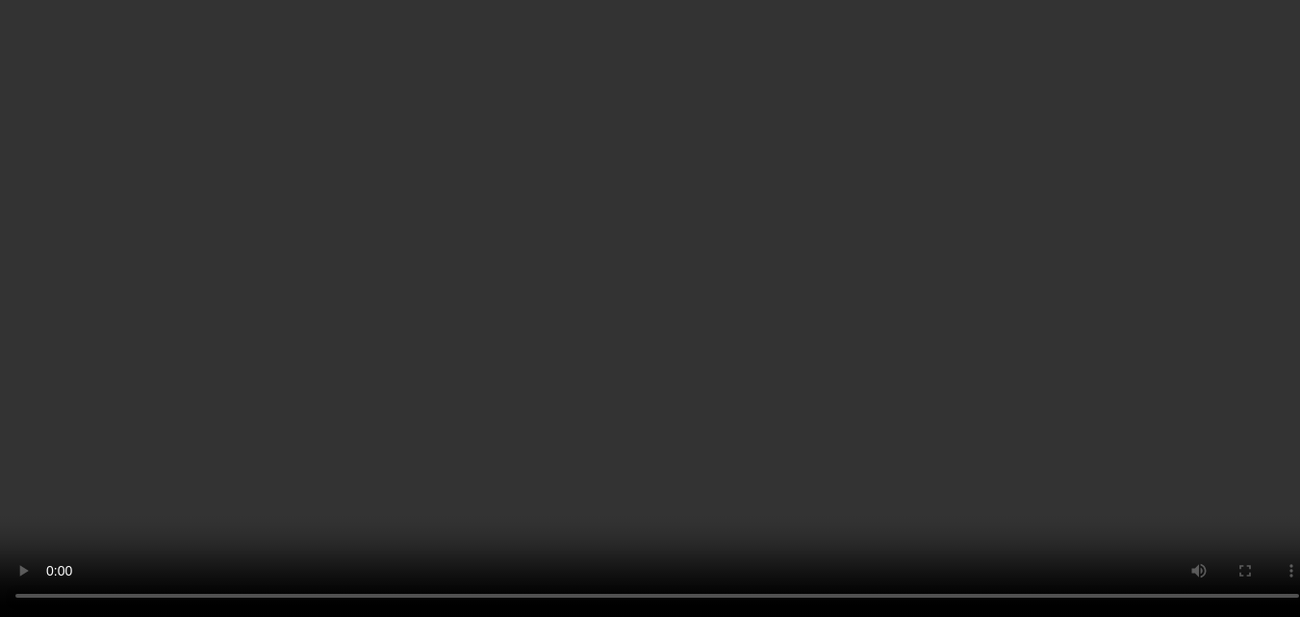
scroll to position [2833, 0]
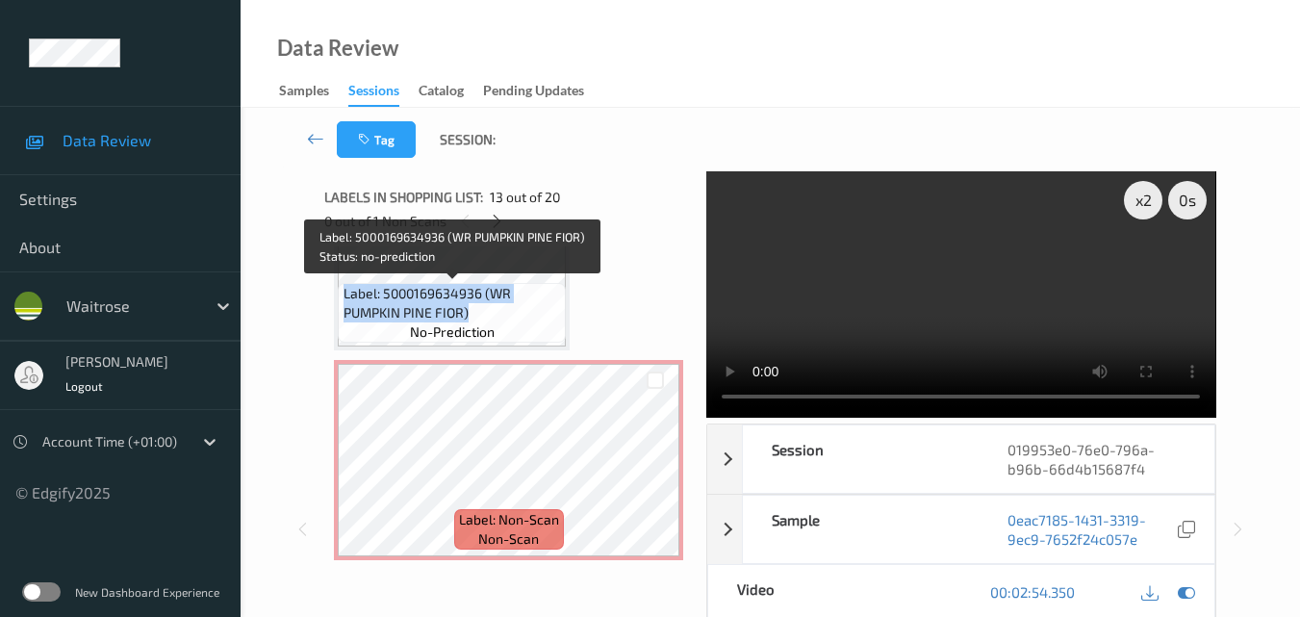
drag, startPoint x: 471, startPoint y: 318, endPoint x: 344, endPoint y: 291, distance: 129.8
click at [344, 291] on span "Label: 5000169634936 (WR PUMPKIN PINE FIOR)" at bounding box center [453, 303] width 218 height 38
copy span "Label: 5000169634936 (WR PUMPKIN PINE FIOR)"
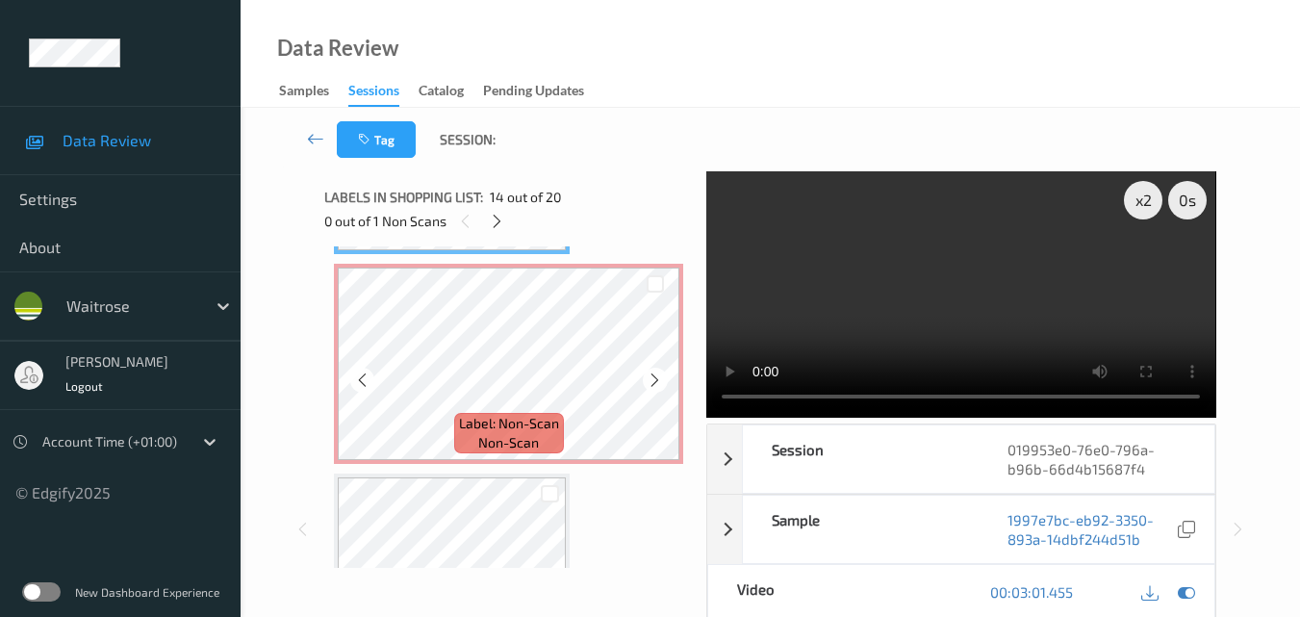
scroll to position [3025, 0]
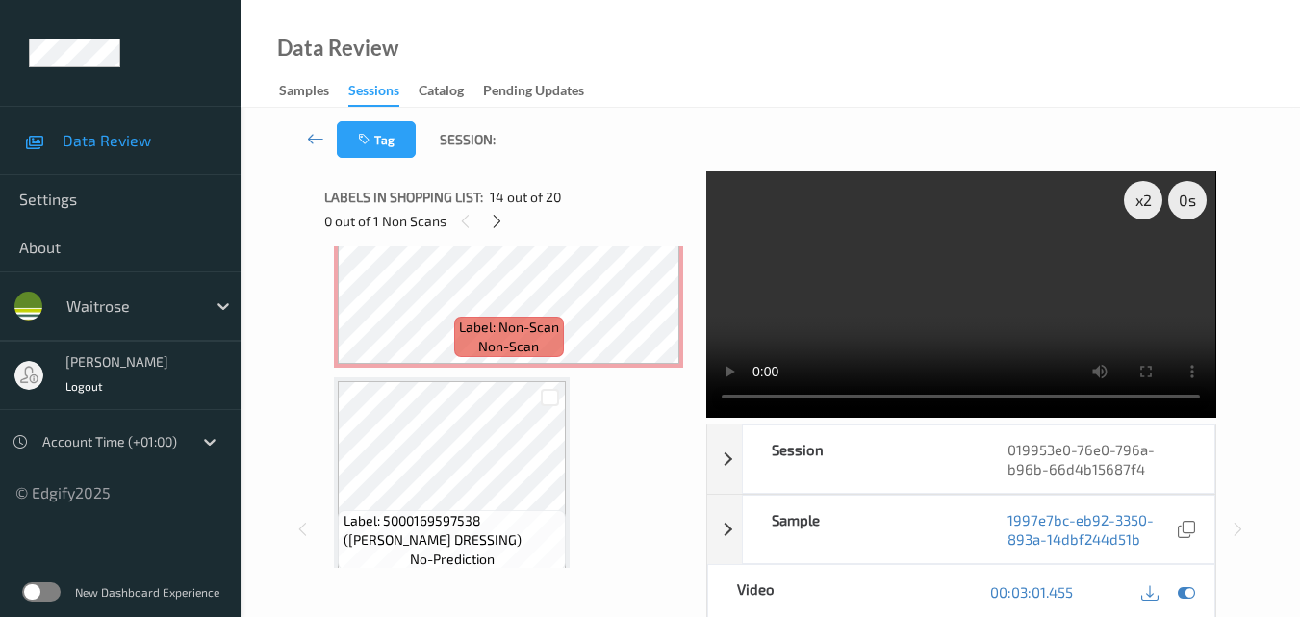
click at [857, 303] on video at bounding box center [960, 294] width 509 height 246
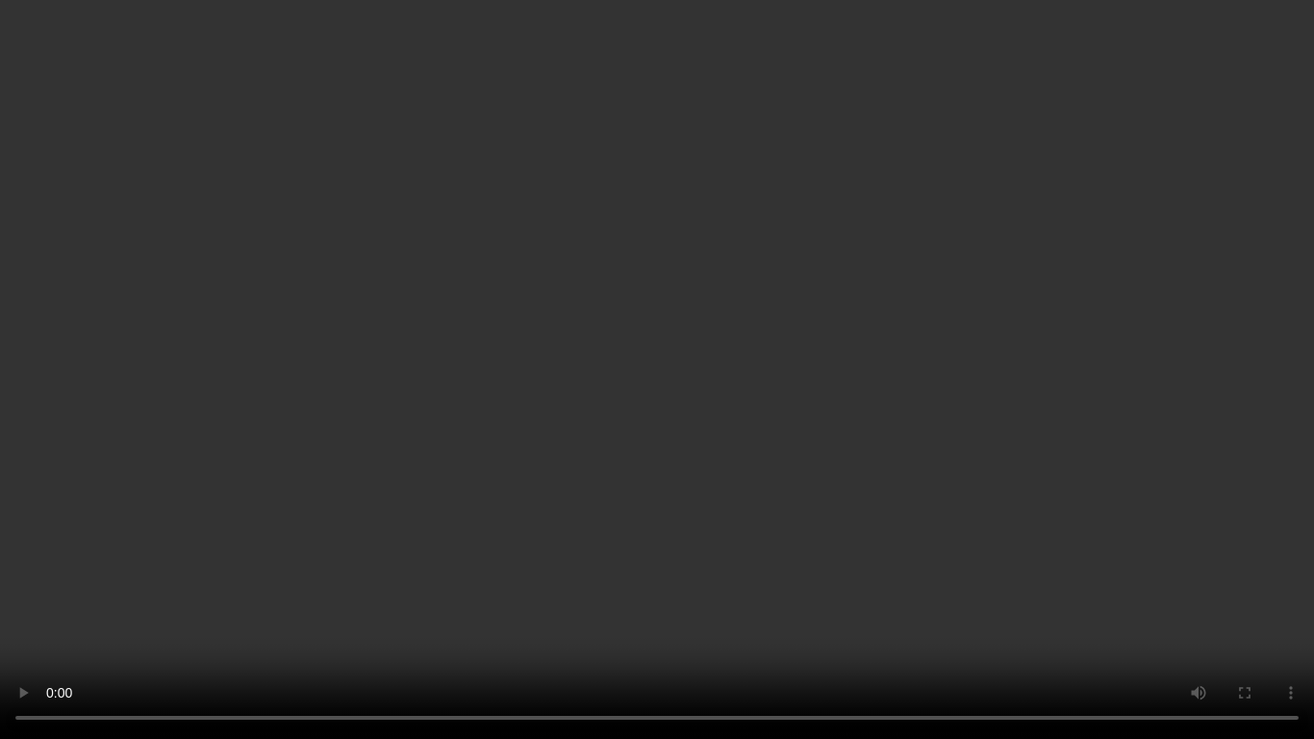
click at [943, 463] on video at bounding box center [657, 369] width 1314 height 739
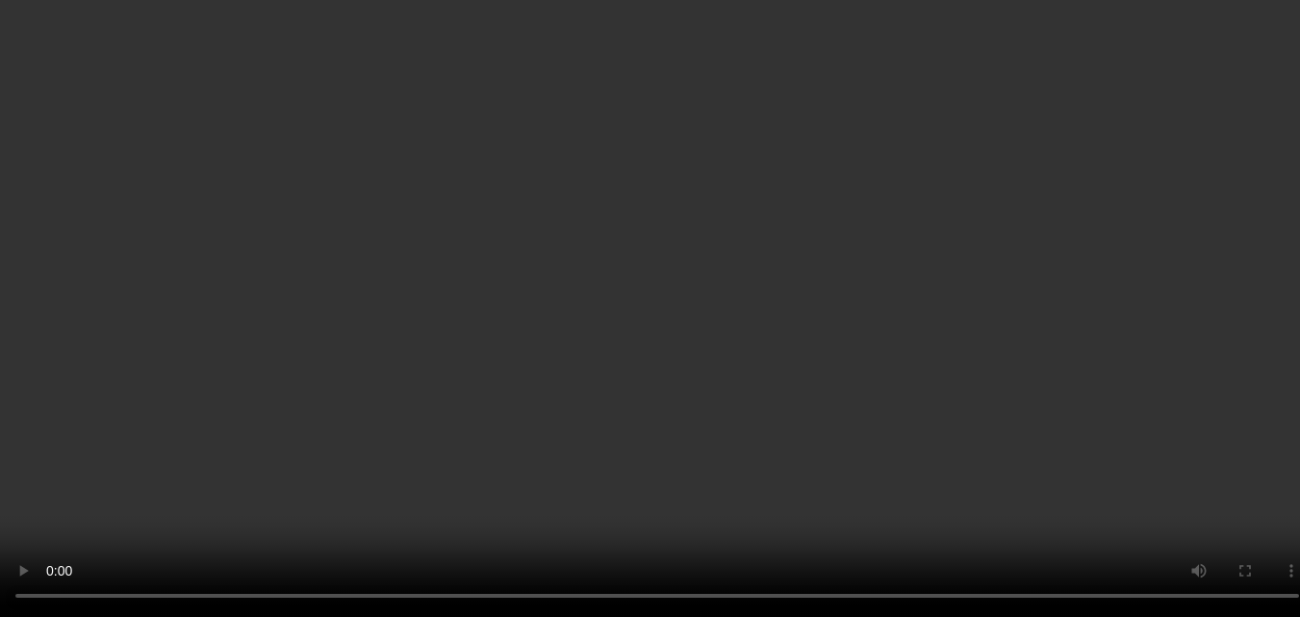
scroll to position [2929, 0]
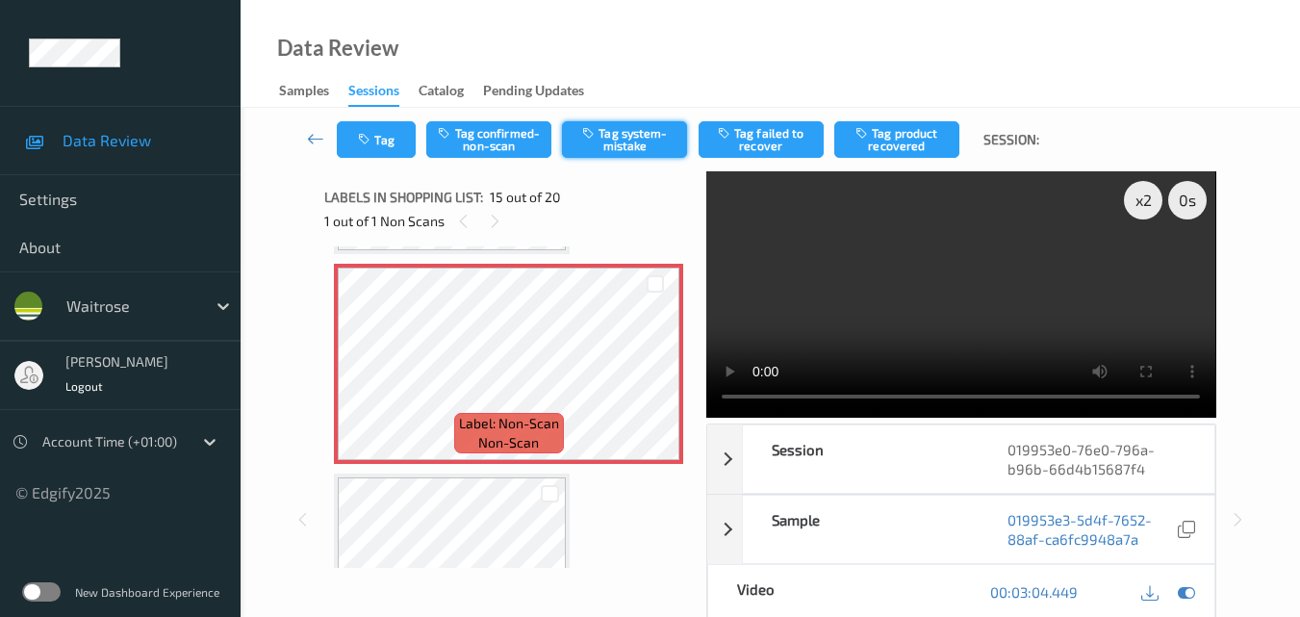
click at [613, 144] on button "Tag system-mistake" at bounding box center [624, 139] width 125 height 37
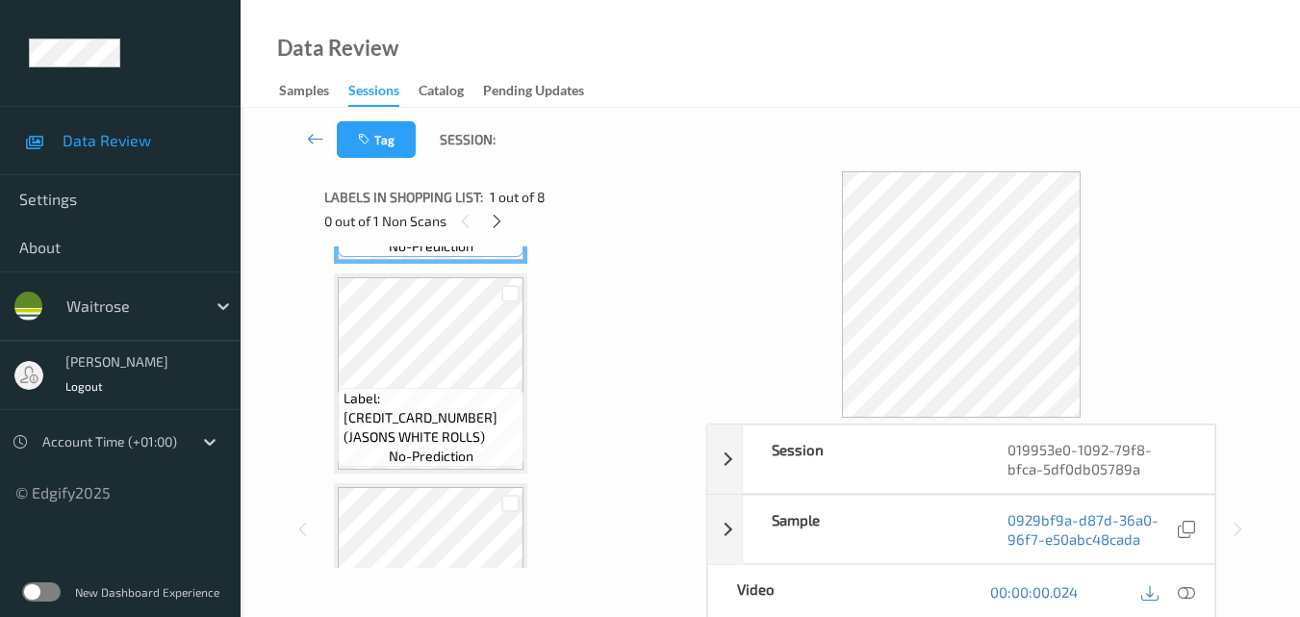
scroll to position [385, 0]
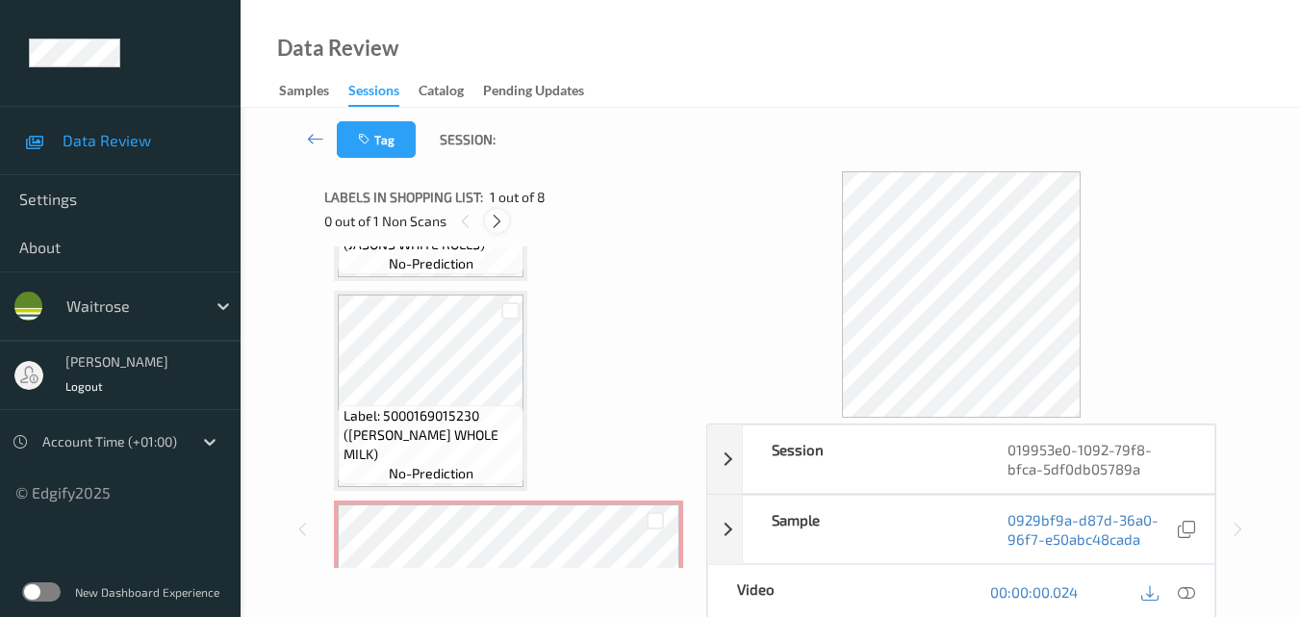
click at [502, 227] on icon at bounding box center [497, 221] width 16 height 17
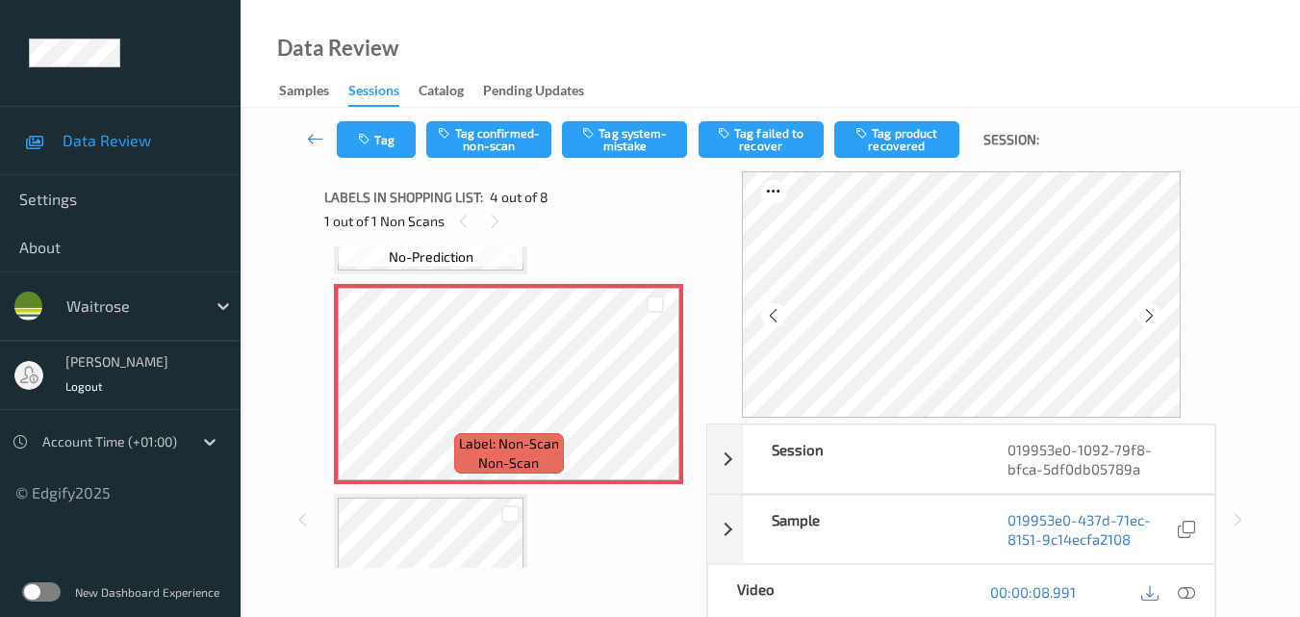
scroll to position [622, 0]
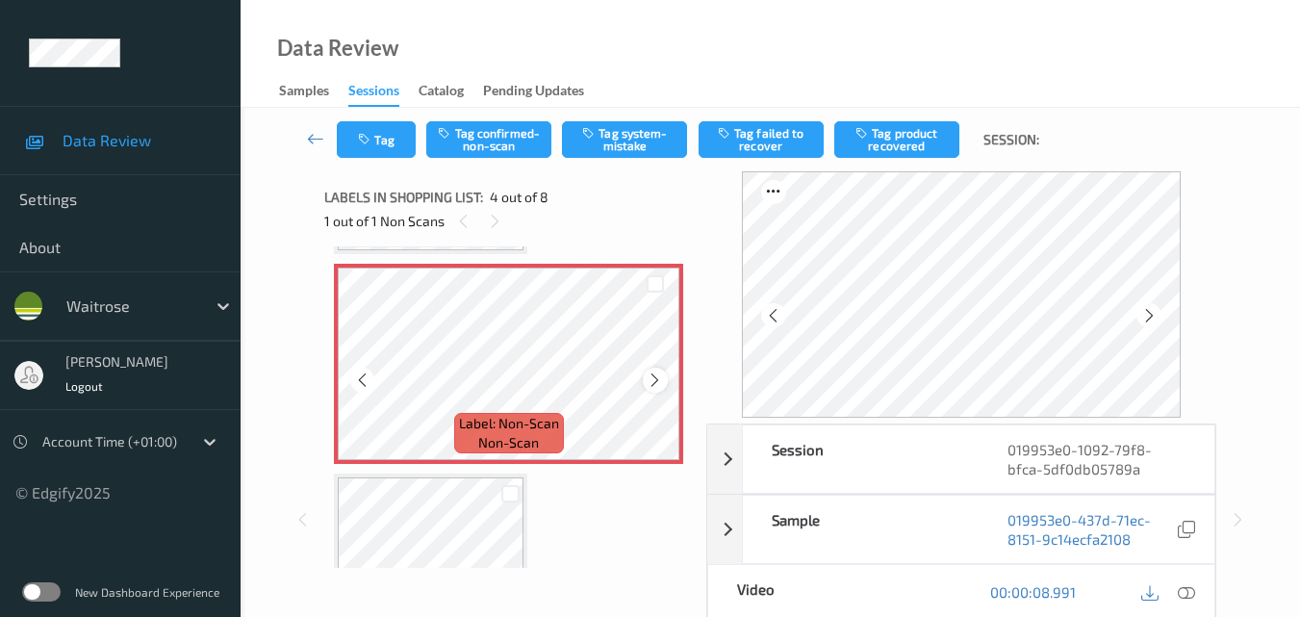
click at [652, 374] on icon at bounding box center [655, 379] width 16 height 17
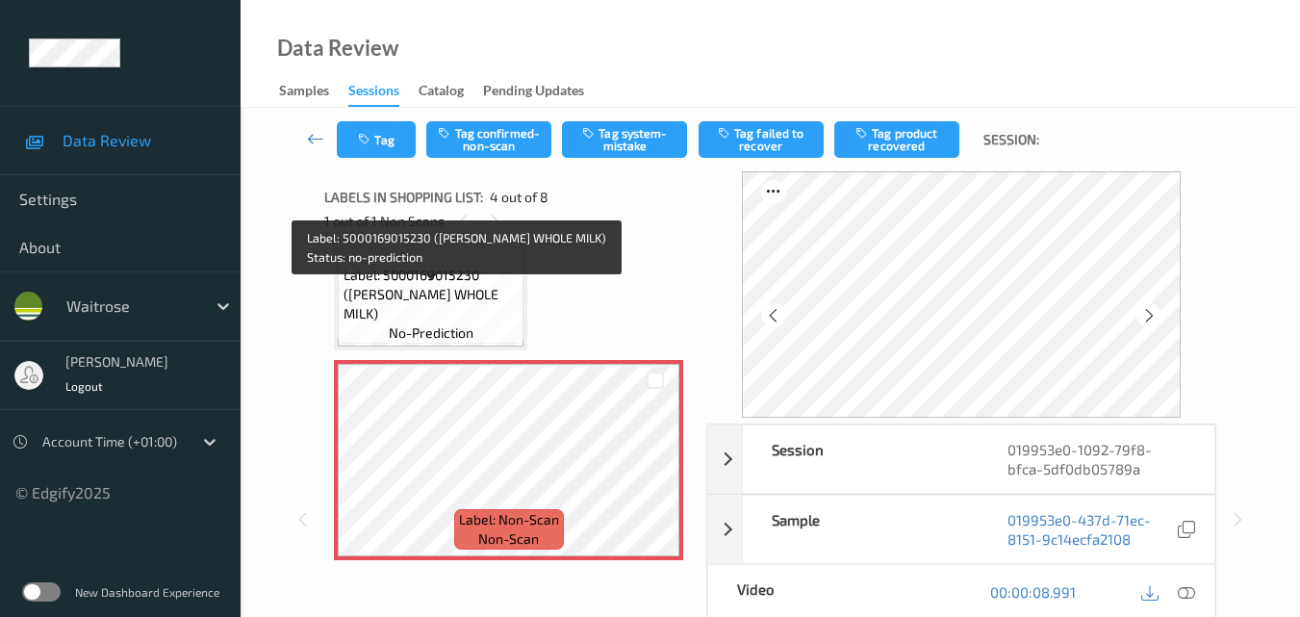
click at [454, 320] on span "Label: 5000169015230 ([PERSON_NAME] WHOLE MILK)" at bounding box center [432, 295] width 176 height 58
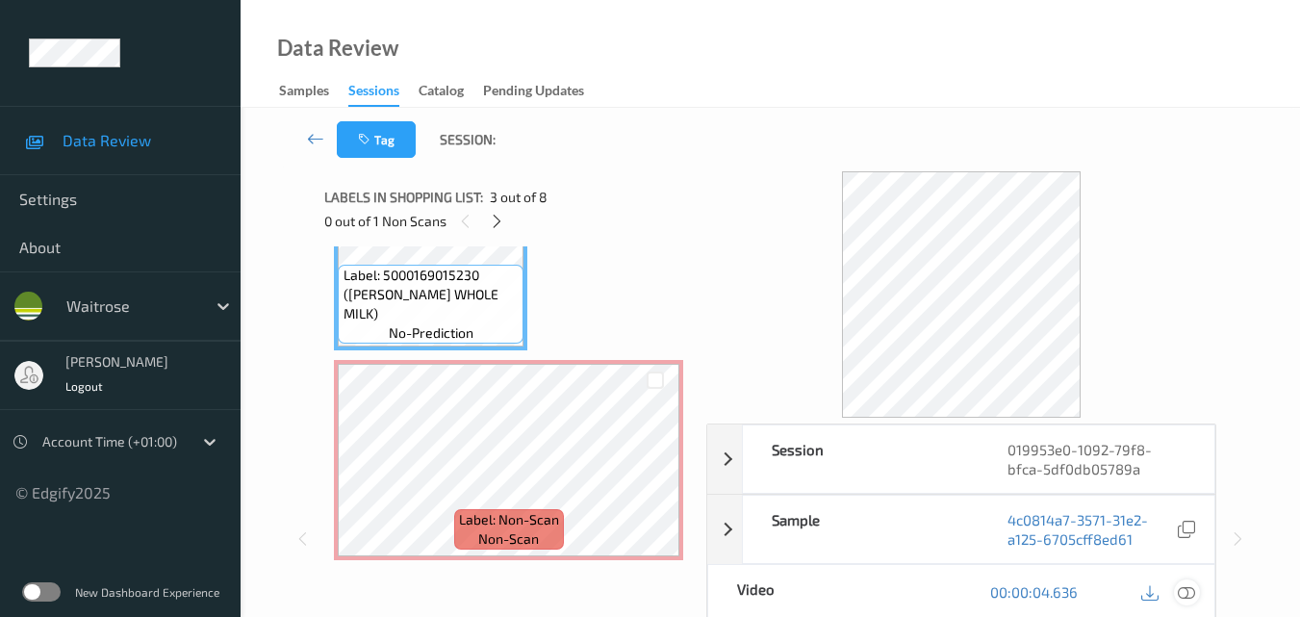
click at [1196, 592] on div at bounding box center [1187, 592] width 26 height 26
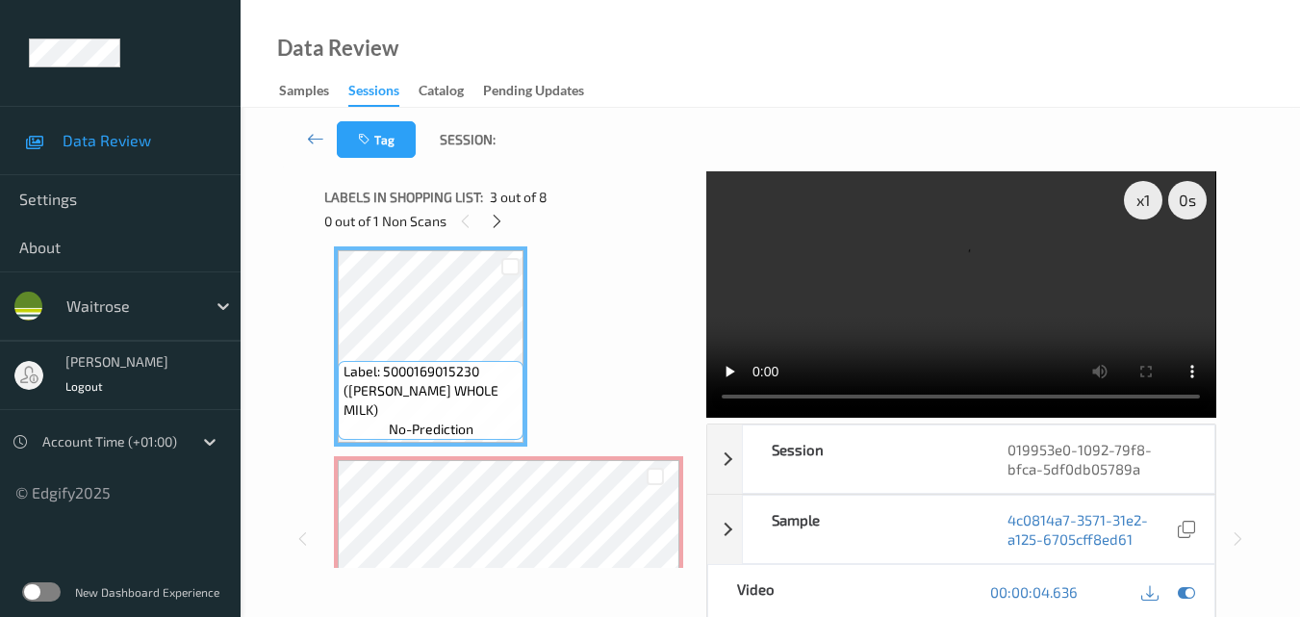
scroll to position [333, 0]
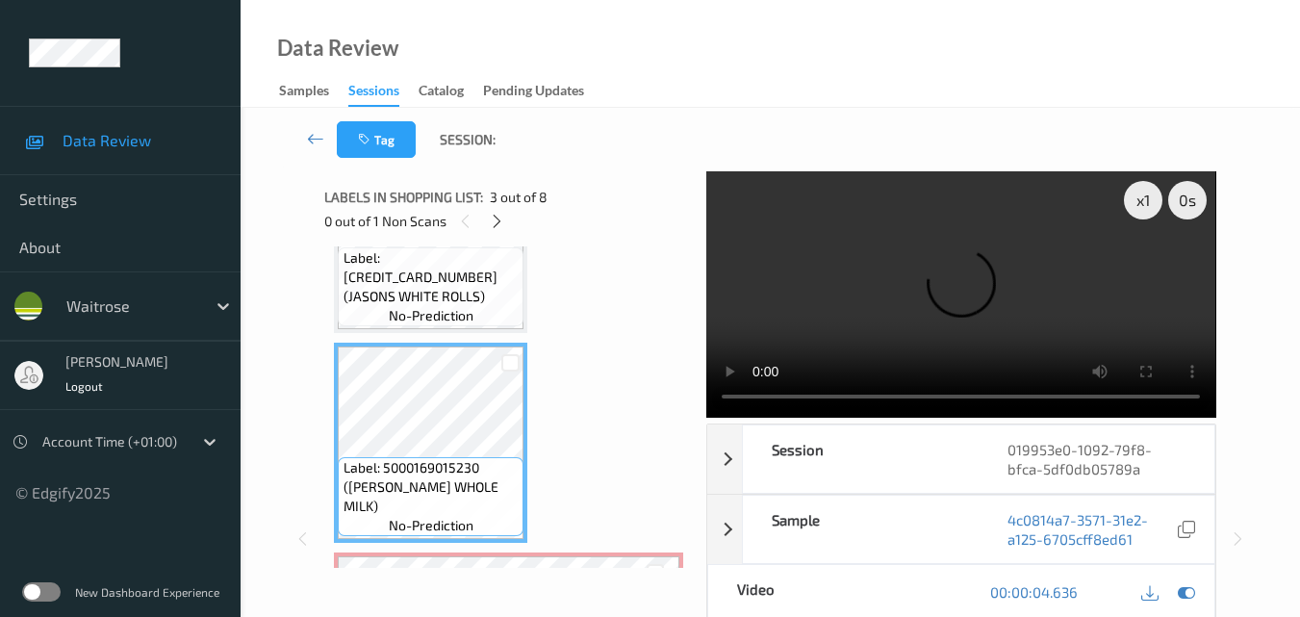
click at [920, 290] on video at bounding box center [960, 294] width 509 height 246
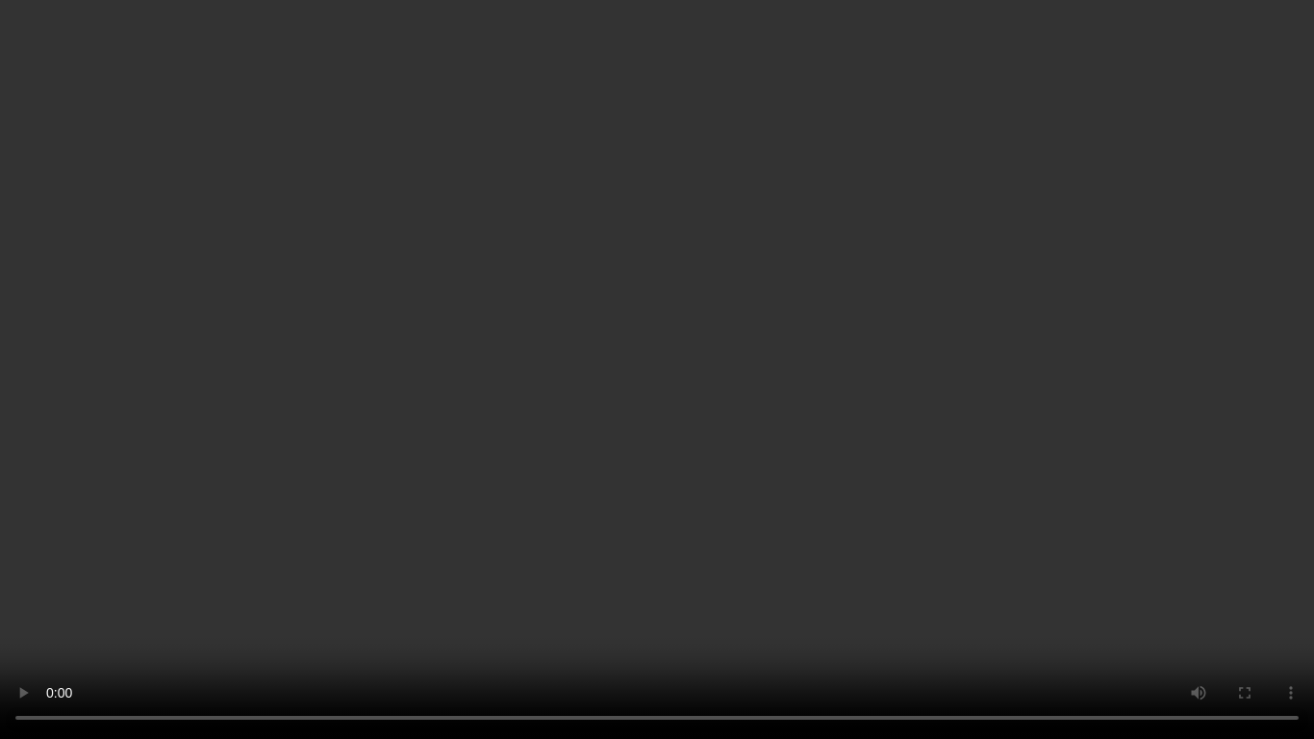
click at [813, 456] on video at bounding box center [657, 369] width 1314 height 739
click at [765, 554] on video at bounding box center [657, 369] width 1314 height 739
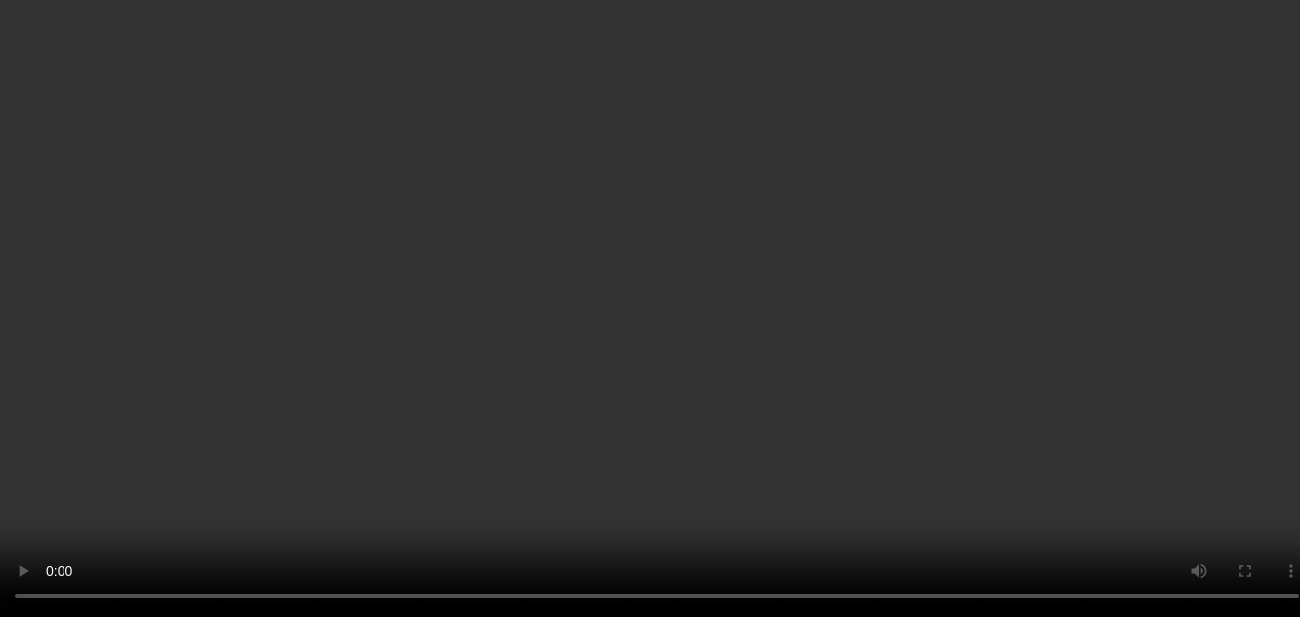
scroll to position [718, 0]
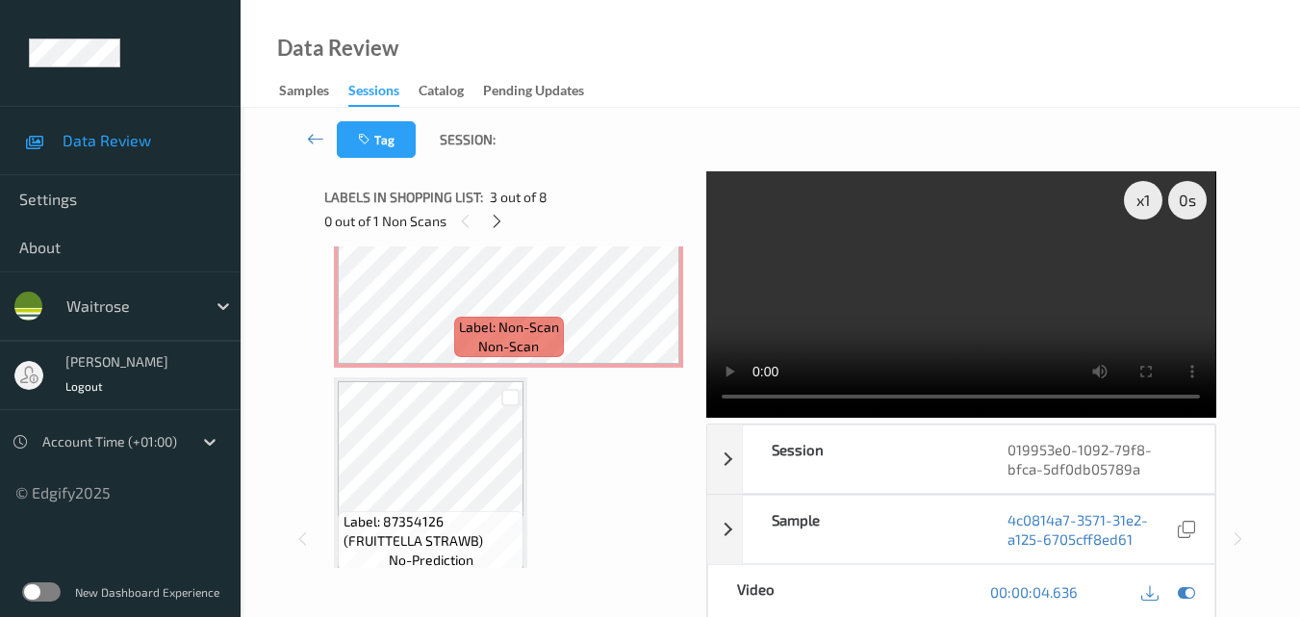
click at [958, 302] on video at bounding box center [960, 294] width 509 height 246
click at [963, 298] on video at bounding box center [960, 294] width 509 height 246
click at [983, 284] on video at bounding box center [960, 294] width 509 height 246
click at [1143, 207] on div "x 1" at bounding box center [1143, 200] width 38 height 38
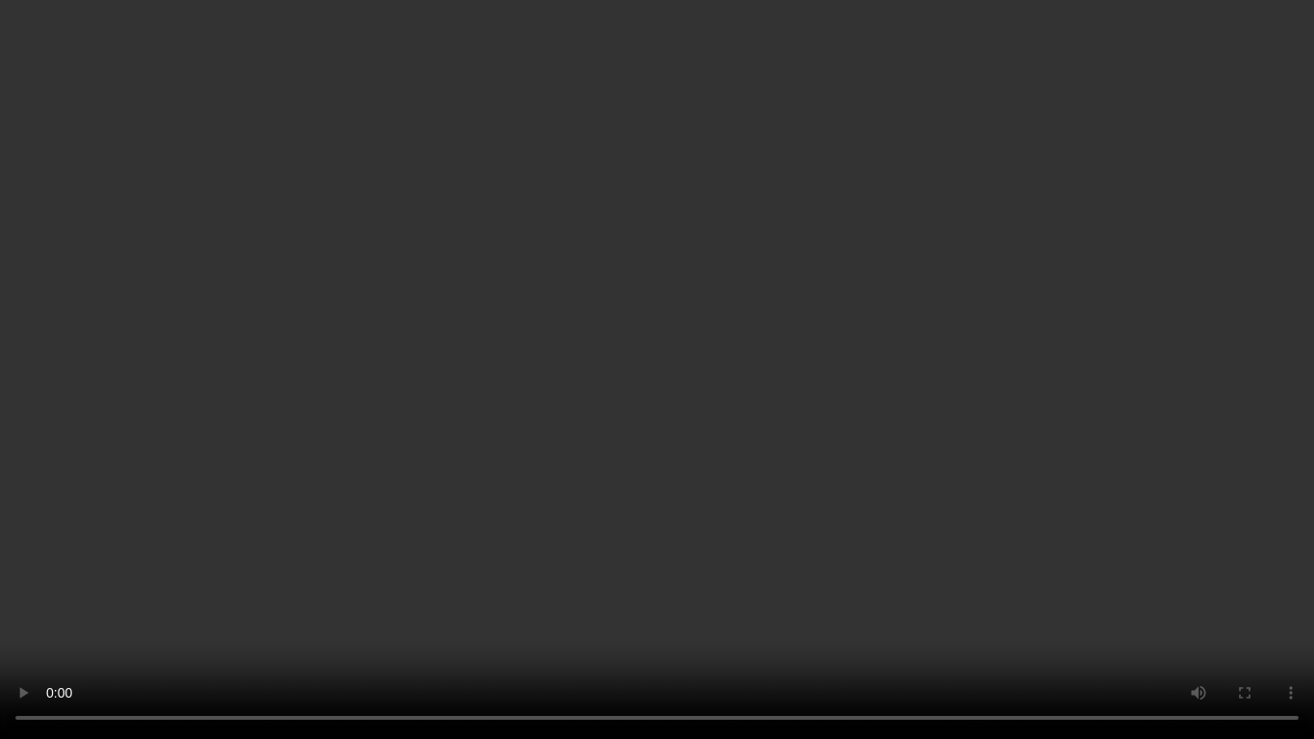
click at [960, 421] on video at bounding box center [657, 369] width 1314 height 739
click at [1045, 481] on video at bounding box center [657, 369] width 1314 height 739
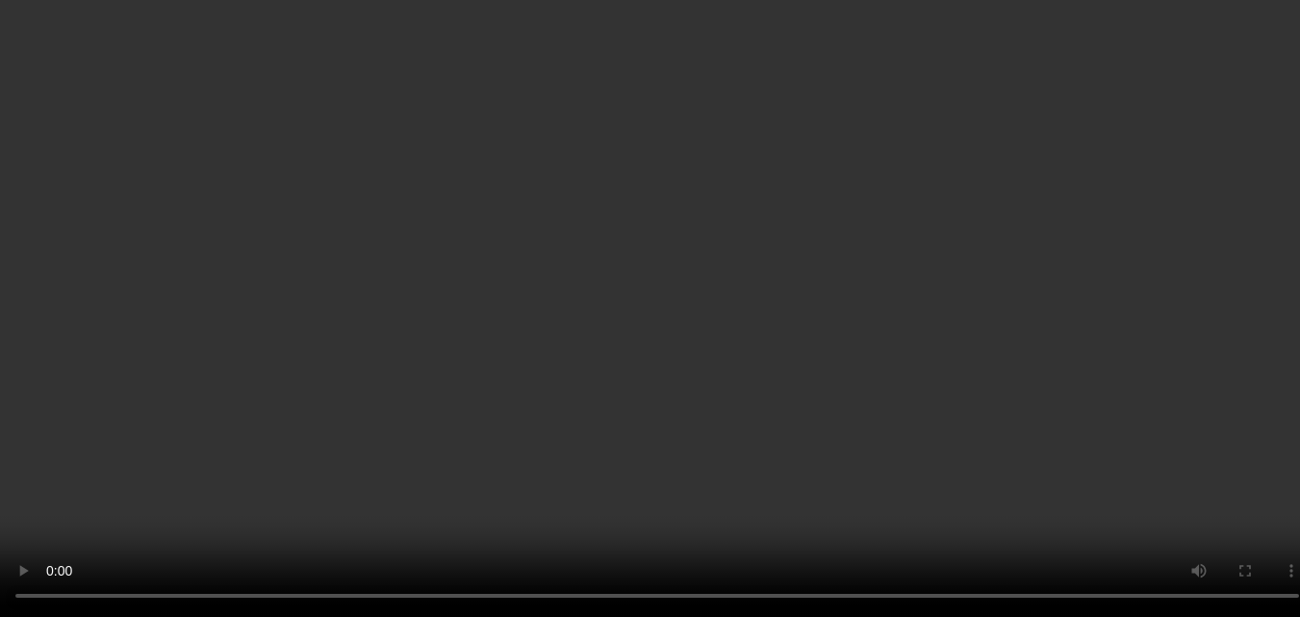
scroll to position [525, 0]
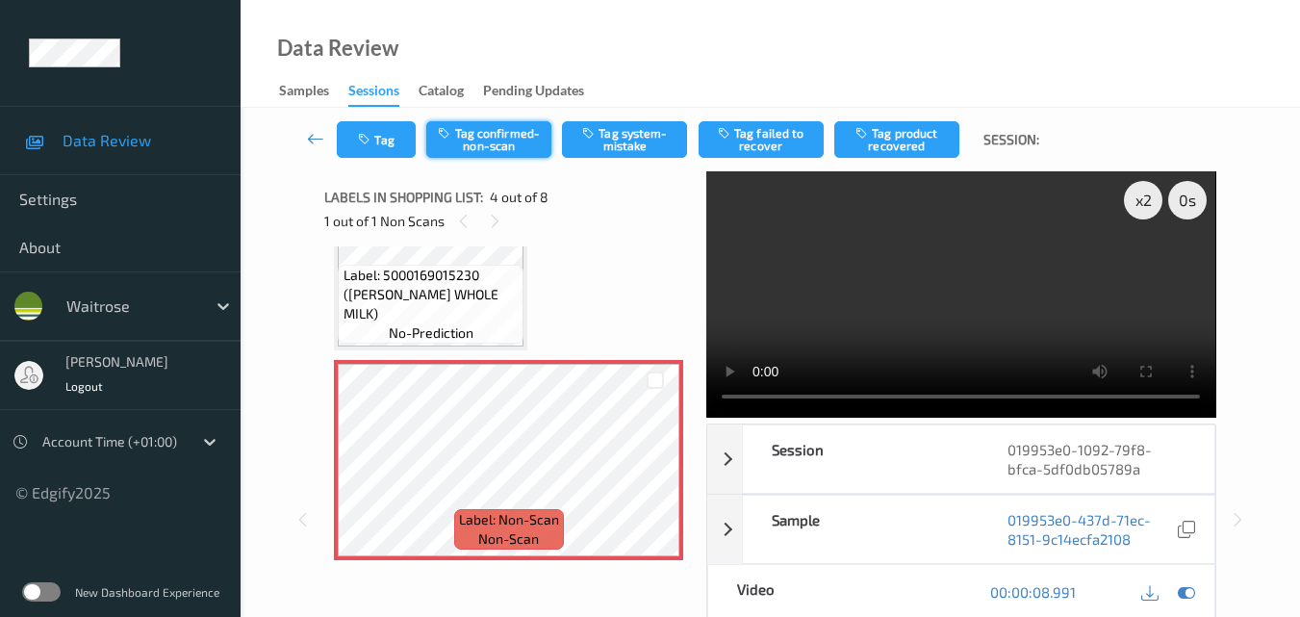
click at [501, 147] on button "Tag confirmed-non-scan" at bounding box center [488, 139] width 125 height 37
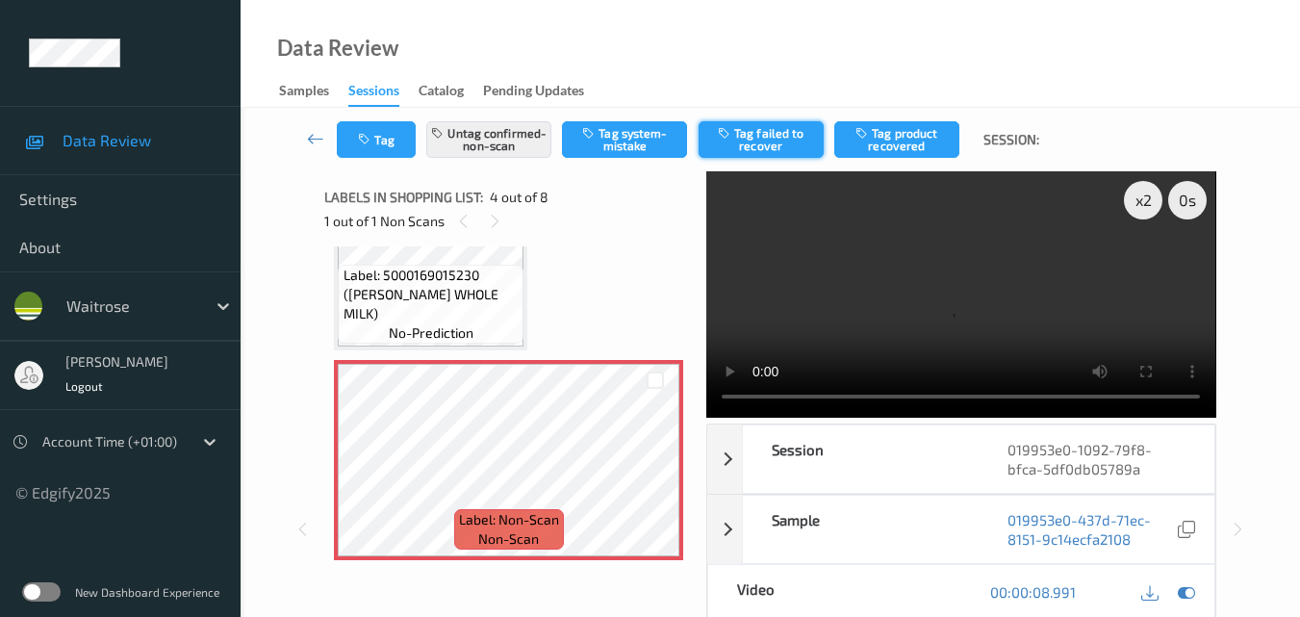
click at [762, 136] on button "Tag failed to recover" at bounding box center [761, 139] width 125 height 37
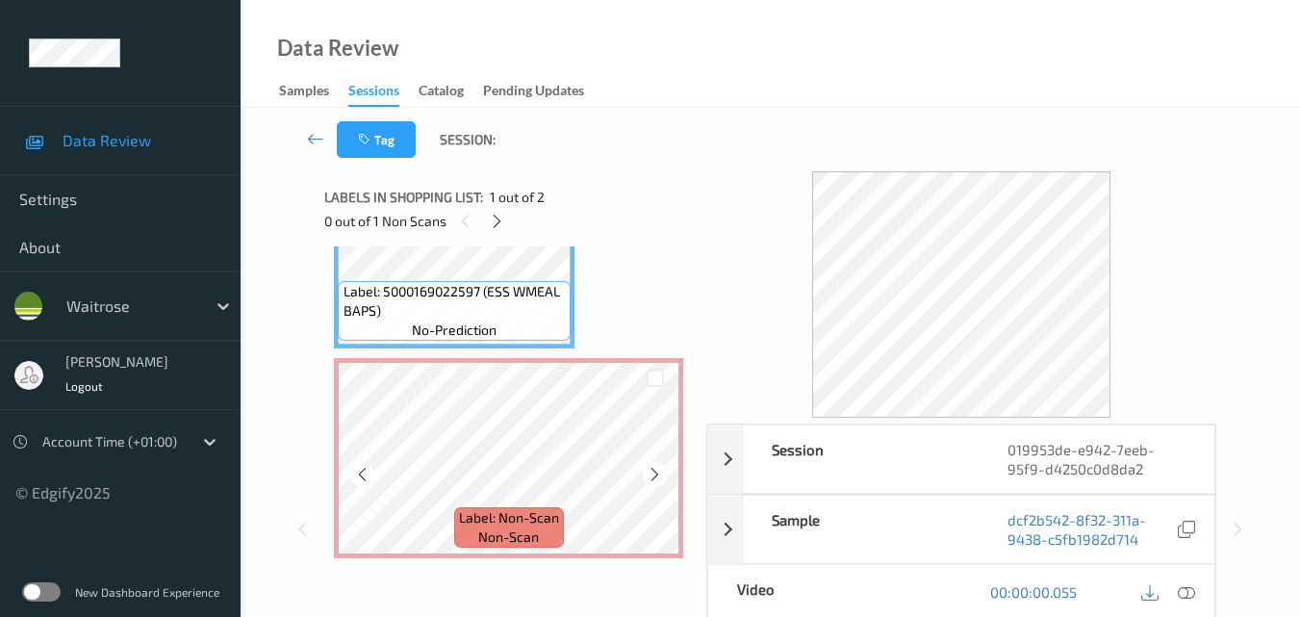
scroll to position [12, 0]
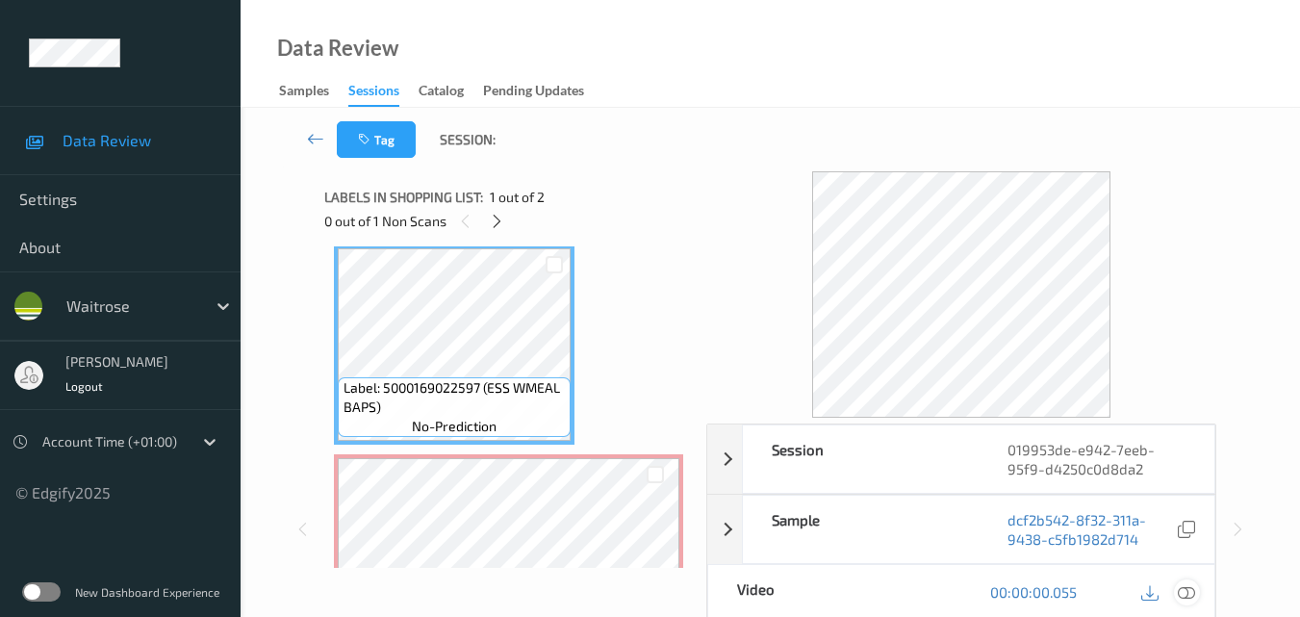
drag, startPoint x: 1188, startPoint y: 588, endPoint x: 1086, endPoint y: 577, distance: 102.5
click at [1188, 589] on icon at bounding box center [1186, 591] width 17 height 17
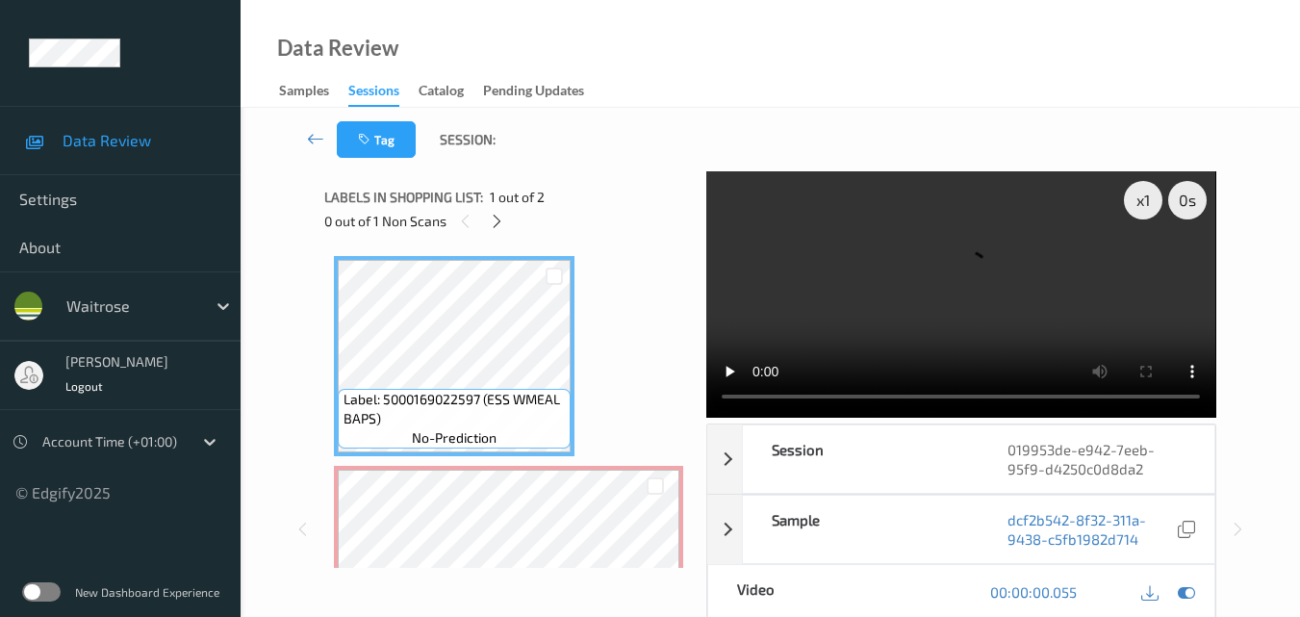
scroll to position [96, 0]
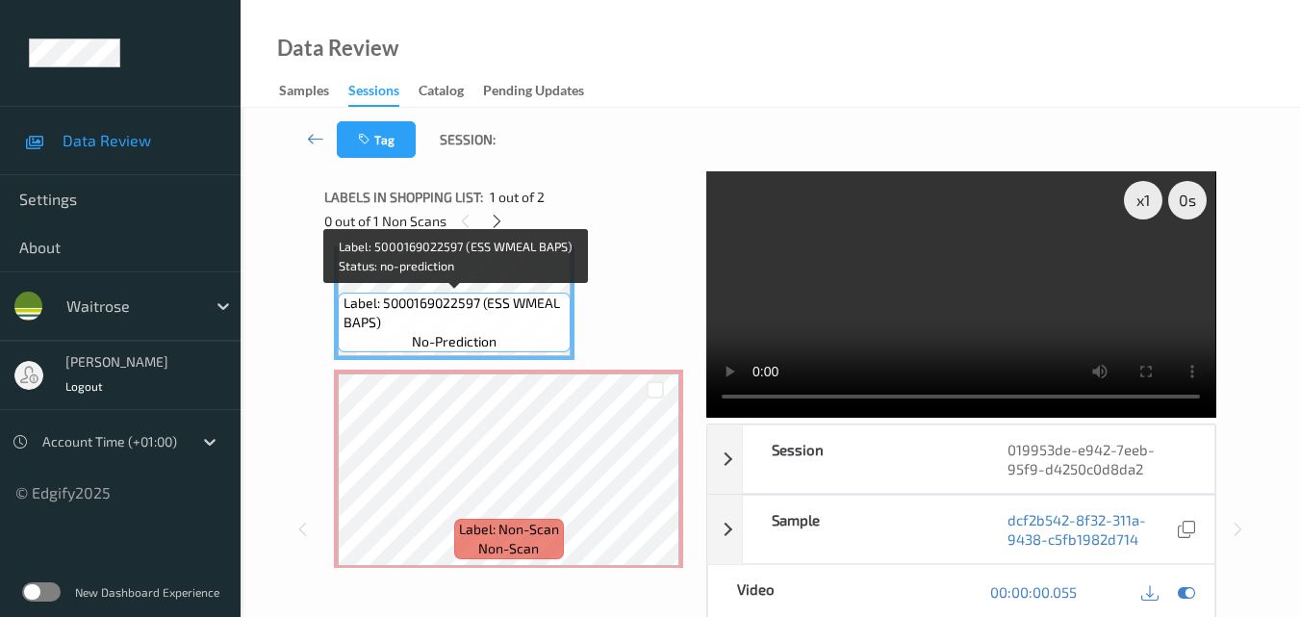
click at [491, 312] on span "Label: 5000169022597 (ESS WMEAL BAPS)" at bounding box center [455, 312] width 223 height 38
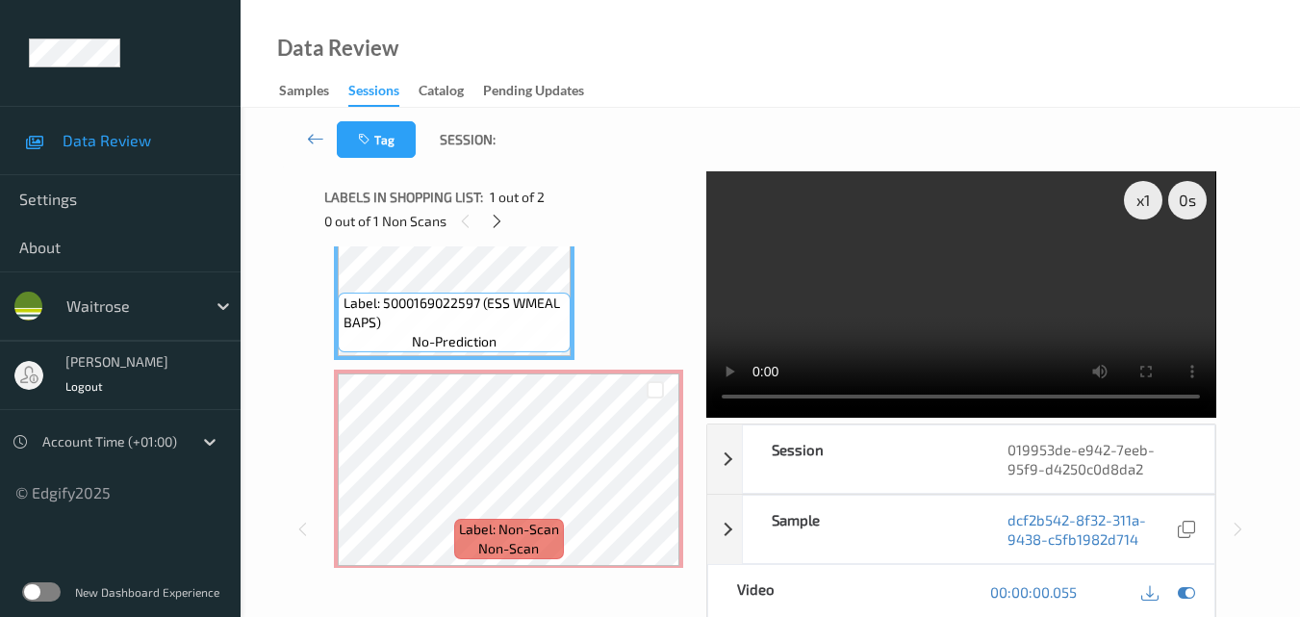
click at [931, 227] on video at bounding box center [960, 294] width 509 height 246
click at [996, 299] on video at bounding box center [960, 294] width 509 height 246
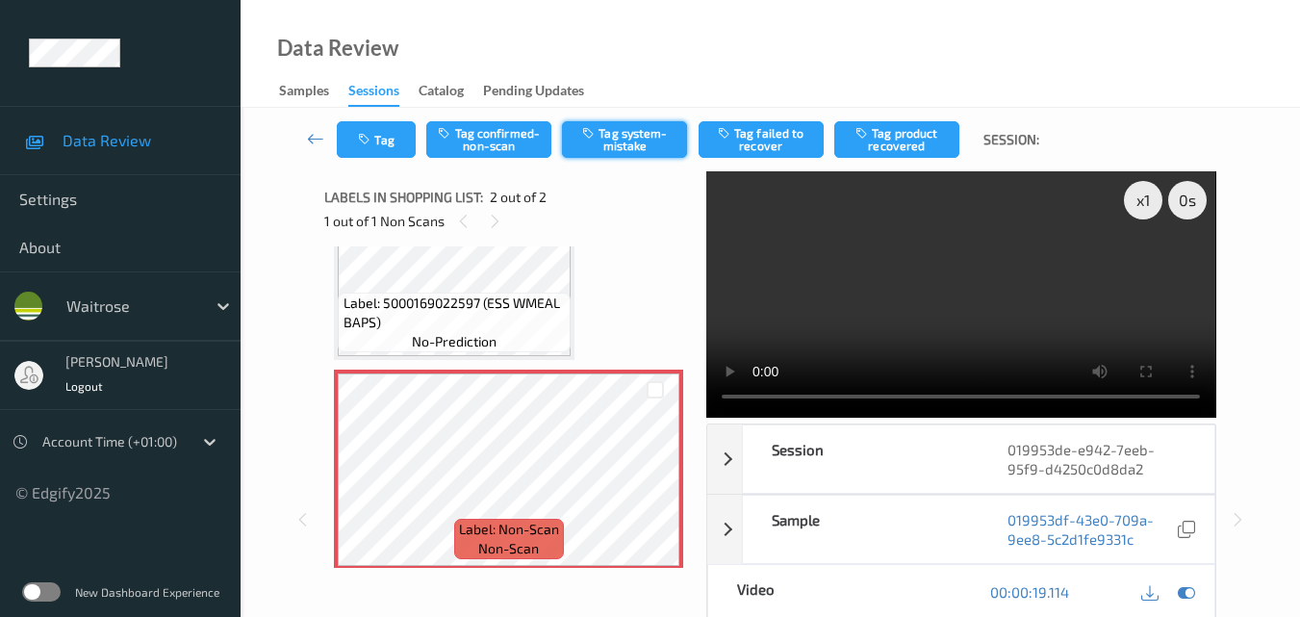
click at [649, 141] on button "Tag system-mistake" at bounding box center [624, 139] width 125 height 37
click at [387, 149] on button "Tag" at bounding box center [376, 139] width 79 height 37
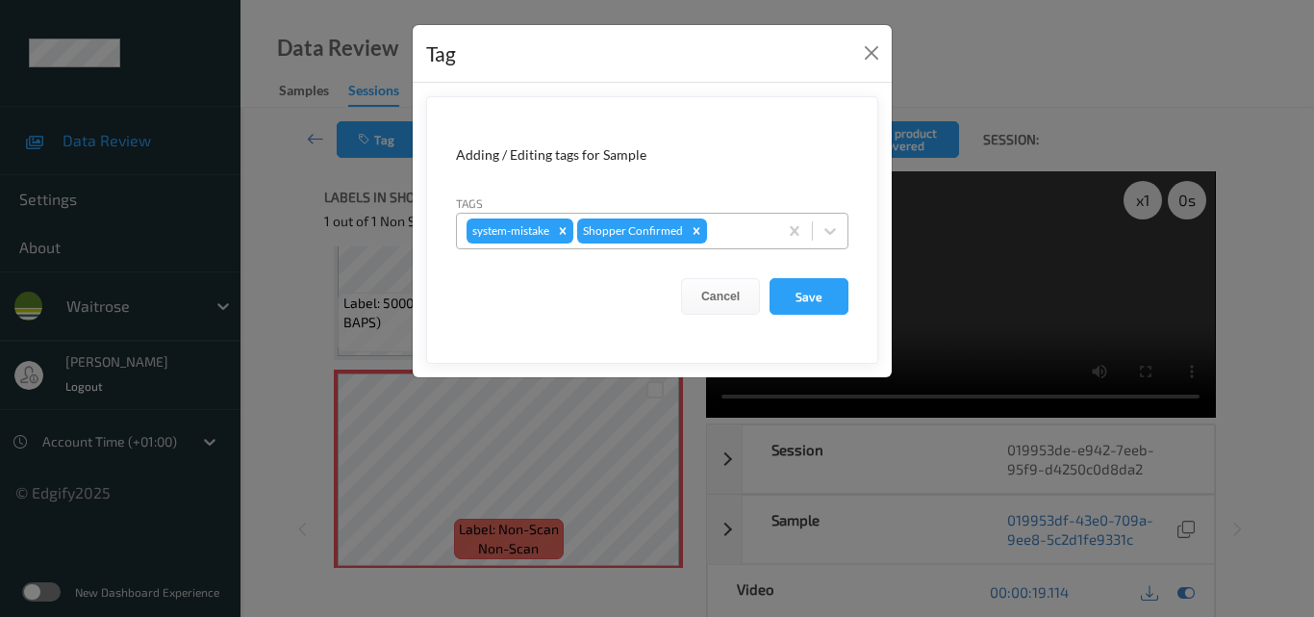
click at [737, 228] on div at bounding box center [739, 230] width 57 height 23
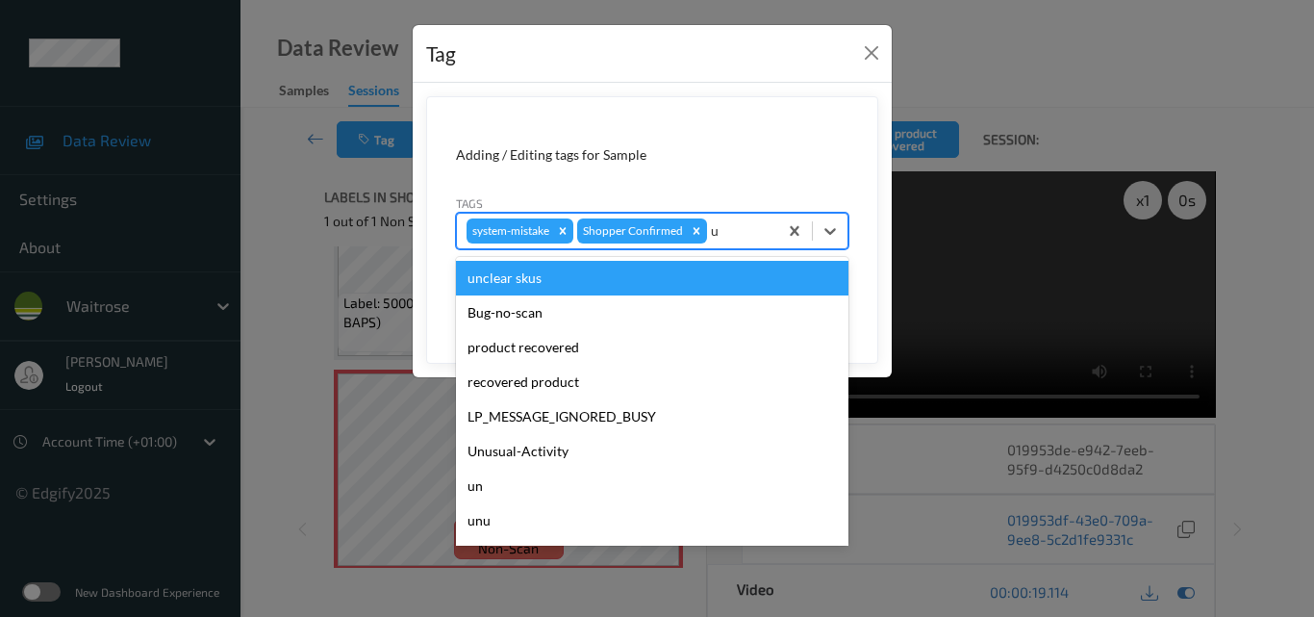
type input "un"
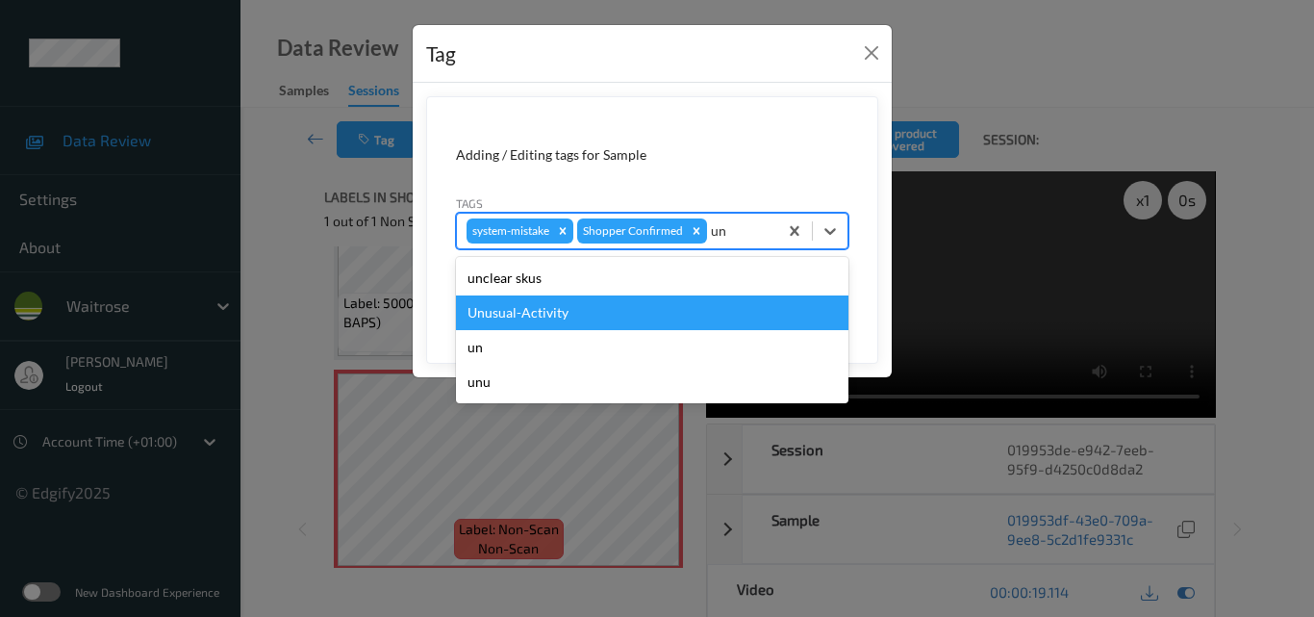
click at [586, 319] on div "Unusual-Activity" at bounding box center [652, 312] width 393 height 35
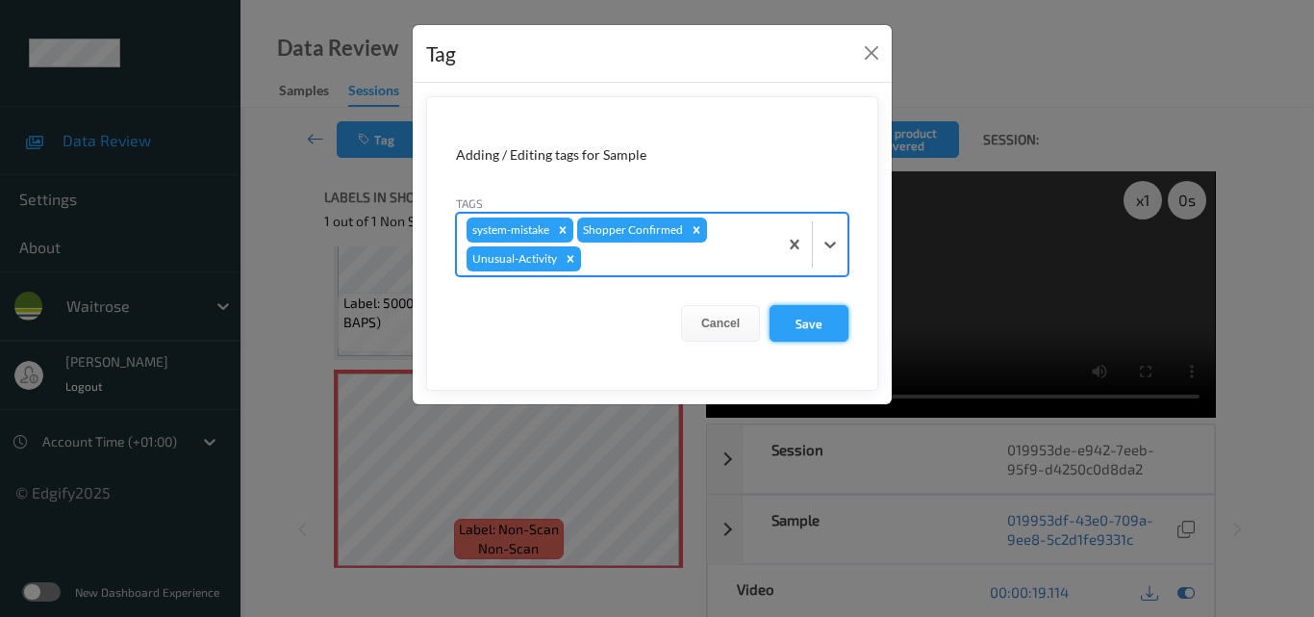
click at [798, 318] on button "Save" at bounding box center [809, 323] width 79 height 37
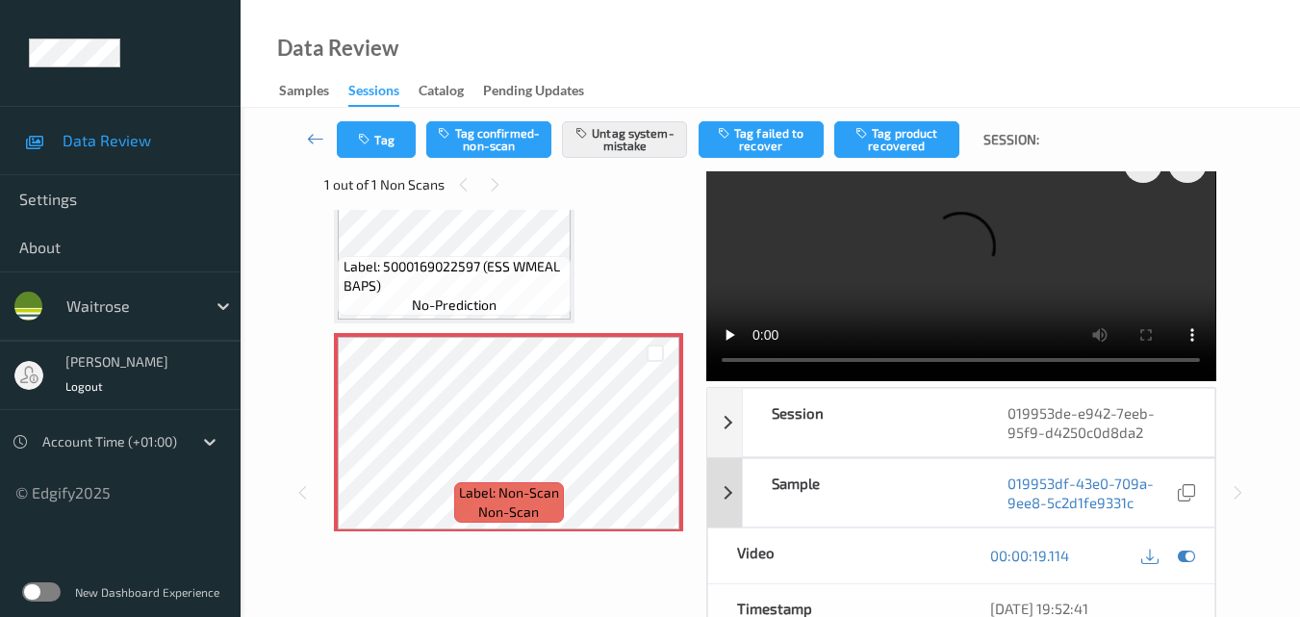
scroll to position [0, 0]
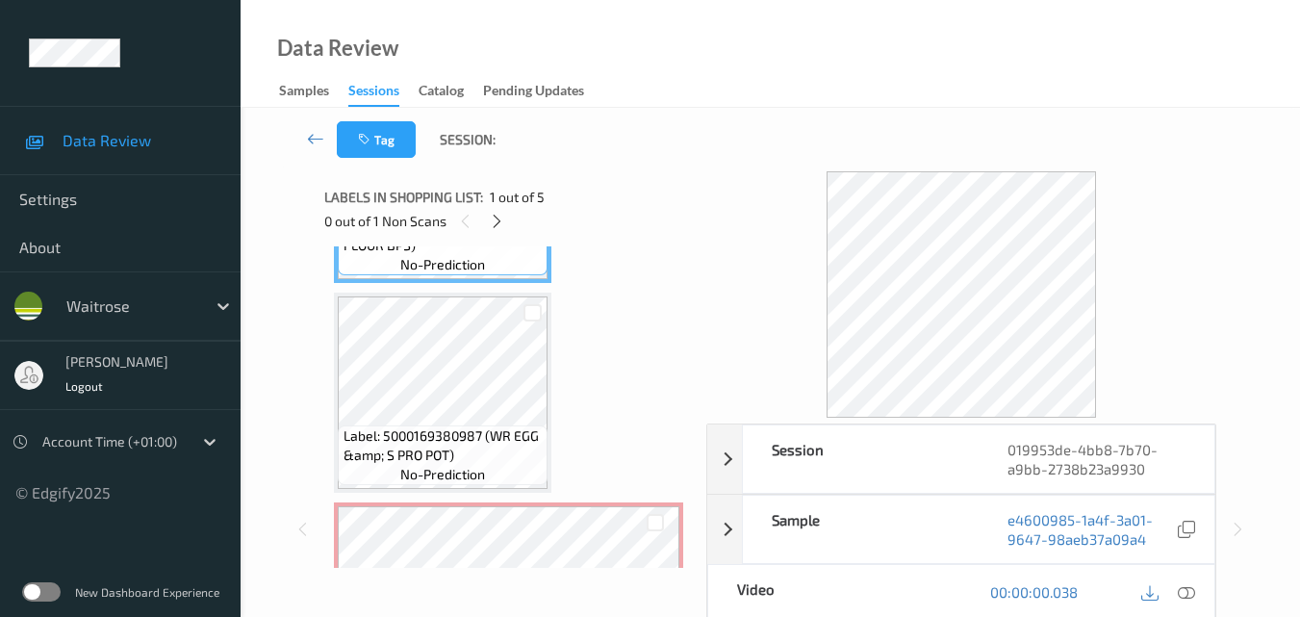
scroll to position [77, 0]
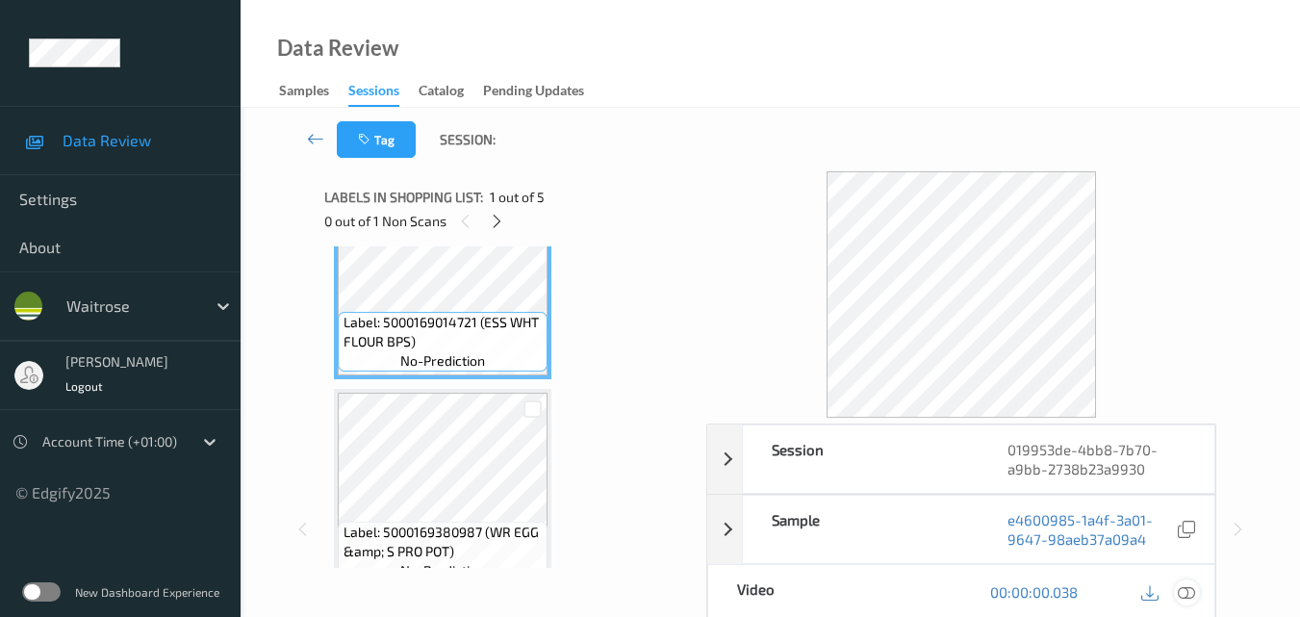
click at [1184, 590] on icon at bounding box center [1186, 591] width 17 height 17
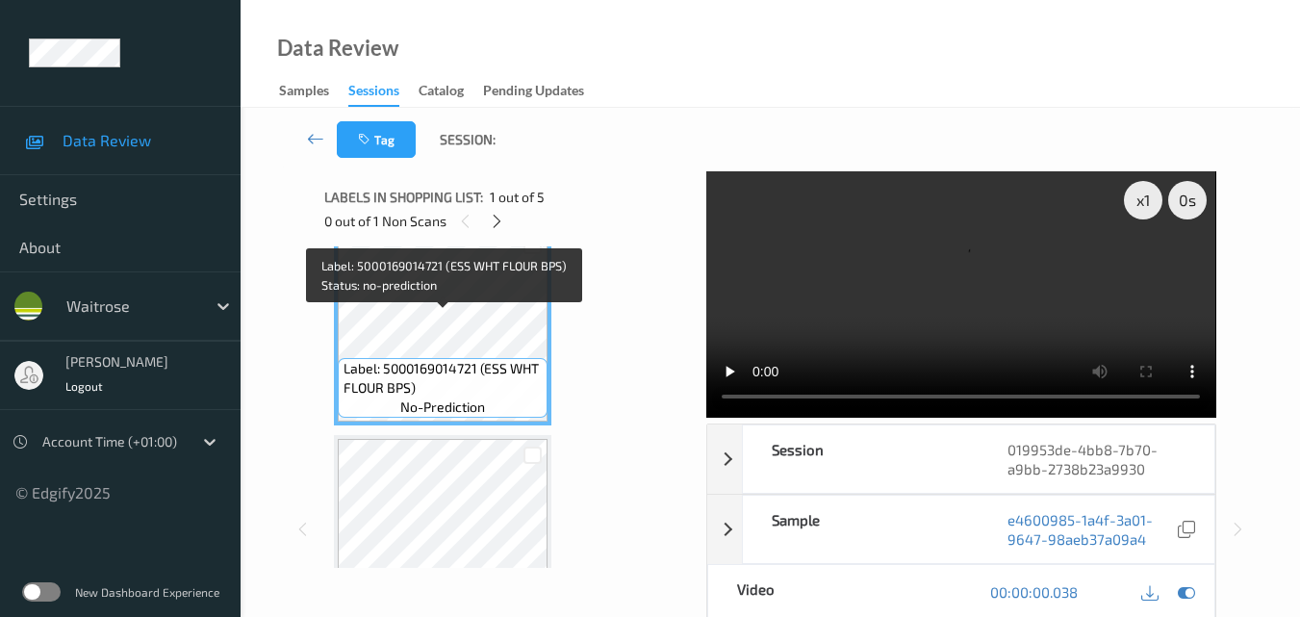
scroll to position [0, 0]
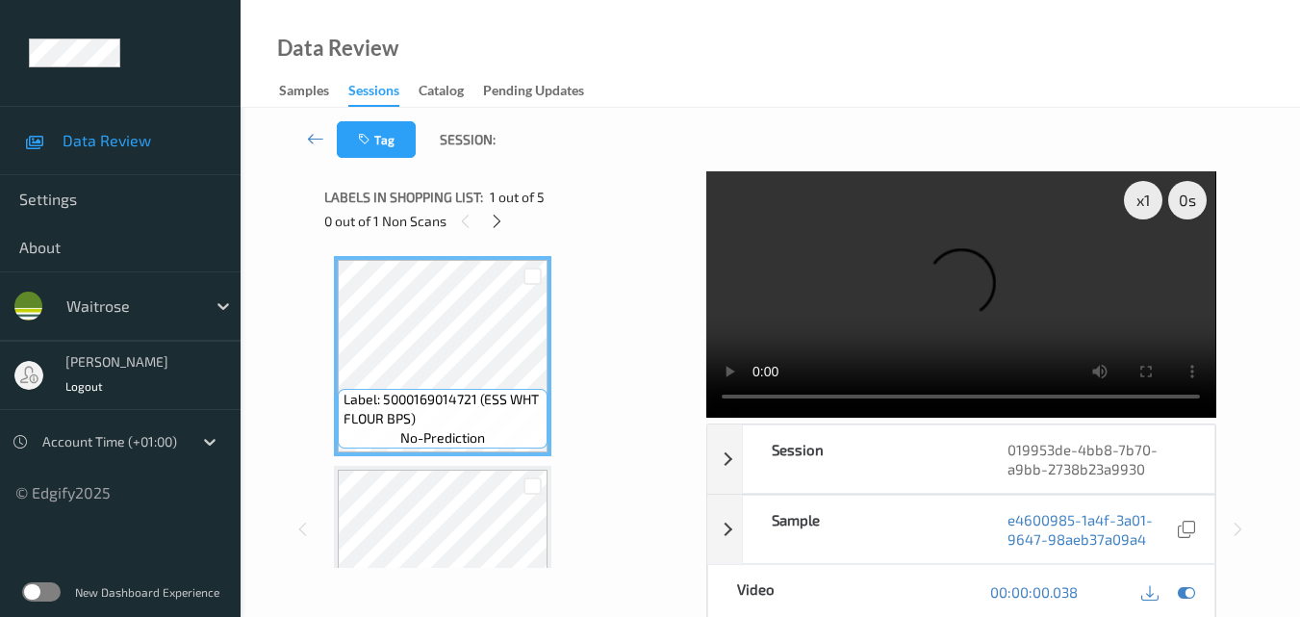
click at [904, 279] on video at bounding box center [960, 294] width 509 height 246
click at [1140, 203] on div "x 1" at bounding box center [1143, 200] width 38 height 38
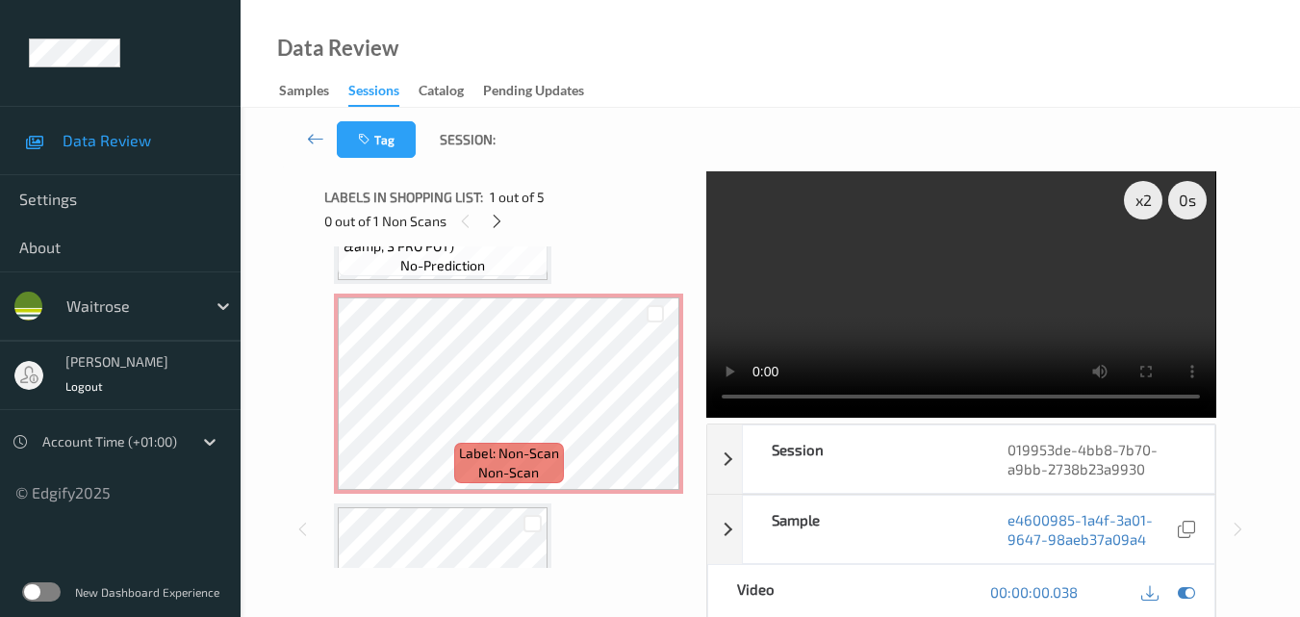
scroll to position [385, 0]
click at [1023, 309] on video at bounding box center [960, 294] width 509 height 246
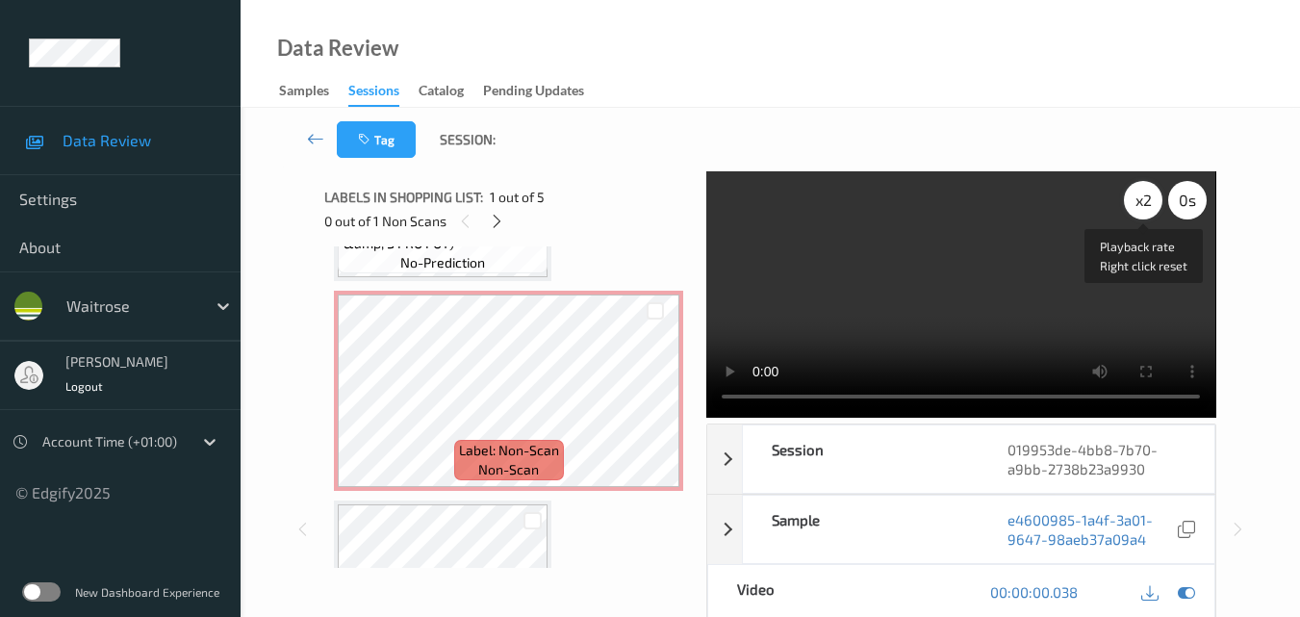
click at [1141, 206] on div "x 2" at bounding box center [1143, 200] width 38 height 38
click at [1141, 206] on div "x 4" at bounding box center [1143, 200] width 38 height 38
click at [1141, 206] on div "x 8" at bounding box center [1143, 200] width 38 height 38
click at [1046, 241] on video at bounding box center [960, 294] width 509 height 246
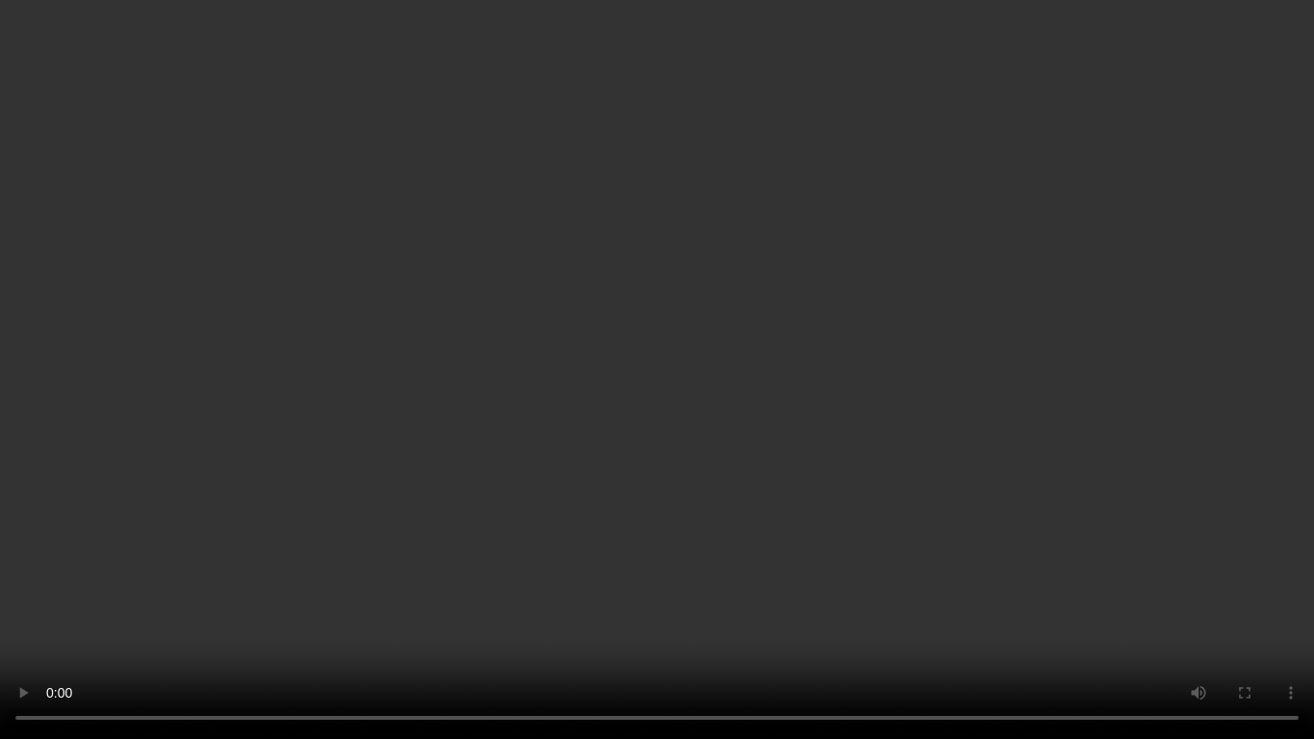
click at [1006, 417] on video at bounding box center [657, 369] width 1314 height 739
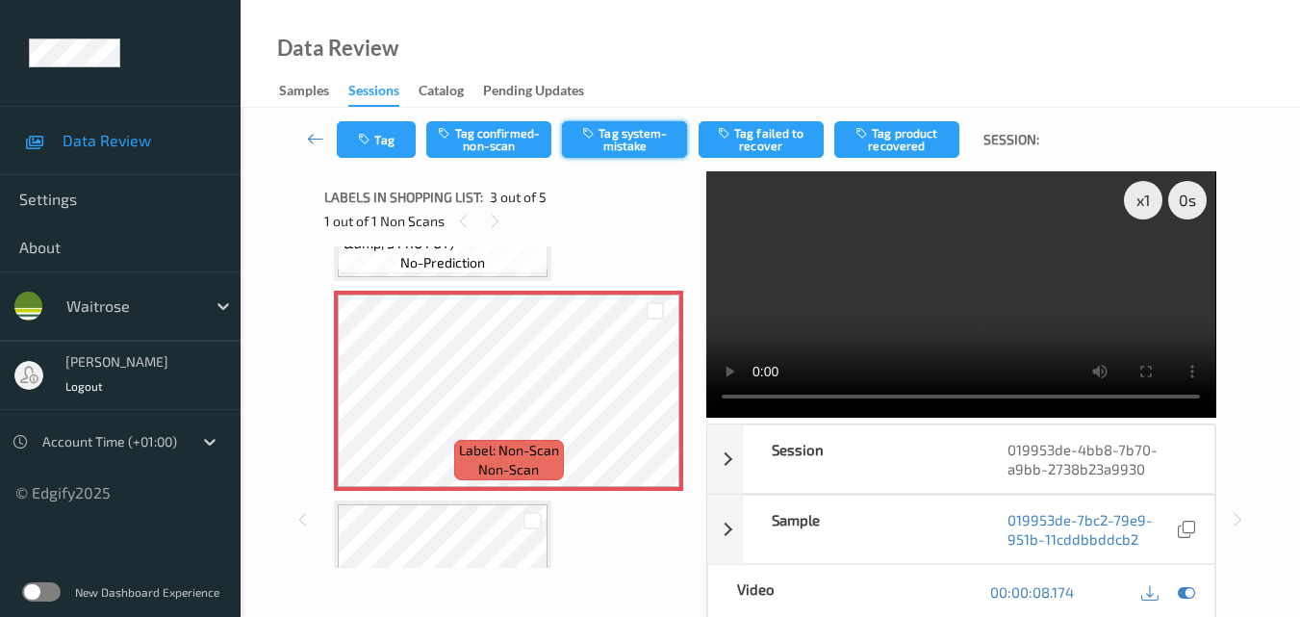
click at [640, 144] on button "Tag system-mistake" at bounding box center [624, 139] width 125 height 37
click at [378, 146] on button "Tag" at bounding box center [376, 139] width 79 height 37
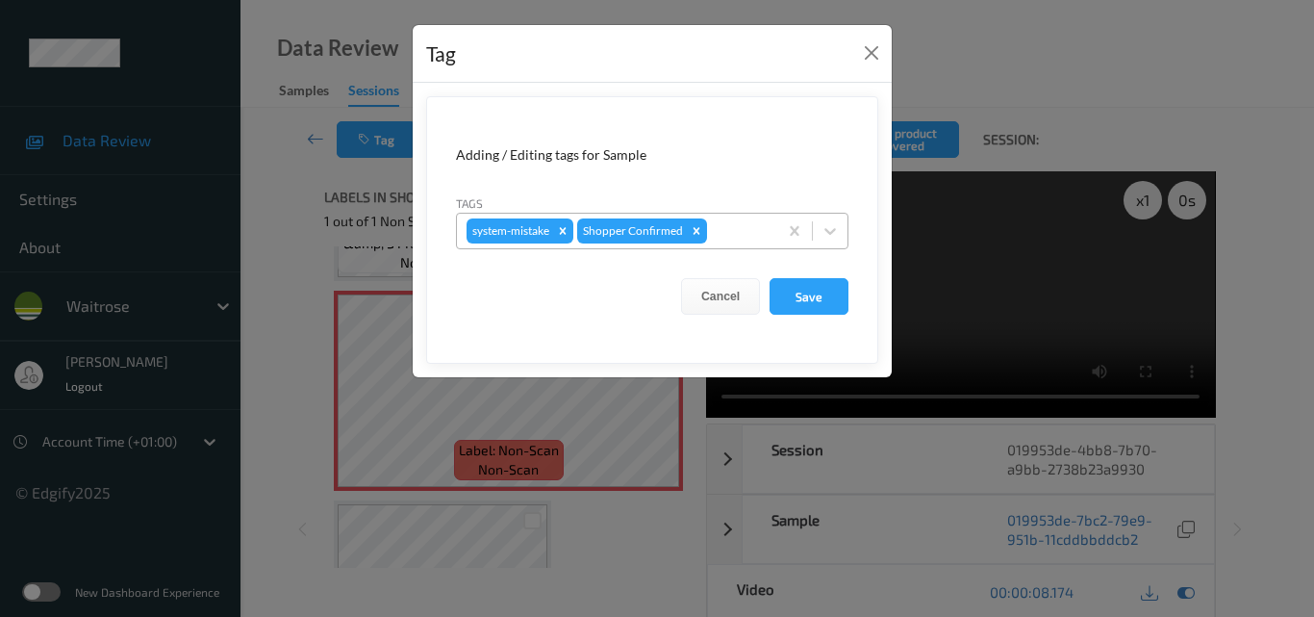
click at [729, 224] on div at bounding box center [739, 230] width 57 height 23
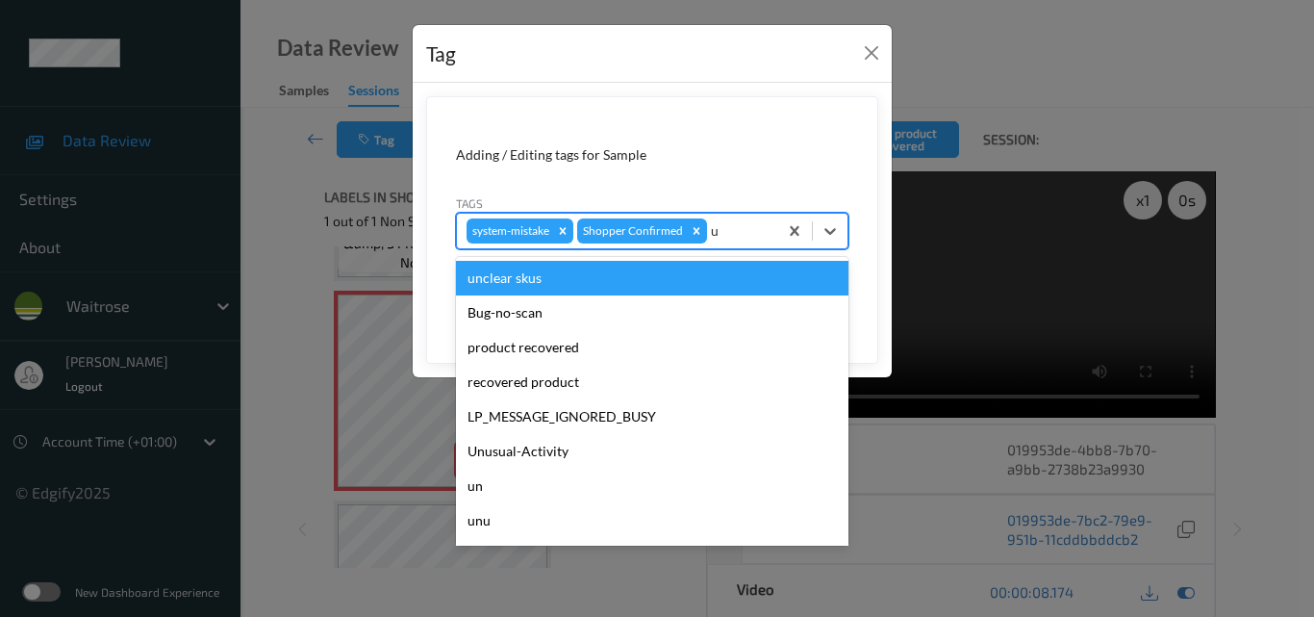
type input "un"
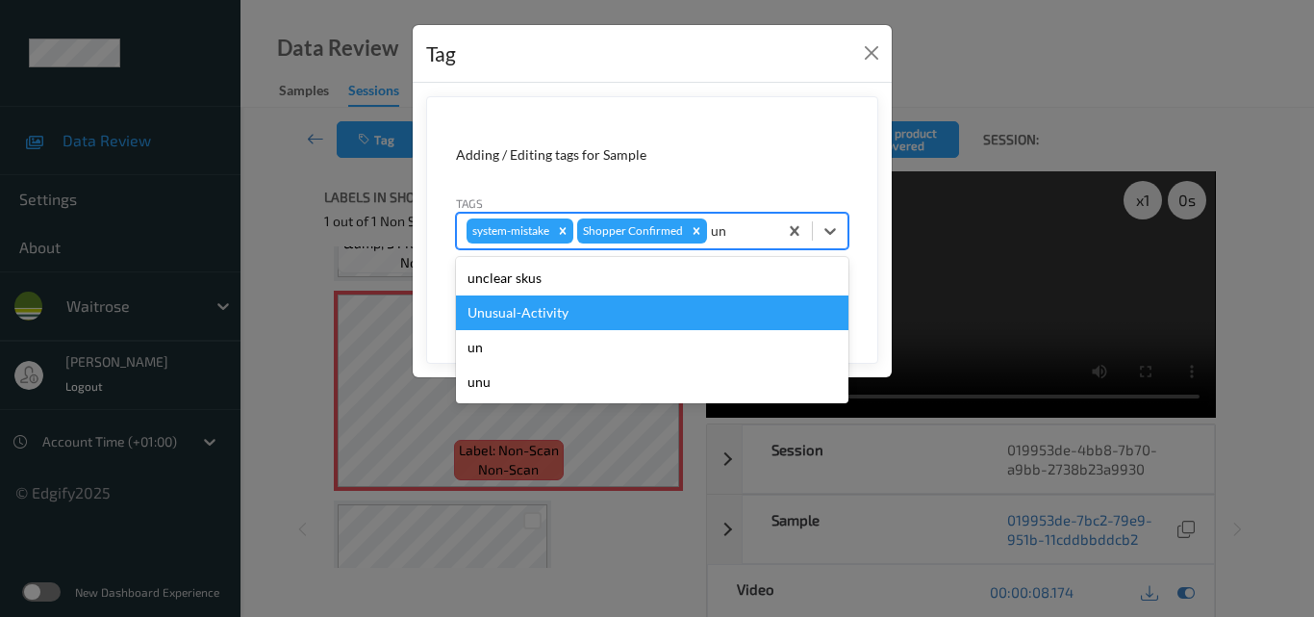
click at [591, 317] on div "Unusual-Activity" at bounding box center [652, 312] width 393 height 35
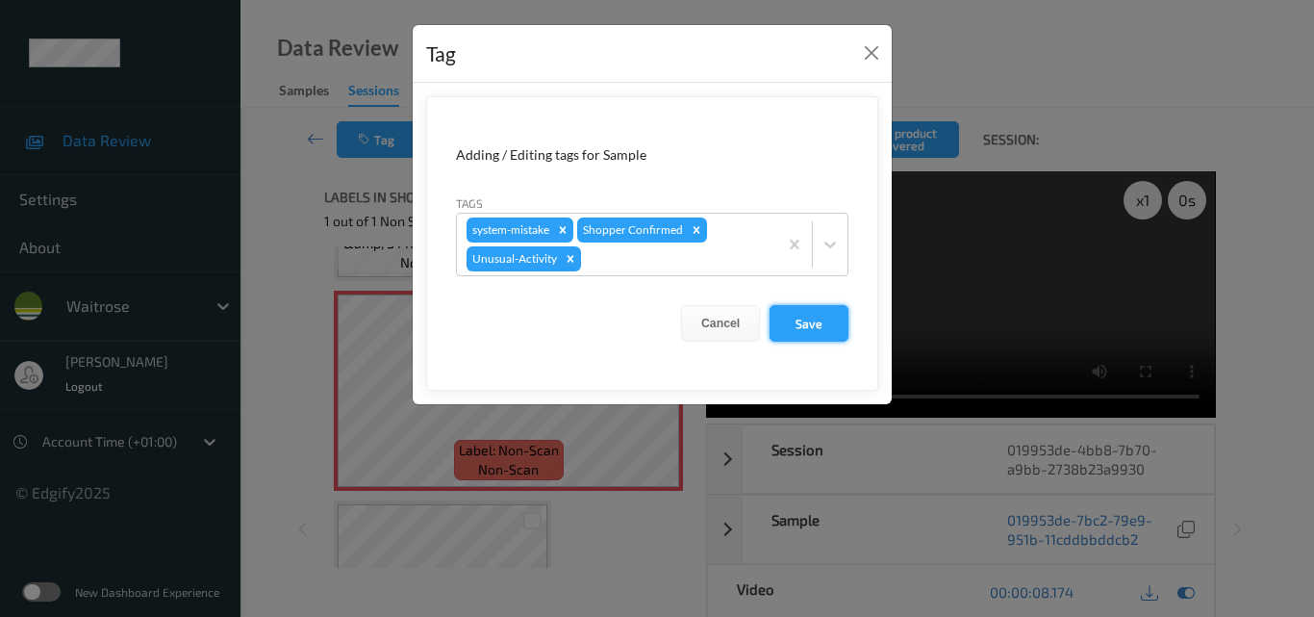
click at [796, 314] on button "Save" at bounding box center [809, 323] width 79 height 37
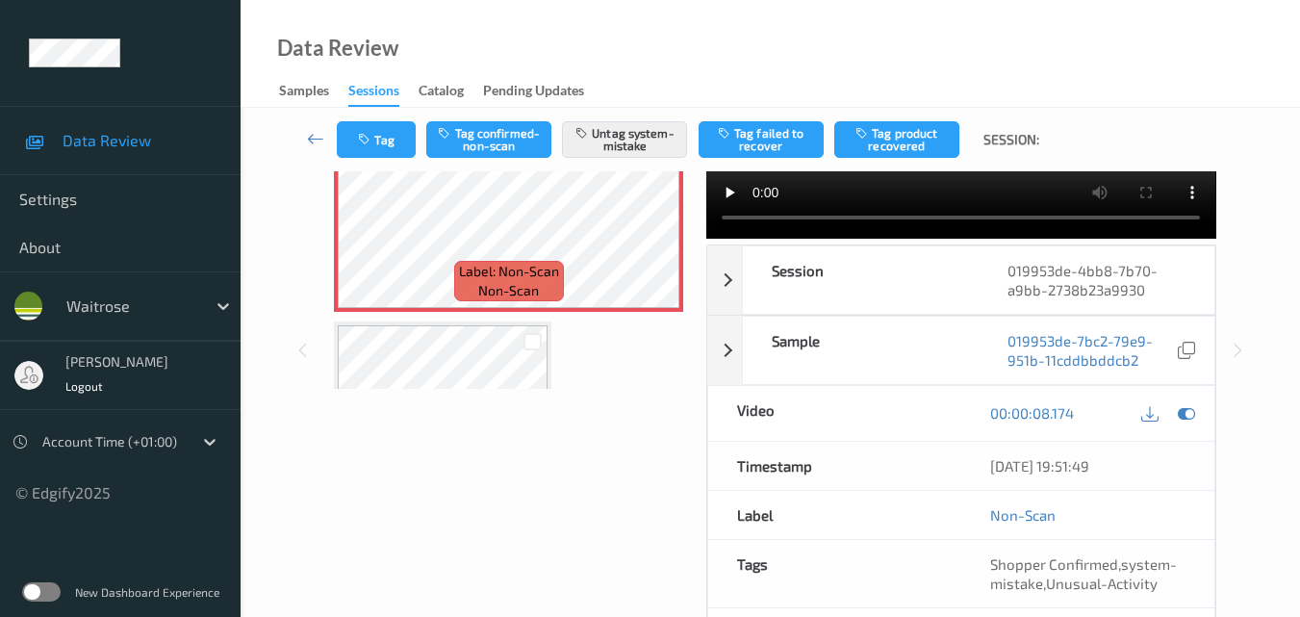
scroll to position [0, 0]
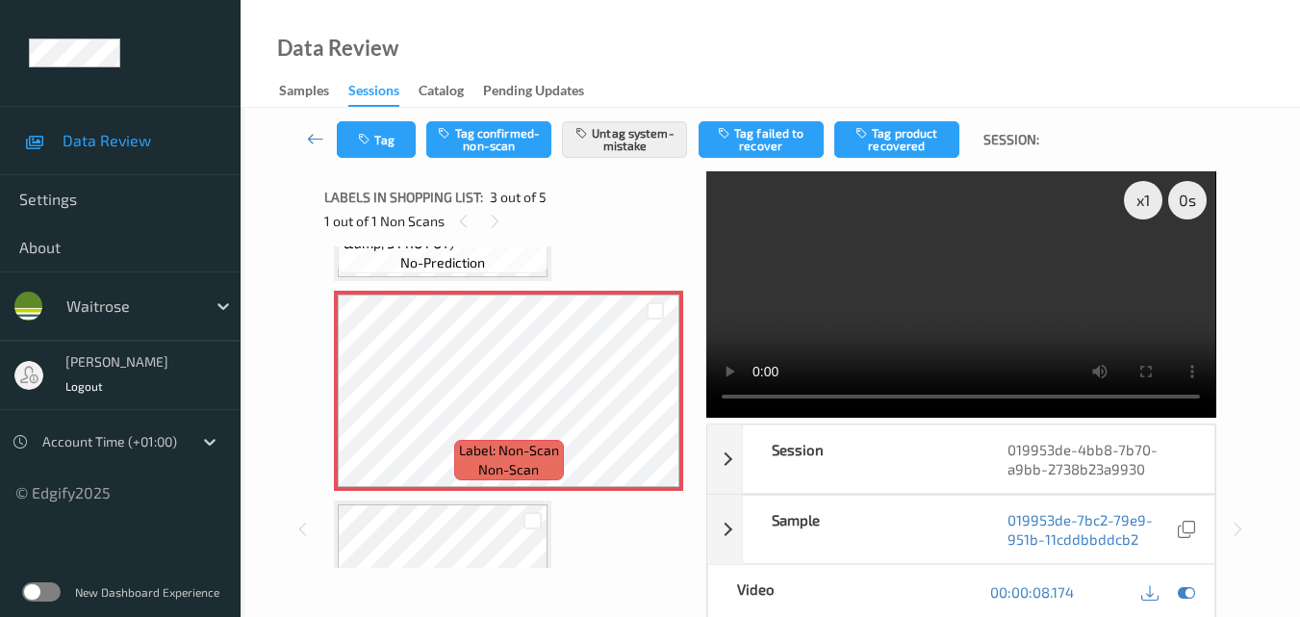
click at [909, 313] on video at bounding box center [960, 294] width 509 height 246
click at [978, 316] on video at bounding box center [960, 294] width 509 height 246
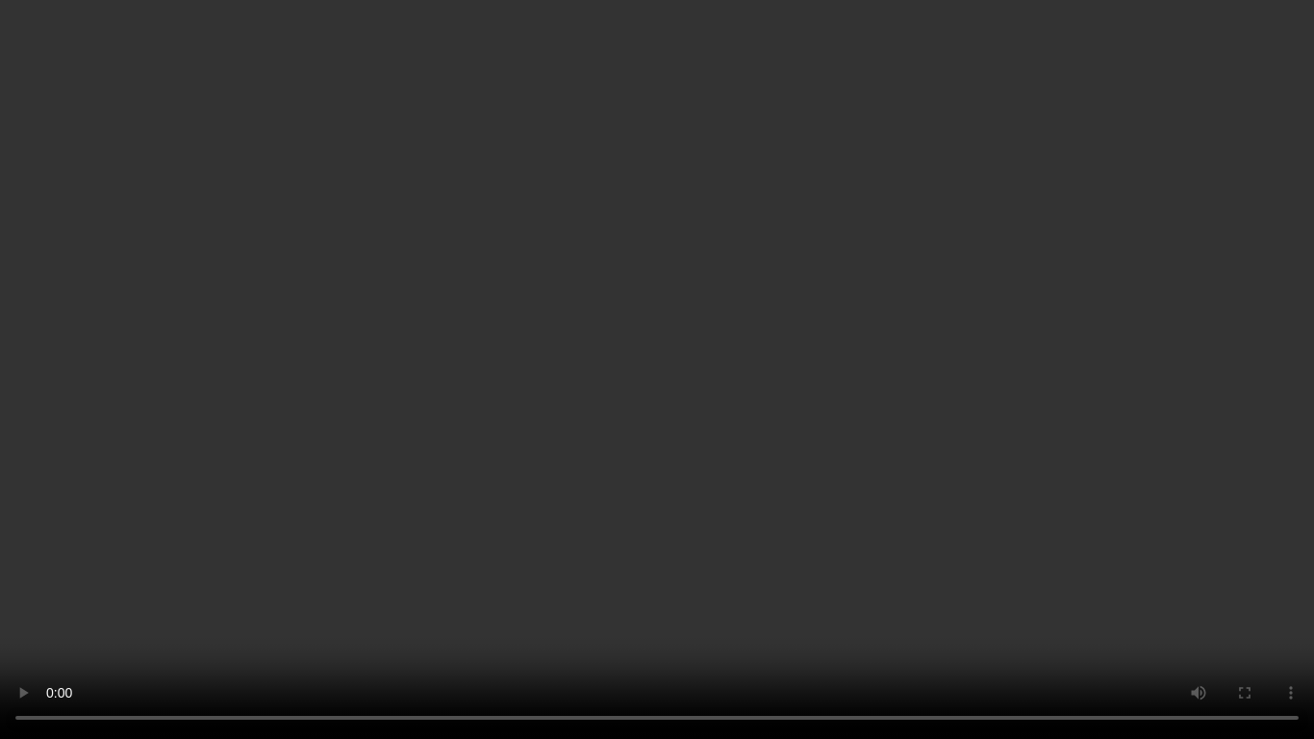
click at [911, 408] on video at bounding box center [657, 369] width 1314 height 739
click at [878, 415] on video at bounding box center [657, 369] width 1314 height 739
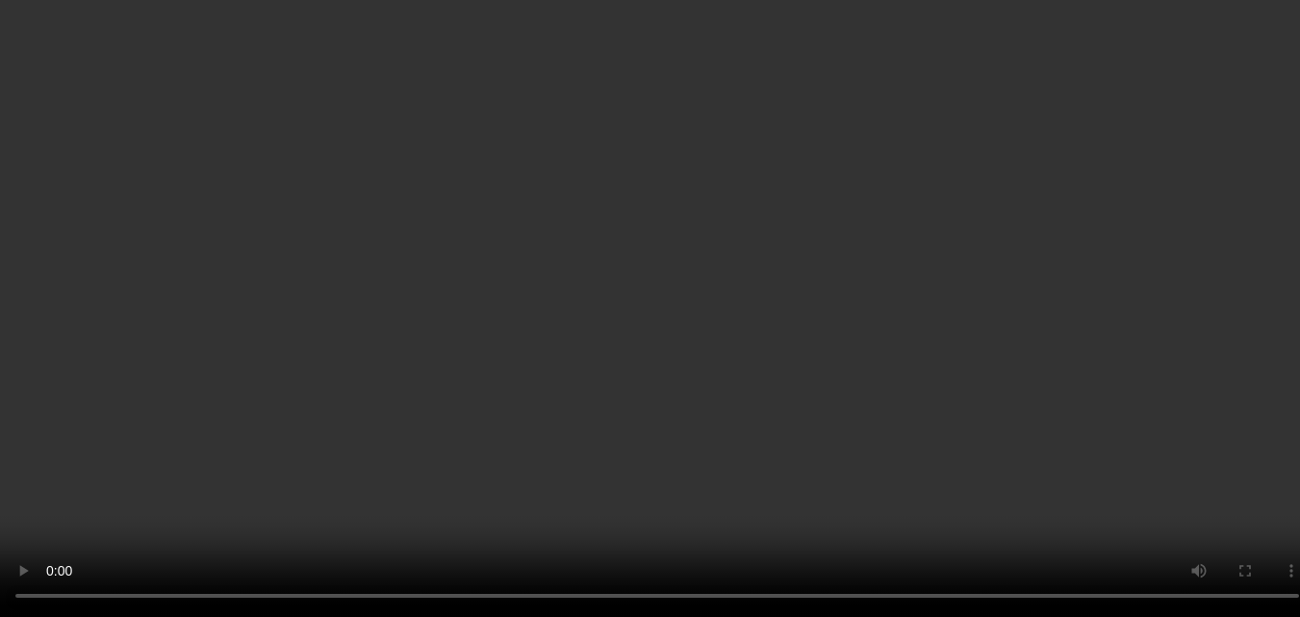
scroll to position [192, 0]
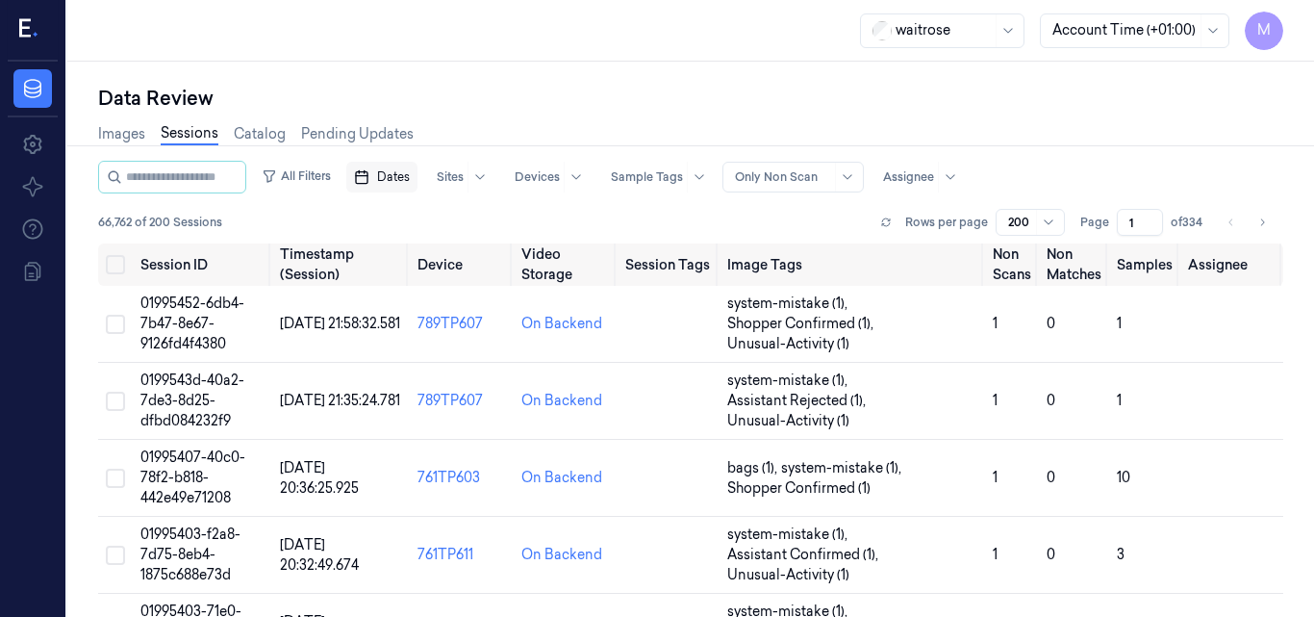
click at [410, 177] on span "Dates" at bounding box center [393, 176] width 33 height 17
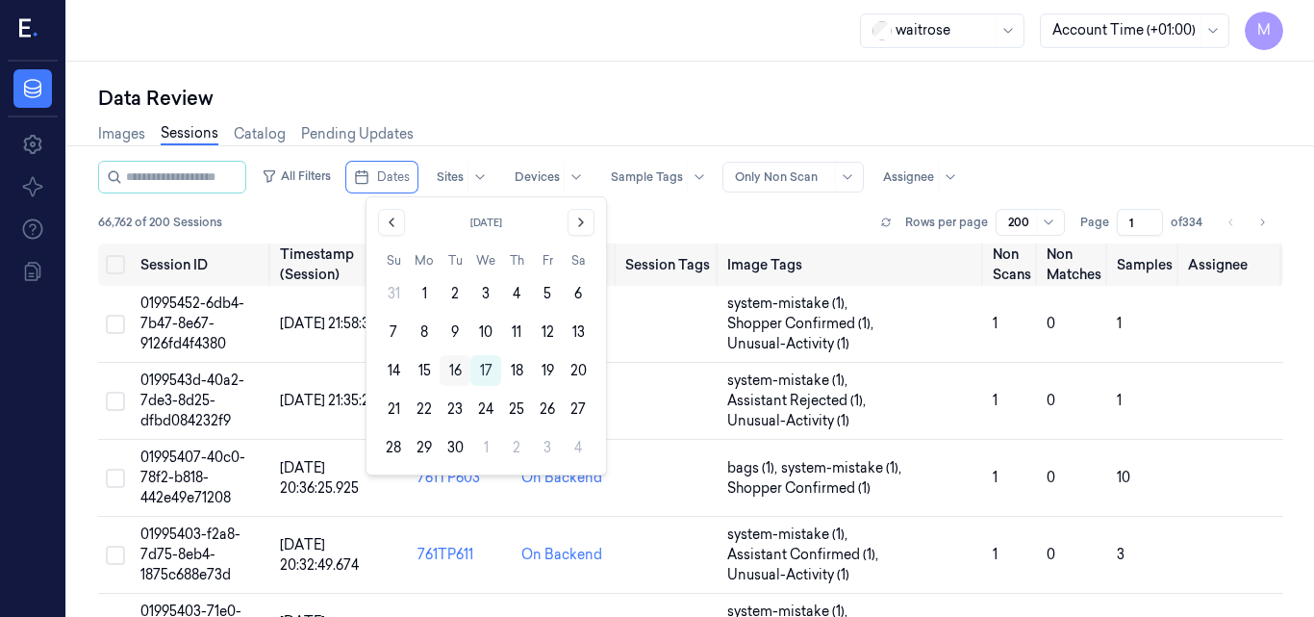
click at [453, 374] on button "16" at bounding box center [455, 370] width 31 height 31
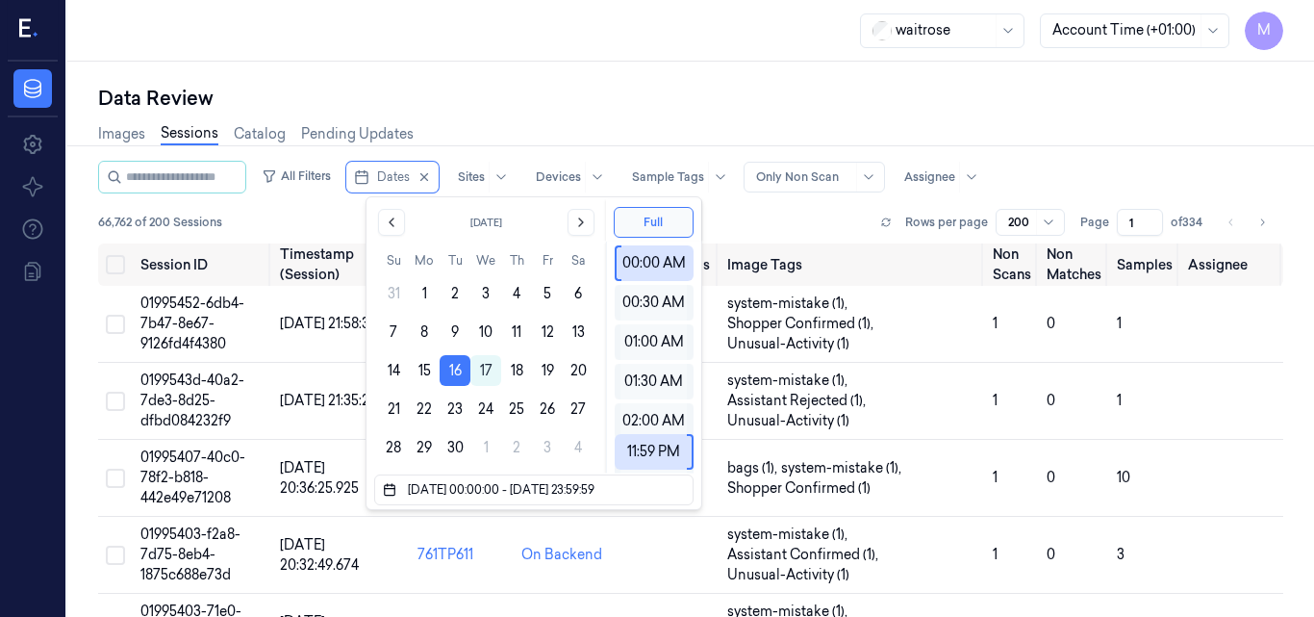
click at [453, 374] on button "16" at bounding box center [455, 370] width 31 height 31
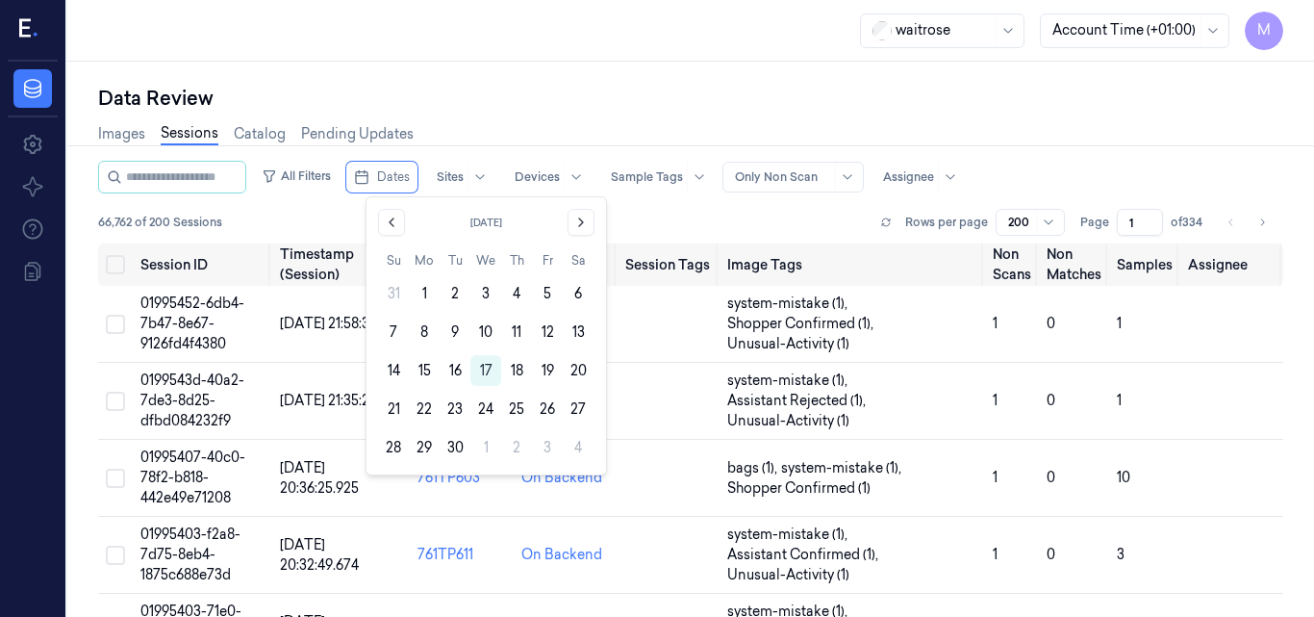
click at [453, 374] on button "16" at bounding box center [455, 370] width 31 height 31
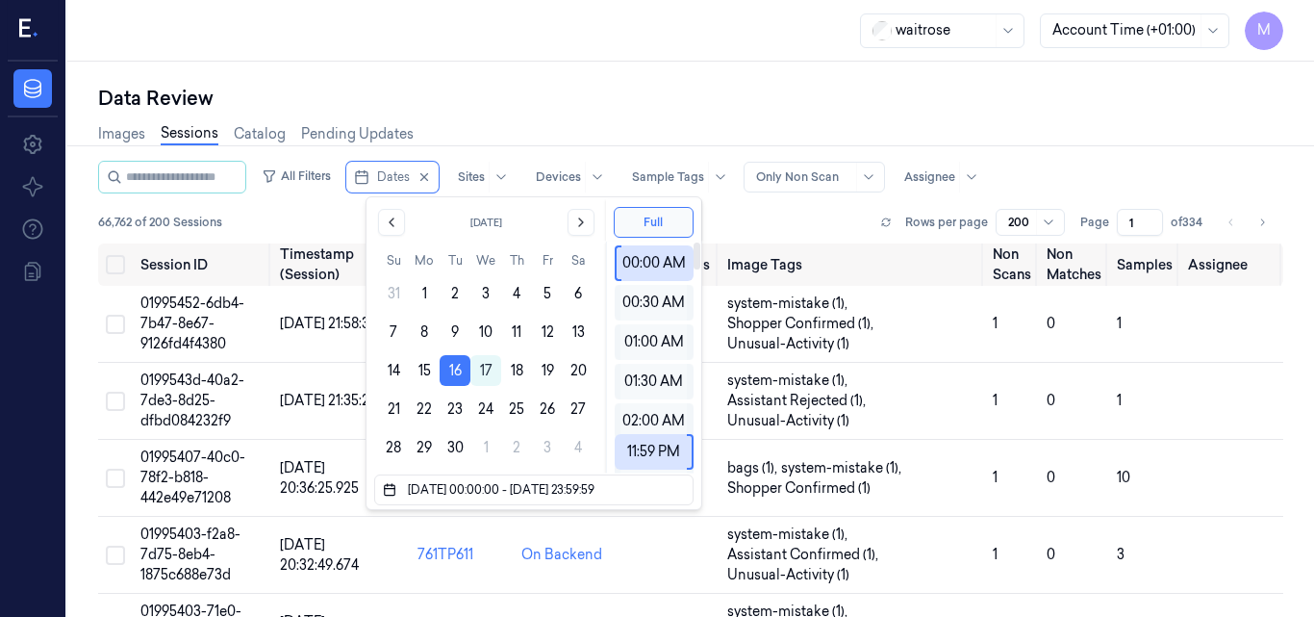
click at [979, 93] on div "Data Review" at bounding box center [690, 98] width 1185 height 27
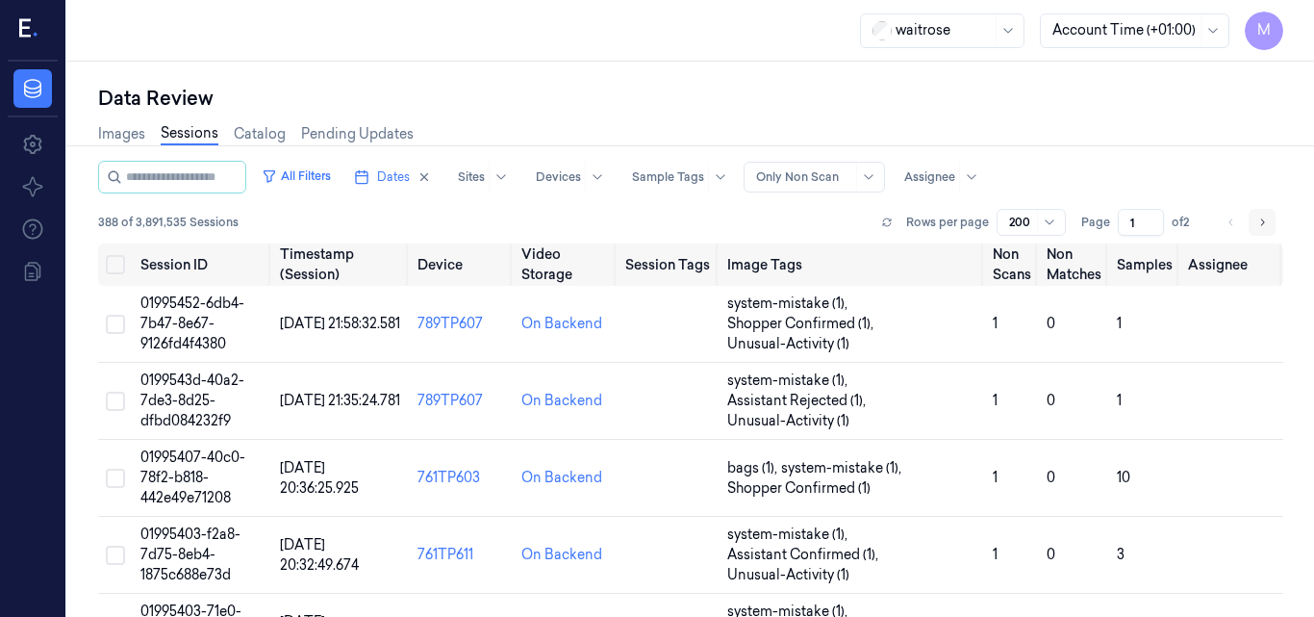
click at [1261, 223] on icon "Go to next page" at bounding box center [1263, 221] width 4 height 7
type input "2"
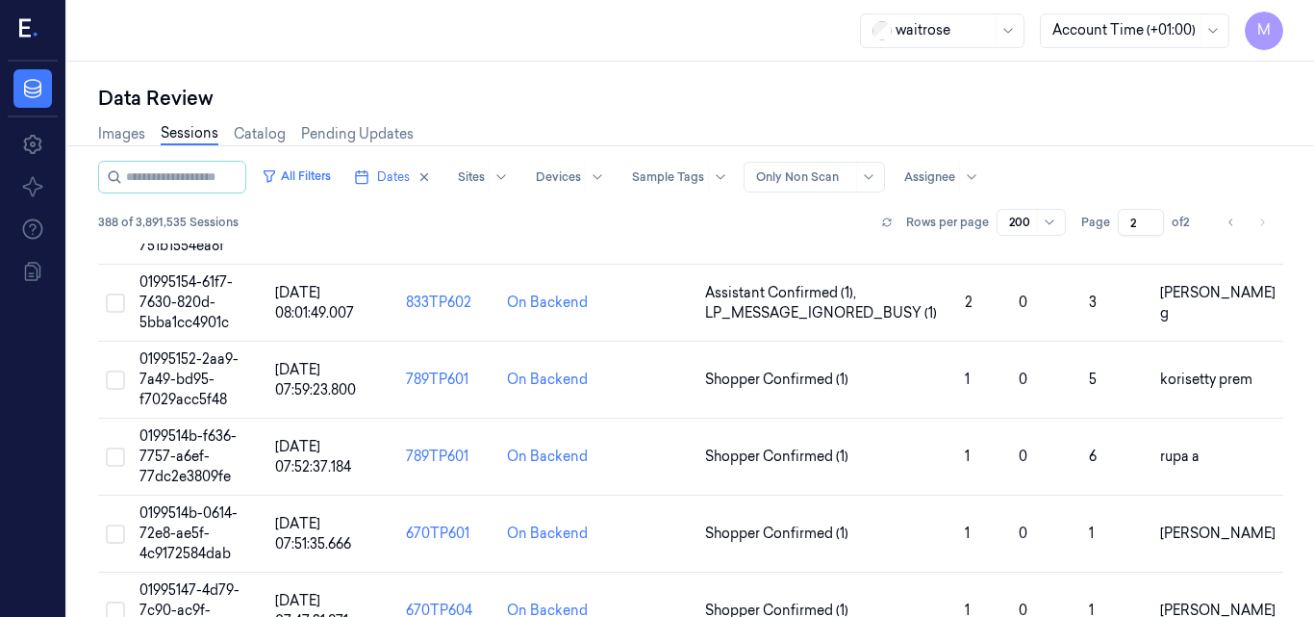
scroll to position [13760, 0]
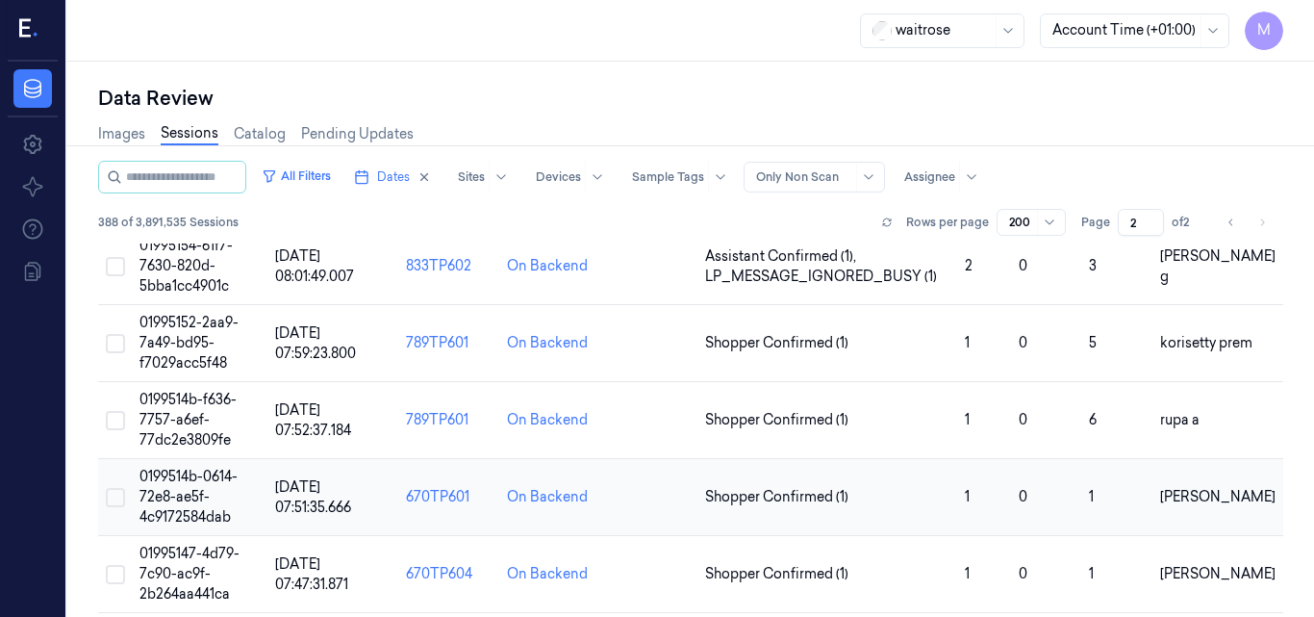
click at [199, 474] on span "0199514b-0614-72e8-ae5f-4c9172584dab" at bounding box center [189, 497] width 98 height 58
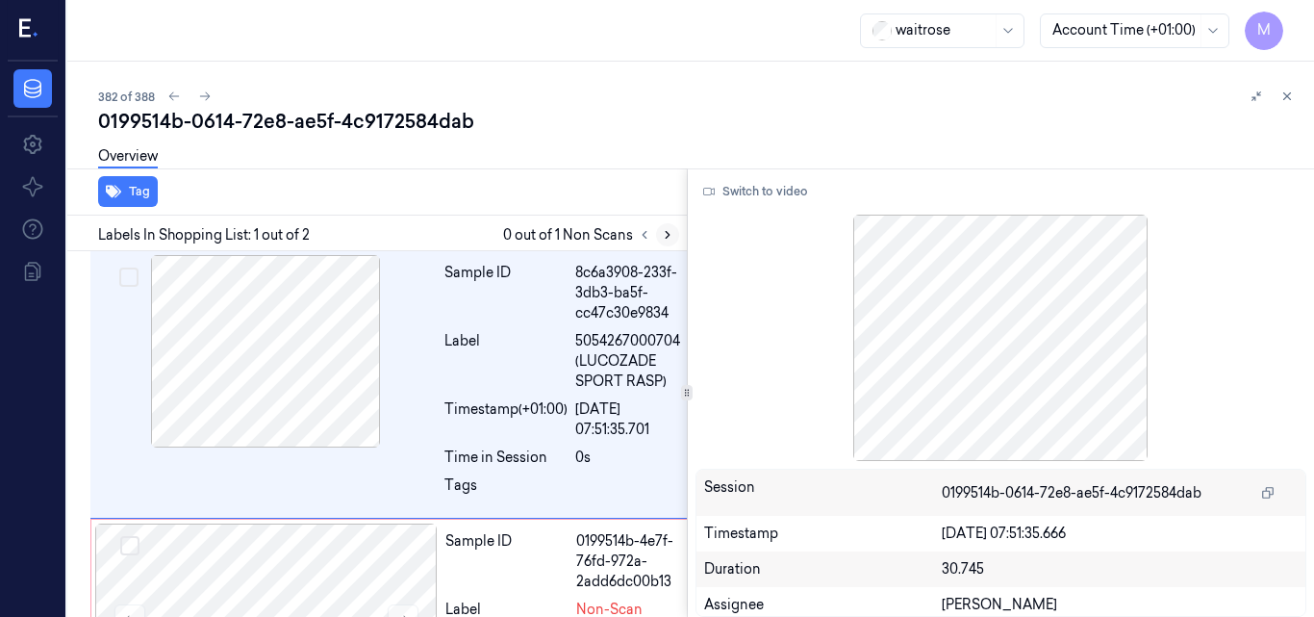
click at [668, 237] on icon at bounding box center [668, 235] width 4 height 7
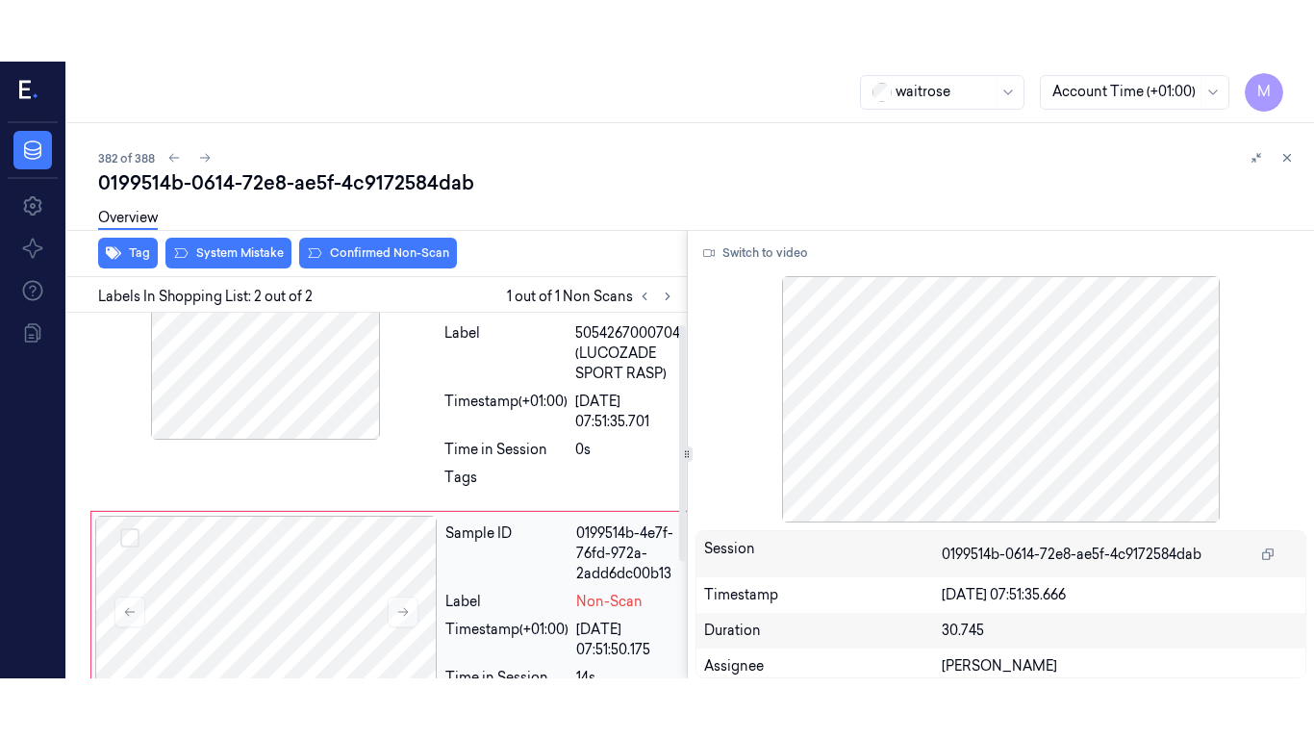
scroll to position [198, 0]
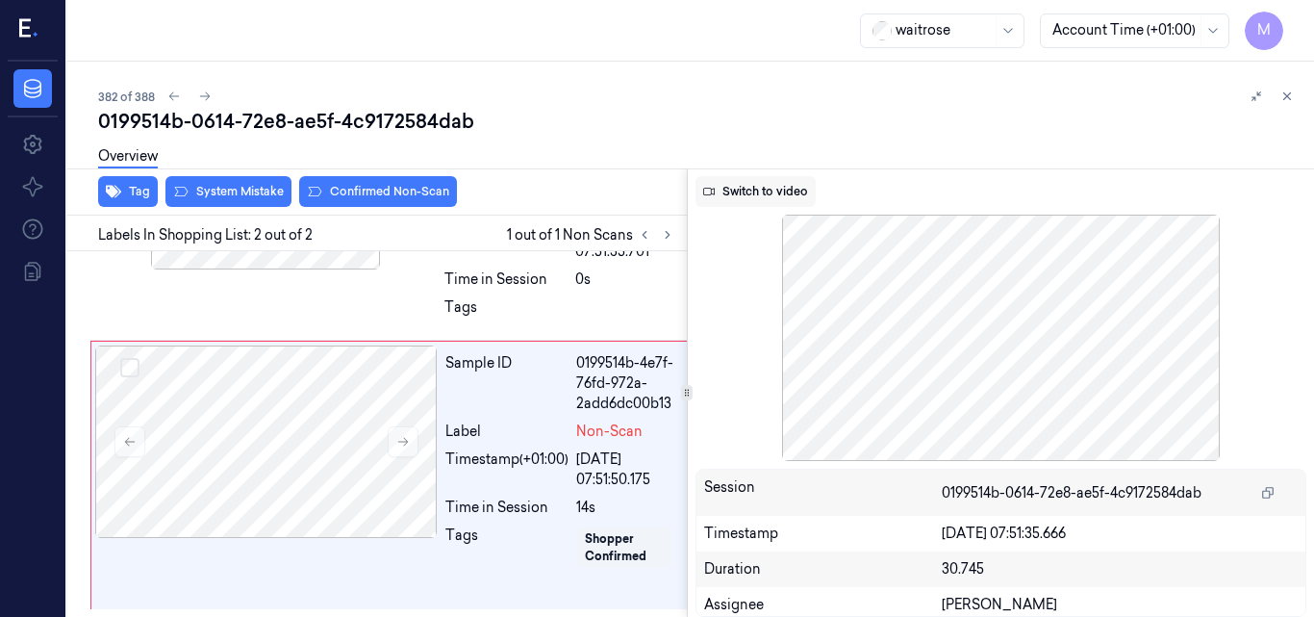
click at [708, 193] on icon at bounding box center [709, 192] width 12 height 12
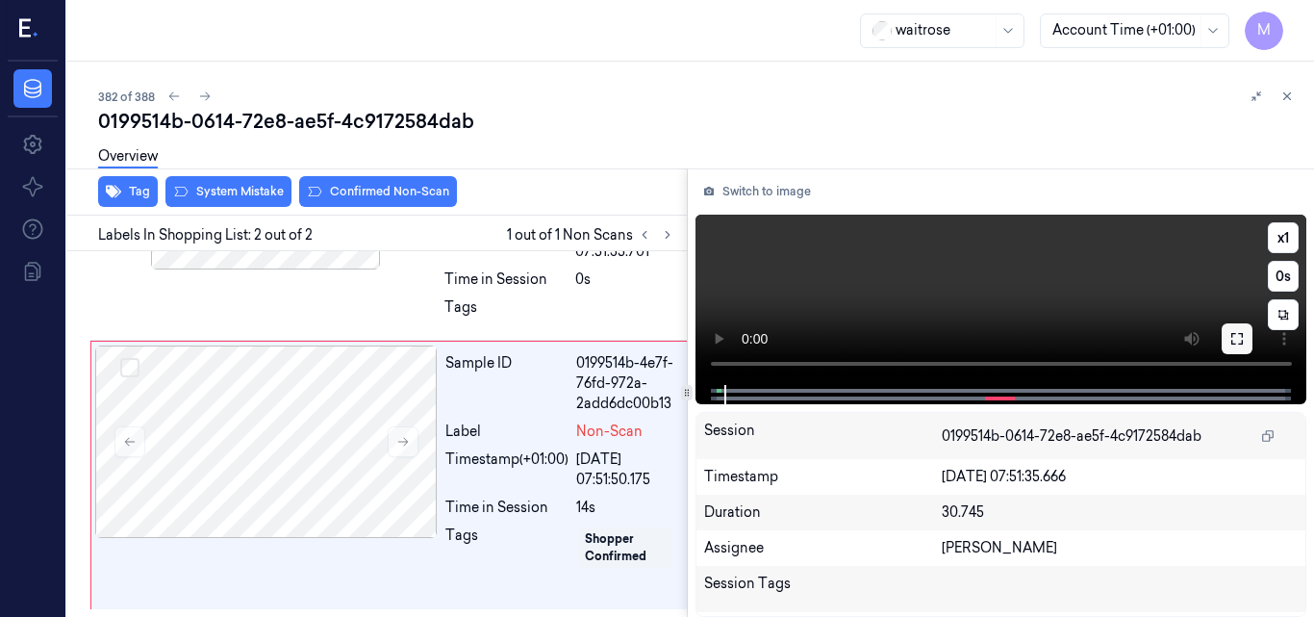
click at [1240, 338] on icon at bounding box center [1237, 338] width 15 height 15
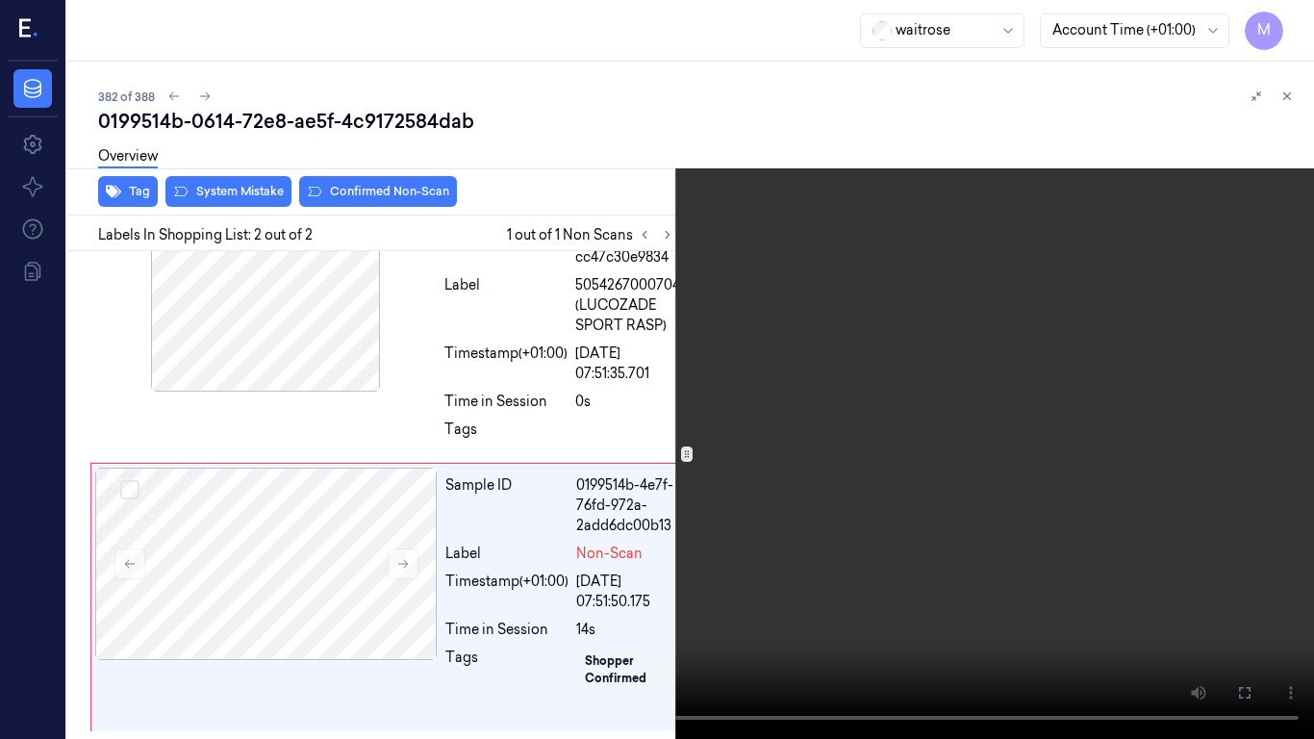
click at [879, 356] on video at bounding box center [657, 369] width 1314 height 739
click at [0, 0] on icon at bounding box center [0, 0] width 0 height 0
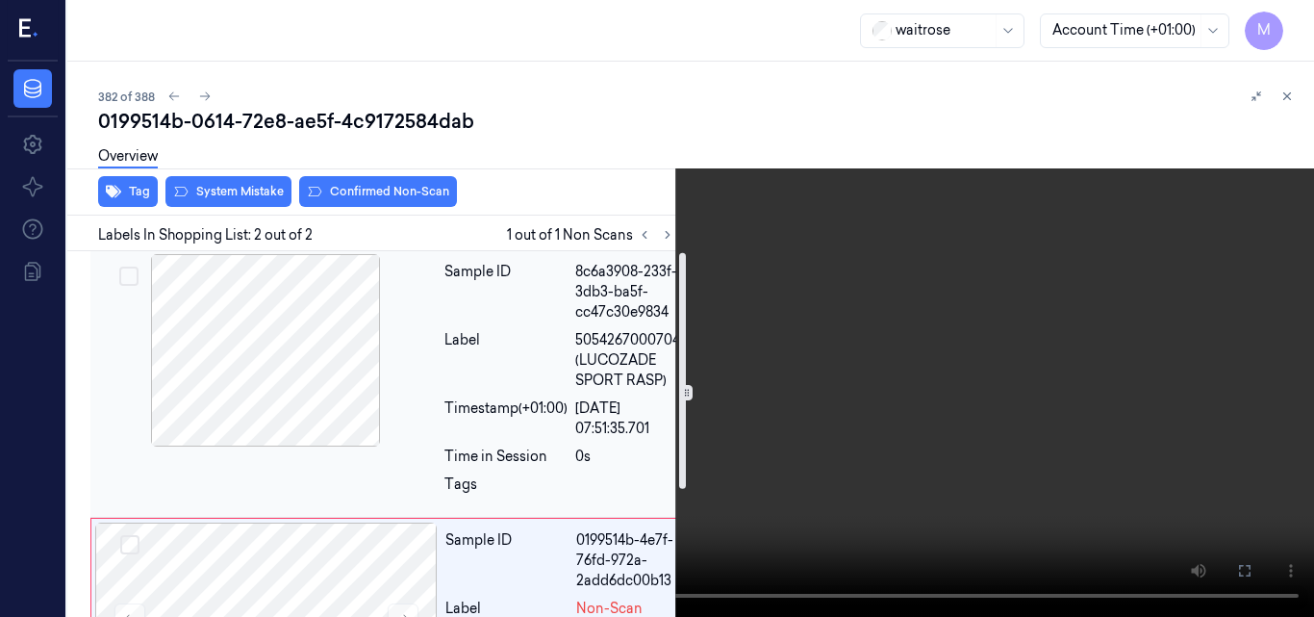
scroll to position [0, 0]
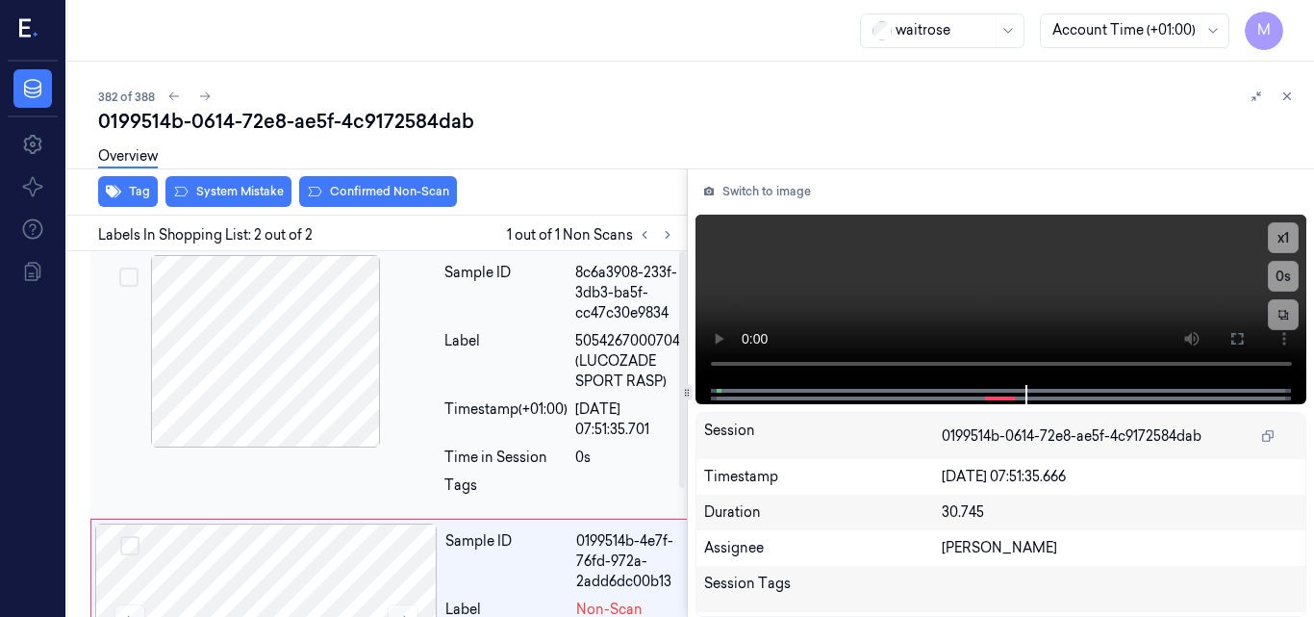
click at [298, 349] on div at bounding box center [265, 351] width 343 height 192
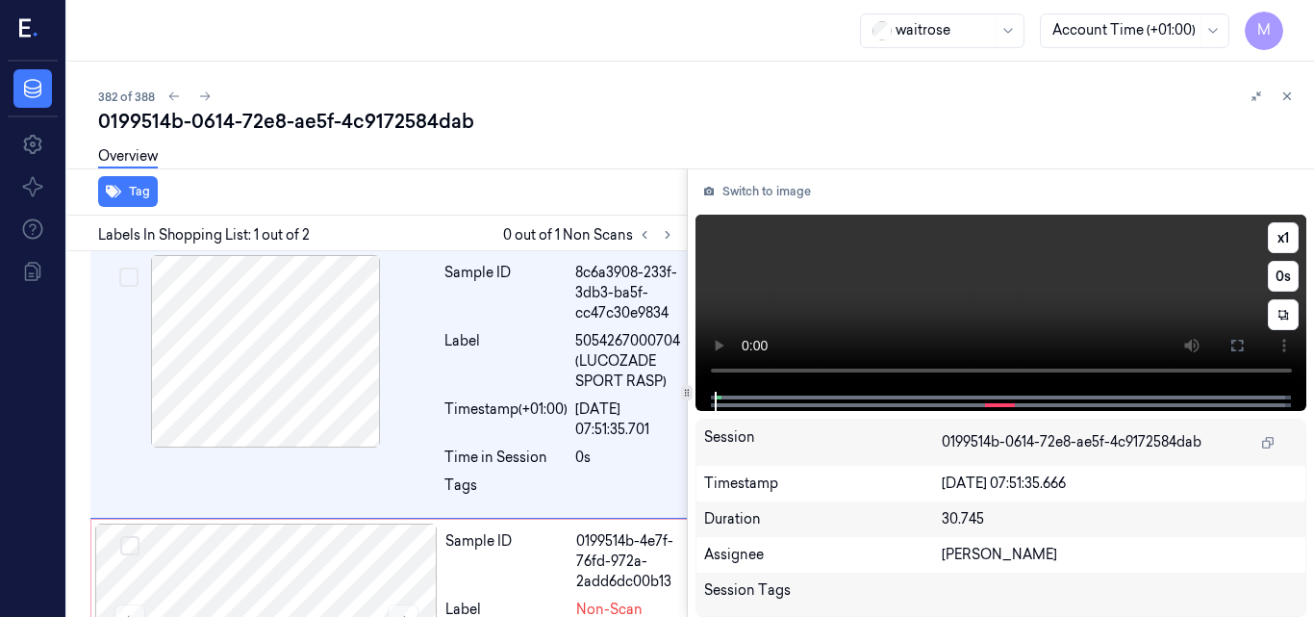
click at [990, 306] on video at bounding box center [1002, 303] width 612 height 177
click at [997, 287] on video at bounding box center [1002, 303] width 612 height 177
click at [490, 569] on div "Sample ID" at bounding box center [507, 561] width 123 height 61
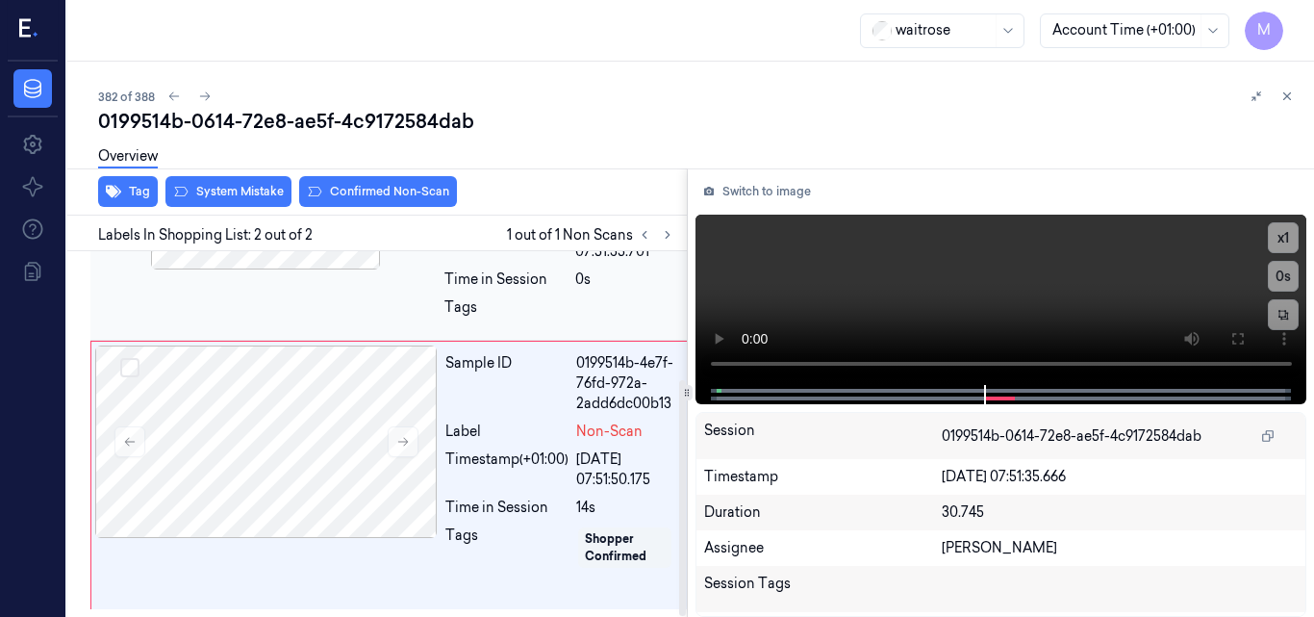
scroll to position [198, 0]
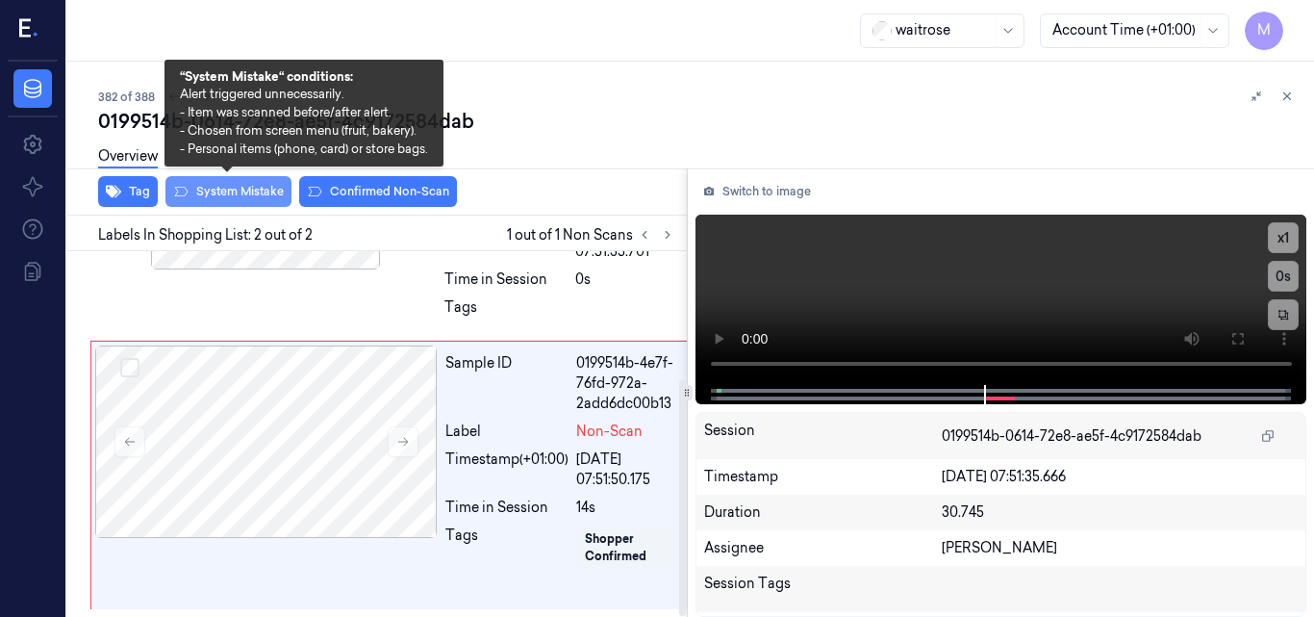
click at [235, 196] on button "System Mistake" at bounding box center [229, 191] width 126 height 31
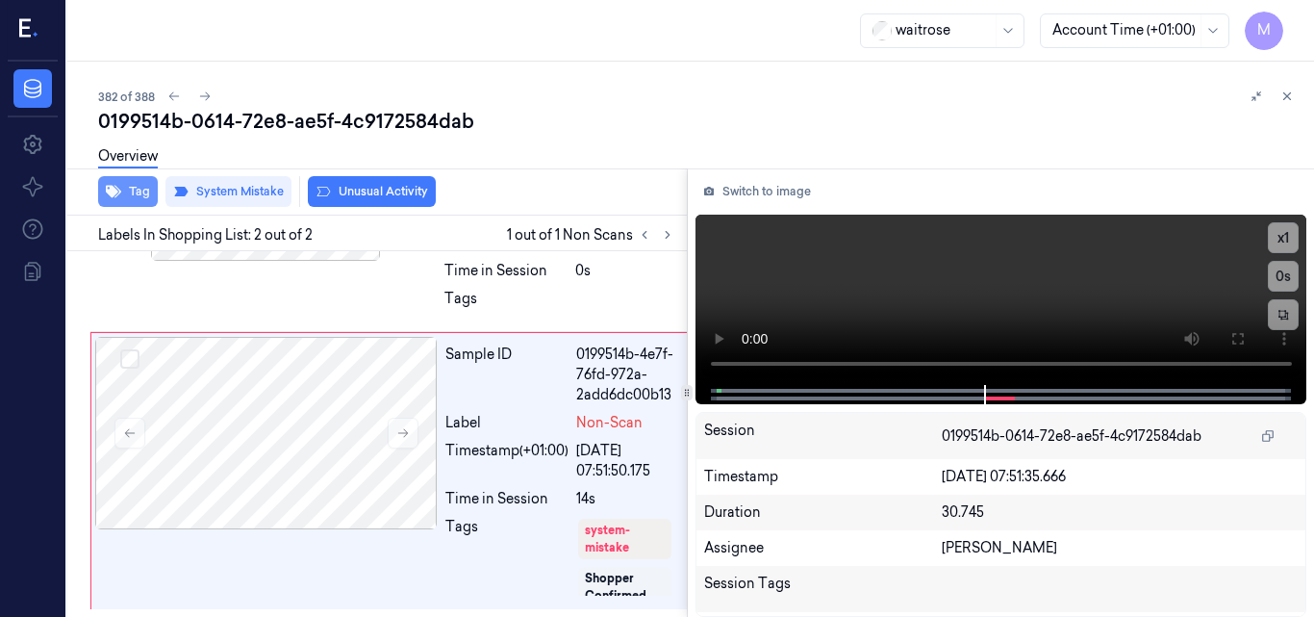
click at [137, 195] on button "Tag" at bounding box center [128, 191] width 60 height 31
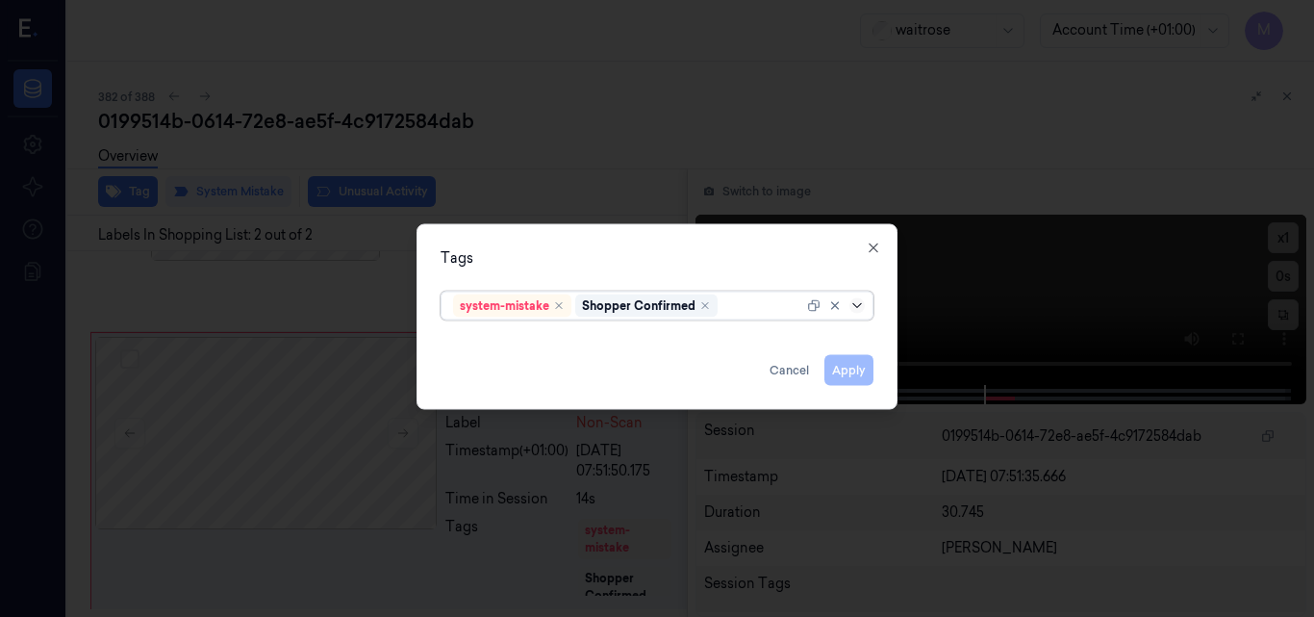
click at [856, 303] on icon at bounding box center [857, 304] width 15 height 15
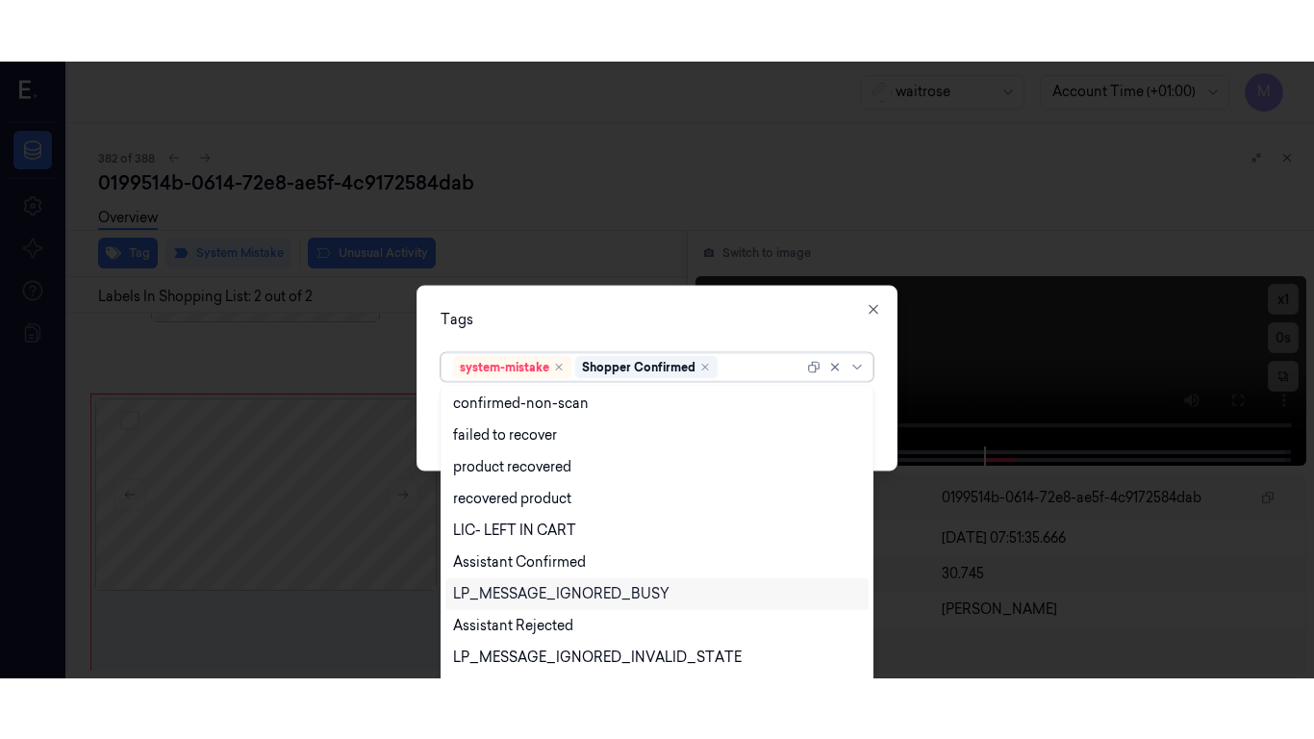
scroll to position [283, 0]
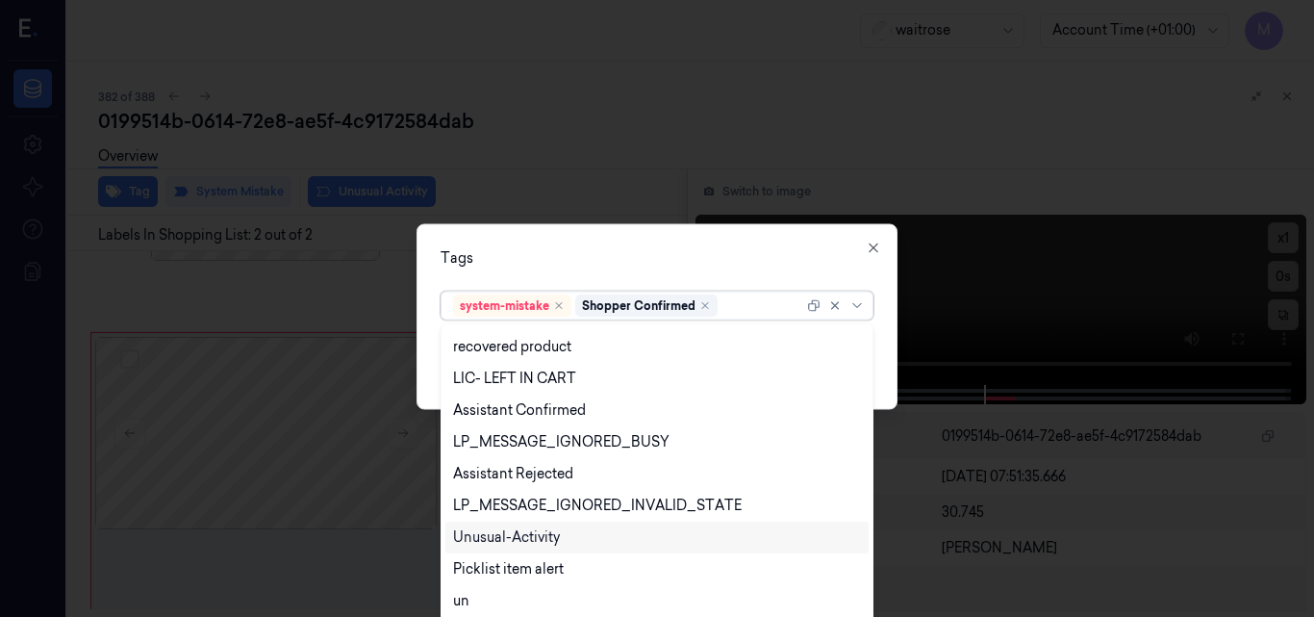
click at [547, 540] on div "Unusual-Activity" at bounding box center [506, 537] width 107 height 20
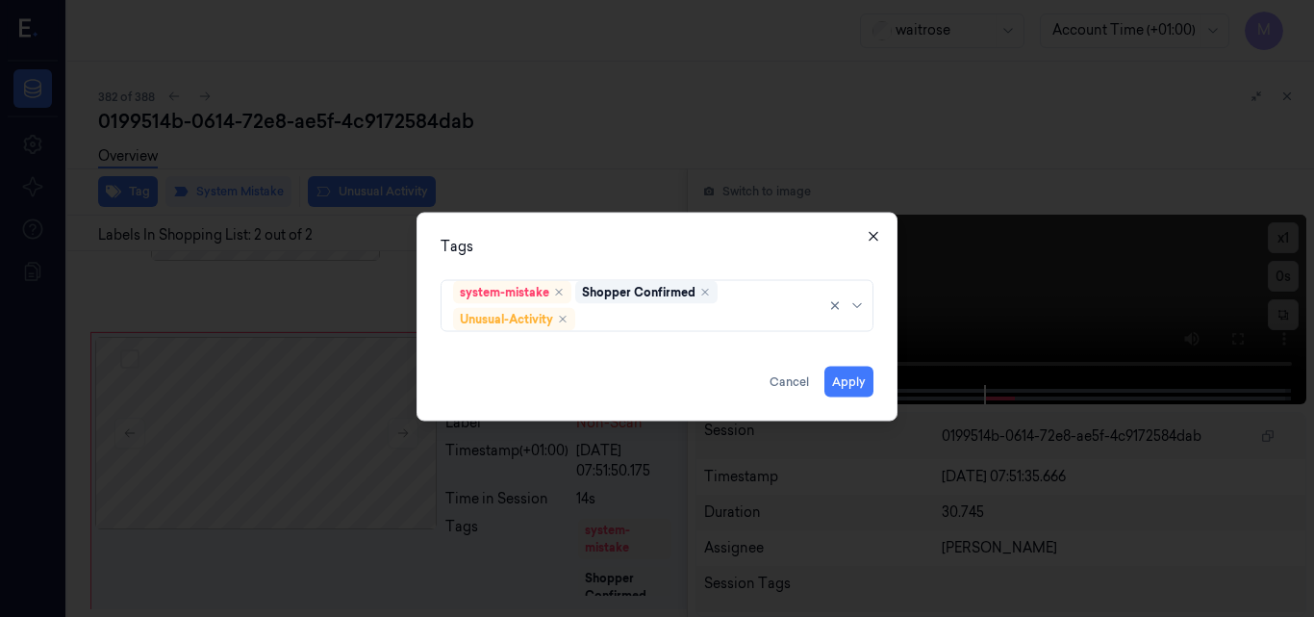
click at [874, 235] on icon "button" at bounding box center [873, 235] width 15 height 15
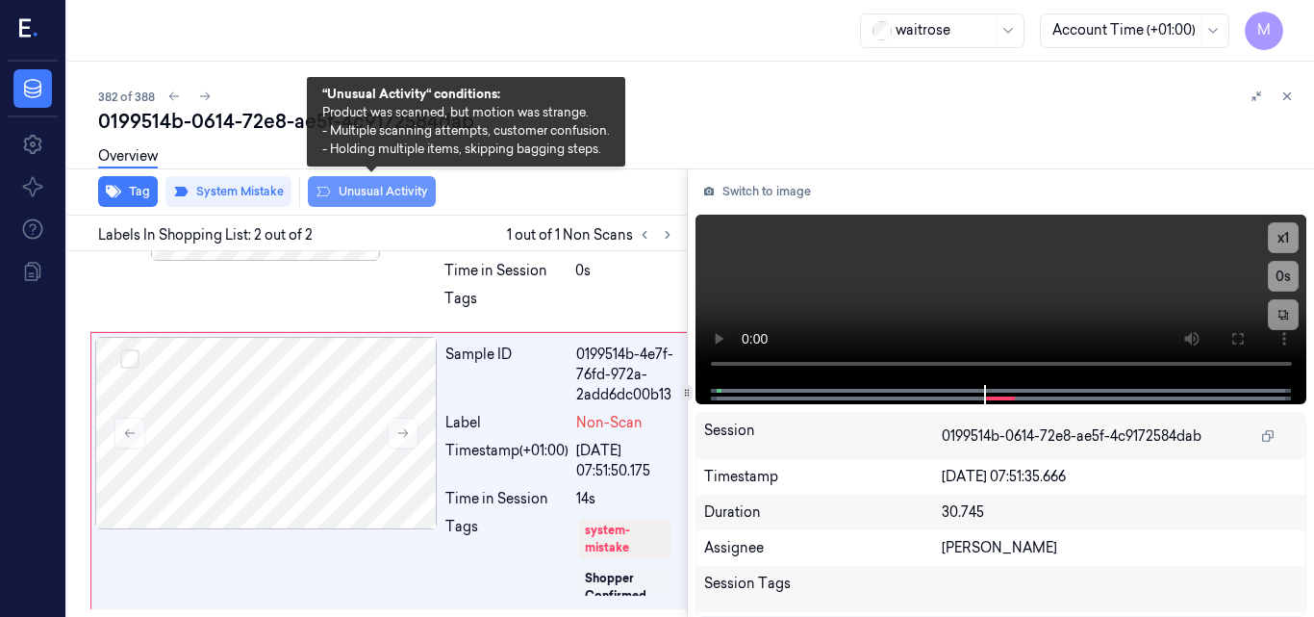
click at [386, 196] on button "Unusual Activity" at bounding box center [372, 191] width 128 height 31
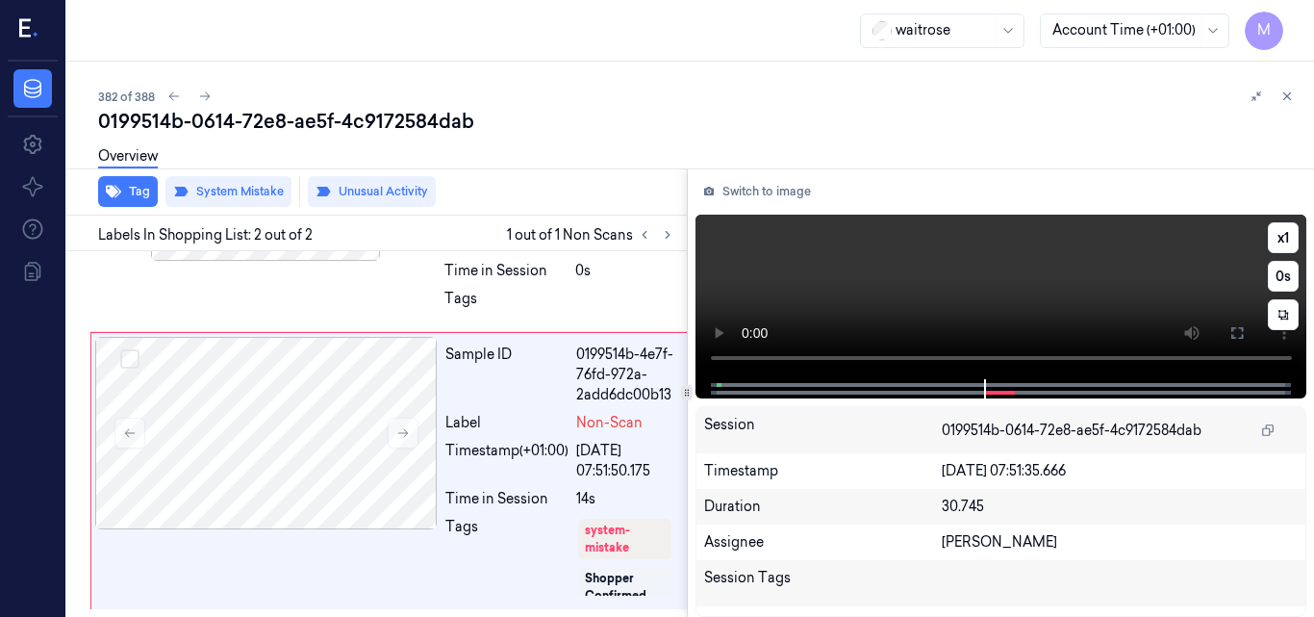
click at [891, 296] on video at bounding box center [1002, 297] width 612 height 165
click at [1241, 333] on icon at bounding box center [1237, 332] width 15 height 15
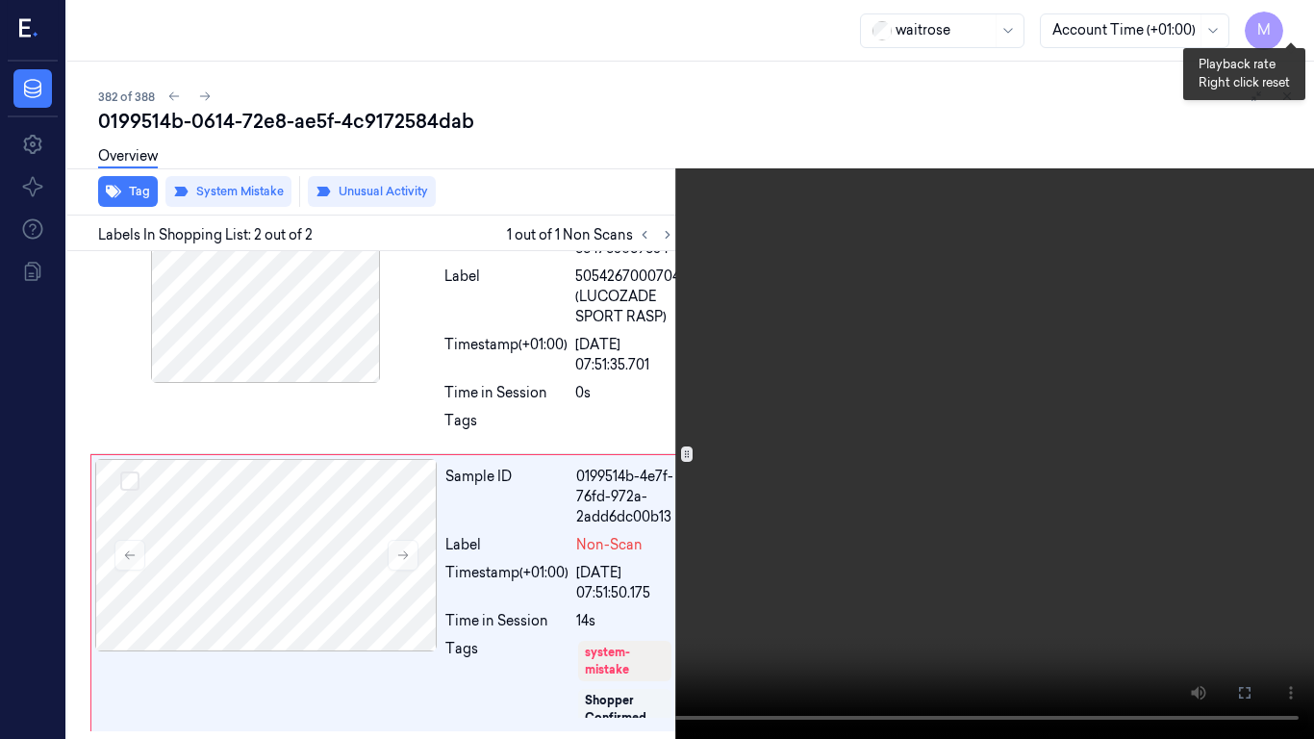
click at [1292, 20] on button "x 1" at bounding box center [1291, 23] width 31 height 31
click at [896, 404] on video at bounding box center [657, 369] width 1314 height 739
click at [0, 0] on icon at bounding box center [0, 0] width 0 height 0
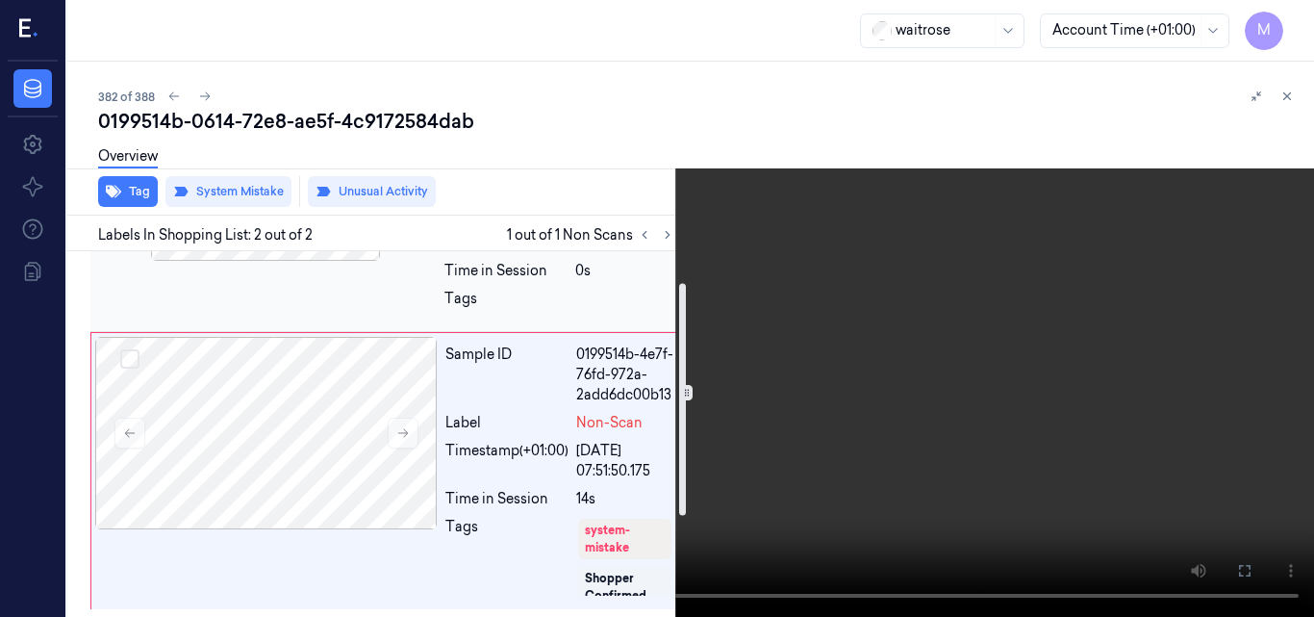
scroll to position [207, 0]
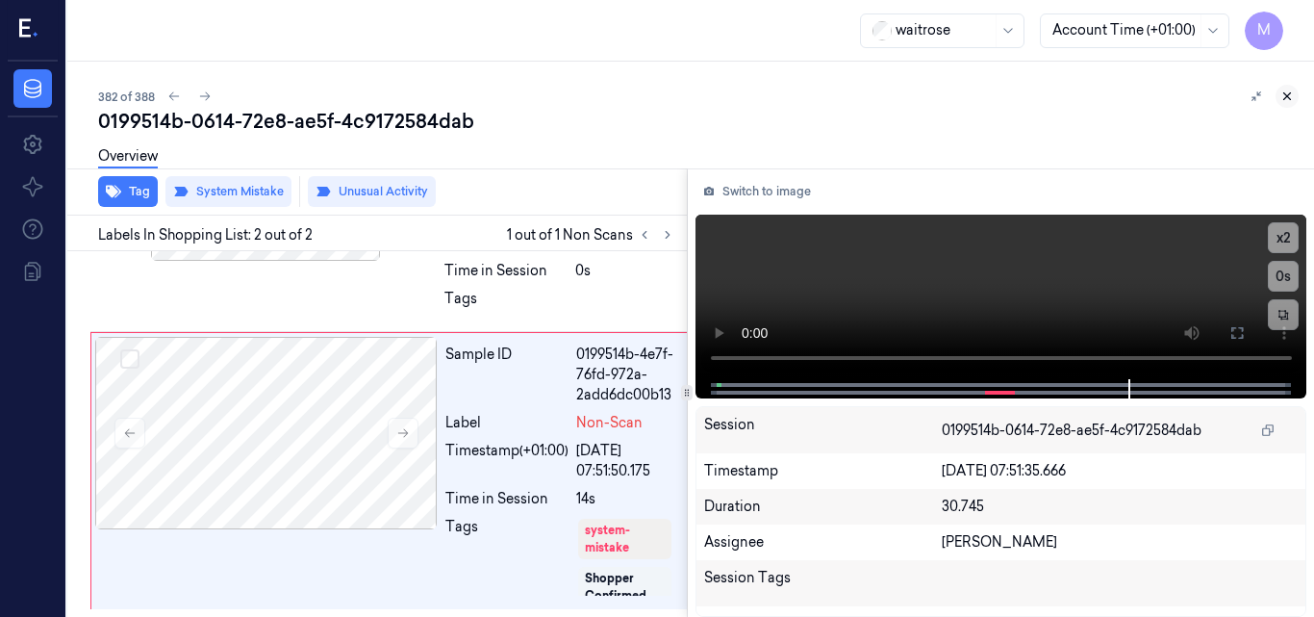
click at [1287, 98] on icon at bounding box center [1287, 95] width 13 height 13
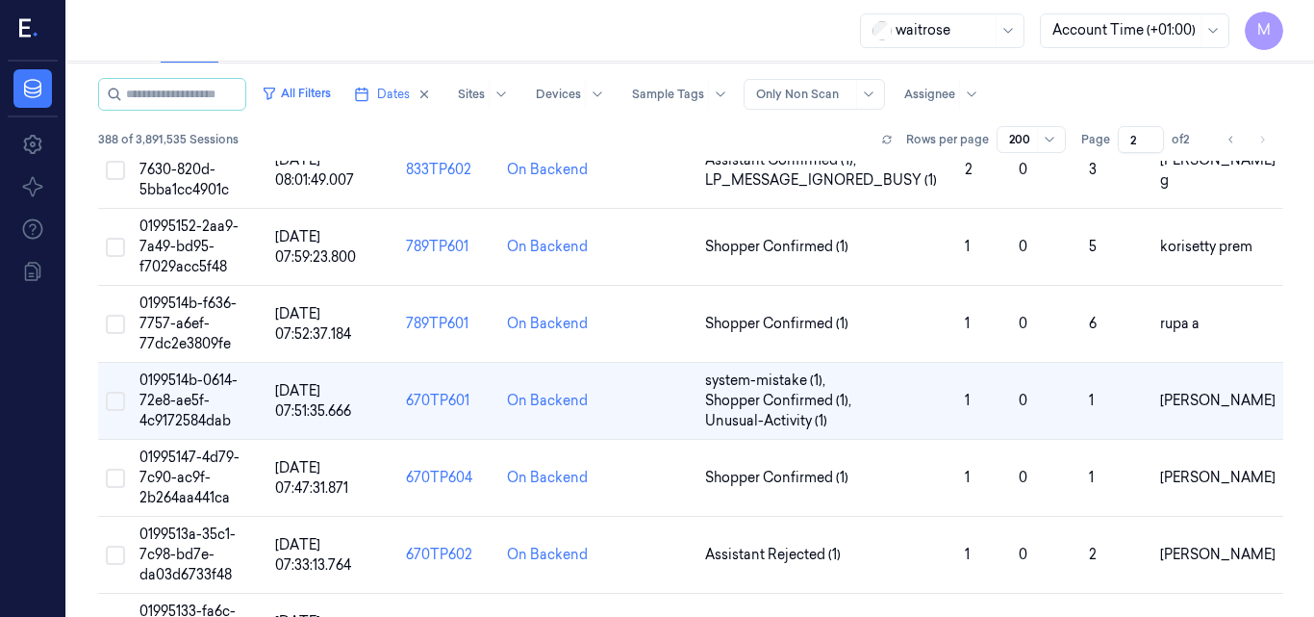
scroll to position [13786, 0]
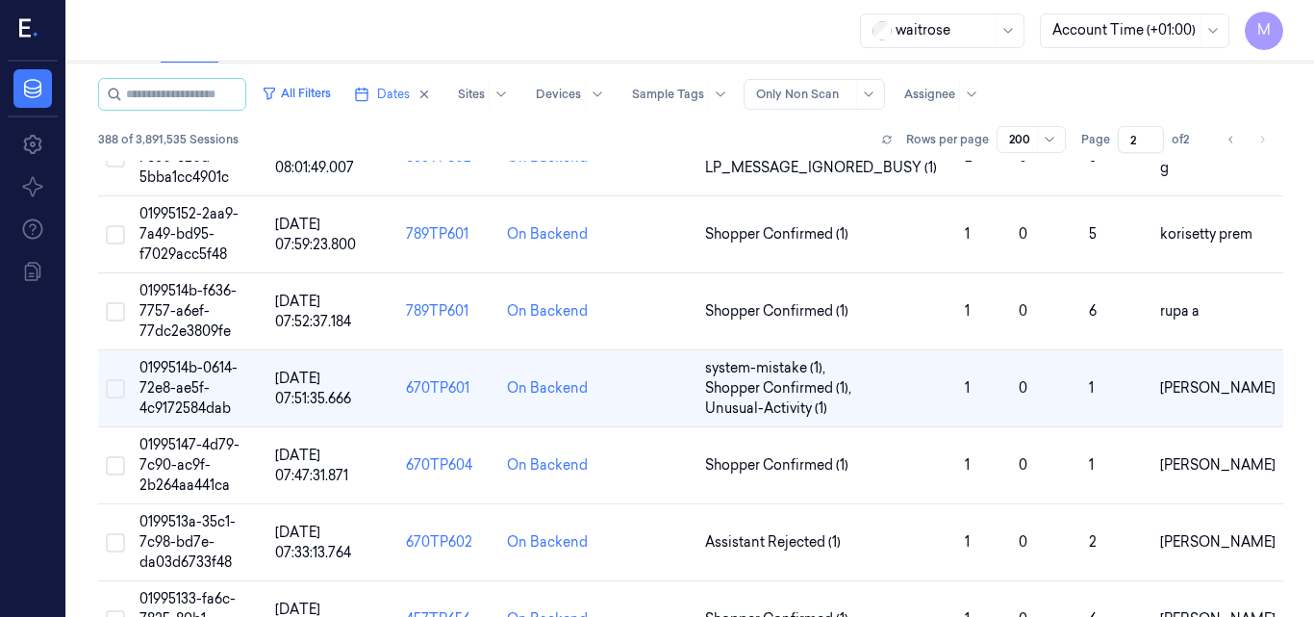
click at [26, 32] on icon at bounding box center [29, 29] width 20 height 29
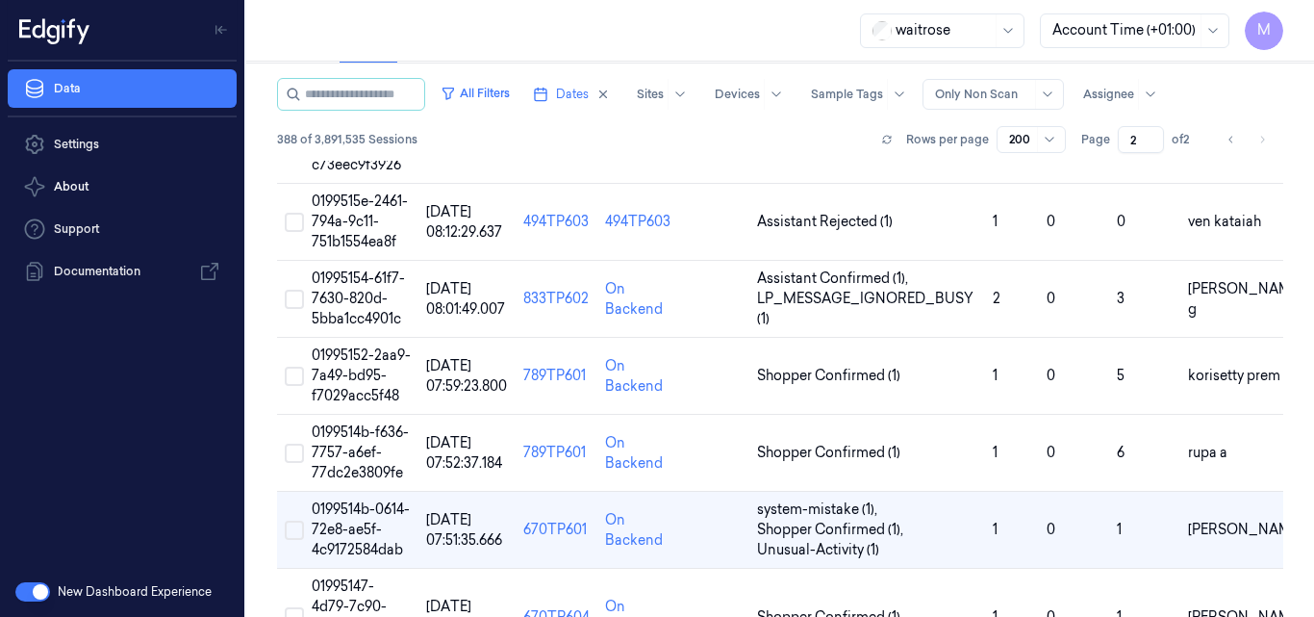
click at [25, 596] on button "button" at bounding box center [32, 591] width 35 height 19
